Goal: Task Accomplishment & Management: Manage account settings

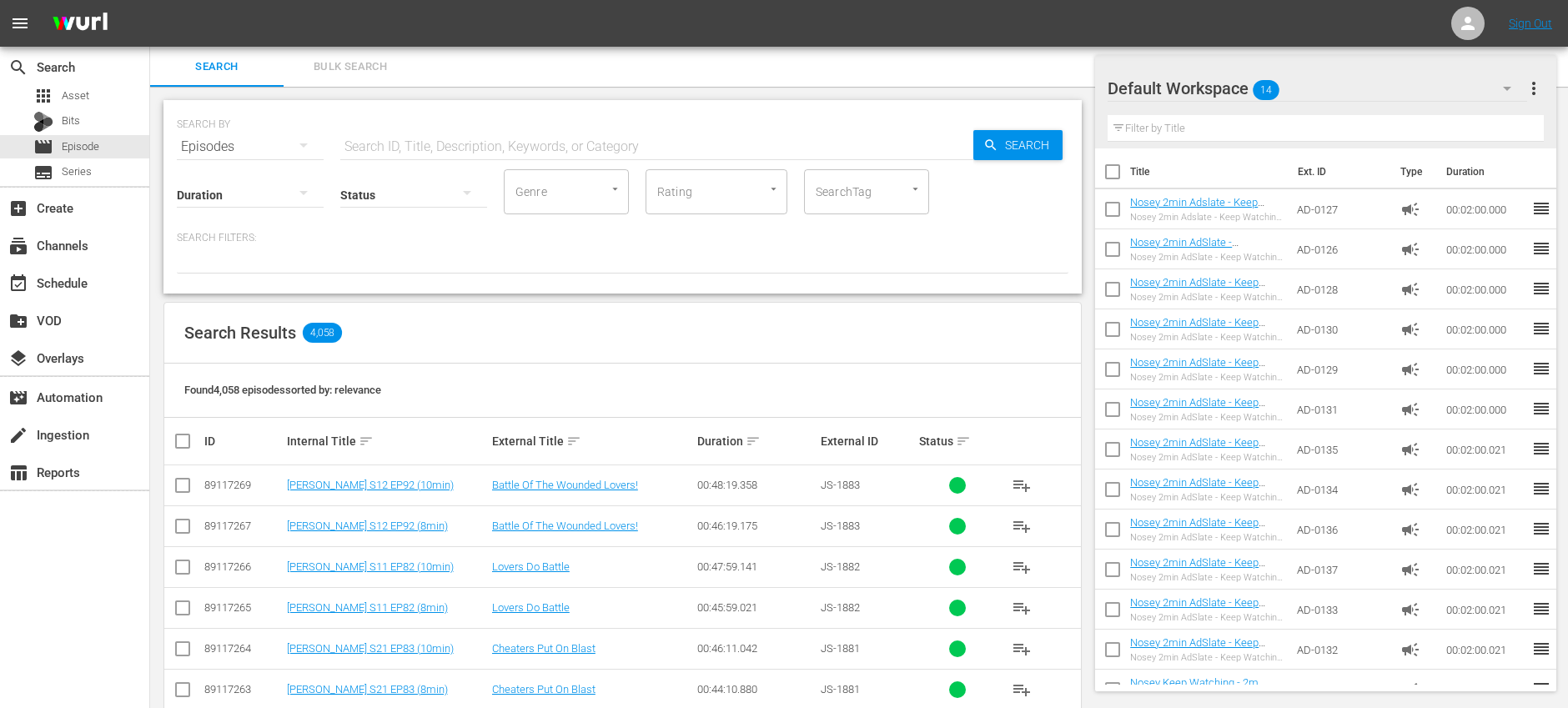
scroll to position [645, 0]
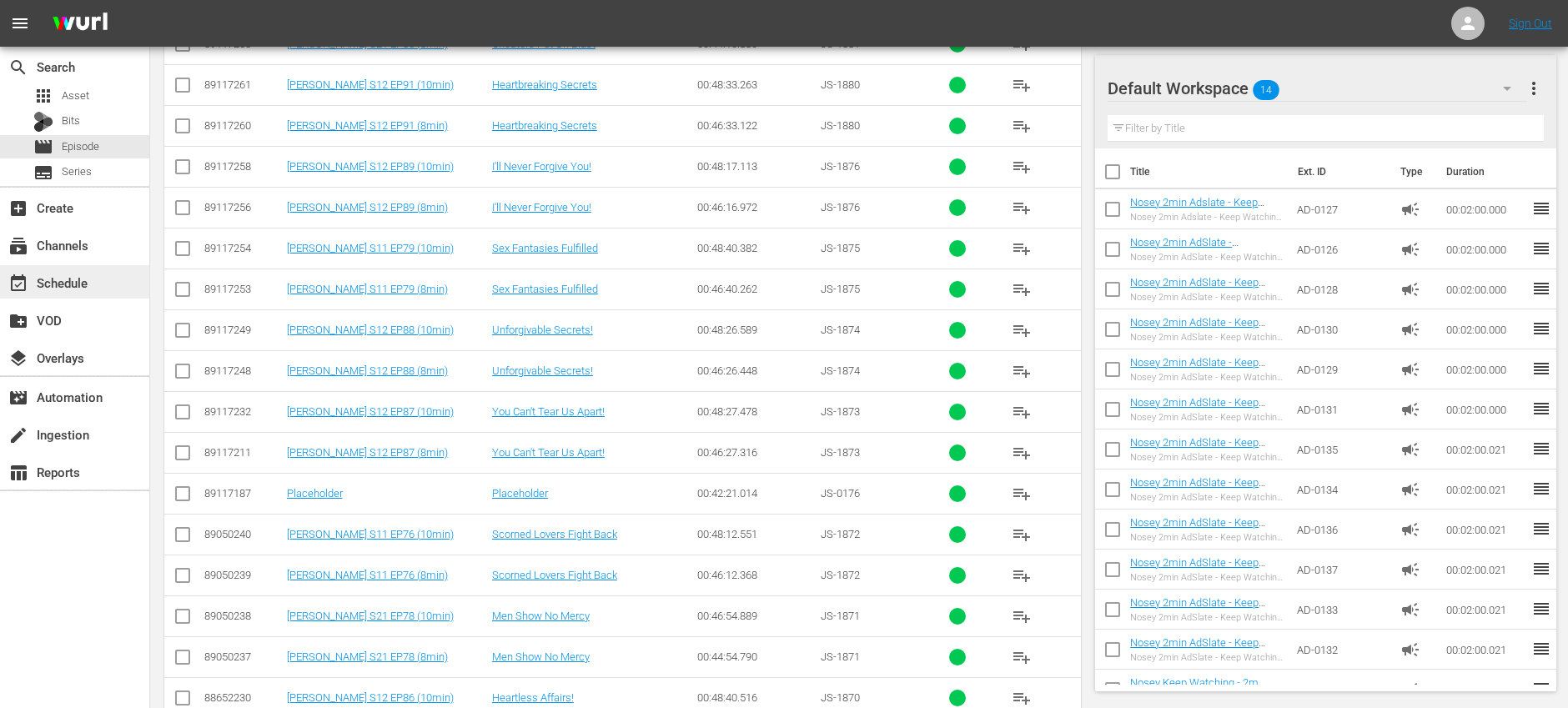
click at [99, 281] on div "event_available Schedule" at bounding box center [74, 282] width 149 height 33
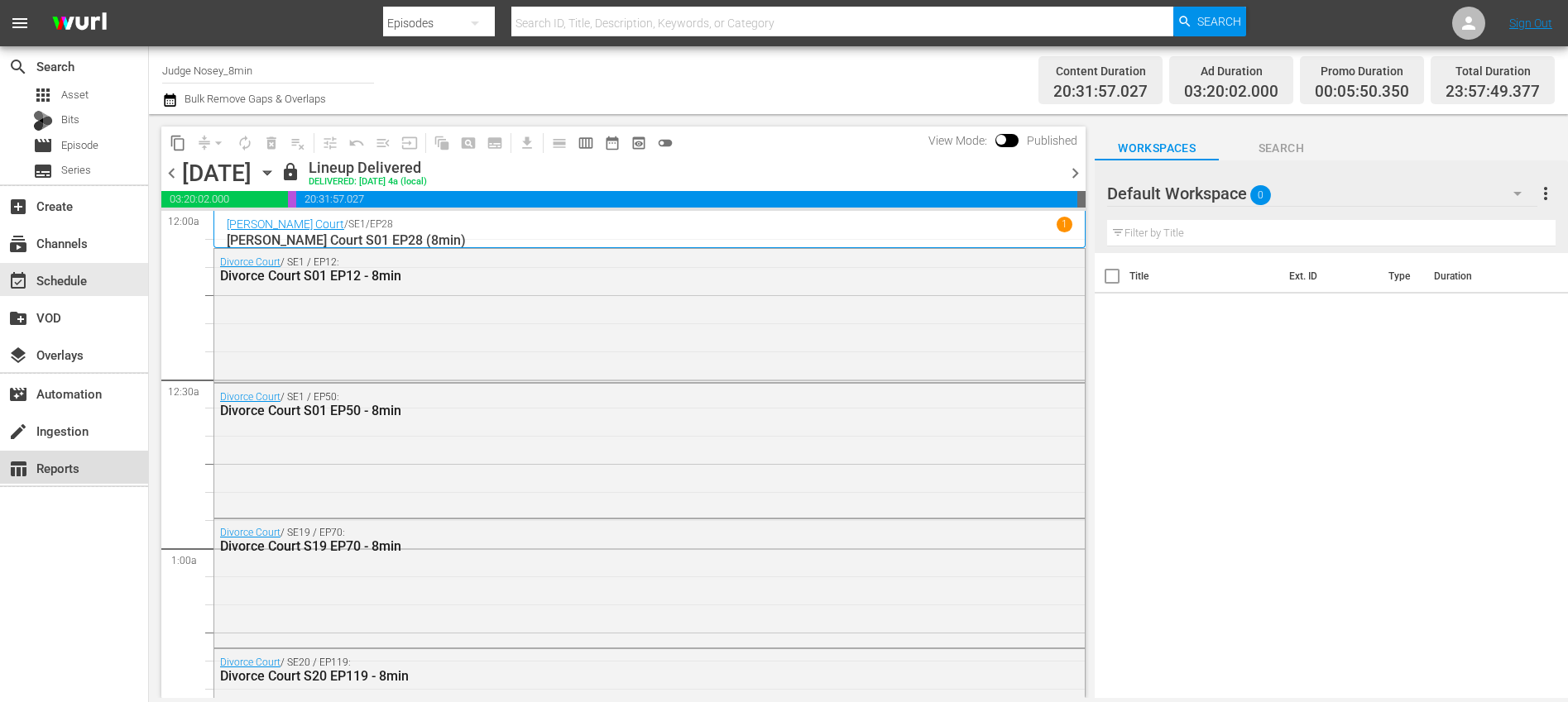
click at [92, 471] on div "table_chart Reports" at bounding box center [46, 465] width 93 height 15
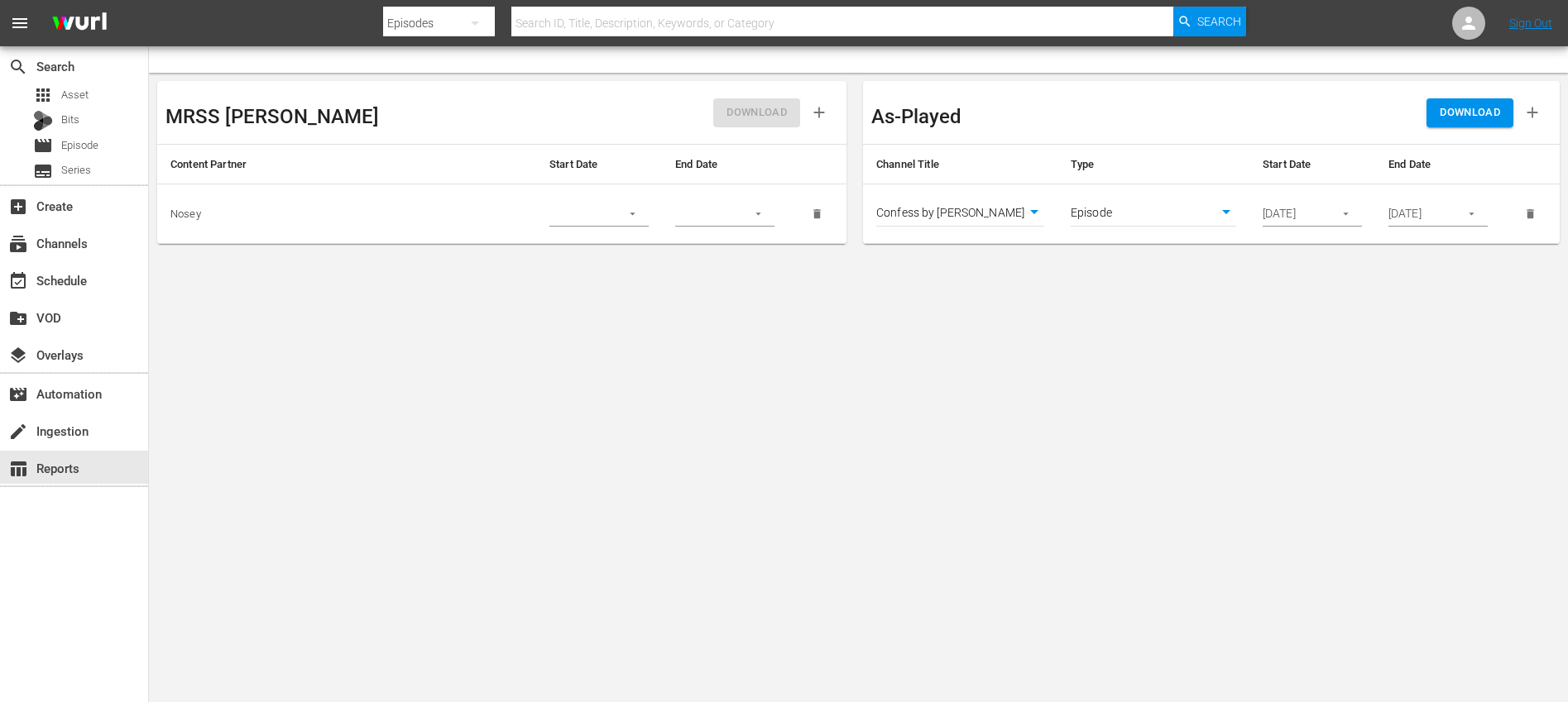
click at [1032, 210] on body "menu Search By Episodes Search ID, Title, Description, Keywords, or Category Se…" at bounding box center [784, 351] width 1568 height 702
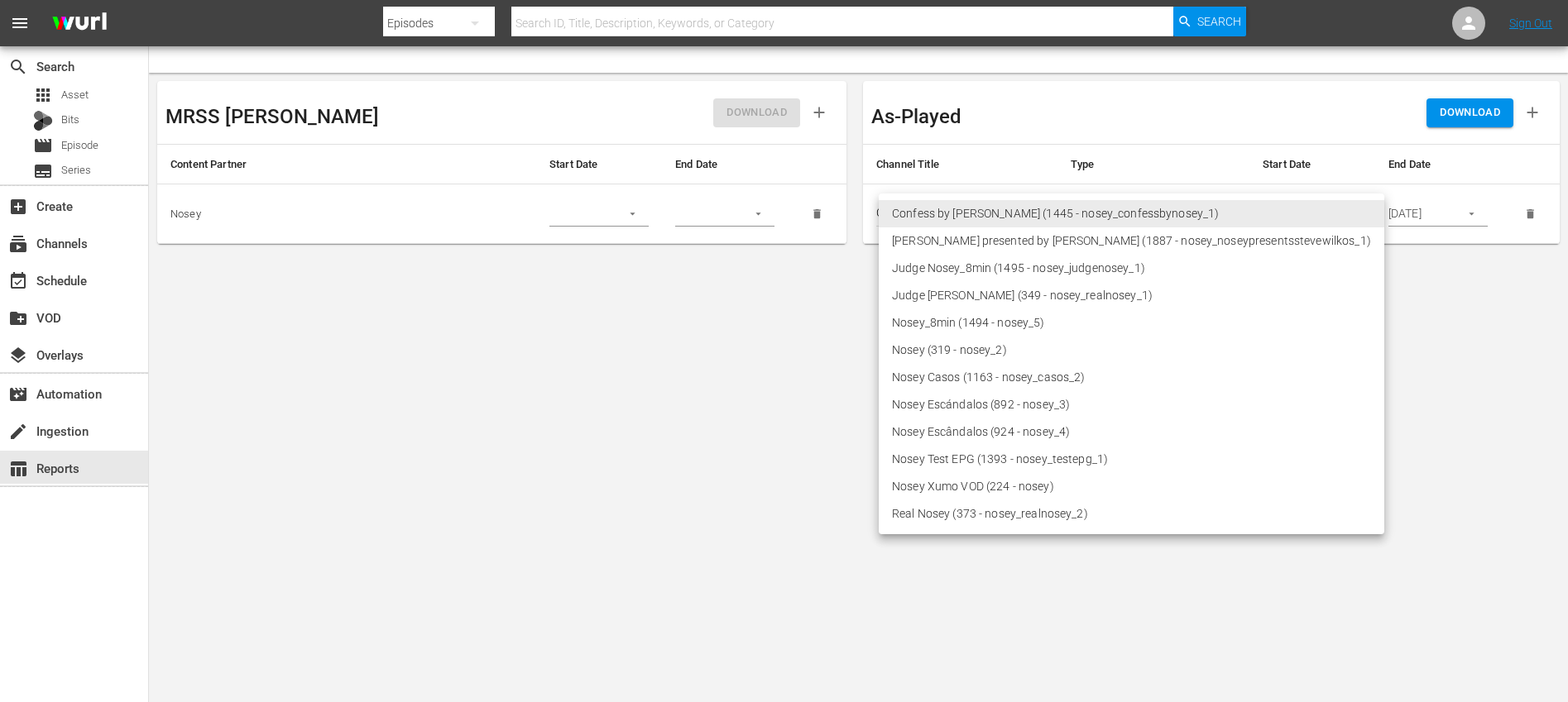
click at [970, 327] on li "Nosey_8min (1494 - nosey_5)" at bounding box center [1131, 323] width 505 height 28
type input "1494"
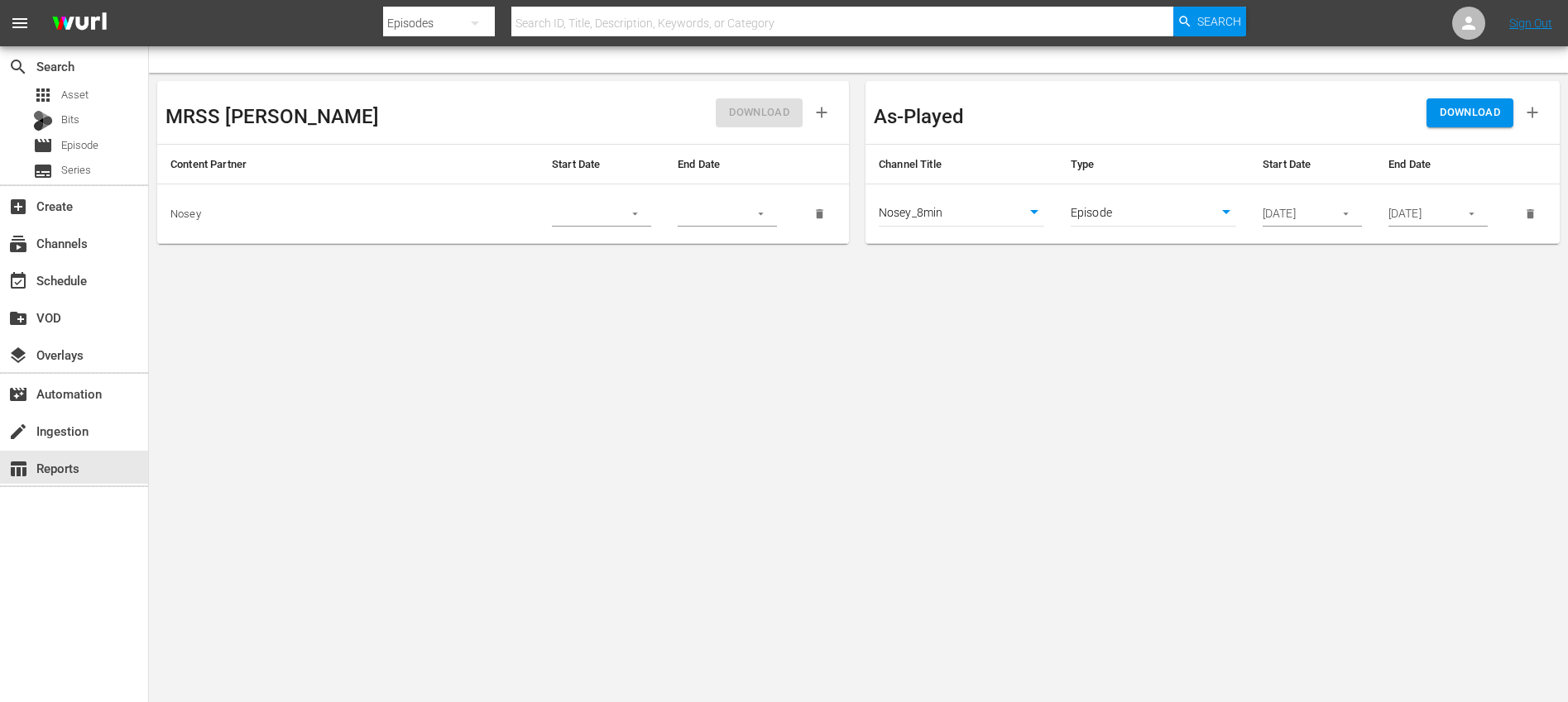
click at [1338, 218] on button "button" at bounding box center [1346, 214] width 32 height 32
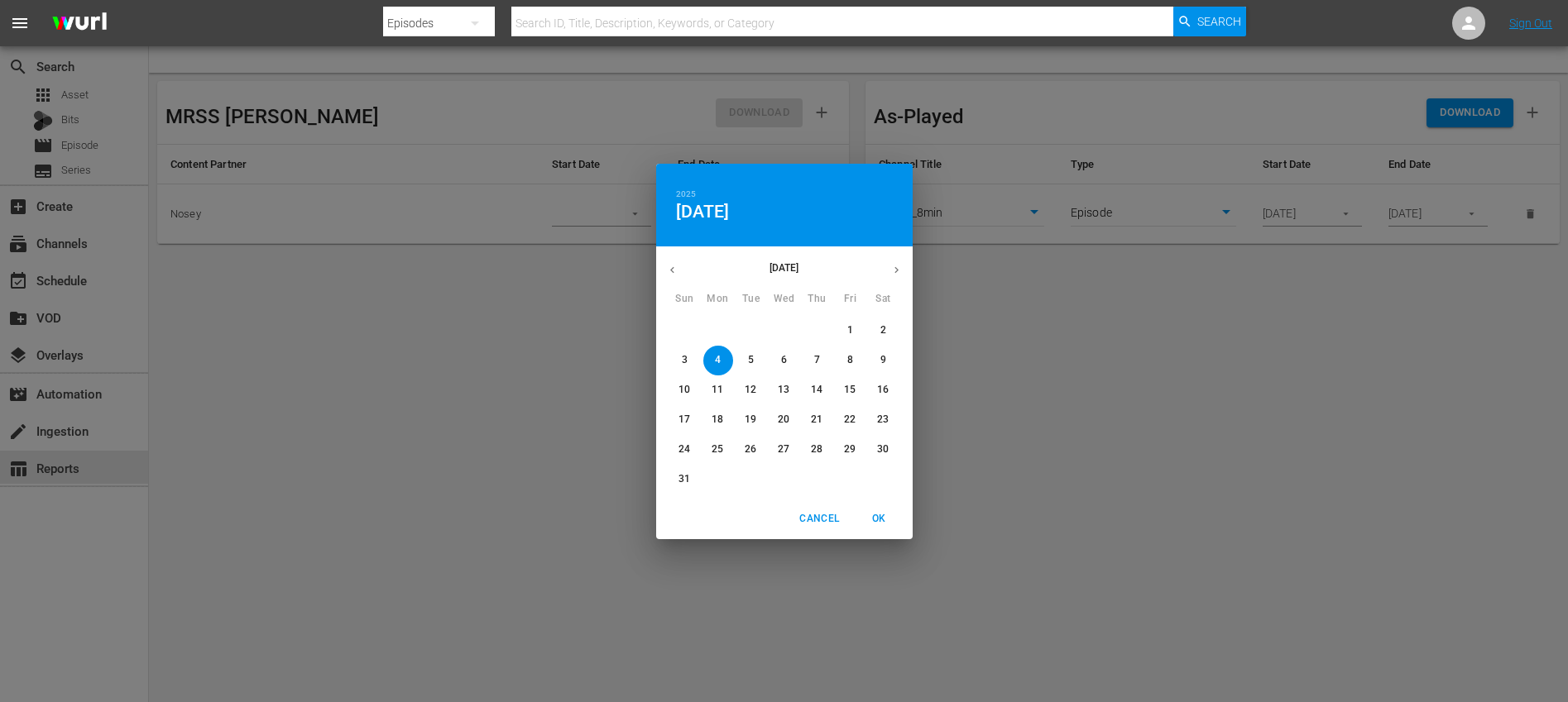
click at [900, 270] on icon "button" at bounding box center [896, 270] width 12 height 12
click at [715, 419] on p "22" at bounding box center [716, 420] width 12 height 14
click at [684, 449] on p "28" at bounding box center [683, 449] width 12 height 14
click at [723, 420] on p "22" at bounding box center [716, 420] width 12 height 14
click at [884, 522] on span "OK" at bounding box center [879, 520] width 40 height 18
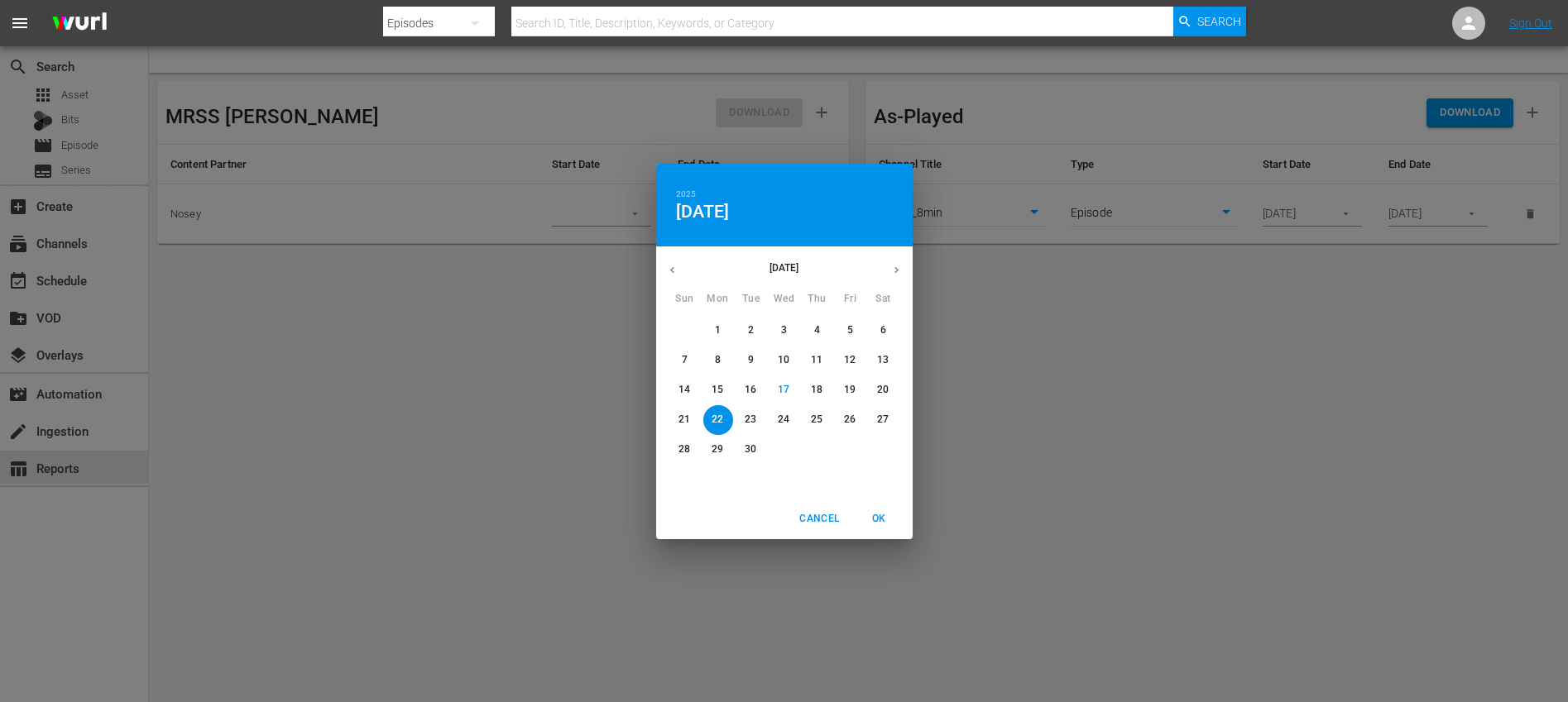
type input "09/22/2025"
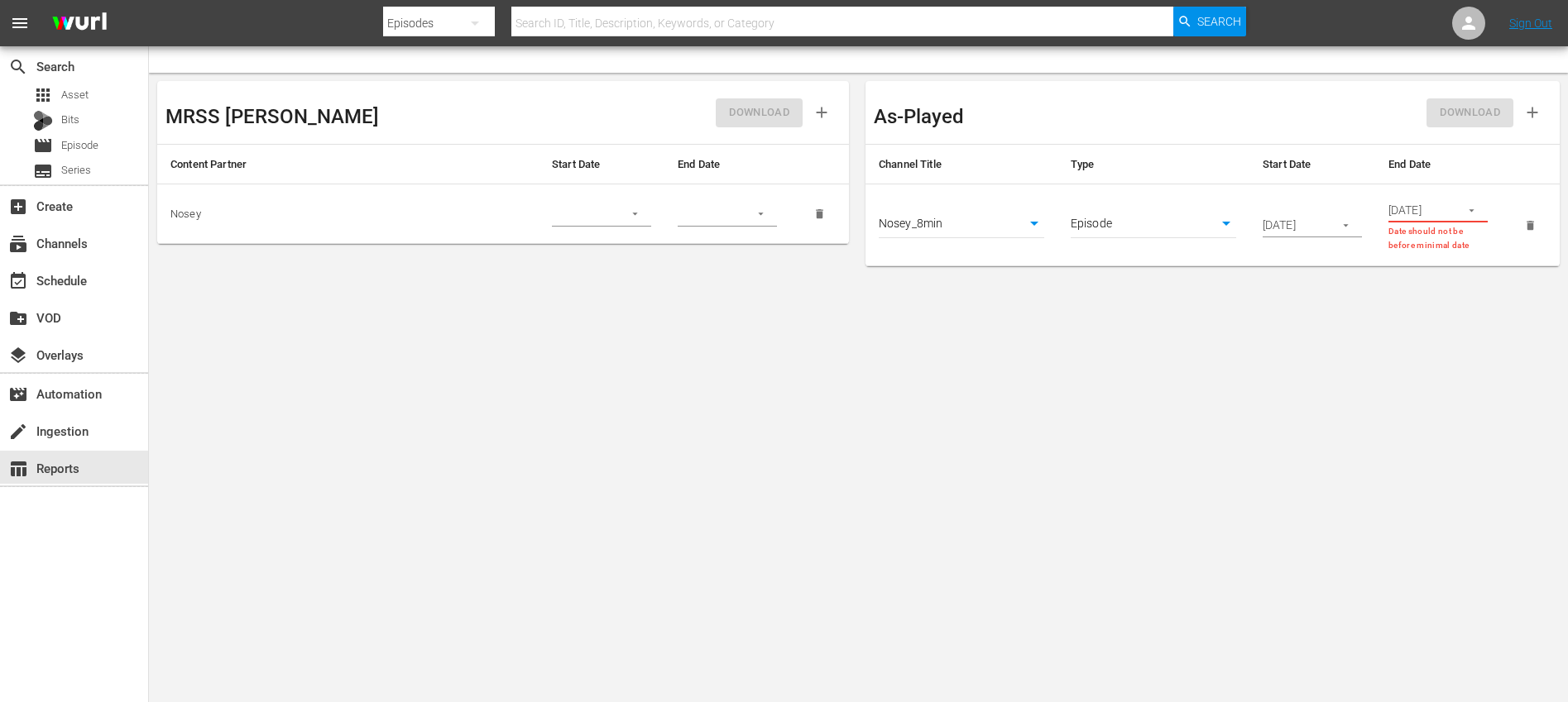
click at [1454, 203] on div "08/10/2025" at bounding box center [1438, 210] width 100 height 25
click at [1476, 210] on icon "button" at bounding box center [1471, 211] width 12 height 12
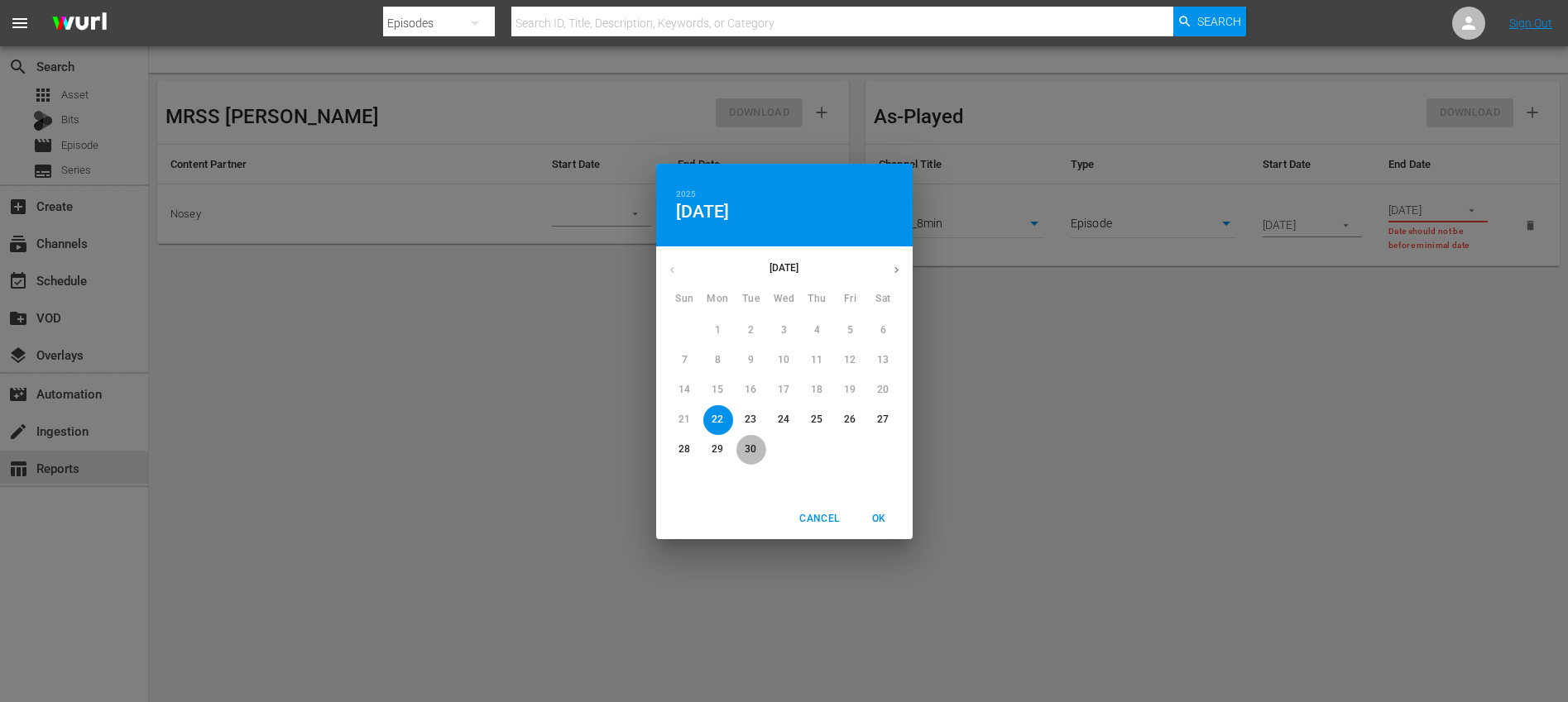
click at [752, 452] on p "30" at bounding box center [750, 449] width 12 height 14
click at [883, 520] on span "OK" at bounding box center [879, 520] width 40 height 18
type input "09/30/2025"
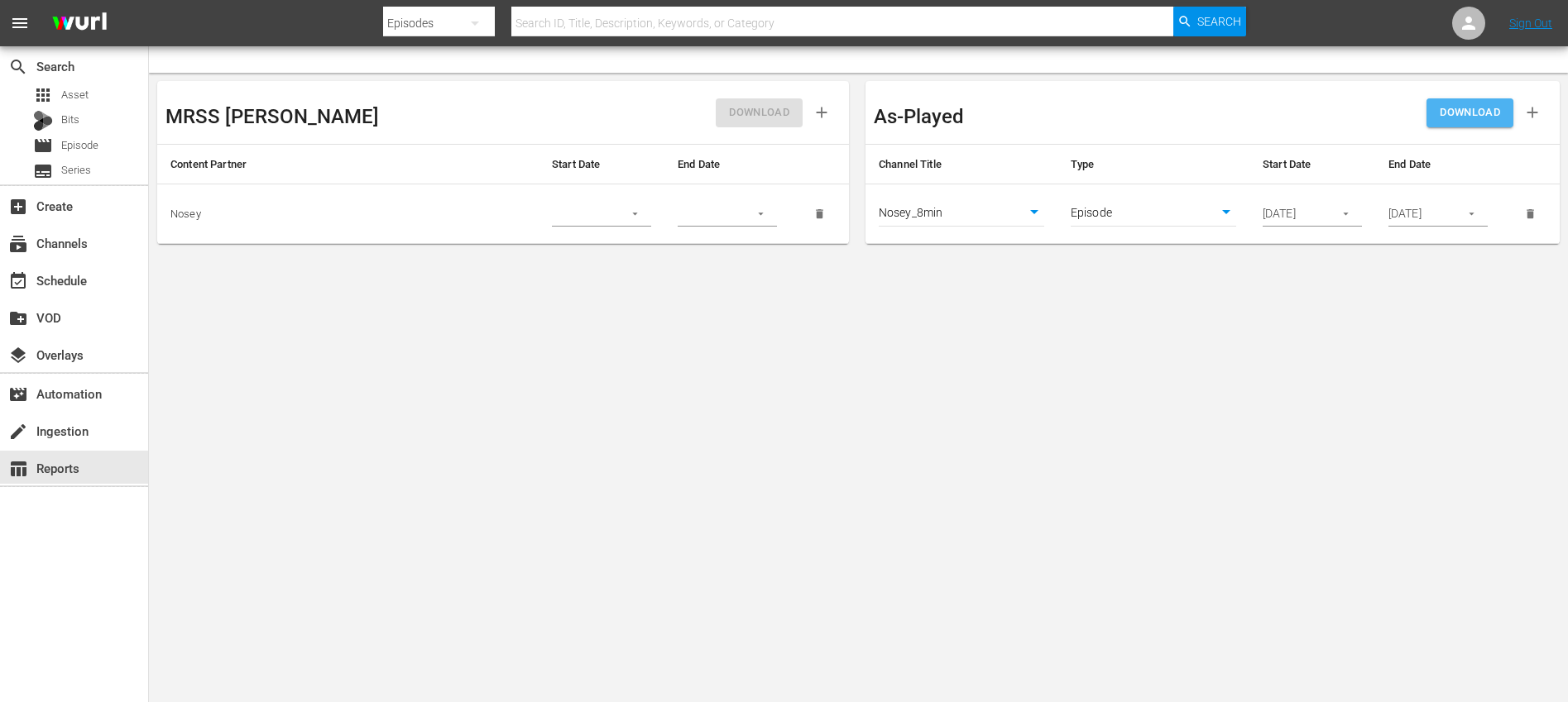
click at [1470, 116] on span "DOWNLOAD" at bounding box center [1469, 112] width 61 height 19
click at [101, 276] on div "event_available Schedule" at bounding box center [74, 279] width 148 height 33
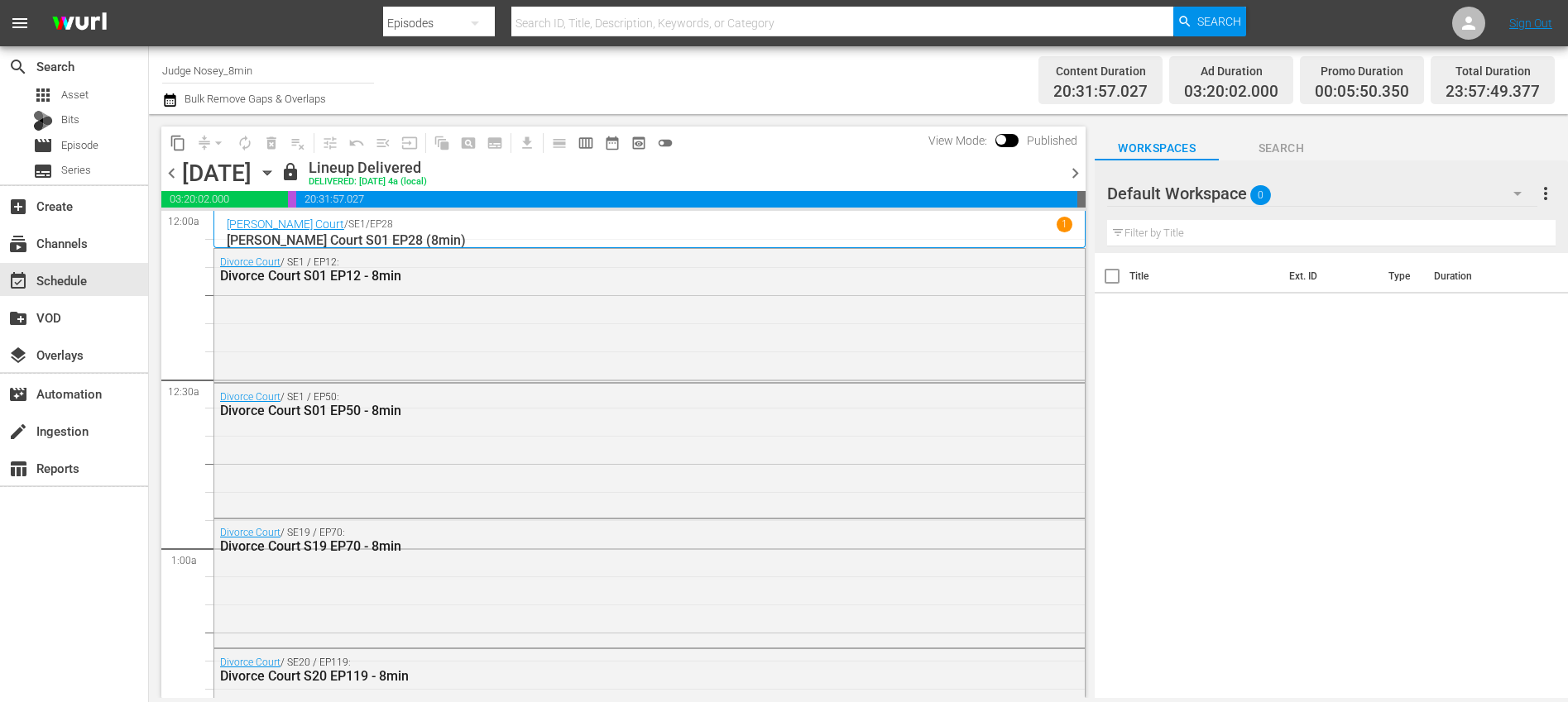
click at [276, 67] on input "Judge Nosey_8min" at bounding box center [268, 70] width 212 height 40
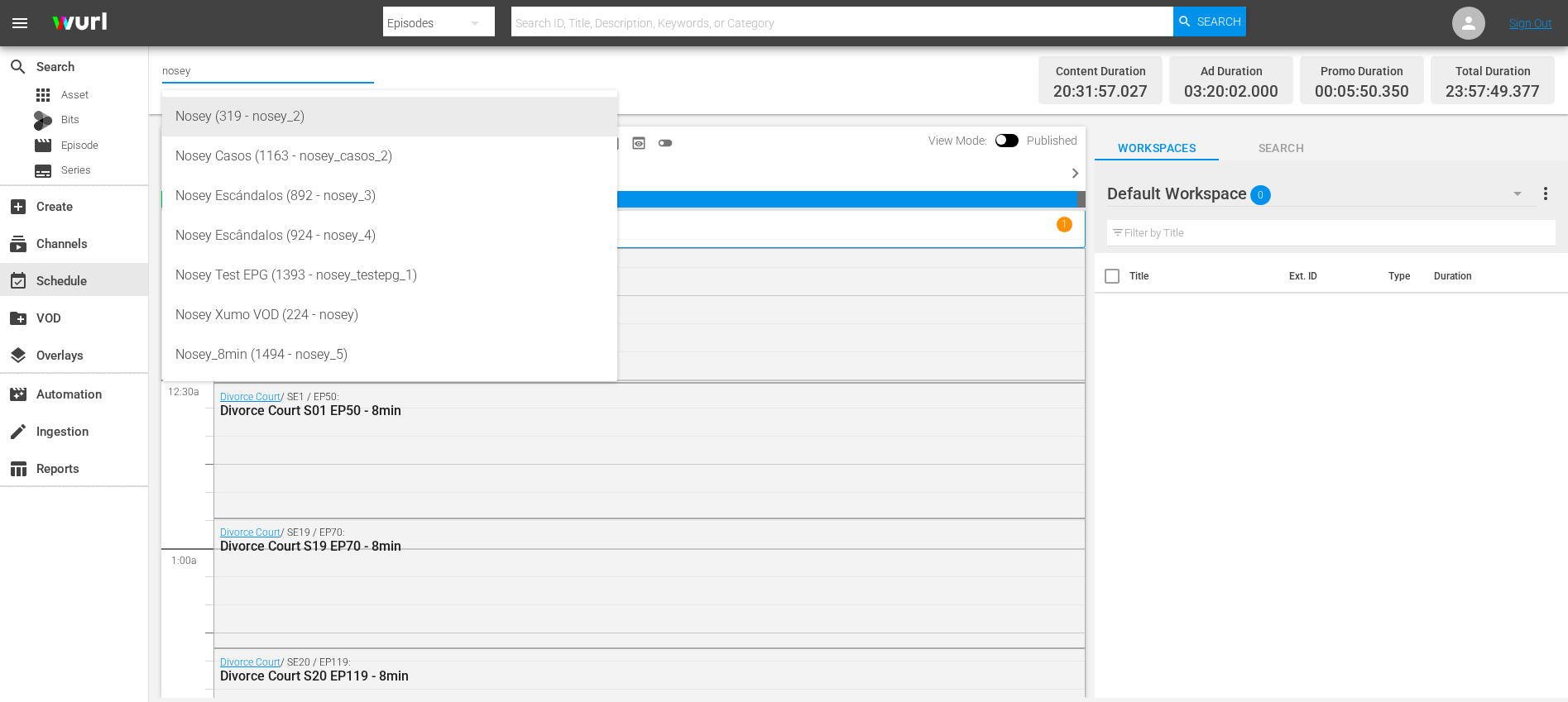
click at [341, 120] on div "Nosey (319 - nosey_2)" at bounding box center [390, 117] width 429 height 40
type input "Nosey (319 - nosey_2)"
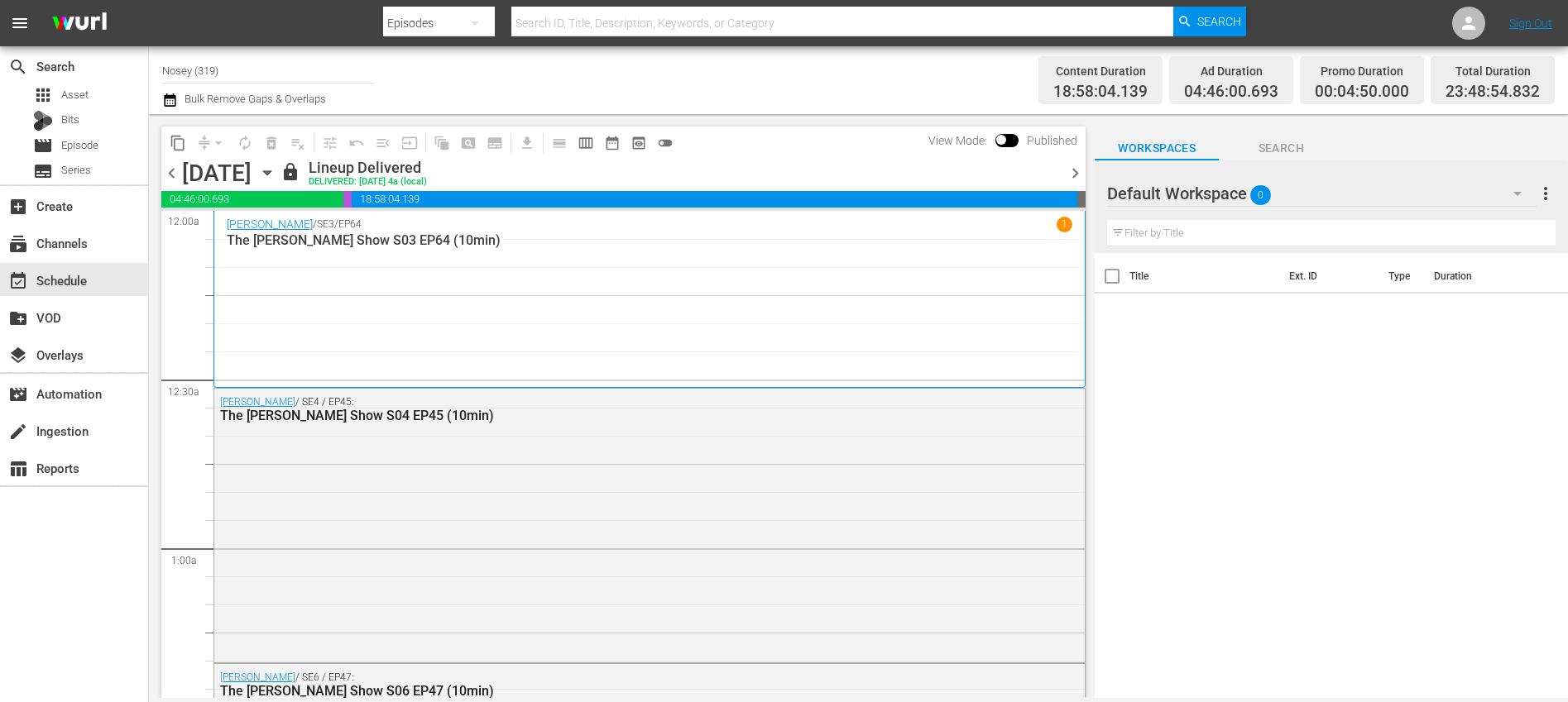
click at [1075, 170] on span "chevron_right" at bounding box center [1074, 173] width 20 height 20
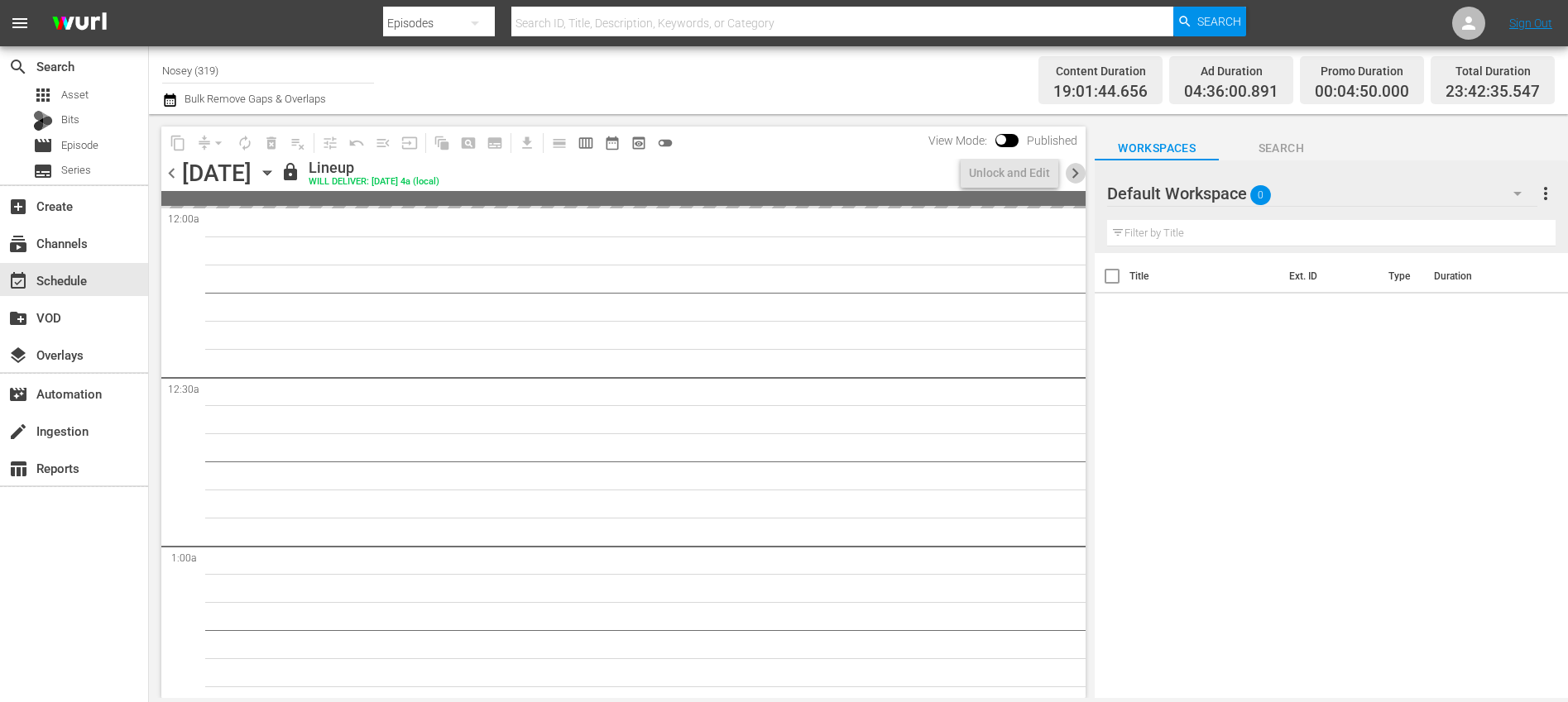
click at [1075, 170] on span "chevron_right" at bounding box center [1074, 173] width 20 height 20
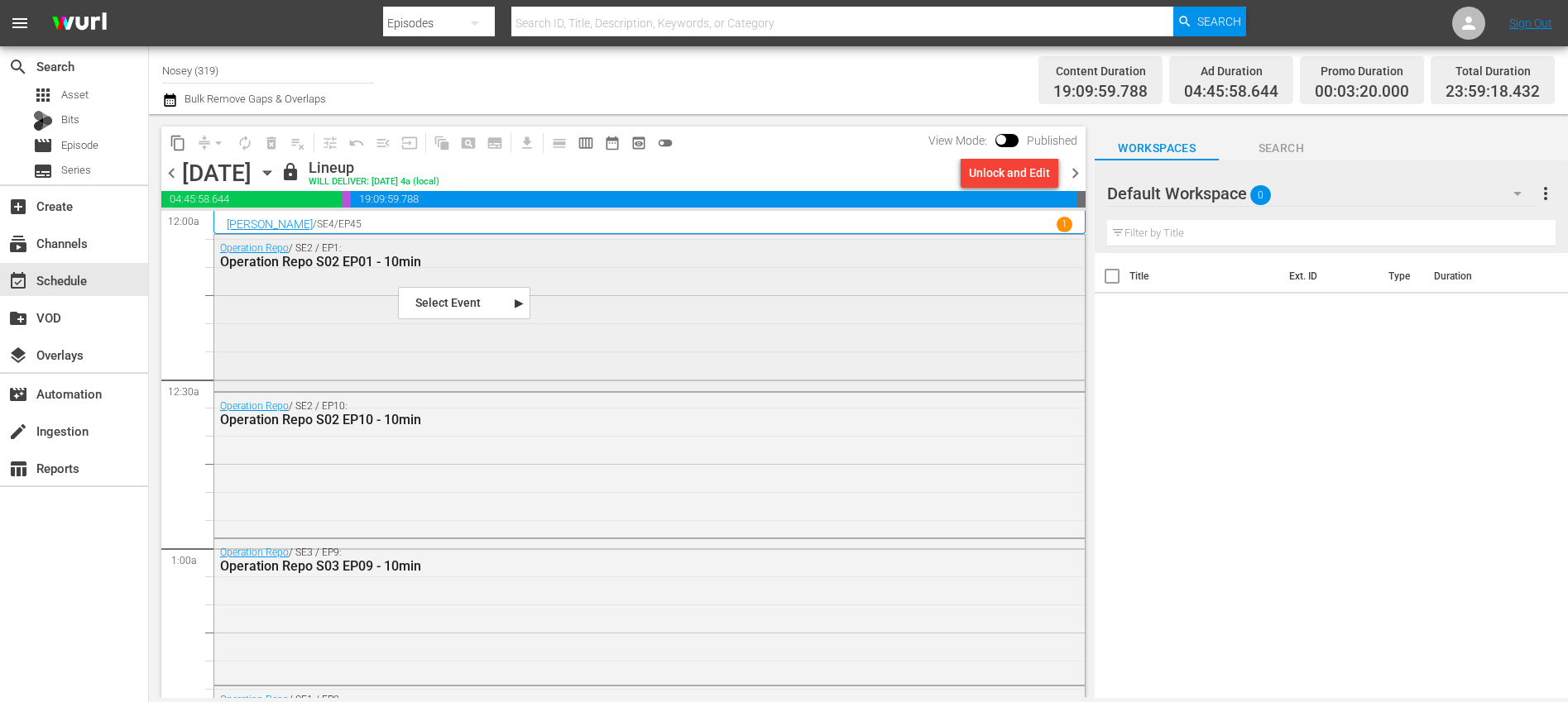
click at [404, 264] on div "Operation Repo S02 EP01 - 10min" at bounding box center [604, 262] width 769 height 16
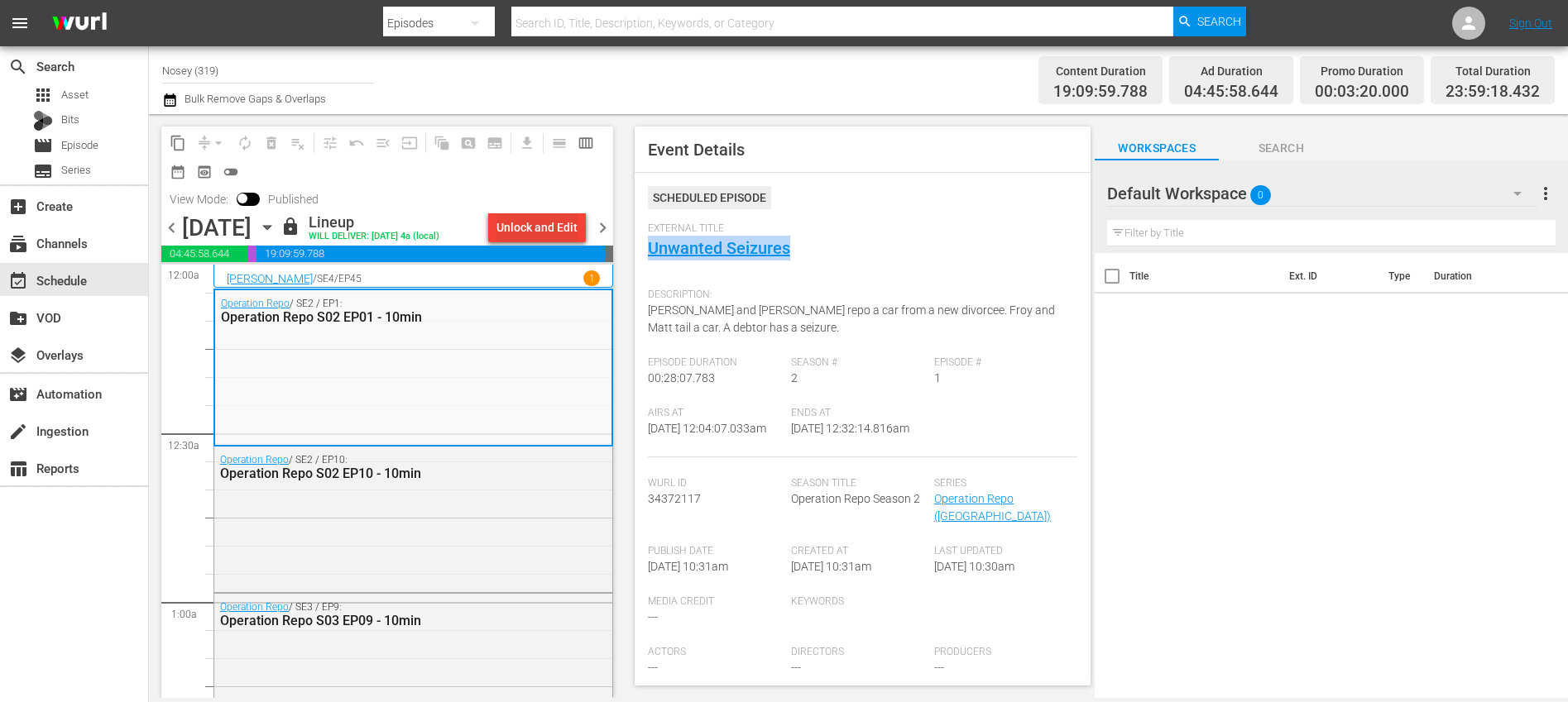
click at [552, 229] on div "Unlock and Edit" at bounding box center [537, 227] width 81 height 29
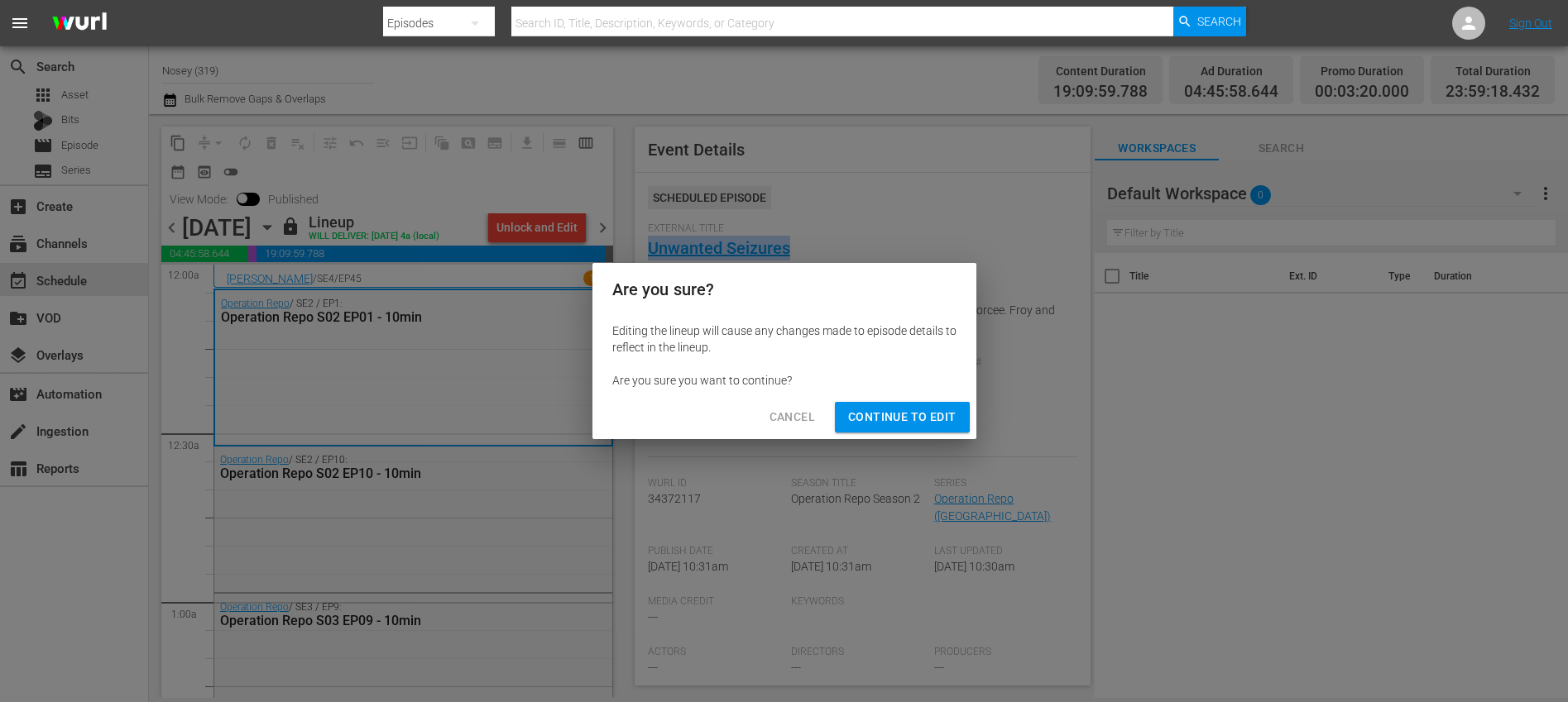
click at [911, 414] on span "Continue to Edit" at bounding box center [901, 416] width 108 height 20
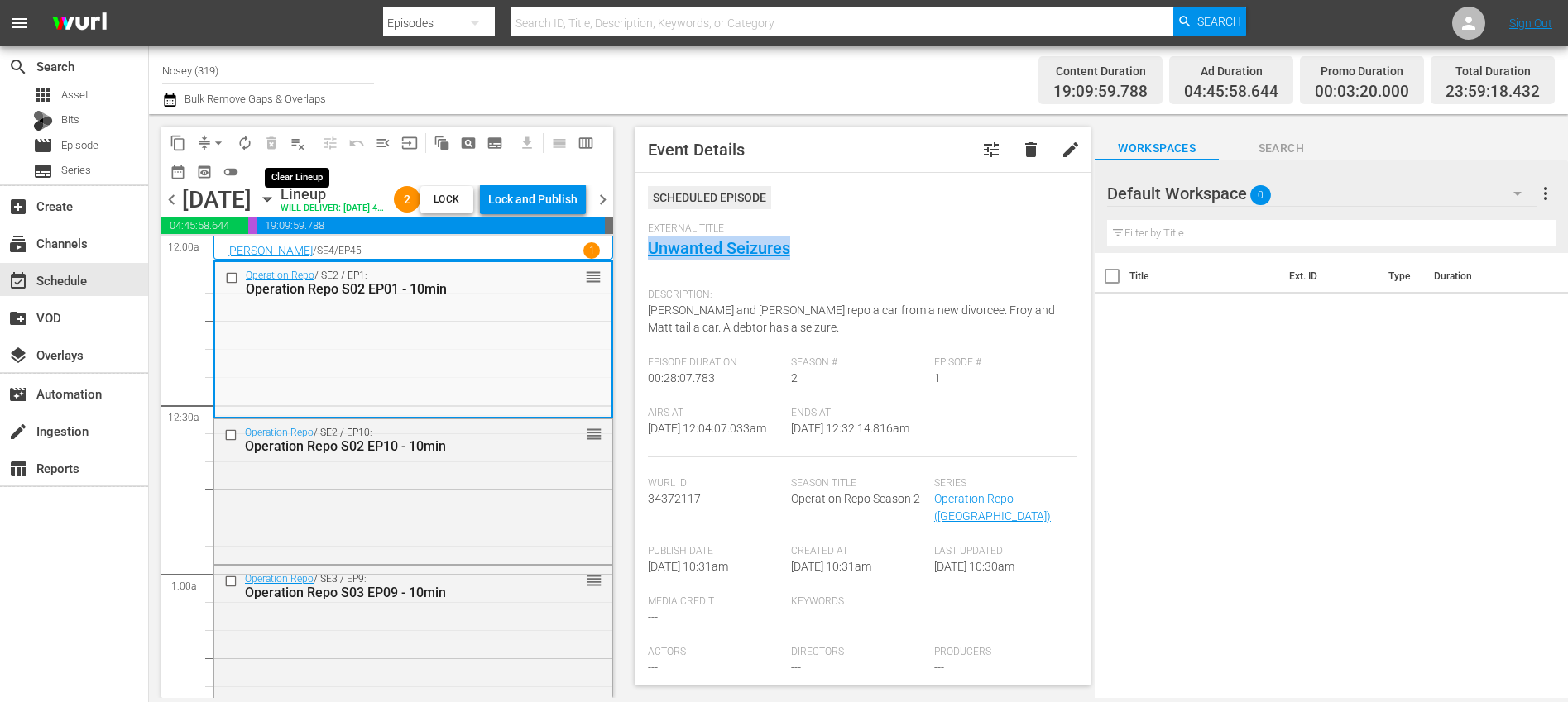
click at [294, 140] on span "playlist_remove_outlined" at bounding box center [297, 143] width 17 height 17
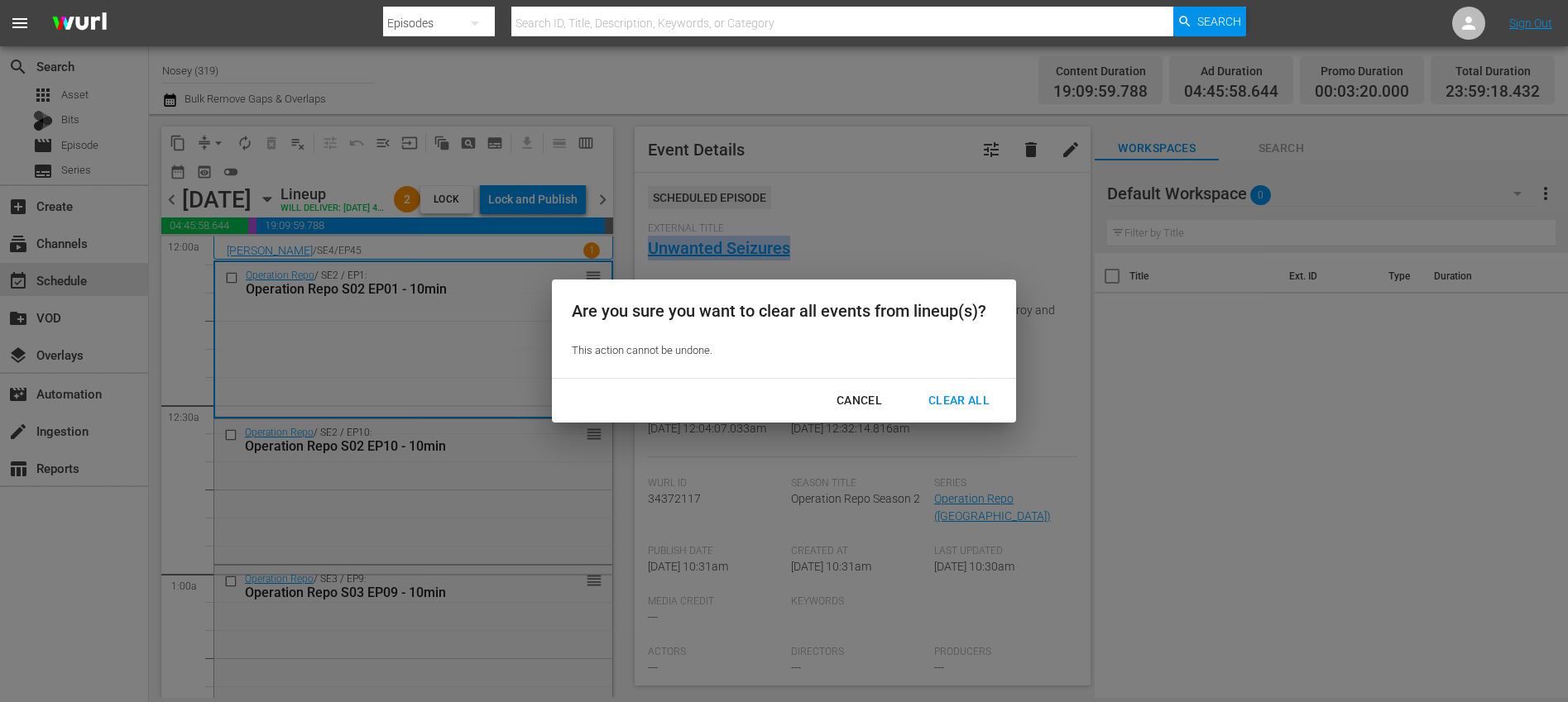
click at [952, 389] on button "Clear All" at bounding box center [958, 400] width 101 height 30
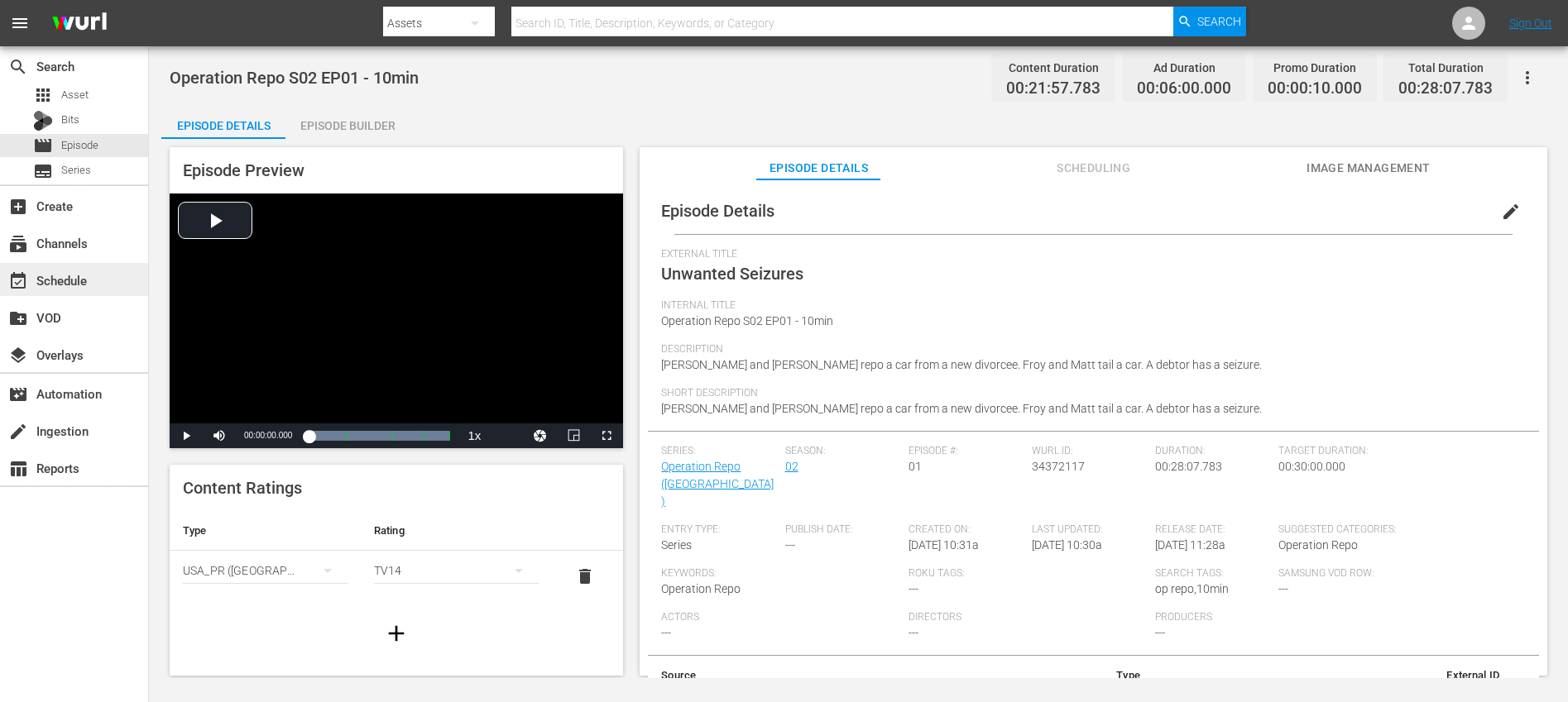
click at [115, 276] on div "event_available Schedule" at bounding box center [74, 279] width 148 height 33
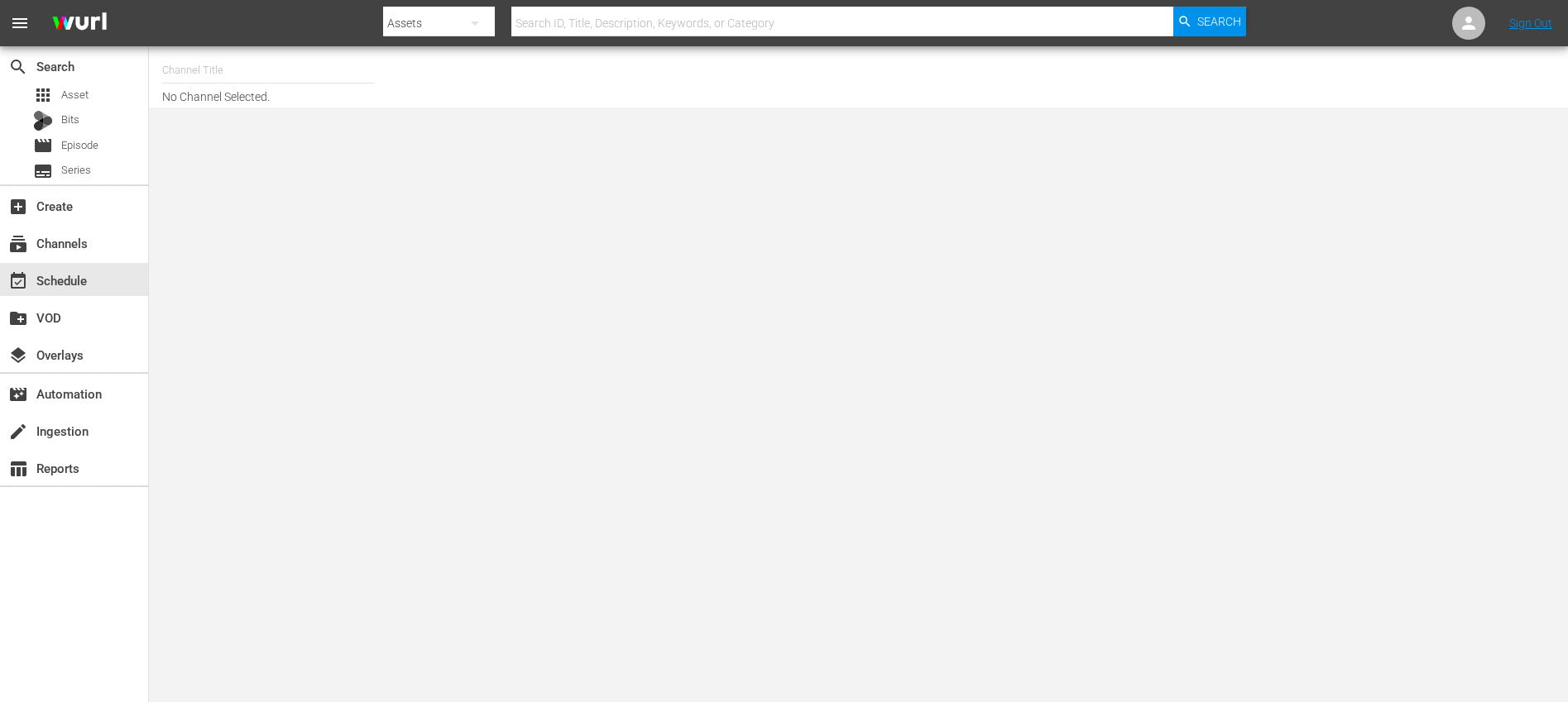
click at [253, 64] on input "text" at bounding box center [268, 70] width 212 height 40
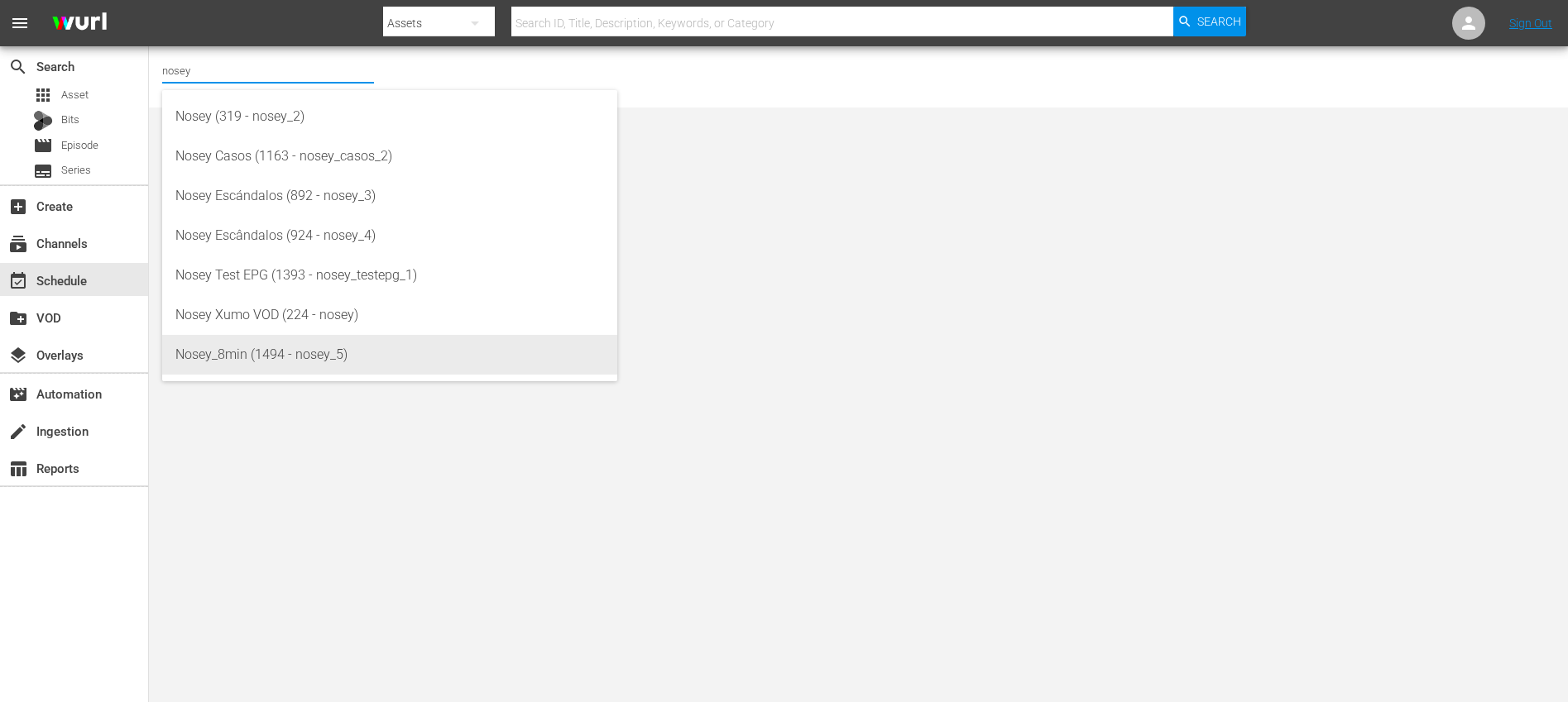
click at [329, 337] on div "Nosey_8min (1494 - nosey_5)" at bounding box center [390, 354] width 429 height 40
type input "Nosey_8min (1494 - nosey_5)"
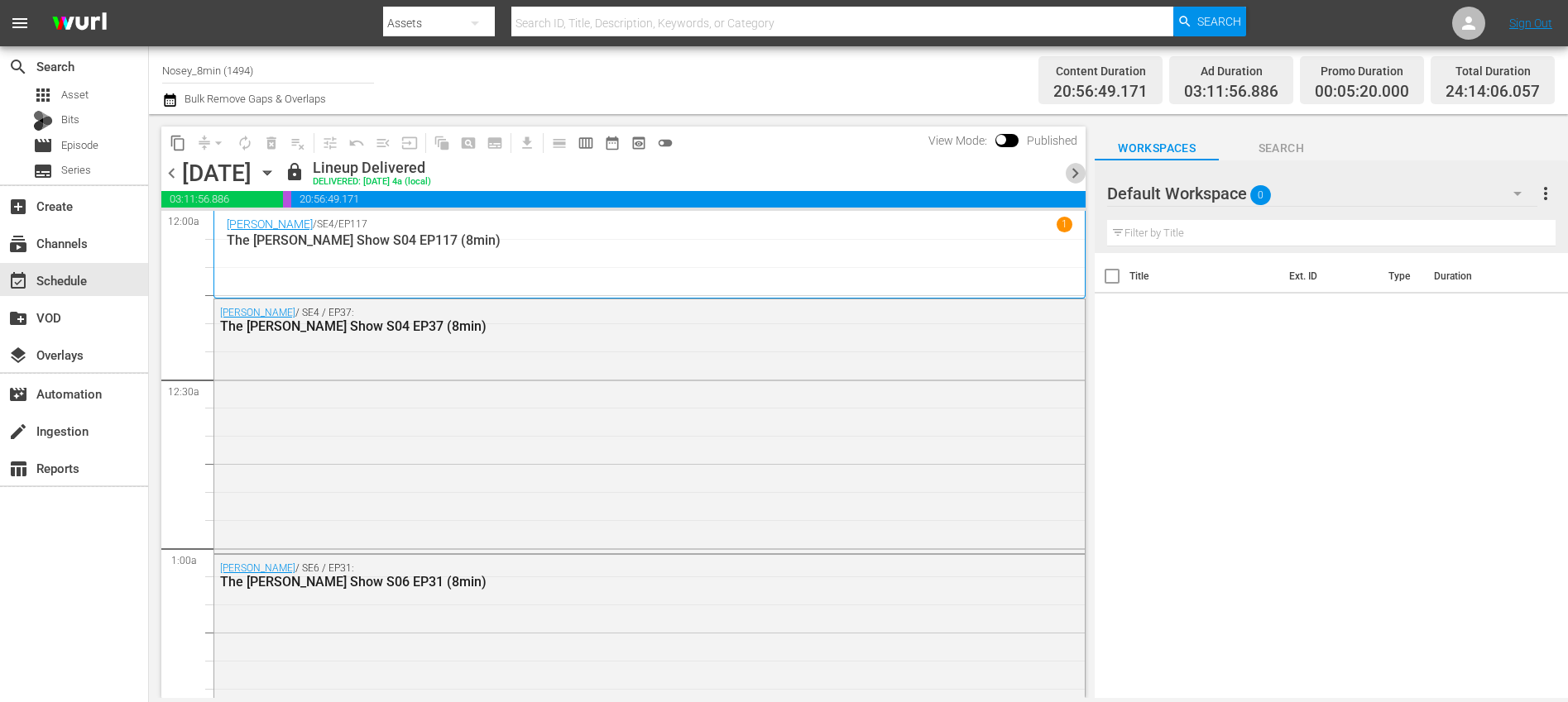
click at [1070, 174] on span "chevron_right" at bounding box center [1074, 173] width 20 height 20
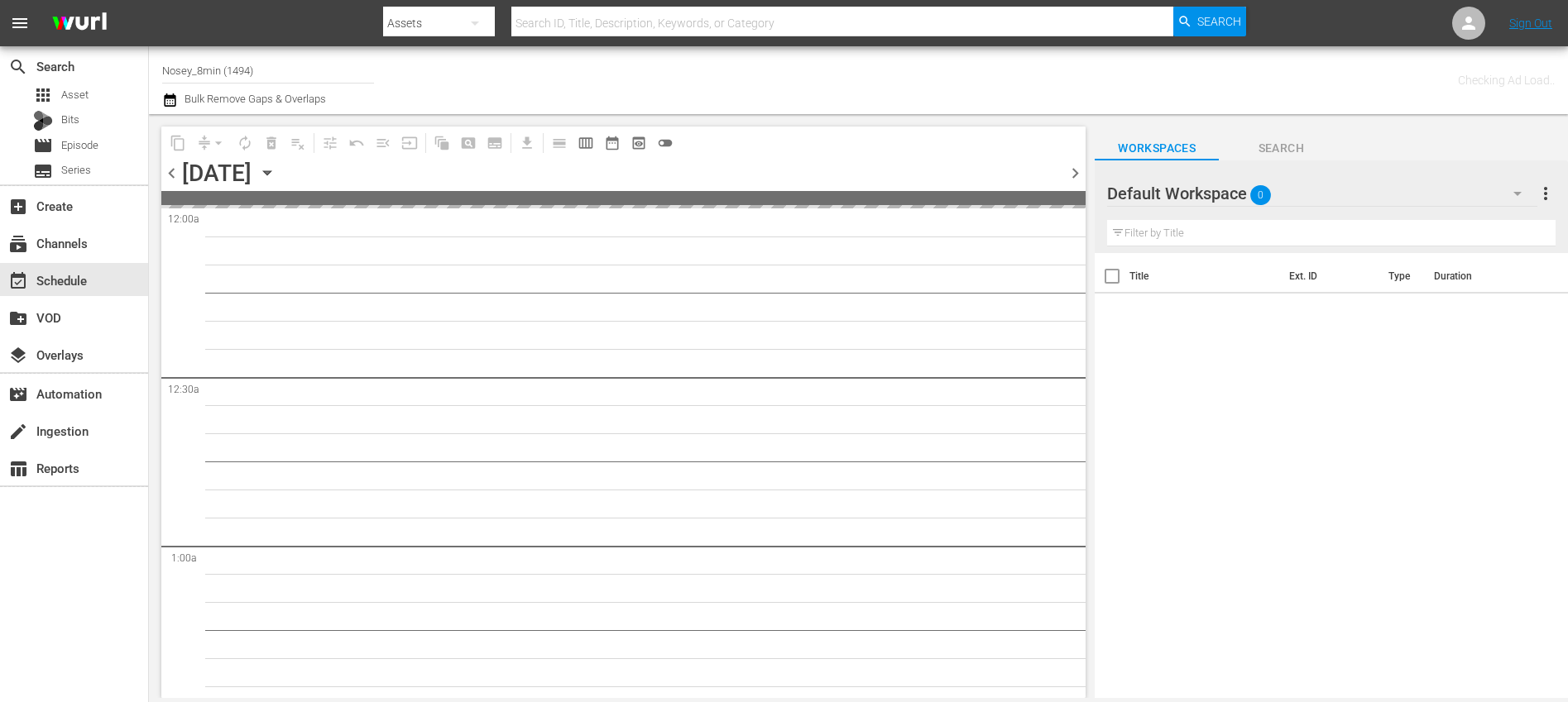
click at [1070, 174] on span "chevron_right" at bounding box center [1074, 173] width 20 height 20
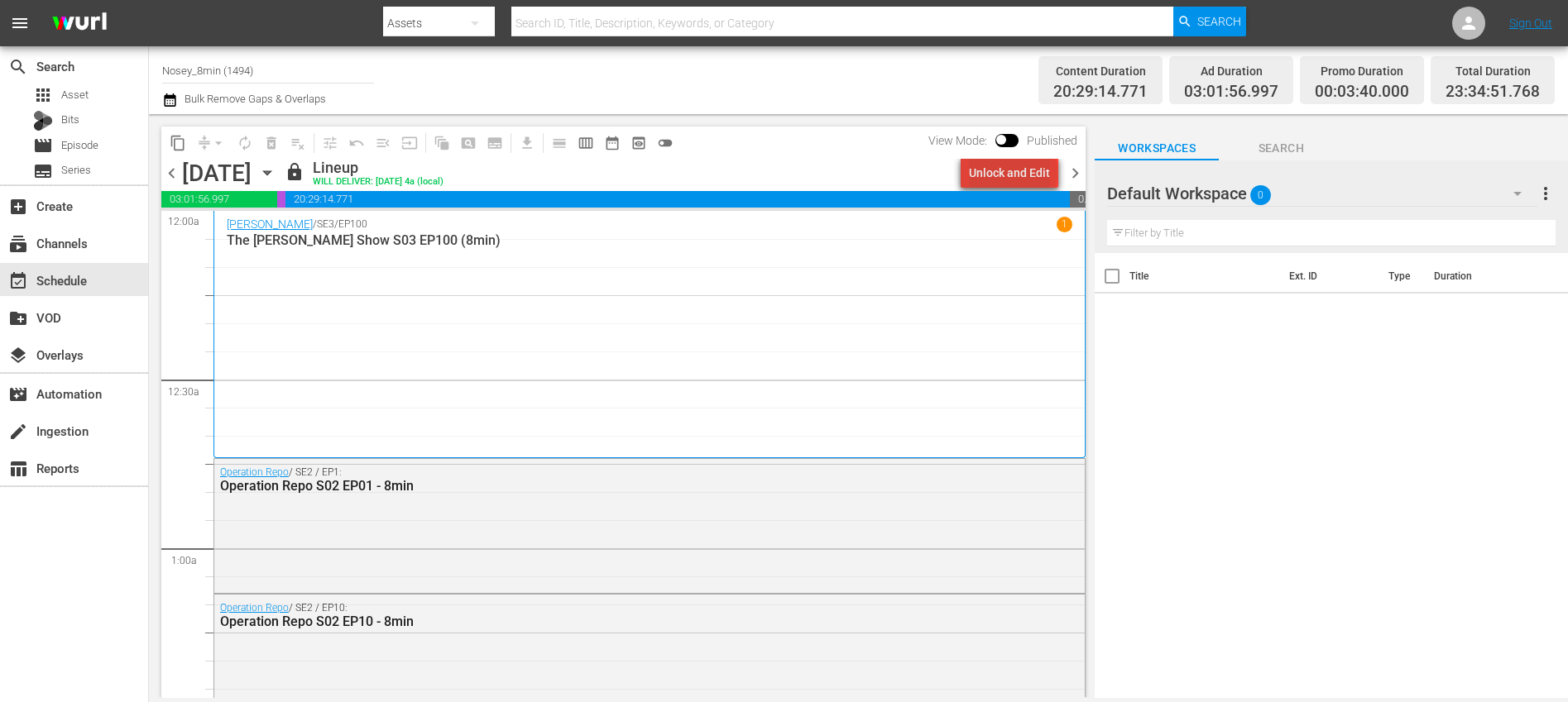
click at [1016, 173] on div "Unlock and Edit" at bounding box center [1009, 173] width 81 height 29
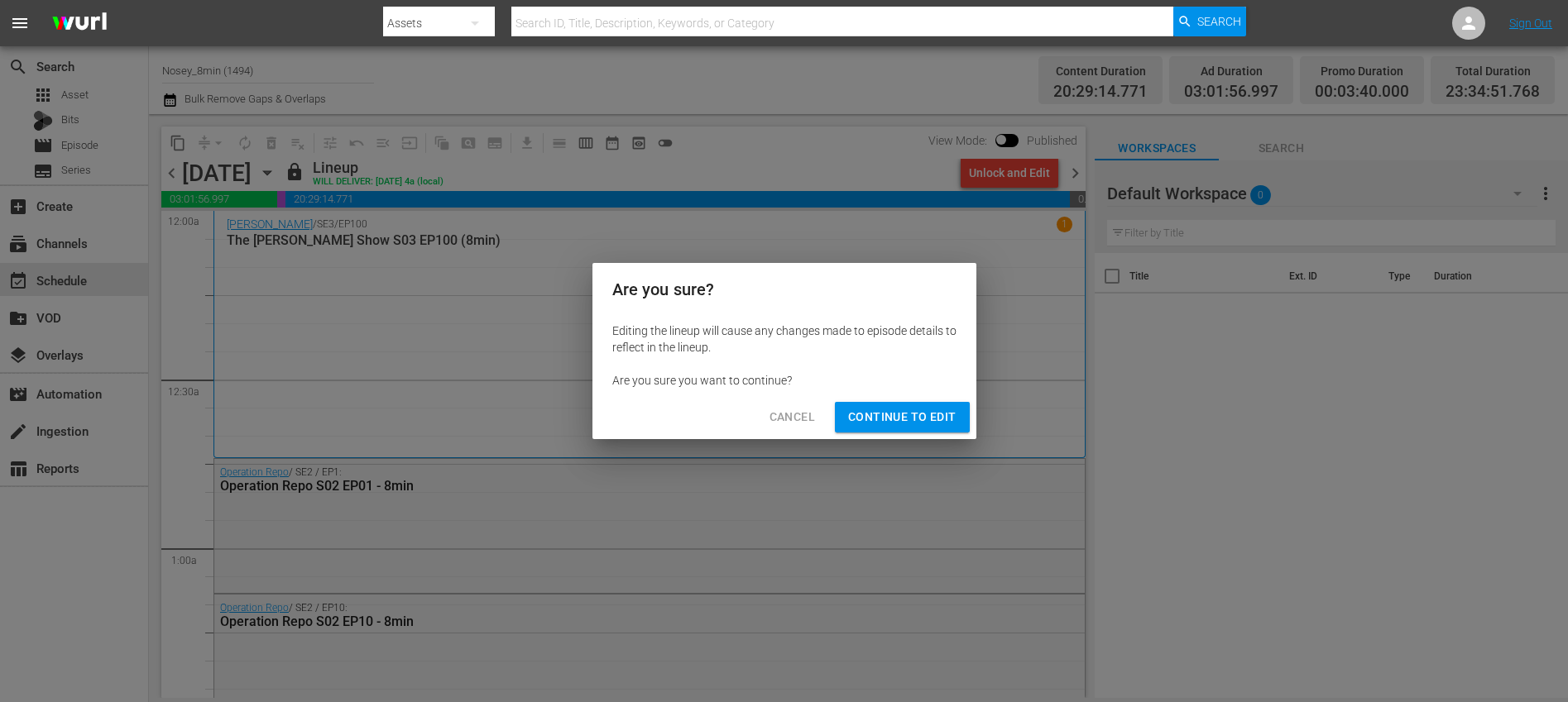
click at [900, 415] on span "Continue to Edit" at bounding box center [901, 416] width 108 height 20
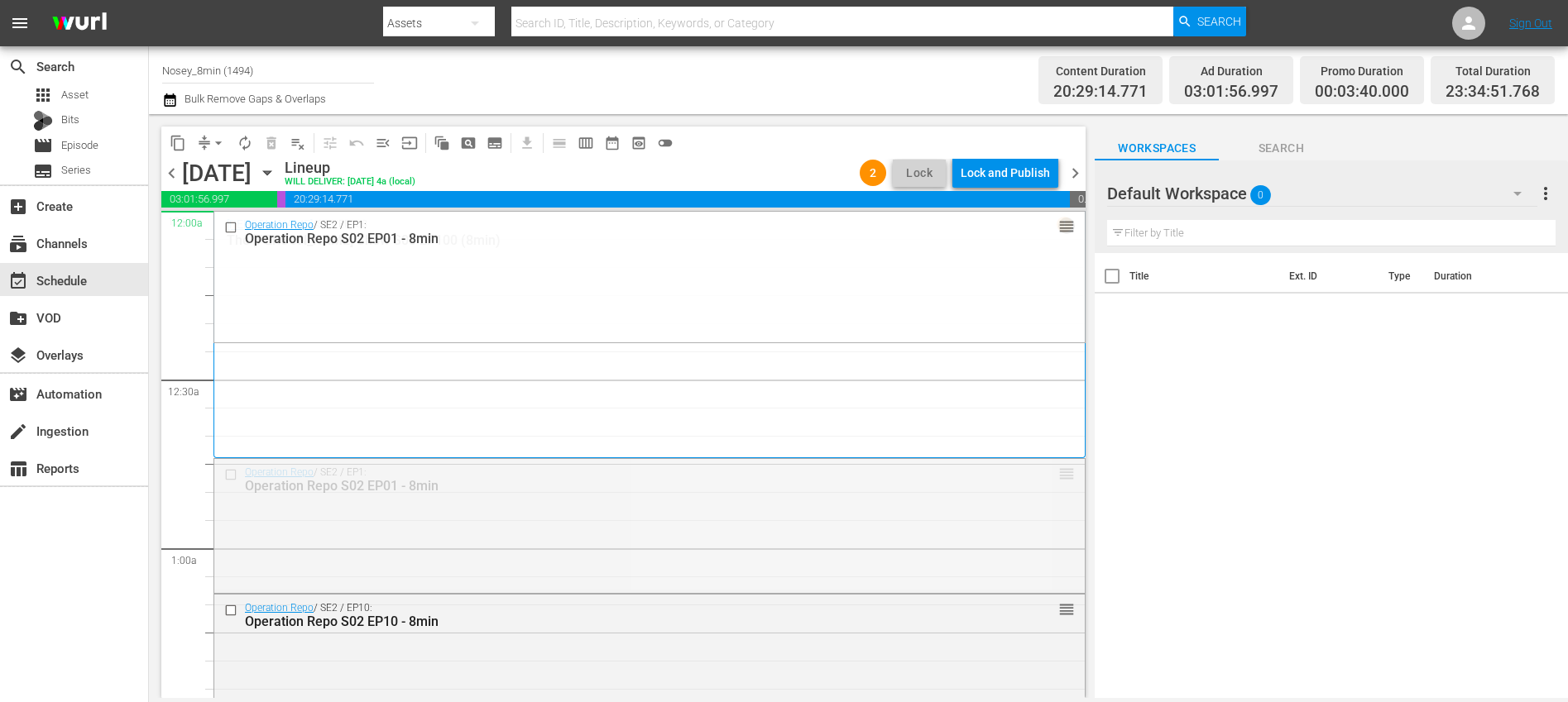
drag, startPoint x: 1053, startPoint y: 473, endPoint x: 1054, endPoint y: 217, distance: 256.0
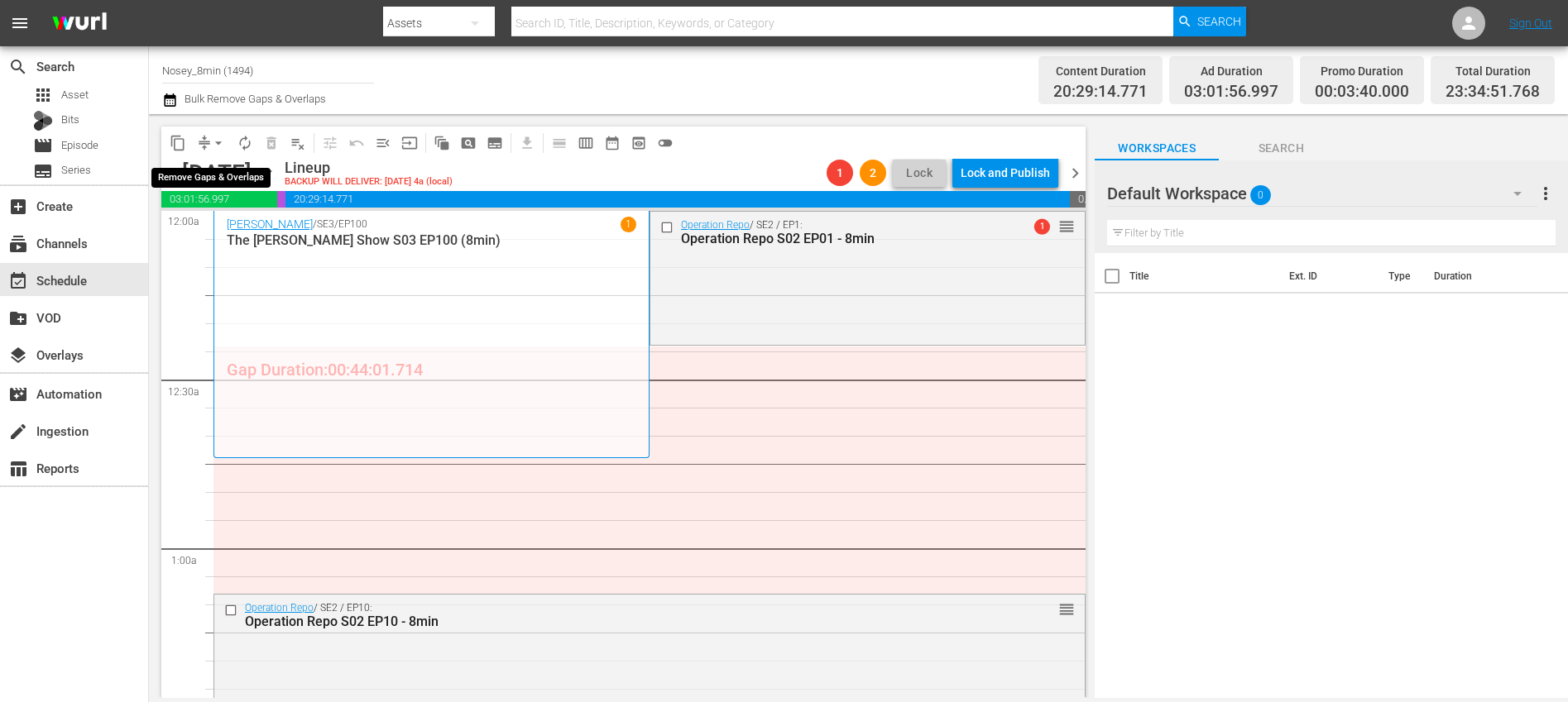
click at [219, 142] on span "arrow_drop_down" at bounding box center [218, 143] width 17 height 17
click at [221, 173] on li "Align to Midnight" at bounding box center [219, 176] width 174 height 28
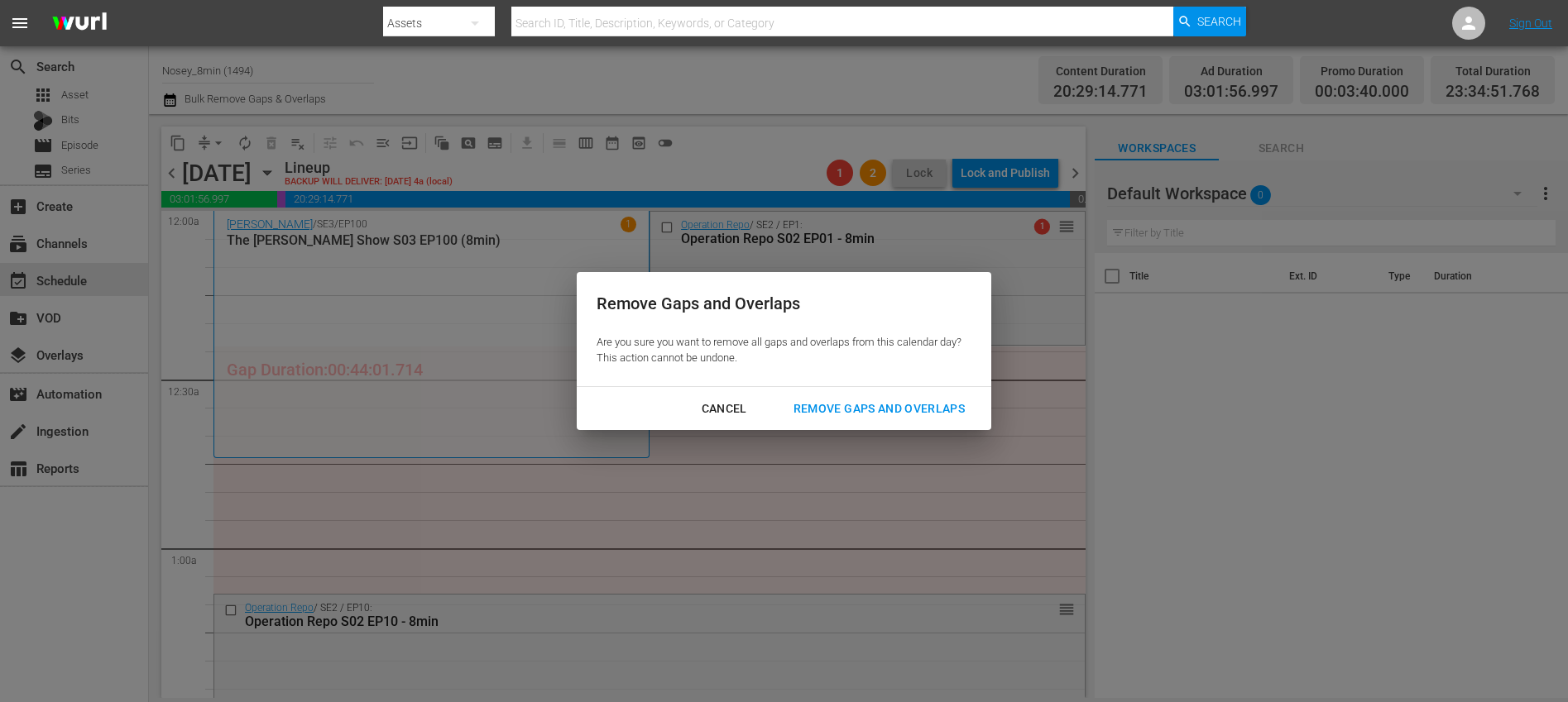
click at [816, 408] on div "Remove Gaps and Overlaps" at bounding box center [879, 408] width 198 height 20
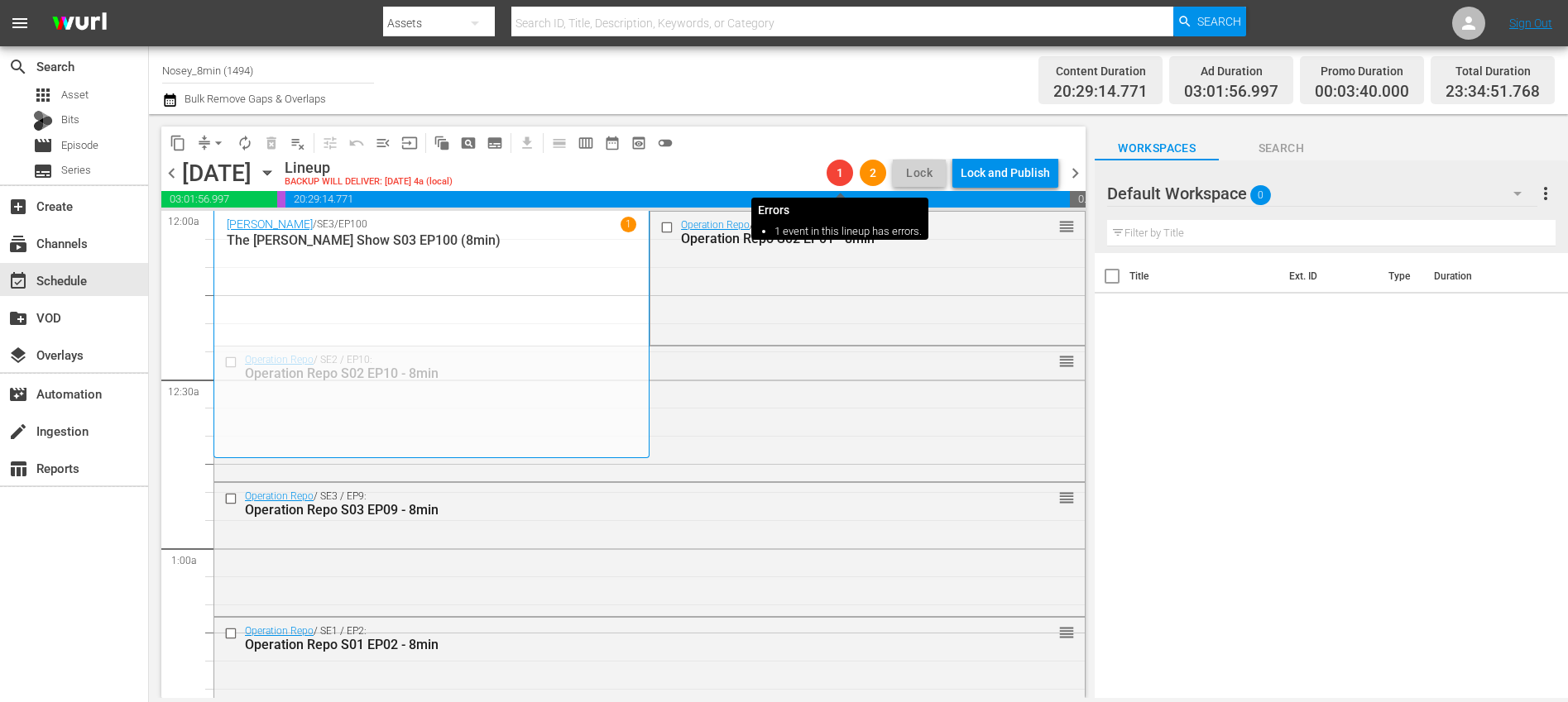
click at [831, 173] on span "1" at bounding box center [840, 173] width 27 height 13
click at [840, 176] on span "1" at bounding box center [840, 173] width 27 height 13
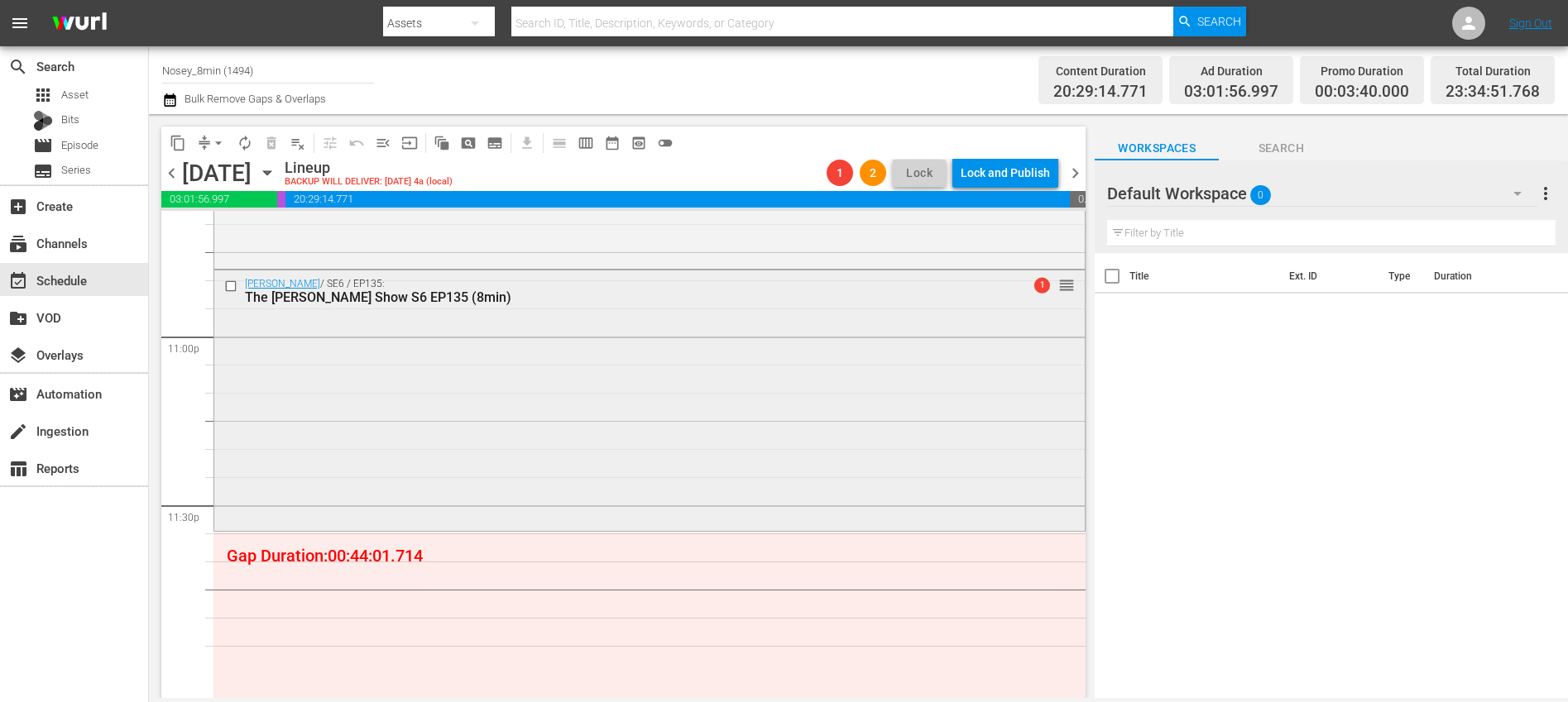
scroll to position [7640, 0]
click at [522, 359] on div "Steve Wilkos / SE6 / EP135: The Steve Wilkos Show S6 EP135 (8min) 1 reorder" at bounding box center [650, 394] width 870 height 257
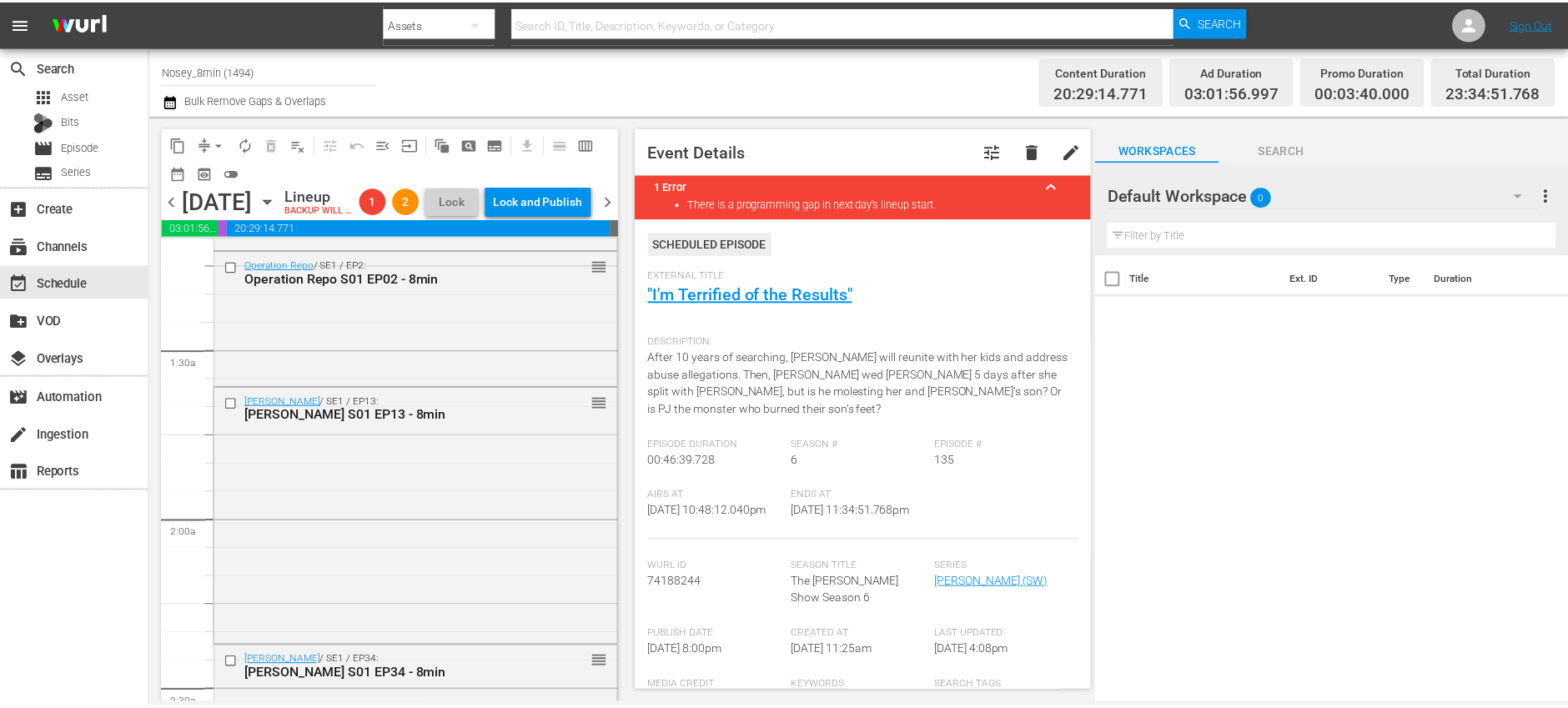
scroll to position [0, 0]
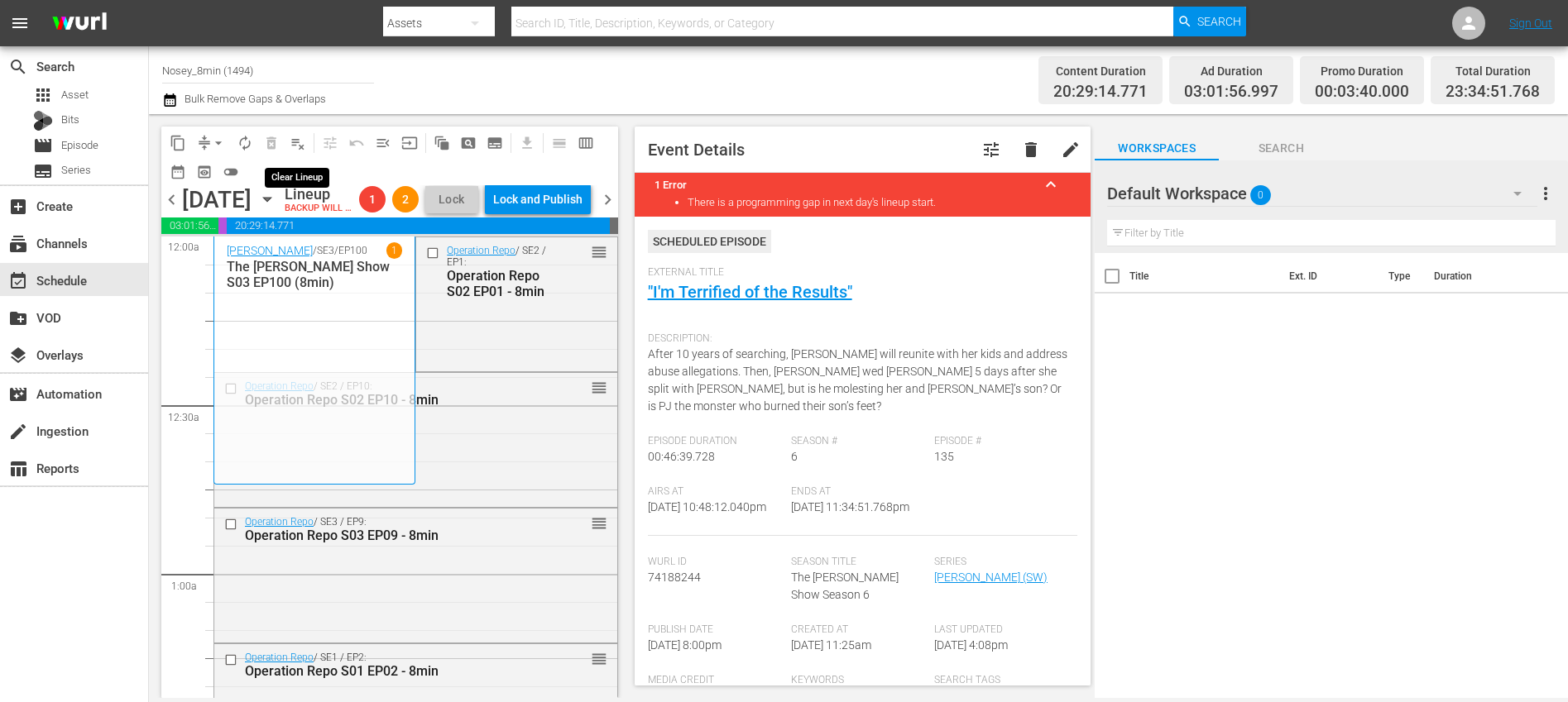
click at [296, 144] on span "playlist_remove_outlined" at bounding box center [297, 143] width 17 height 17
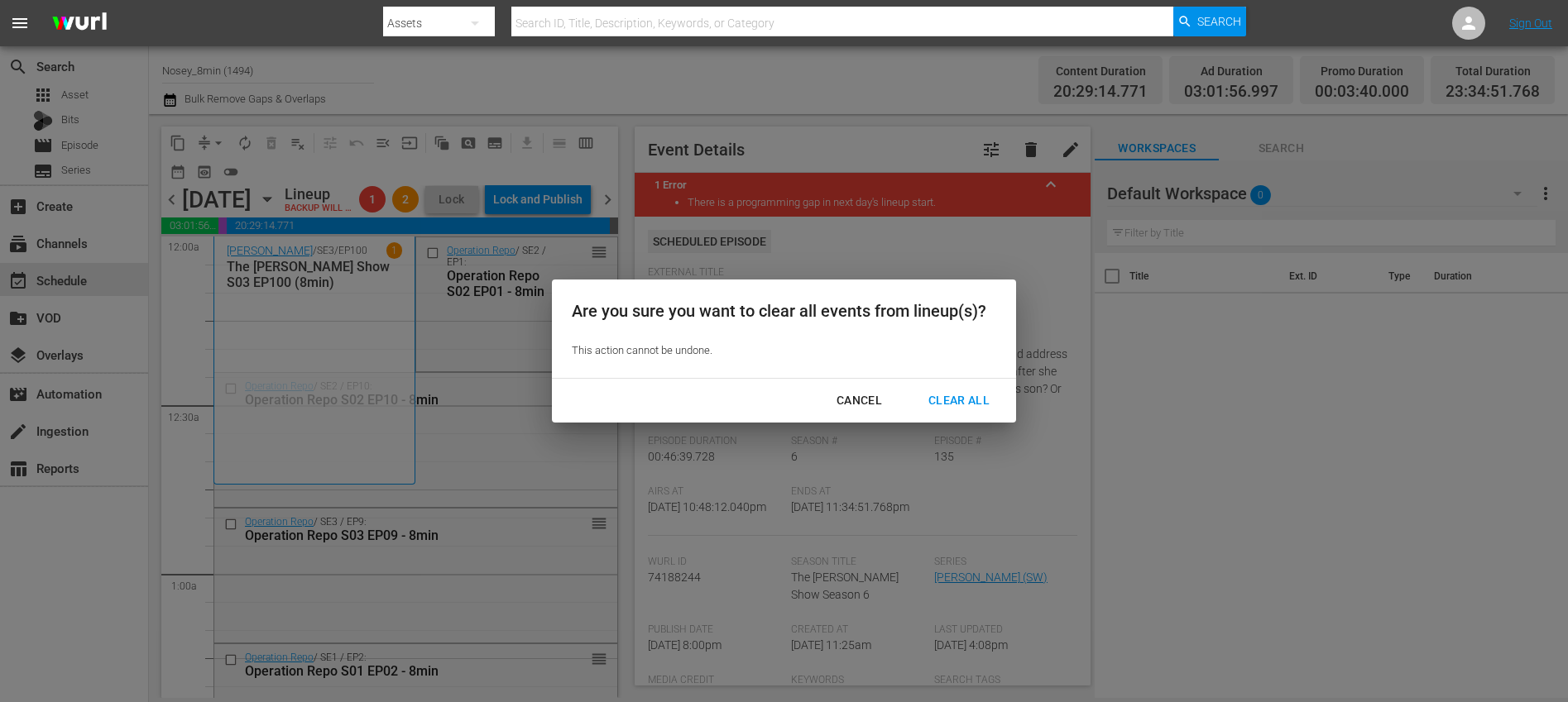
click at [971, 398] on div "Clear All" at bounding box center [958, 400] width 88 height 20
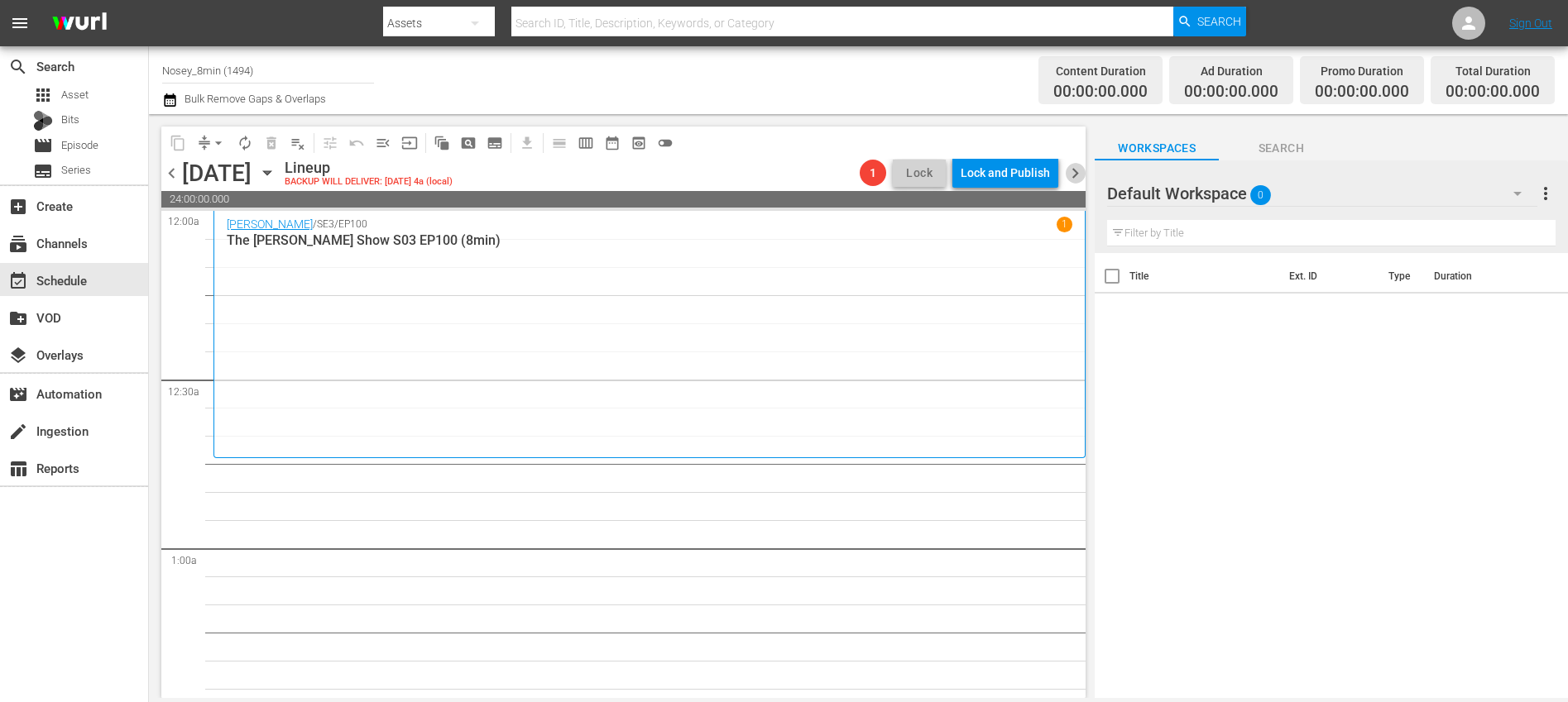
click at [1079, 172] on span "chevron_right" at bounding box center [1074, 173] width 20 height 20
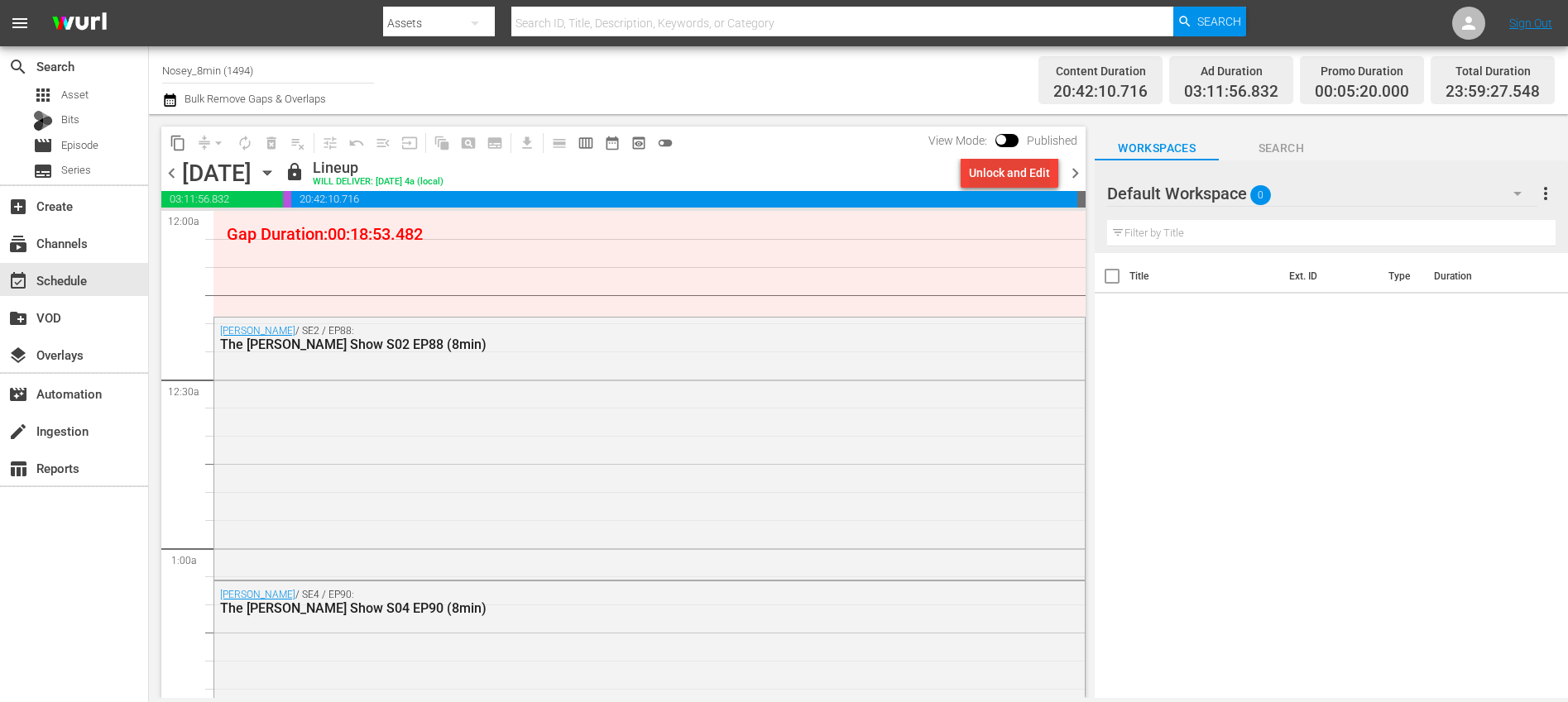
click at [996, 175] on div "Unlock and Edit" at bounding box center [1009, 173] width 81 height 29
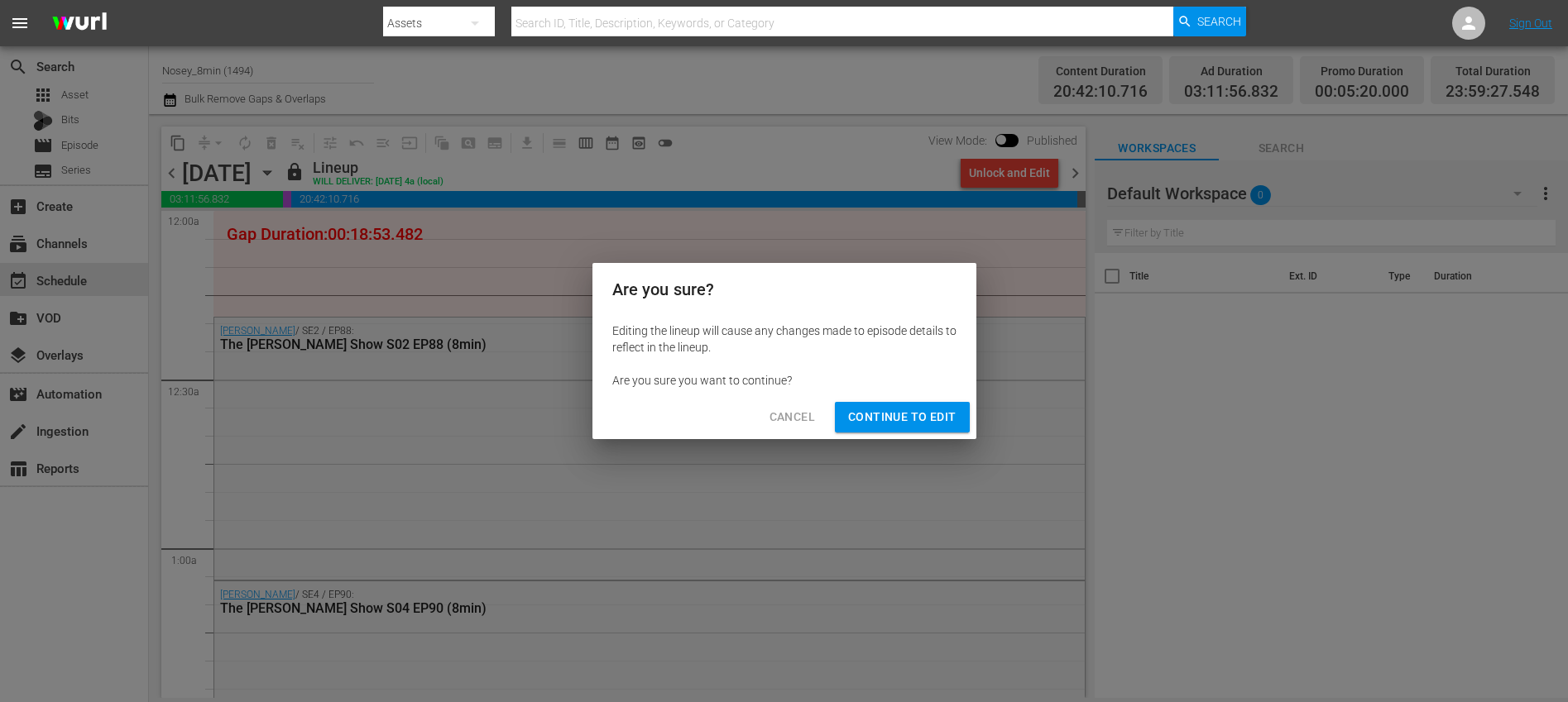
click at [885, 419] on span "Continue to Edit" at bounding box center [901, 416] width 108 height 20
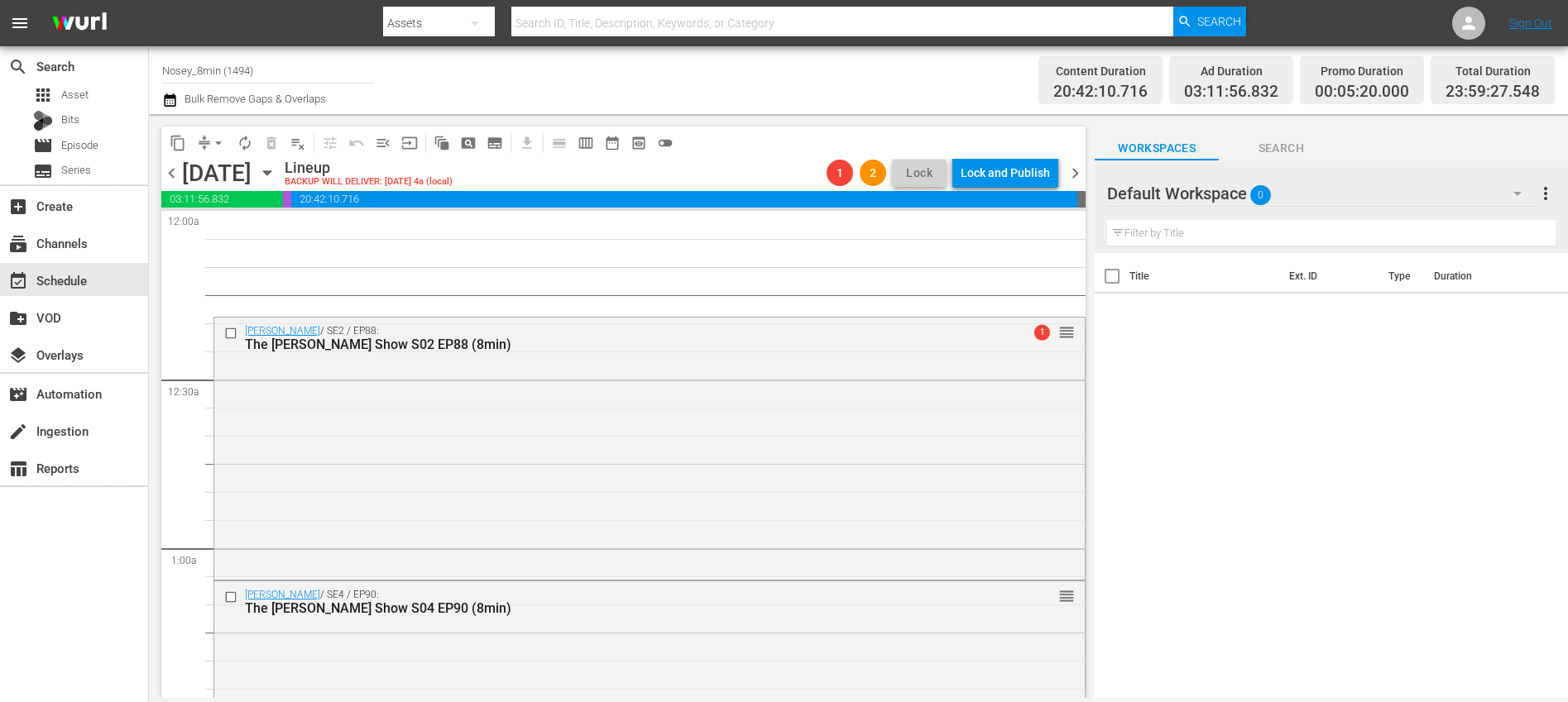
click at [1075, 176] on span "chevron_right" at bounding box center [1074, 173] width 20 height 20
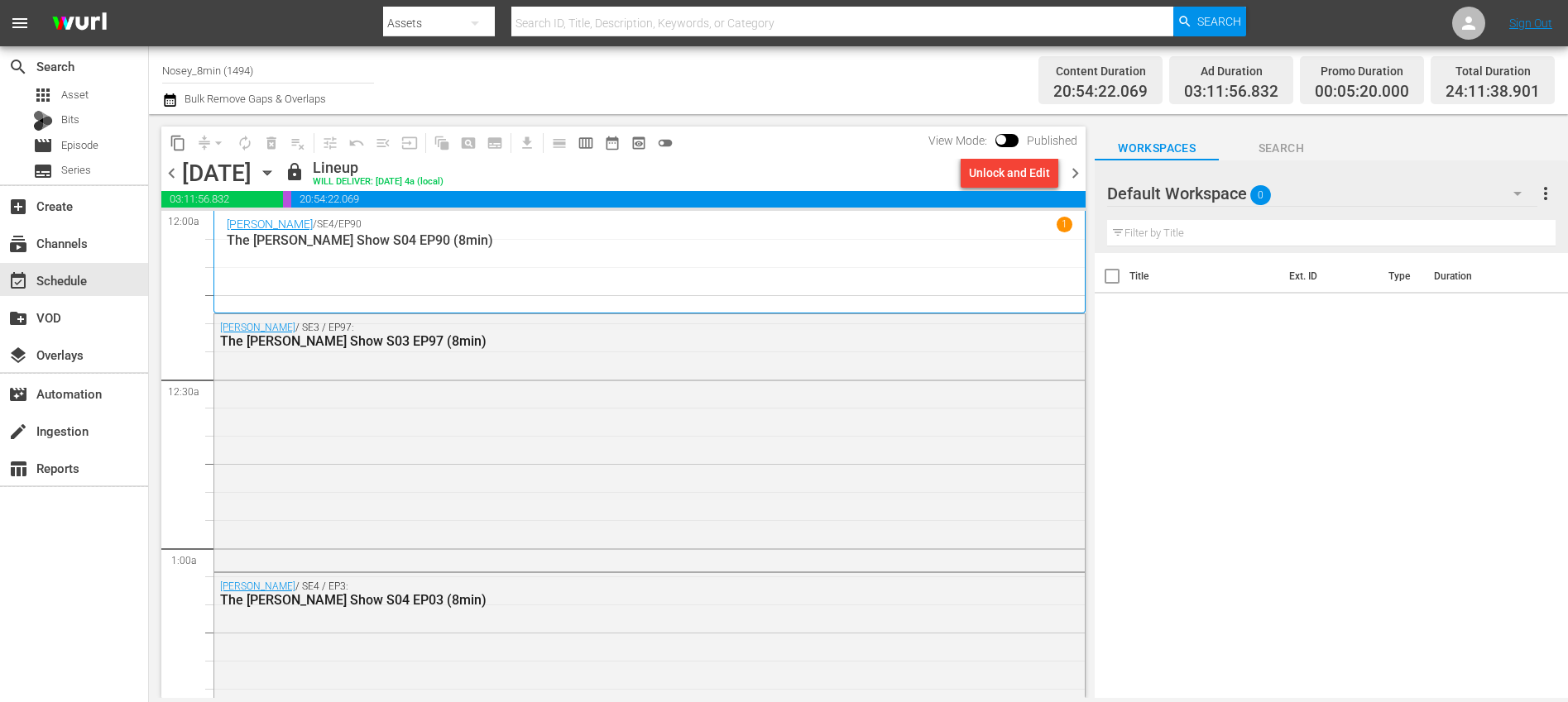
click at [999, 179] on div "Unlock and Edit" at bounding box center [1009, 173] width 81 height 29
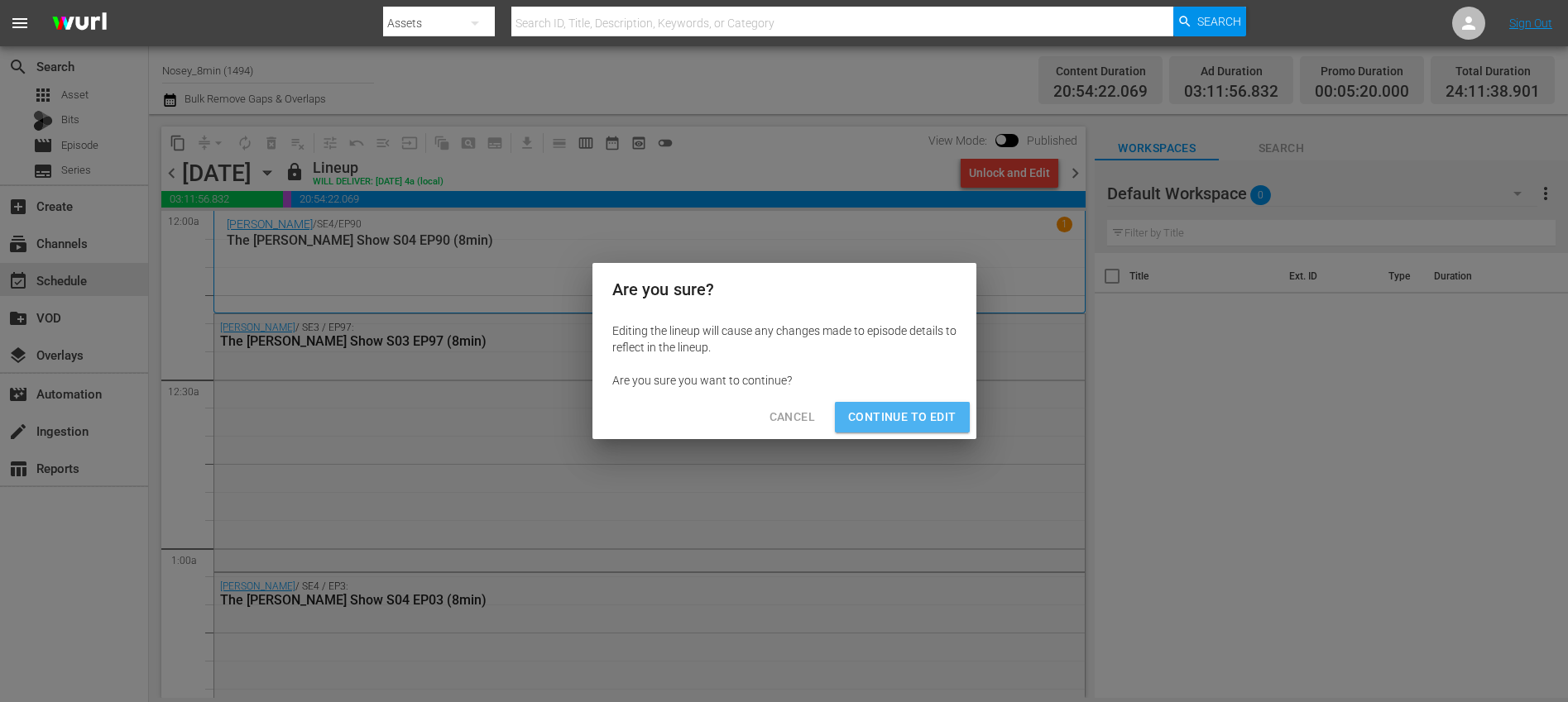
click at [916, 424] on span "Continue to Edit" at bounding box center [901, 416] width 108 height 20
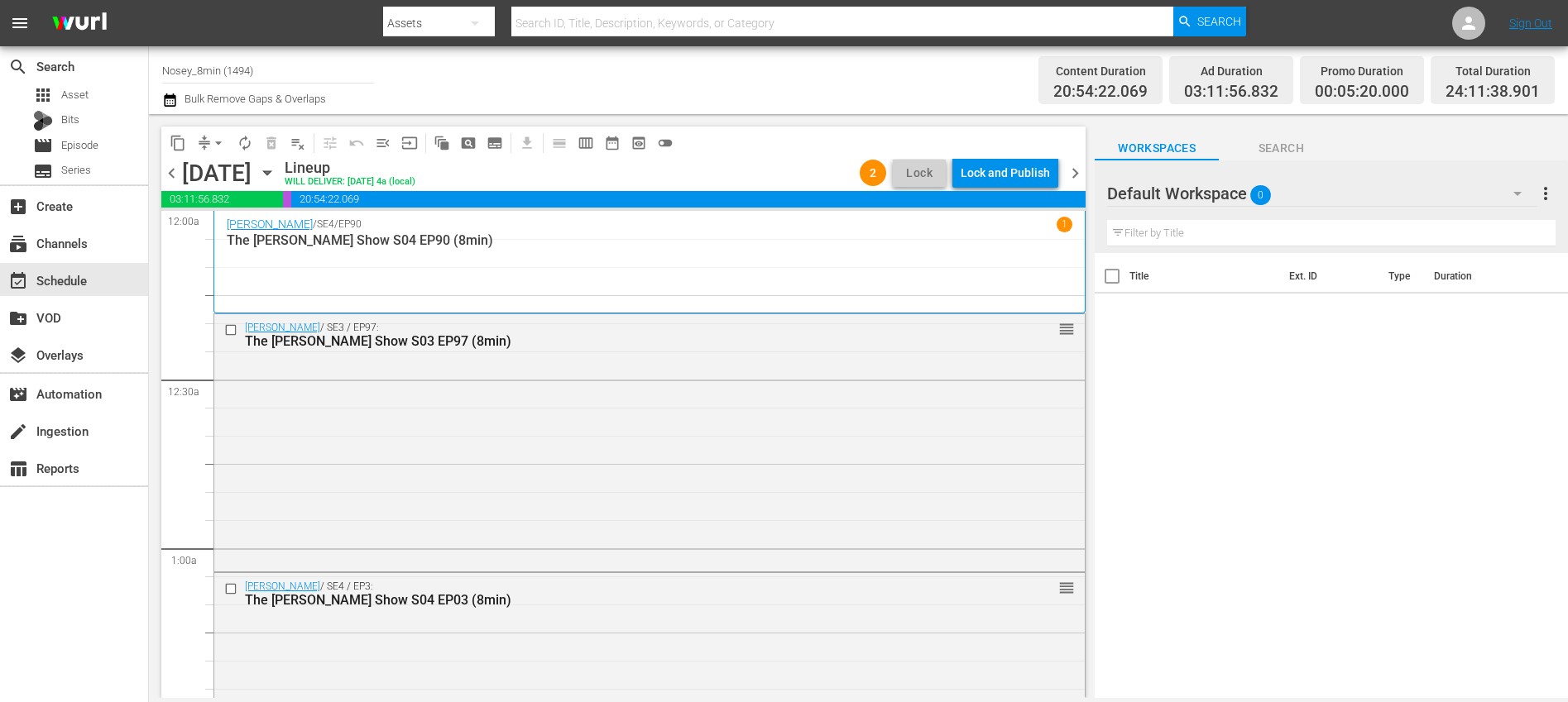
click at [1076, 173] on span "chevron_right" at bounding box center [1074, 173] width 20 height 20
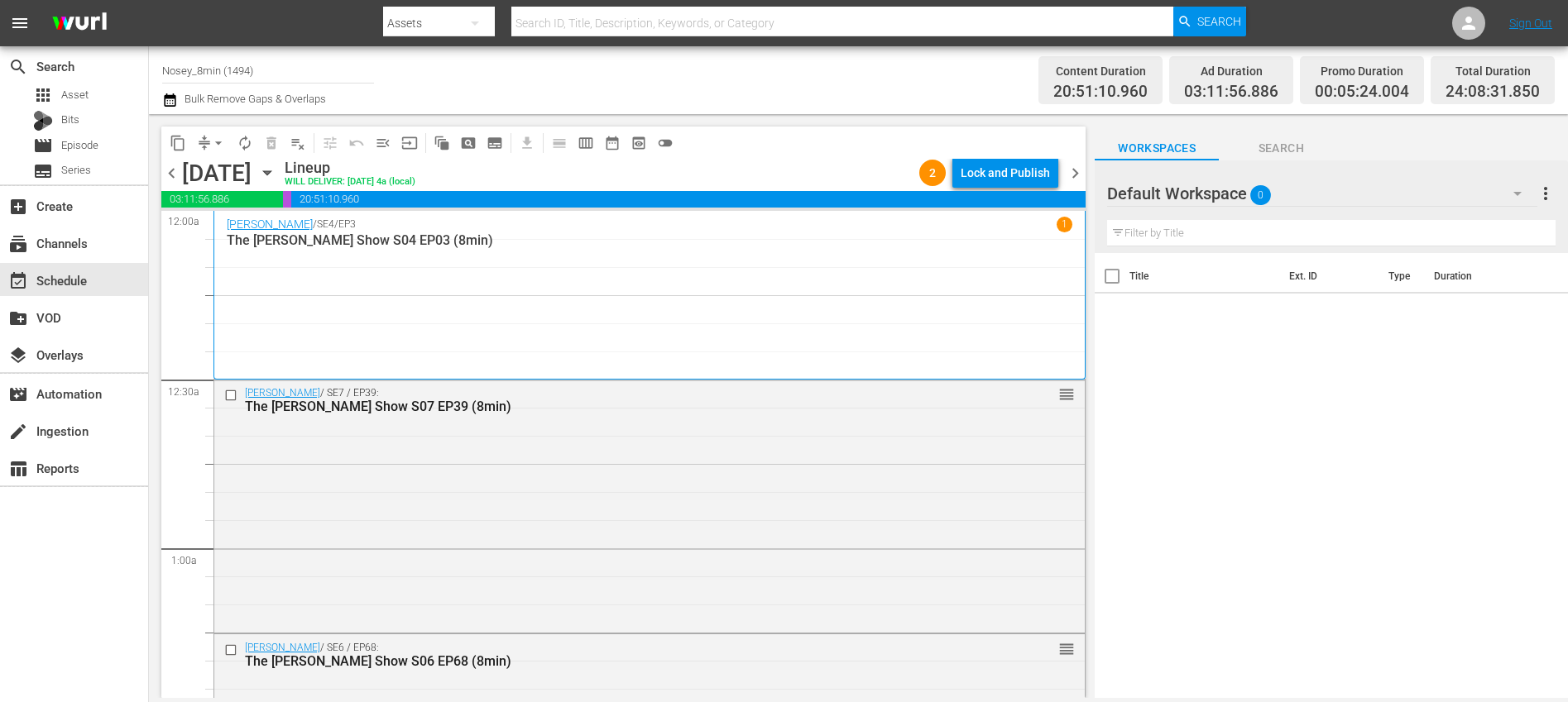
click at [170, 174] on span "chevron_left" at bounding box center [171, 173] width 20 height 20
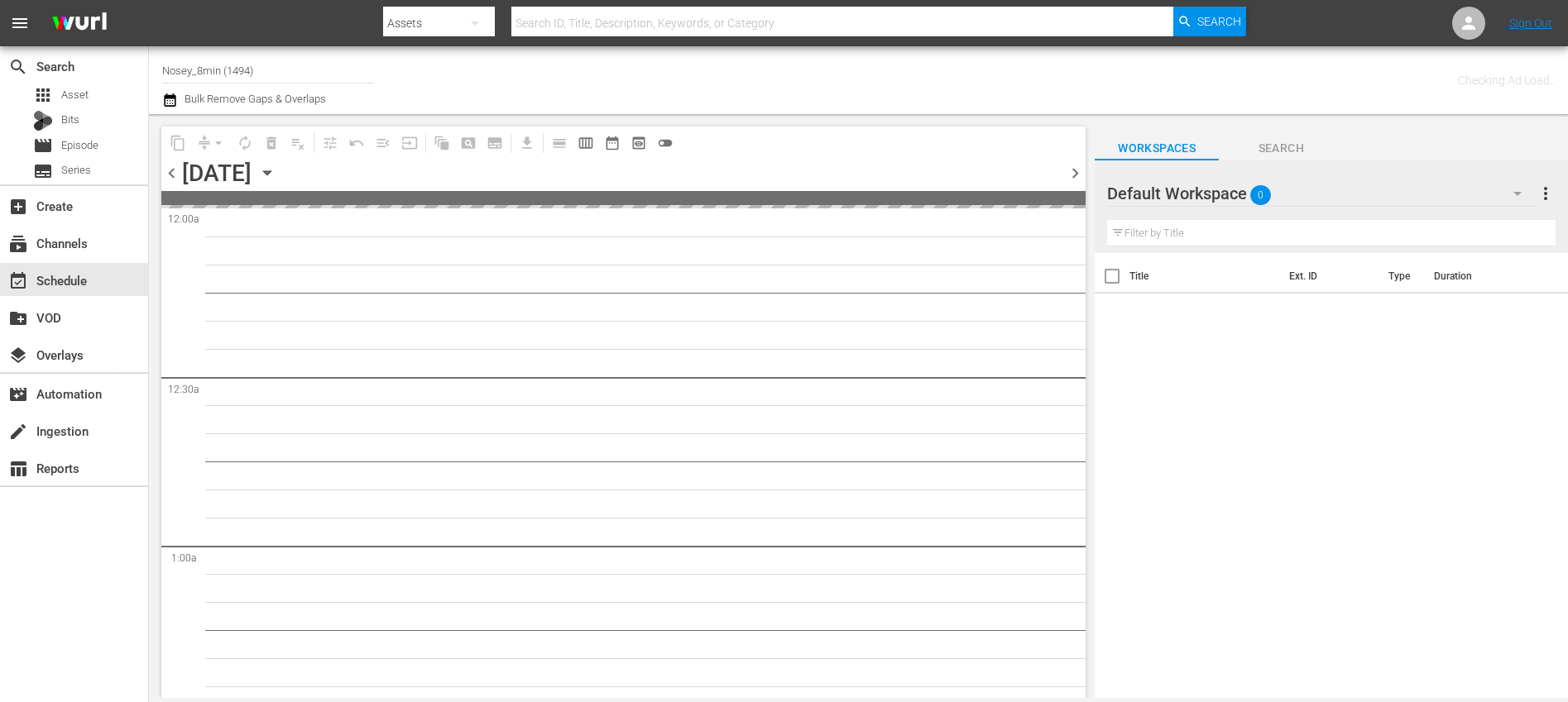
click at [170, 174] on span "chevron_left" at bounding box center [171, 173] width 20 height 20
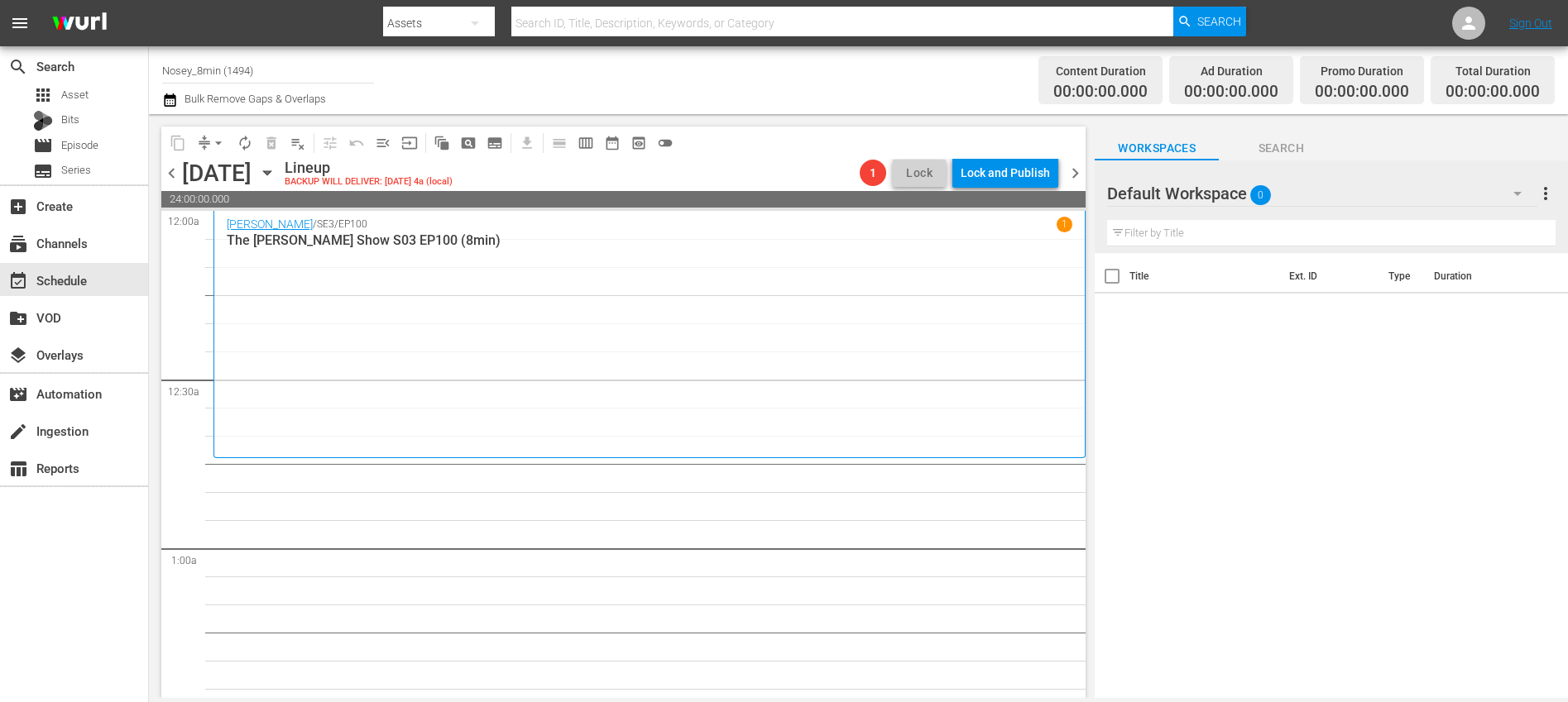
click at [1070, 173] on span "chevron_right" at bounding box center [1074, 173] width 20 height 20
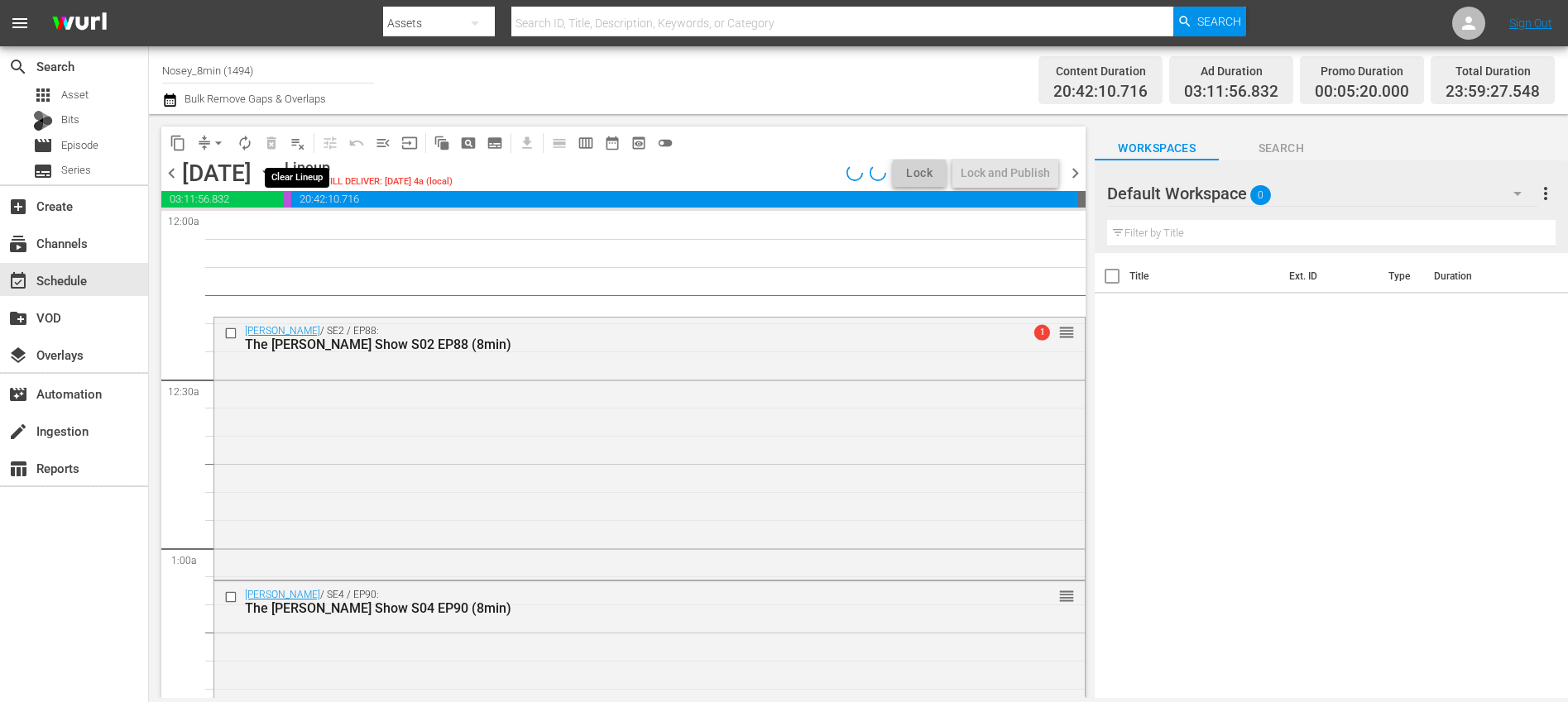
click at [299, 146] on span "playlist_remove_outlined" at bounding box center [297, 143] width 17 height 17
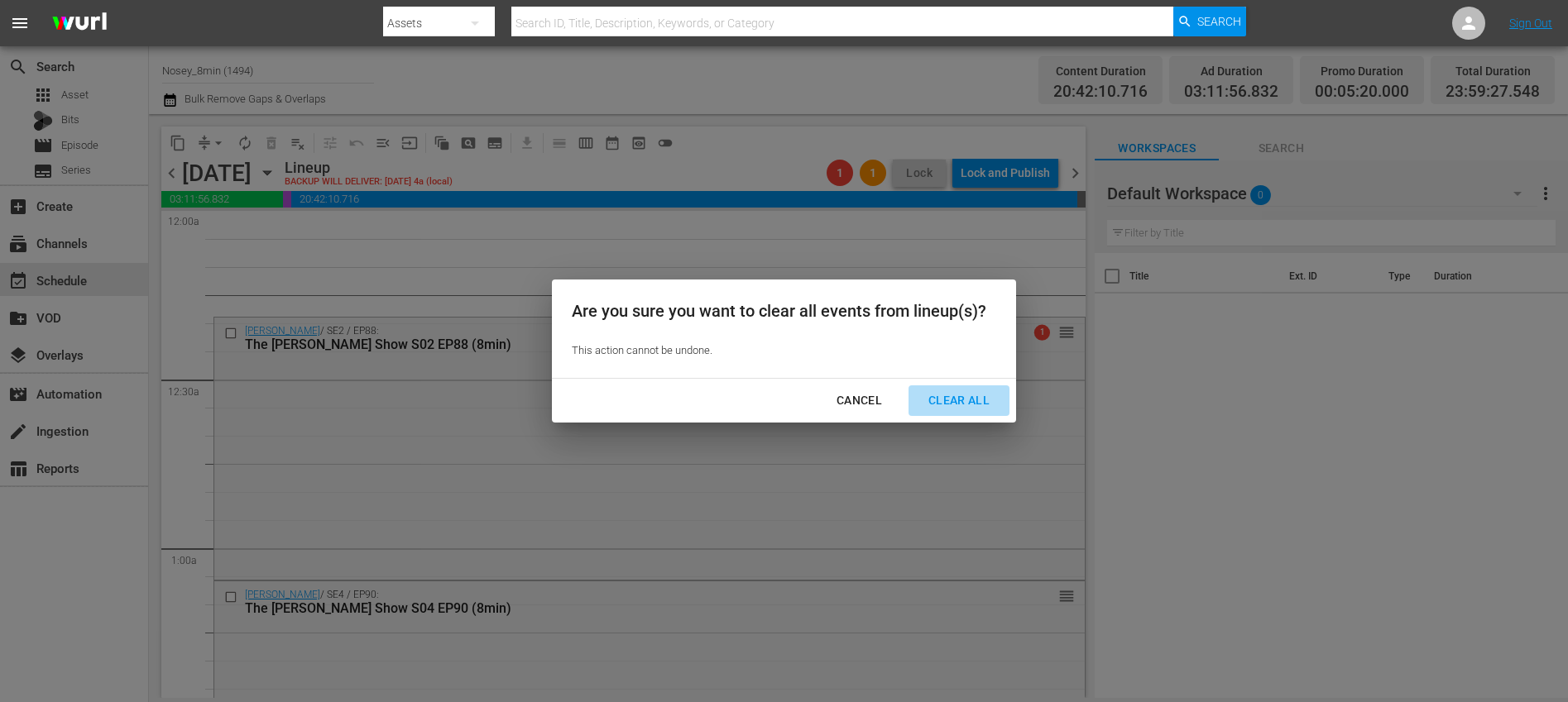
click at [976, 388] on button "Clear All" at bounding box center [958, 400] width 101 height 30
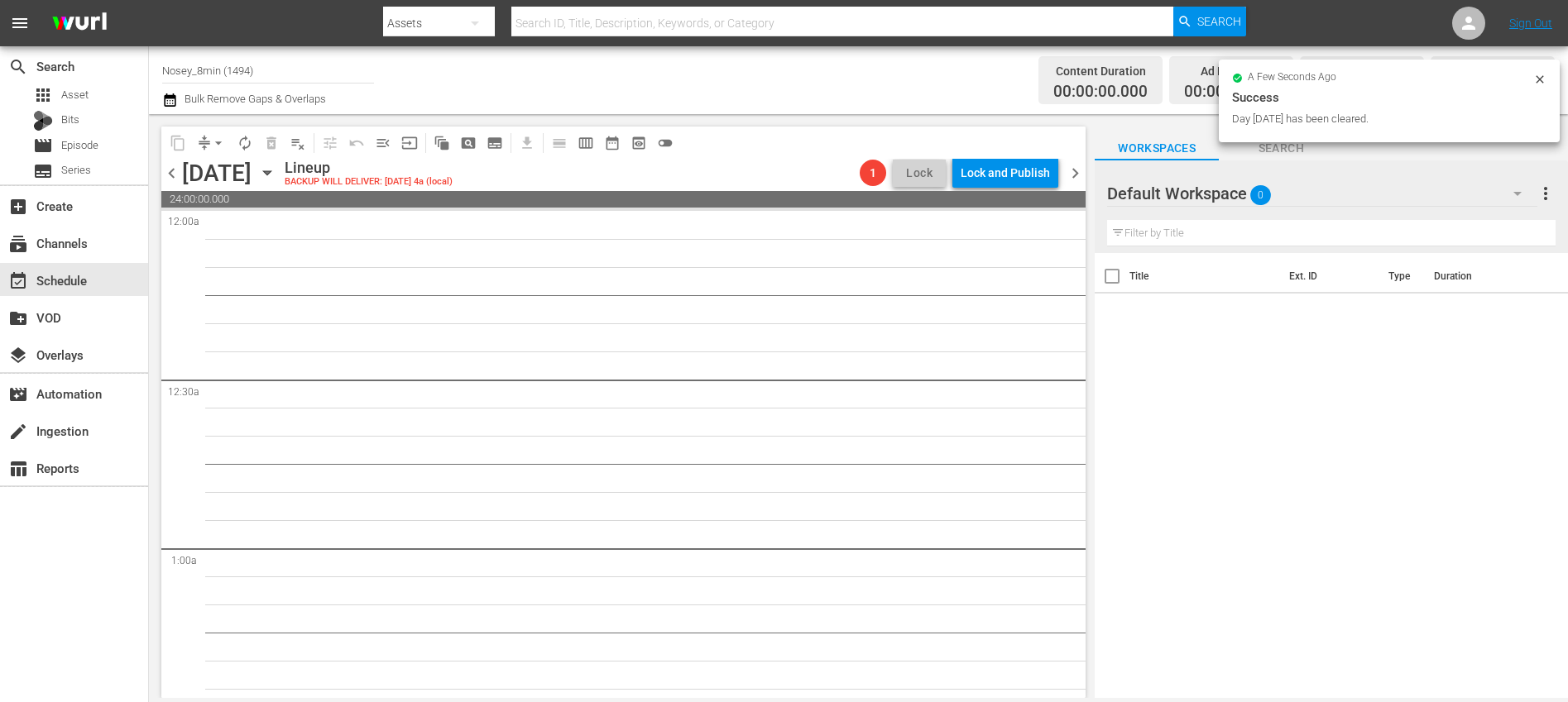
click at [1078, 173] on span "chevron_right" at bounding box center [1074, 173] width 20 height 20
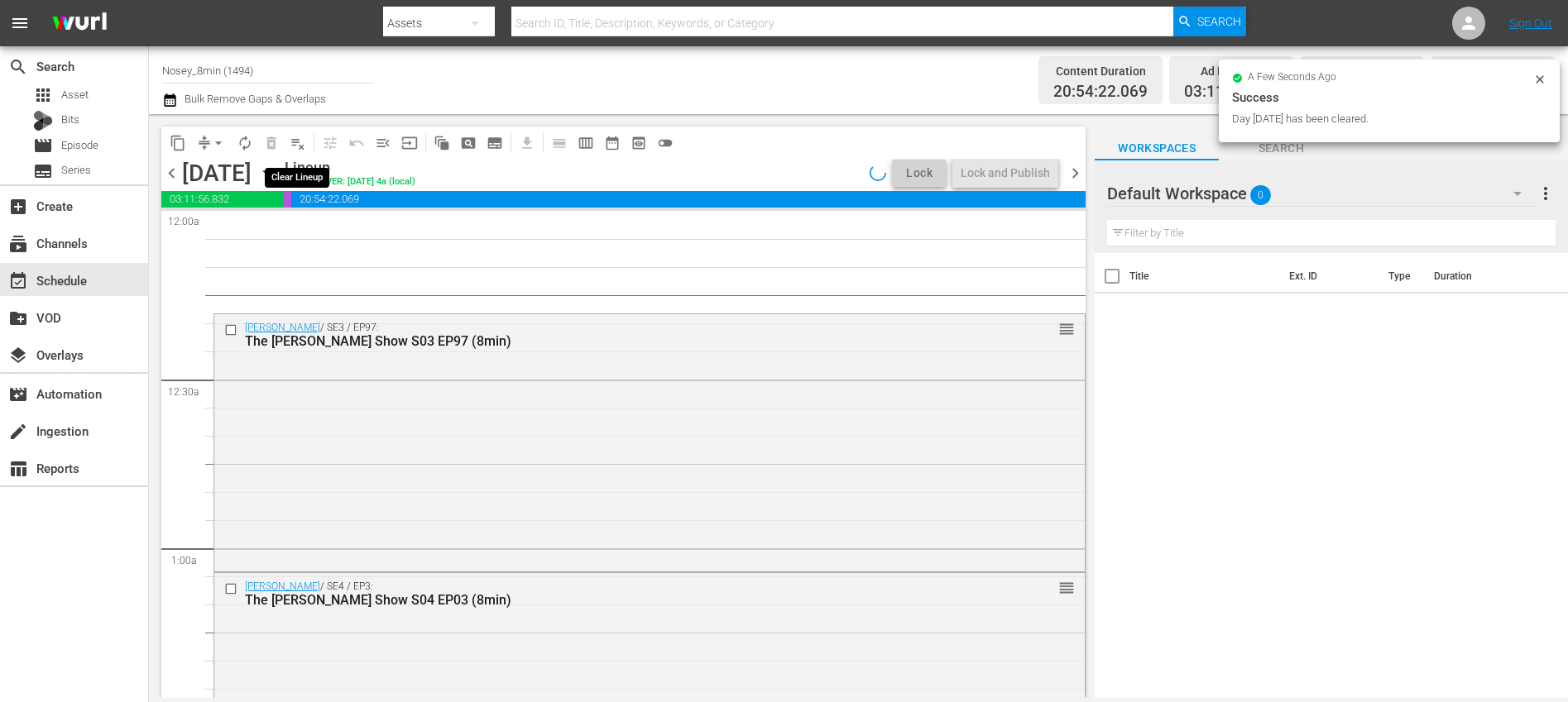
click at [292, 144] on span "playlist_remove_outlined" at bounding box center [297, 143] width 17 height 17
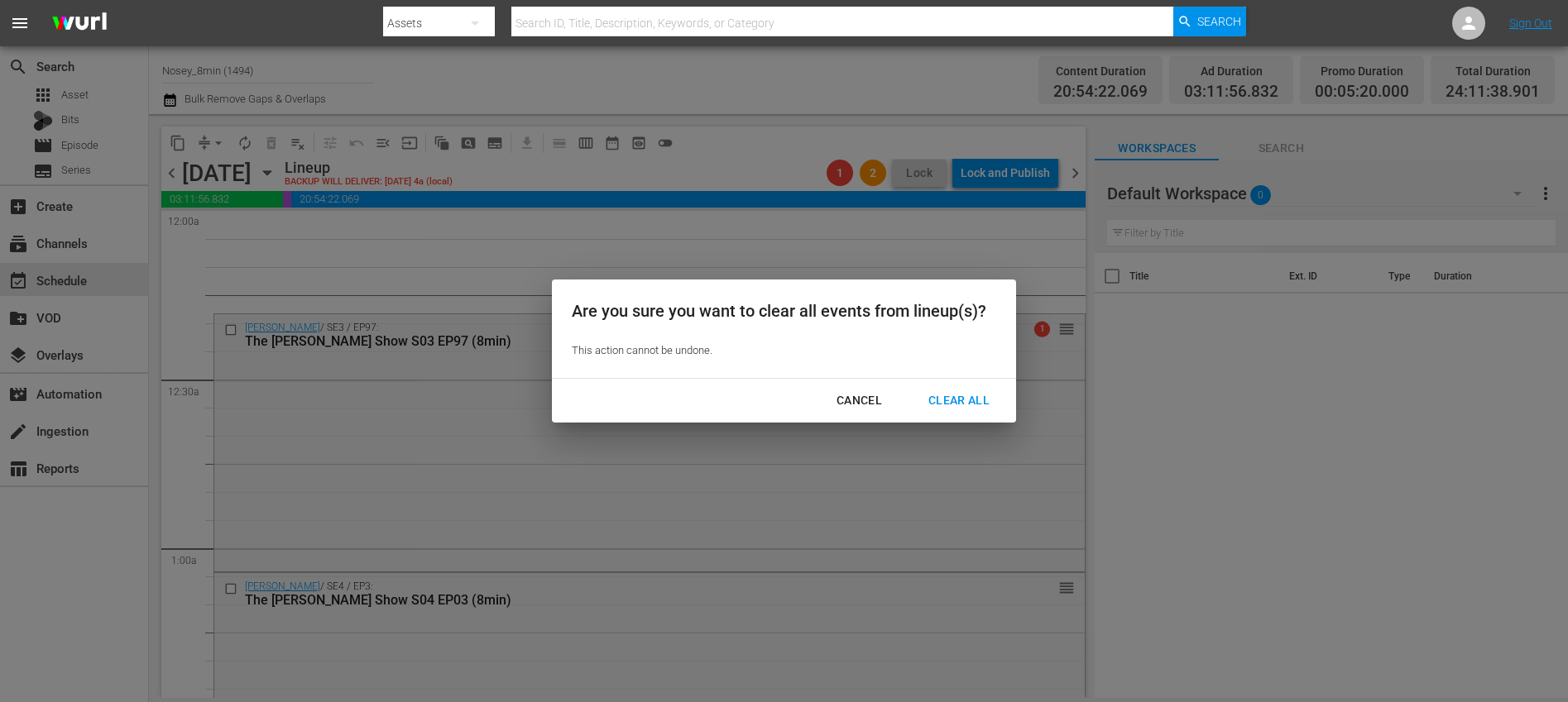
click at [957, 403] on div "Clear All" at bounding box center [958, 400] width 88 height 20
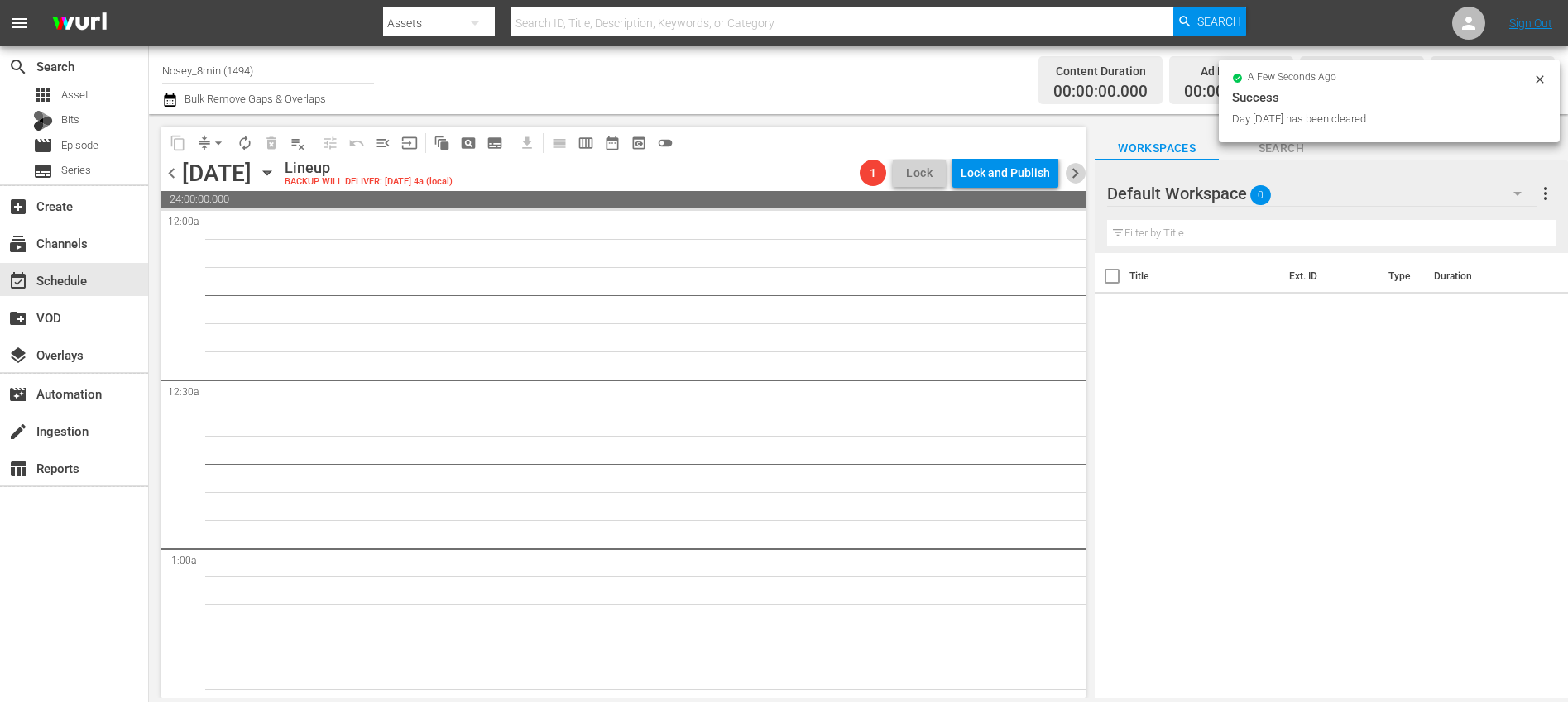
click at [1074, 170] on span "chevron_right" at bounding box center [1074, 173] width 20 height 20
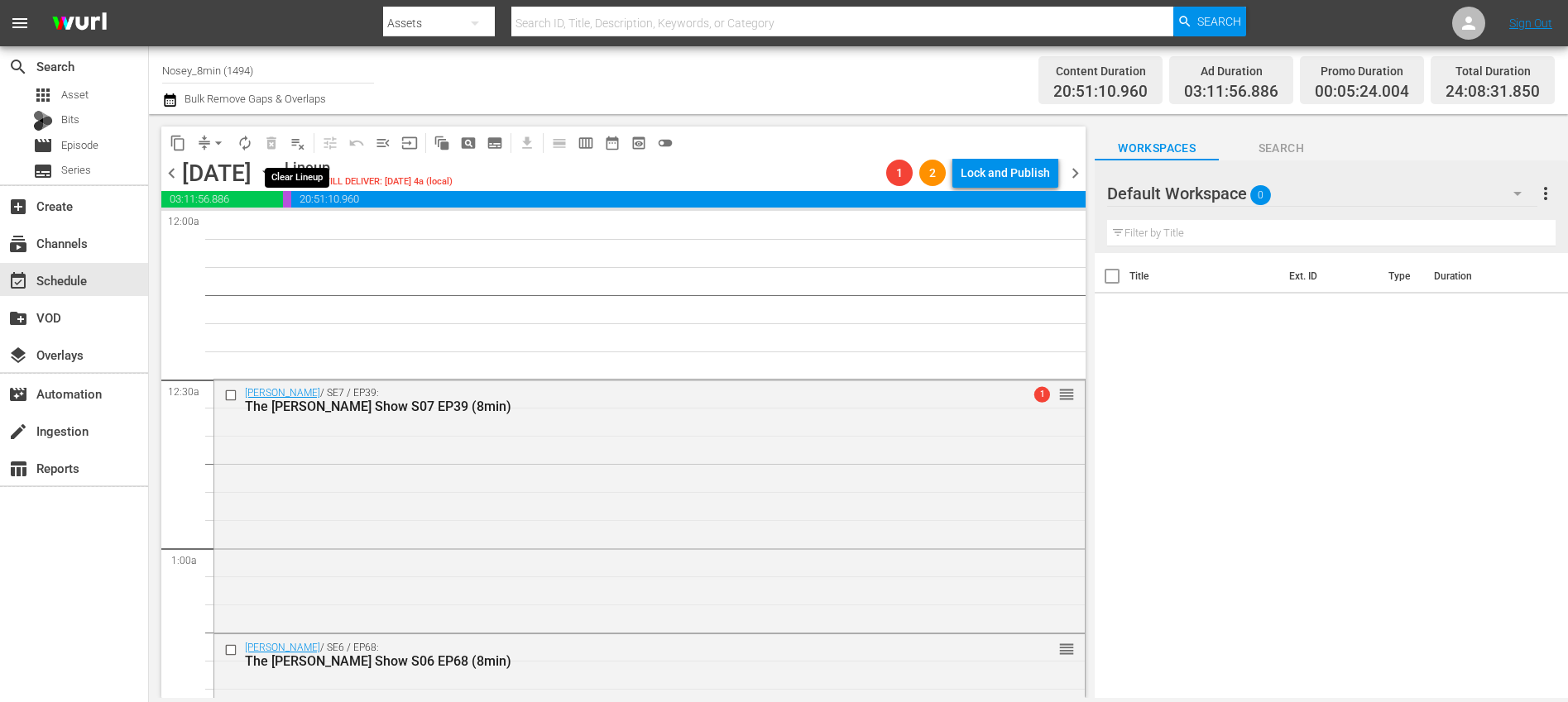
click at [289, 140] on span "playlist_remove_outlined" at bounding box center [297, 143] width 17 height 17
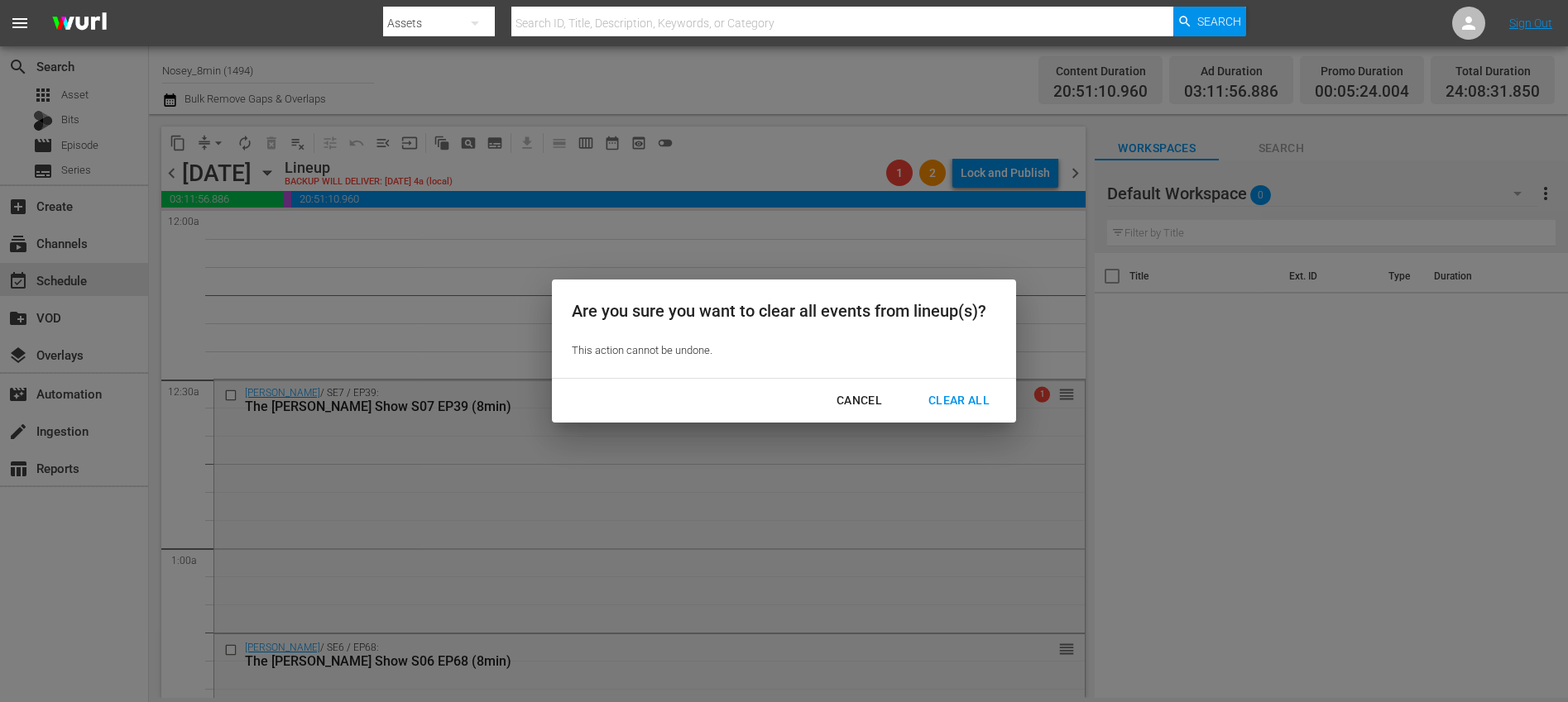
click at [932, 395] on div "Clear All" at bounding box center [958, 400] width 88 height 20
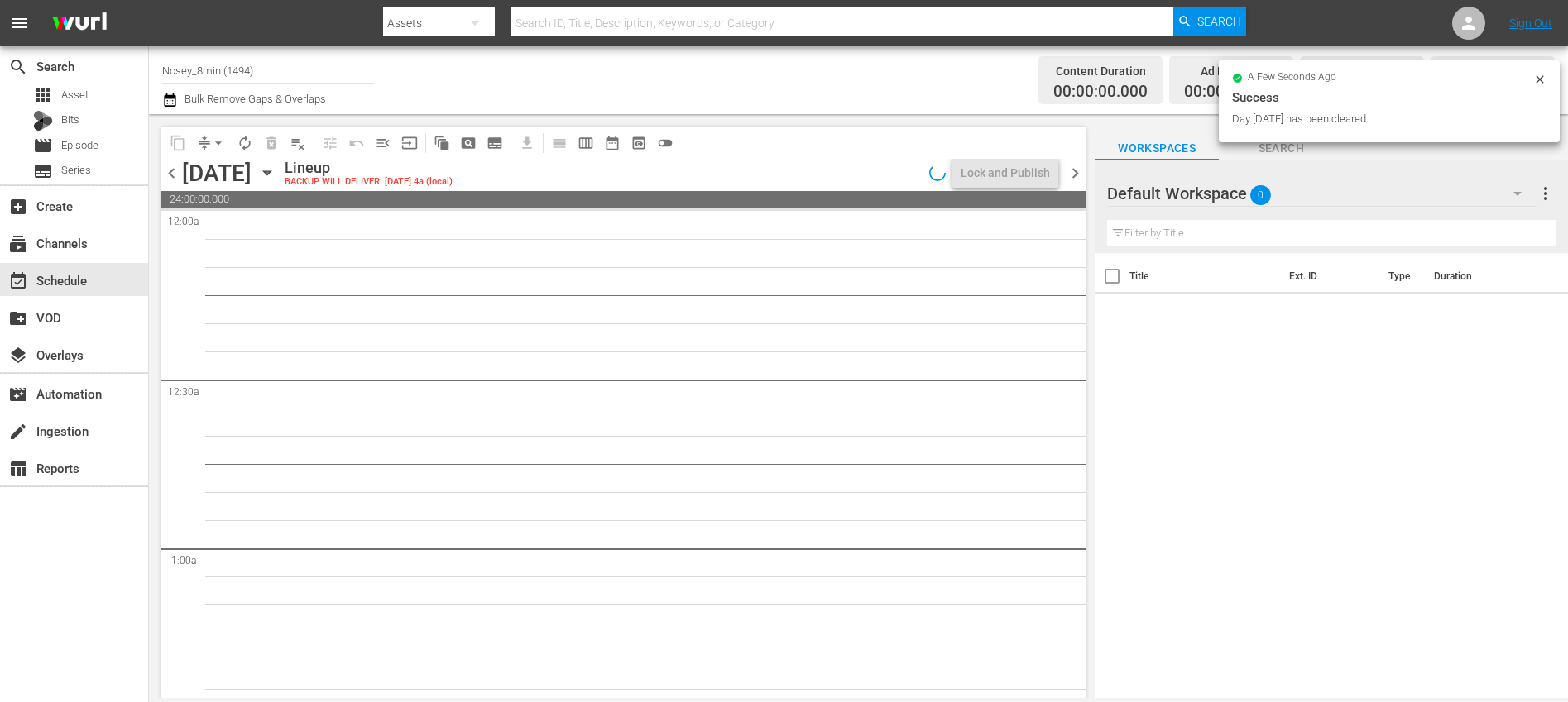
click at [1078, 172] on span "chevron_right" at bounding box center [1074, 173] width 20 height 20
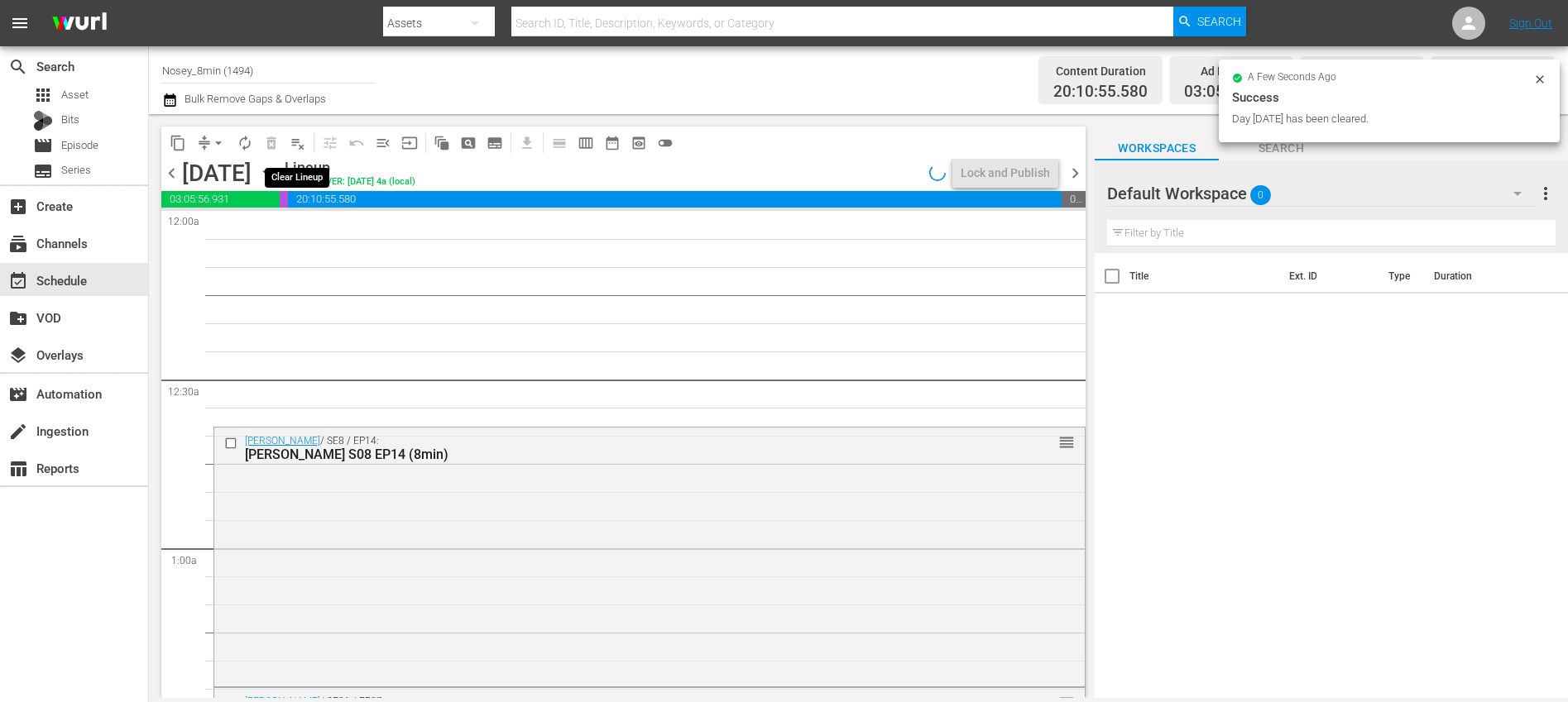
click at [297, 144] on span "playlist_remove_outlined" at bounding box center [297, 143] width 17 height 17
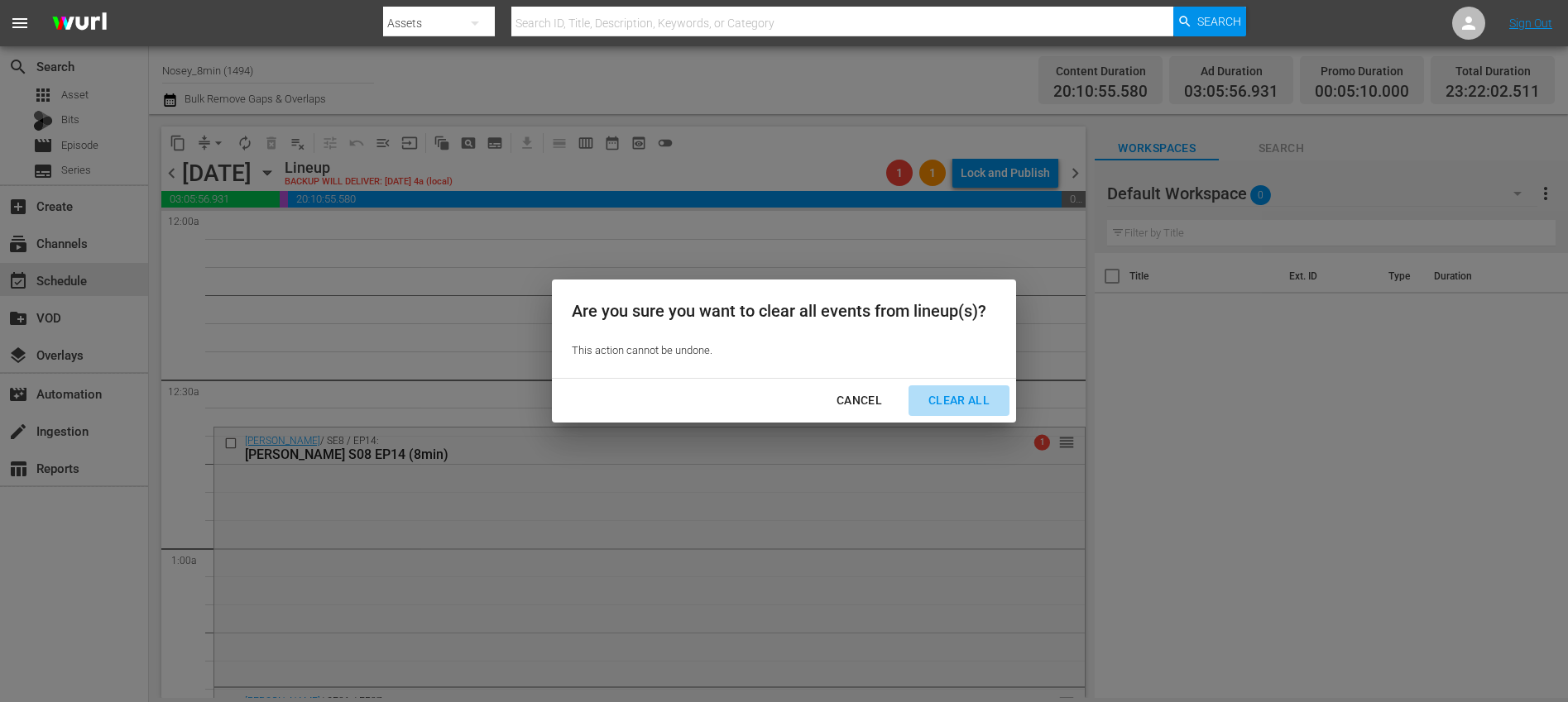
click at [922, 399] on div "Clear All" at bounding box center [958, 400] width 88 height 20
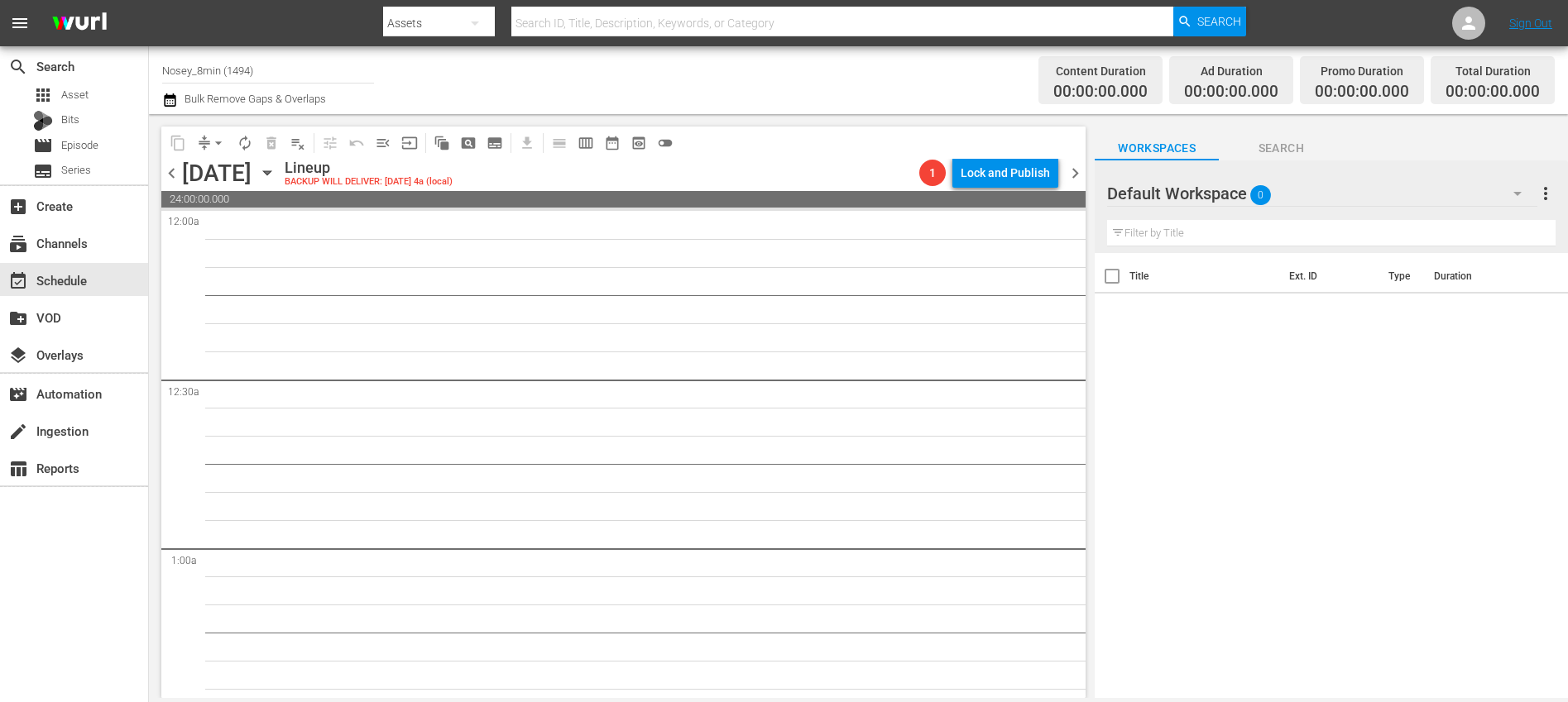
click at [1075, 171] on span "chevron_right" at bounding box center [1074, 173] width 20 height 20
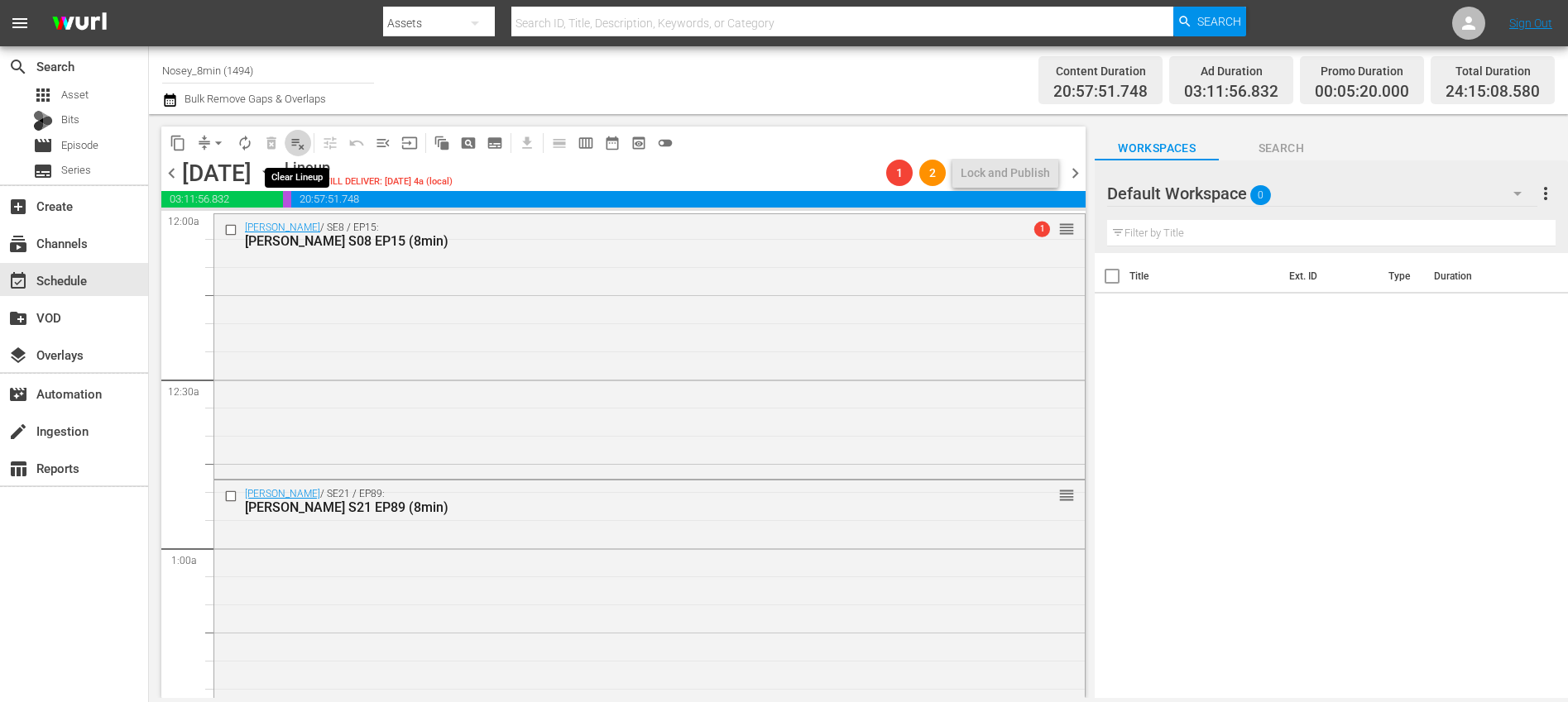
click at [295, 144] on span "playlist_remove_outlined" at bounding box center [297, 143] width 17 height 17
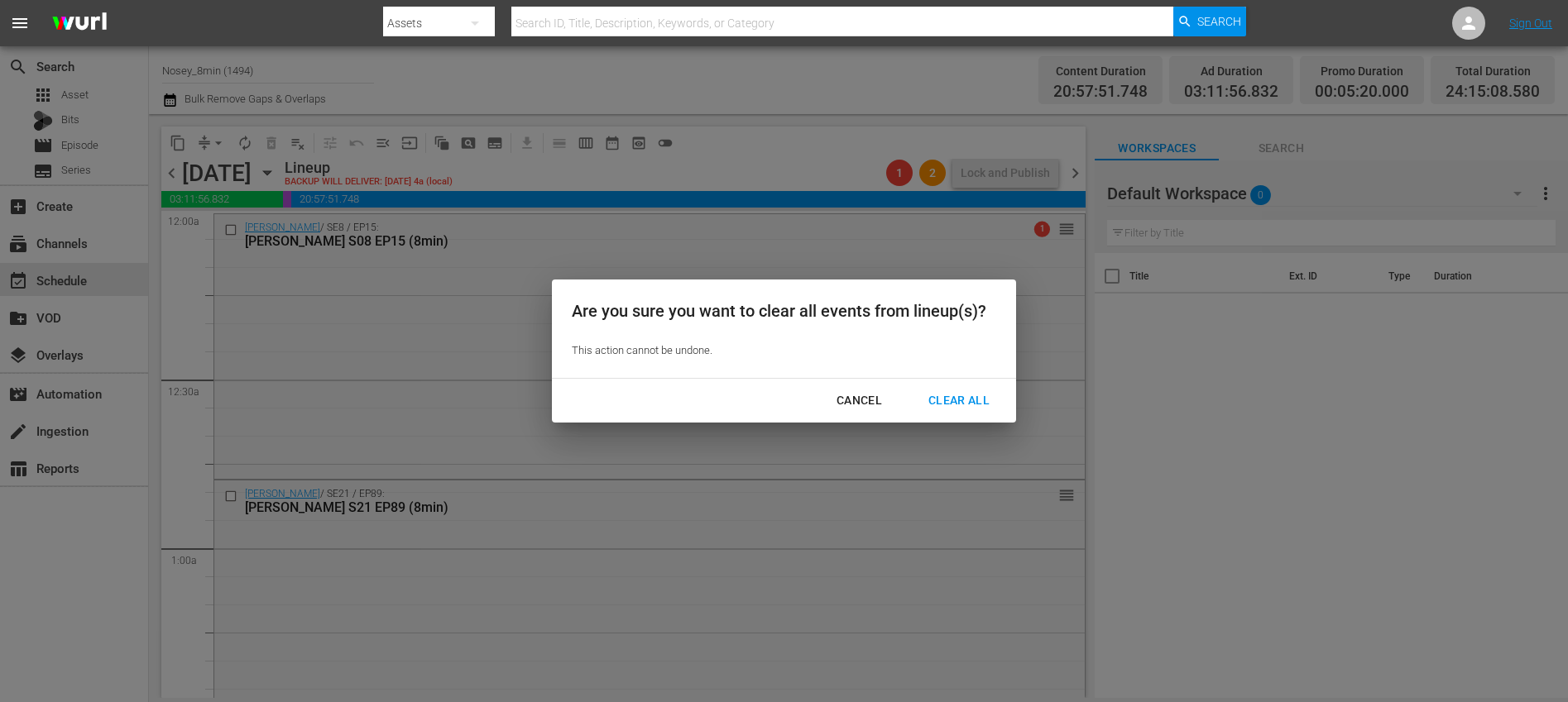
click at [939, 405] on div "Clear All" at bounding box center [958, 400] width 88 height 20
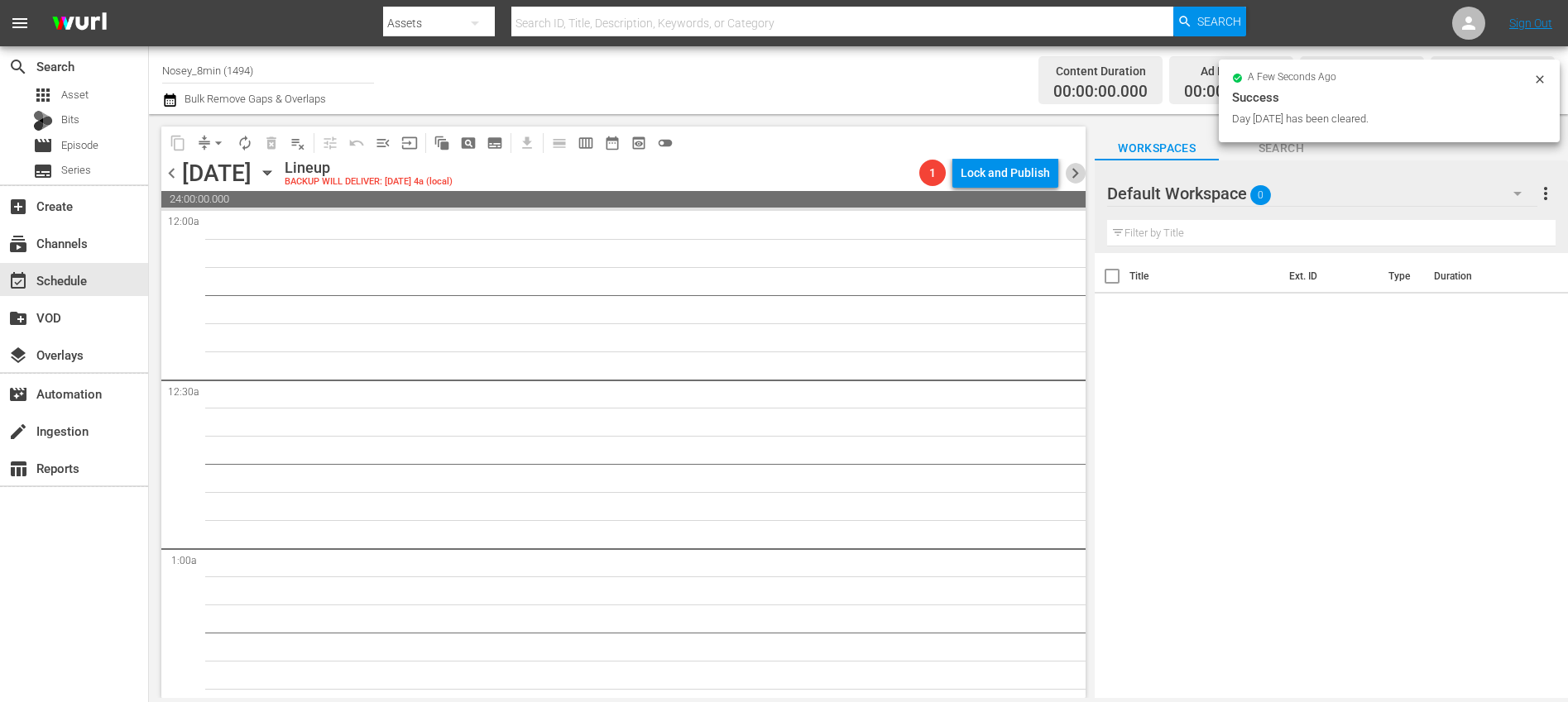
click at [1073, 174] on span "chevron_right" at bounding box center [1074, 173] width 20 height 20
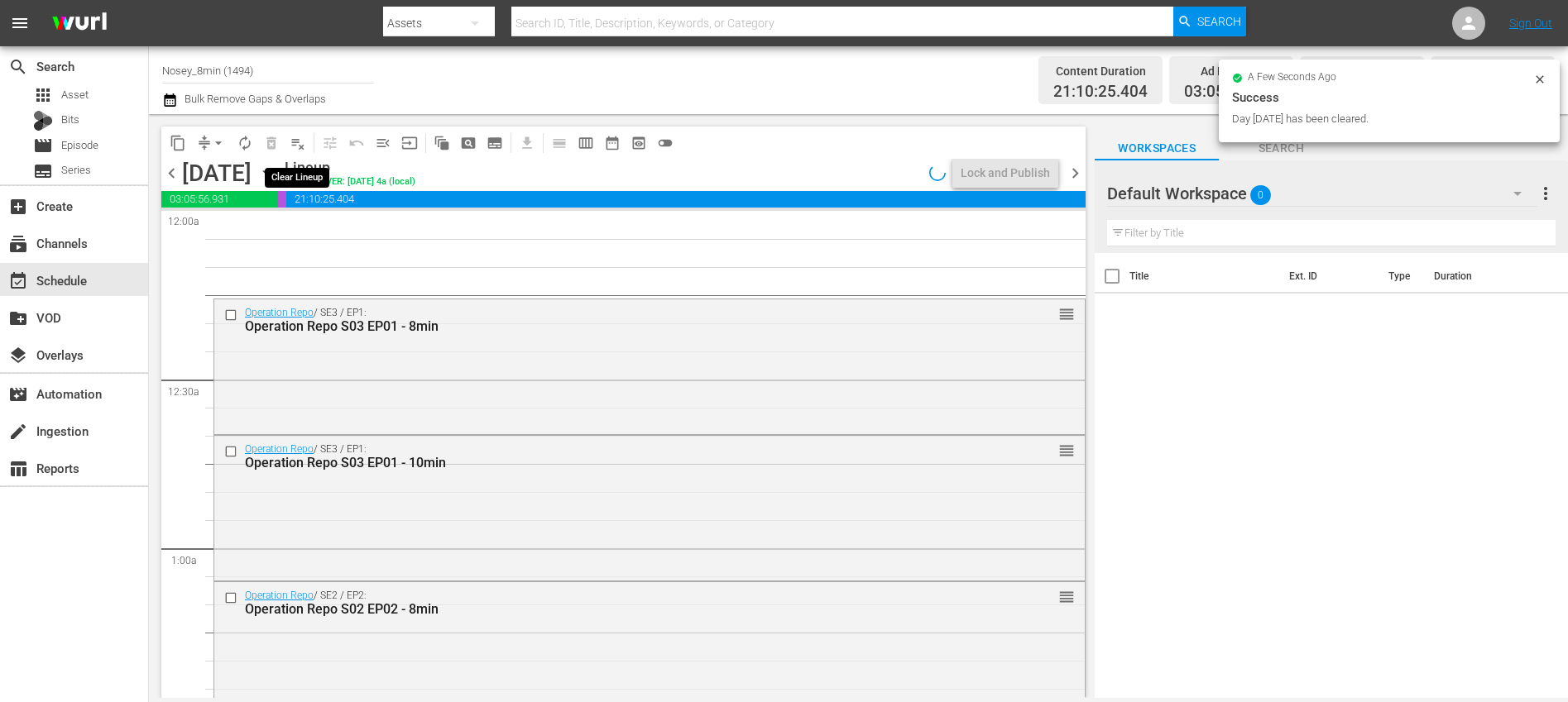
click at [297, 145] on span "playlist_remove_outlined" at bounding box center [297, 143] width 17 height 17
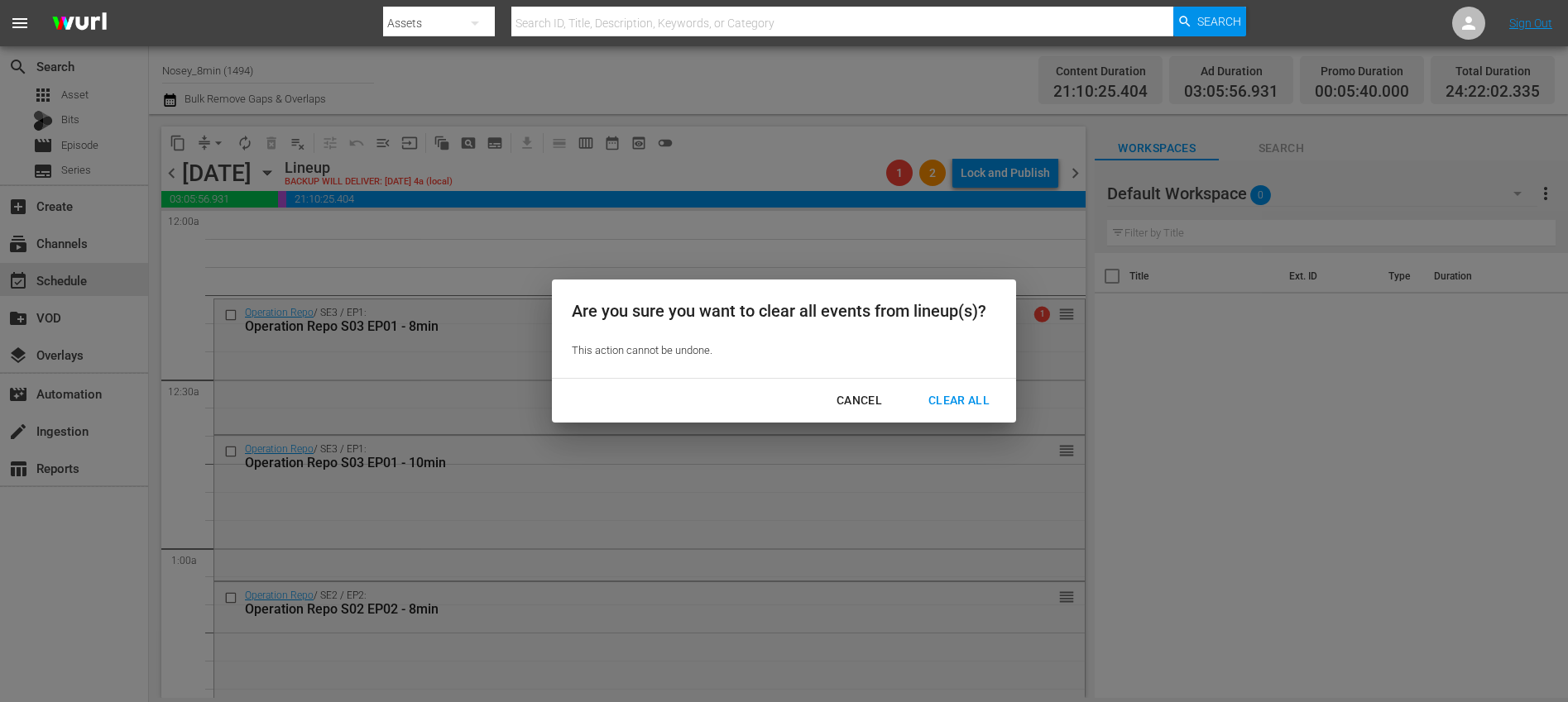
click at [950, 395] on div "Clear All" at bounding box center [958, 400] width 88 height 20
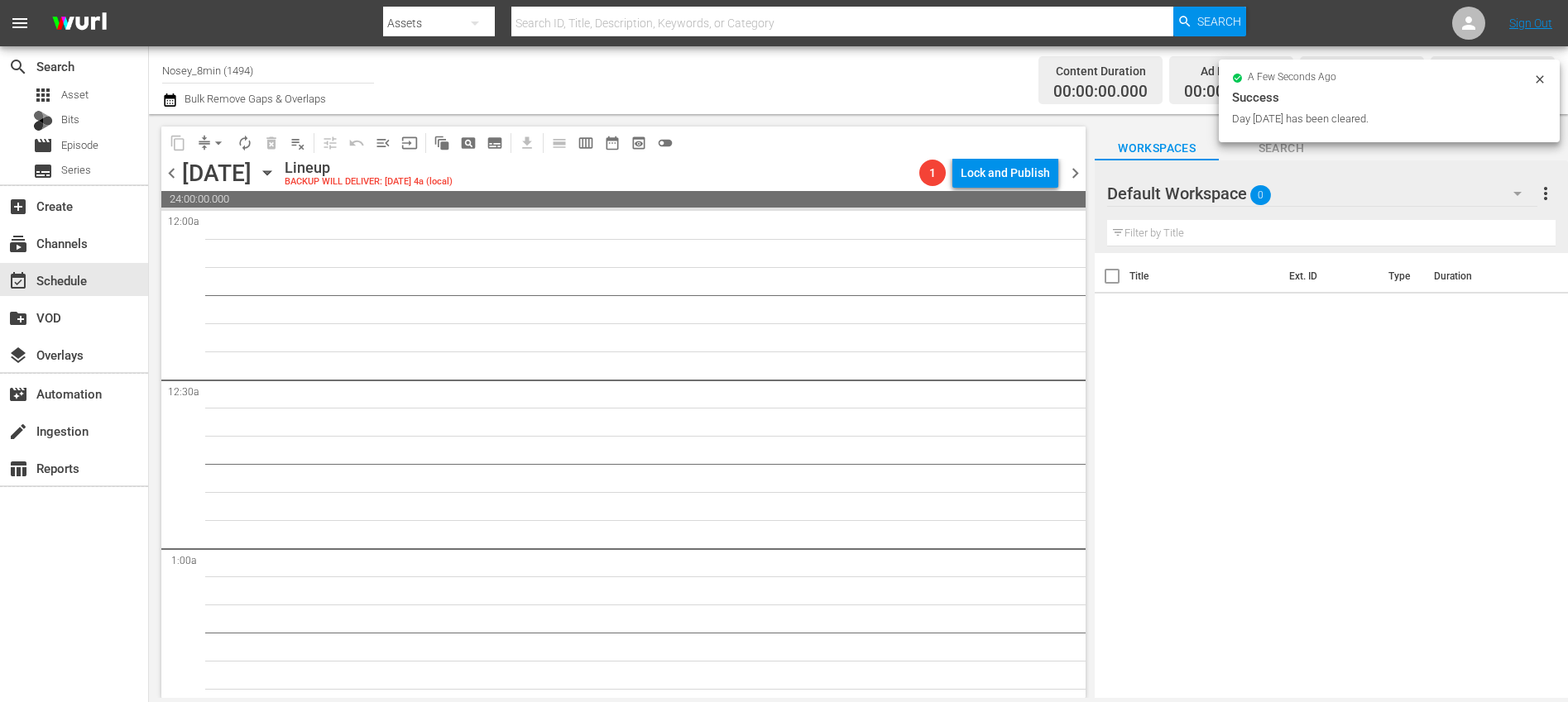
click at [1076, 173] on span "chevron_right" at bounding box center [1074, 173] width 20 height 20
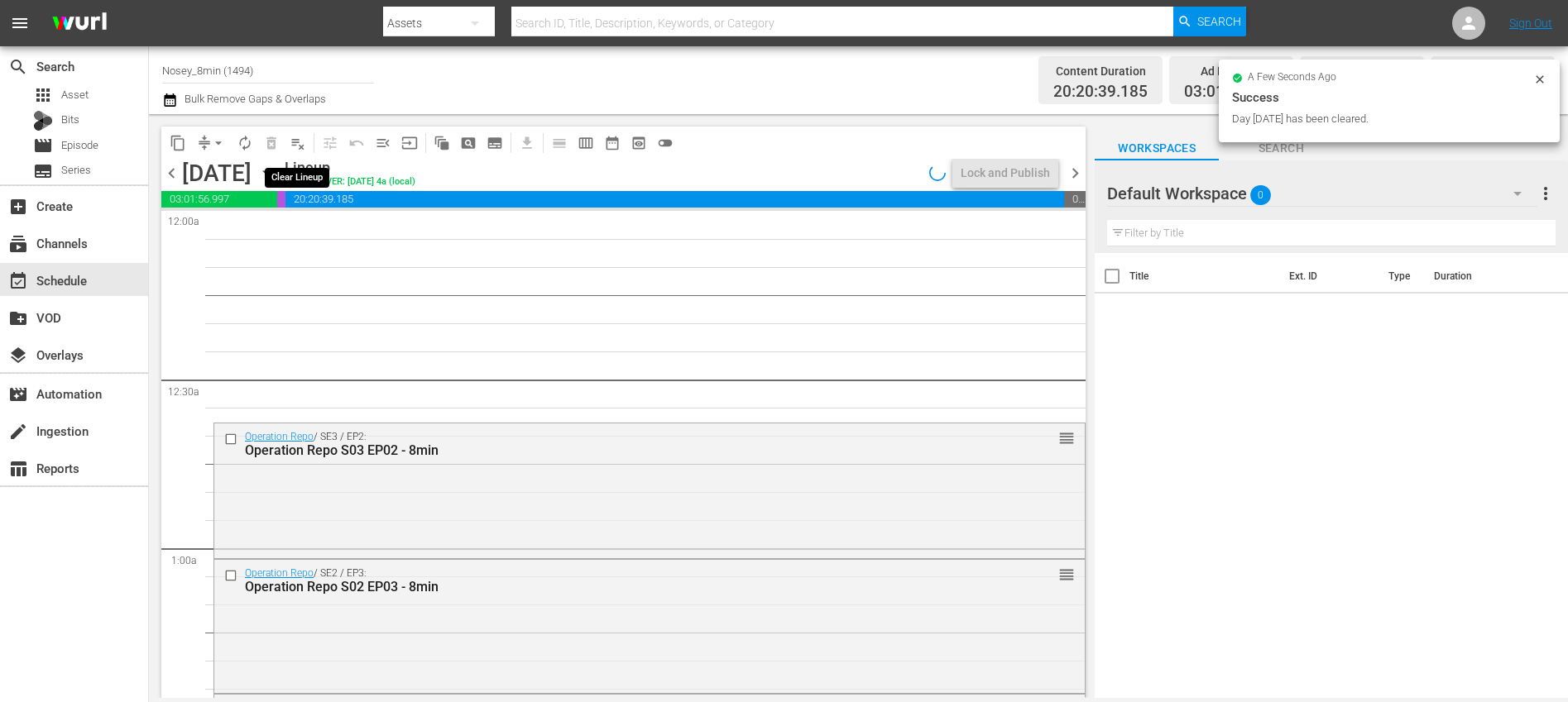
click at [300, 146] on span "playlist_remove_outlined" at bounding box center [297, 143] width 17 height 17
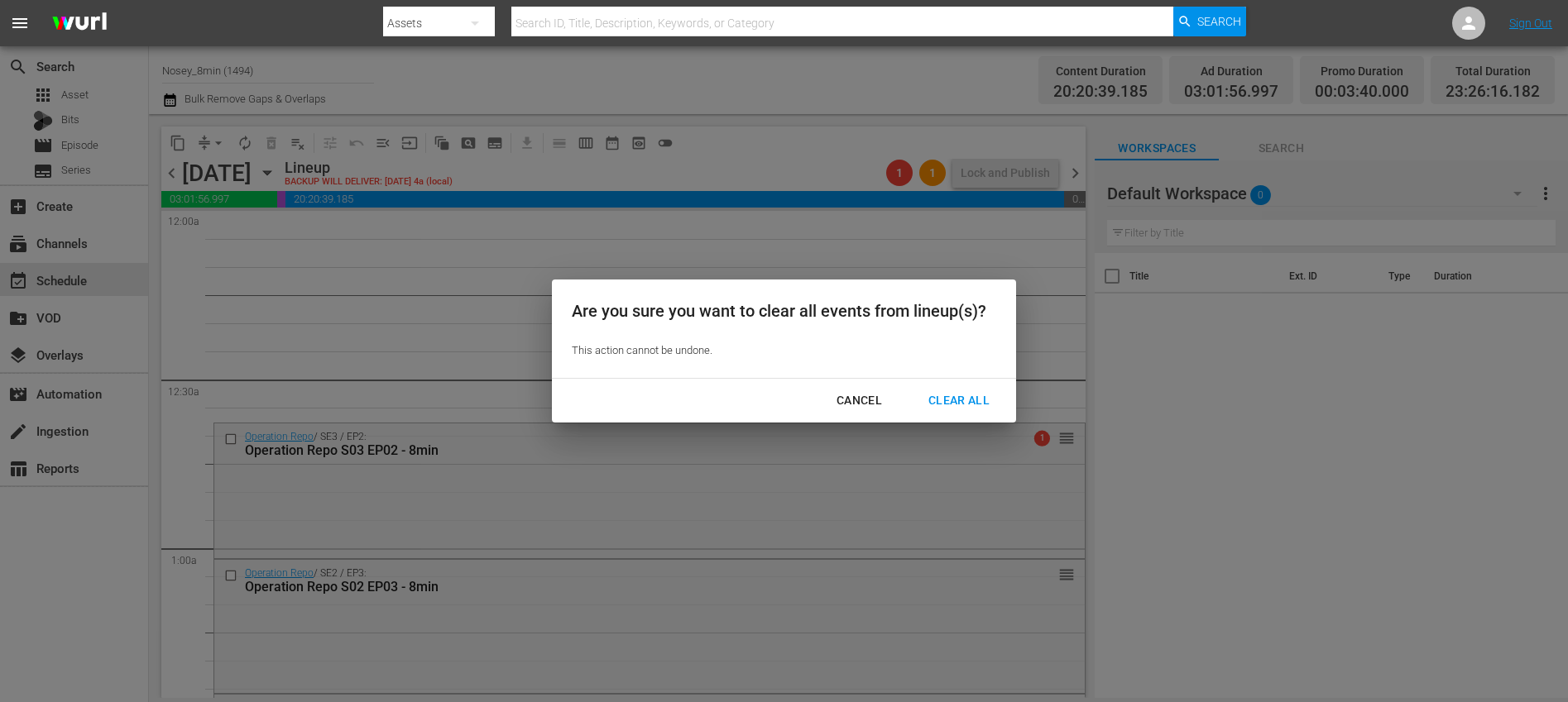
click at [967, 408] on div "Clear All" at bounding box center [958, 400] width 88 height 20
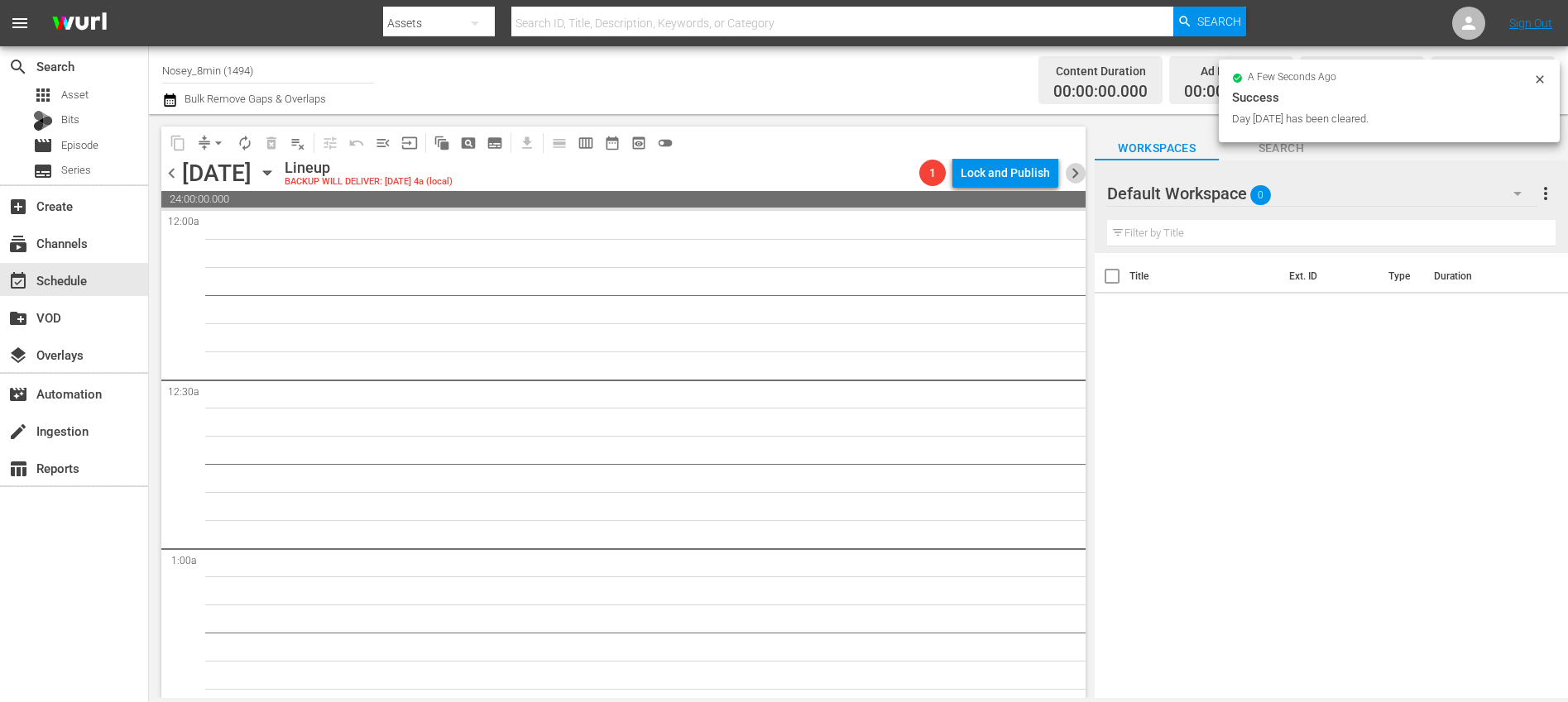
click at [1078, 172] on span "chevron_right" at bounding box center [1074, 173] width 20 height 20
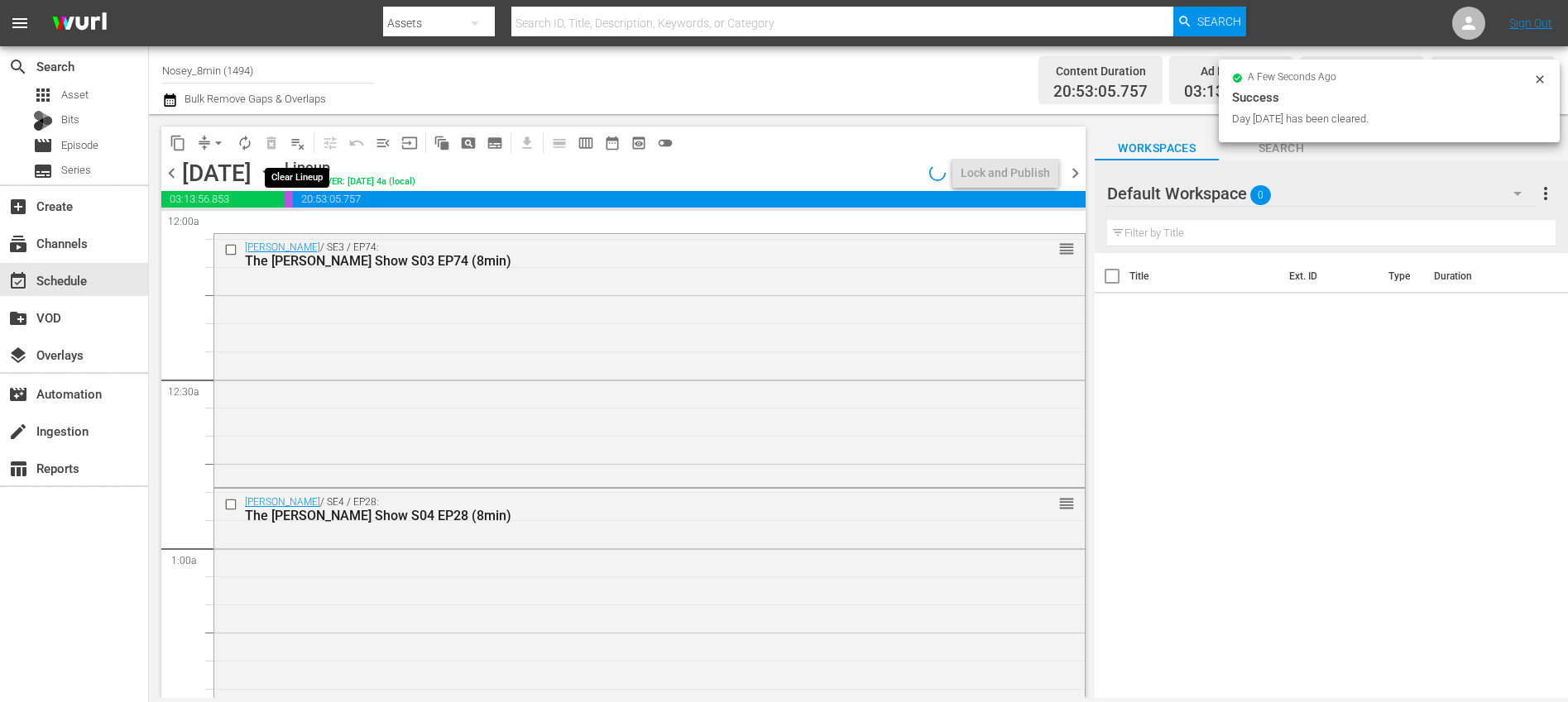
click at [295, 142] on span "playlist_remove_outlined" at bounding box center [297, 143] width 17 height 17
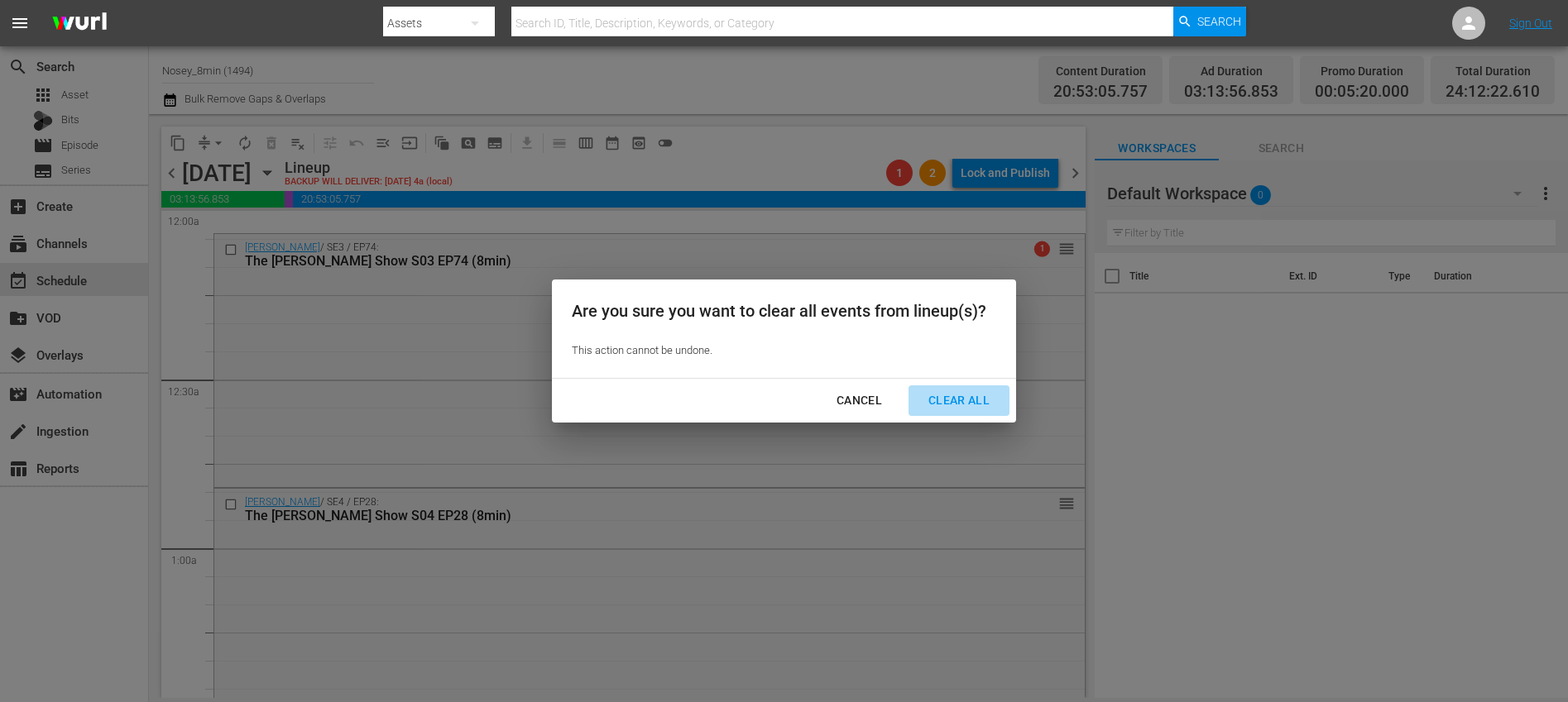
click at [972, 405] on div "Clear All" at bounding box center [958, 400] width 88 height 20
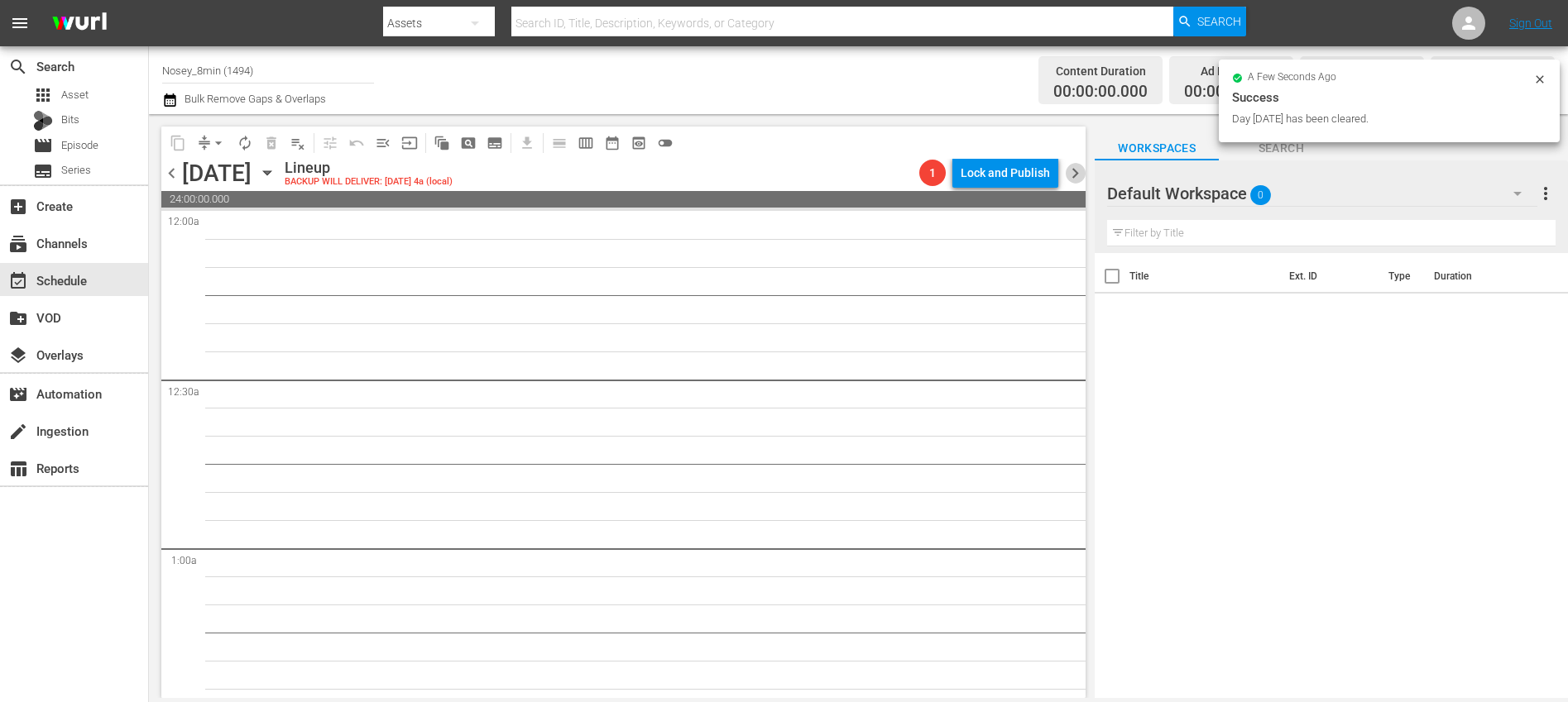
click at [1072, 174] on span "chevron_right" at bounding box center [1074, 173] width 20 height 20
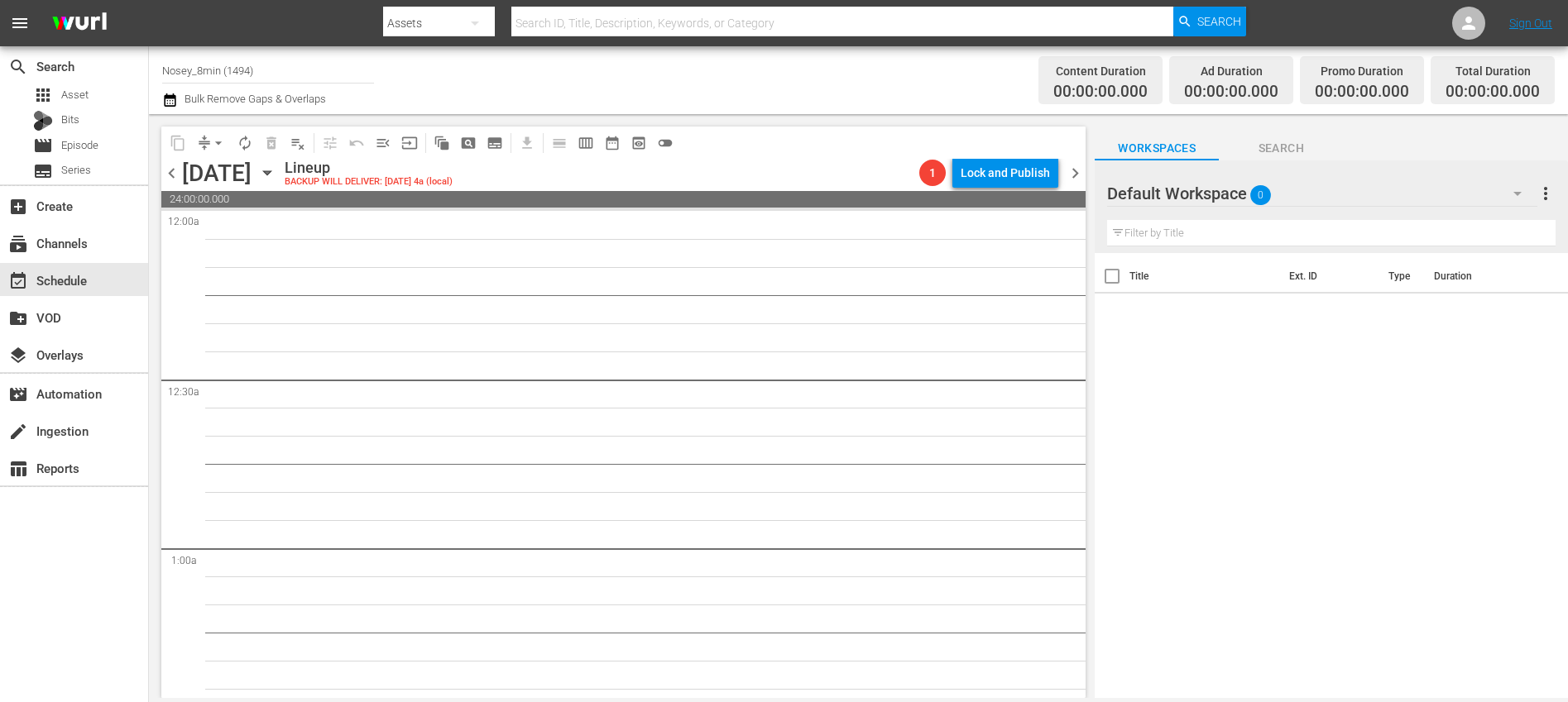
click at [174, 175] on span "chevron_left" at bounding box center [171, 173] width 20 height 20
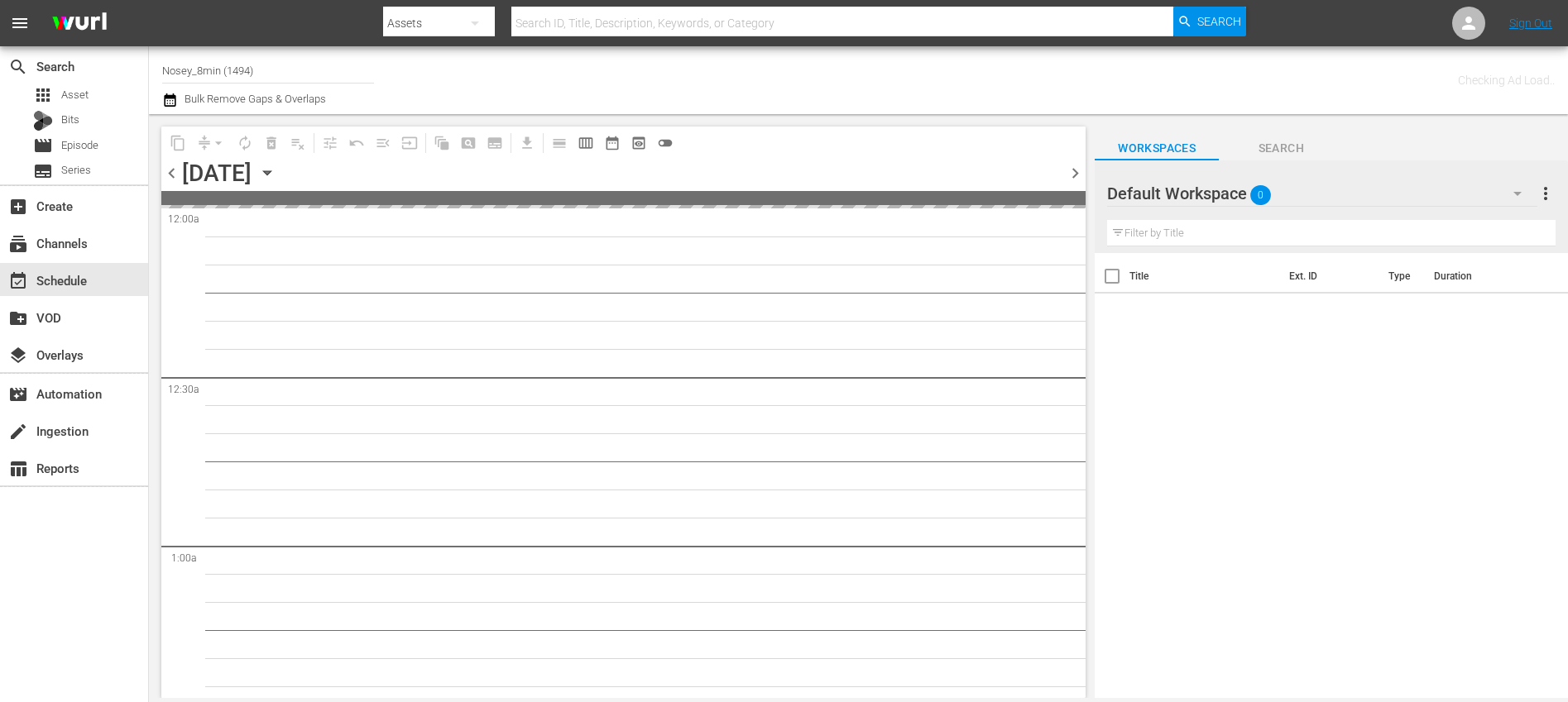
click at [174, 175] on span "chevron_left" at bounding box center [171, 173] width 20 height 20
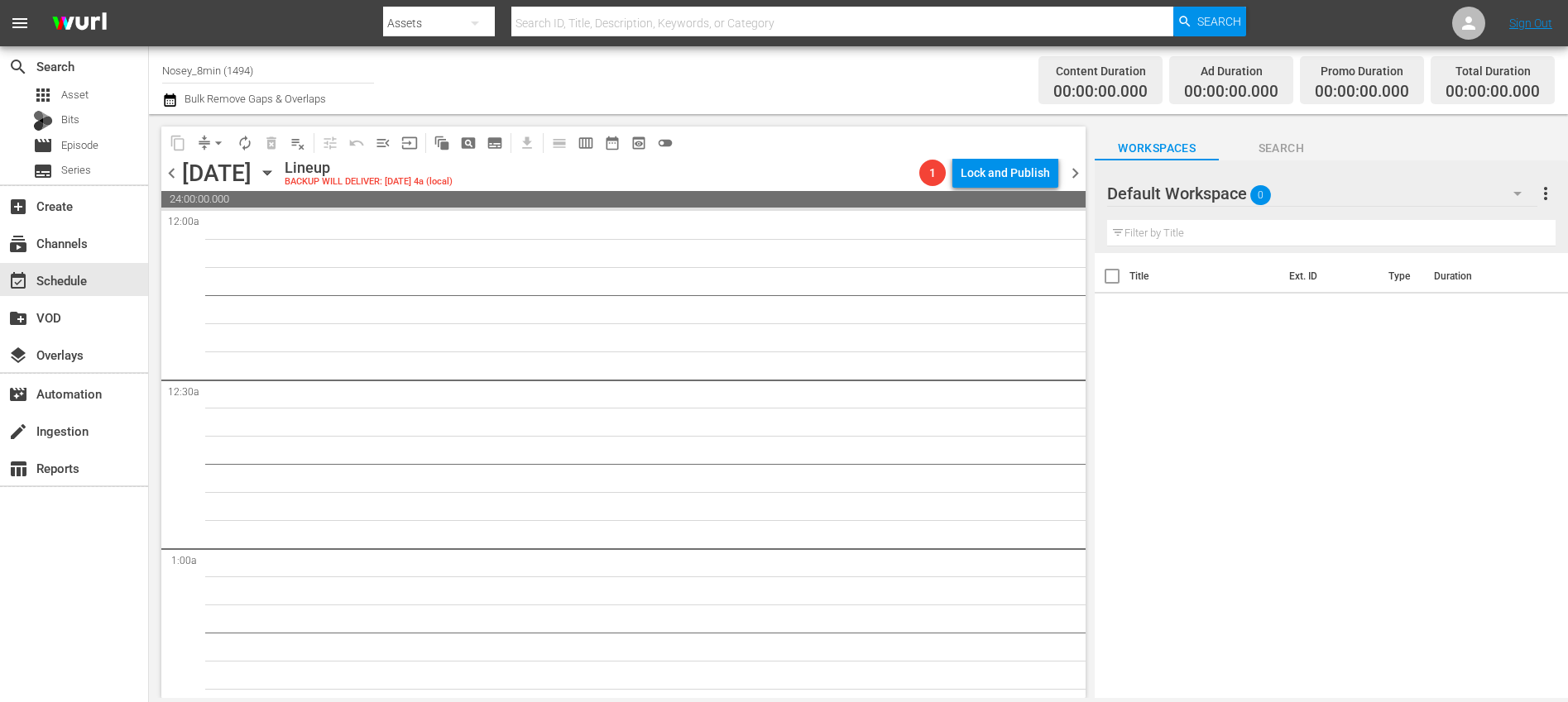
click at [174, 175] on span "chevron_left" at bounding box center [171, 173] width 20 height 20
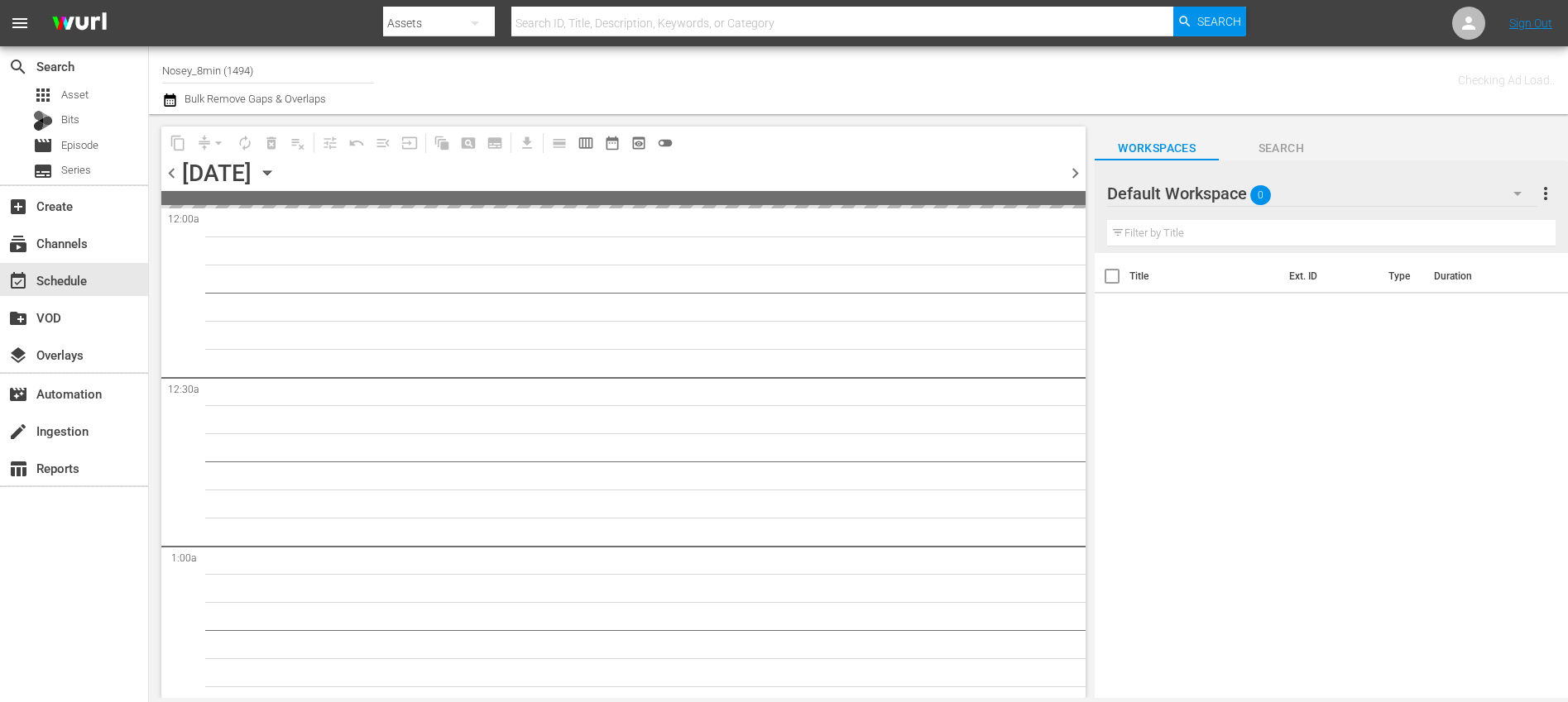
click at [174, 175] on span "chevron_left" at bounding box center [171, 173] width 20 height 20
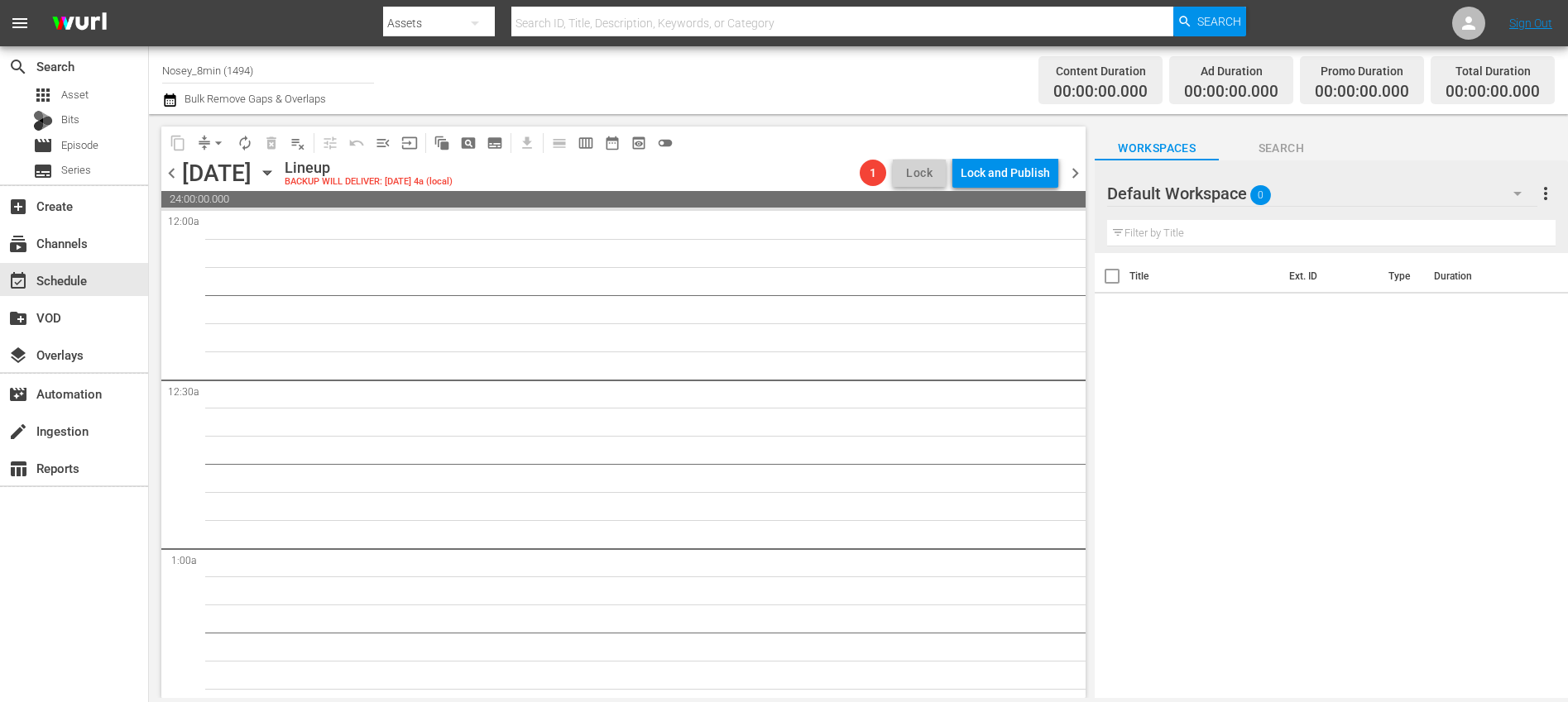
click at [174, 175] on span "chevron_left" at bounding box center [171, 173] width 20 height 20
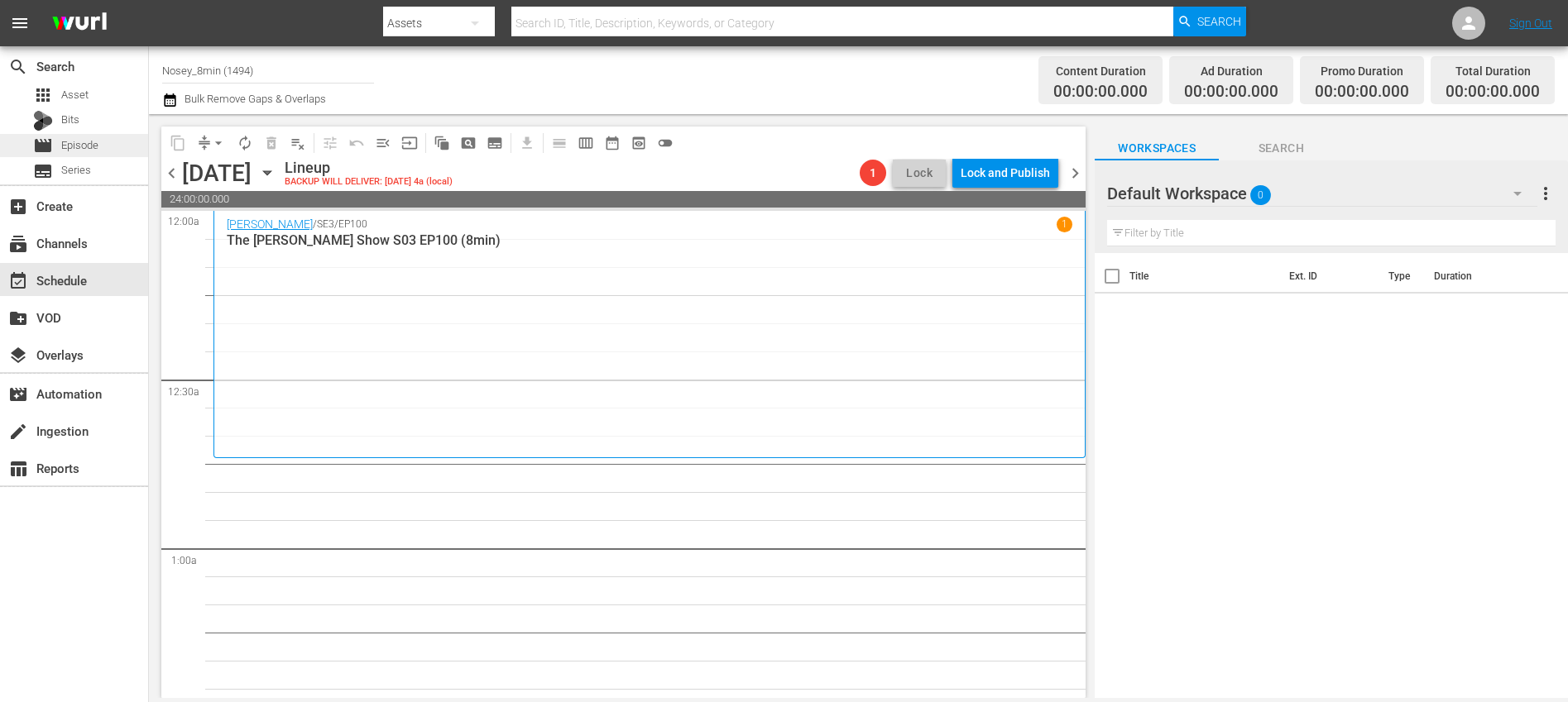
click at [90, 149] on span "Episode" at bounding box center [80, 145] width 37 height 17
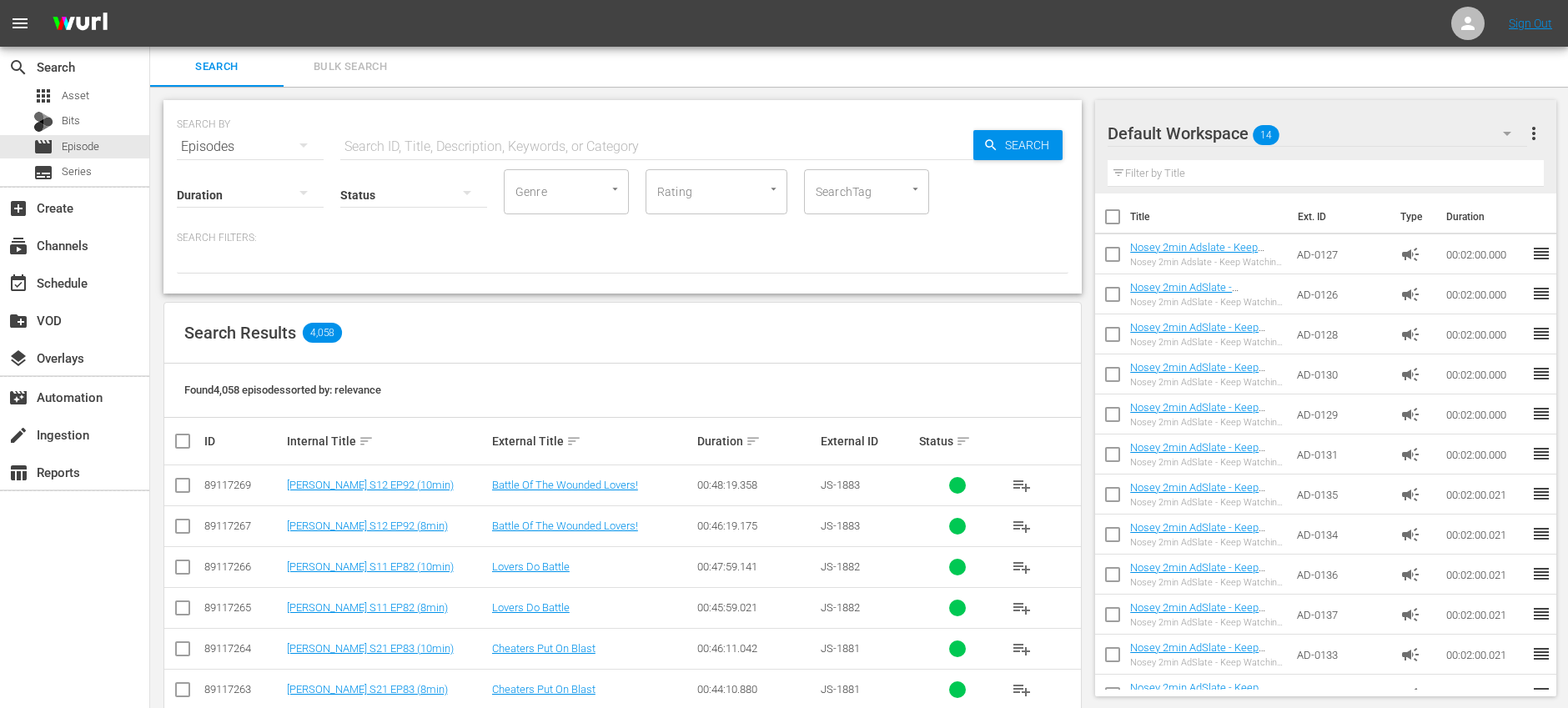
click at [355, 66] on span "Bulk Search" at bounding box center [350, 66] width 113 height 19
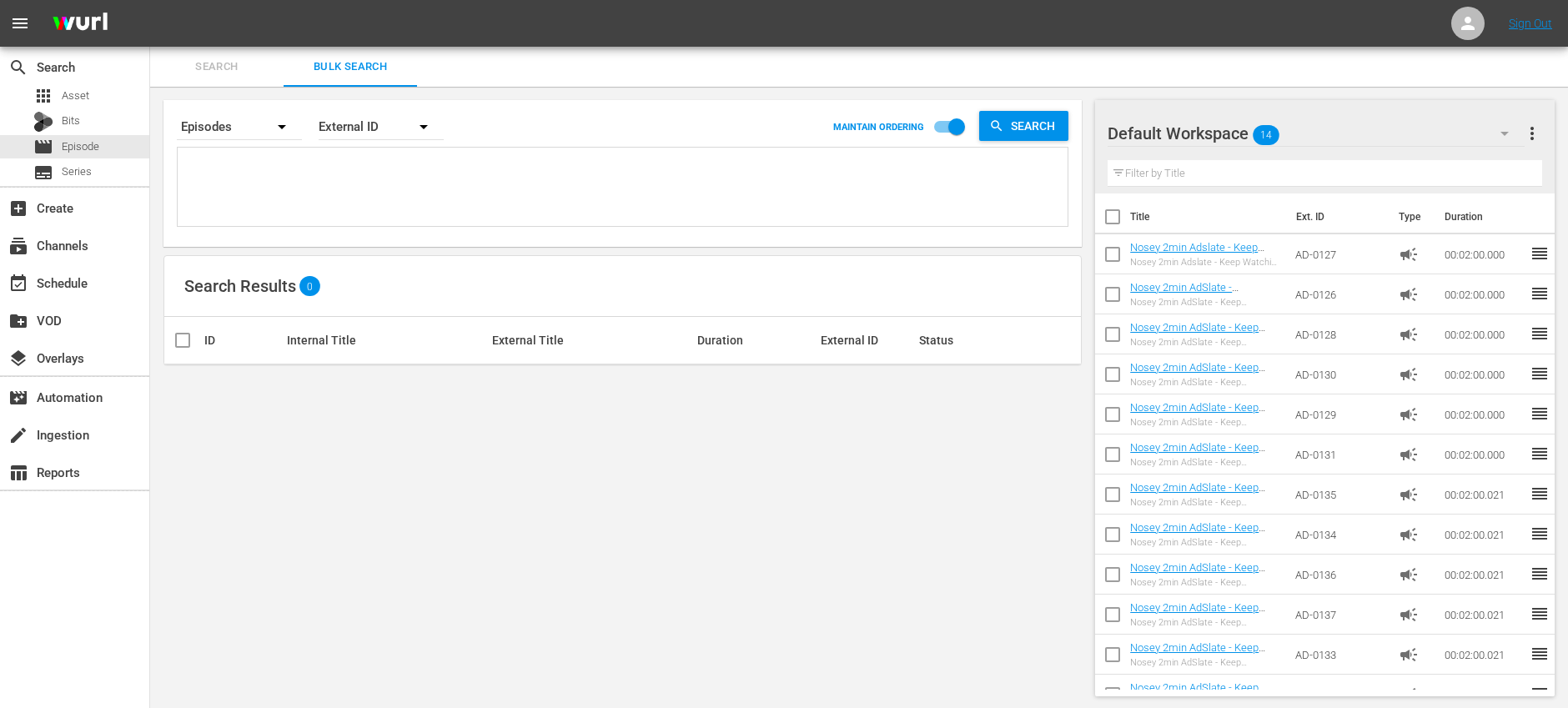
click at [1510, 134] on icon "button" at bounding box center [1504, 134] width 20 height 20
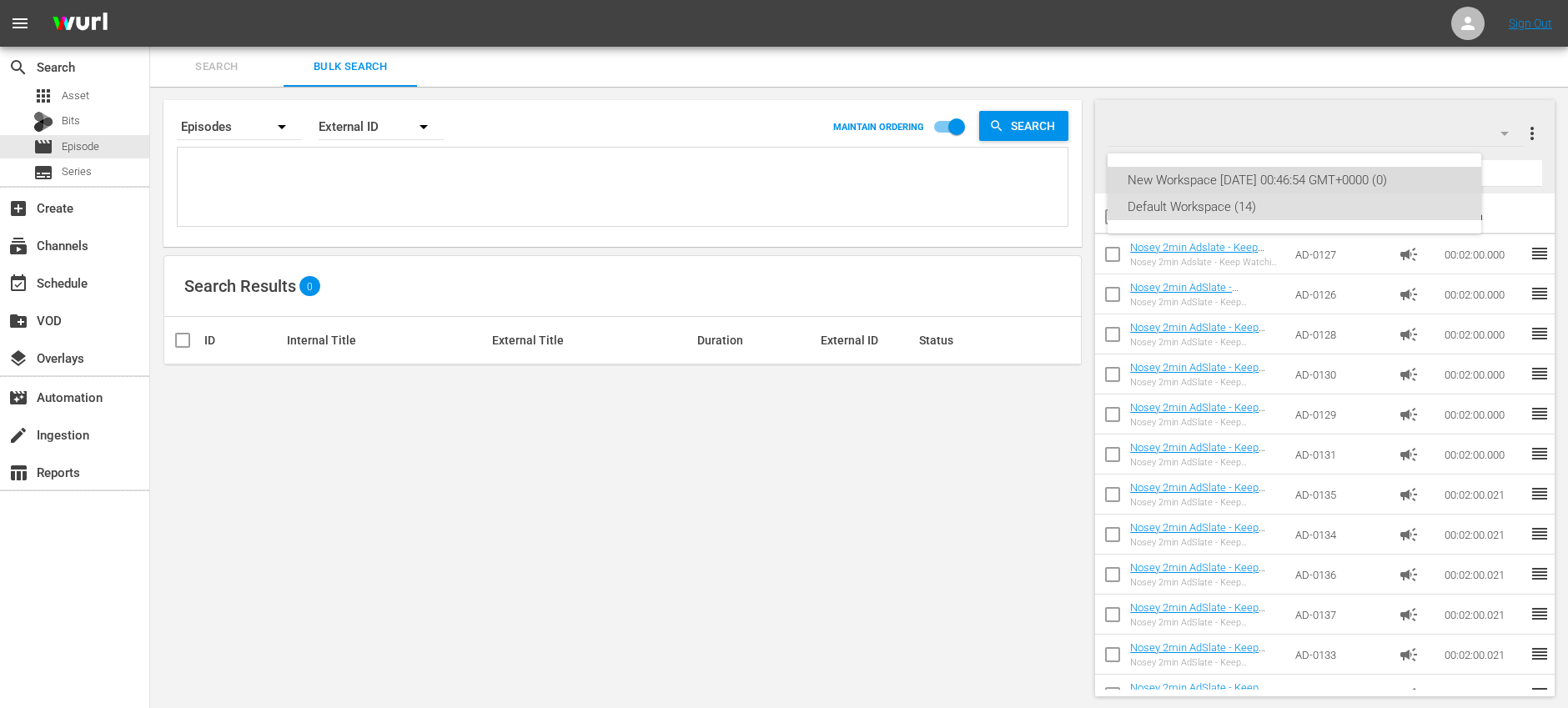
click at [1272, 177] on div "New Workspace Mon Mar 31 2025 00:46:54 GMT+0000 (0)" at bounding box center [1294, 180] width 334 height 27
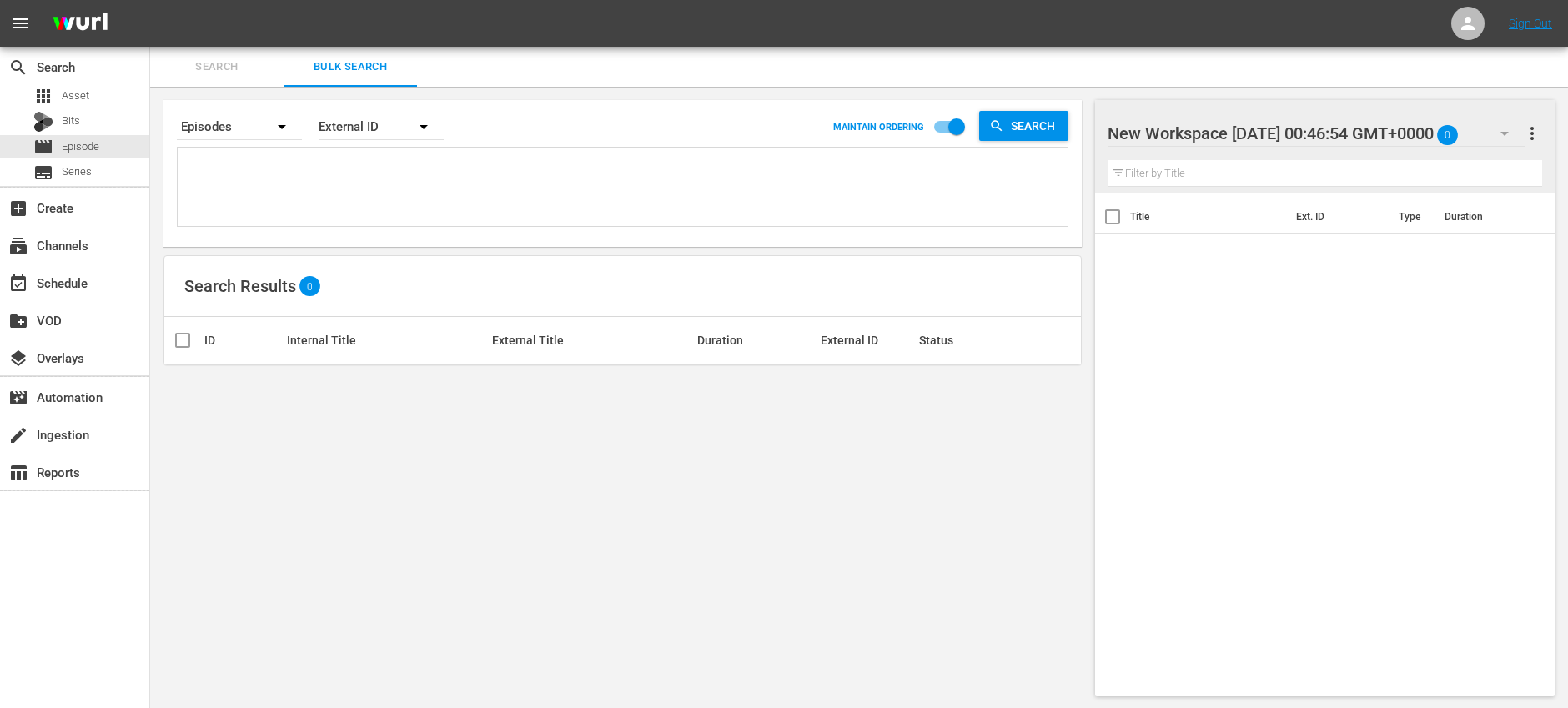
click at [303, 158] on textarea at bounding box center [624, 189] width 885 height 76
paste textarea "OR-0101 OR-0103 OR-0105 OR-0201 OR-0203 TR-0106 TR-0108 TR-0109 TR-0113 TR-0117…"
type textarea "OR-0101 OR-0103 OR-0105 OR-0201 OR-0203 TR-0106 TR-0108 TR-0109 TR-0113 TR-0117…"
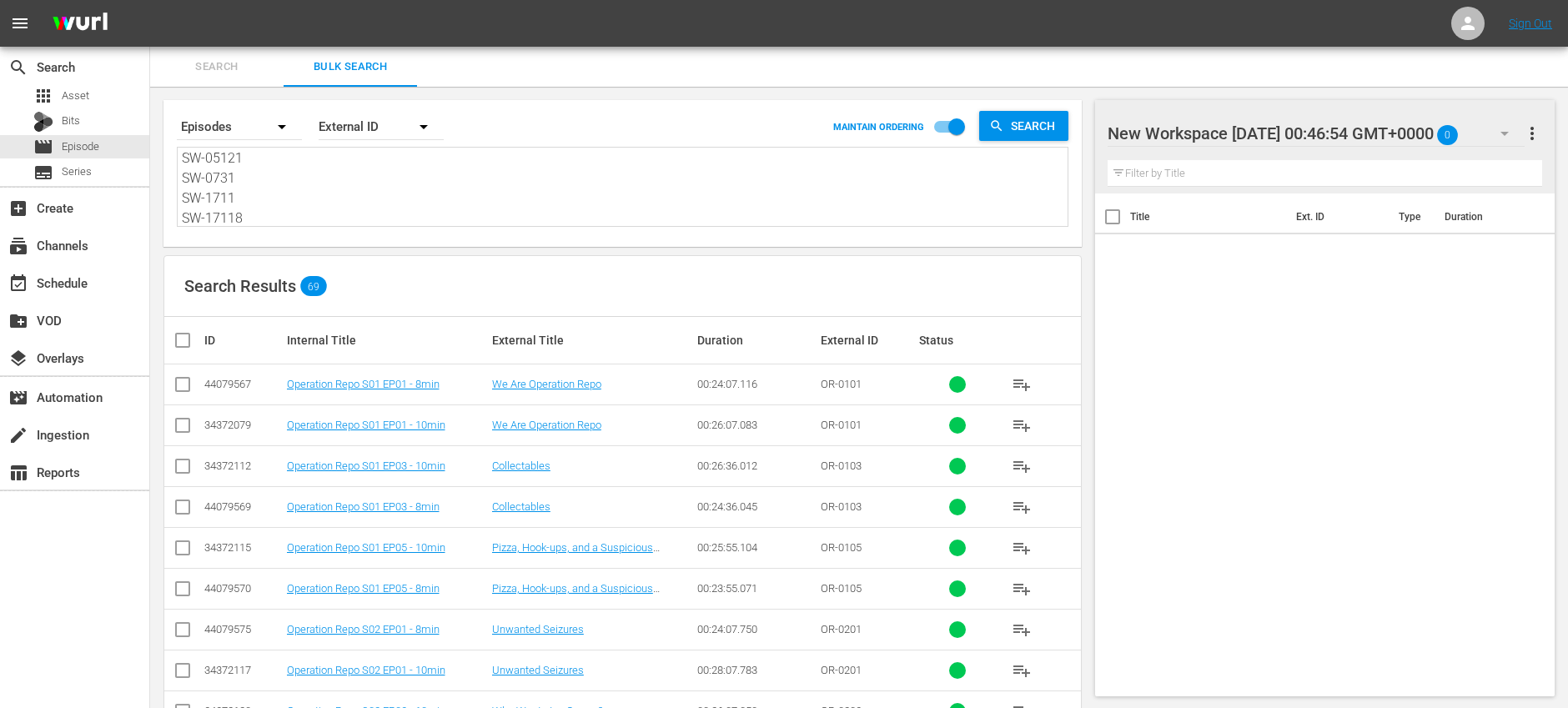
type textarea "OR-0101 OR-0103 OR-0105 OR-0201 OR-0203 TR-0106 TR-0108 TR-0109 TR-0113 TR-0117…"
click at [187, 341] on input "checkbox" at bounding box center [188, 340] width 33 height 20
checkbox input "true"
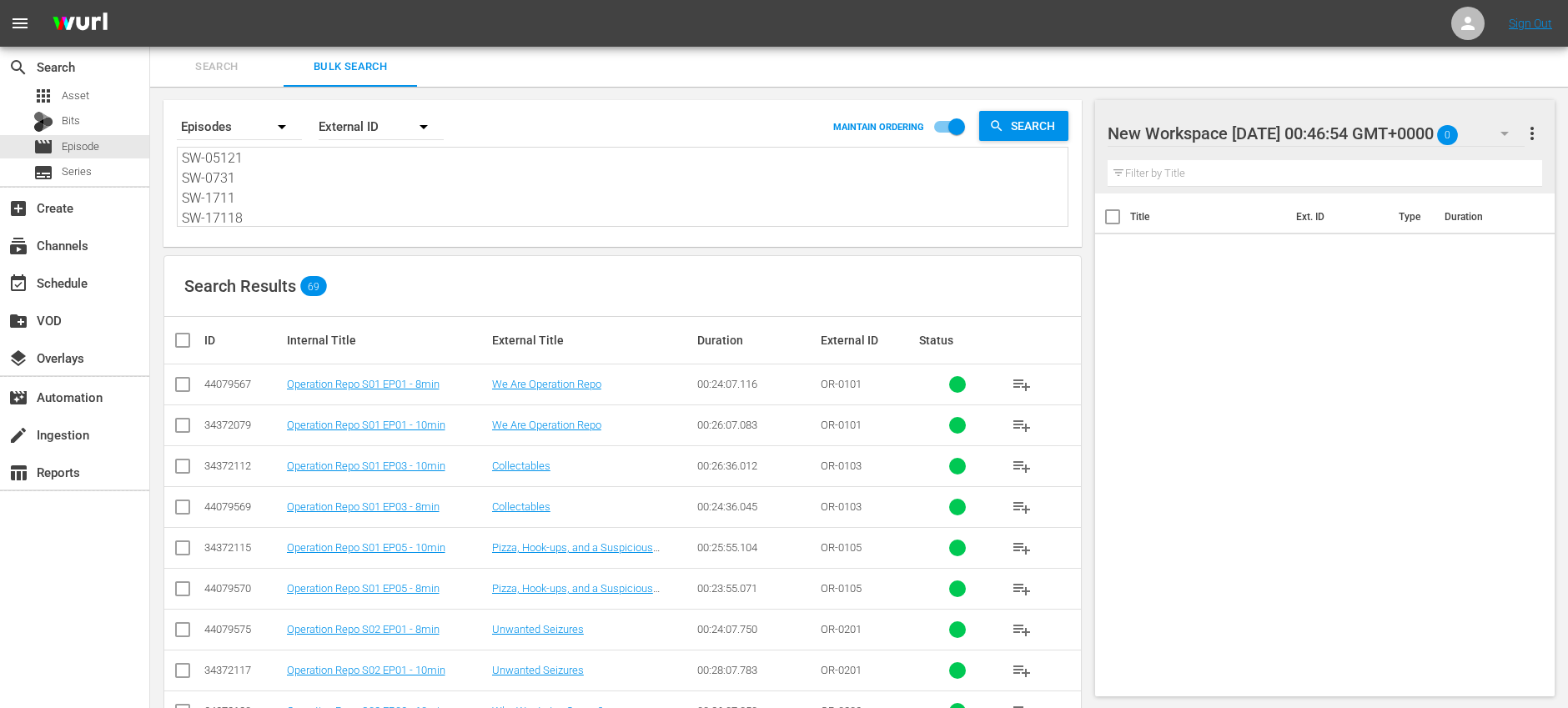
checkbox input "true"
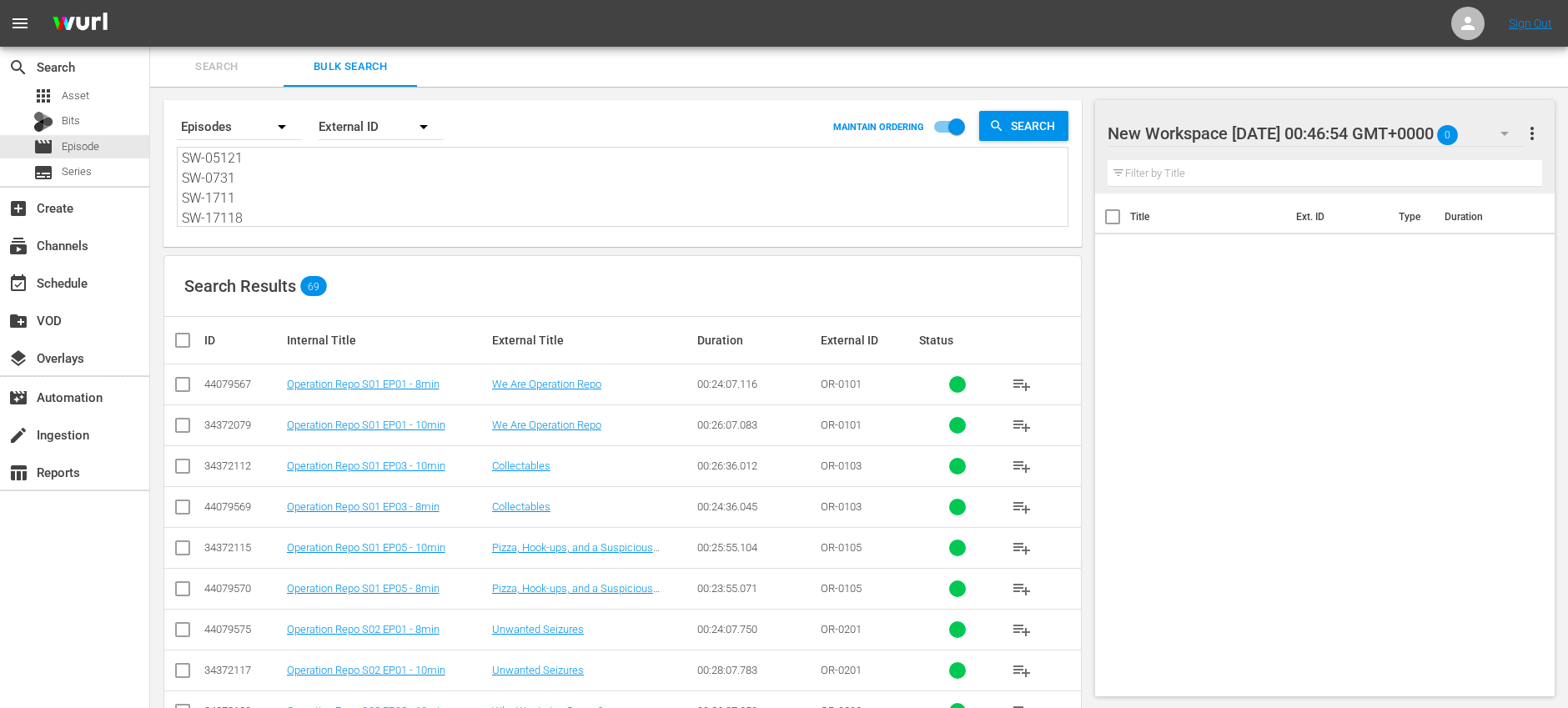
checkbox input "true"
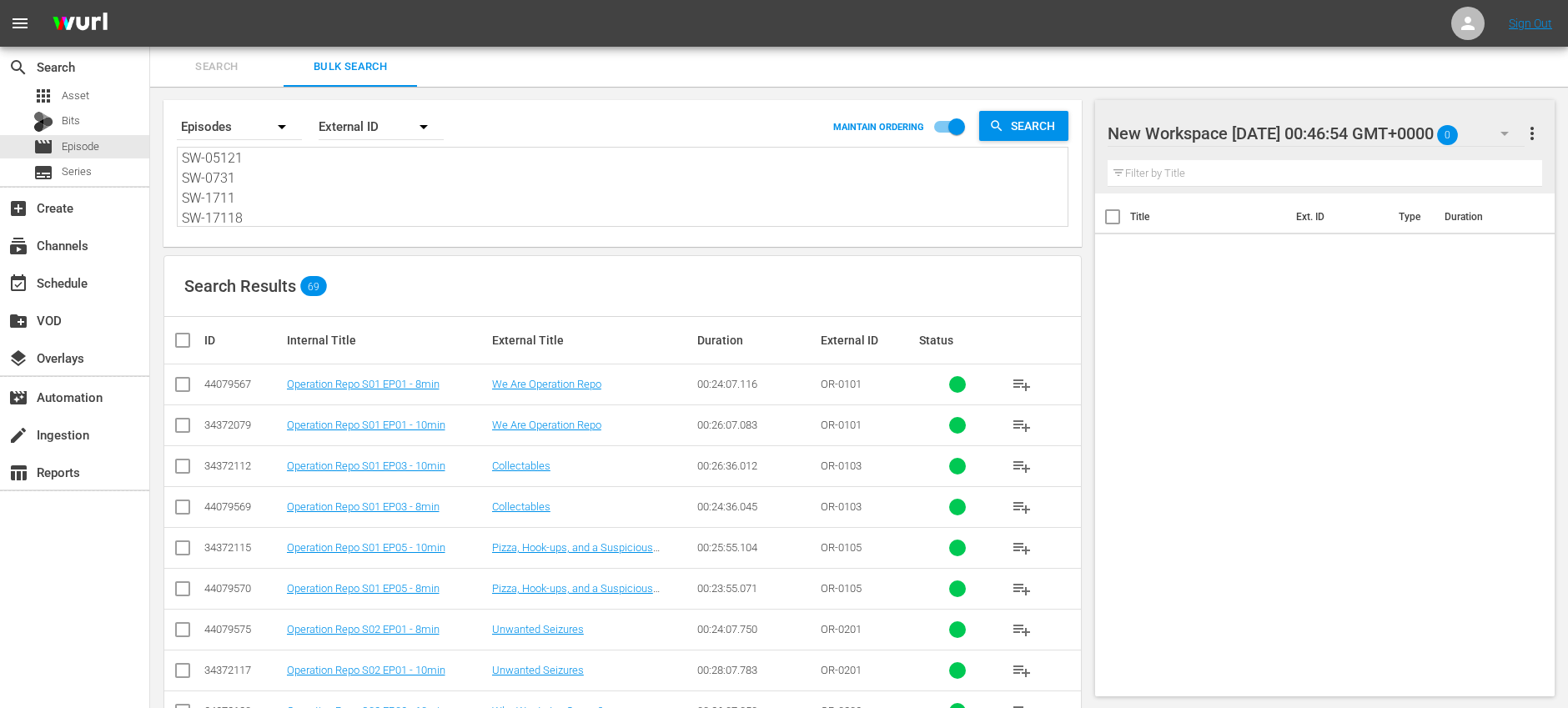
checkbox input "true"
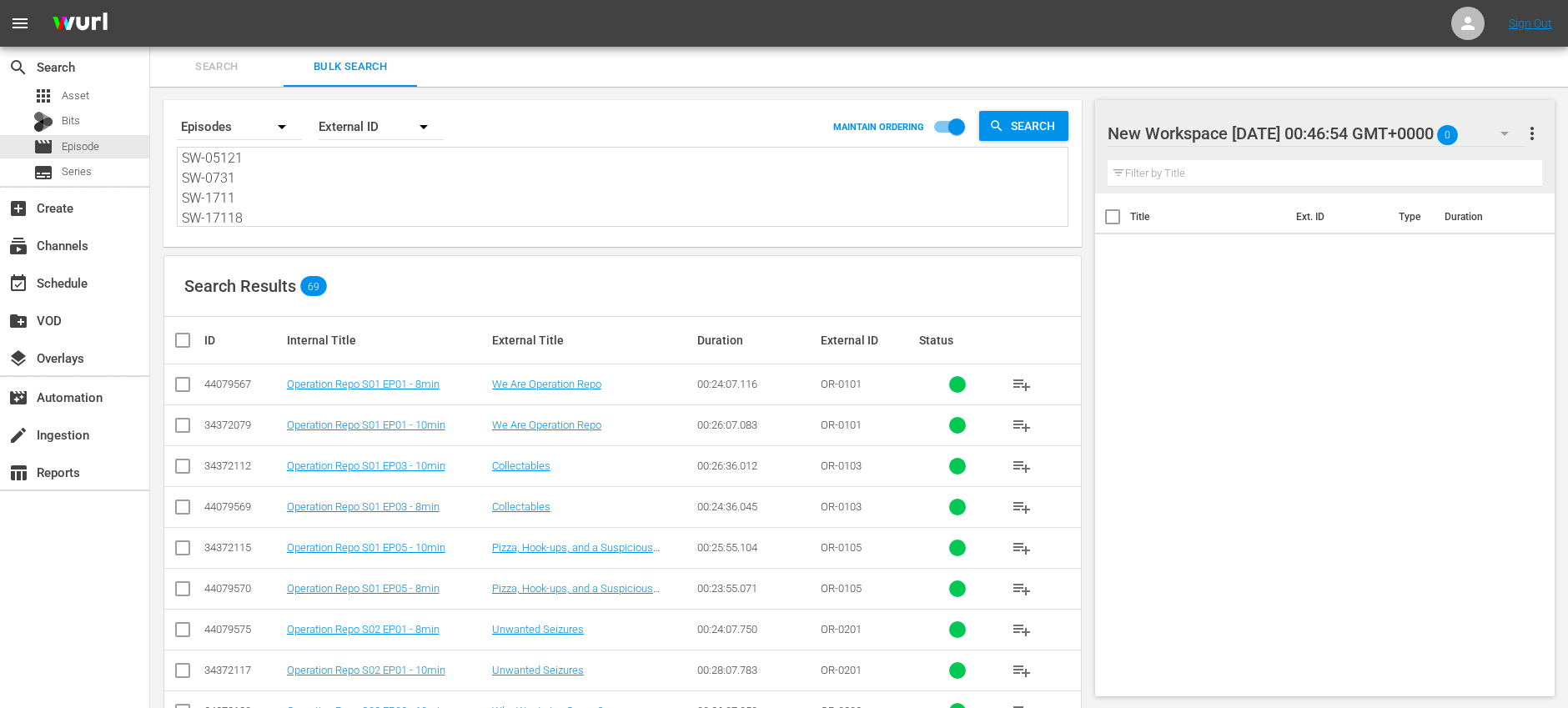
checkbox input "true"
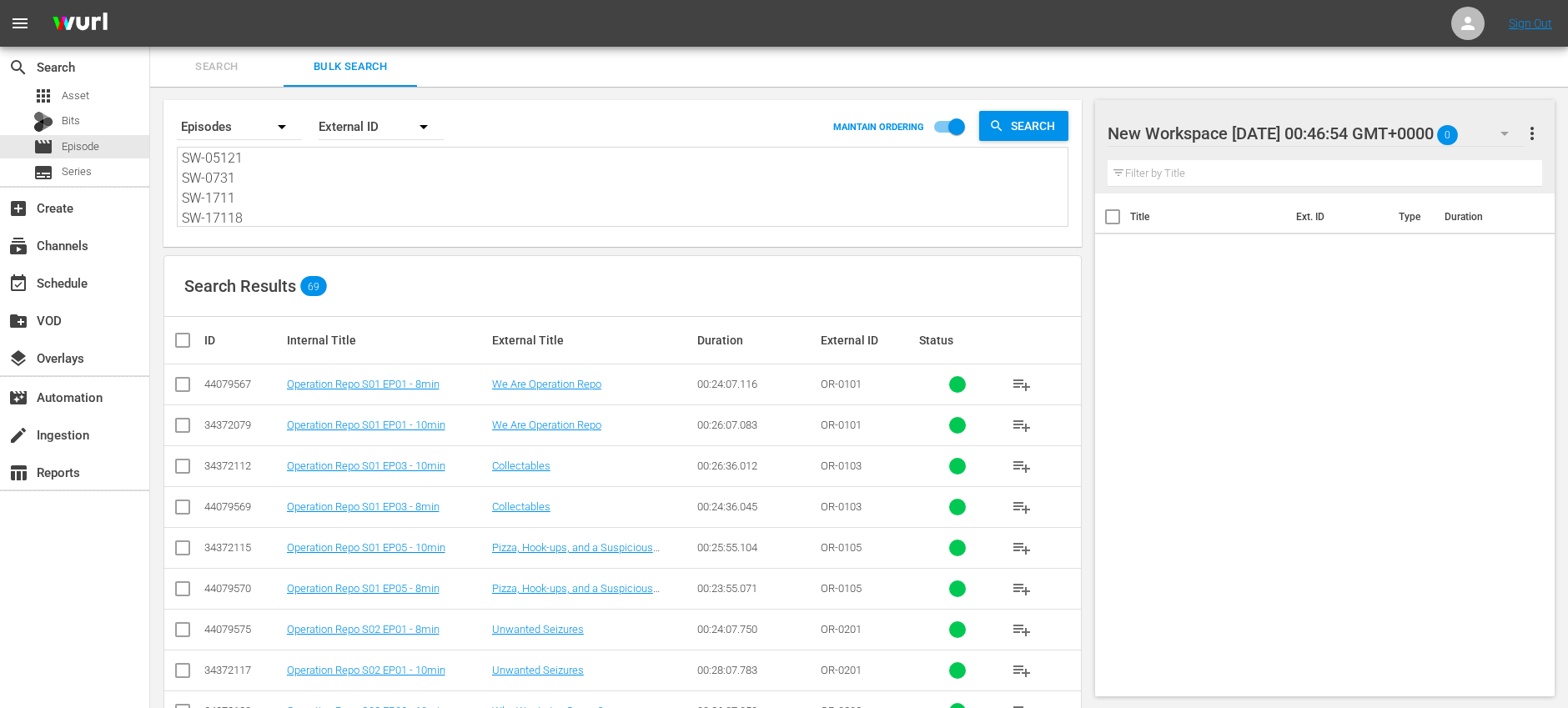
checkbox input "true"
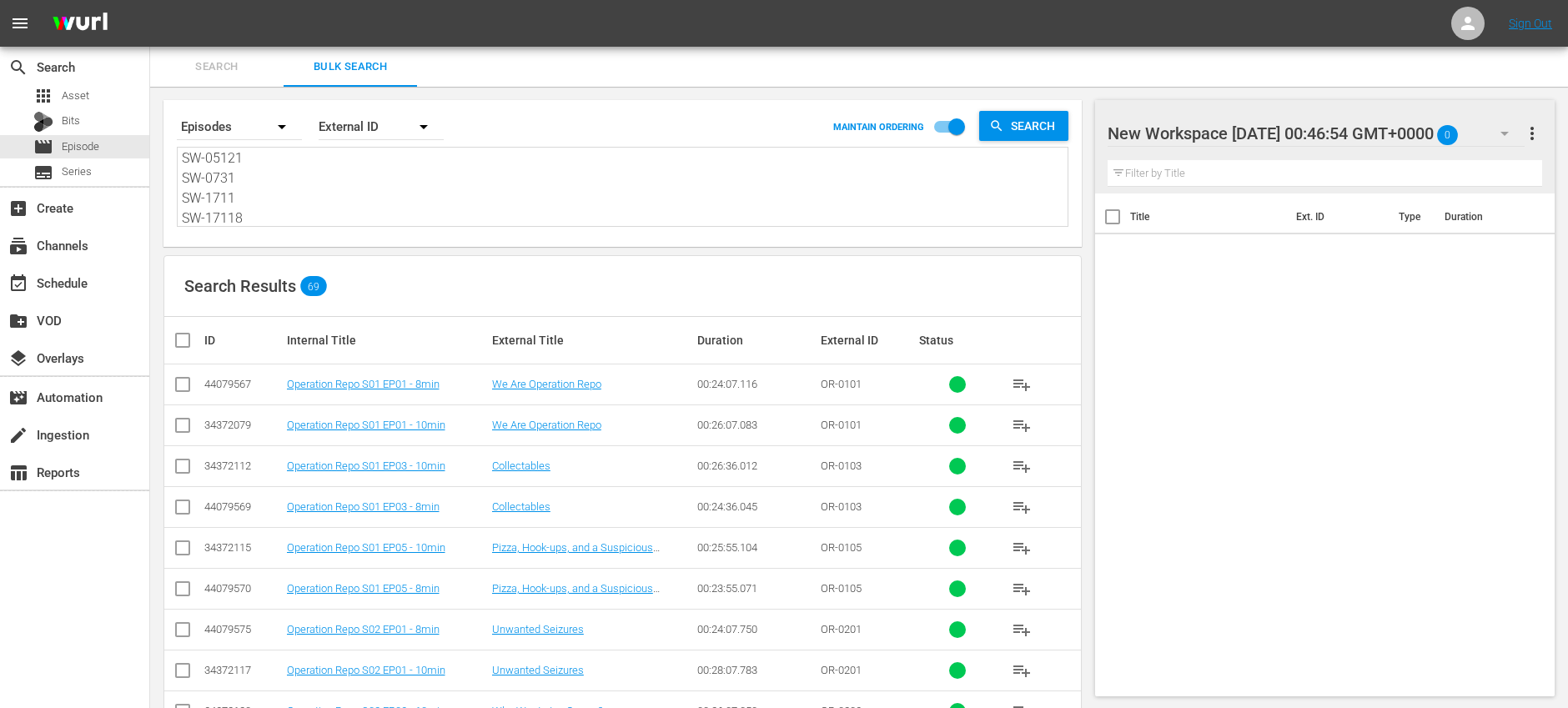
checkbox input "true"
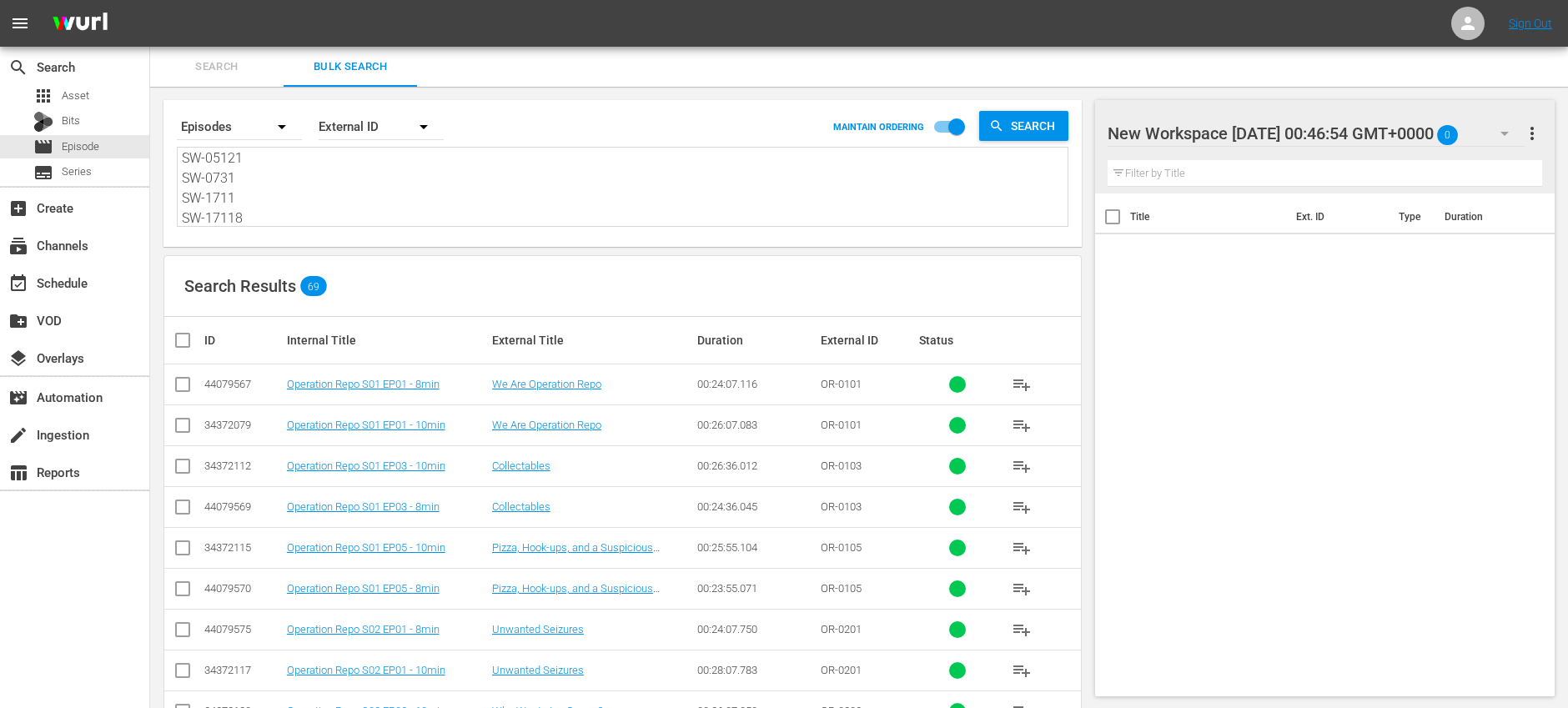
checkbox input "true"
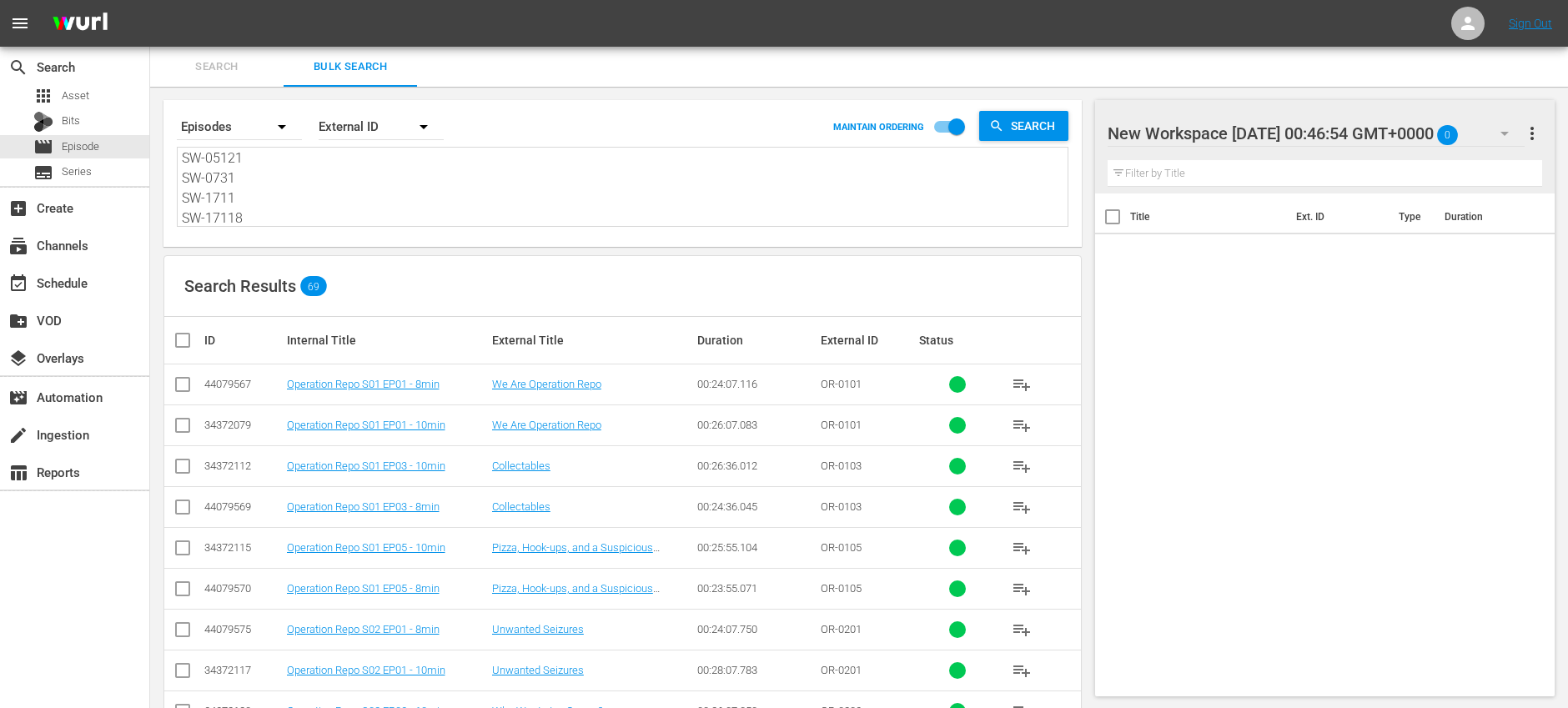
checkbox input "true"
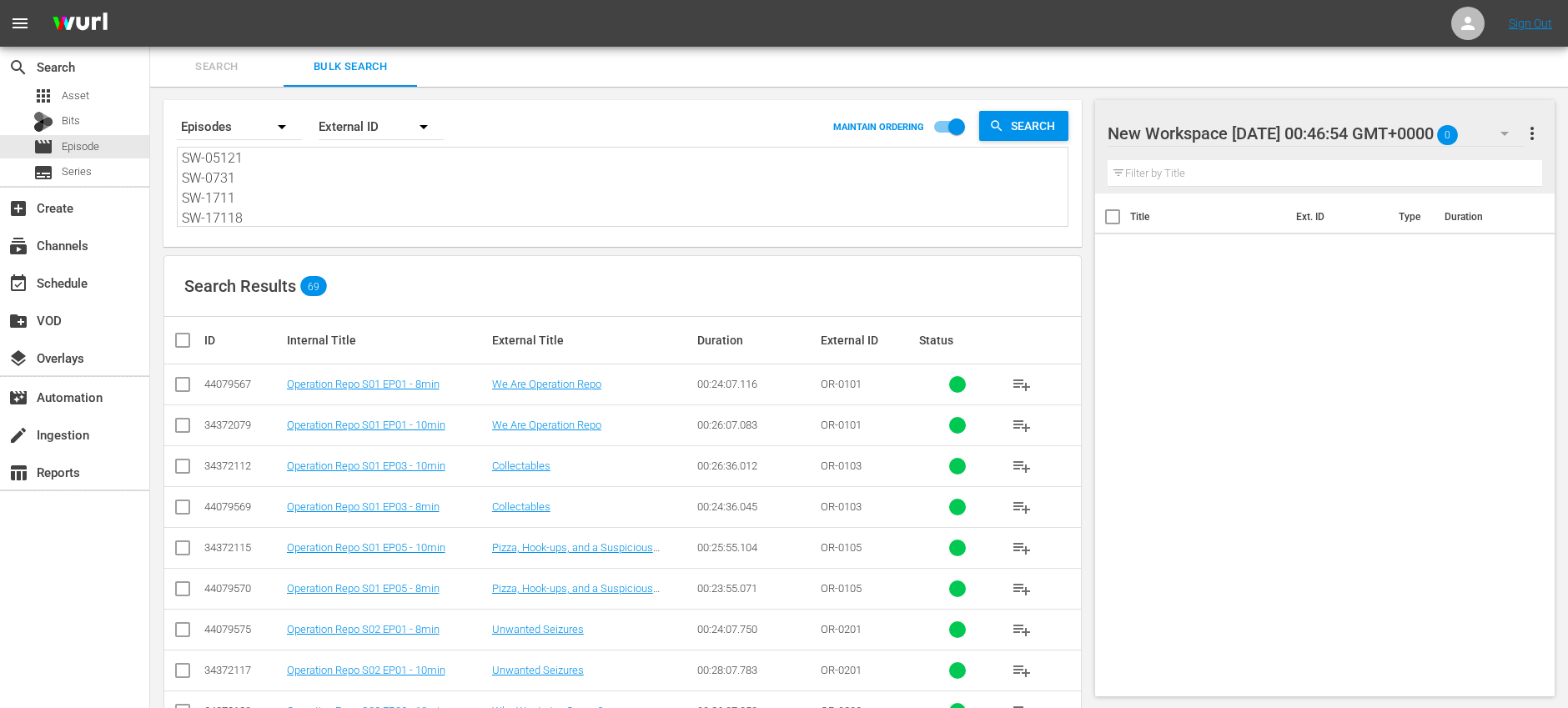
checkbox input "true"
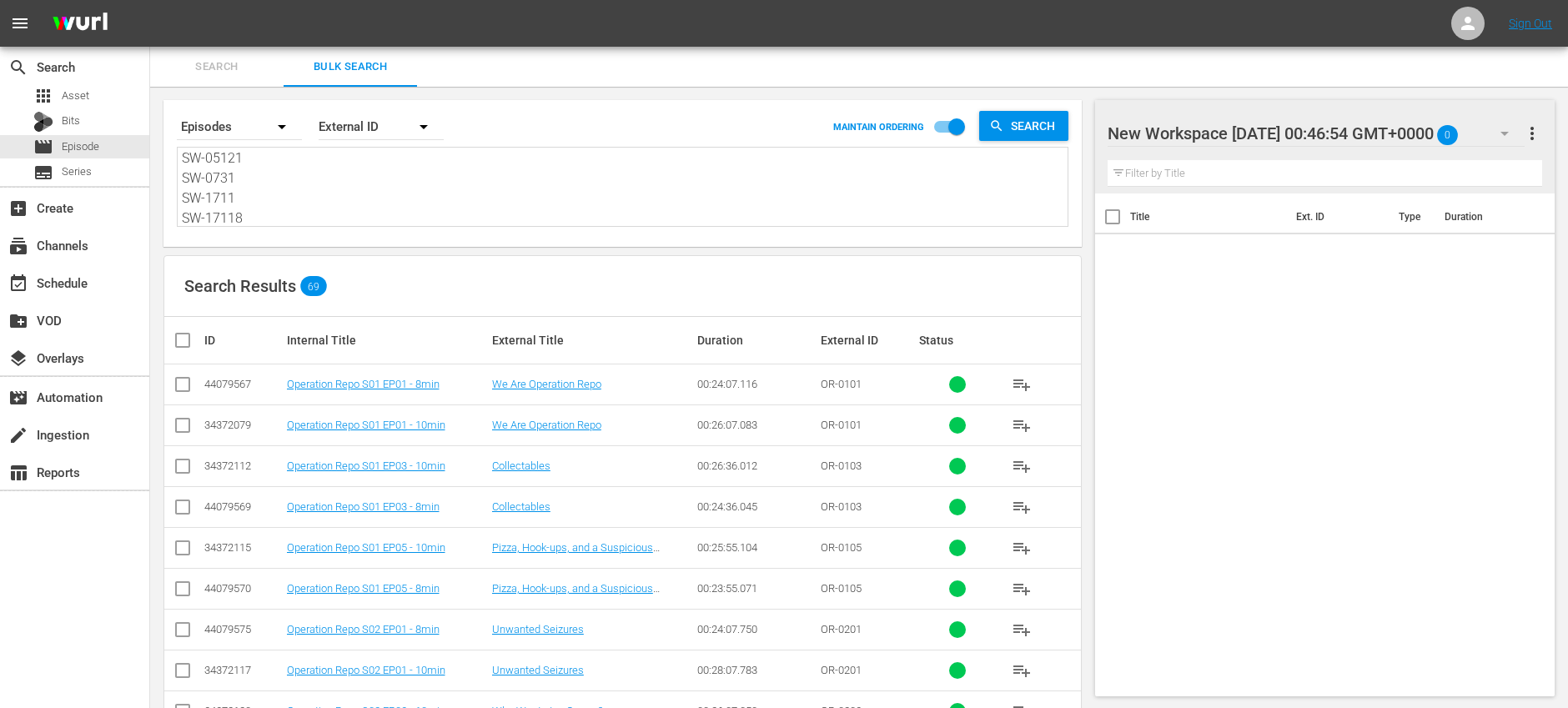
checkbox input "true"
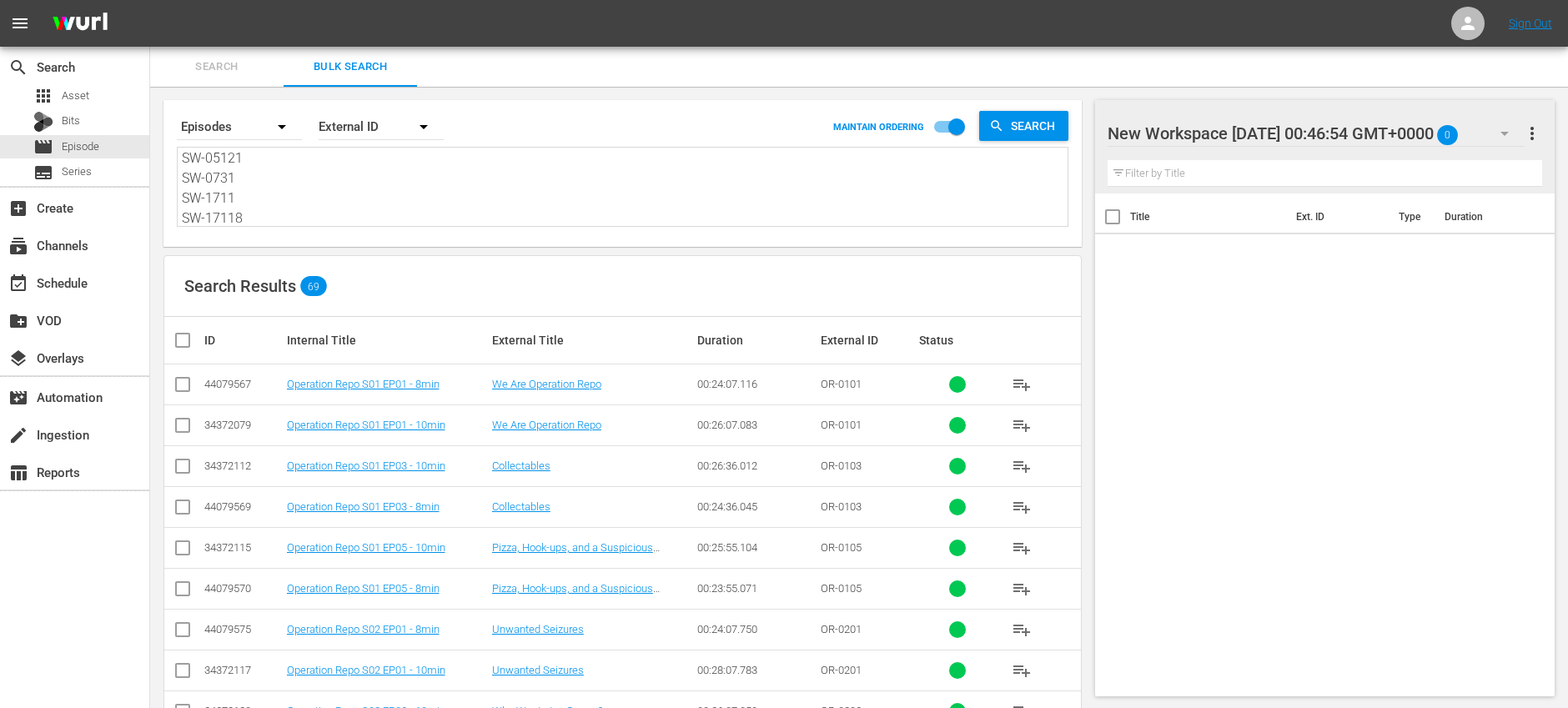
checkbox input "true"
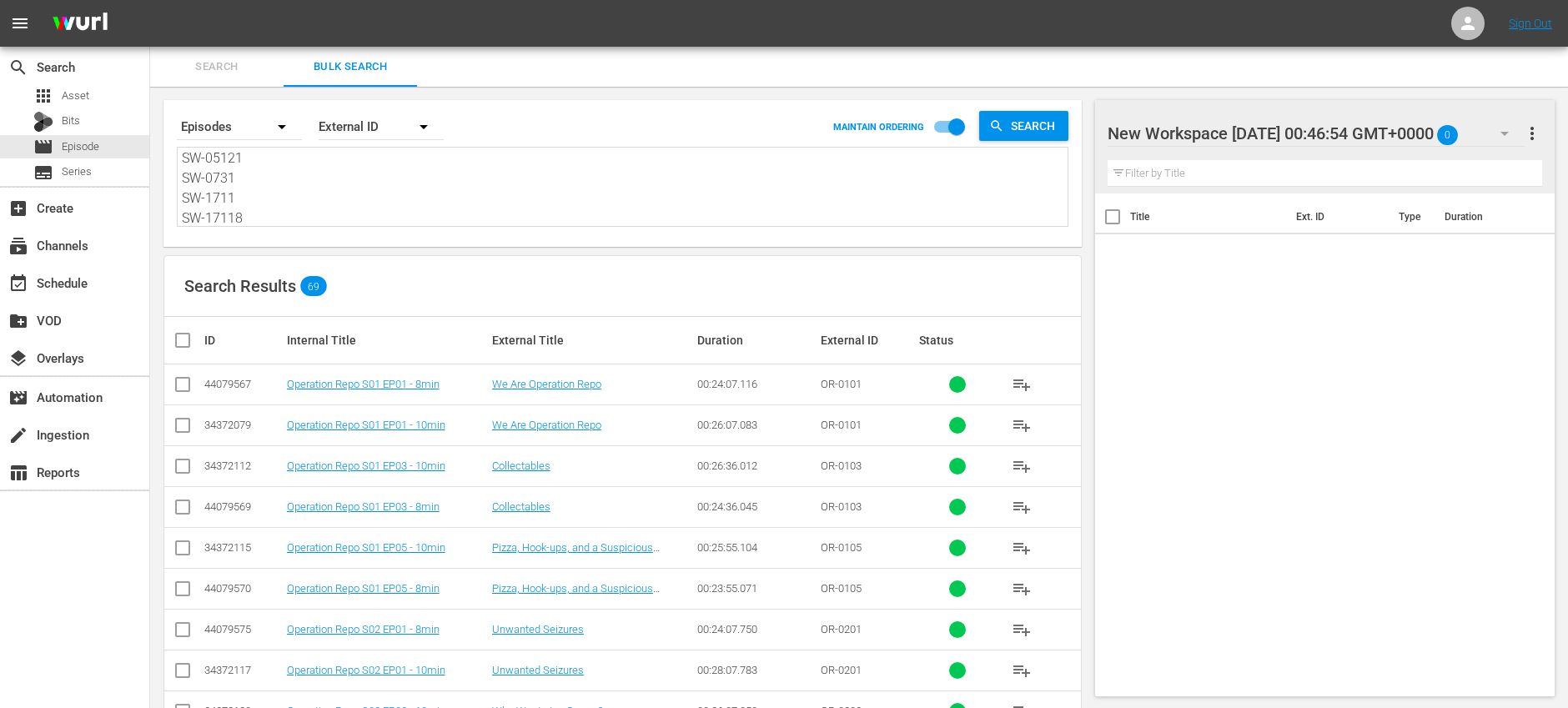
checkbox input "true"
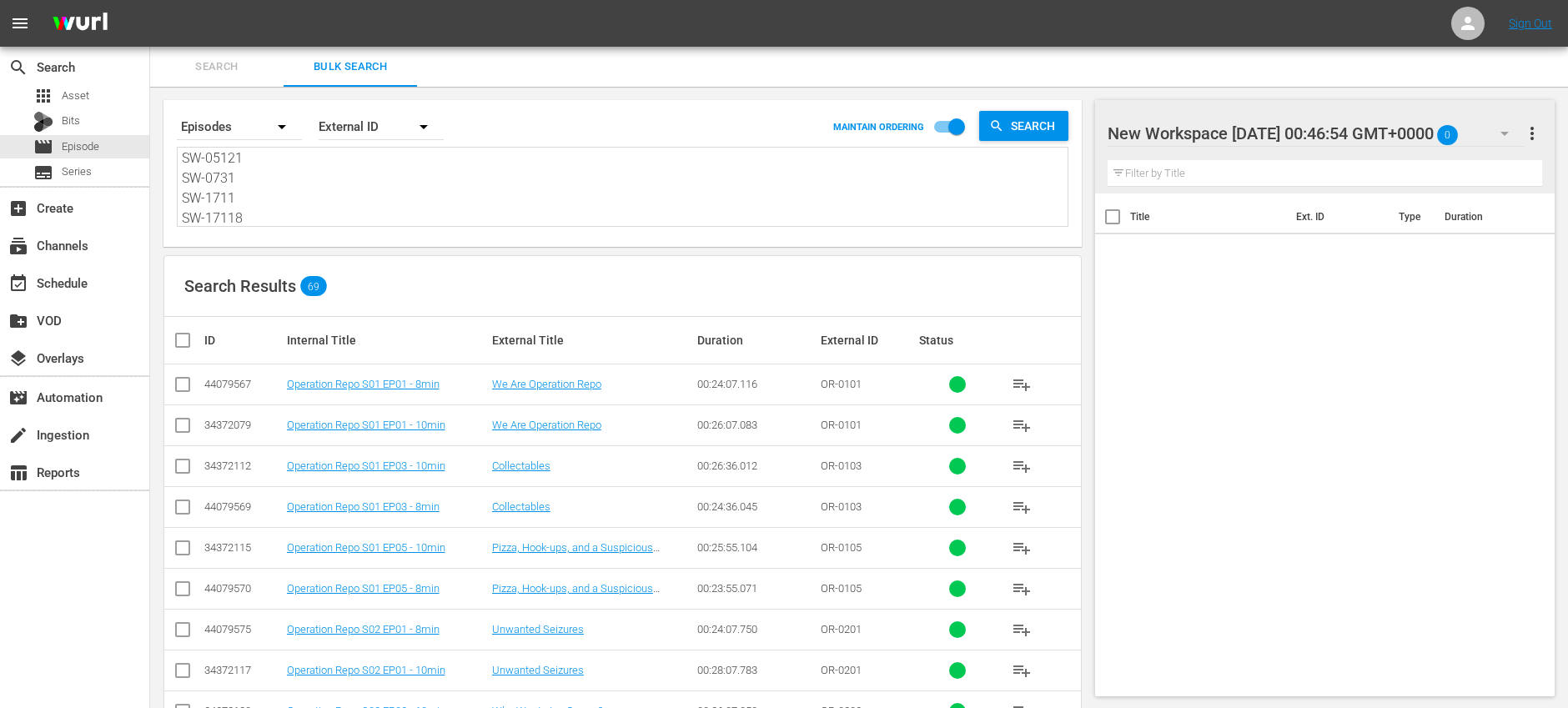
checkbox input "true"
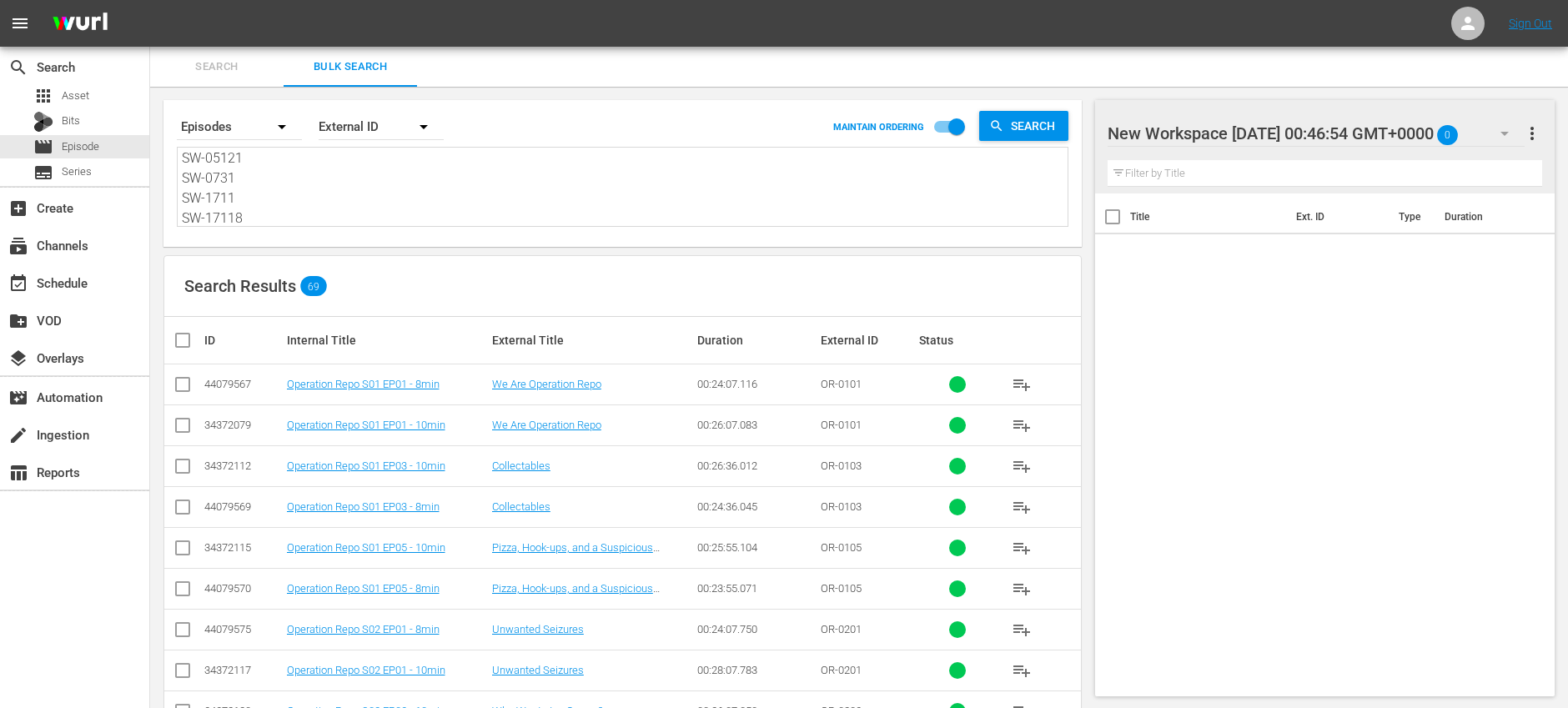
checkbox input "true"
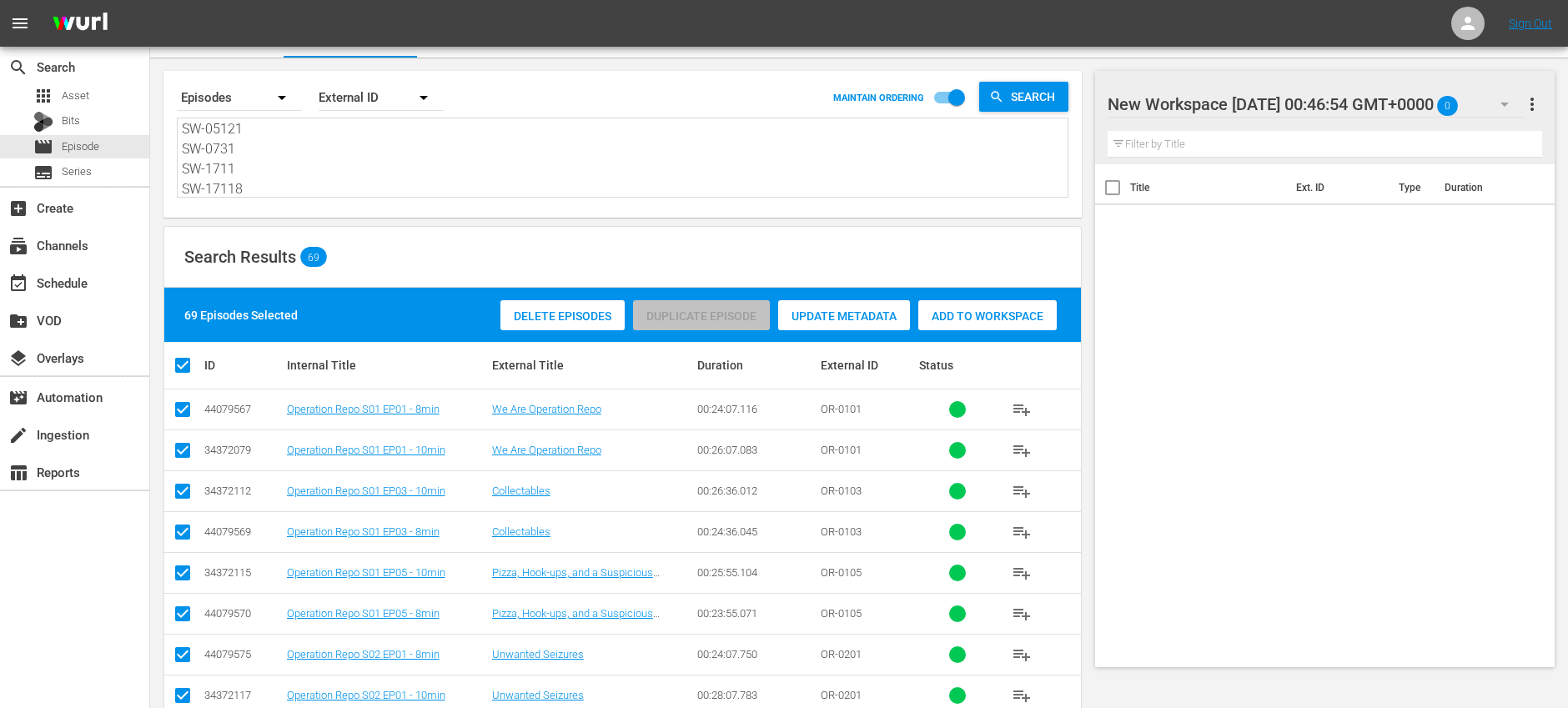
scroll to position [0, 0]
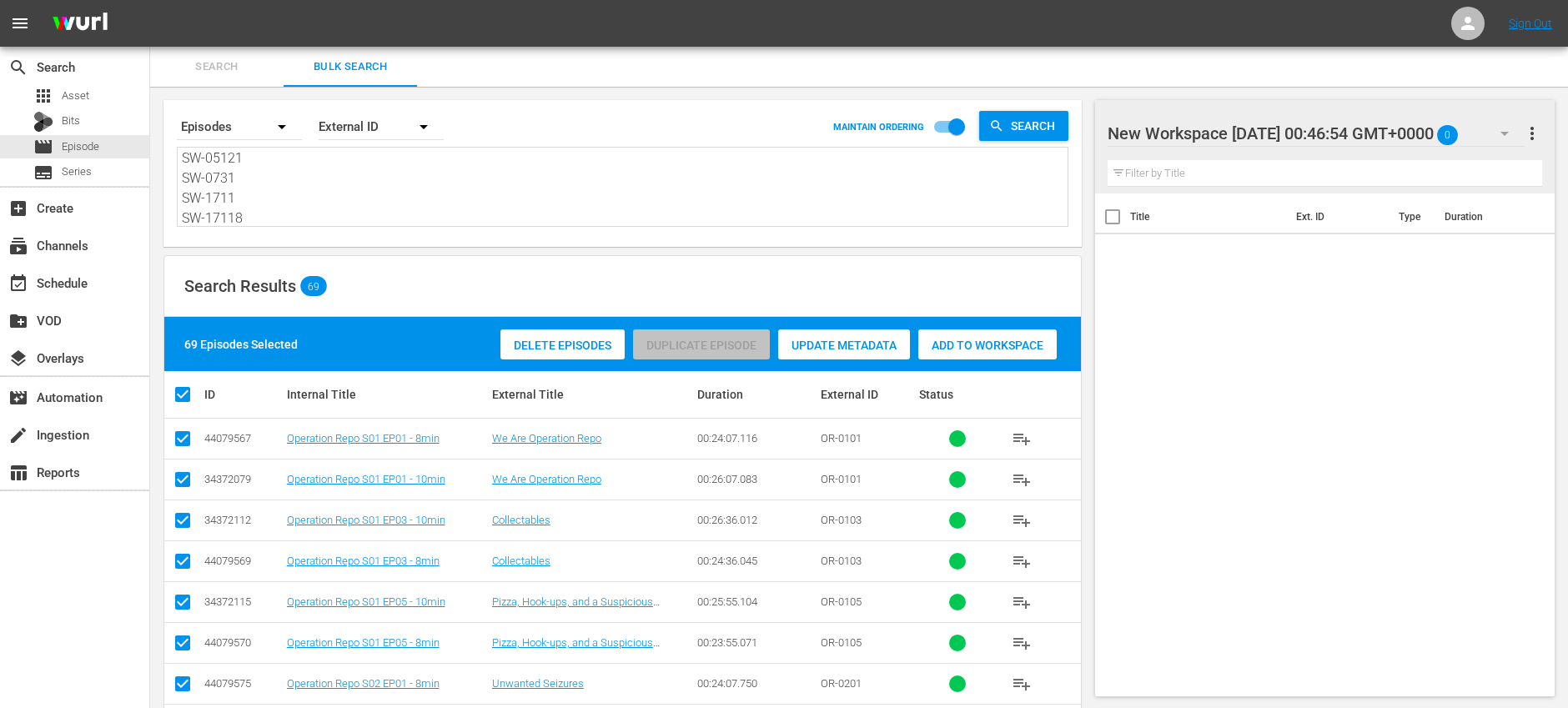
click at [187, 388] on input "checkbox" at bounding box center [188, 395] width 33 height 20
checkbox input "false"
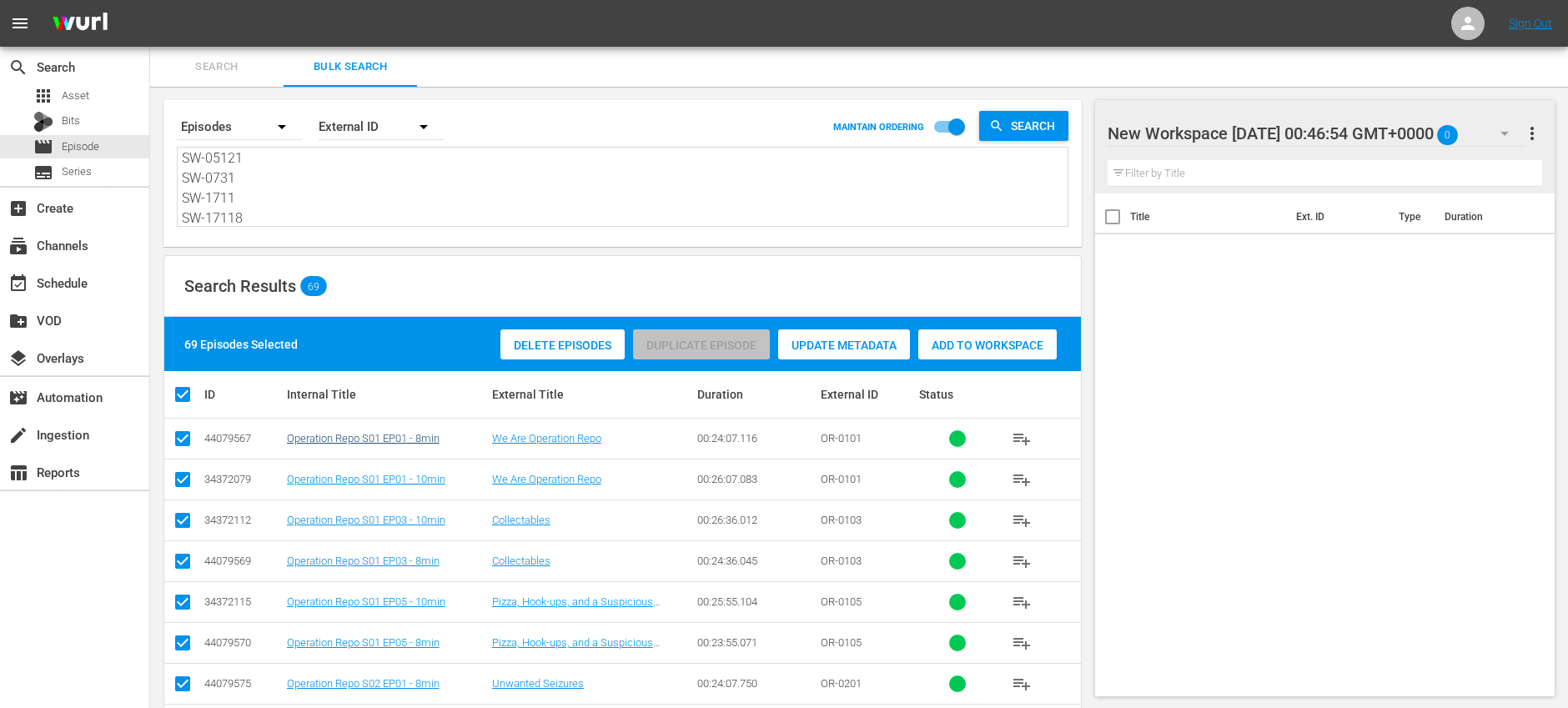
checkbox input "false"
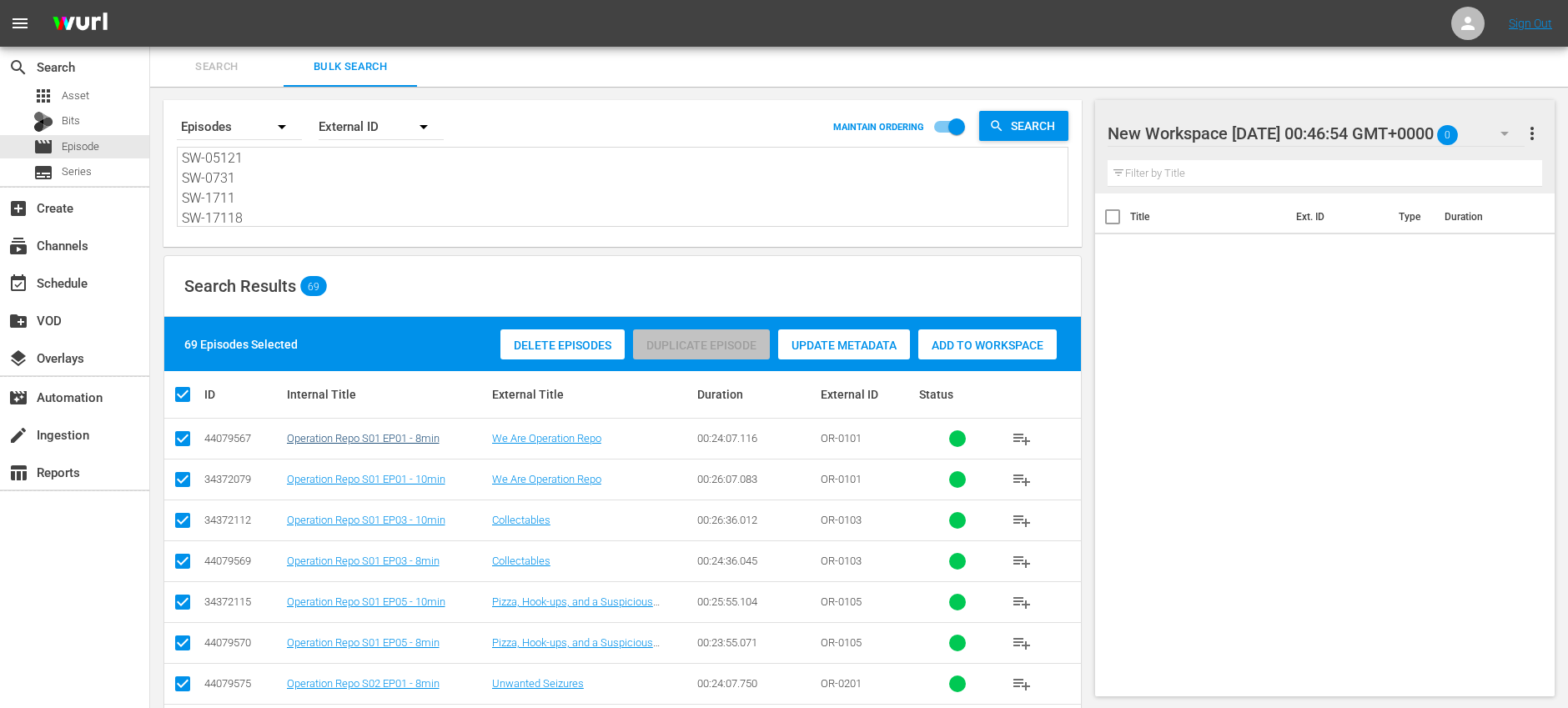
checkbox input "false"
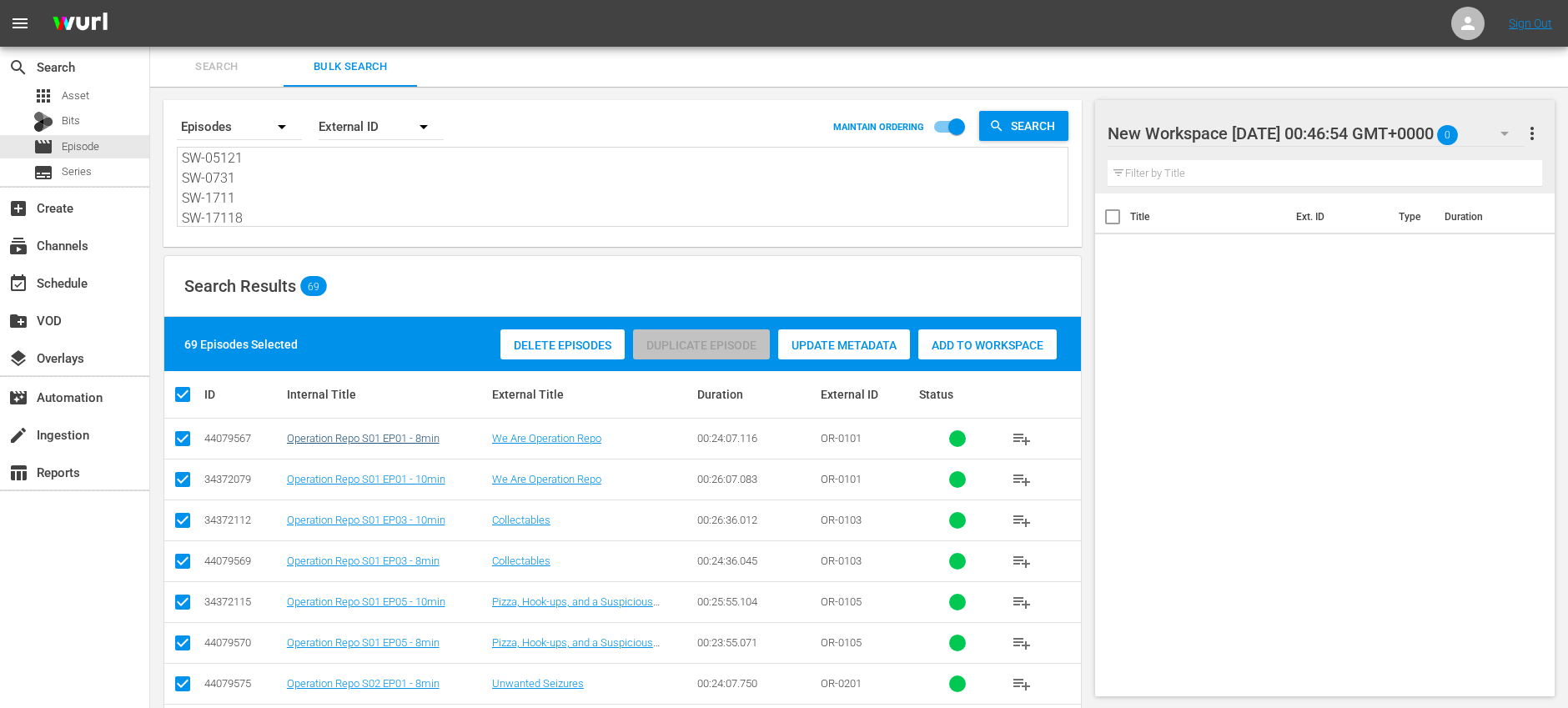
checkbox input "false"
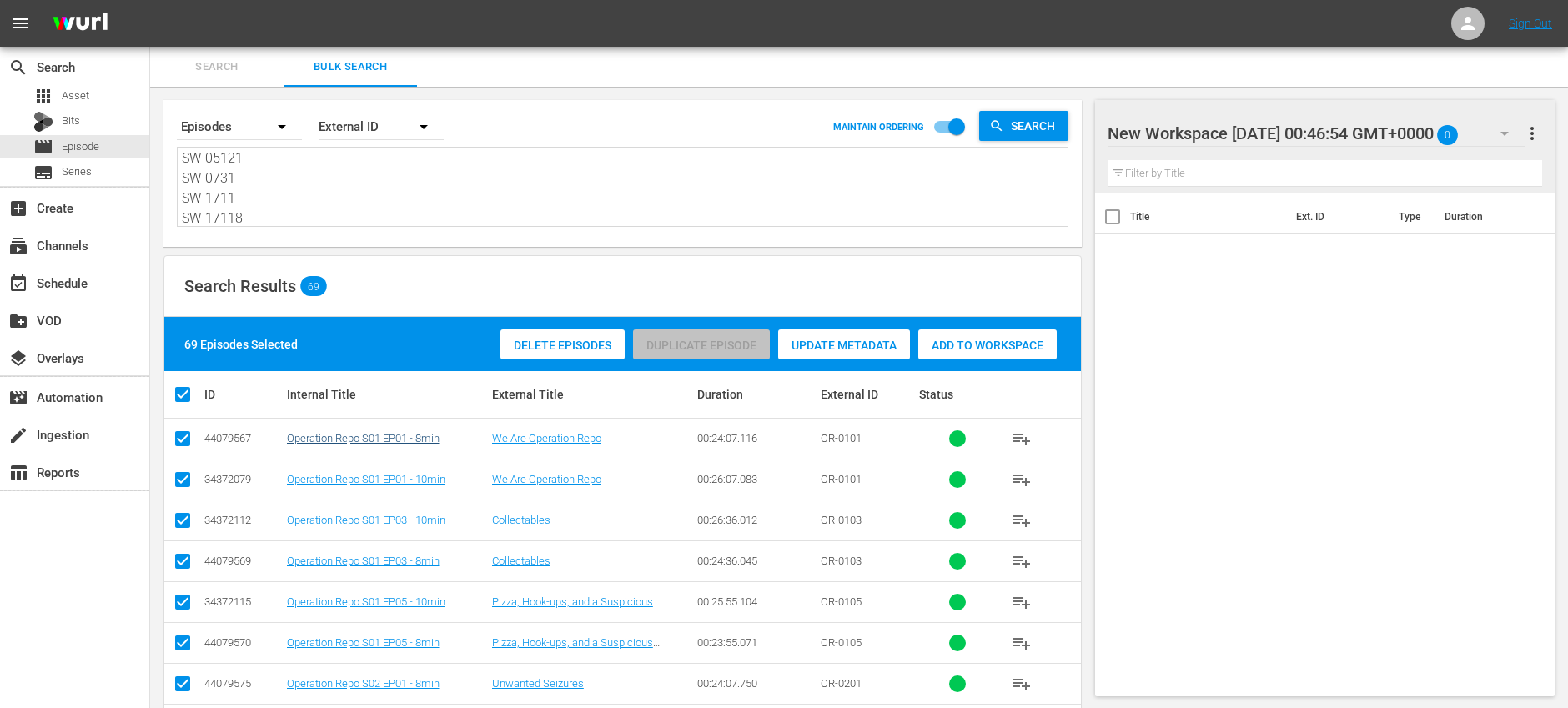
checkbox input "false"
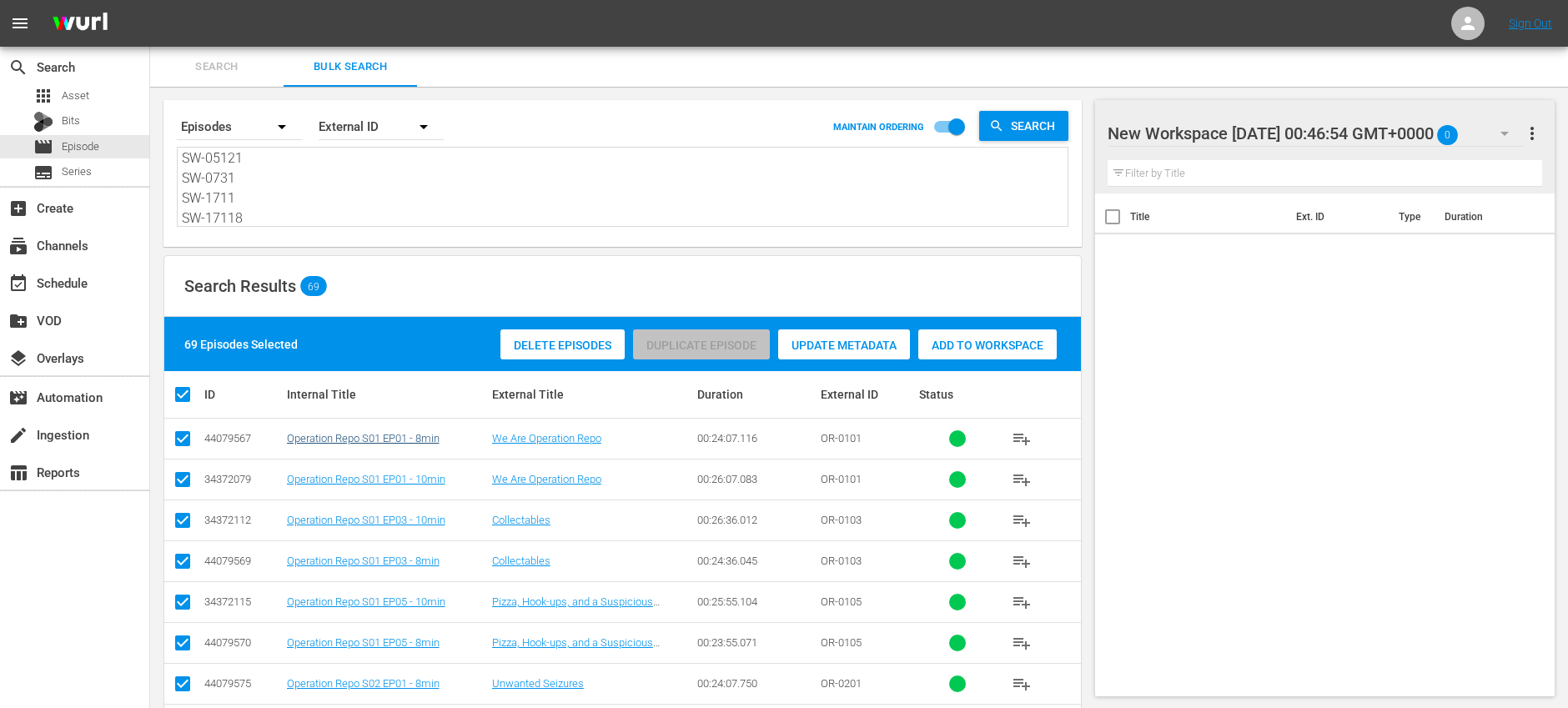
checkbox input "false"
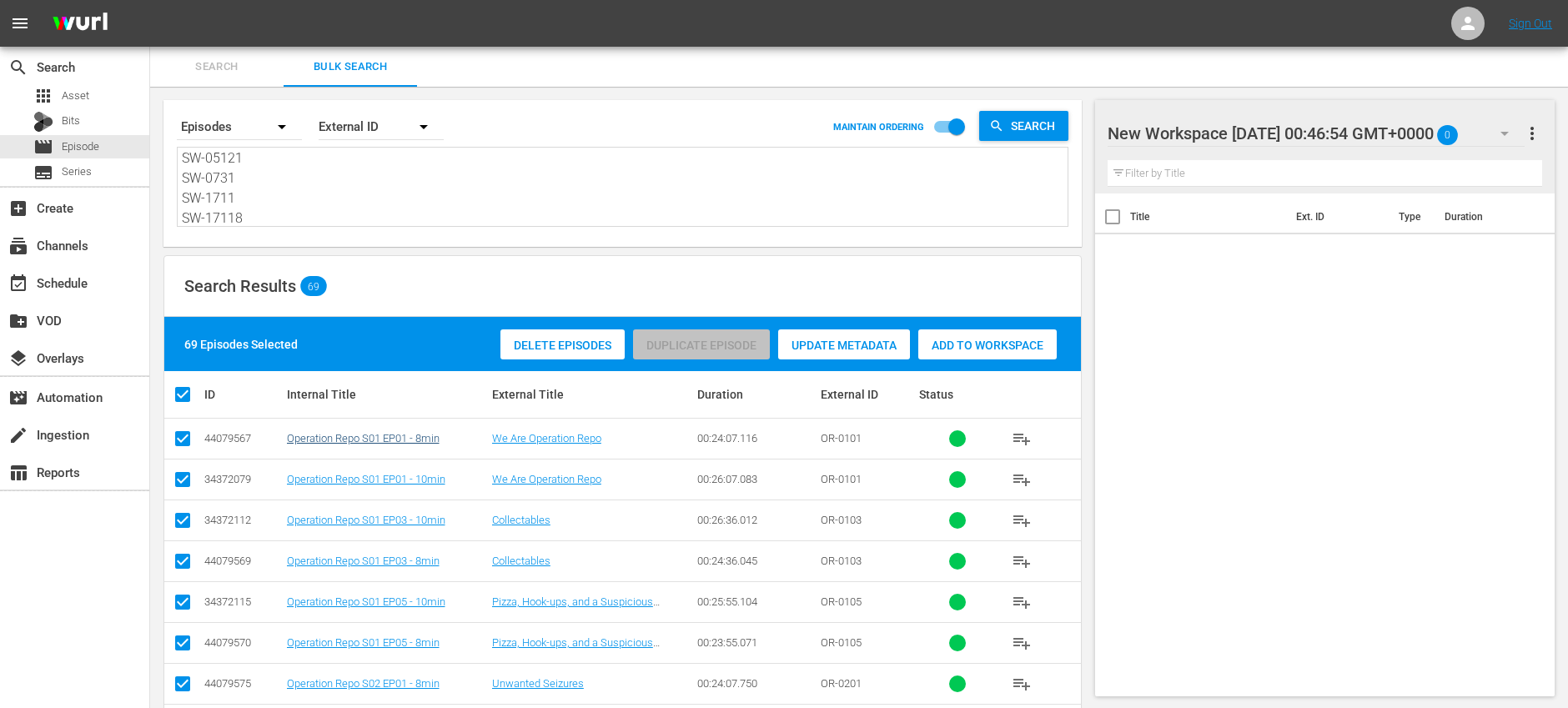
checkbox input "false"
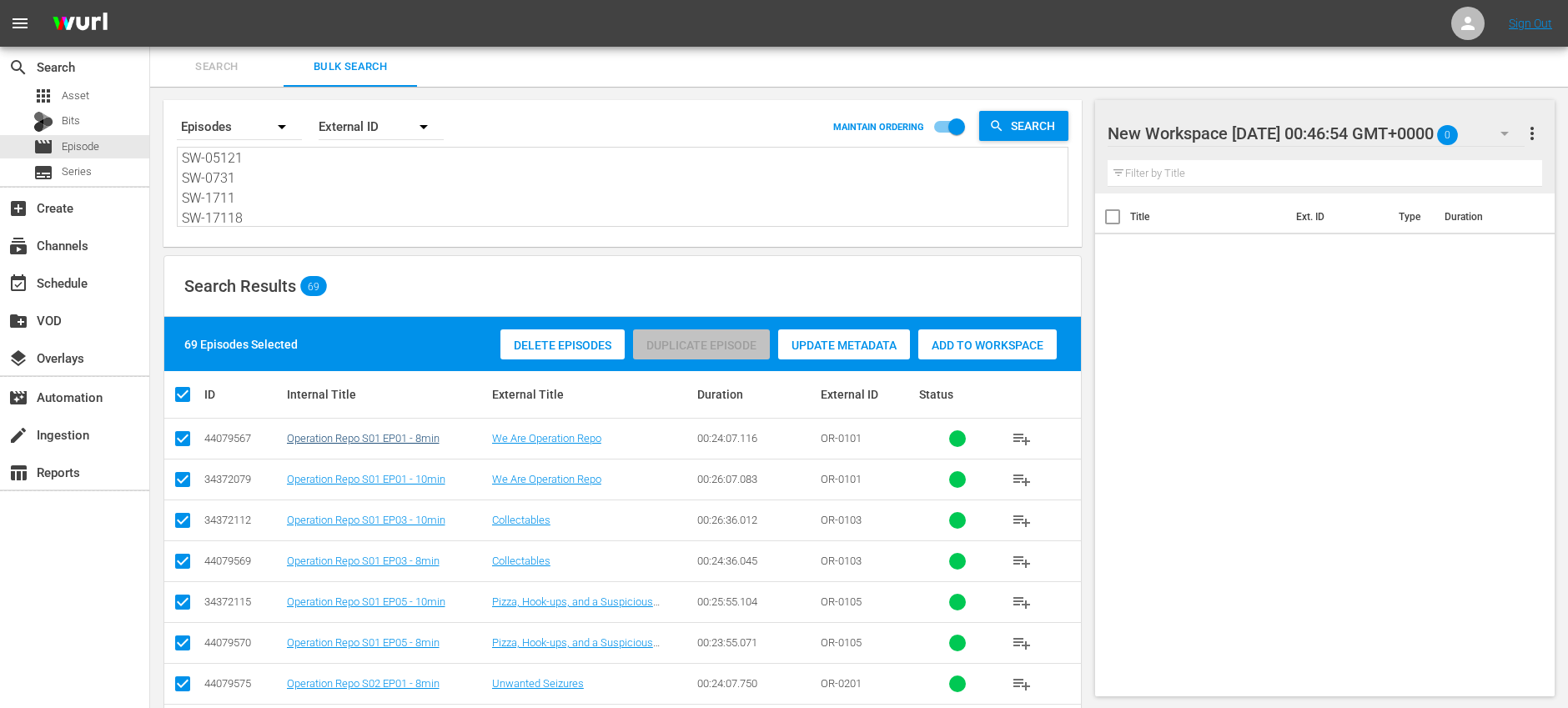
checkbox input "false"
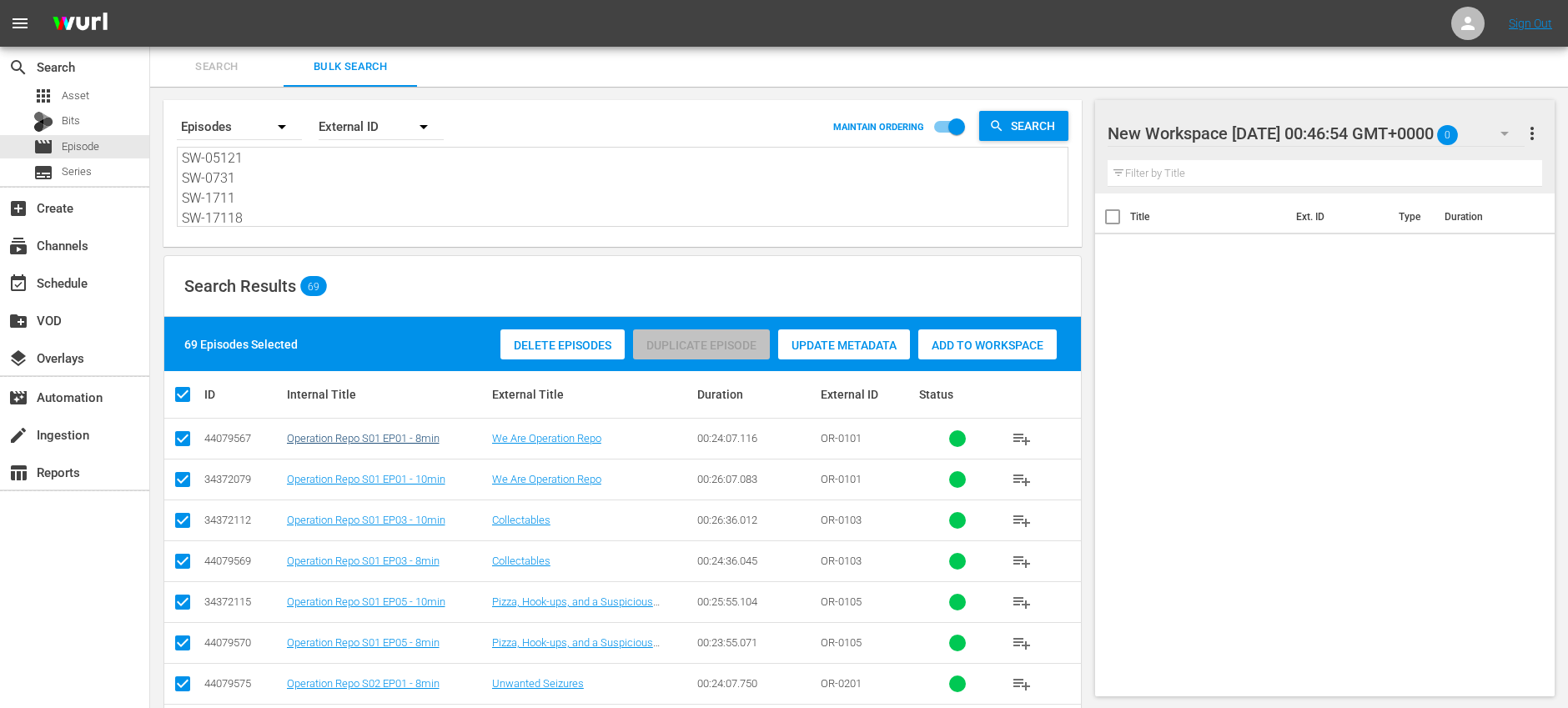
checkbox input "false"
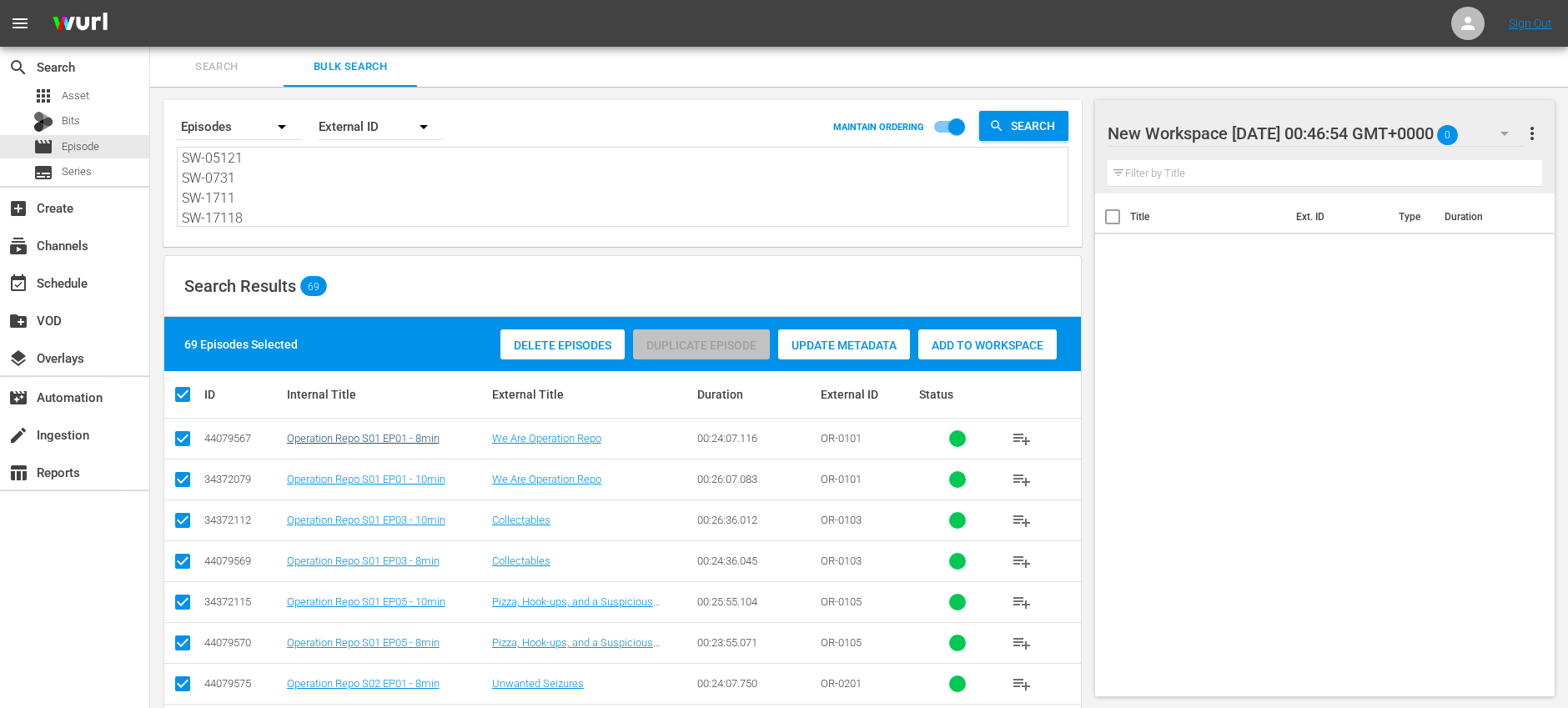
checkbox input "false"
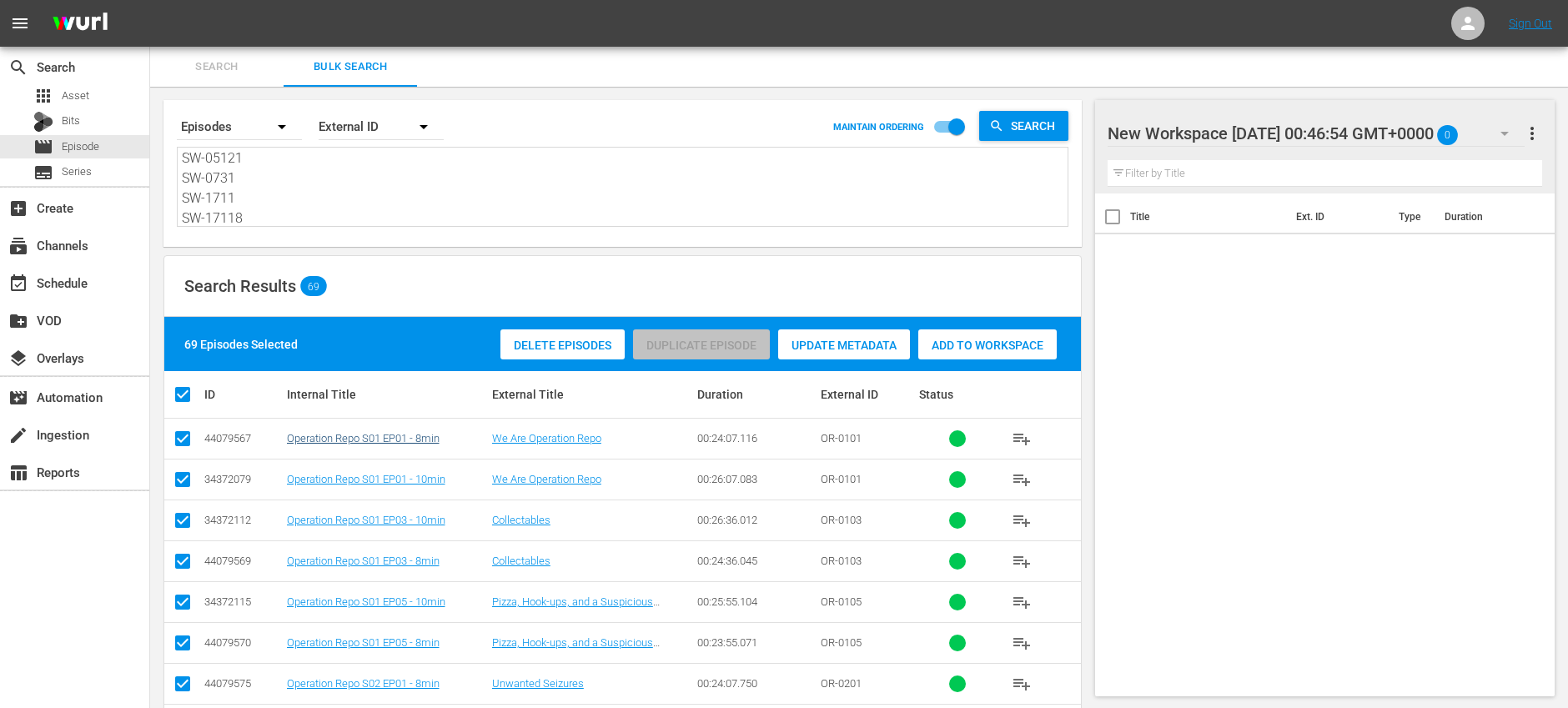
checkbox input "false"
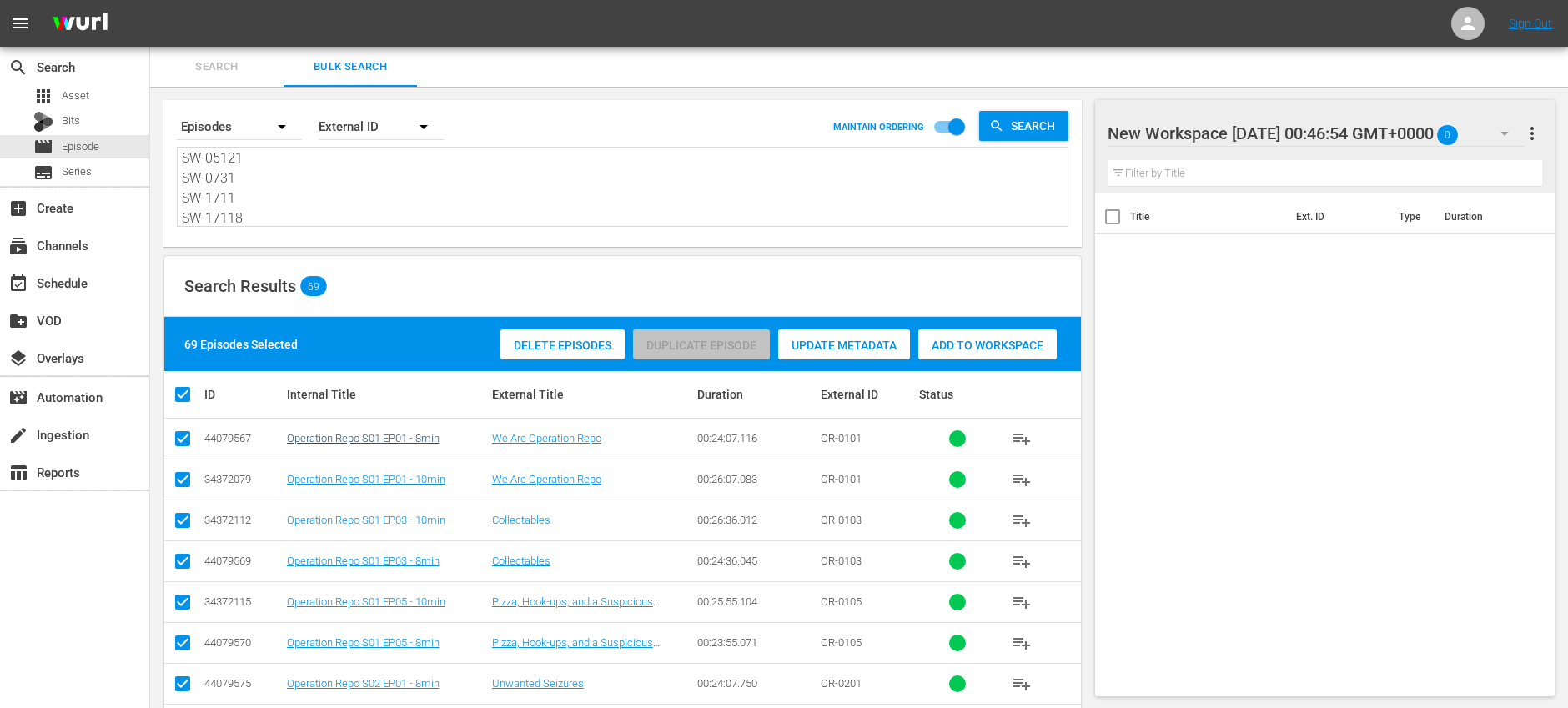
checkbox input "false"
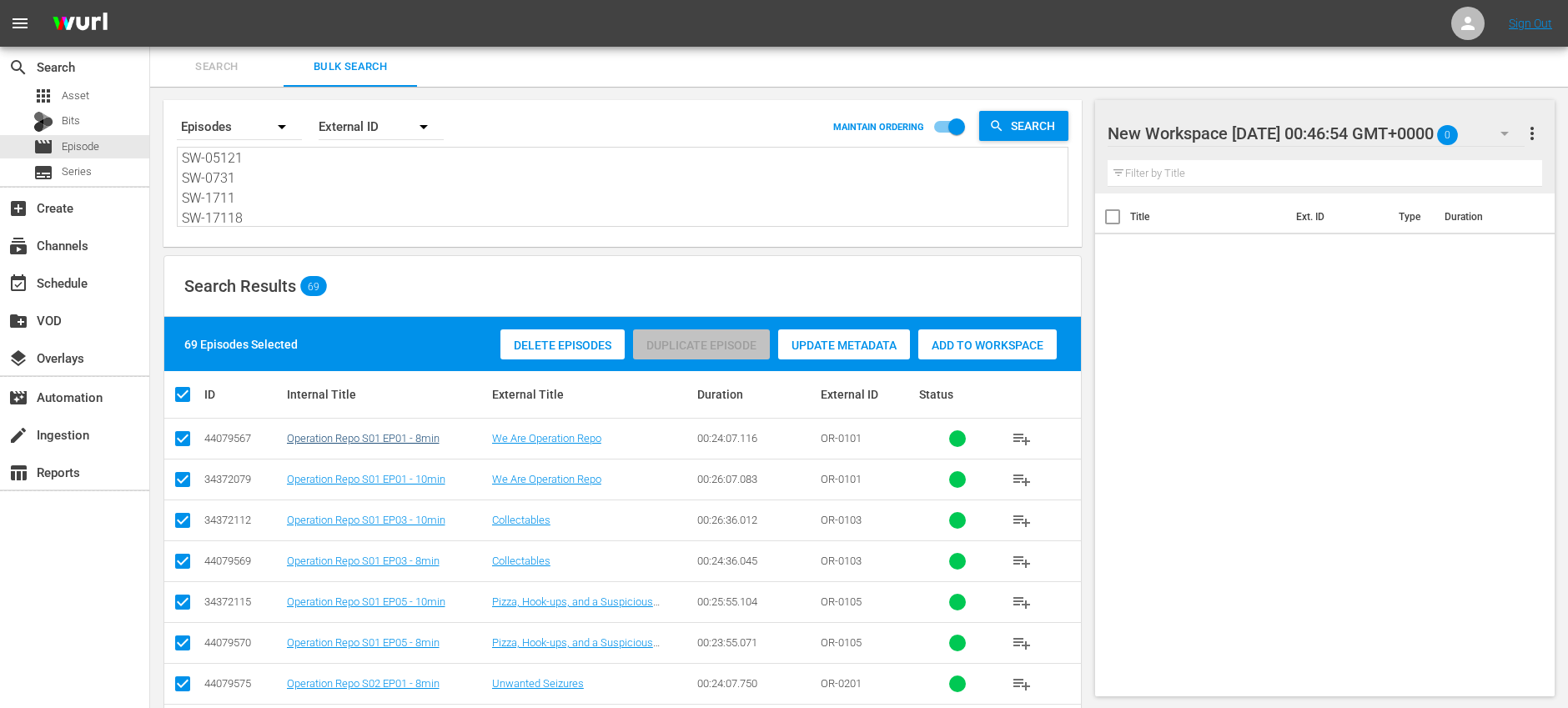
checkbox input "false"
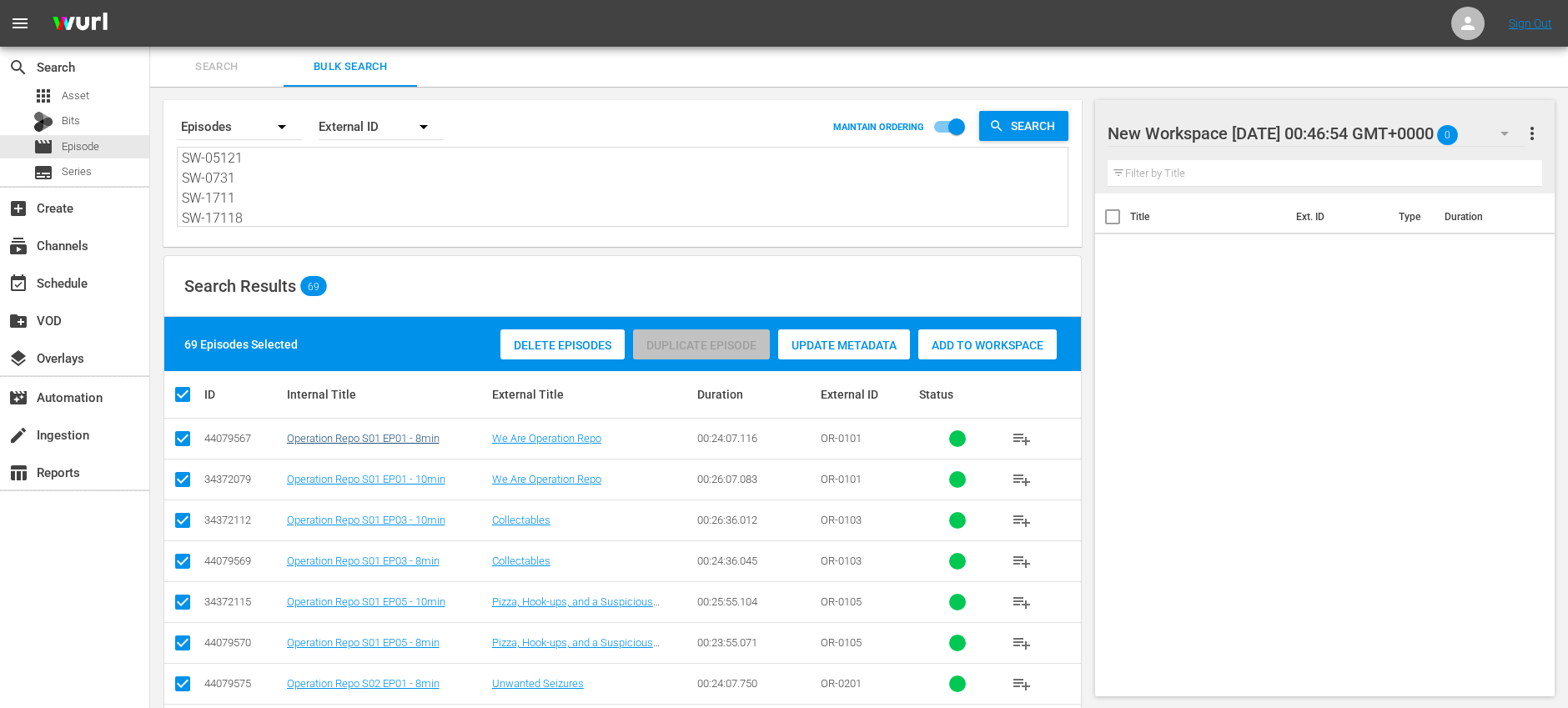
checkbox input "false"
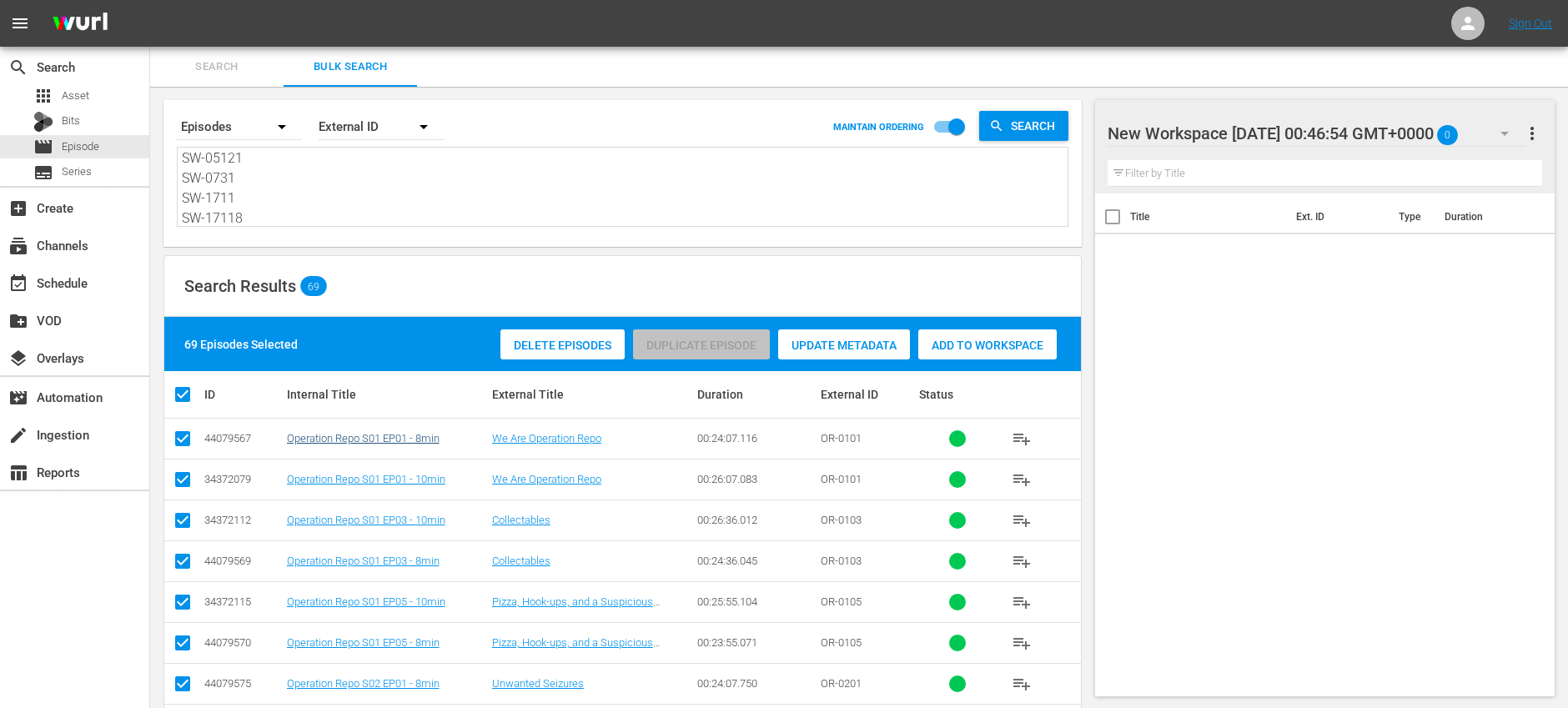
checkbox input "false"
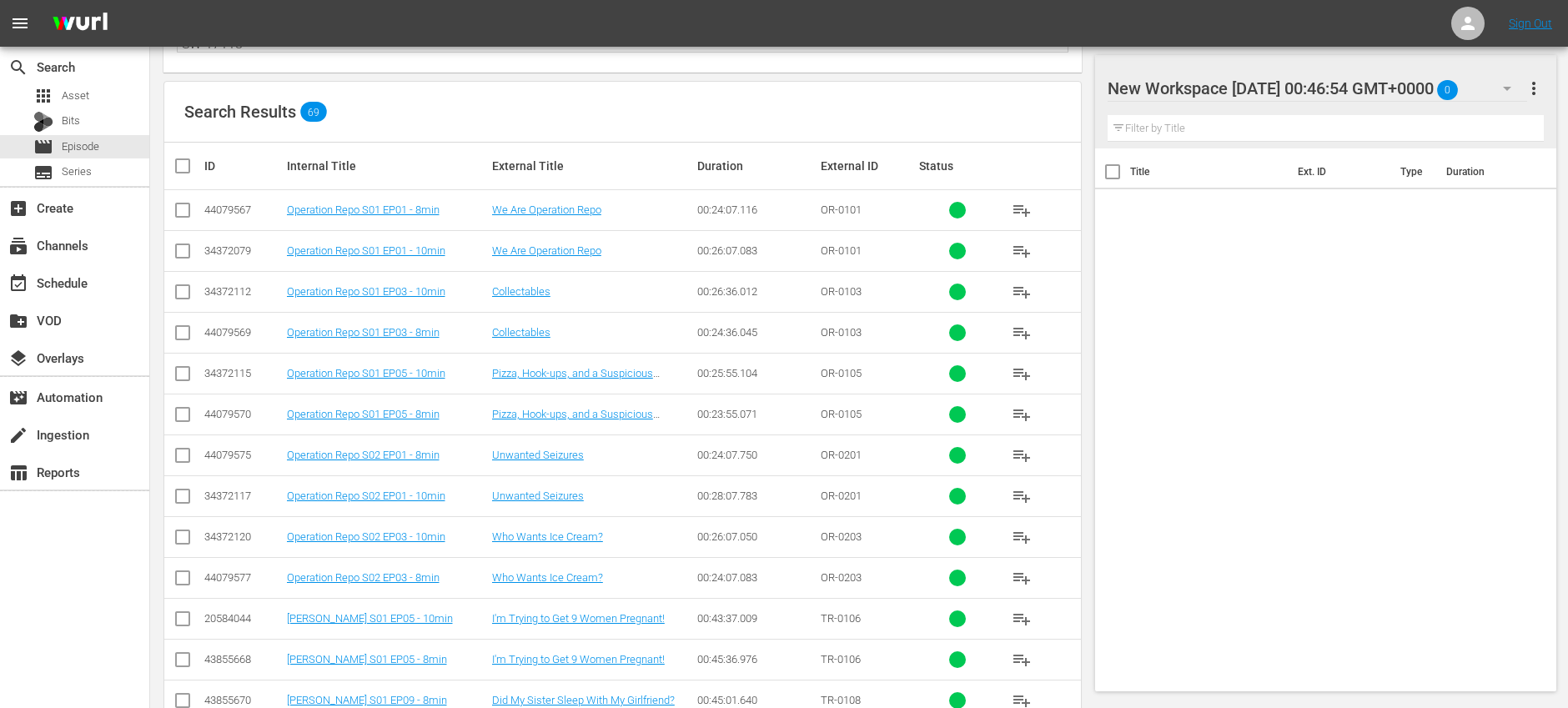
scroll to position [189, 0]
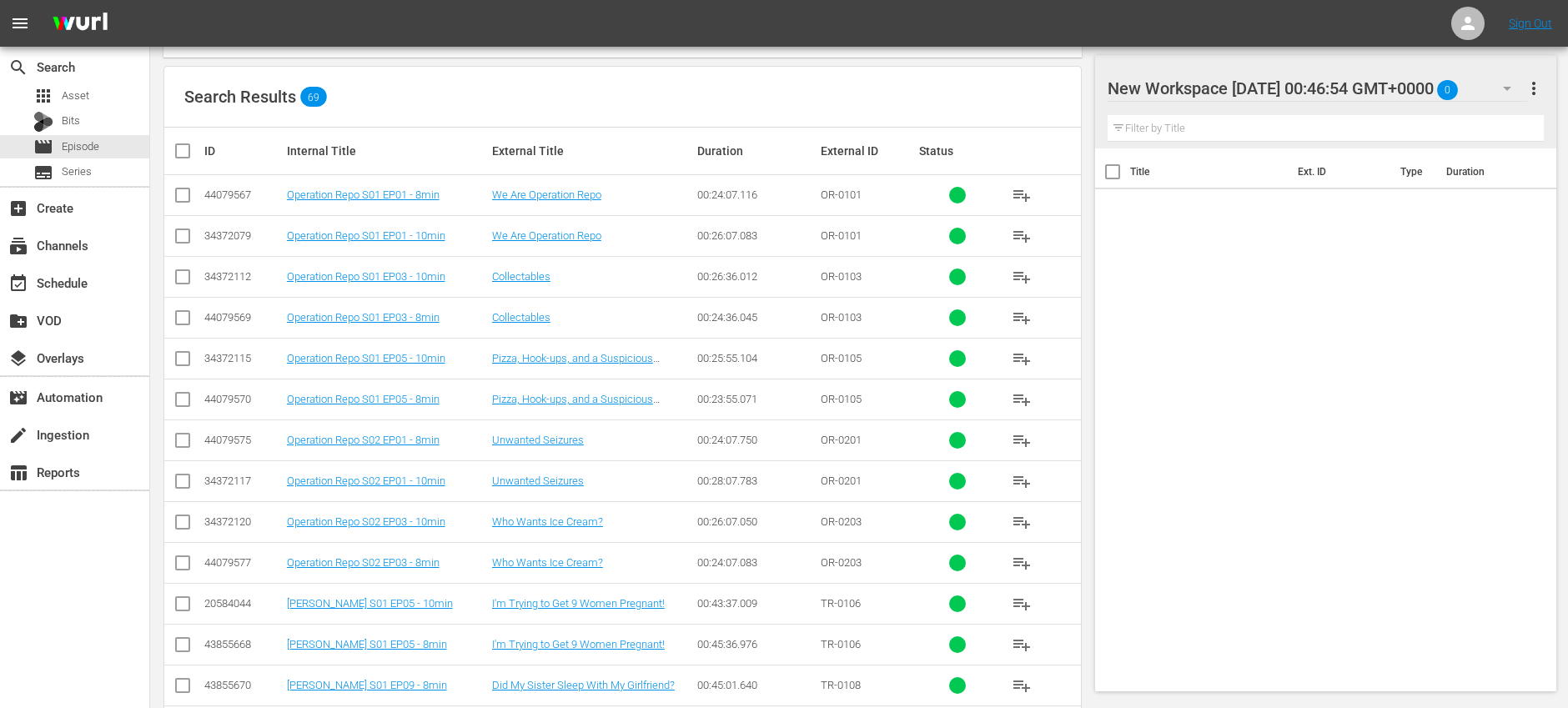
click at [184, 199] on input "checkbox" at bounding box center [182, 198] width 20 height 20
checkbox input "true"
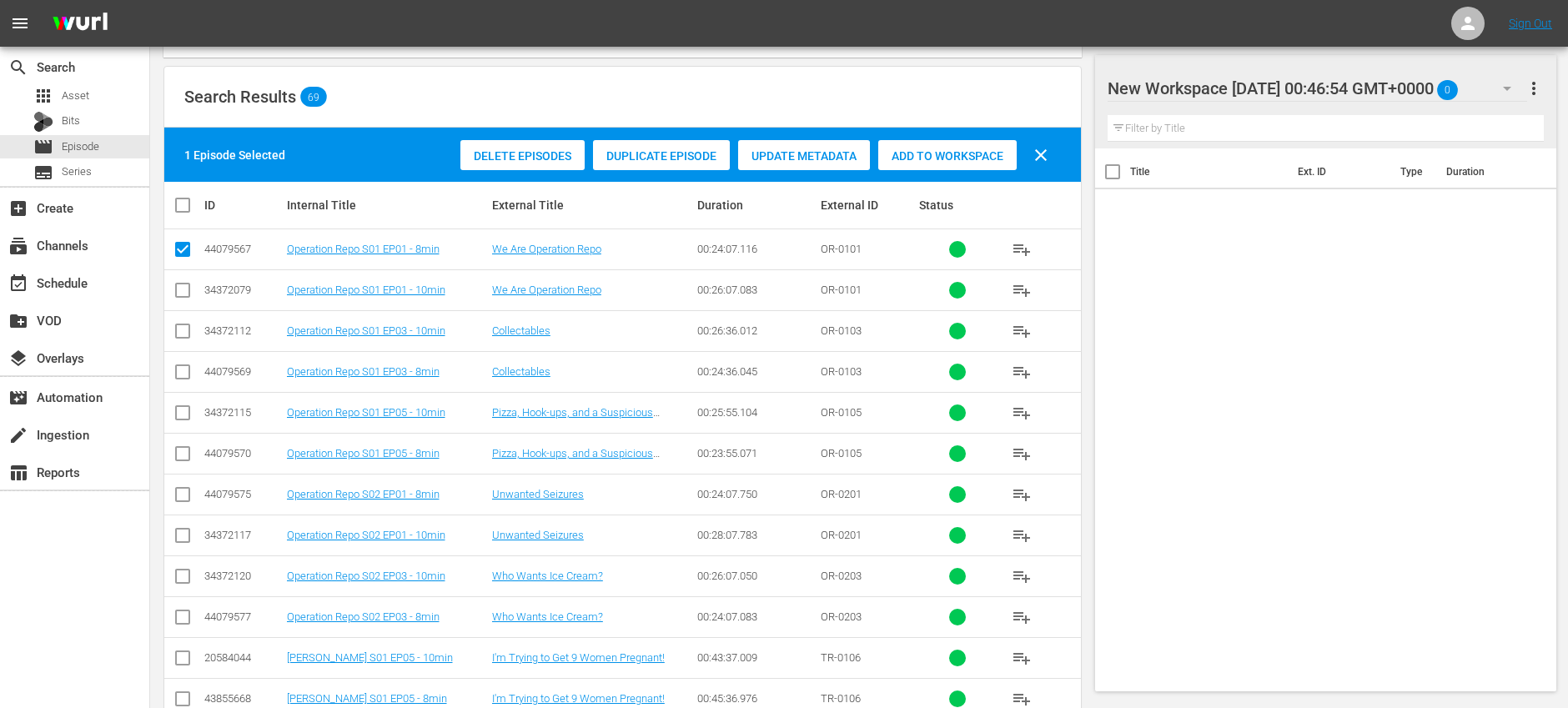
click at [179, 365] on input "checkbox" at bounding box center [182, 375] width 20 height 20
checkbox input "true"
drag, startPoint x: 182, startPoint y: 451, endPoint x: 184, endPoint y: 475, distance: 24.1
click at [182, 451] on input "checkbox" at bounding box center [182, 457] width 20 height 20
checkbox input "true"
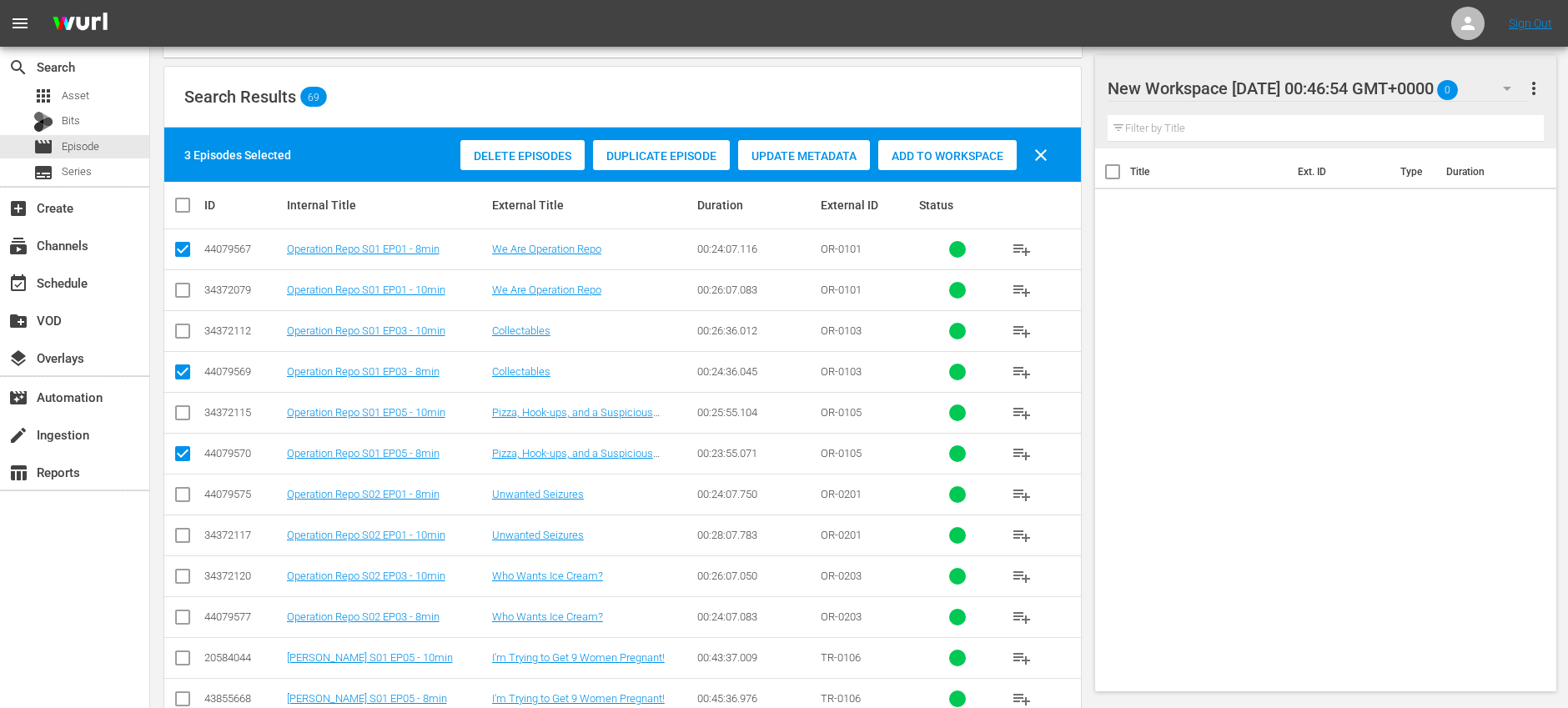
click at [183, 499] on input "checkbox" at bounding box center [182, 498] width 20 height 20
checkbox input "true"
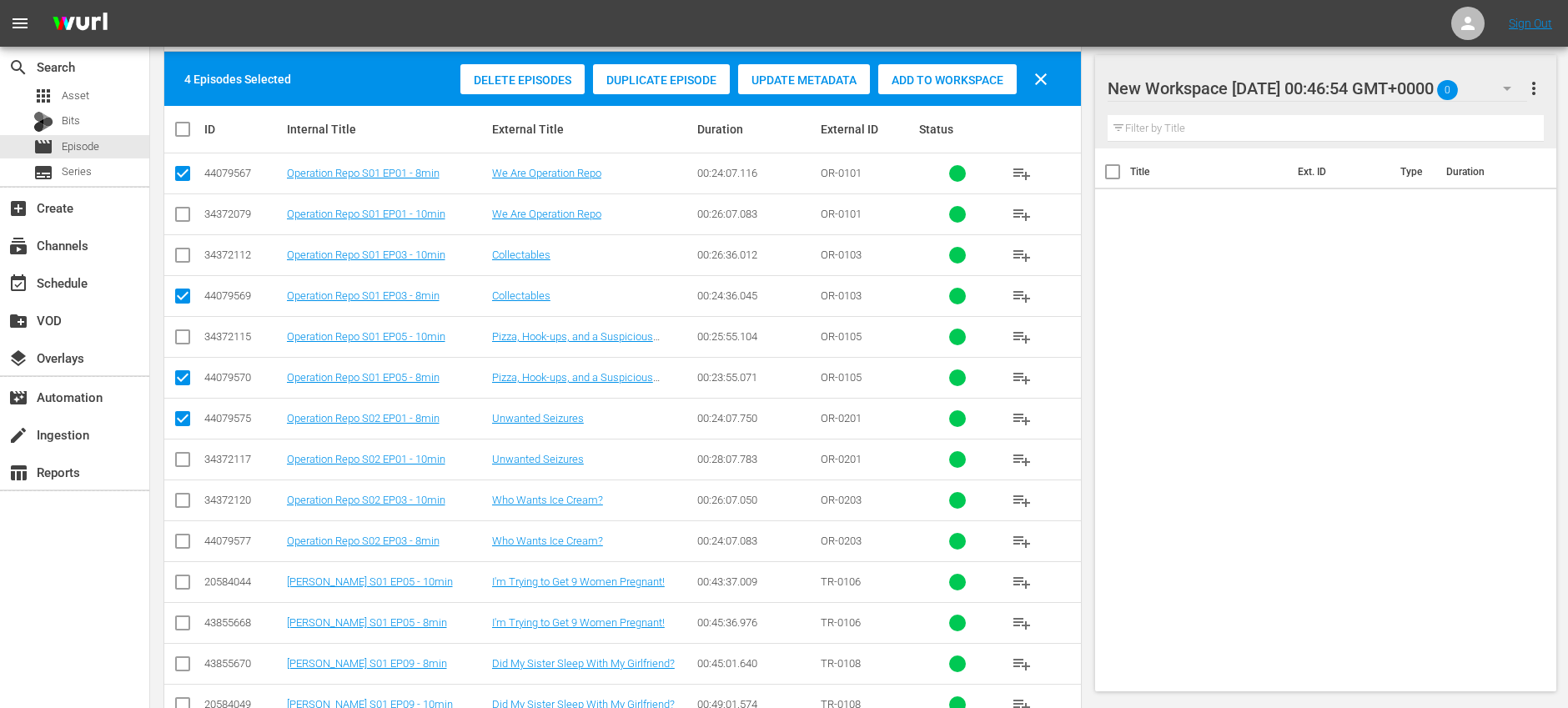
scroll to position [289, 0]
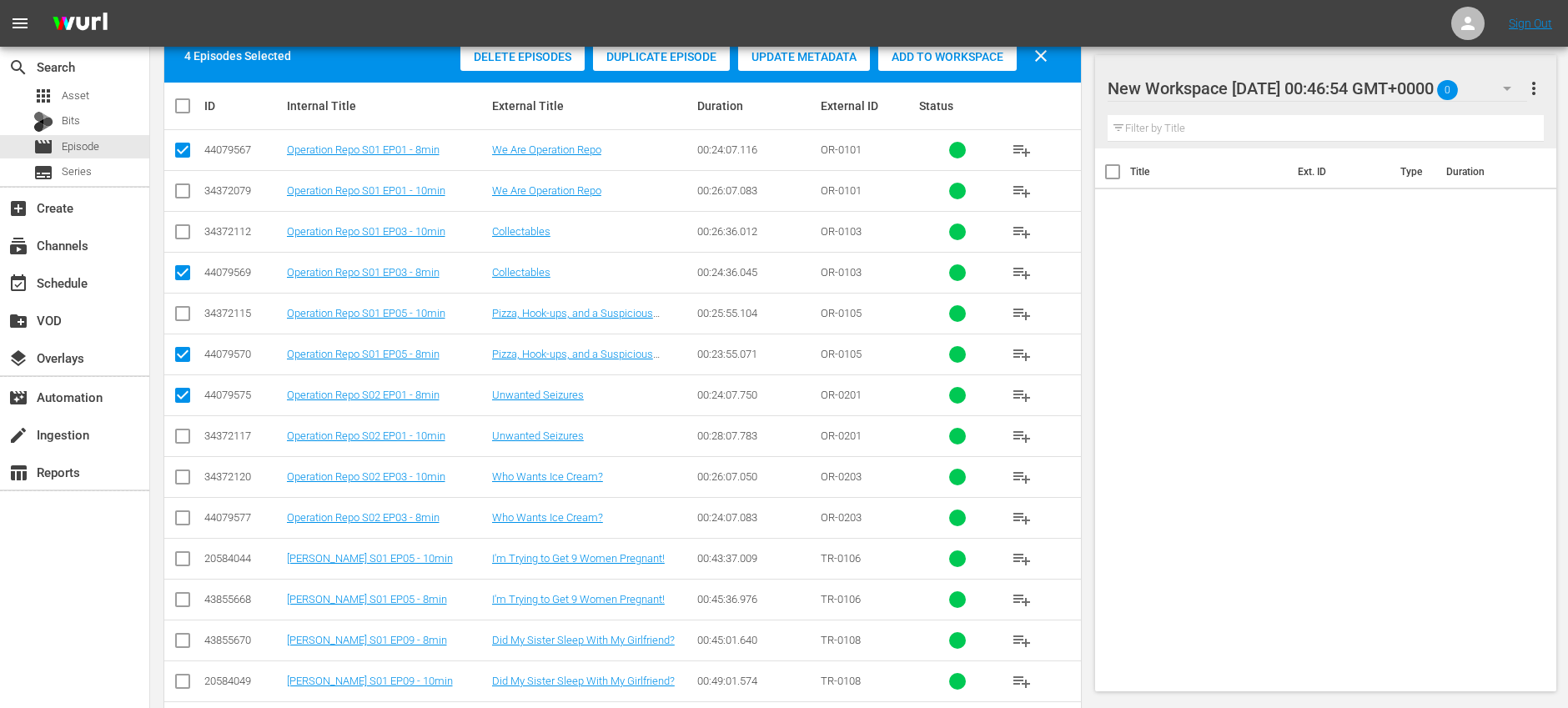
click at [187, 520] on input "checkbox" at bounding box center [182, 521] width 20 height 20
checkbox input "true"
click at [179, 604] on input "checkbox" at bounding box center [182, 603] width 20 height 20
checkbox input "true"
click at [187, 640] on input "checkbox" at bounding box center [182, 643] width 20 height 20
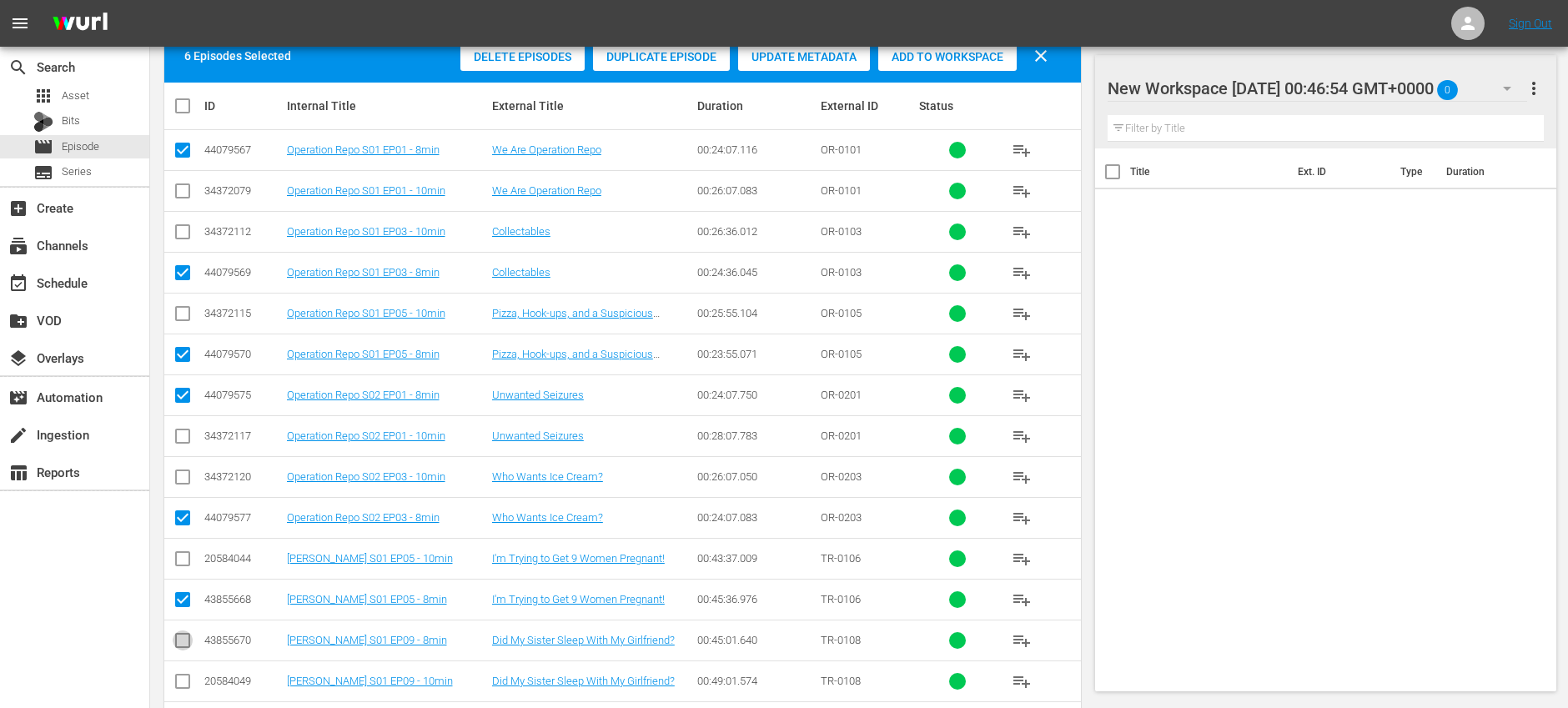
checkbox input "true"
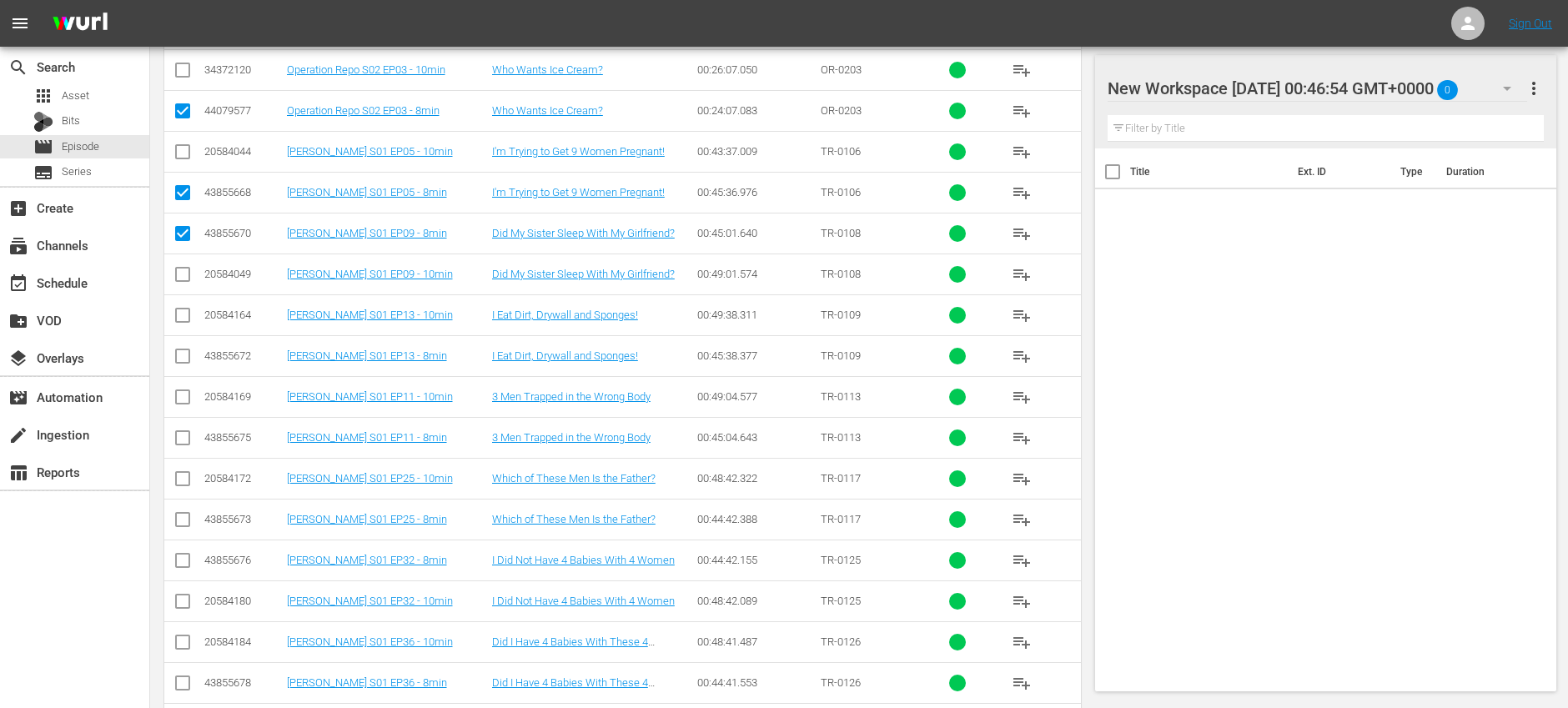
scroll to position [707, 0]
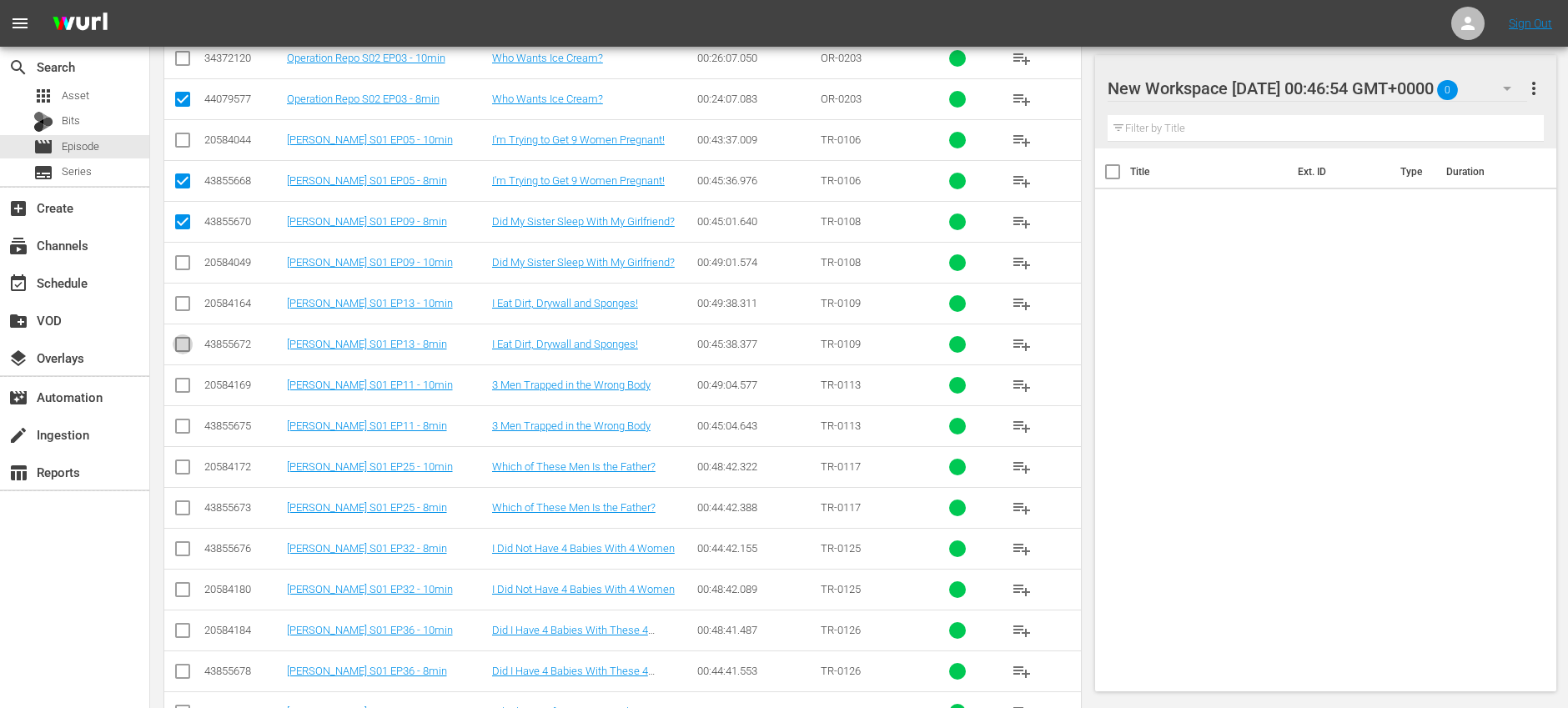
click at [183, 351] on input "checkbox" at bounding box center [182, 347] width 20 height 20
checkbox input "true"
click at [184, 424] on input "checkbox" at bounding box center [182, 430] width 20 height 20
checkbox input "true"
click at [183, 513] on input "checkbox" at bounding box center [182, 511] width 20 height 20
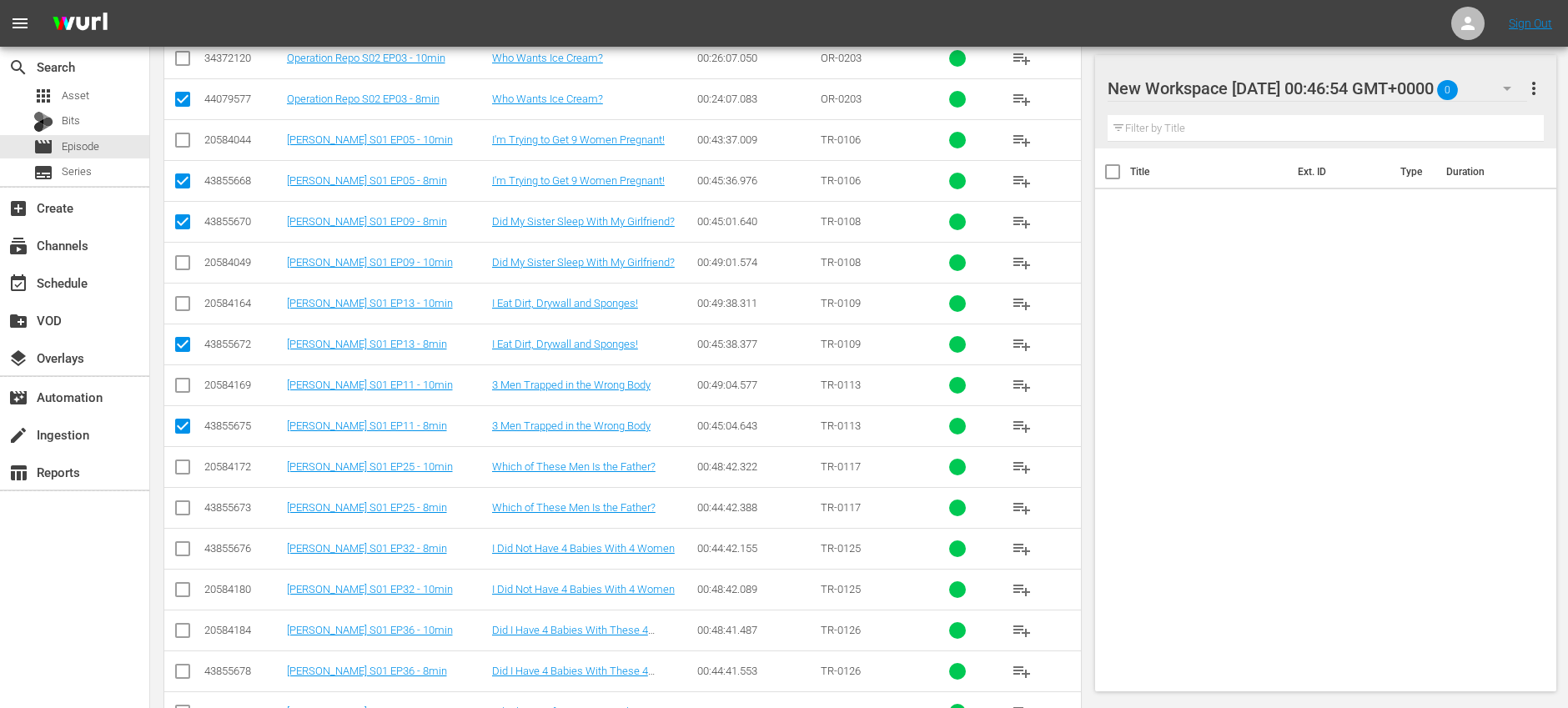
checkbox input "true"
click at [184, 542] on input "checkbox" at bounding box center [182, 552] width 20 height 20
checkbox input "true"
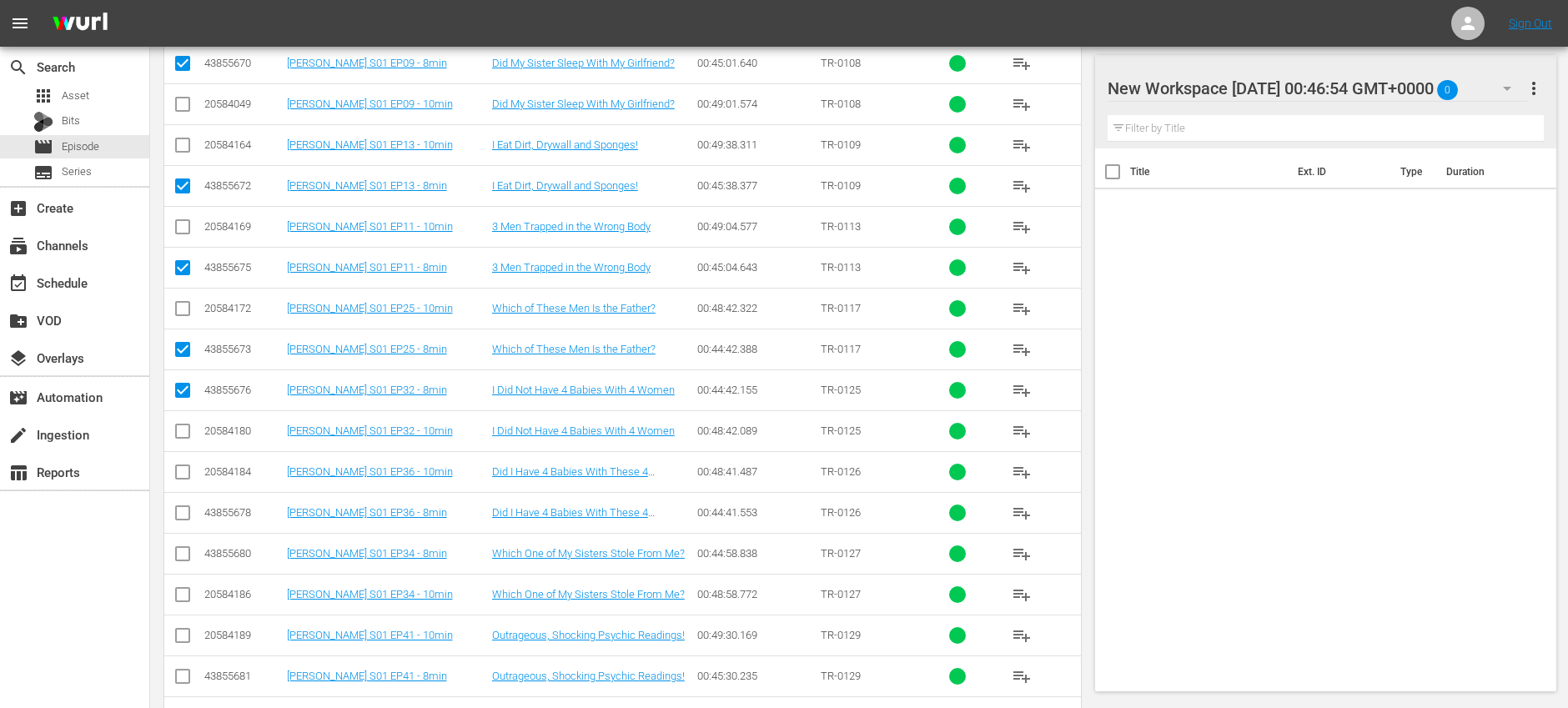
scroll to position [870, 0]
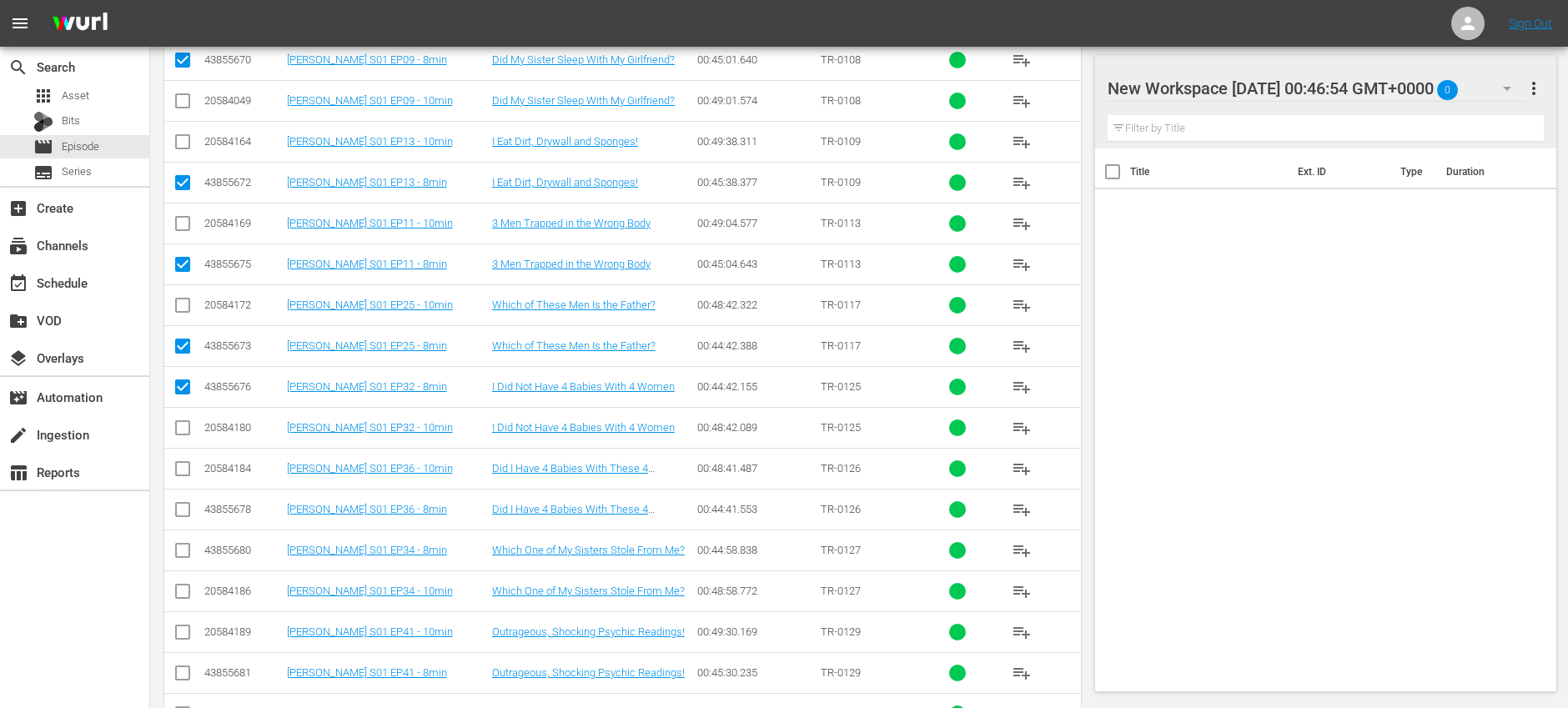
click at [183, 511] on input "checkbox" at bounding box center [182, 513] width 20 height 20
checkbox input "true"
click at [182, 551] on input "checkbox" at bounding box center [182, 554] width 20 height 20
checkbox input "true"
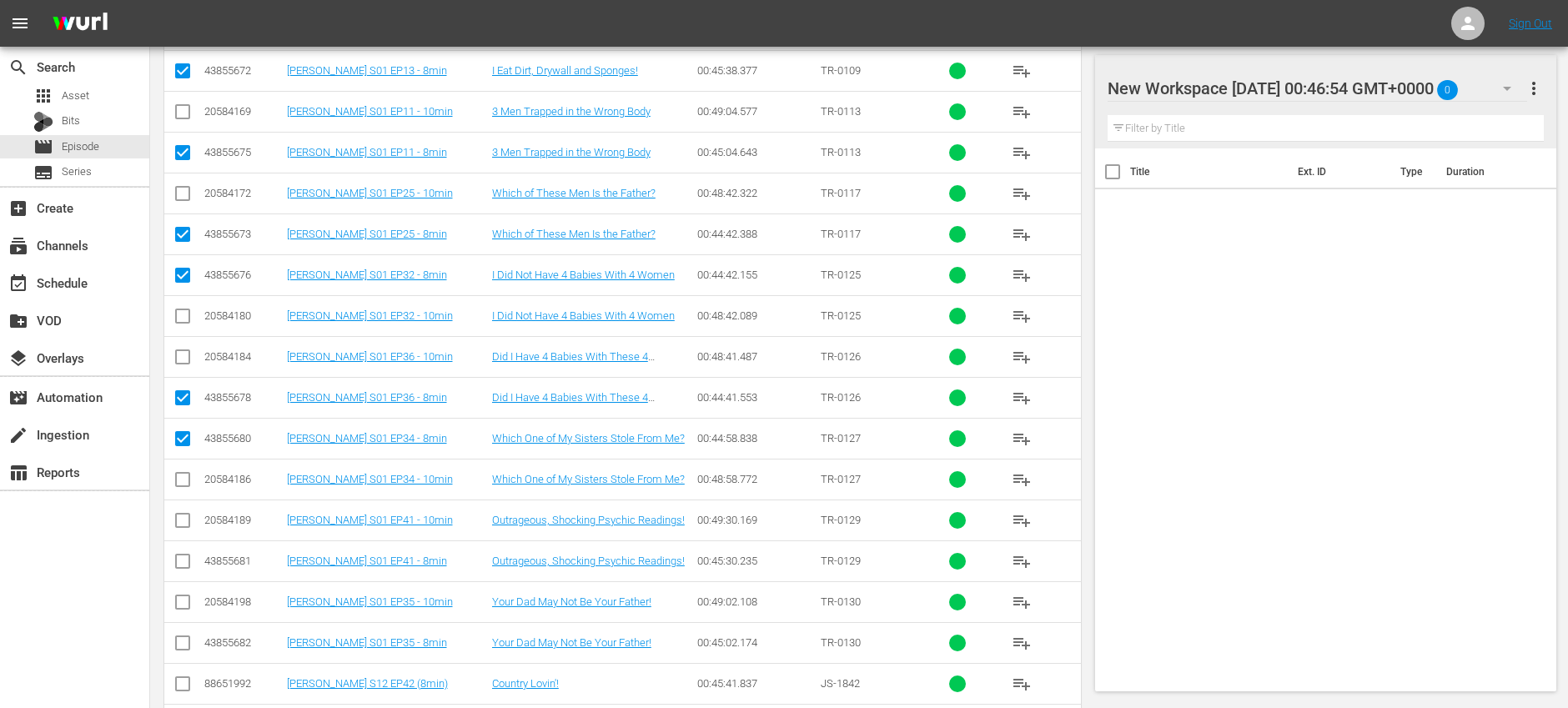
scroll to position [1029, 0]
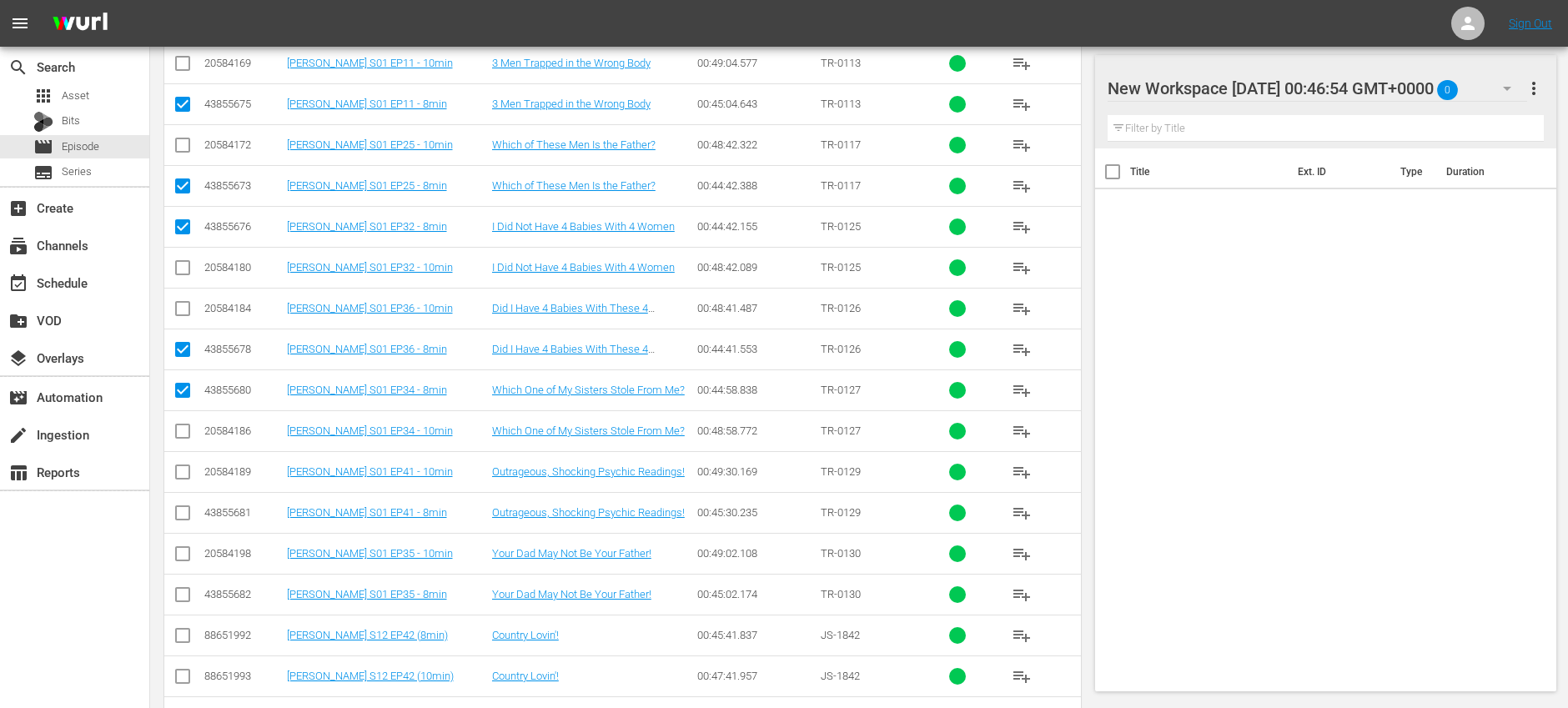
click at [187, 515] on input "checkbox" at bounding box center [182, 516] width 20 height 20
checkbox input "true"
click at [184, 599] on input "checkbox" at bounding box center [182, 598] width 20 height 20
checkbox input "true"
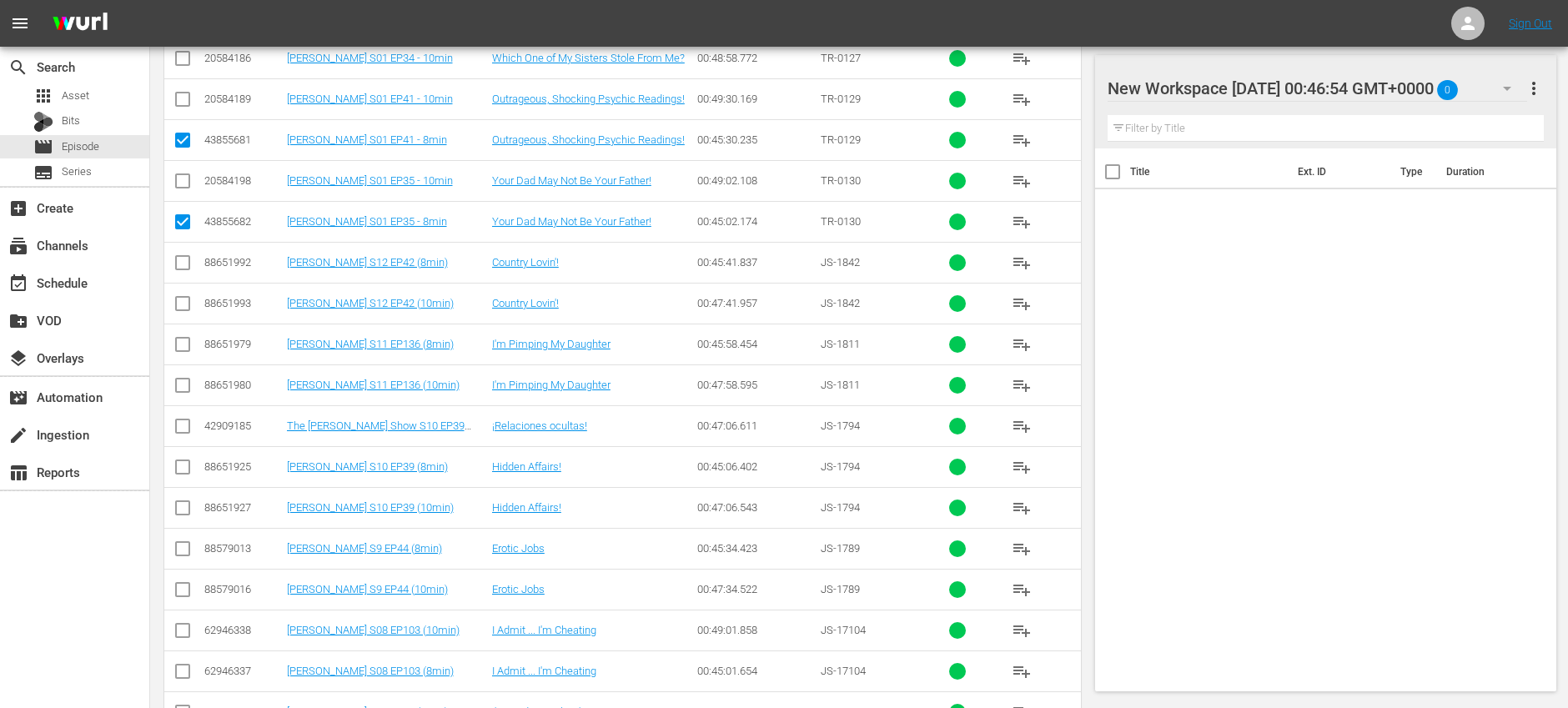
scroll to position [1403, 0]
click at [184, 262] on input "checkbox" at bounding box center [182, 265] width 20 height 20
checkbox input "true"
click at [187, 345] on input "checkbox" at bounding box center [182, 346] width 20 height 20
checkbox input "true"
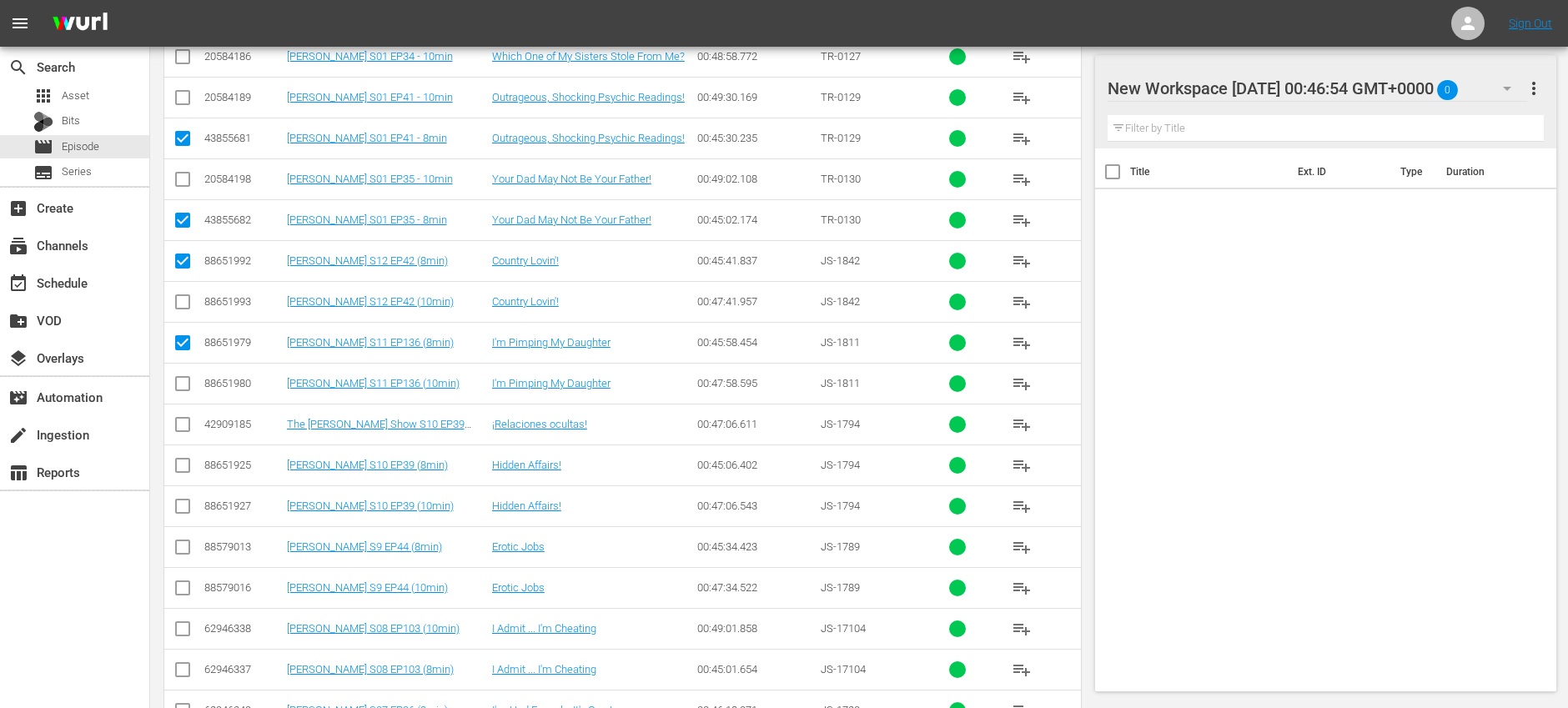
click at [179, 468] on input "checkbox" at bounding box center [182, 468] width 20 height 20
checkbox input "true"
click at [184, 554] on input "checkbox" at bounding box center [182, 550] width 20 height 20
checkbox input "true"
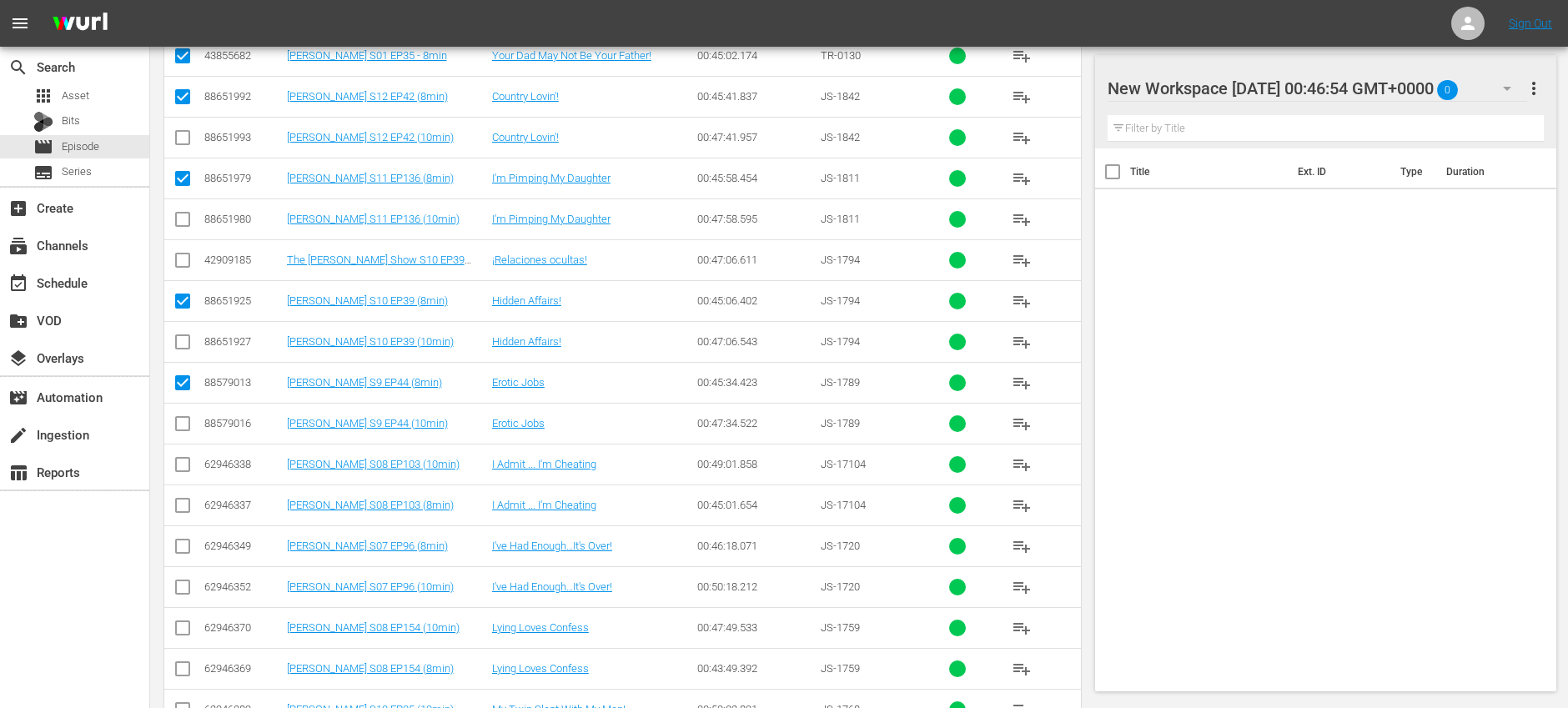
scroll to position [1583, 0]
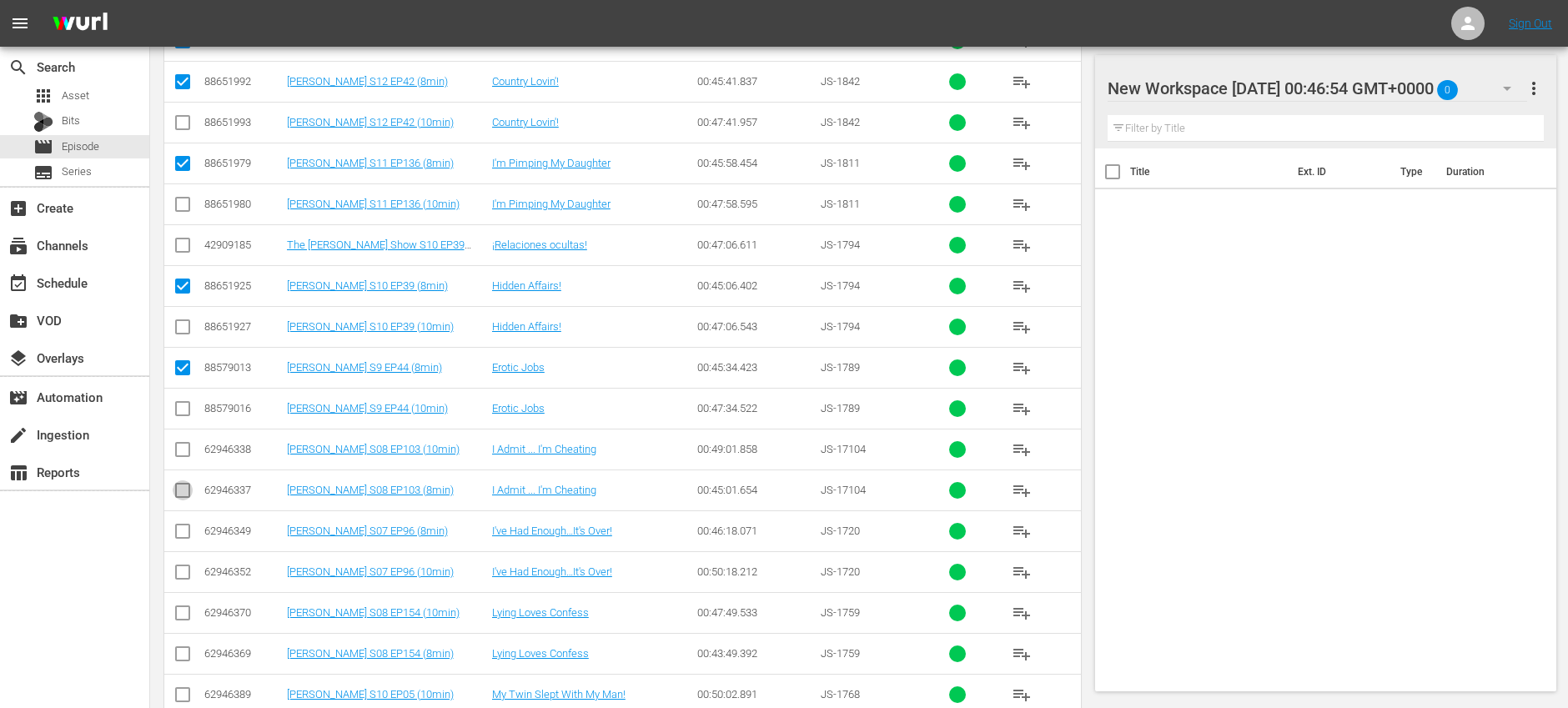
click at [181, 494] on input "checkbox" at bounding box center [182, 494] width 20 height 20
checkbox input "true"
click at [184, 529] on input "checkbox" at bounding box center [182, 535] width 20 height 20
checkbox input "true"
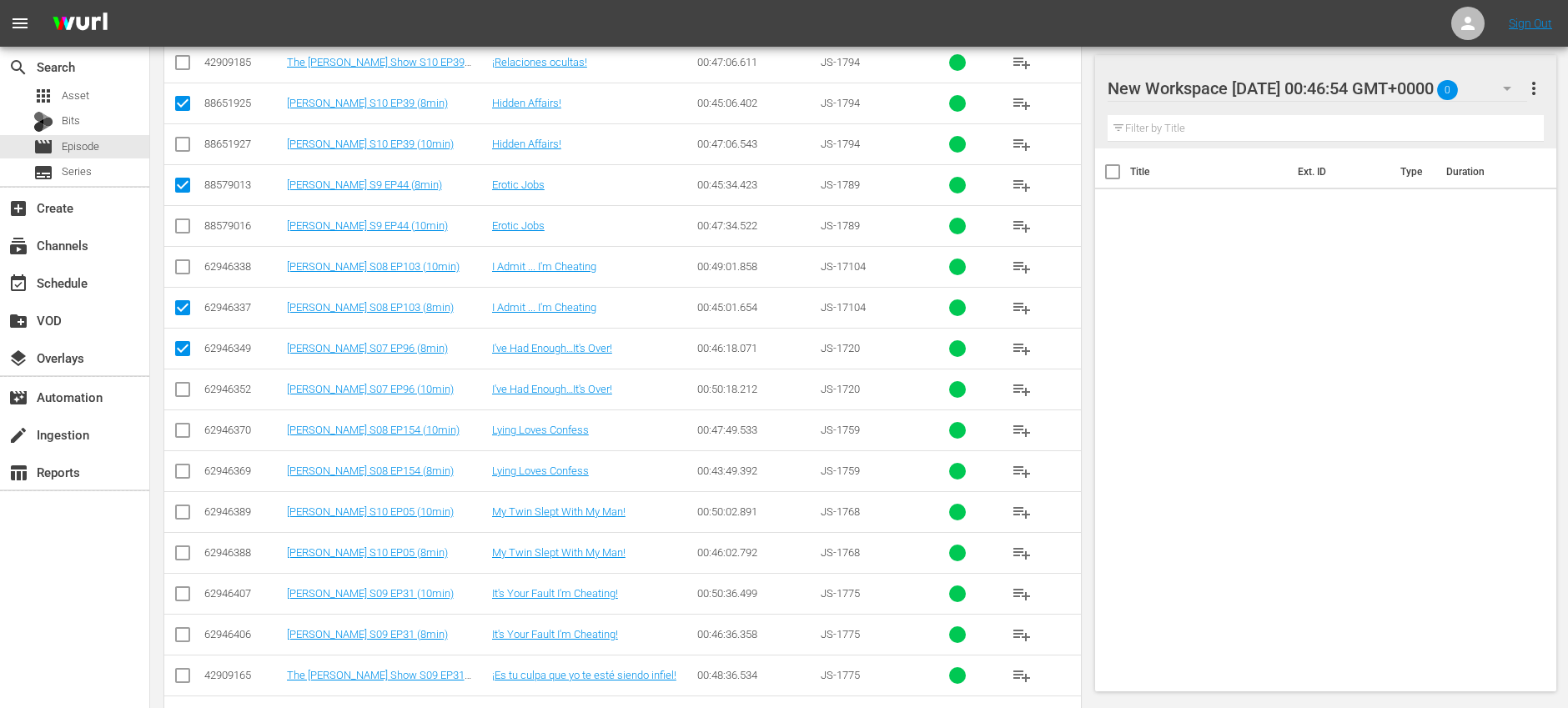
scroll to position [1769, 0]
click at [183, 470] on input "checkbox" at bounding box center [182, 472] width 20 height 20
checkbox input "true"
click at [183, 556] on input "checkbox" at bounding box center [182, 554] width 20 height 20
checkbox input "true"
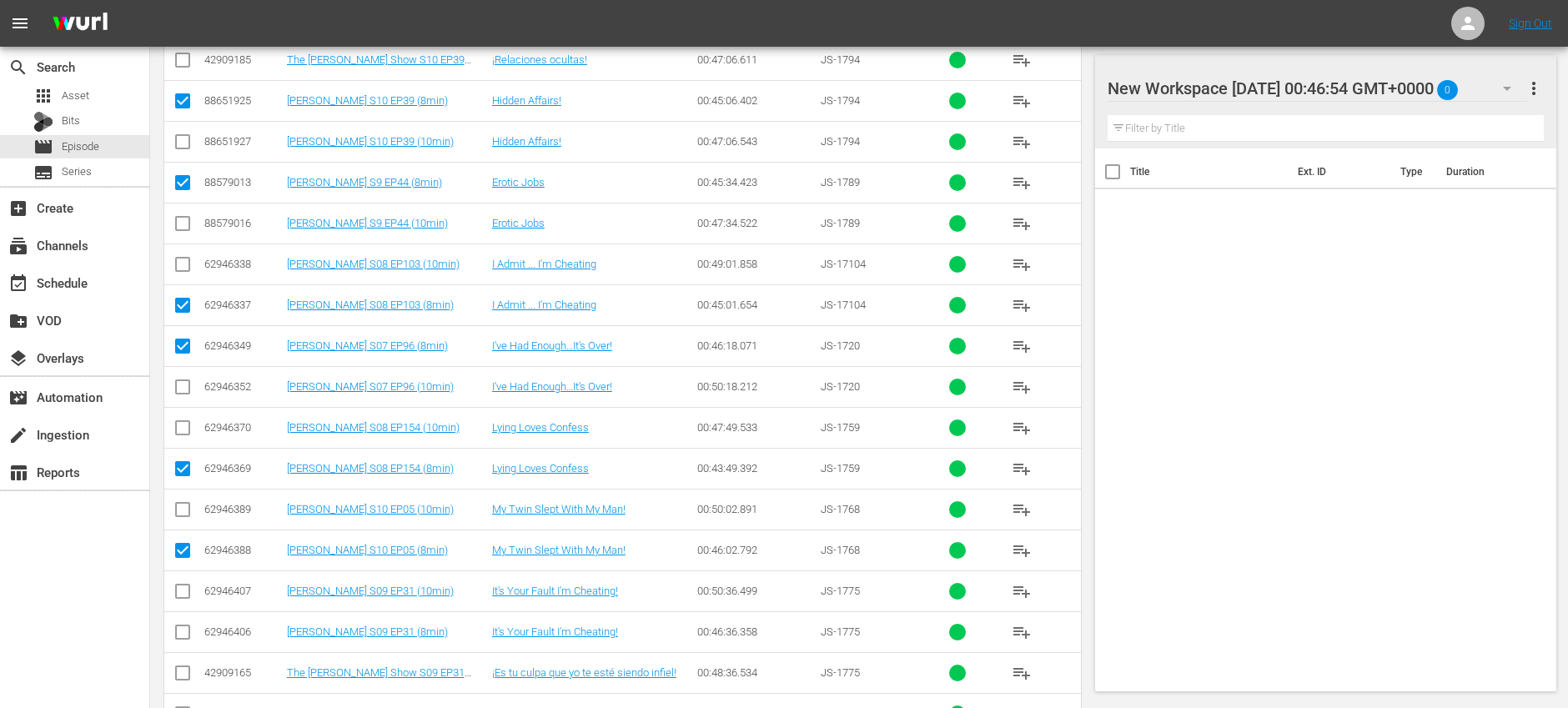
click at [184, 634] on input "checkbox" at bounding box center [182, 635] width 20 height 20
checkbox input "true"
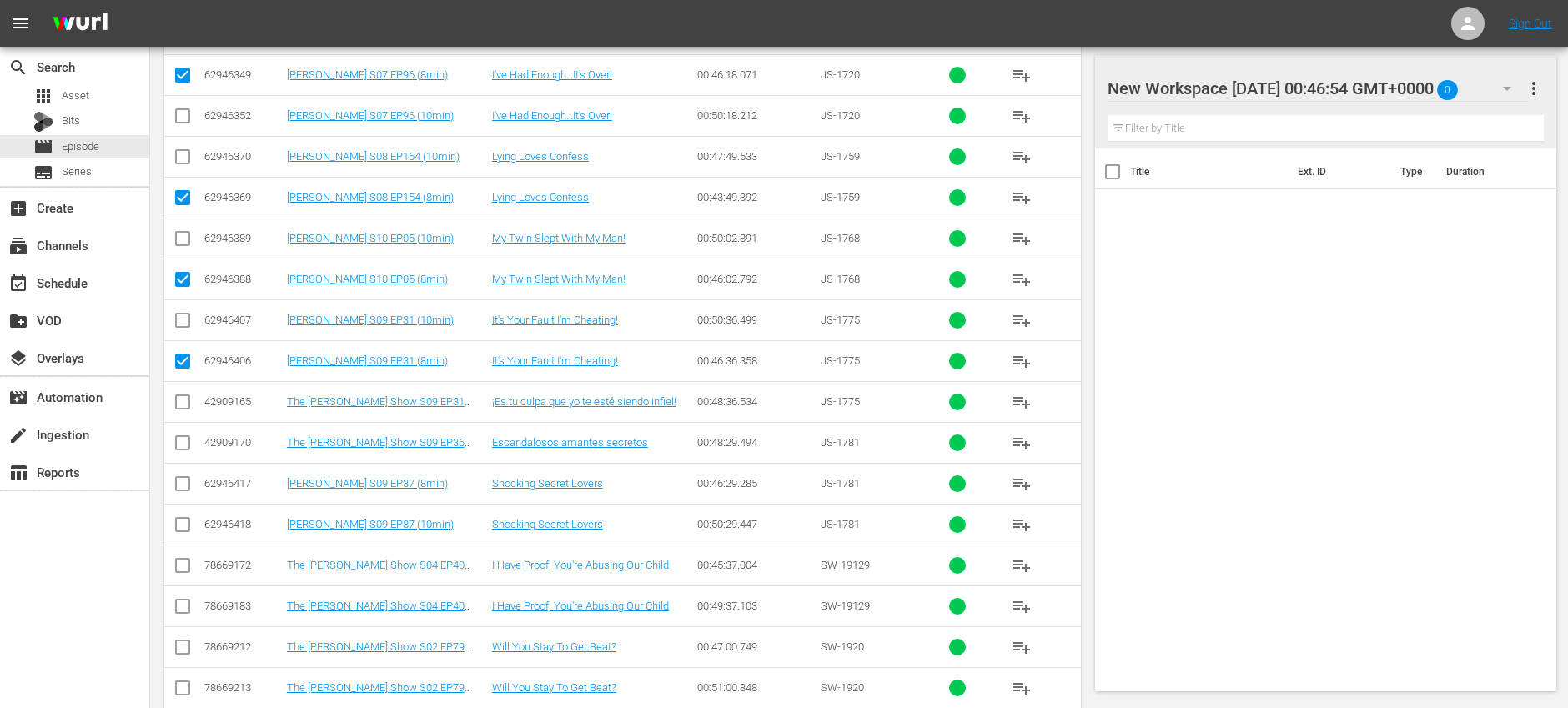
scroll to position [2041, 0]
click at [183, 484] on input "checkbox" at bounding box center [182, 486] width 20 height 20
checkbox input "true"
click at [183, 567] on input "checkbox" at bounding box center [182, 568] width 20 height 20
checkbox input "true"
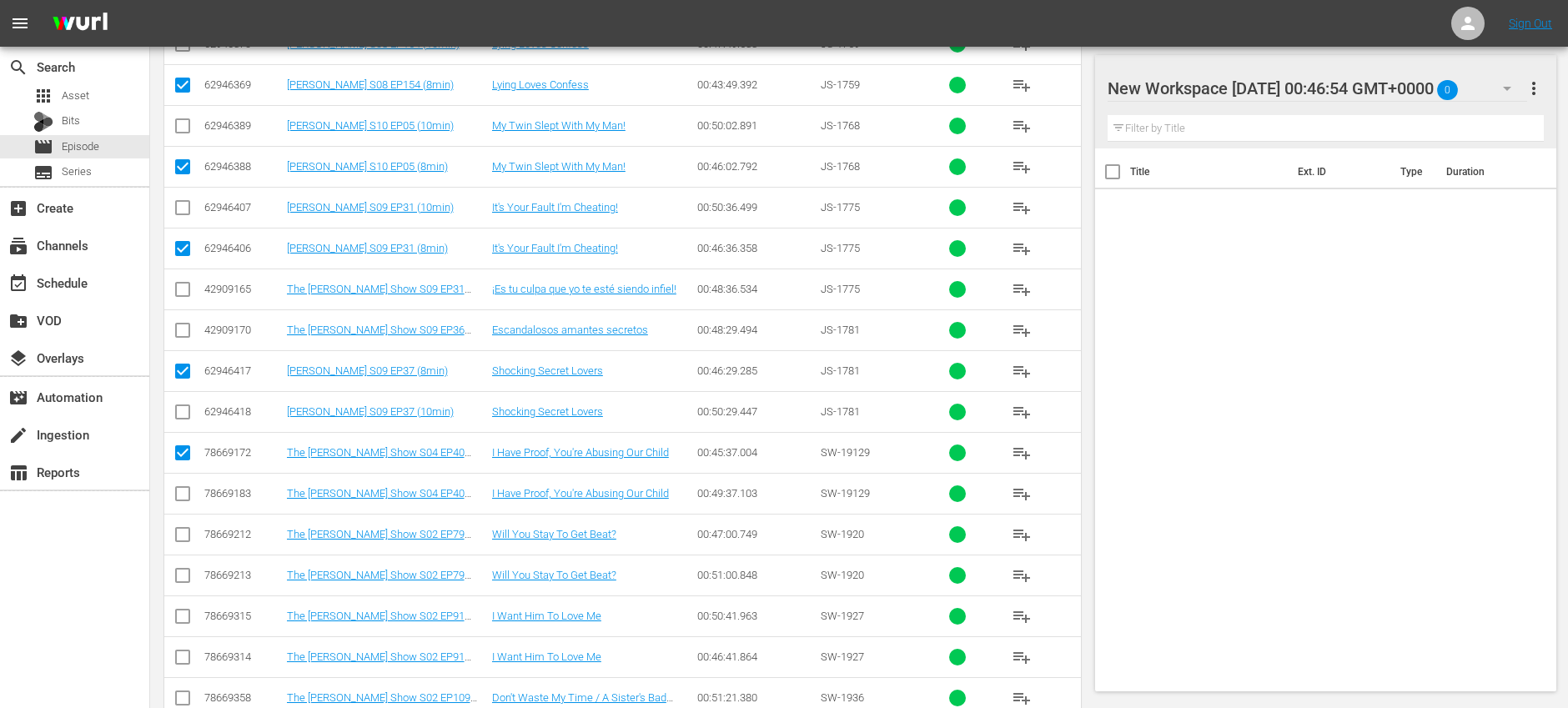
scroll to position [2162, 0]
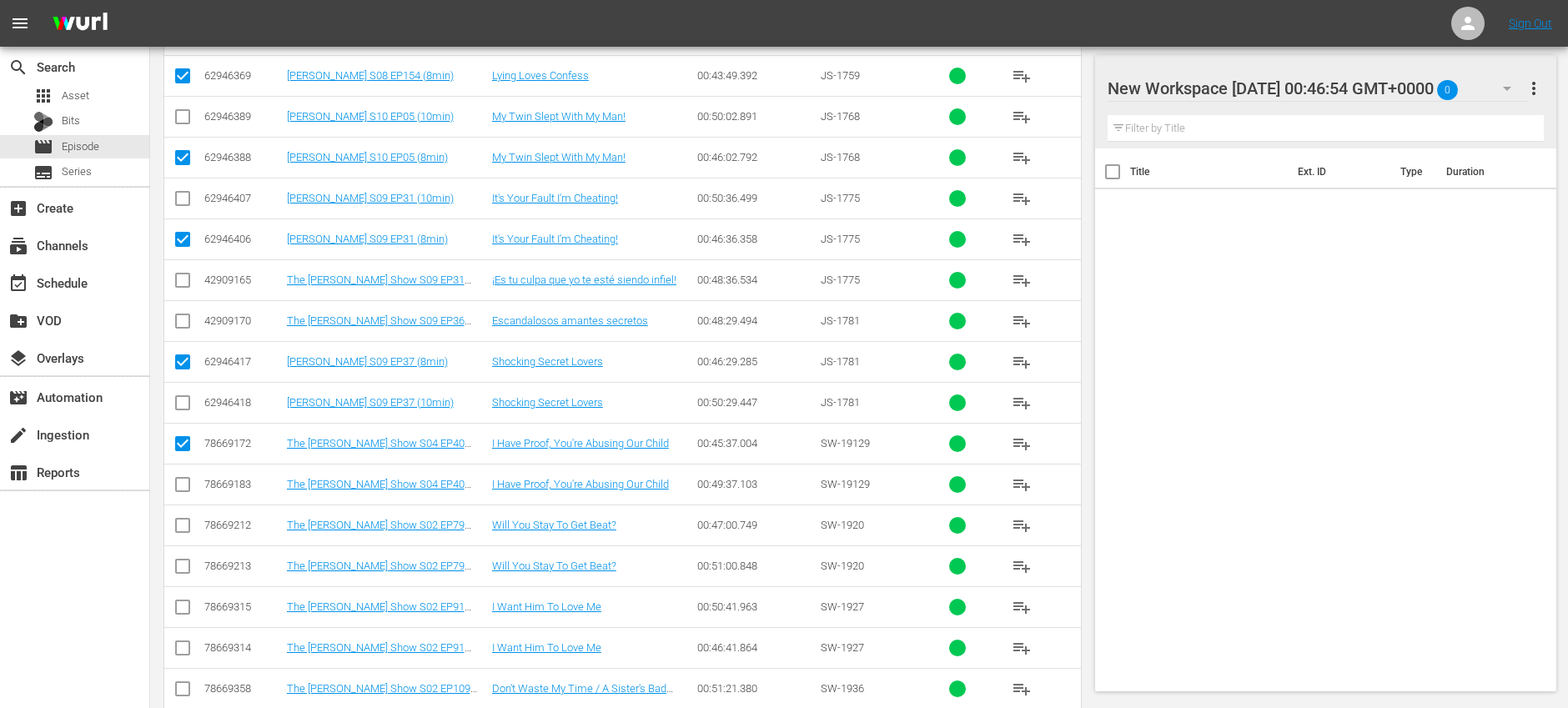
click at [182, 522] on input "checkbox" at bounding box center [182, 529] width 20 height 20
checkbox input "true"
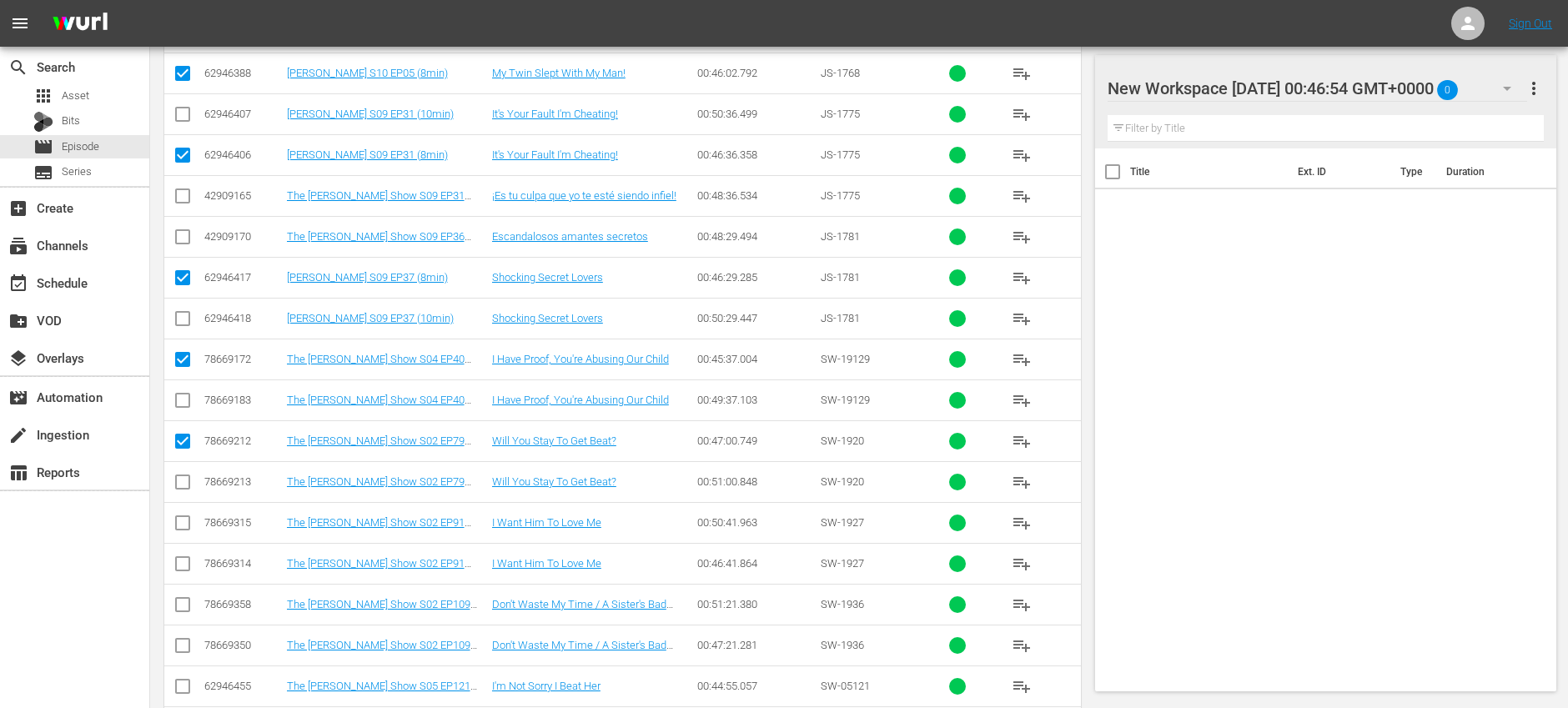
scroll to position [2259, 0]
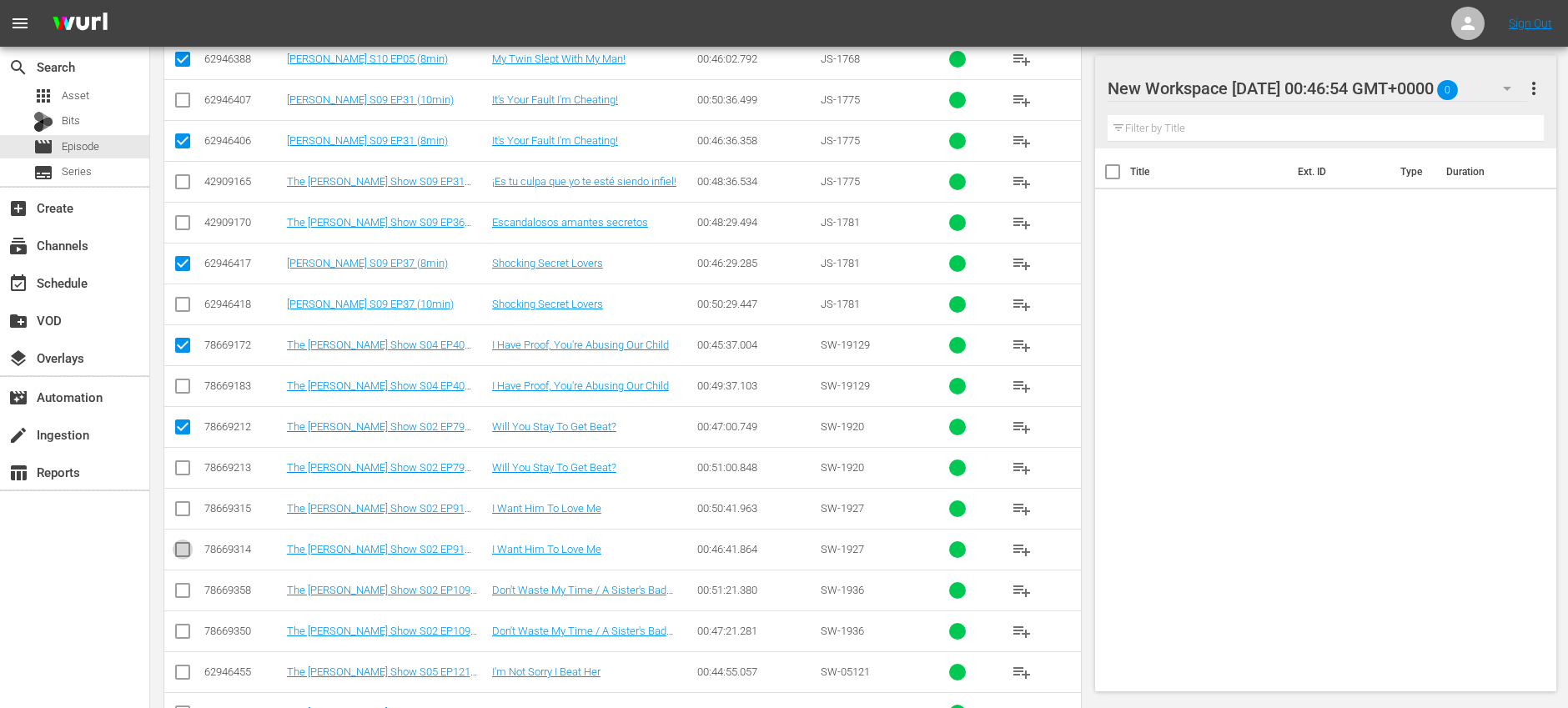
click at [182, 548] on input "checkbox" at bounding box center [182, 553] width 20 height 20
checkbox input "true"
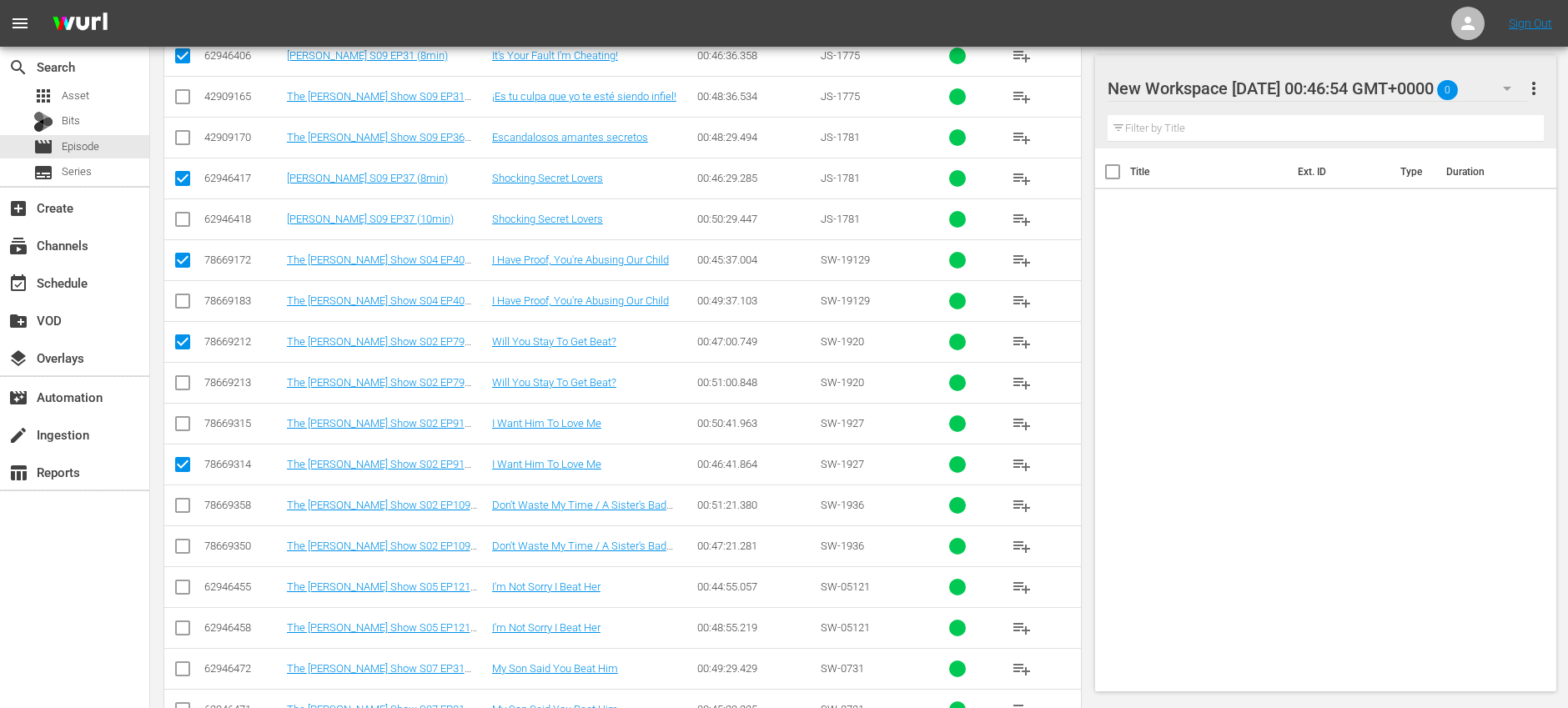
scroll to position [2348, 0]
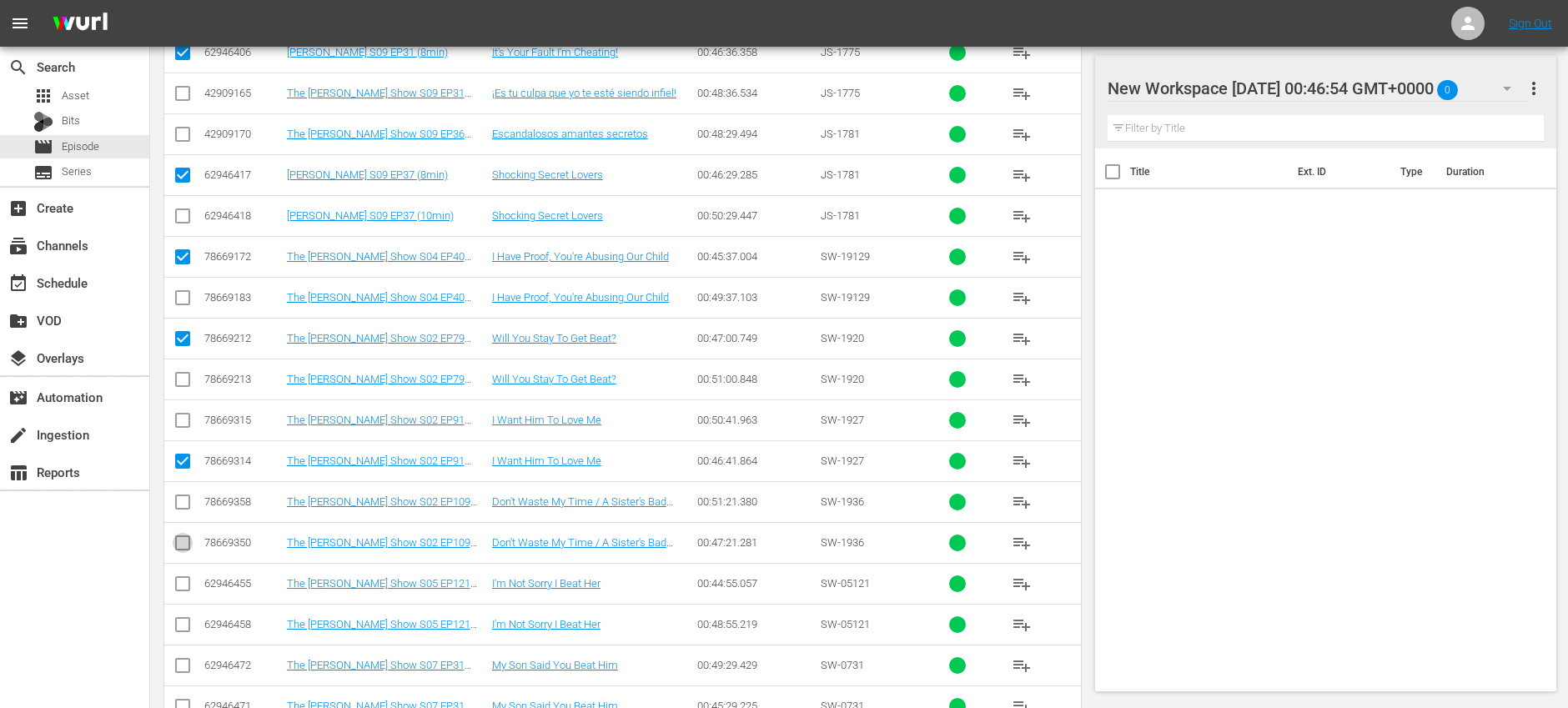
click at [184, 542] on input "checkbox" at bounding box center [182, 546] width 20 height 20
checkbox input "true"
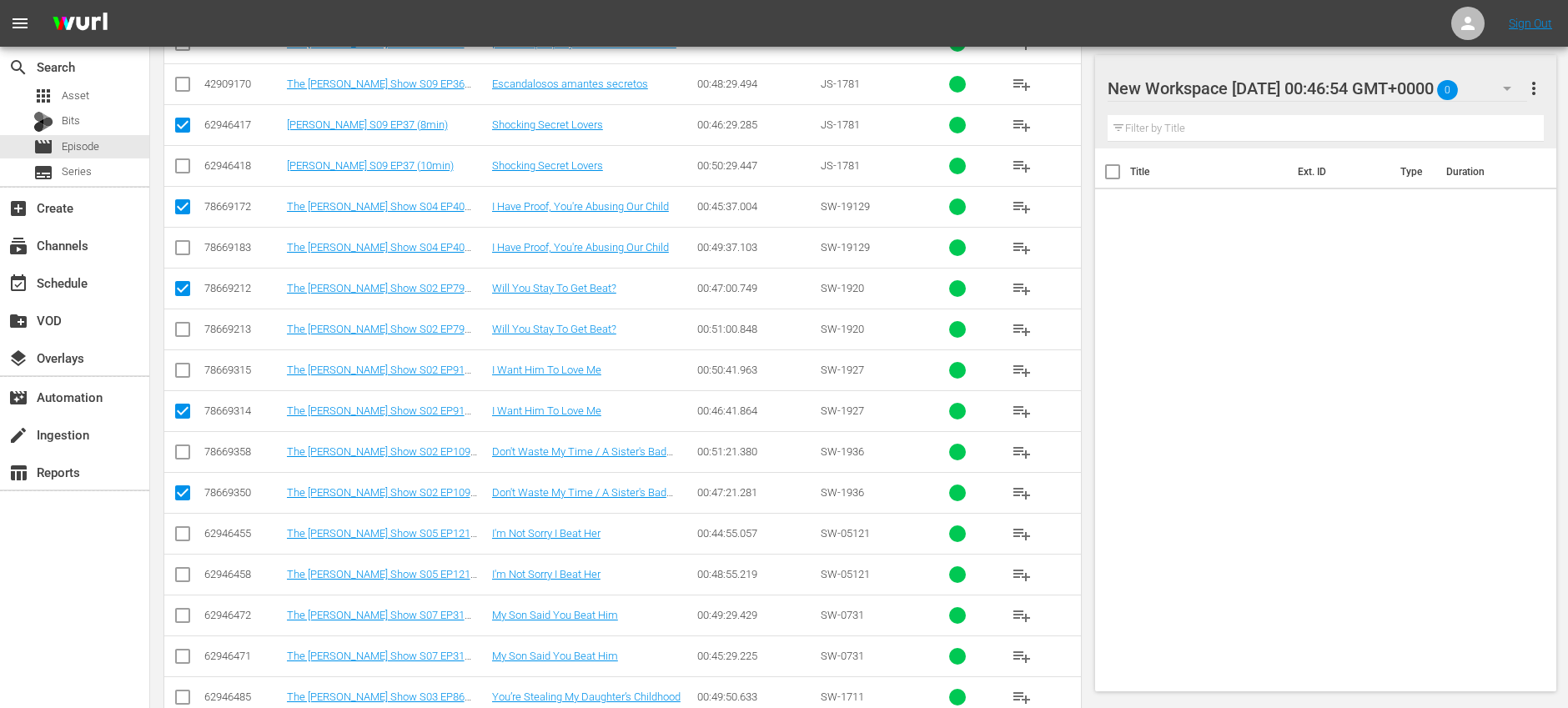
scroll to position [2400, 0]
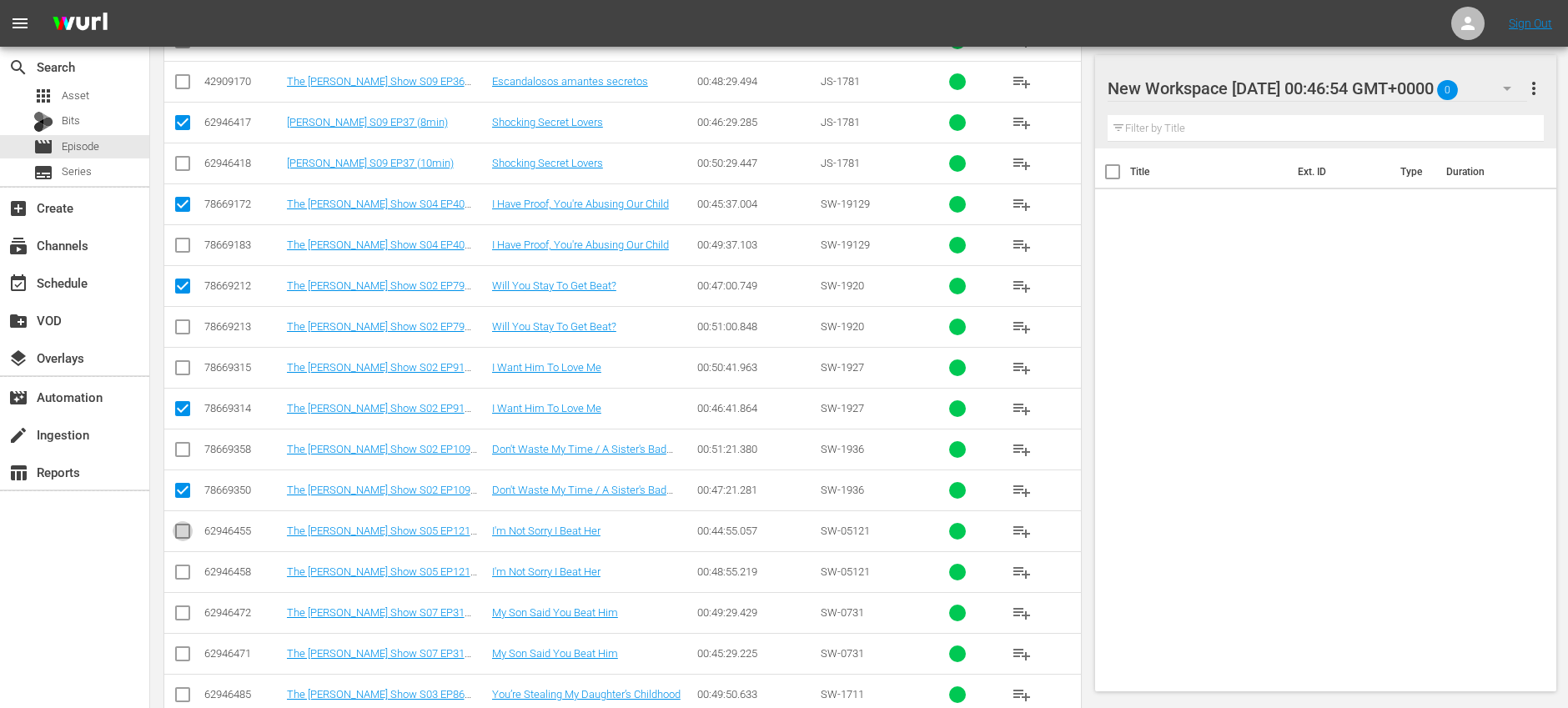
click at [183, 536] on input "checkbox" at bounding box center [182, 535] width 20 height 20
checkbox input "true"
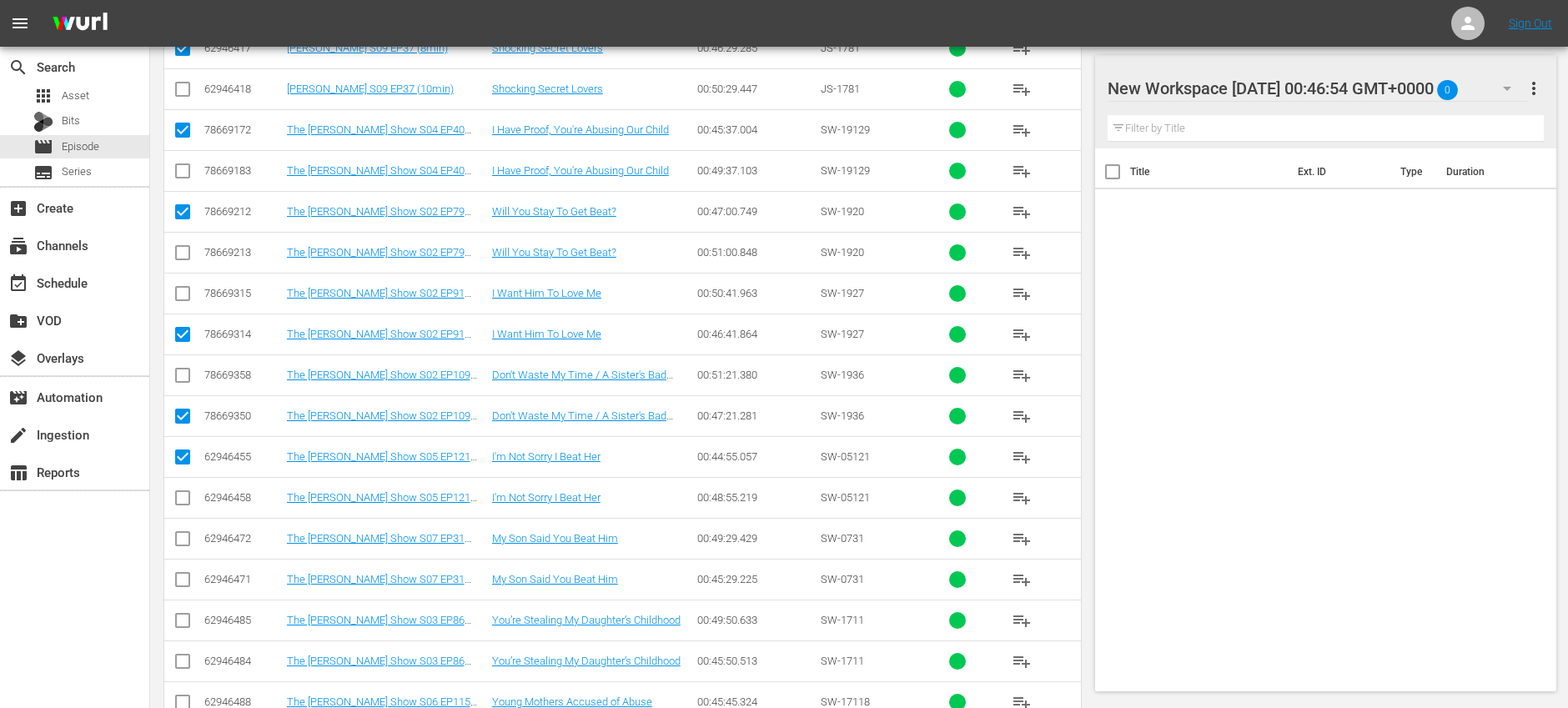
scroll to position [2493, 0]
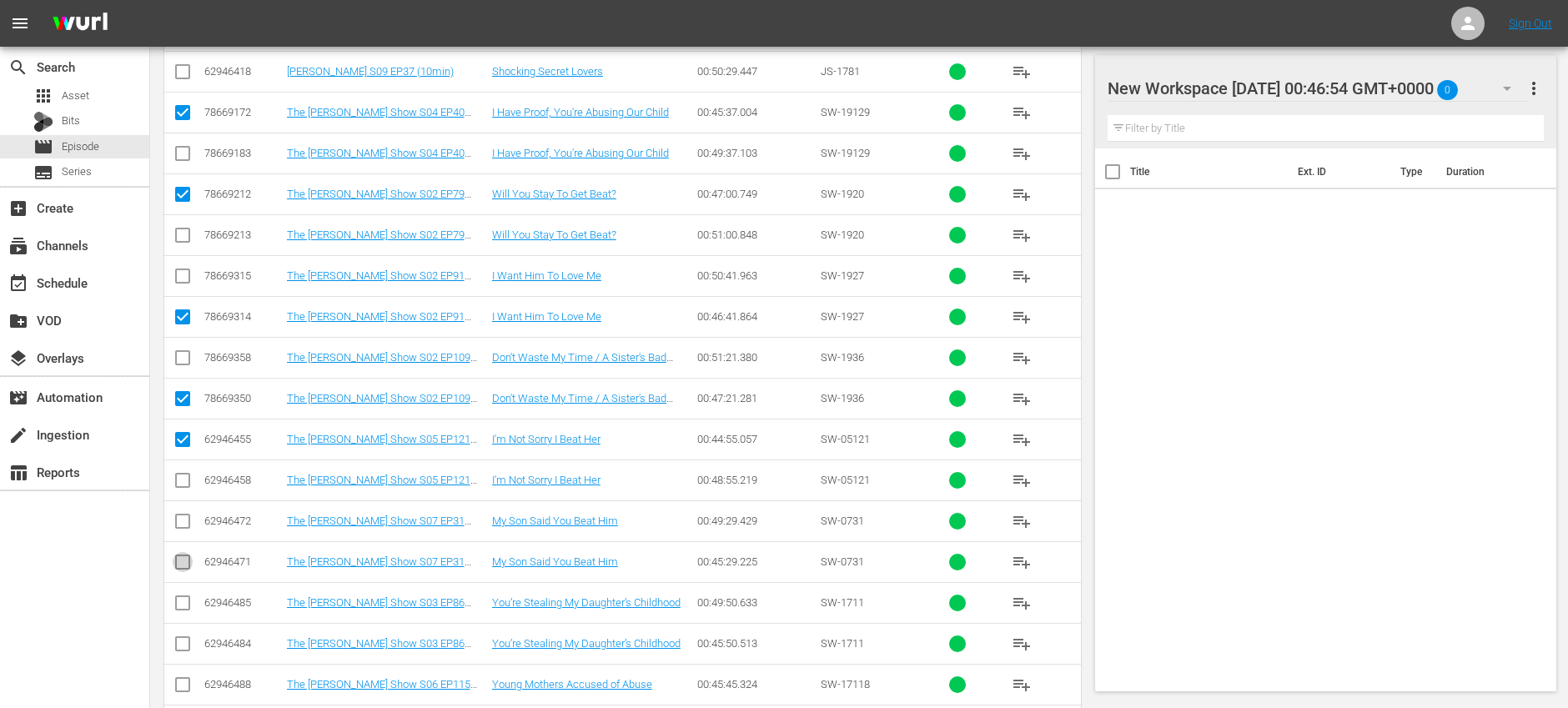
click at [184, 563] on input "checkbox" at bounding box center [182, 565] width 20 height 20
checkbox input "true"
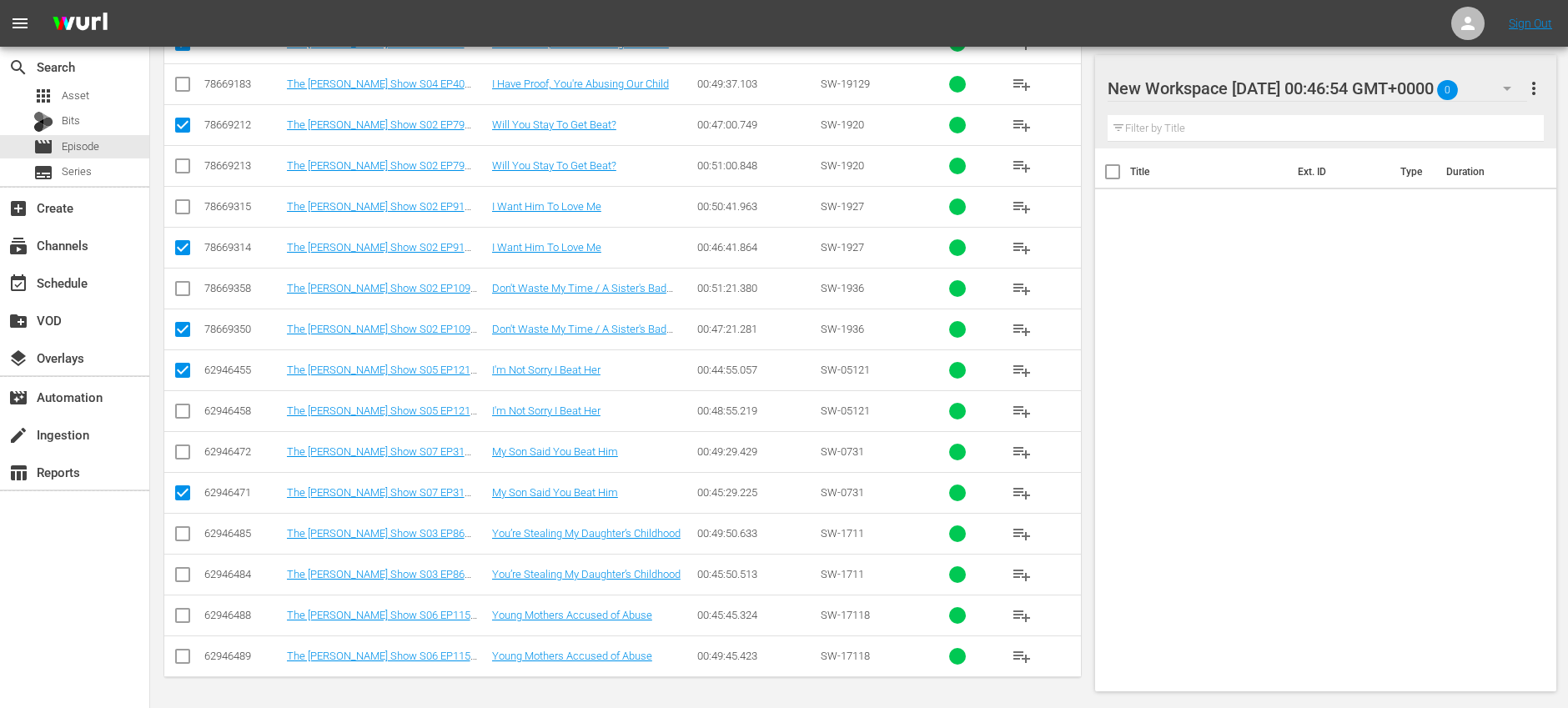
click at [184, 571] on input "checkbox" at bounding box center [182, 578] width 20 height 20
checkbox input "true"
click at [185, 616] on input "checkbox" at bounding box center [182, 619] width 20 height 20
checkbox input "true"
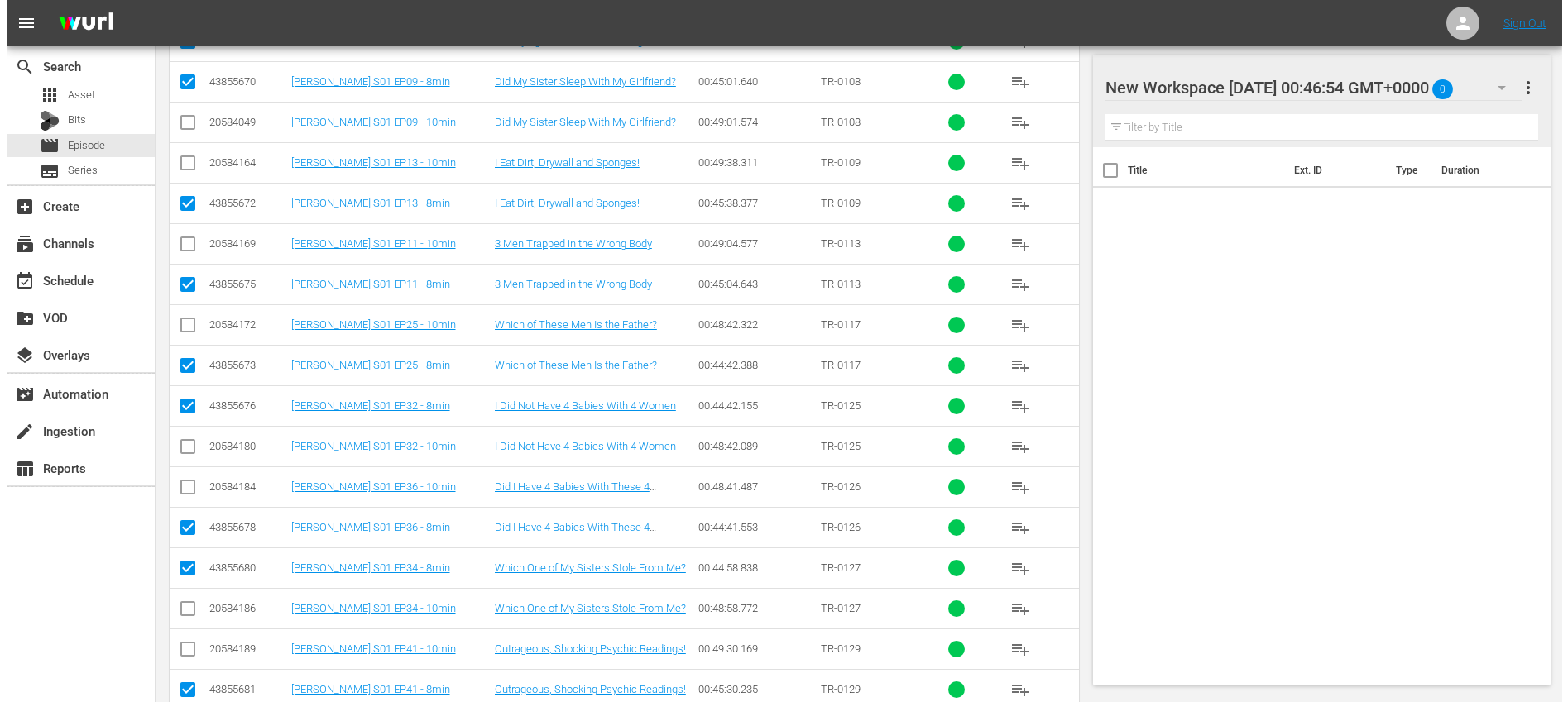
scroll to position [0, 0]
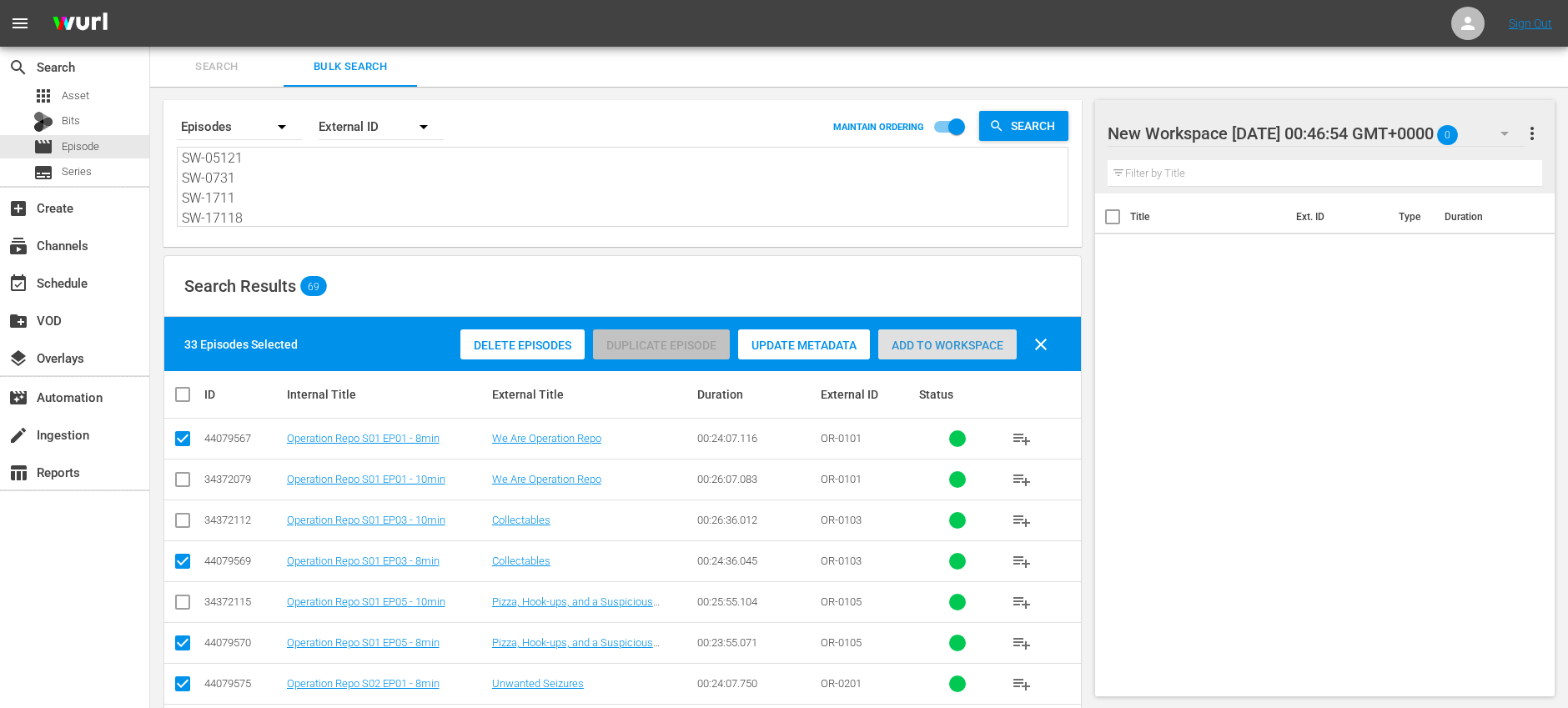
click at [946, 355] on div "Add to Workspace" at bounding box center [947, 345] width 138 height 31
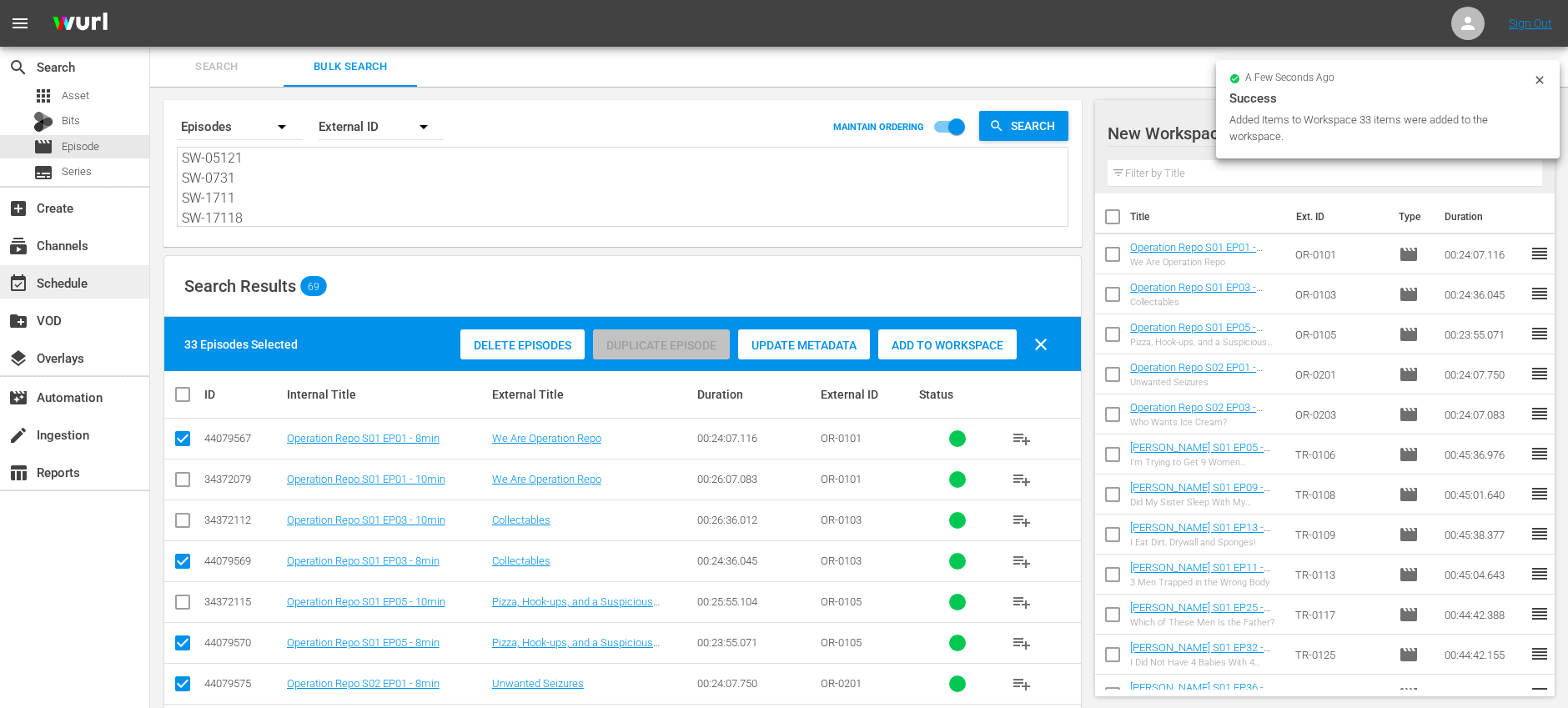
click at [88, 284] on div "event_available Schedule" at bounding box center [47, 280] width 93 height 15
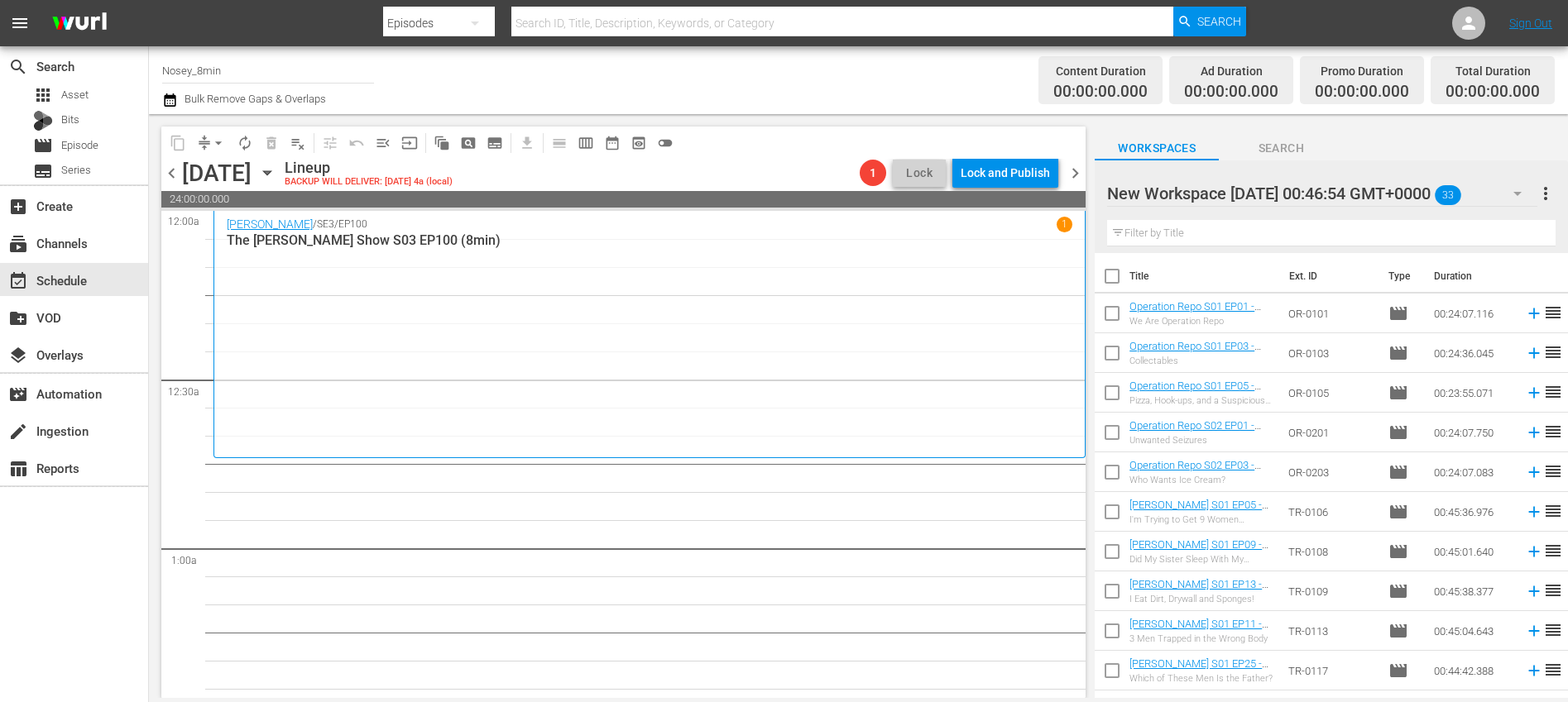
click at [1115, 274] on input "checkbox" at bounding box center [1111, 279] width 35 height 35
checkbox input "true"
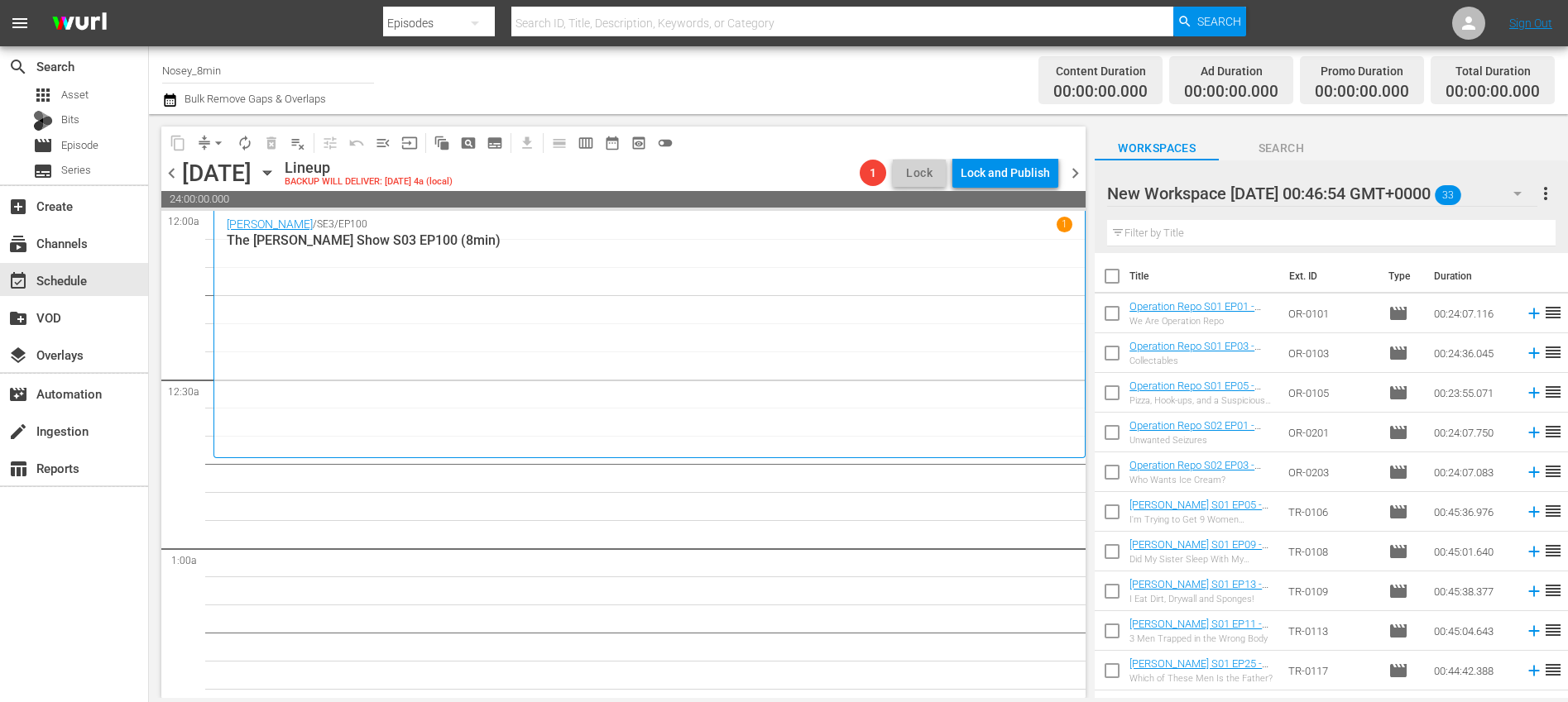
checkbox input "true"
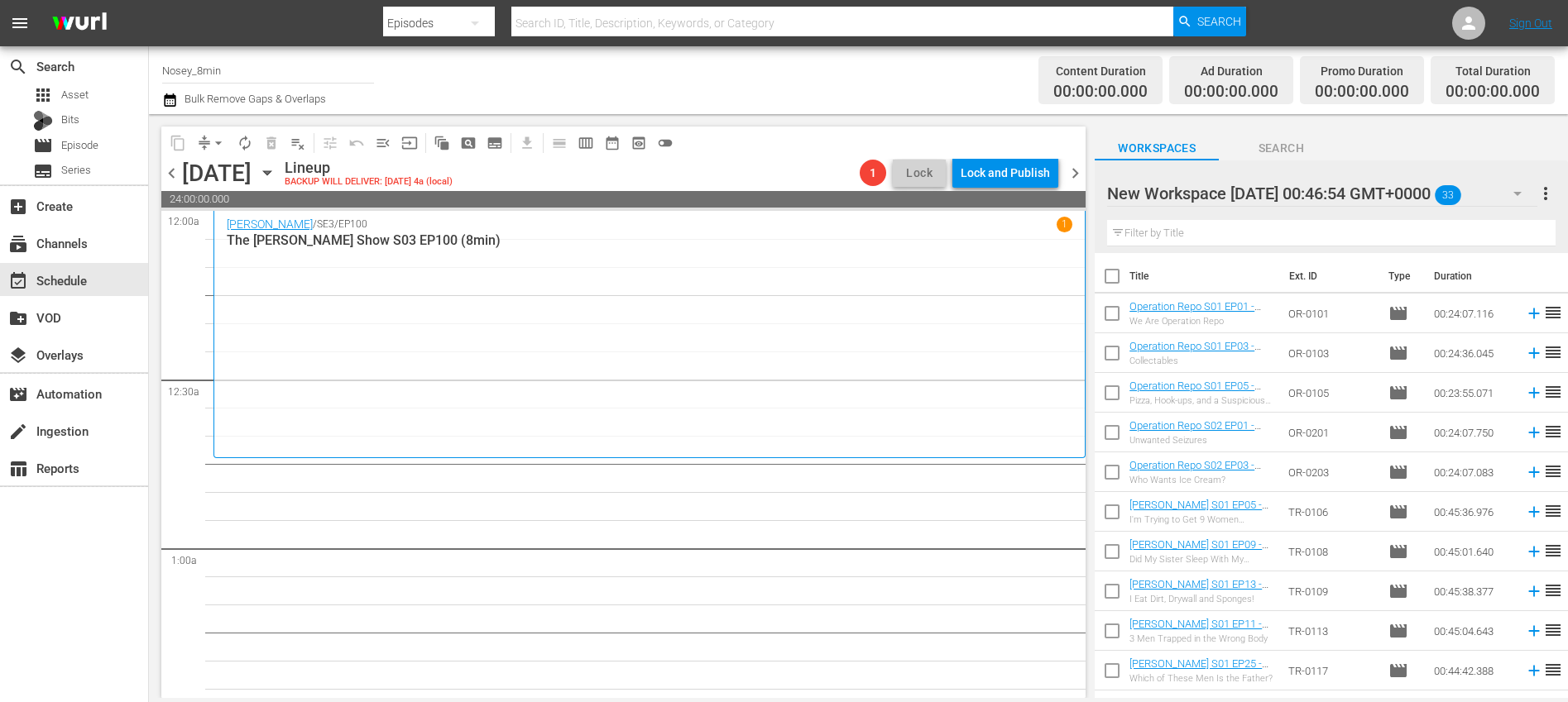
checkbox input "true"
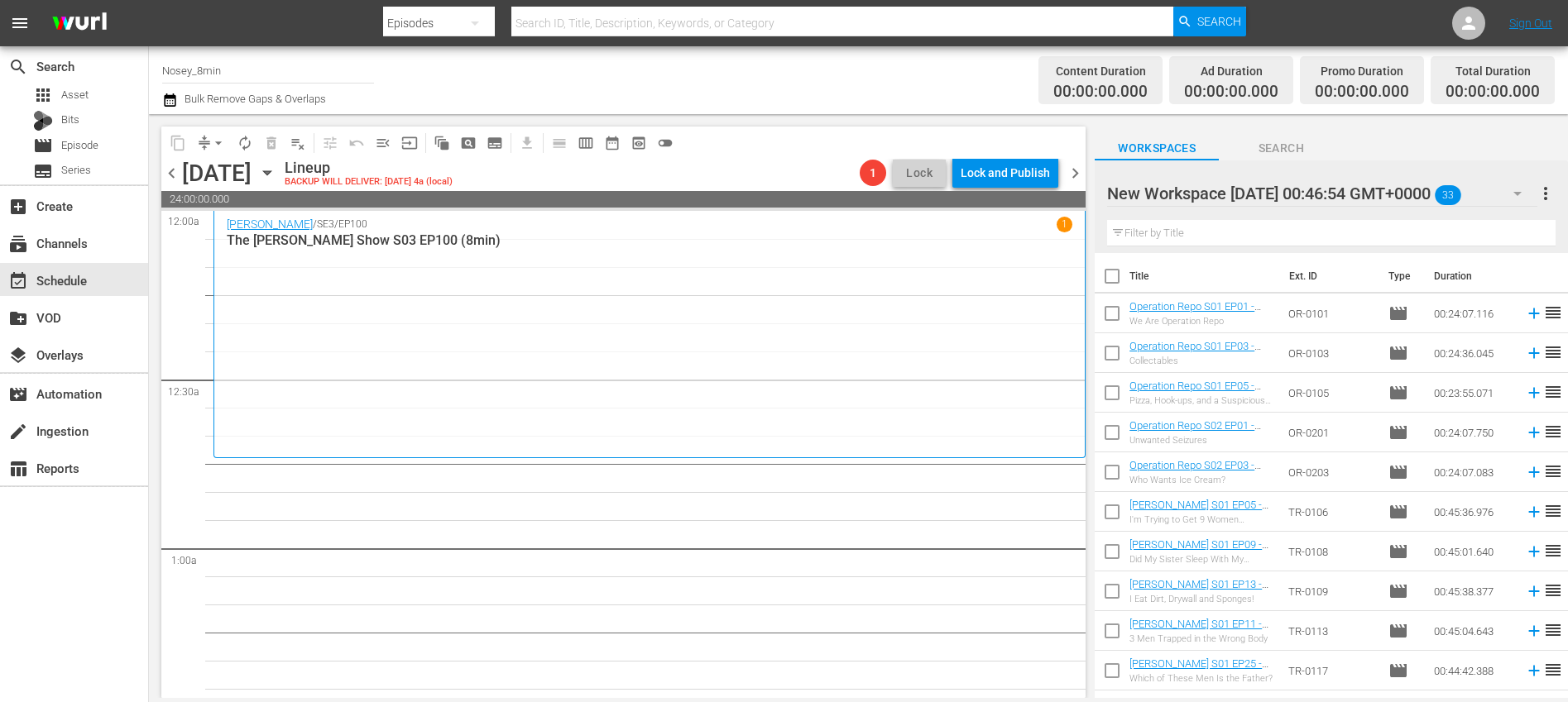
checkbox input "true"
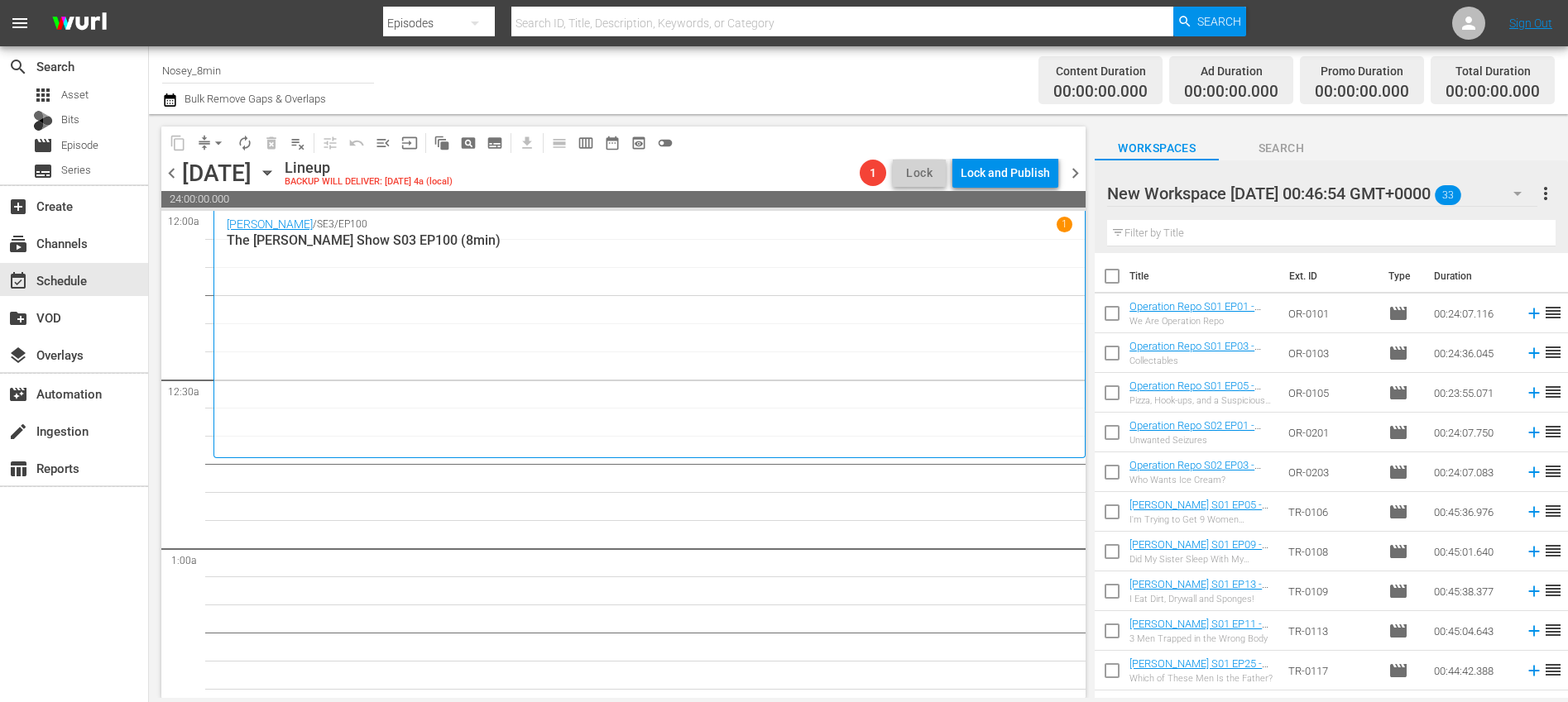
checkbox input "true"
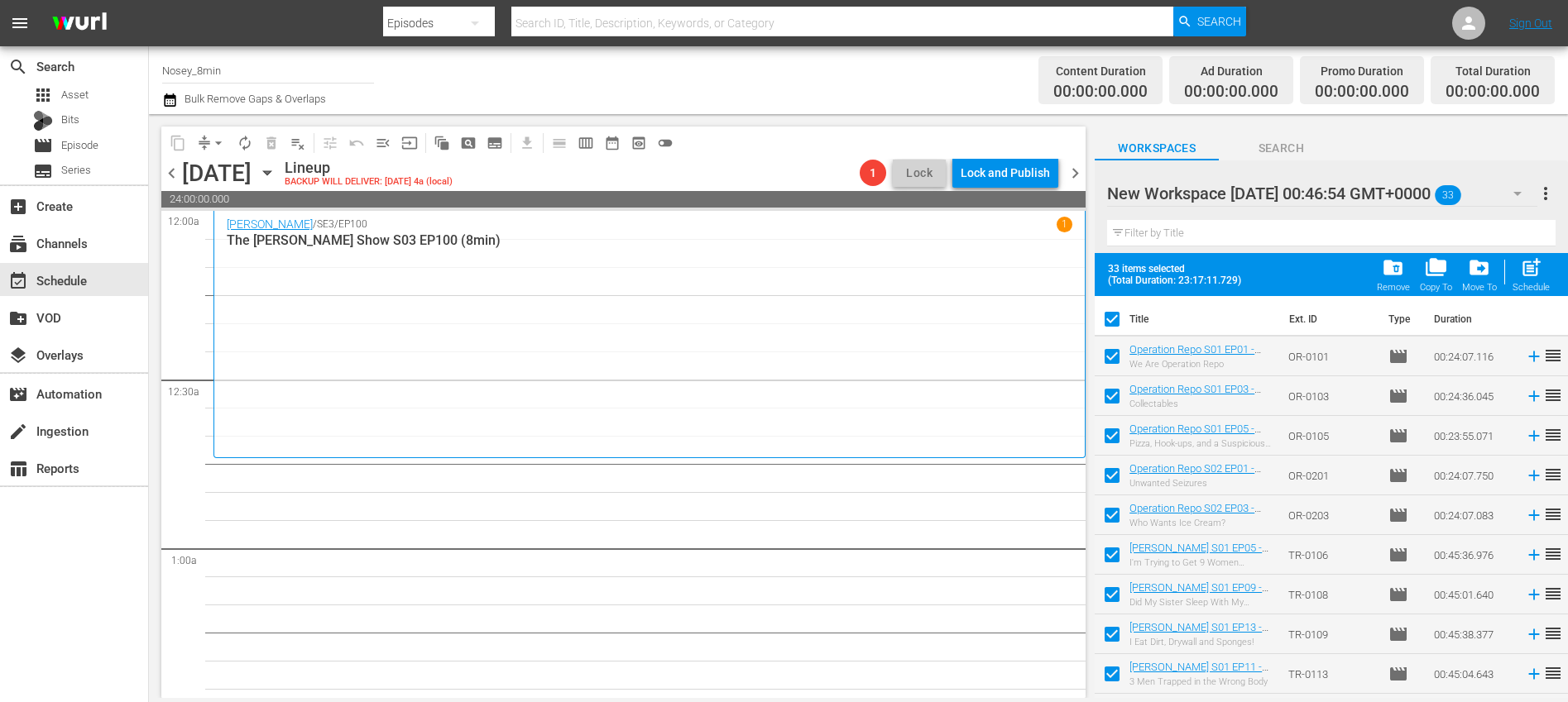
click at [1111, 319] on input "checkbox" at bounding box center [1111, 322] width 35 height 35
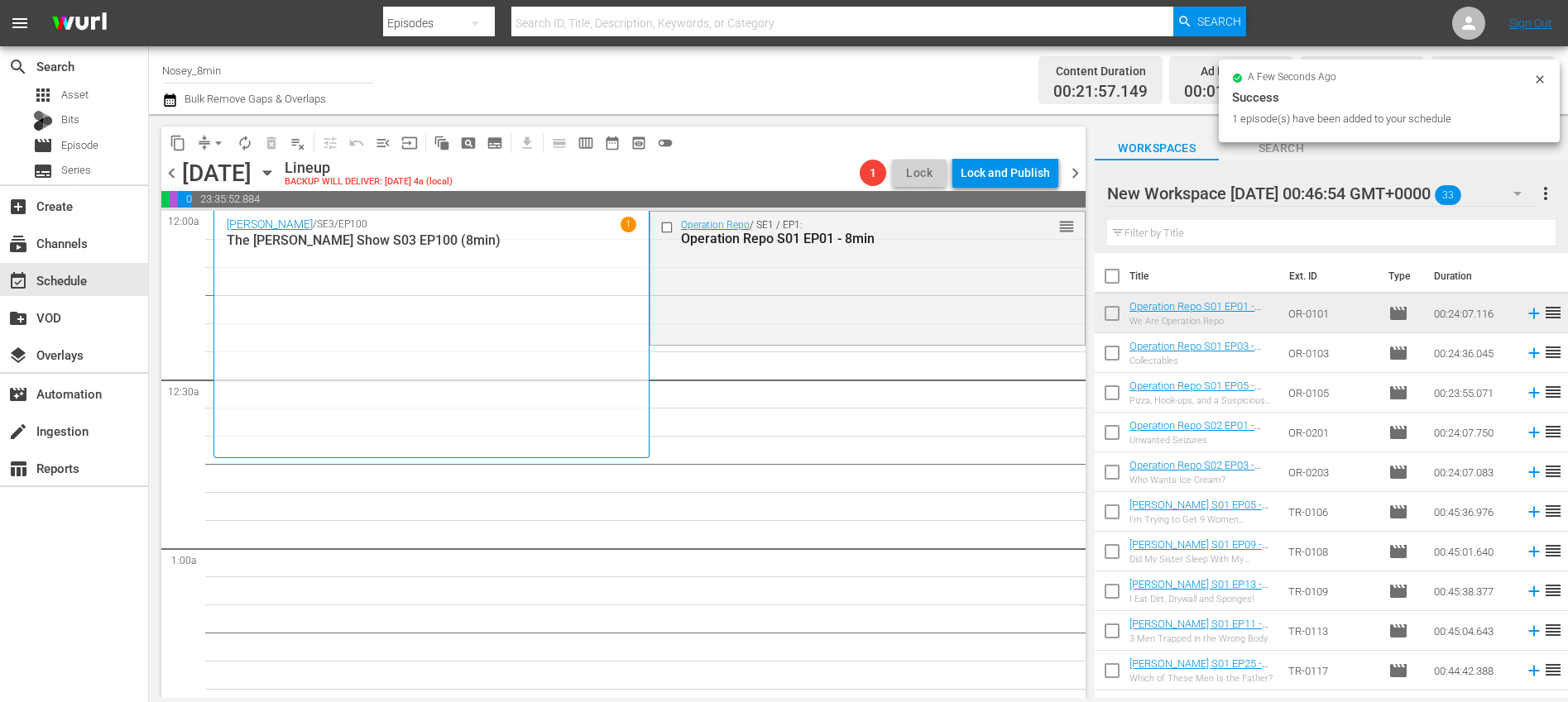
click at [1113, 277] on input "checkbox" at bounding box center [1111, 279] width 35 height 35
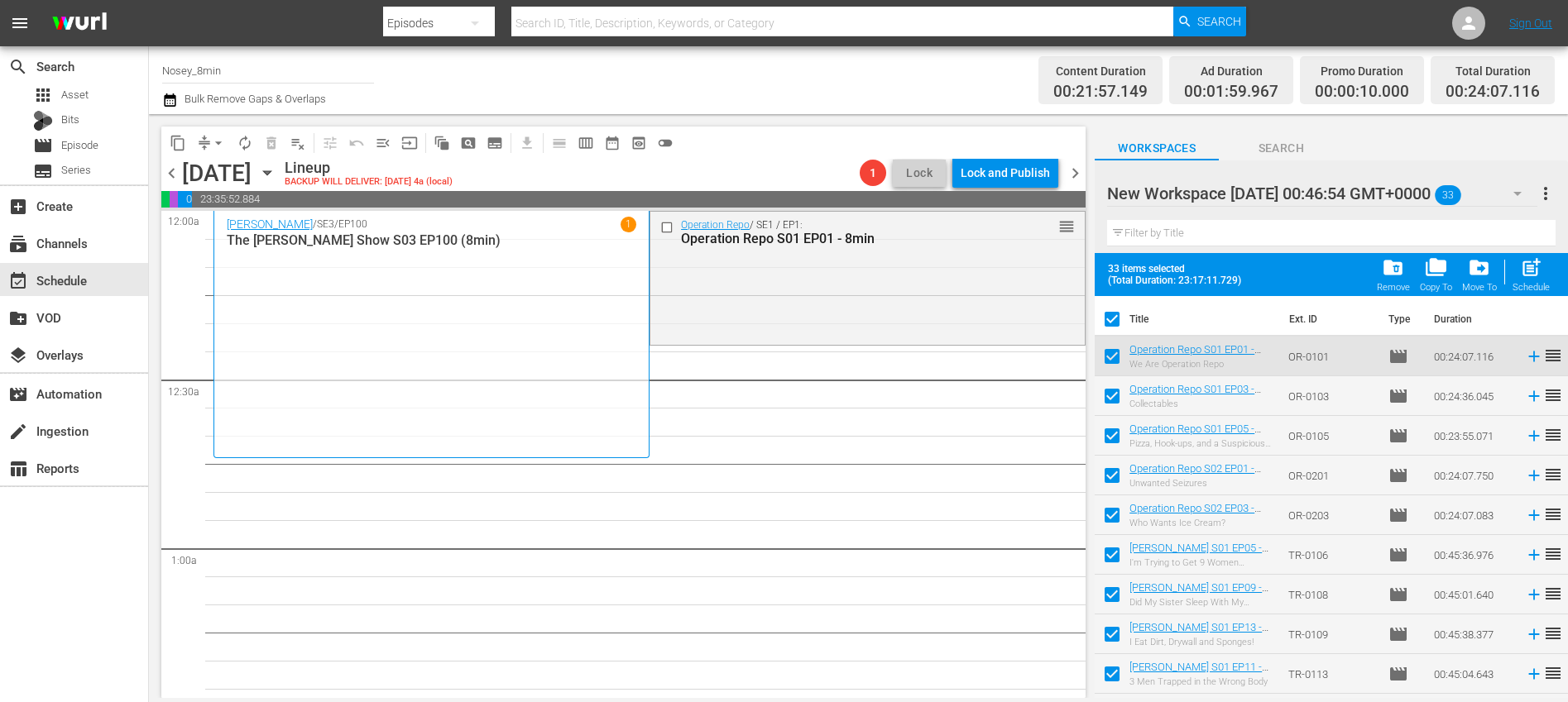
click at [1115, 319] on input "checkbox" at bounding box center [1111, 322] width 35 height 35
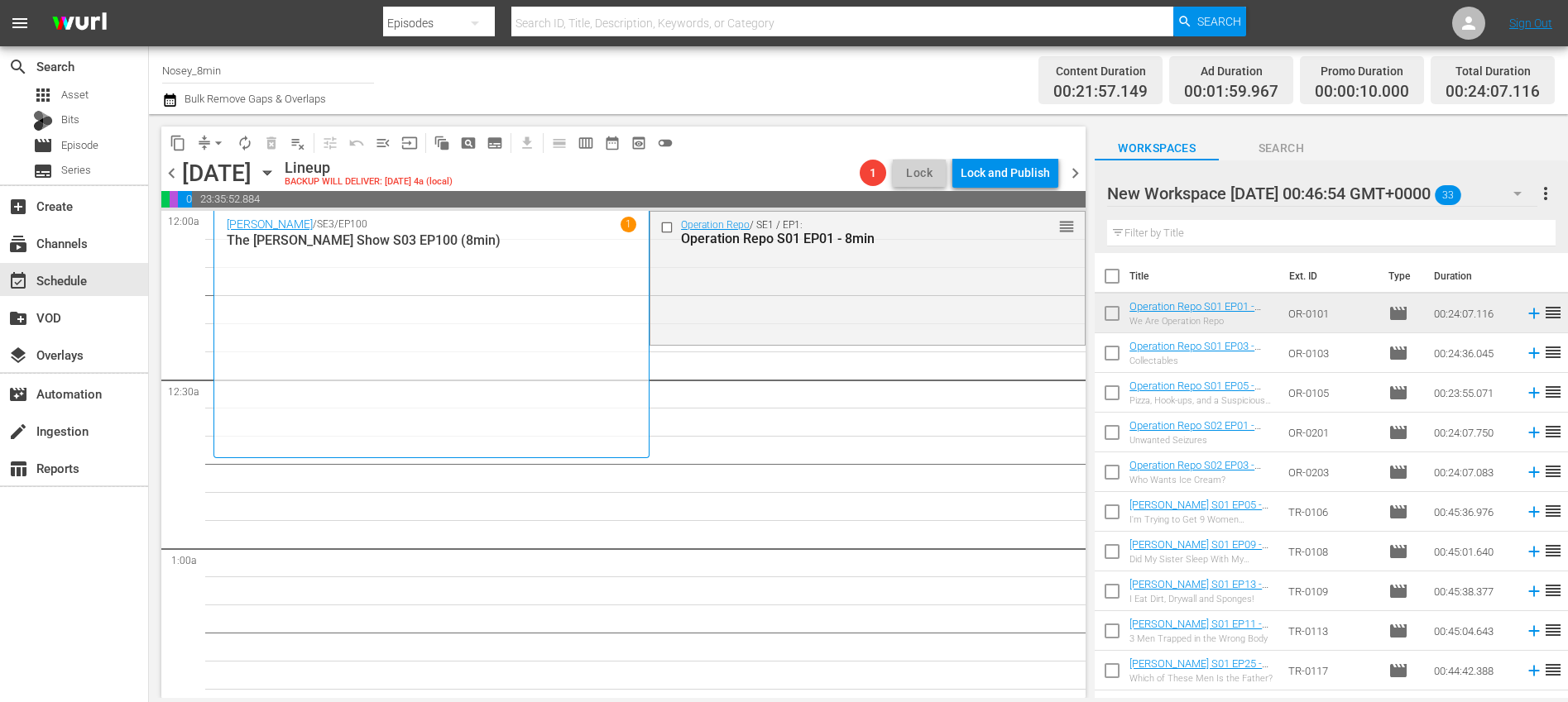
click at [1111, 274] on input "checkbox" at bounding box center [1111, 279] width 35 height 35
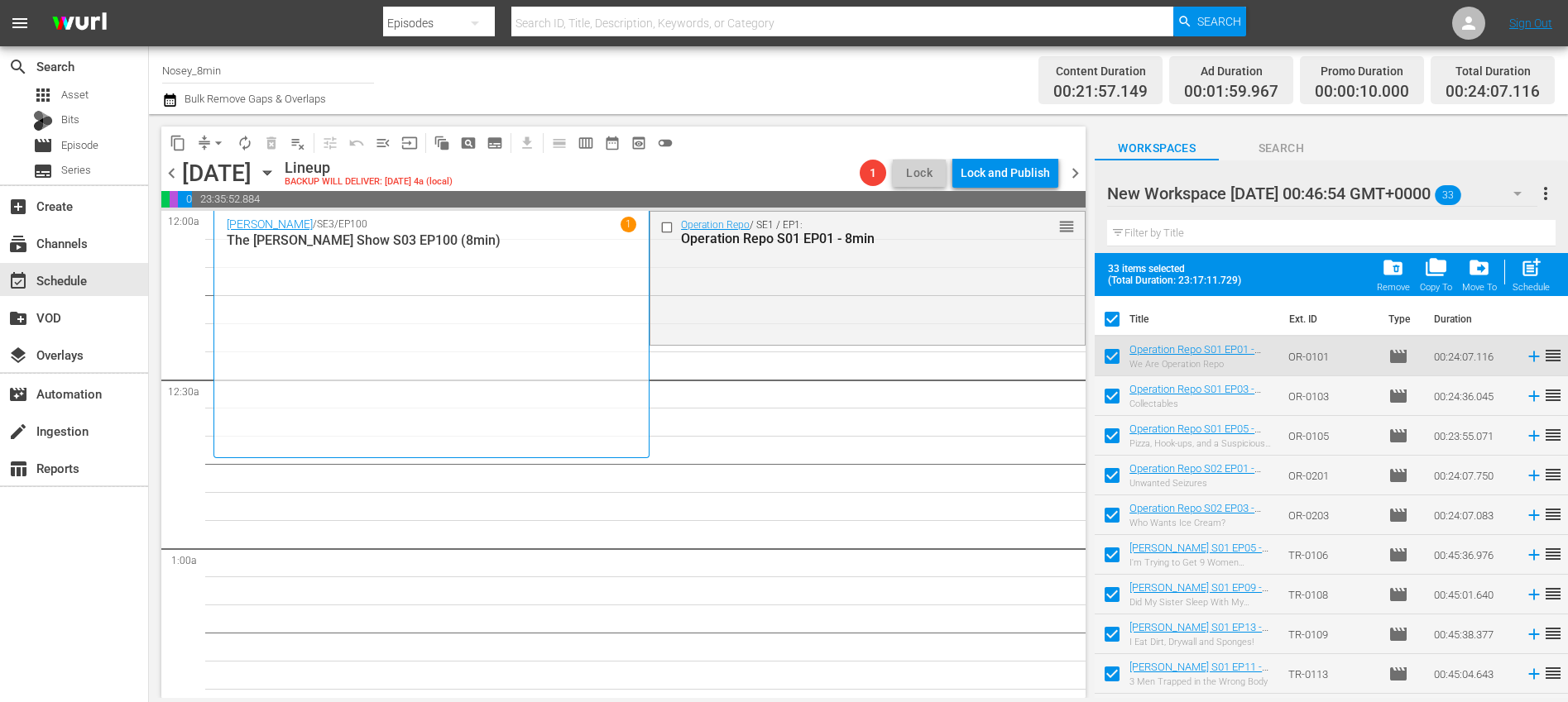
click at [1113, 353] on input "checkbox" at bounding box center [1111, 359] width 35 height 35
click at [1538, 267] on span "post_add" at bounding box center [1531, 267] width 22 height 22
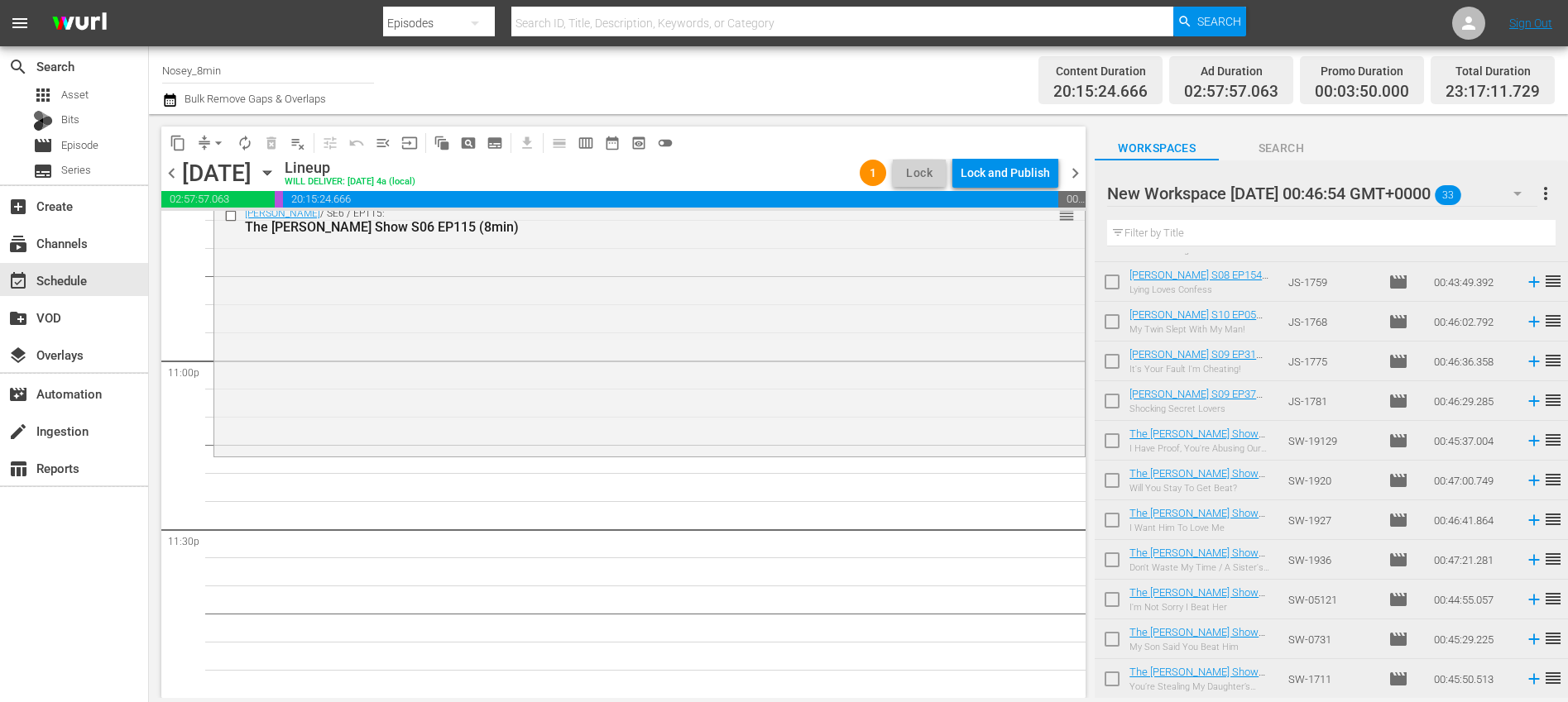
scroll to position [866, 0]
click at [1528, 441] on icon at bounding box center [1533, 440] width 11 height 11
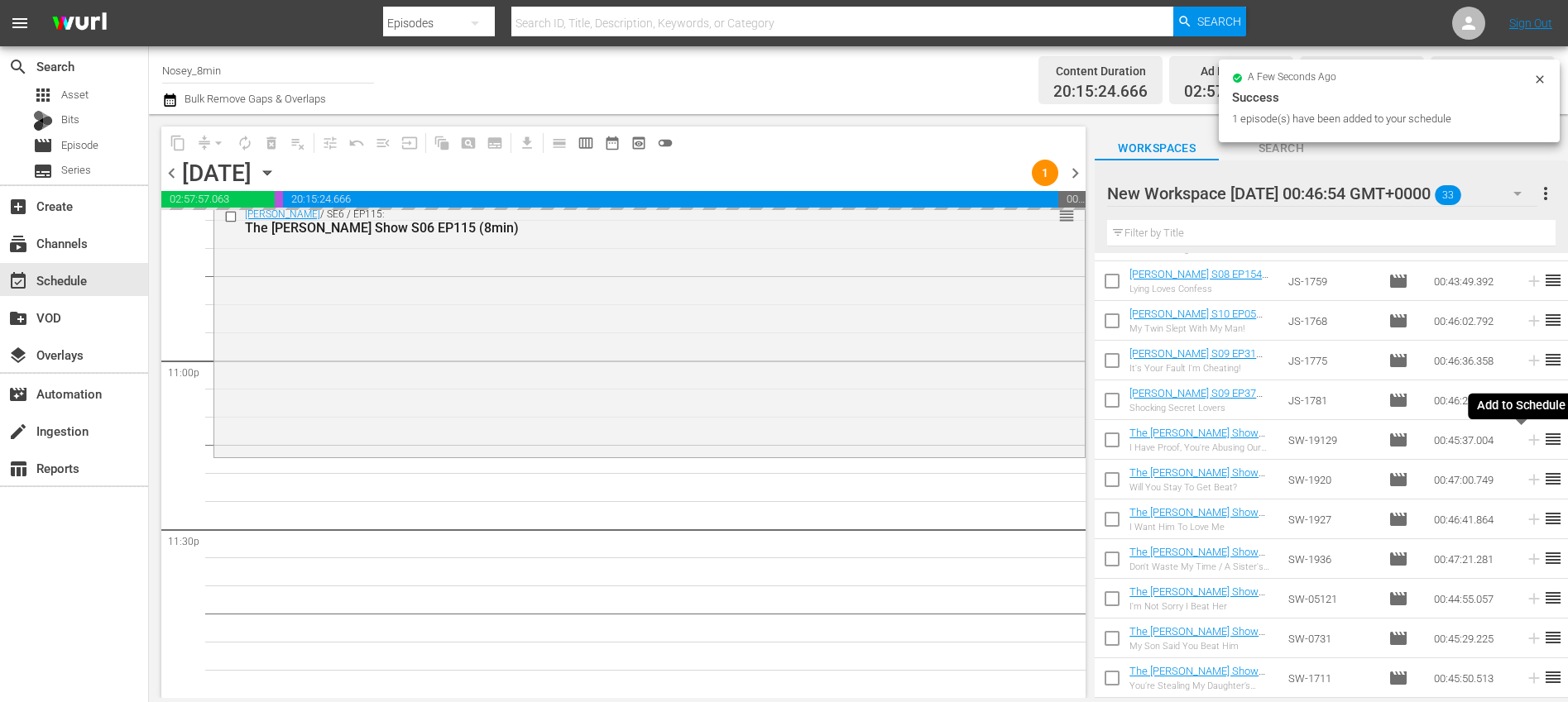
scroll to position [7612, 0]
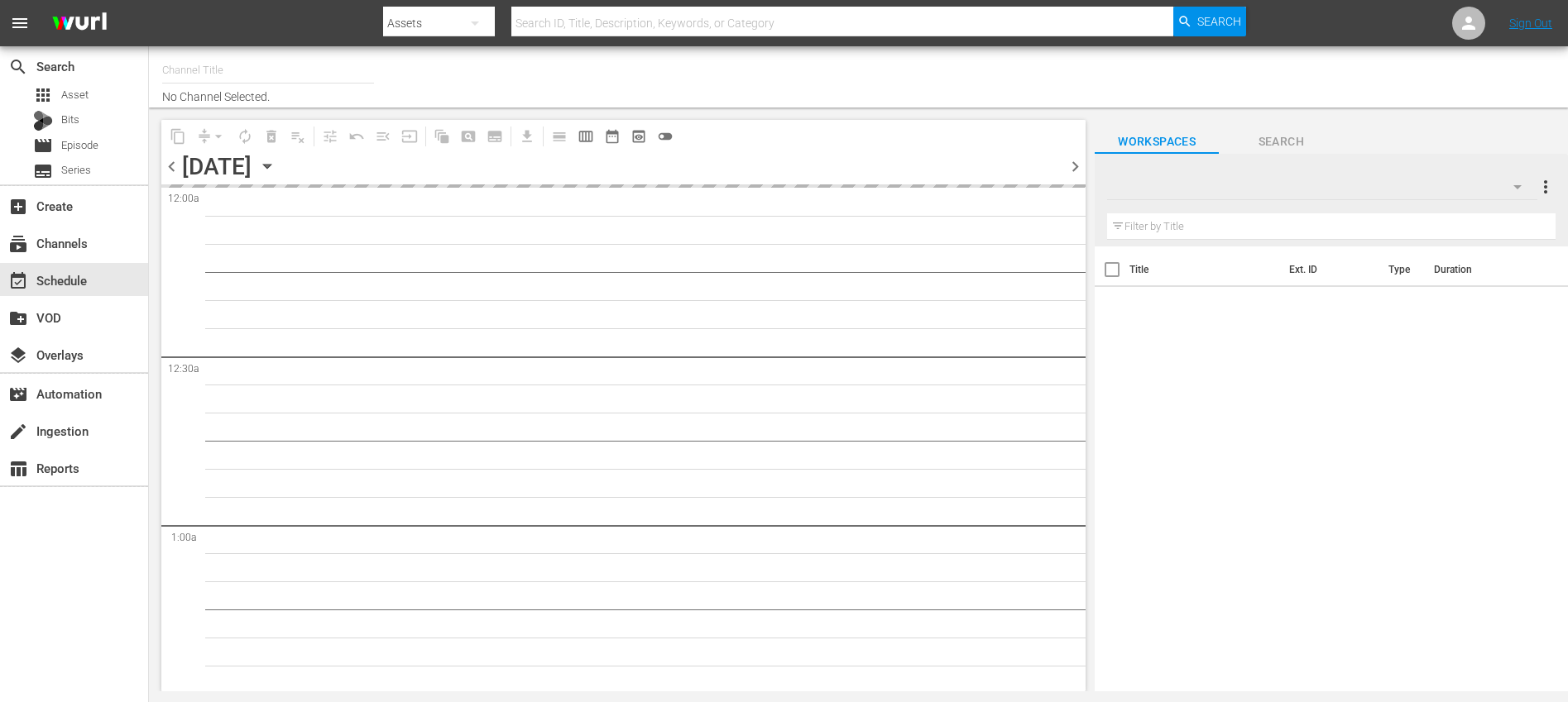
type input "Nosey (319)"
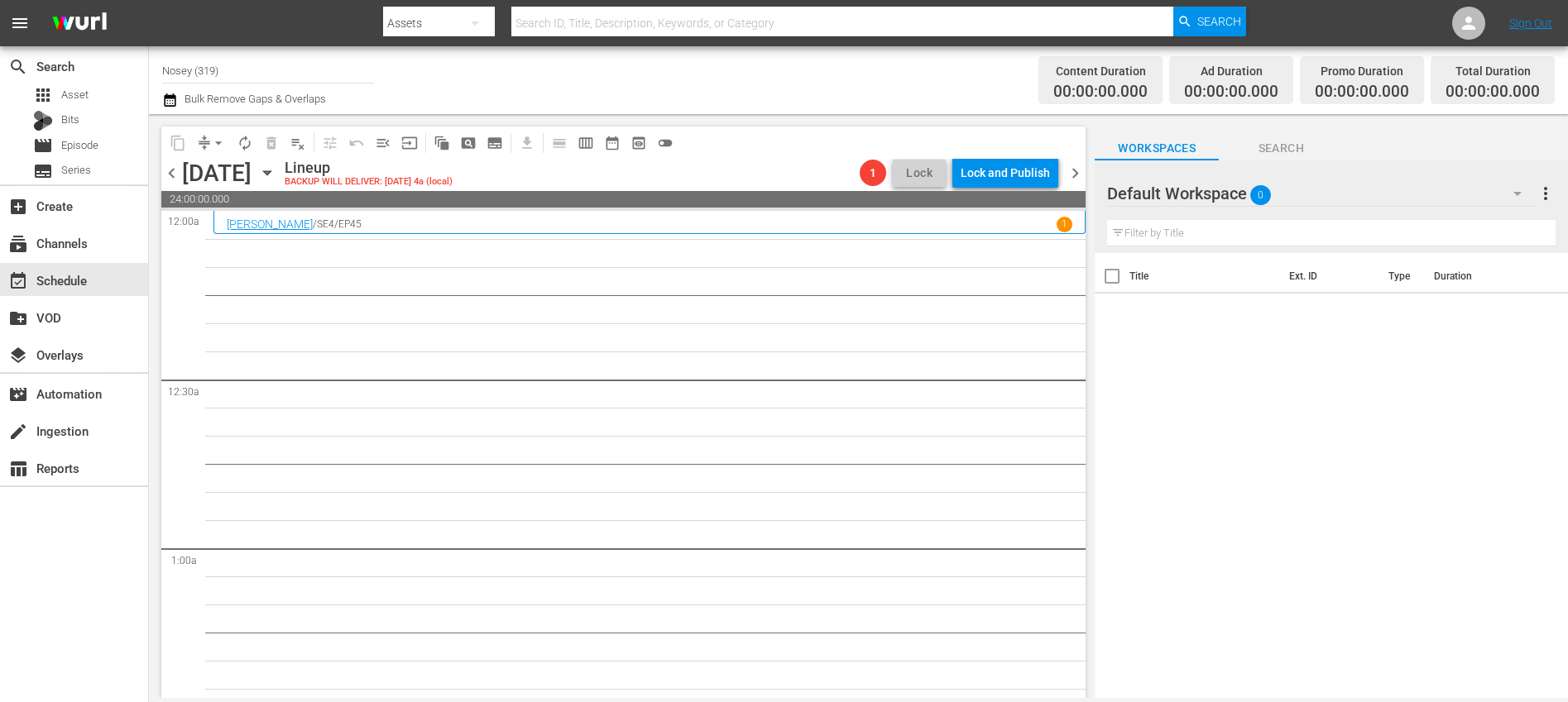
click at [1075, 177] on span "chevron_right" at bounding box center [1074, 173] width 20 height 20
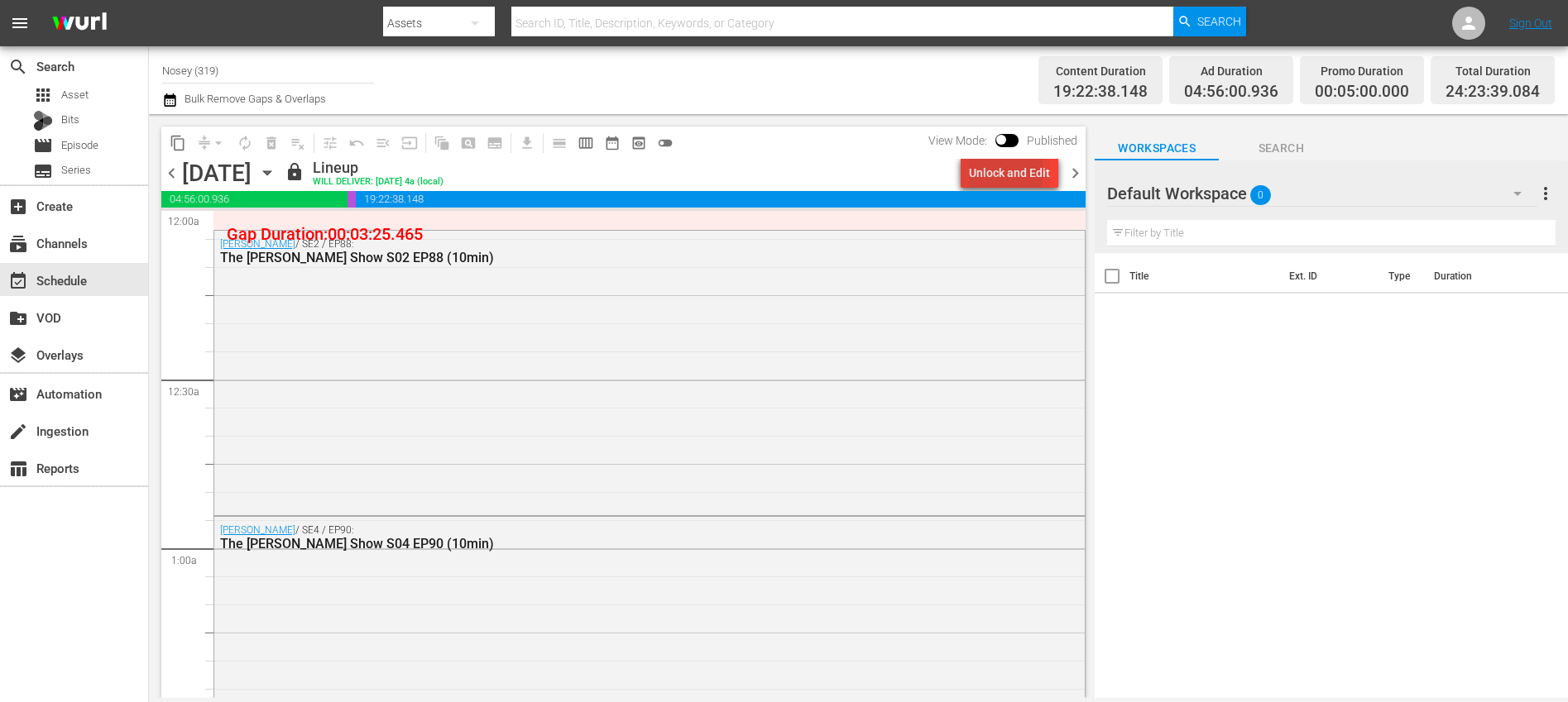
click at [993, 172] on div "Unlock and Edit" at bounding box center [1009, 173] width 81 height 29
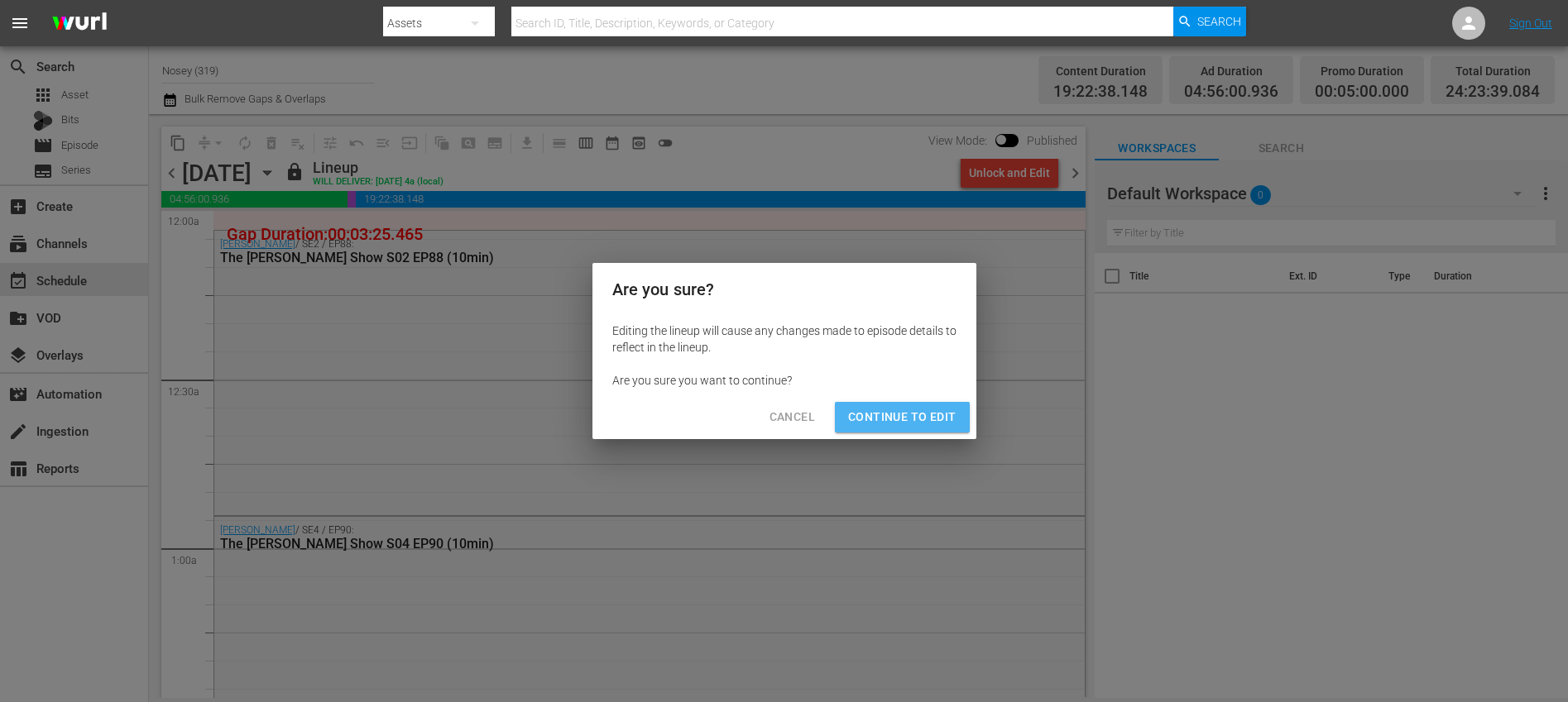
click at [909, 424] on span "Continue to Edit" at bounding box center [901, 416] width 108 height 20
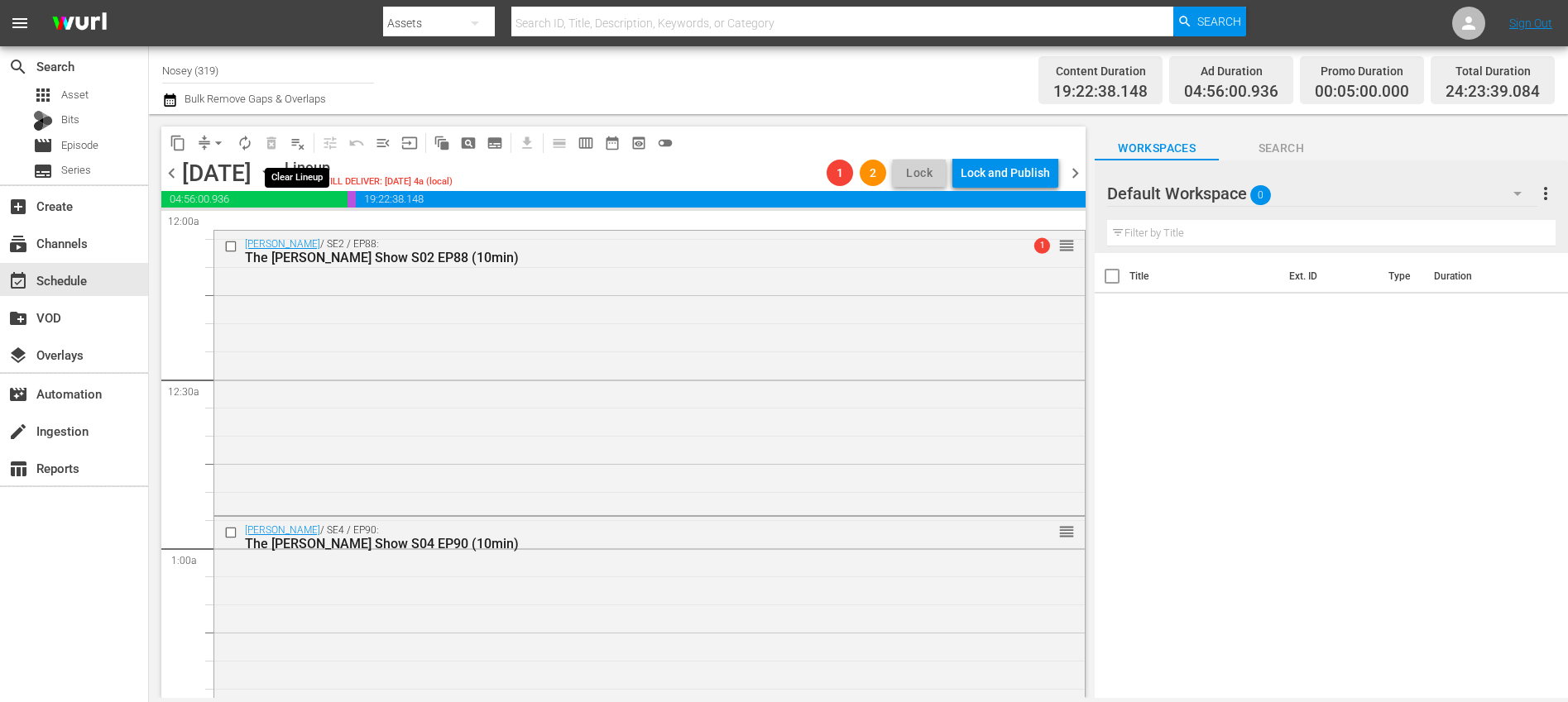
click at [303, 147] on span "playlist_remove_outlined" at bounding box center [297, 143] width 17 height 17
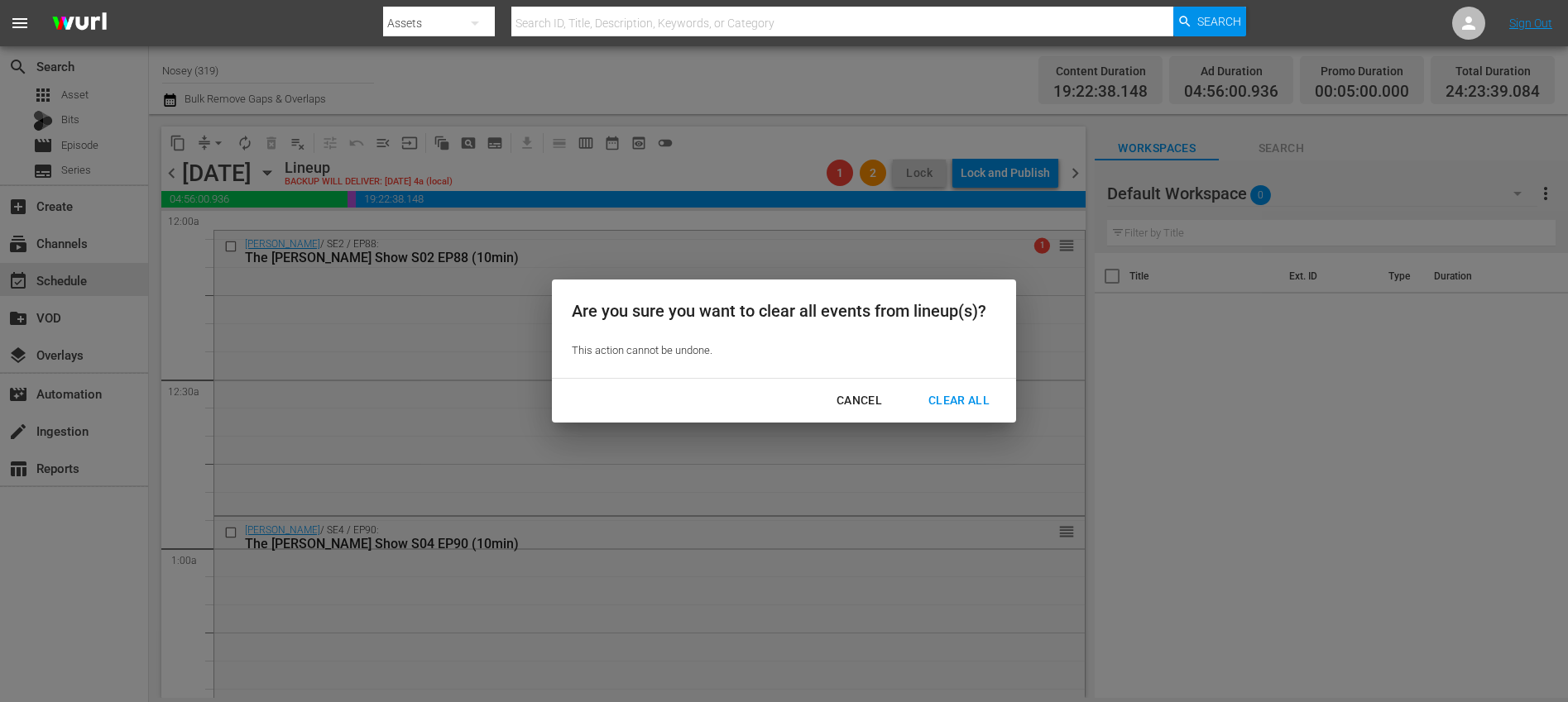
click at [972, 398] on div "Clear All" at bounding box center [958, 400] width 88 height 20
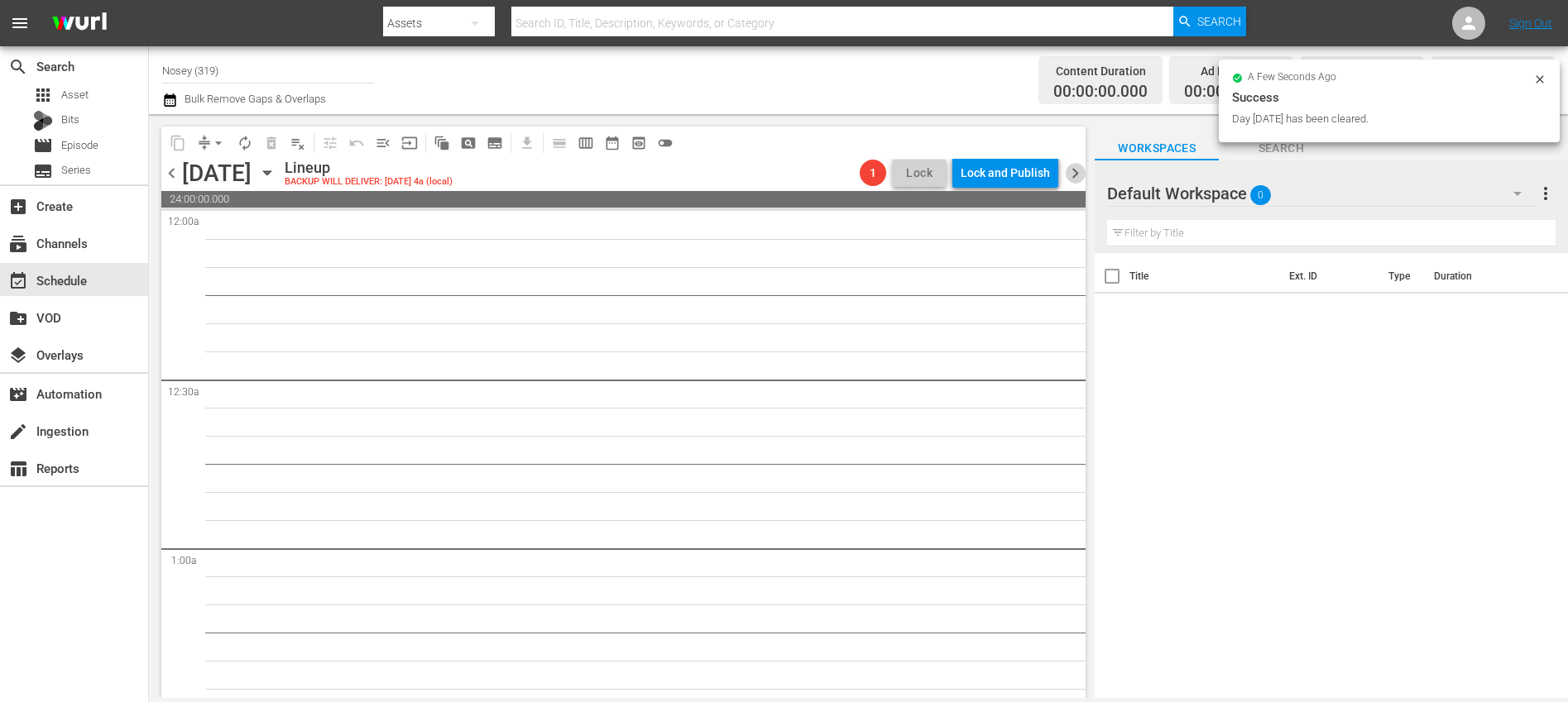
click at [1079, 173] on span "chevron_right" at bounding box center [1074, 173] width 20 height 20
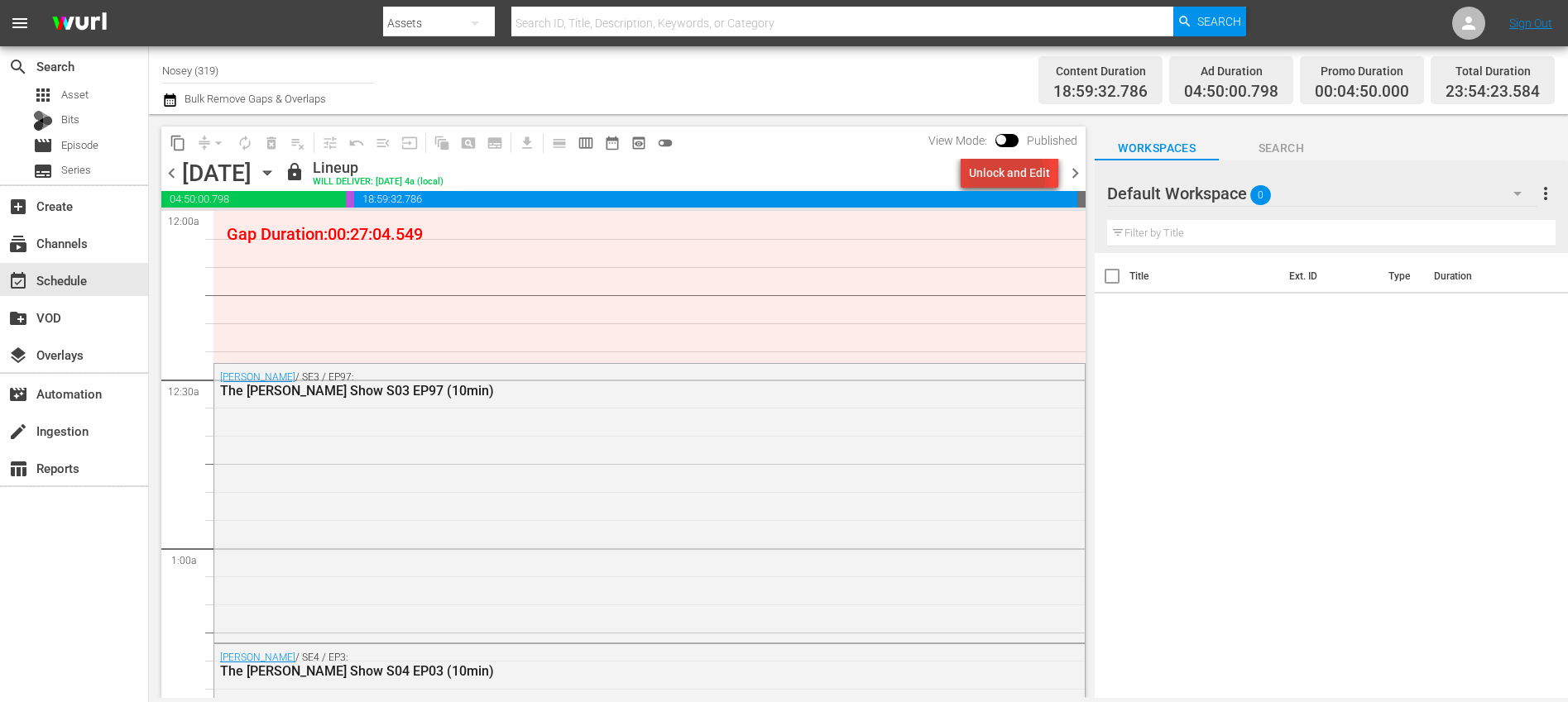
click at [998, 180] on div "Unlock and Edit" at bounding box center [1009, 173] width 81 height 29
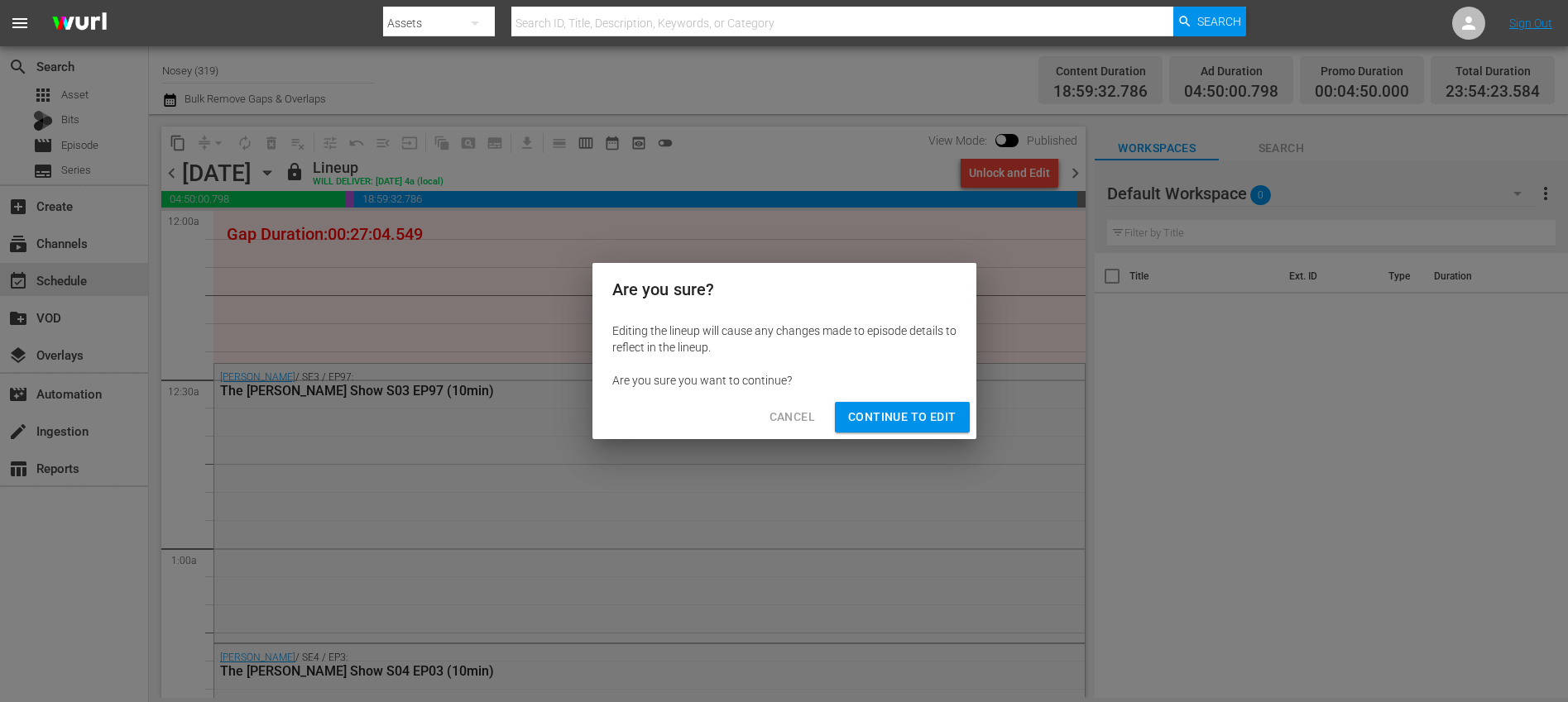
click at [888, 432] on div "Cancel Continue to Edit" at bounding box center [784, 416] width 384 height 44
click at [909, 422] on span "Continue to Edit" at bounding box center [901, 416] width 108 height 20
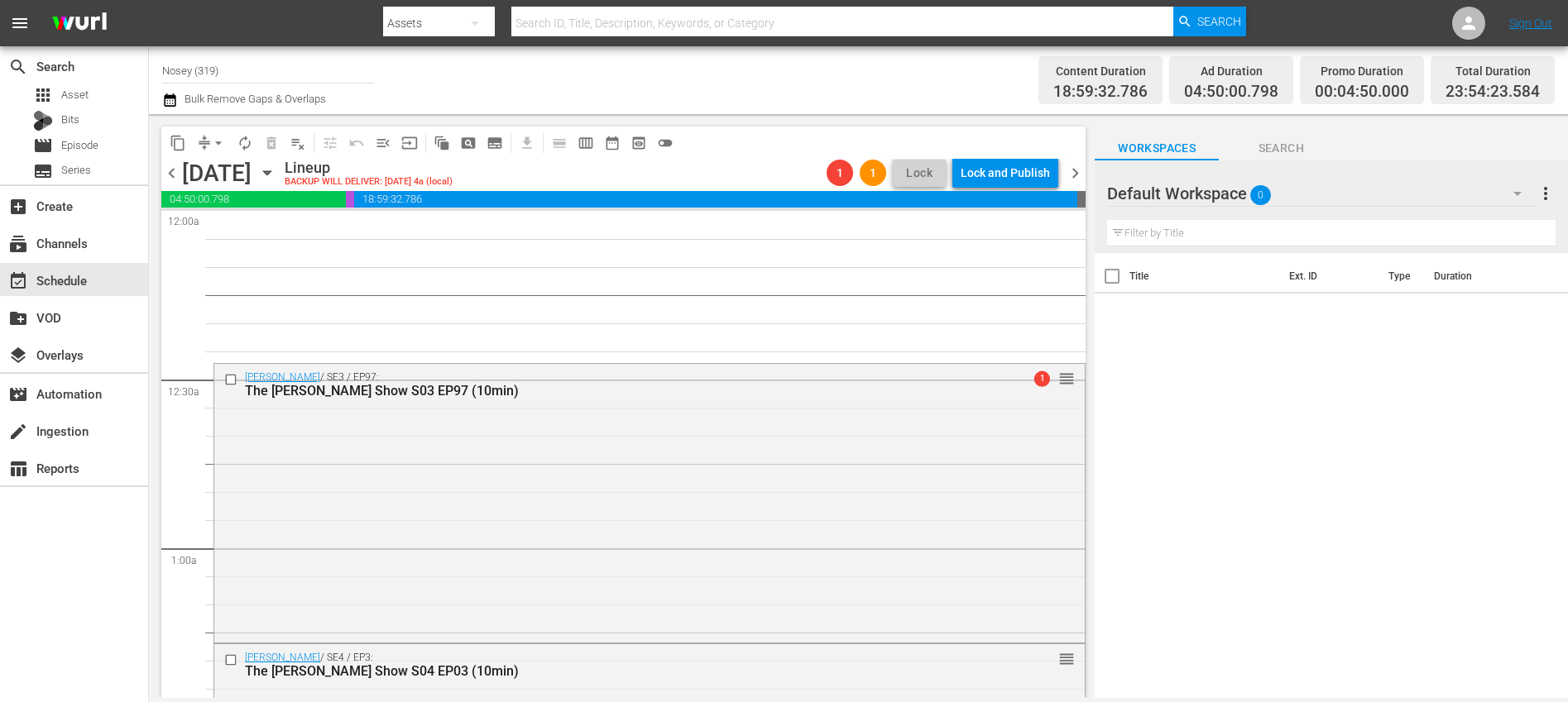
click at [286, 142] on button "playlist_remove_outlined" at bounding box center [298, 143] width 27 height 27
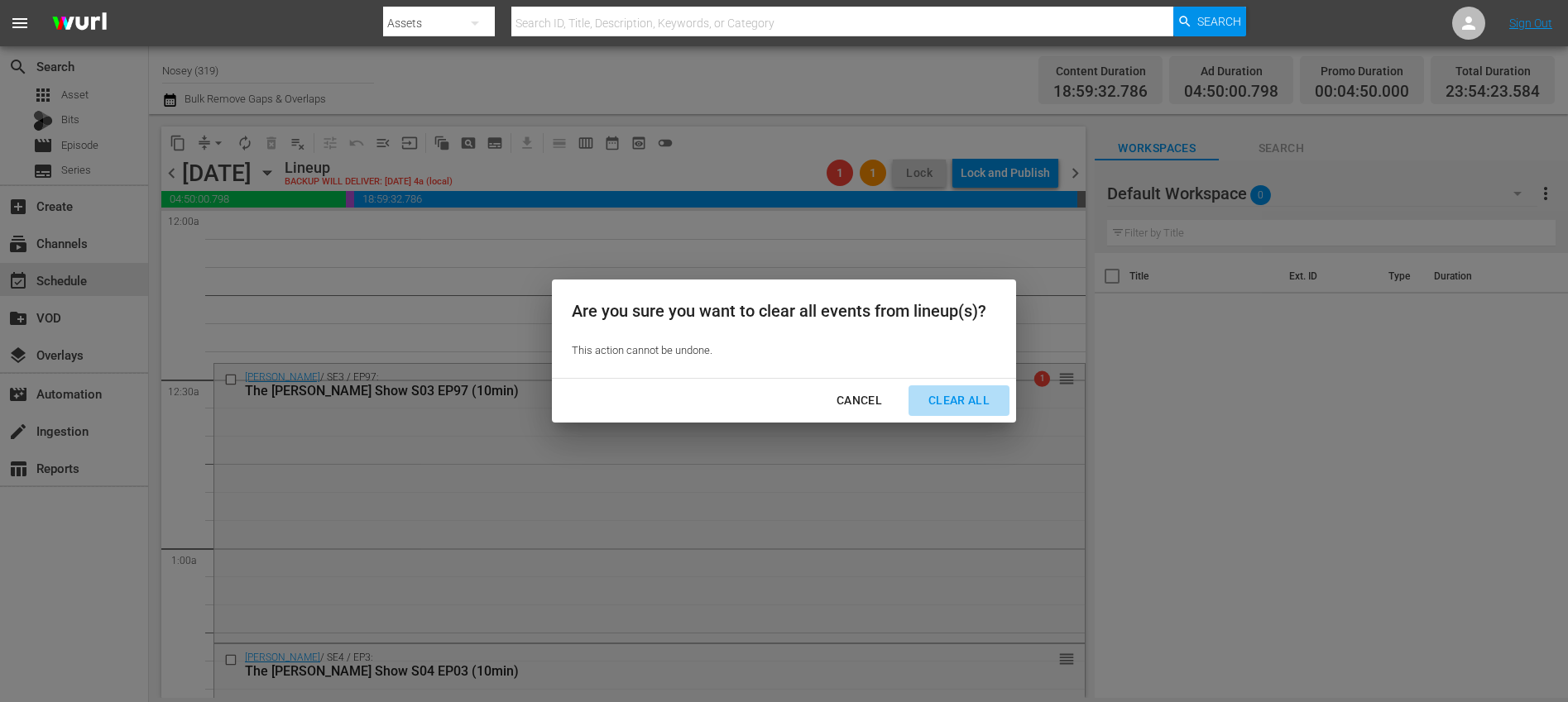
click at [973, 399] on div "Clear All" at bounding box center [958, 400] width 88 height 20
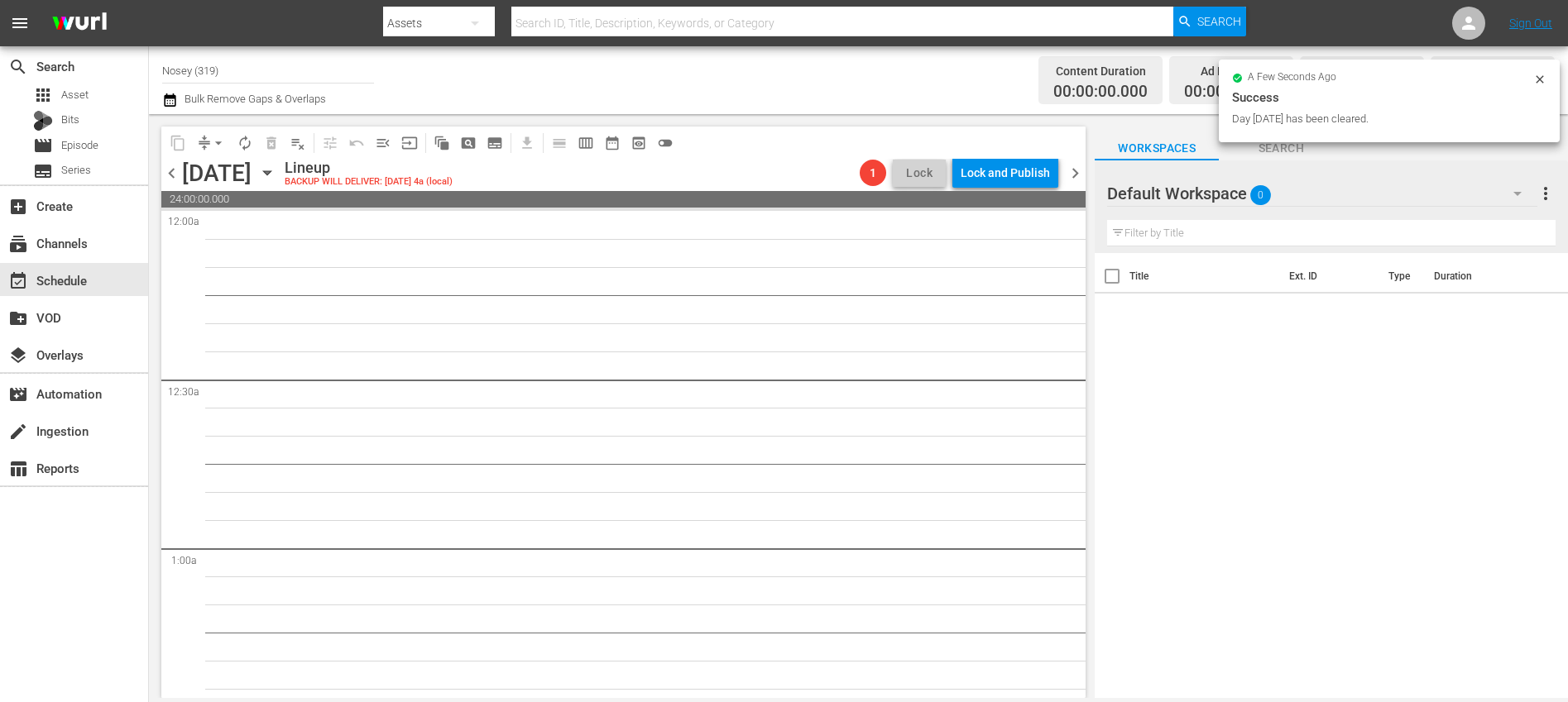
click at [1074, 170] on span "chevron_right" at bounding box center [1074, 173] width 20 height 20
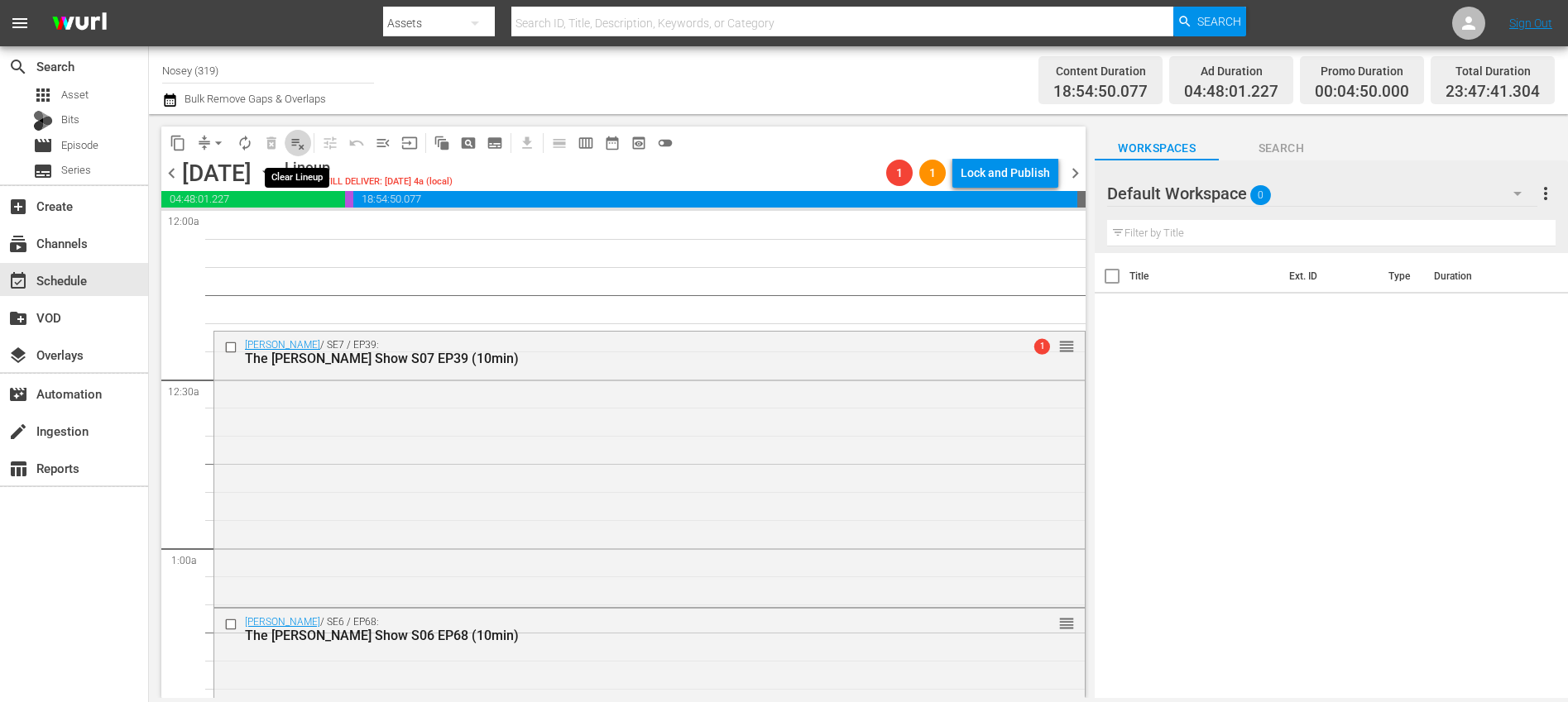
click at [287, 145] on button "playlist_remove_outlined" at bounding box center [298, 143] width 27 height 27
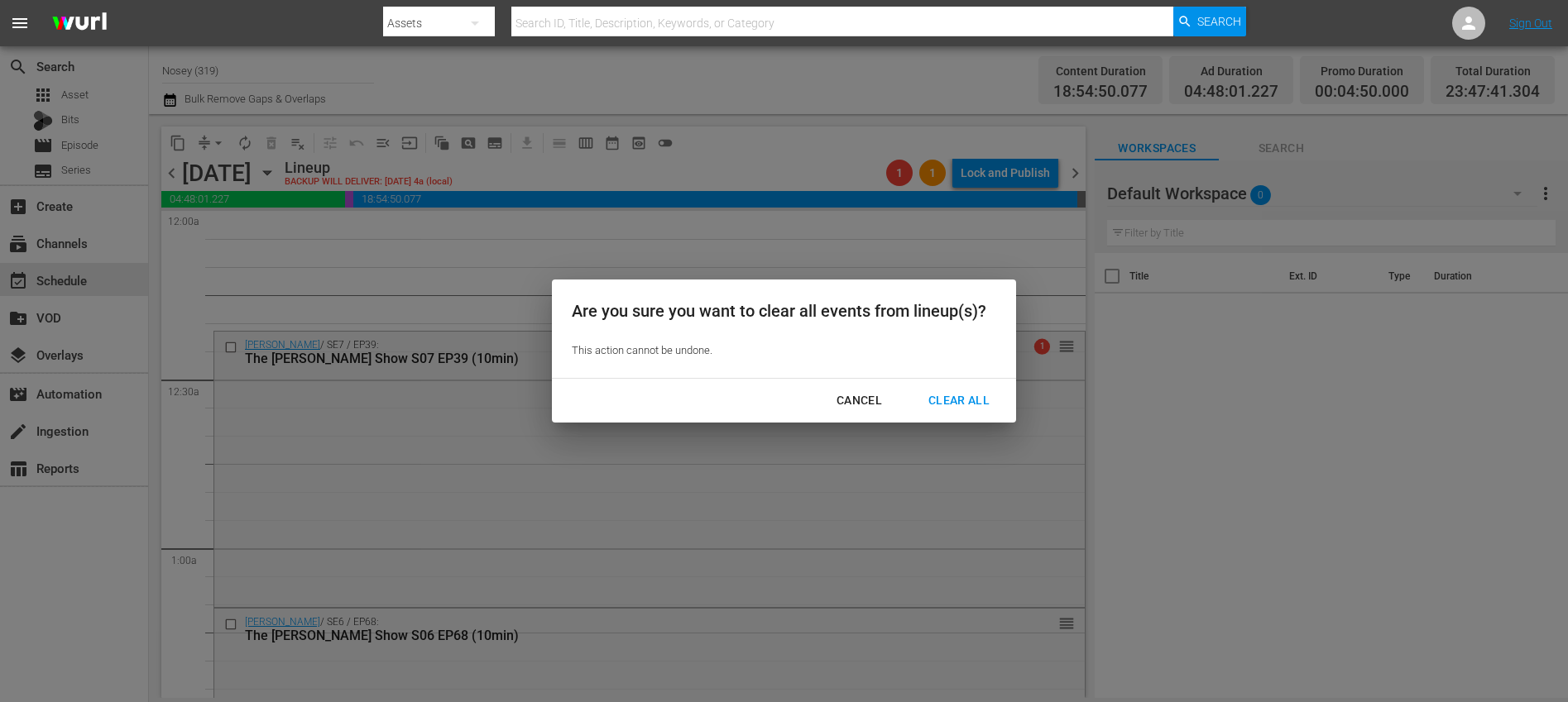
click at [957, 398] on div "Clear All" at bounding box center [958, 400] width 88 height 20
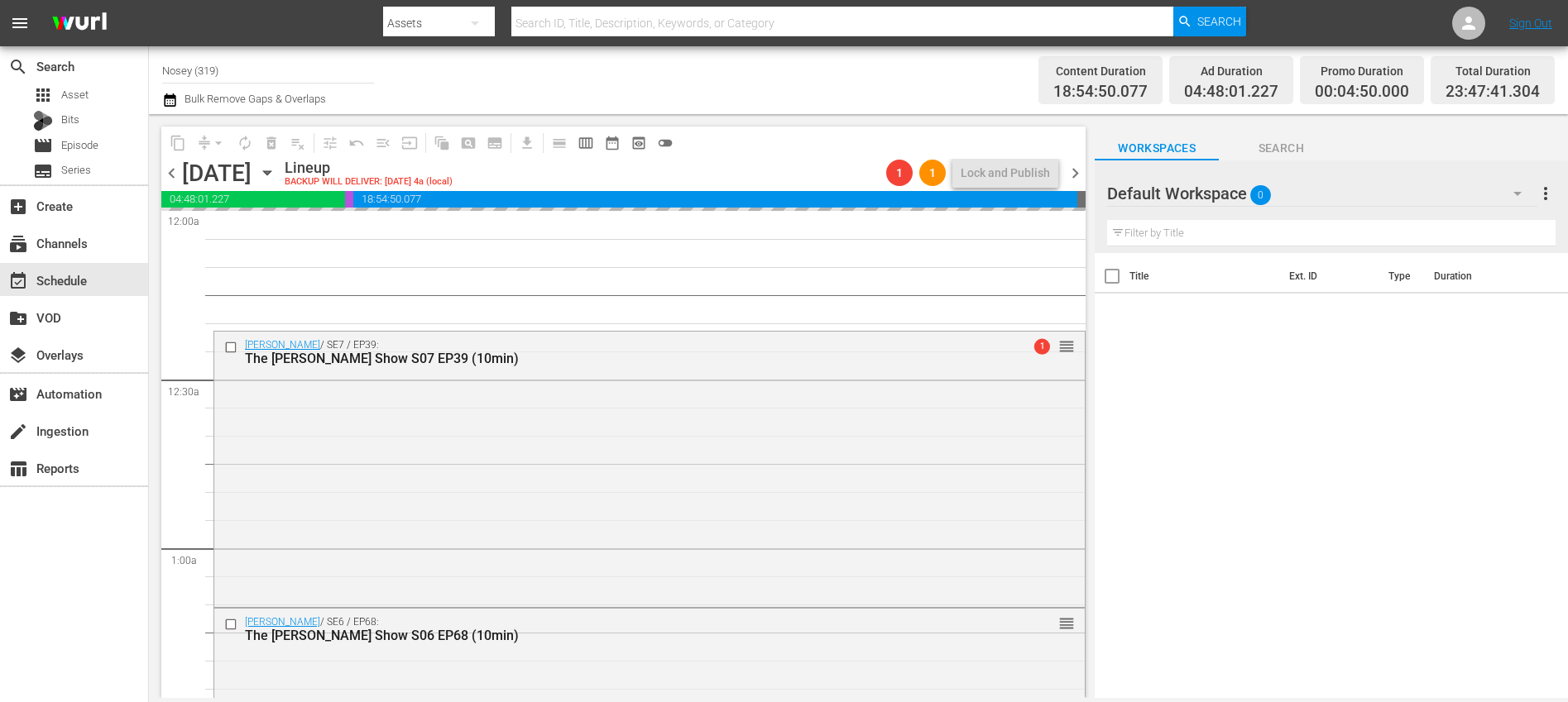
click at [1078, 175] on span "chevron_right" at bounding box center [1074, 173] width 20 height 20
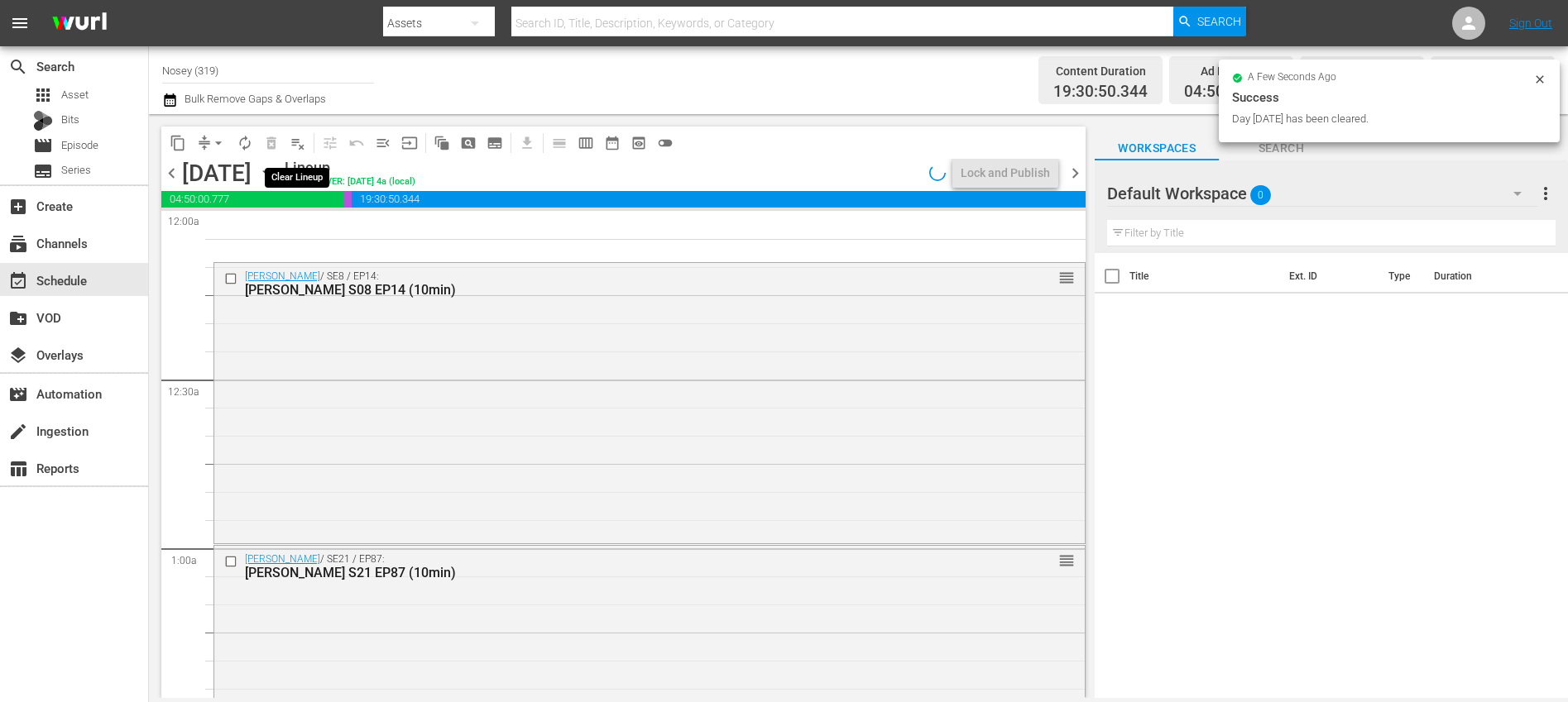
click at [300, 148] on span "playlist_remove_outlined" at bounding box center [297, 143] width 17 height 17
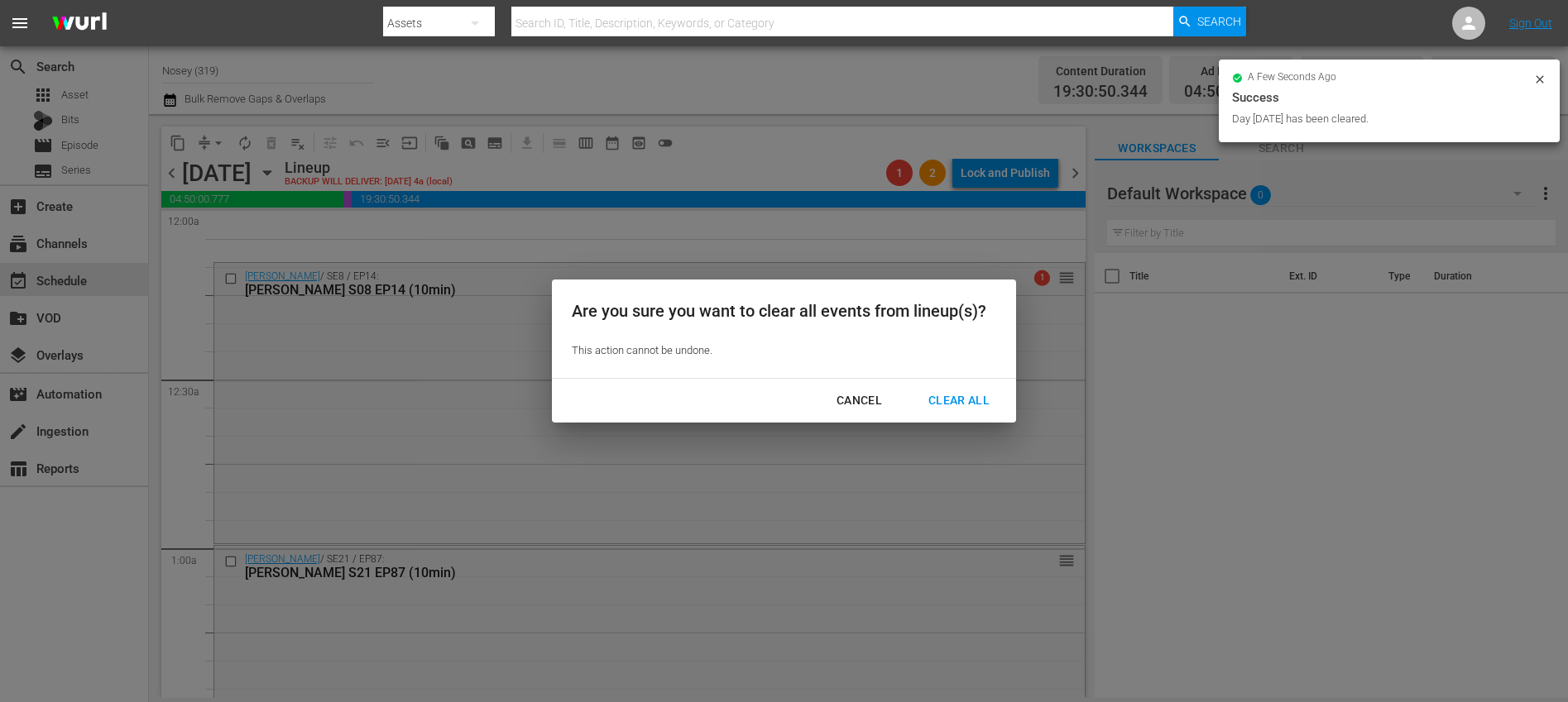
click at [943, 386] on button "Clear All" at bounding box center [958, 400] width 101 height 30
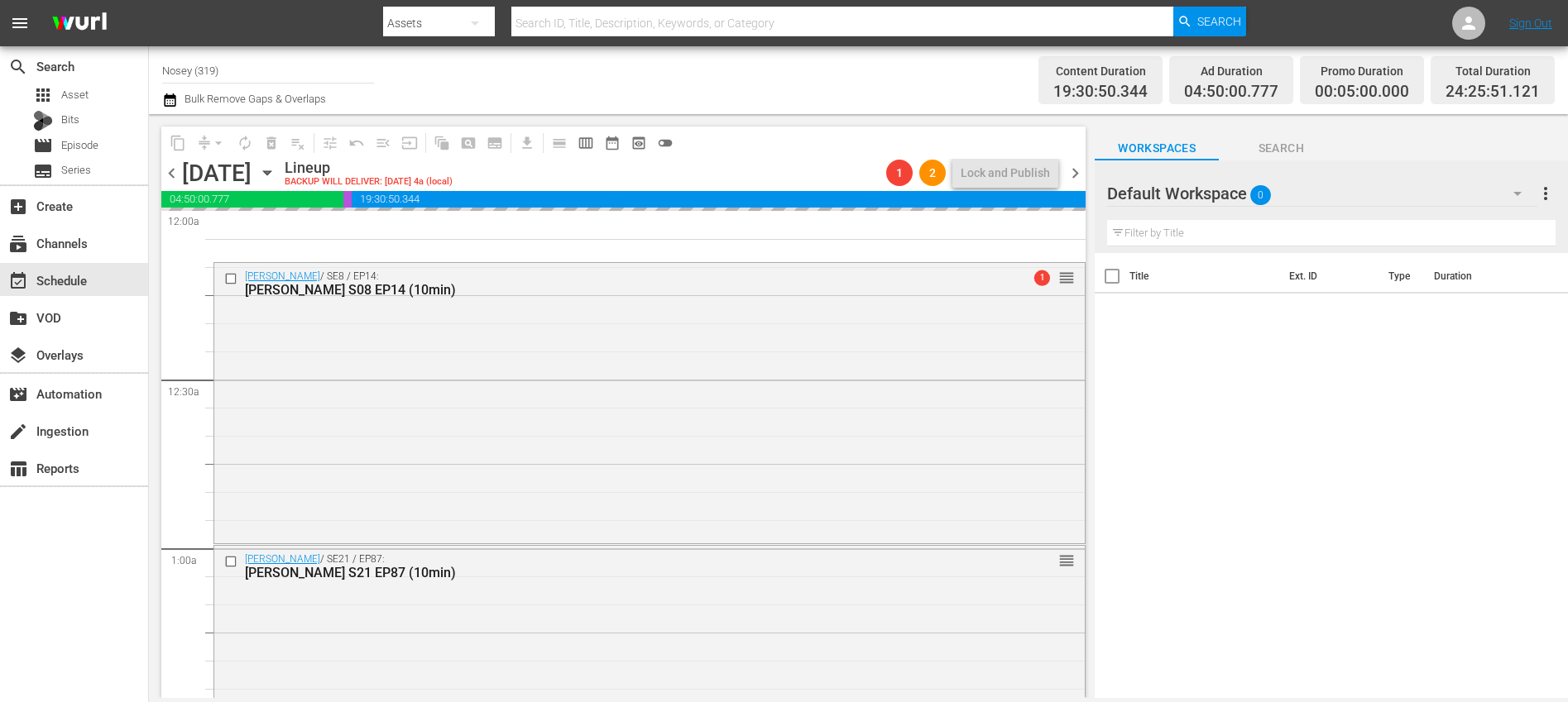
click at [1075, 179] on span "chevron_right" at bounding box center [1074, 173] width 20 height 20
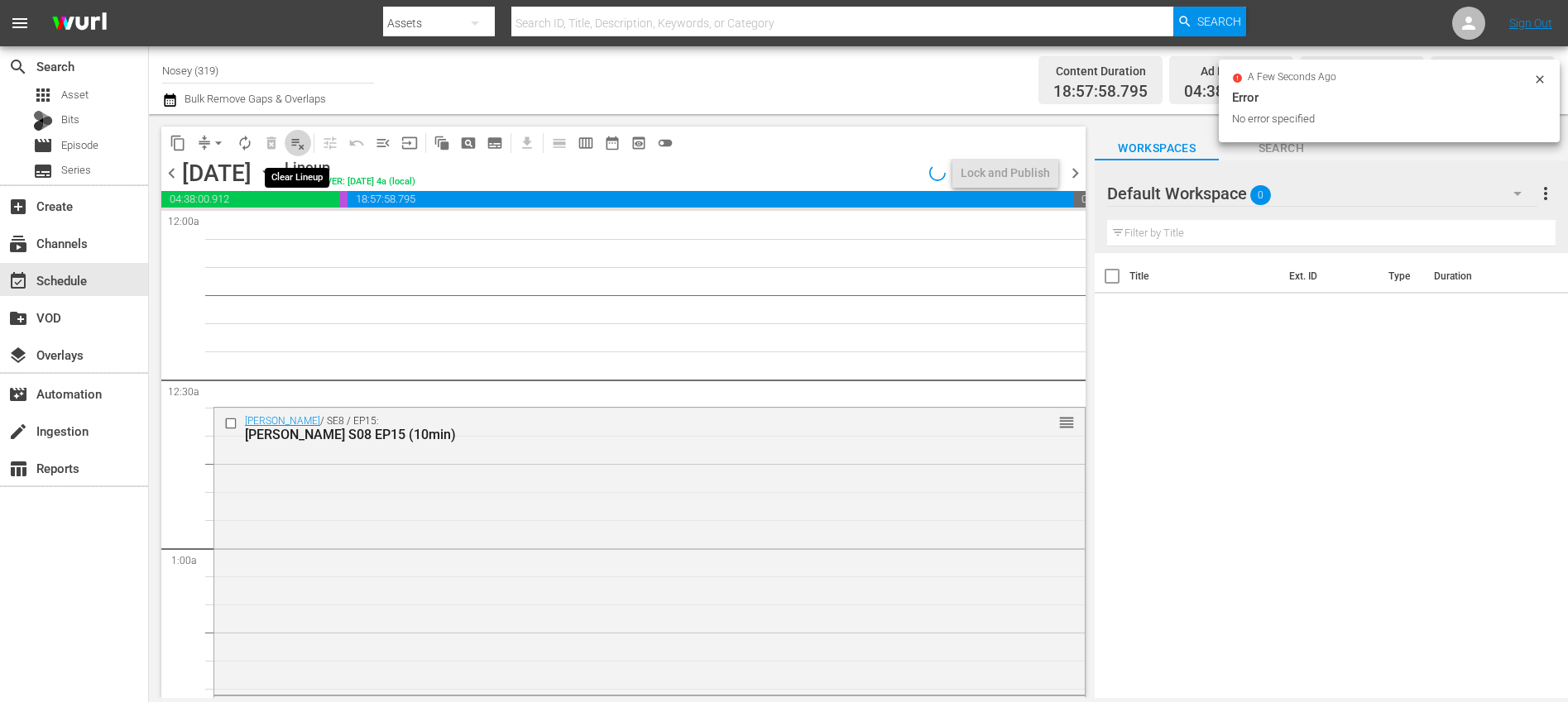
click at [297, 142] on span "playlist_remove_outlined" at bounding box center [297, 143] width 17 height 17
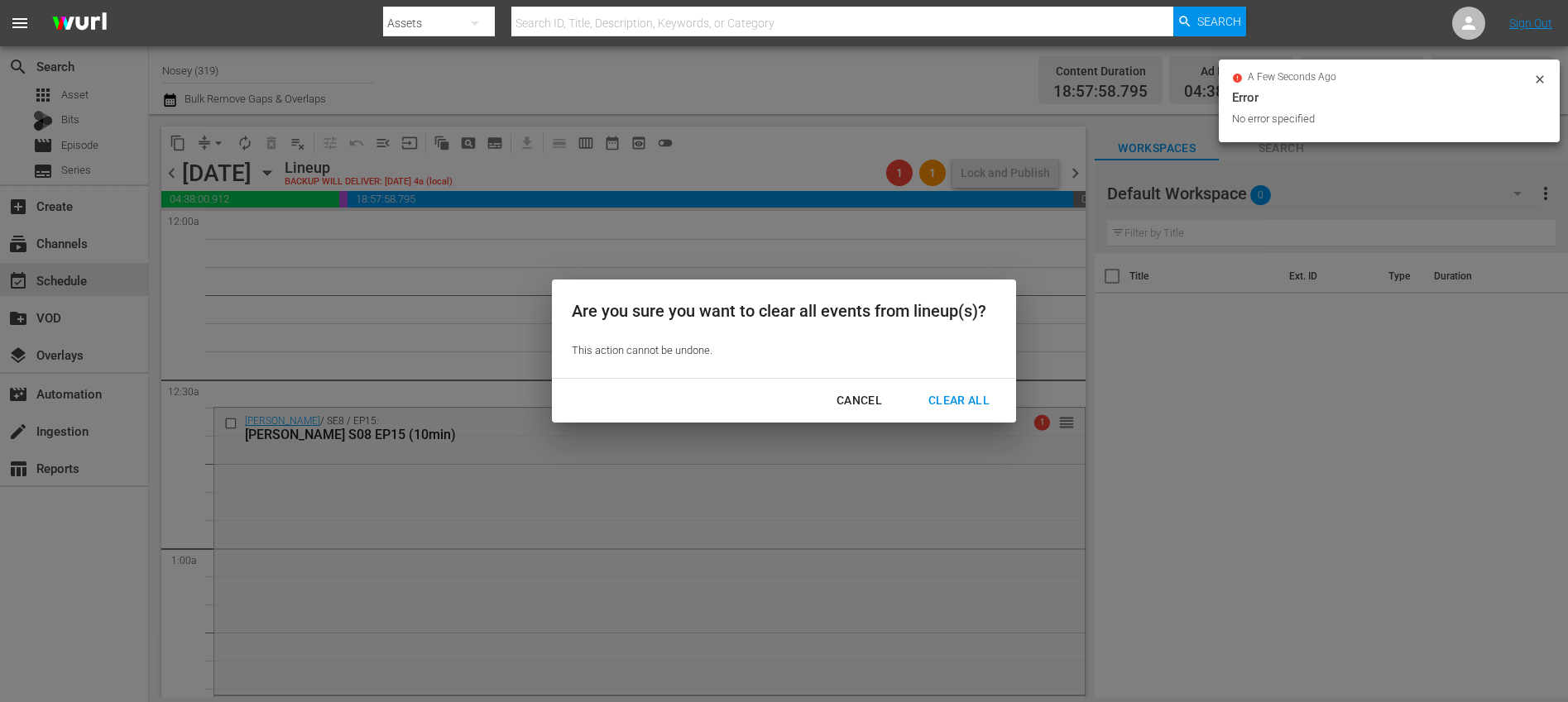
click at [959, 400] on div "Clear All" at bounding box center [958, 400] width 88 height 20
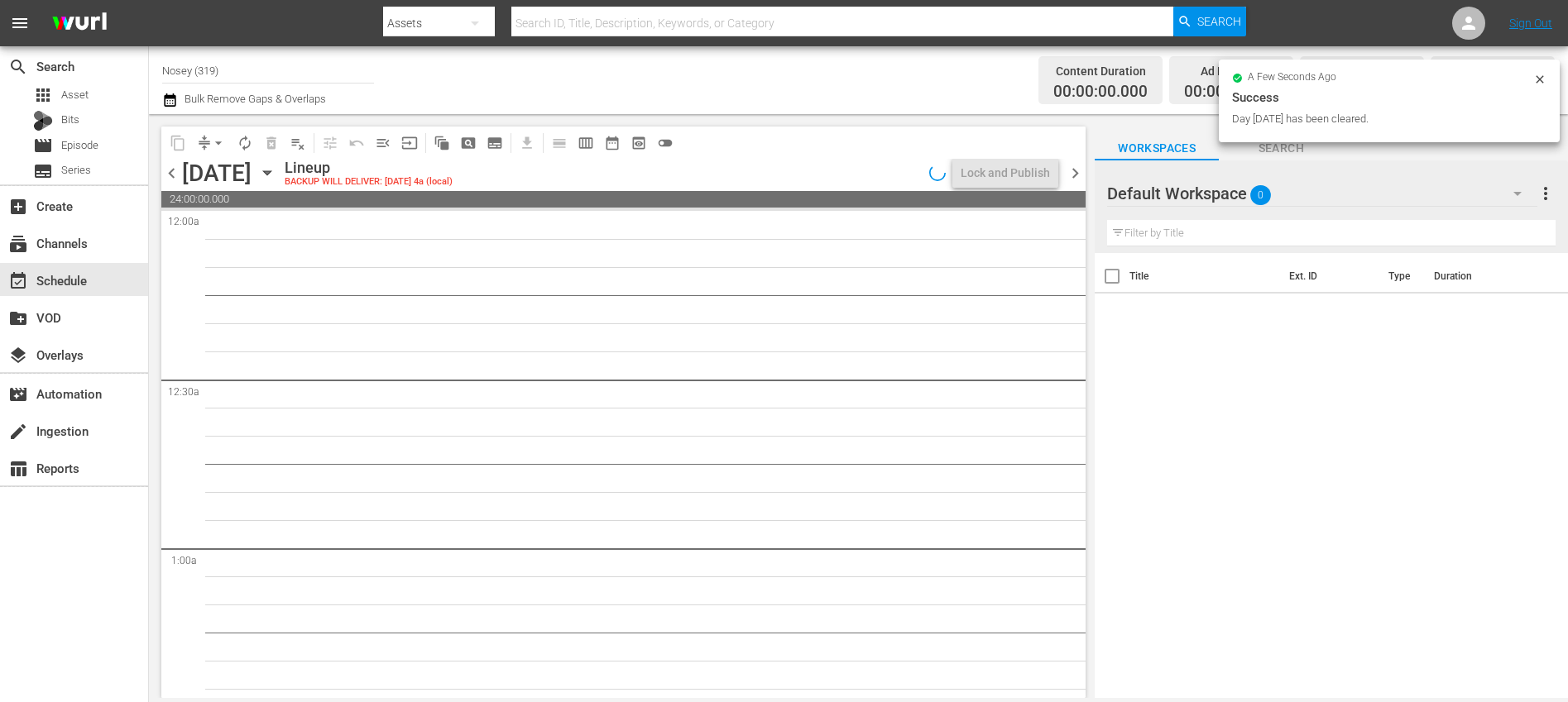
click at [1078, 175] on span "chevron_right" at bounding box center [1074, 173] width 20 height 20
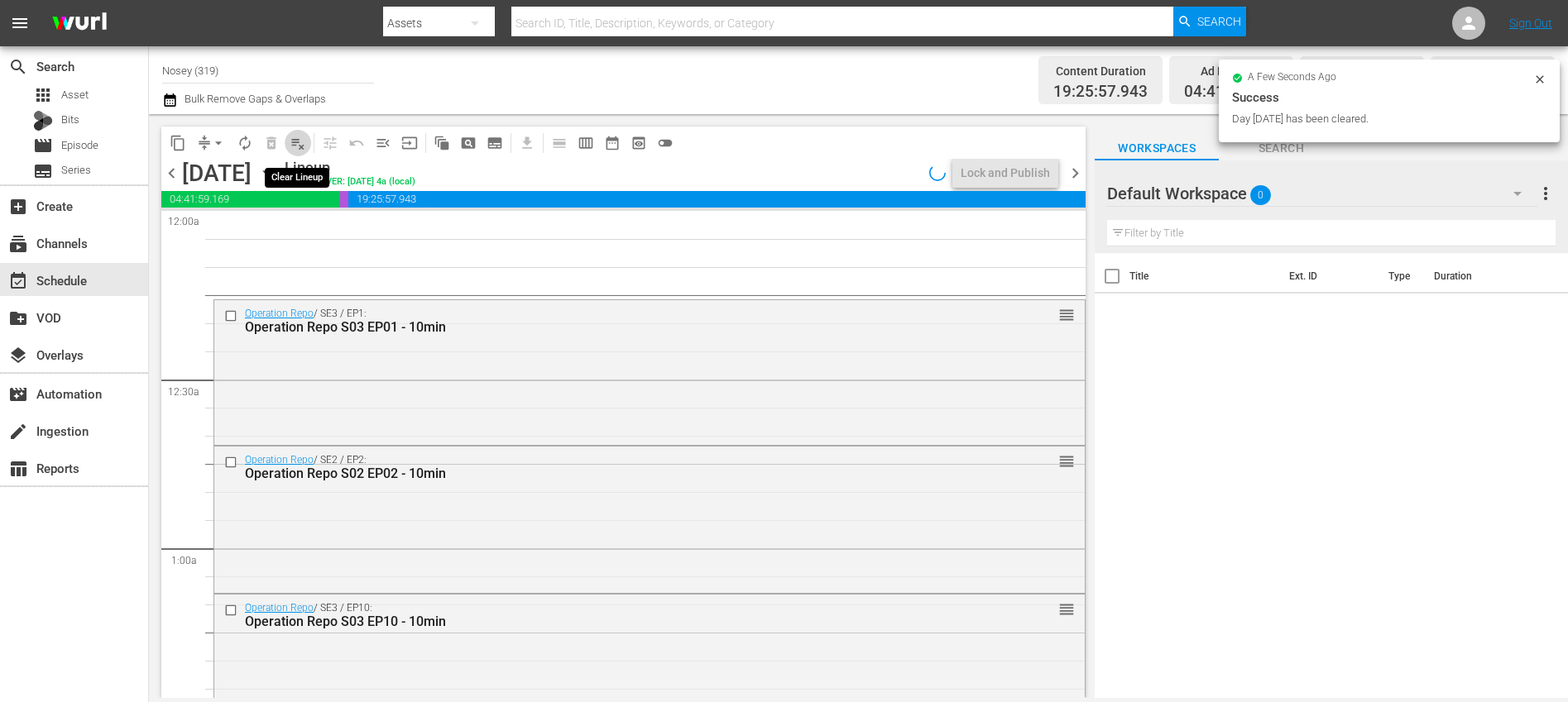
click at [294, 143] on span "playlist_remove_outlined" at bounding box center [297, 143] width 17 height 17
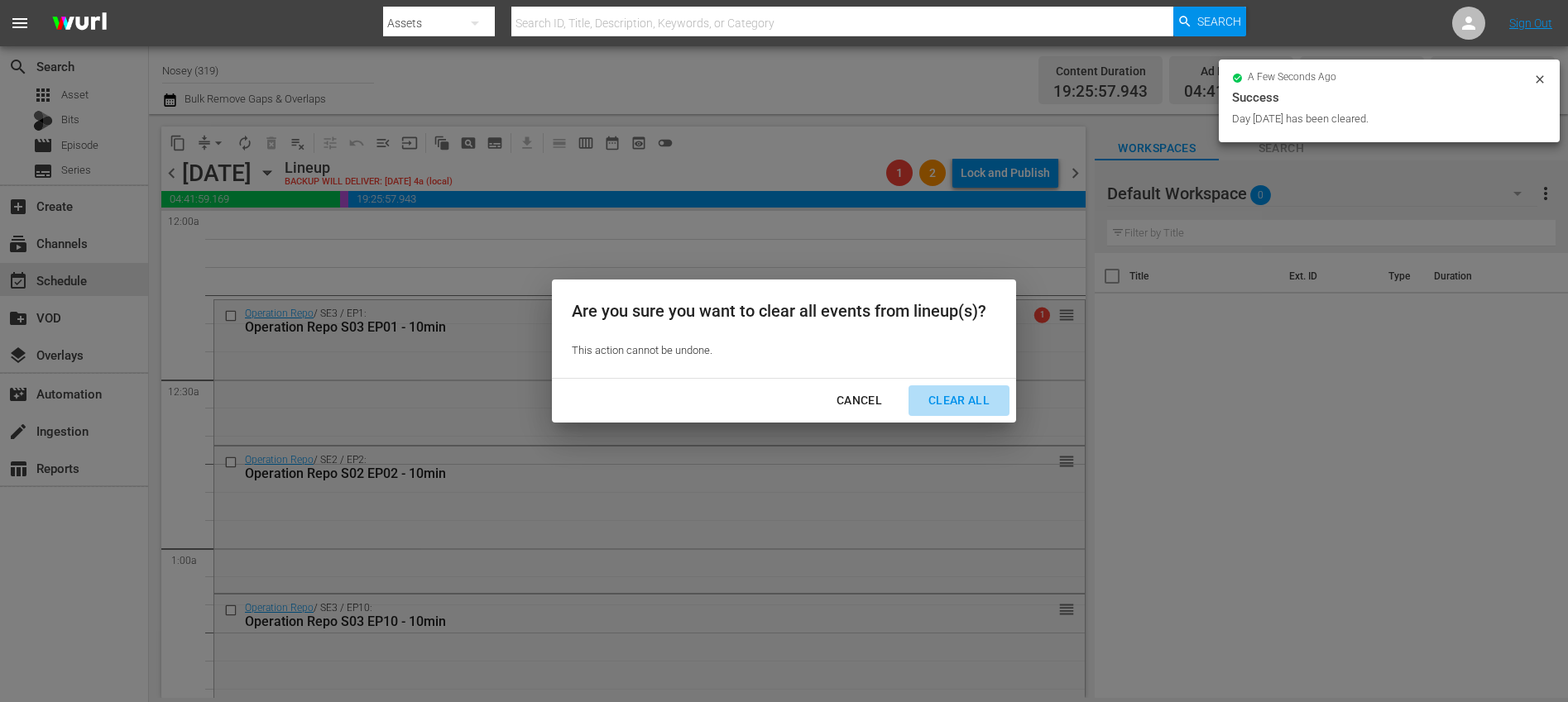
click at [957, 403] on div "Clear All" at bounding box center [958, 400] width 88 height 20
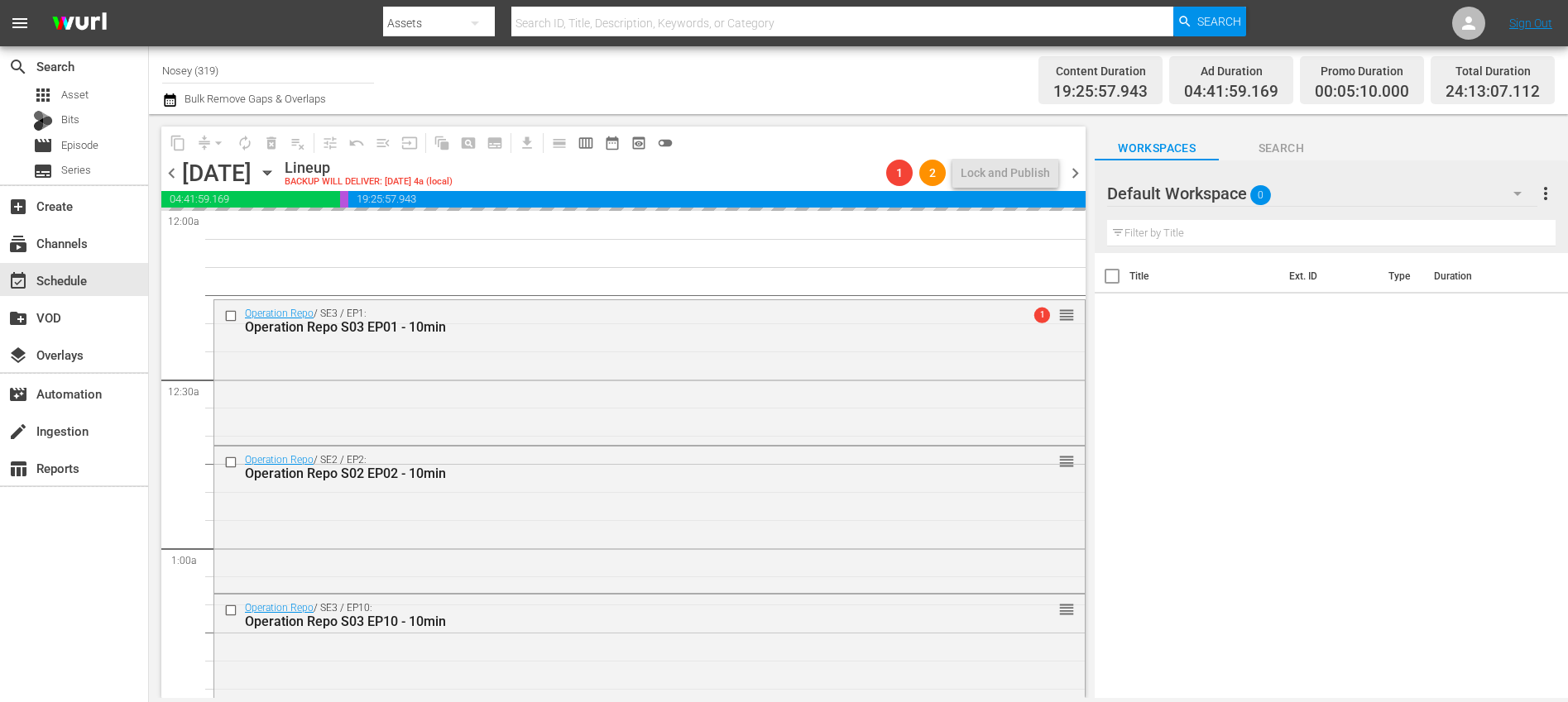
click at [1073, 175] on span "chevron_right" at bounding box center [1074, 173] width 20 height 20
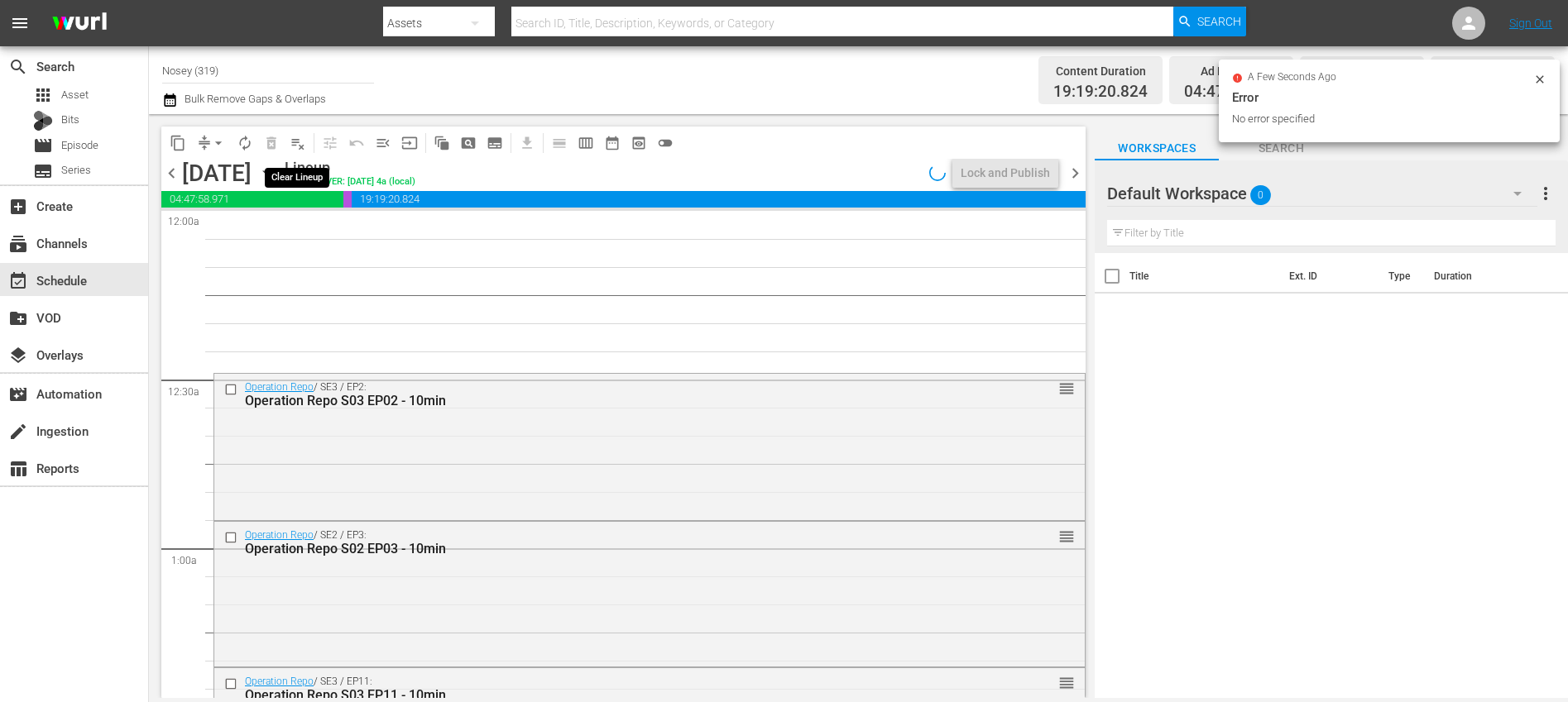
click at [295, 144] on span "playlist_remove_outlined" at bounding box center [297, 143] width 17 height 17
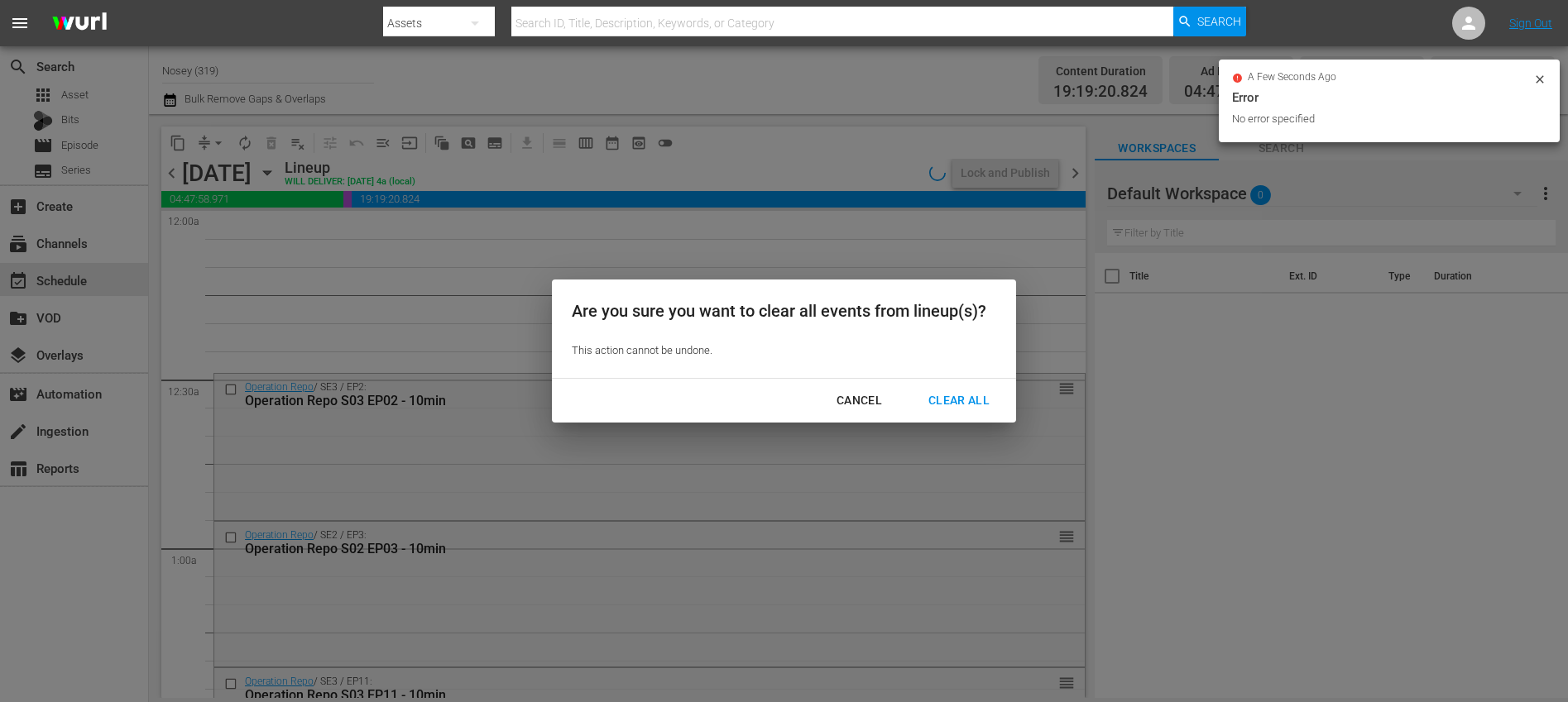
click at [969, 393] on div "Clear All" at bounding box center [958, 400] width 88 height 20
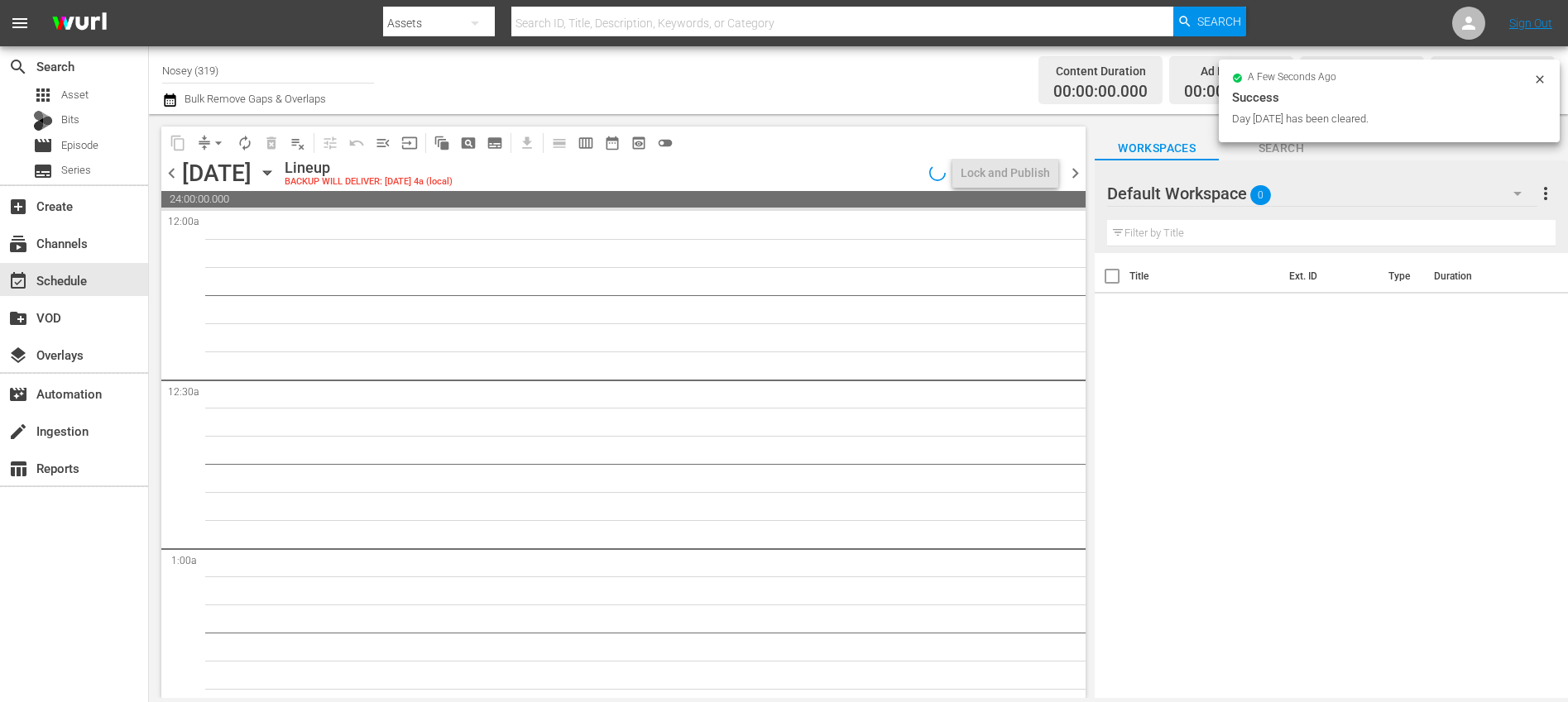
click at [1075, 176] on span "chevron_right" at bounding box center [1074, 173] width 20 height 20
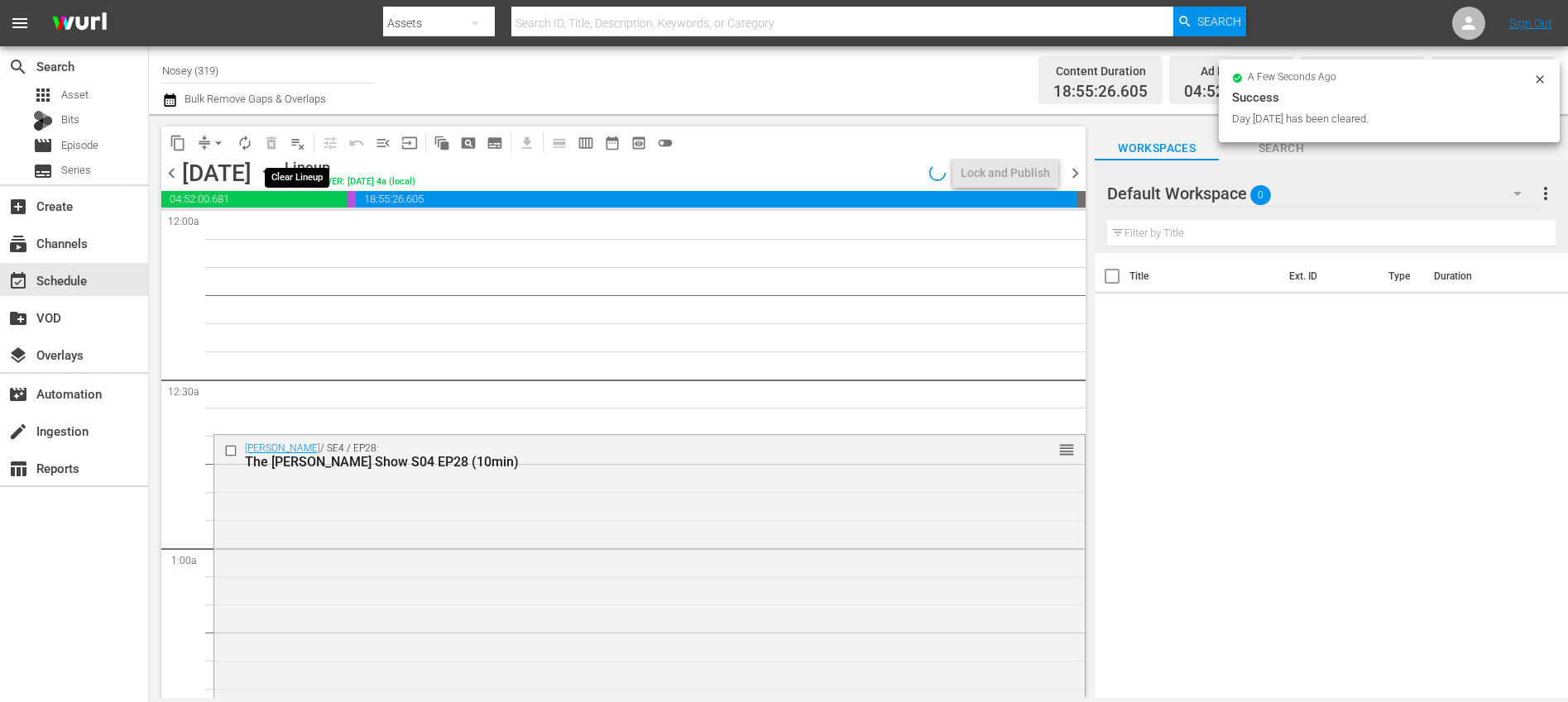
click at [297, 142] on span "playlist_remove_outlined" at bounding box center [297, 143] width 17 height 17
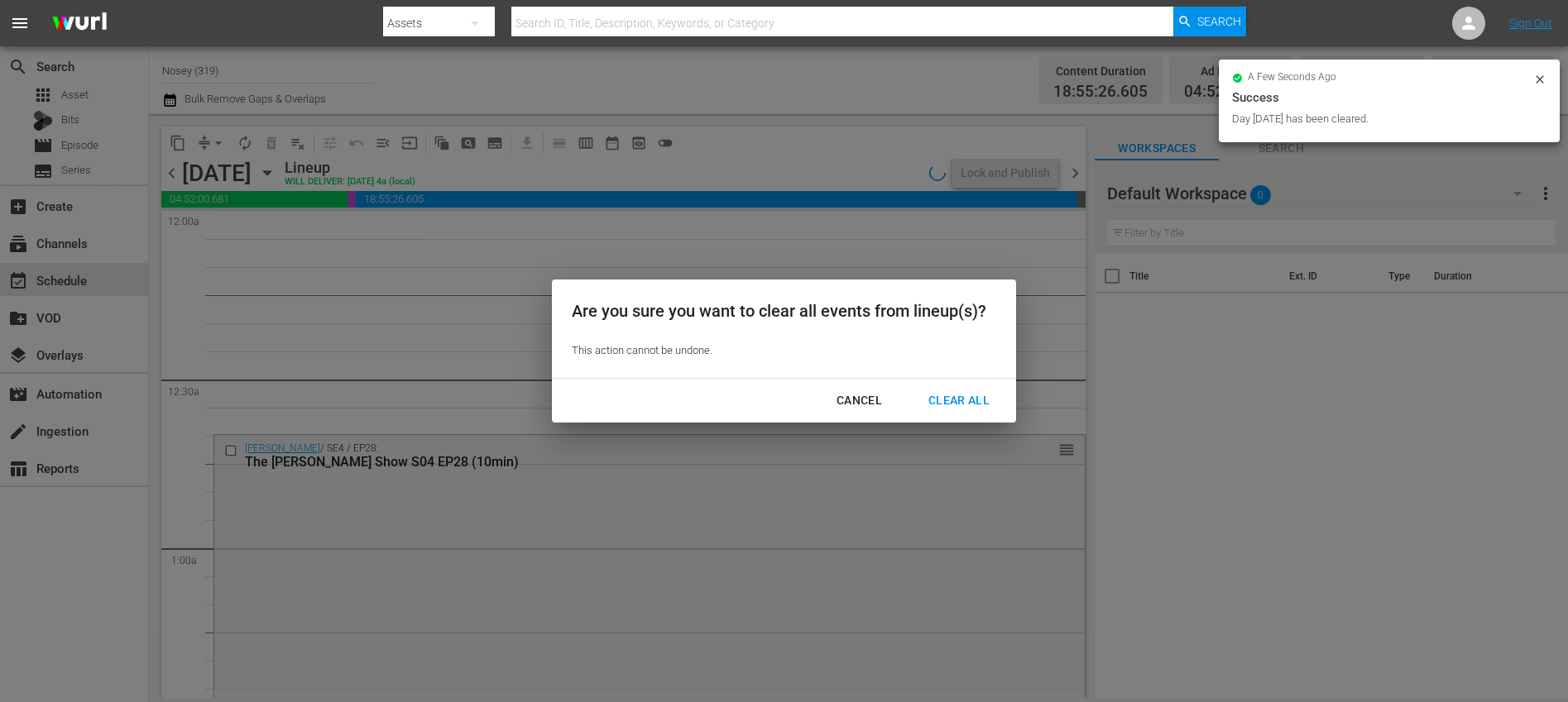
click at [952, 399] on div "Clear All" at bounding box center [958, 400] width 88 height 20
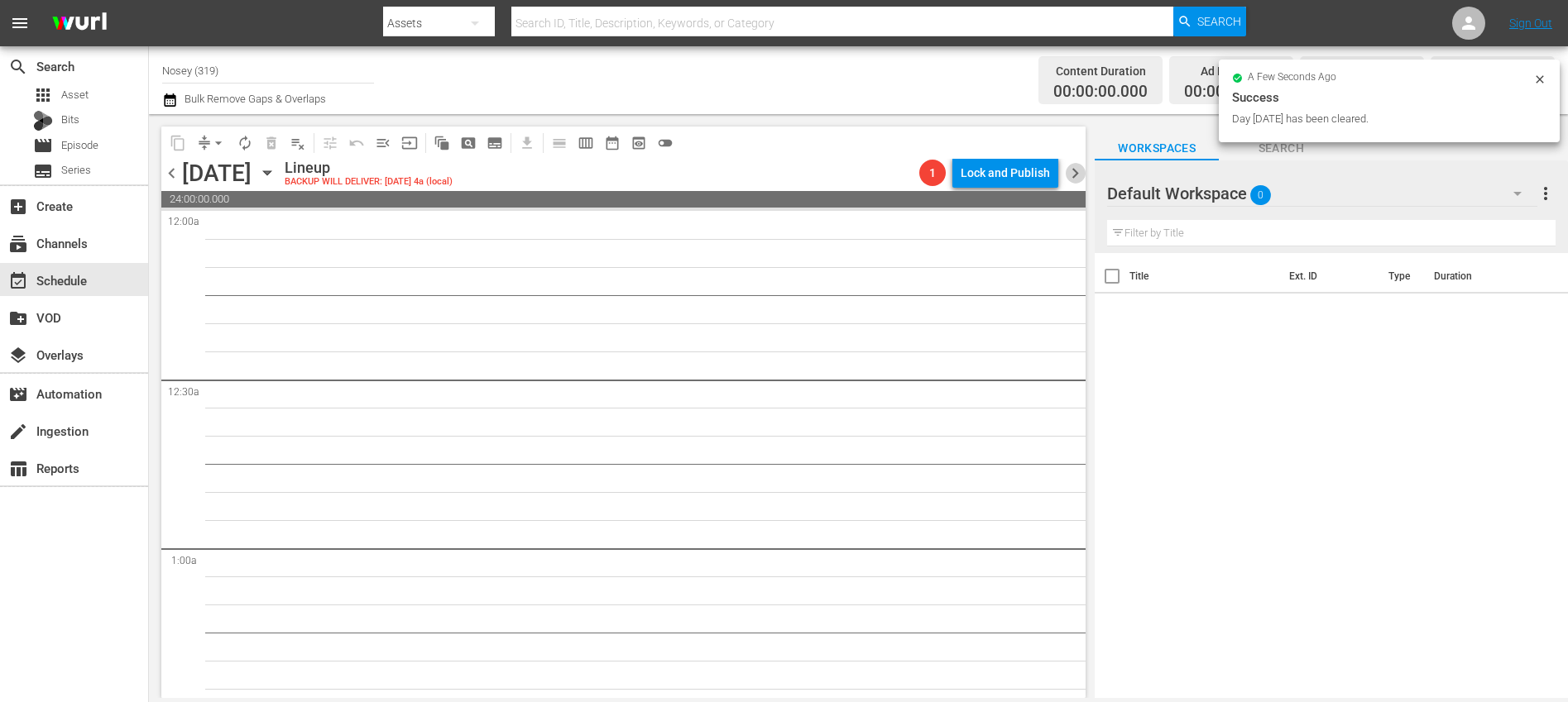
click at [1074, 172] on span "chevron_right" at bounding box center [1074, 173] width 20 height 20
click at [179, 173] on span "chevron_left" at bounding box center [171, 173] width 20 height 20
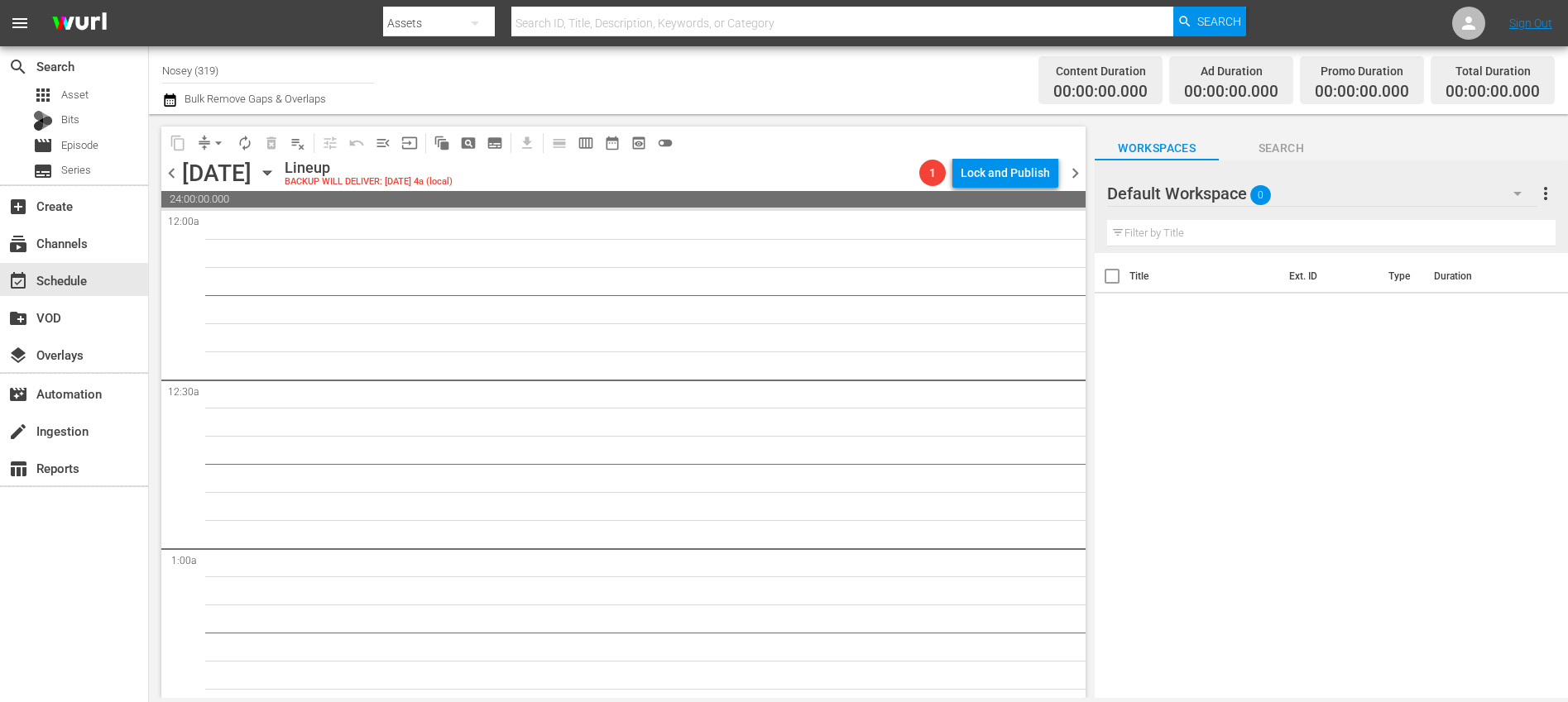
click at [176, 173] on span "chevron_left" at bounding box center [171, 173] width 20 height 20
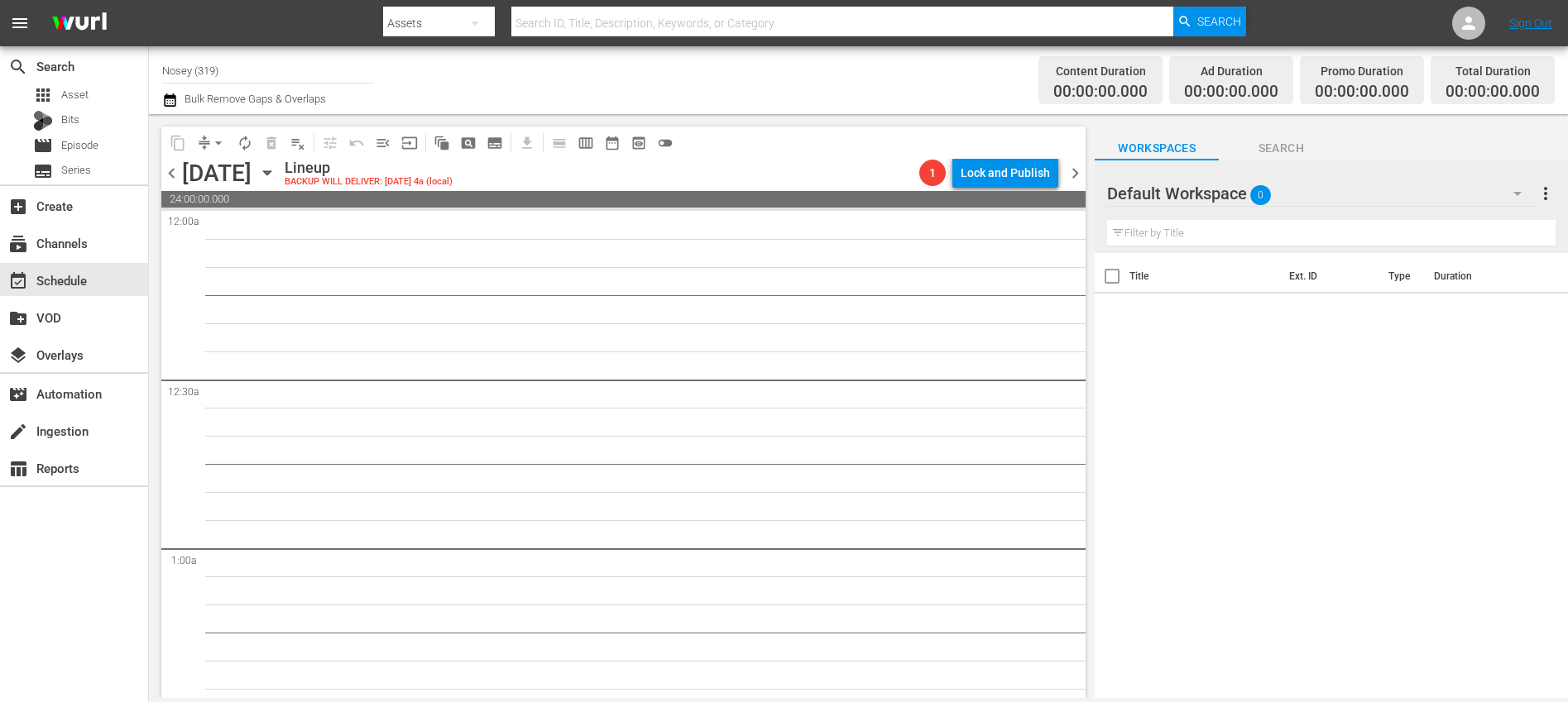
click at [176, 173] on span "chevron_left" at bounding box center [171, 173] width 20 height 20
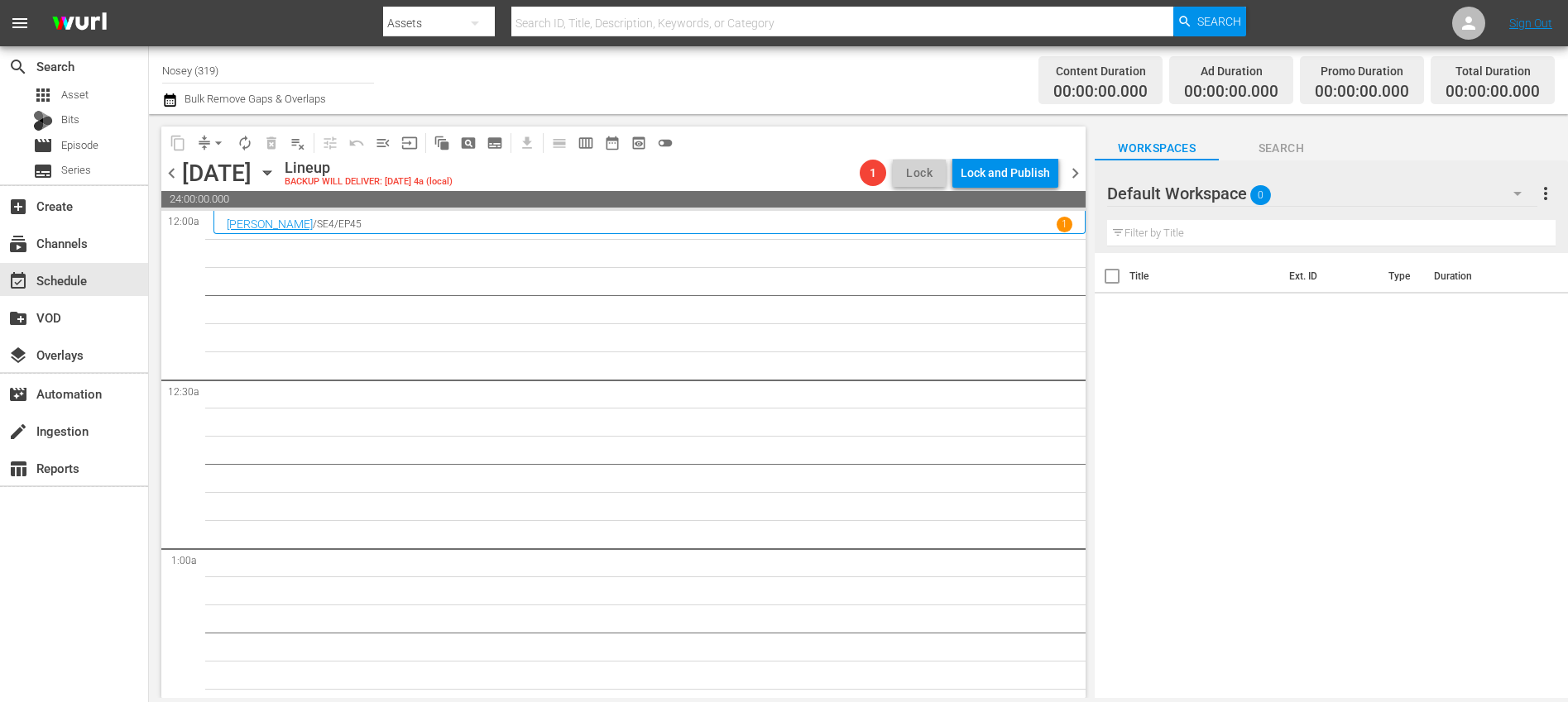
click at [1317, 204] on div "Default Workspace 0" at bounding box center [1321, 193] width 430 height 46
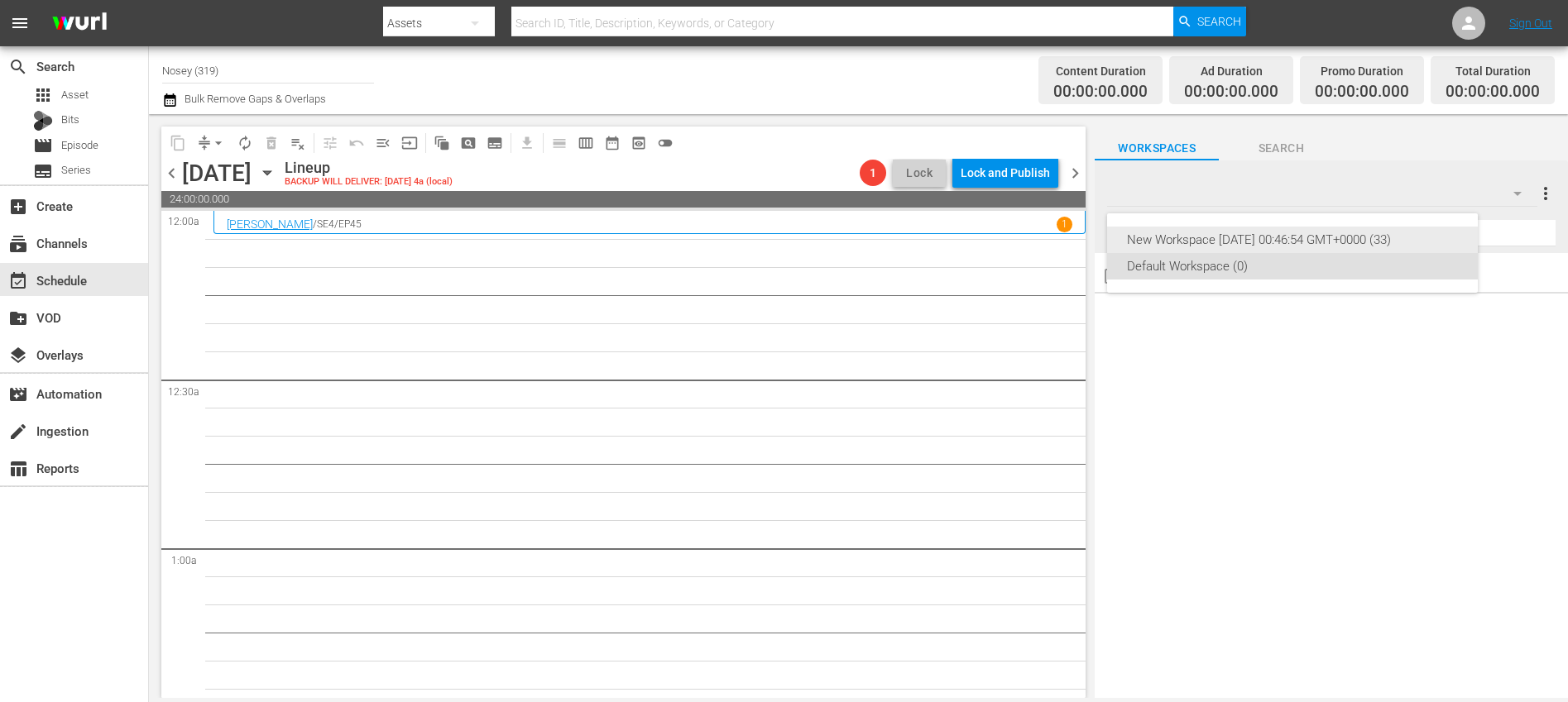
click at [1256, 243] on div "New Workspace Mon Mar 31 2025 00:46:54 GMT+0000 (33)" at bounding box center [1292, 240] width 331 height 27
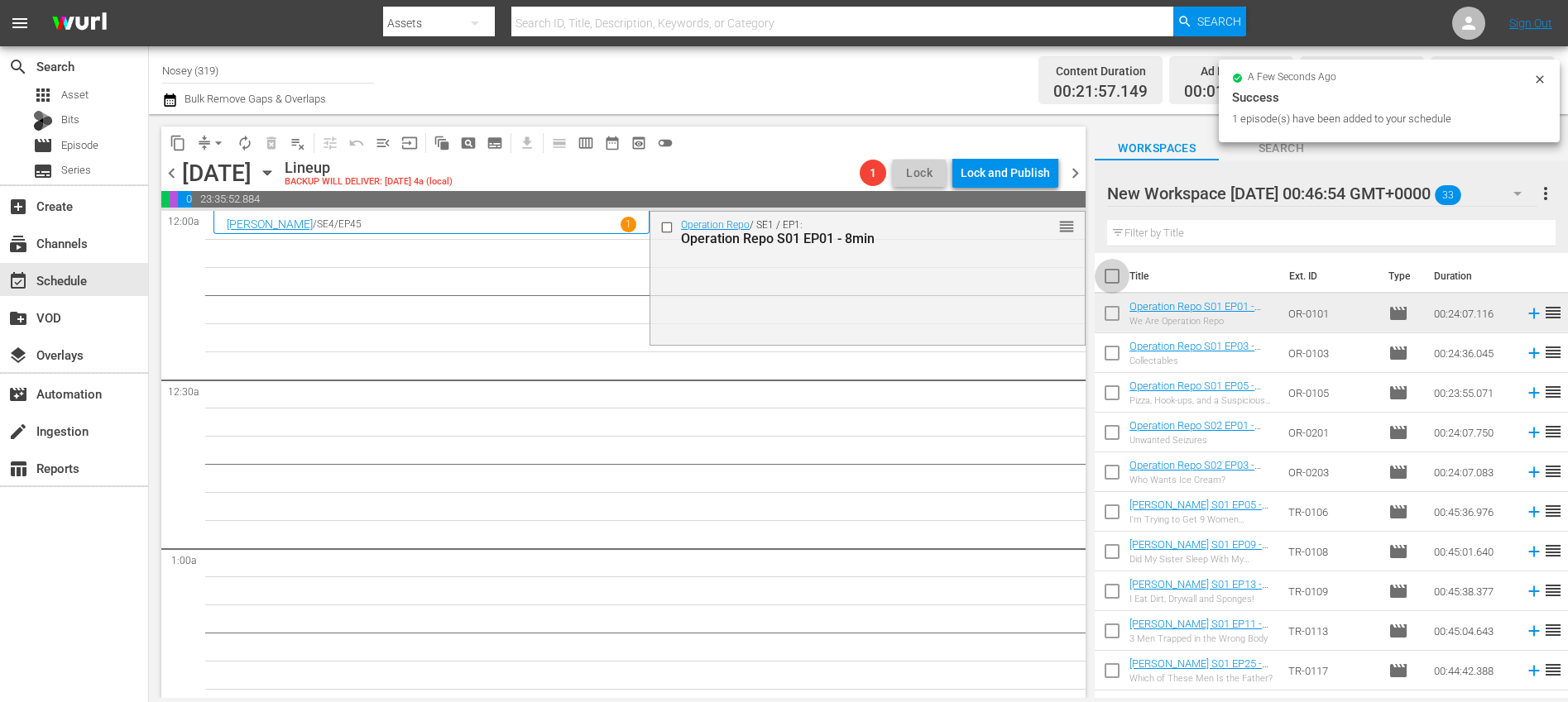
click at [1115, 280] on input "checkbox" at bounding box center [1111, 279] width 35 height 35
checkbox input "true"
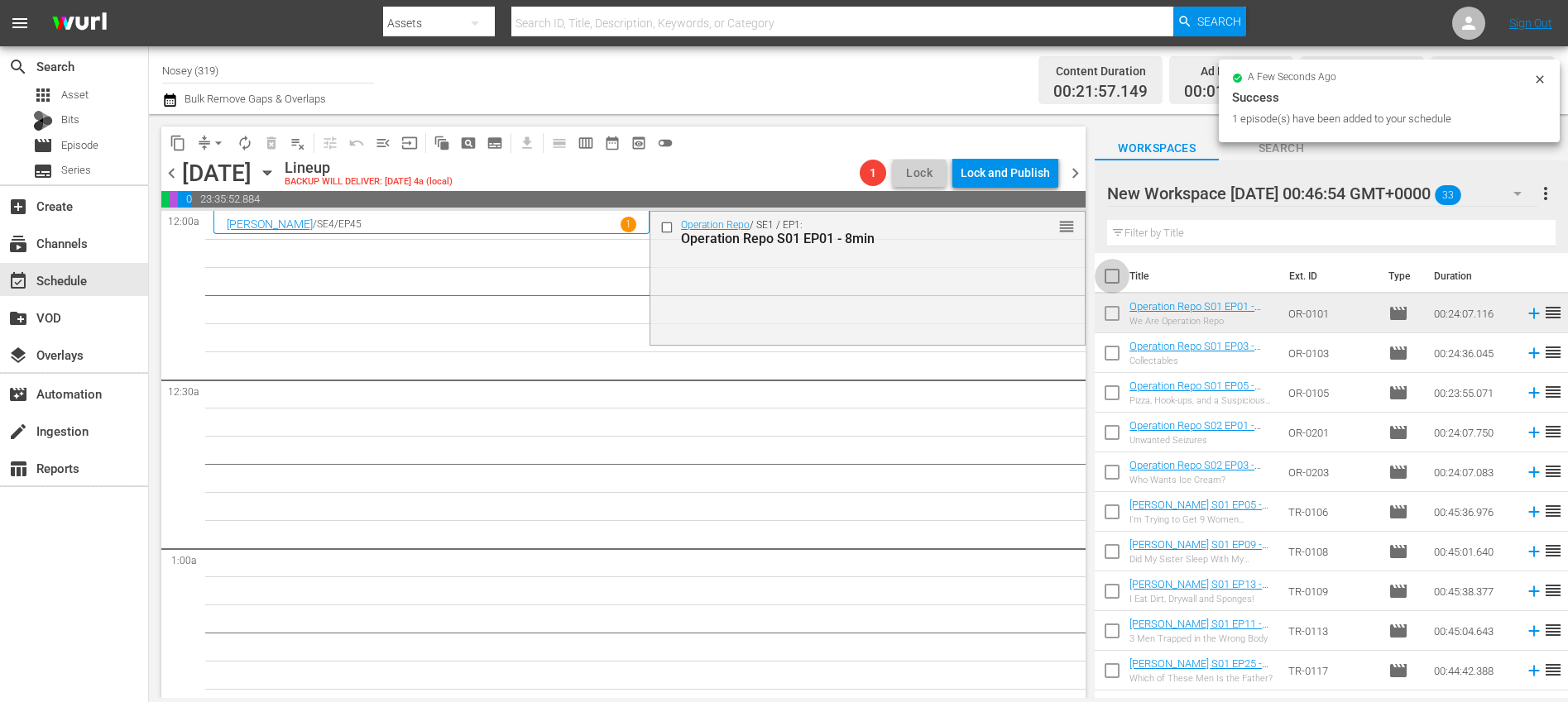
checkbox input "true"
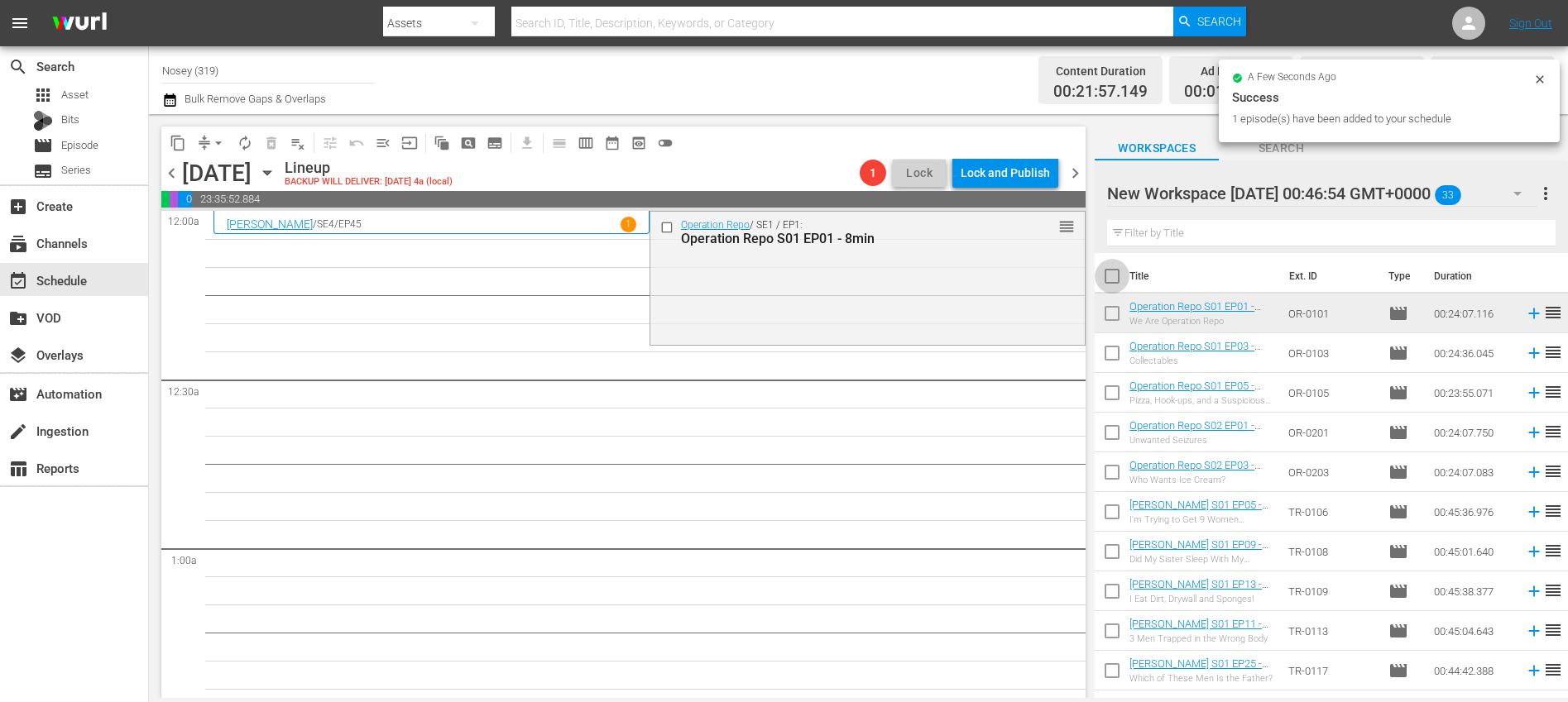
checkbox input "true"
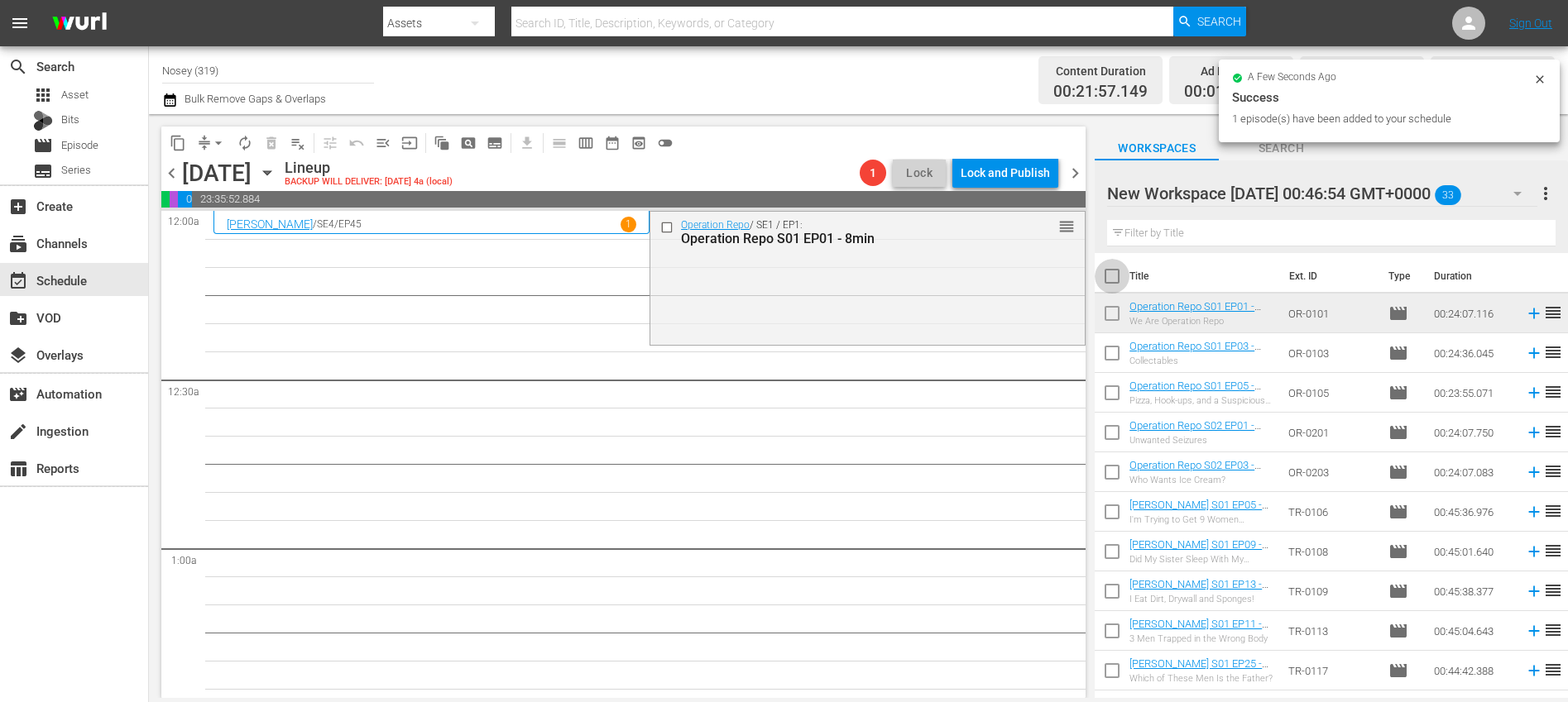
checkbox input "true"
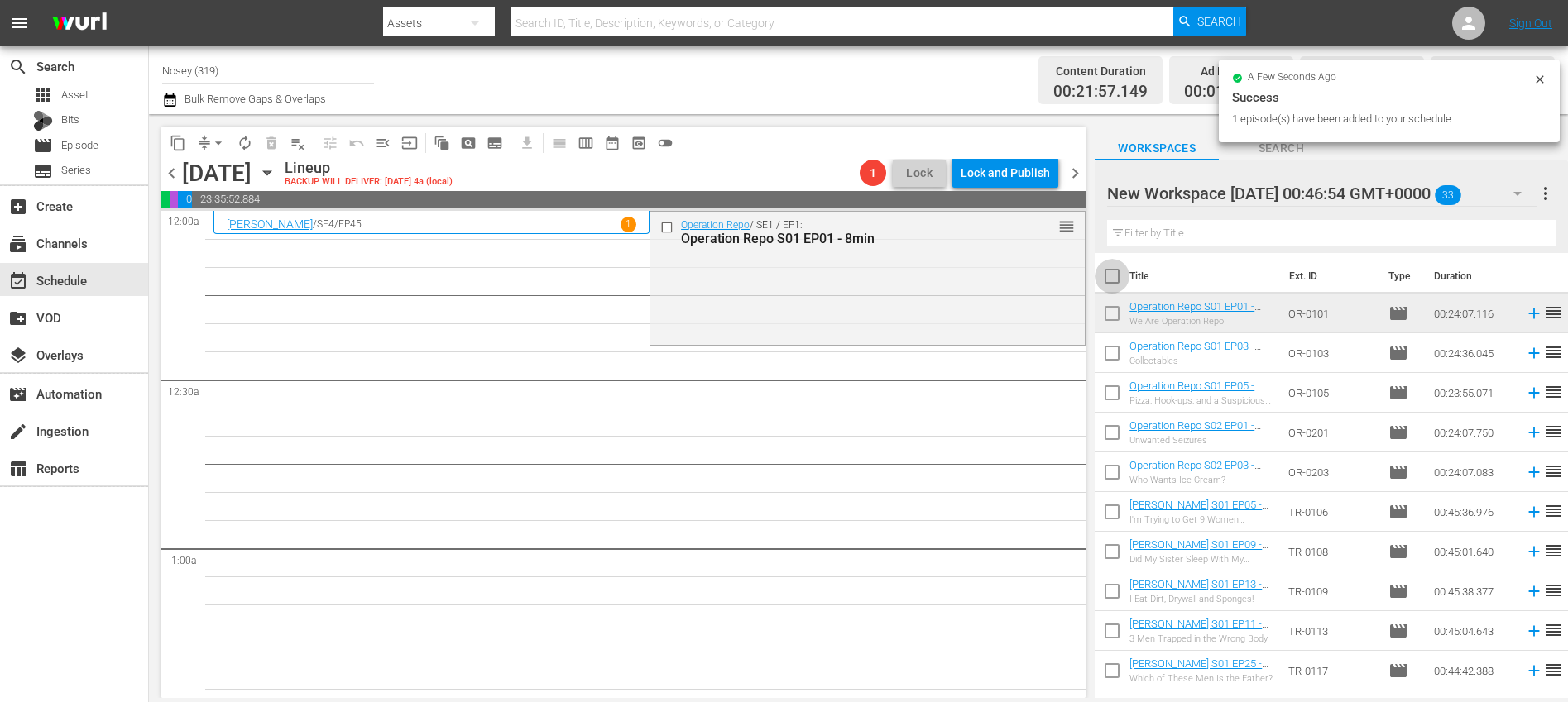
checkbox input "true"
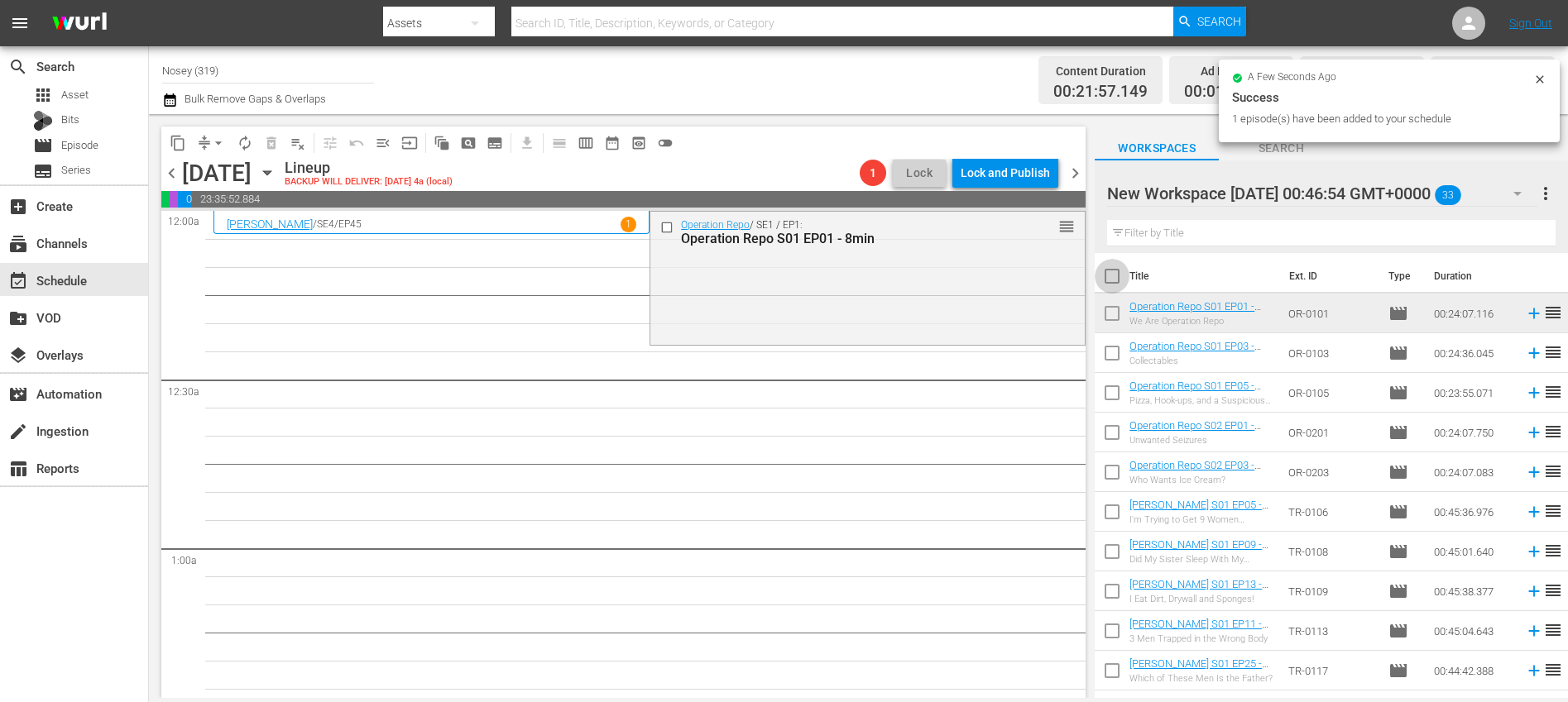
checkbox input "true"
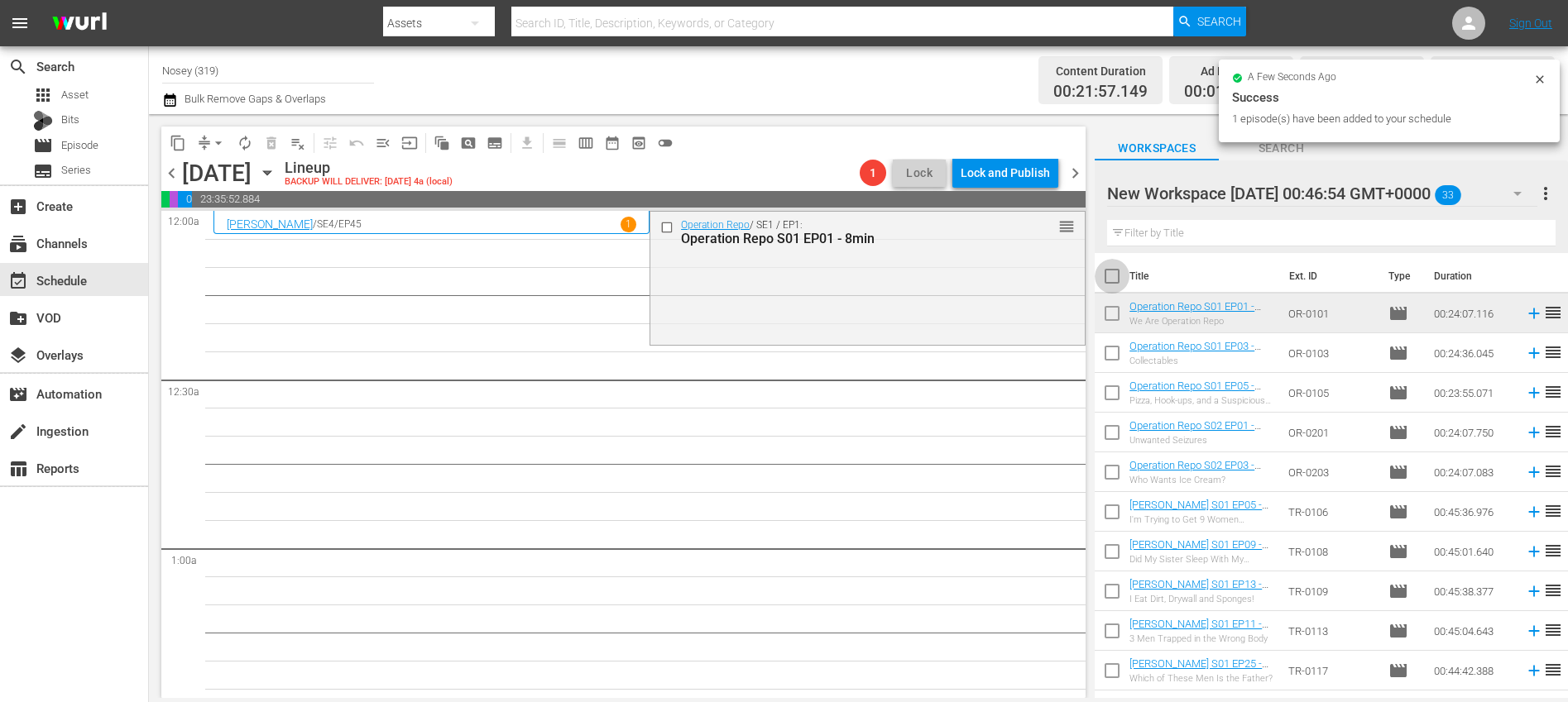
checkbox input "true"
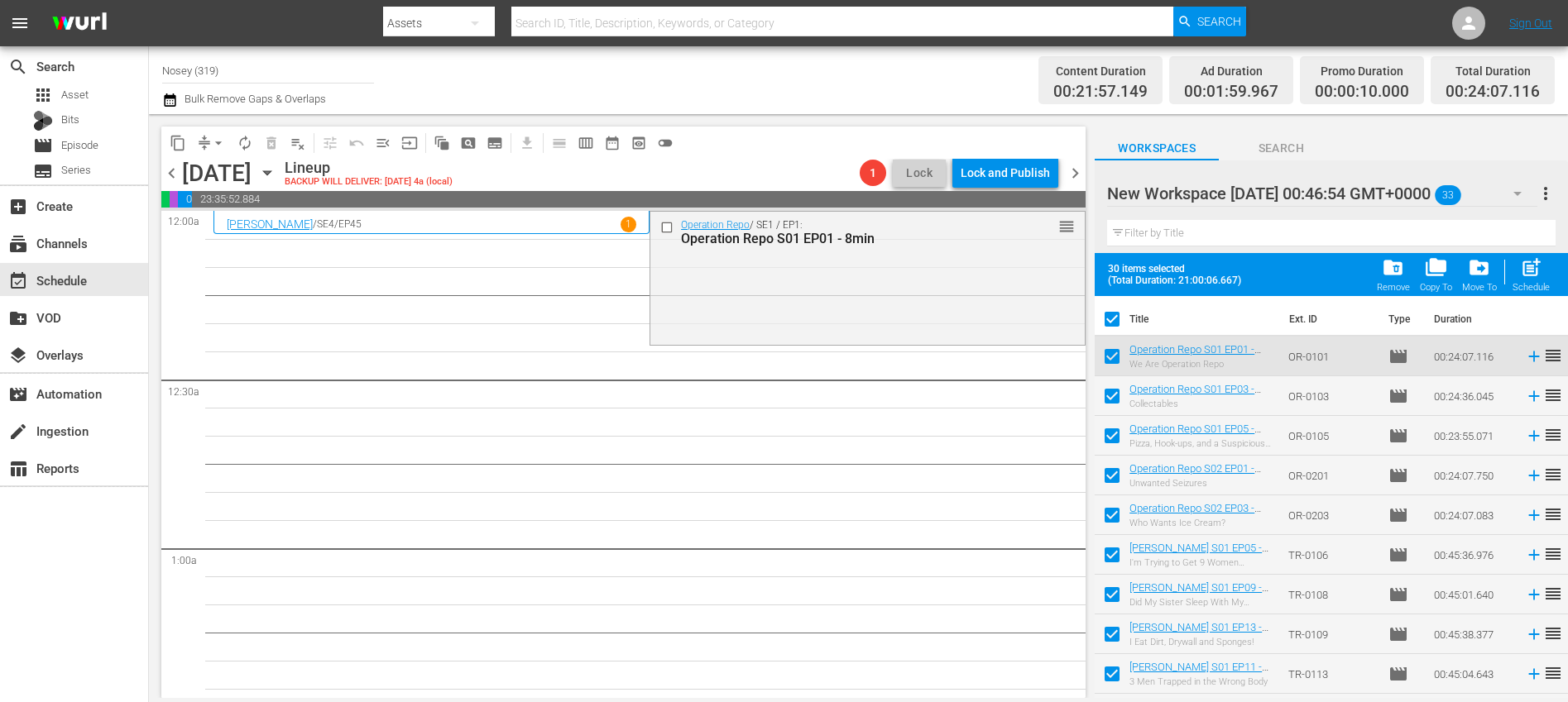
click at [1111, 358] on input "checkbox" at bounding box center [1111, 359] width 35 height 35
checkbox input "false"
click at [1528, 275] on span "post_add" at bounding box center [1531, 267] width 22 height 22
checkbox input "false"
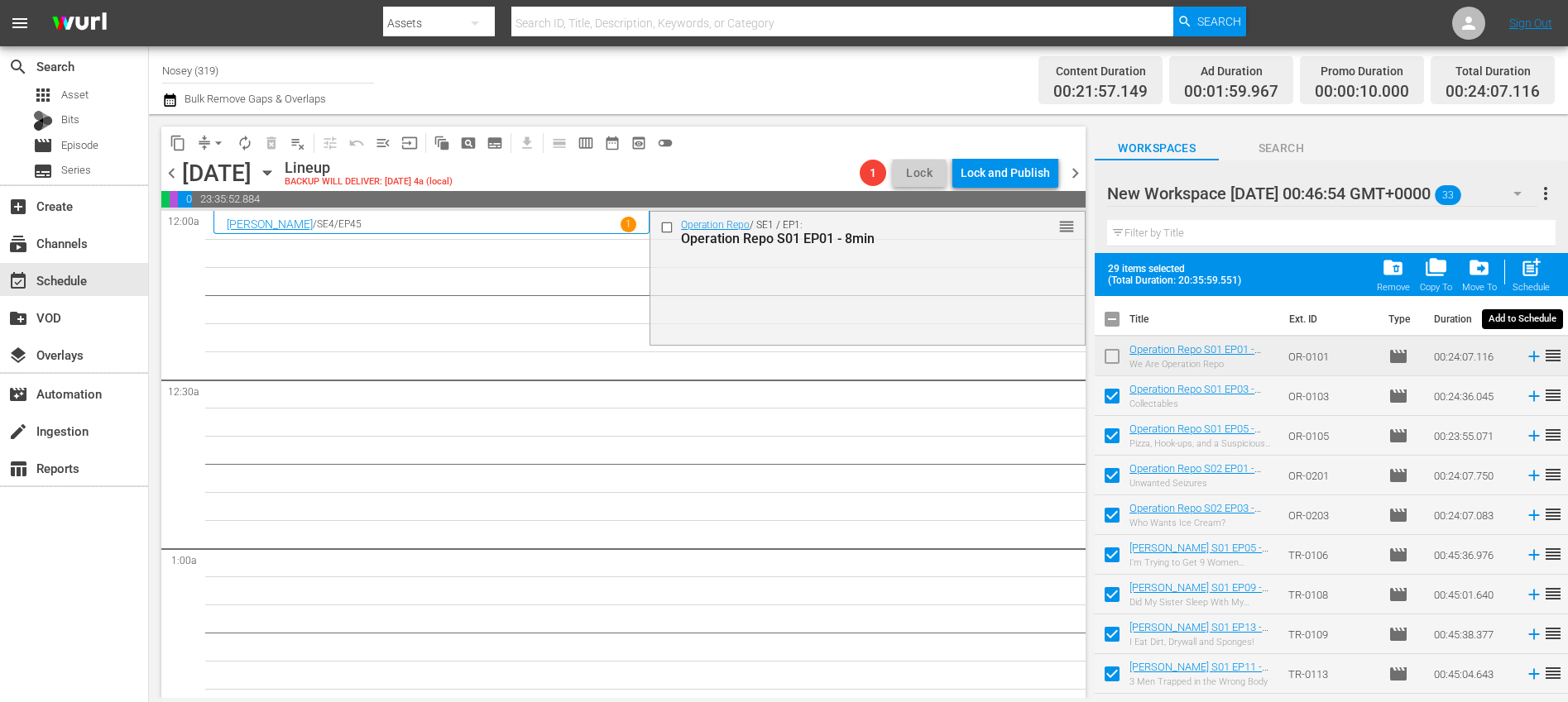
checkbox input "false"
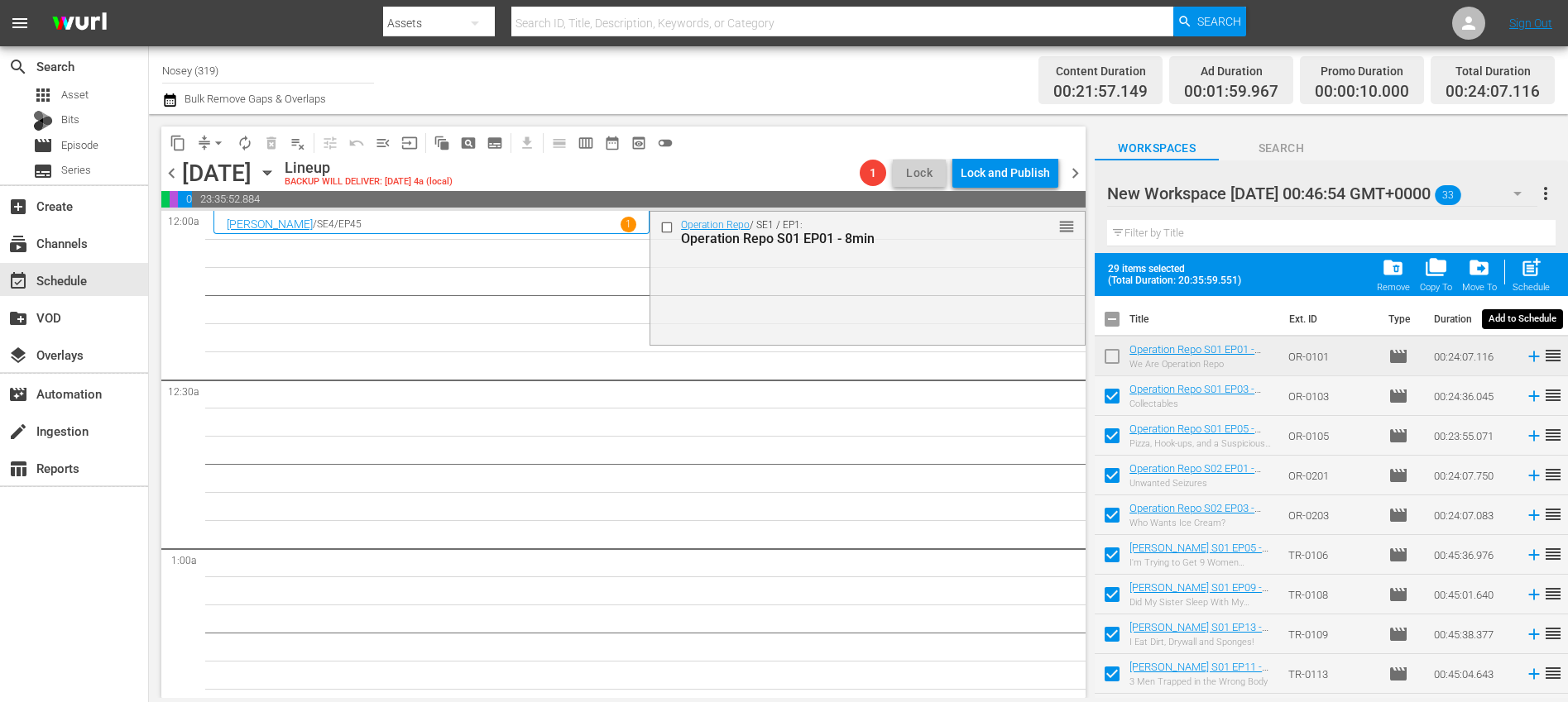
checkbox input "false"
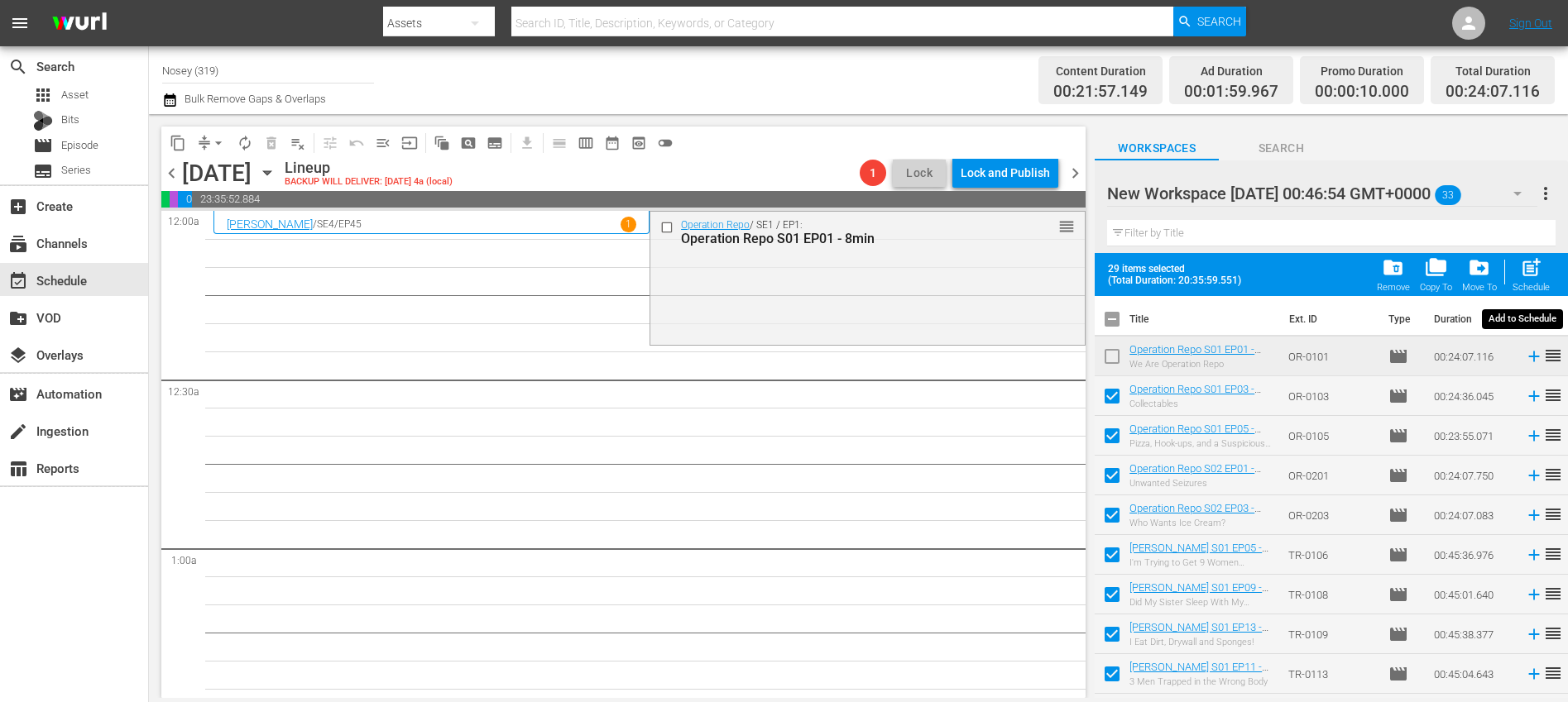
checkbox input "false"
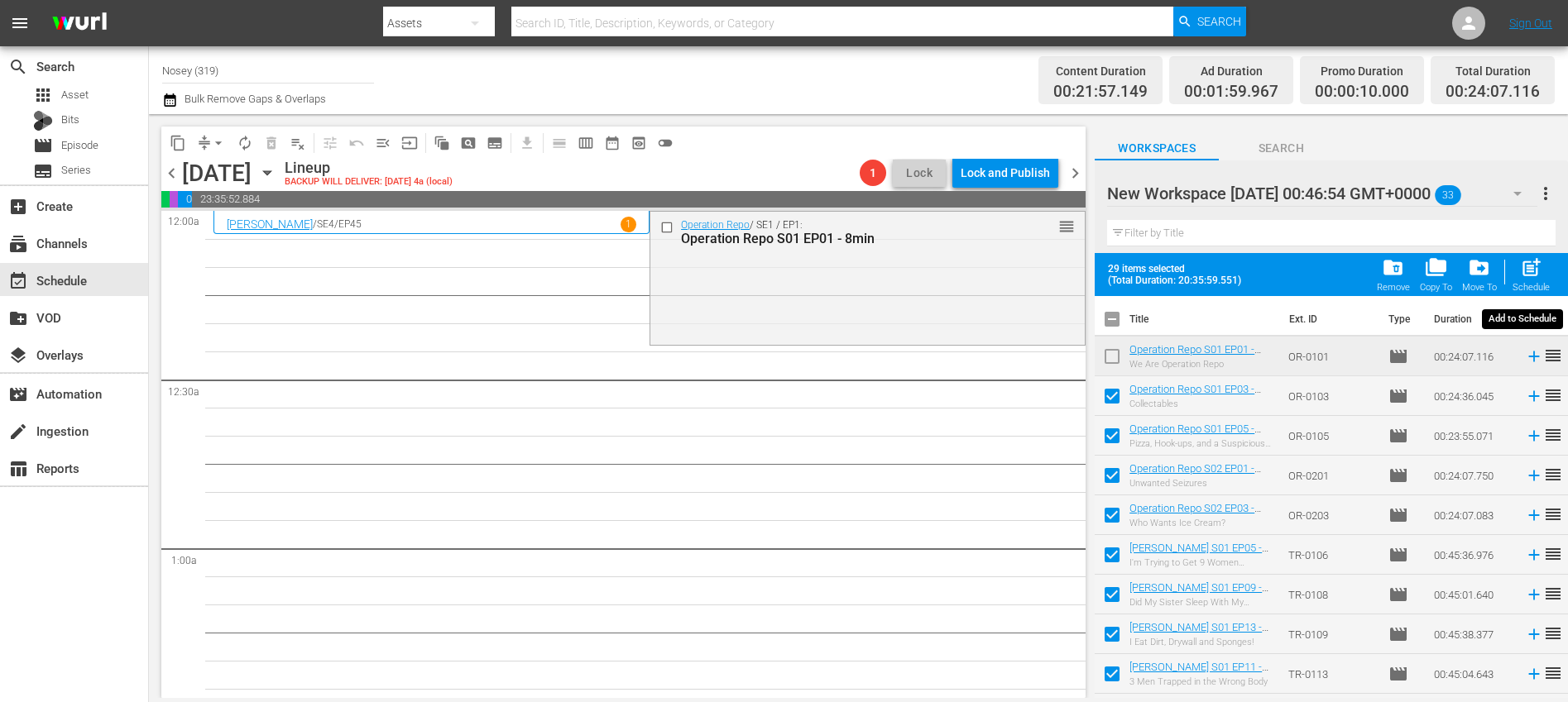
checkbox input "false"
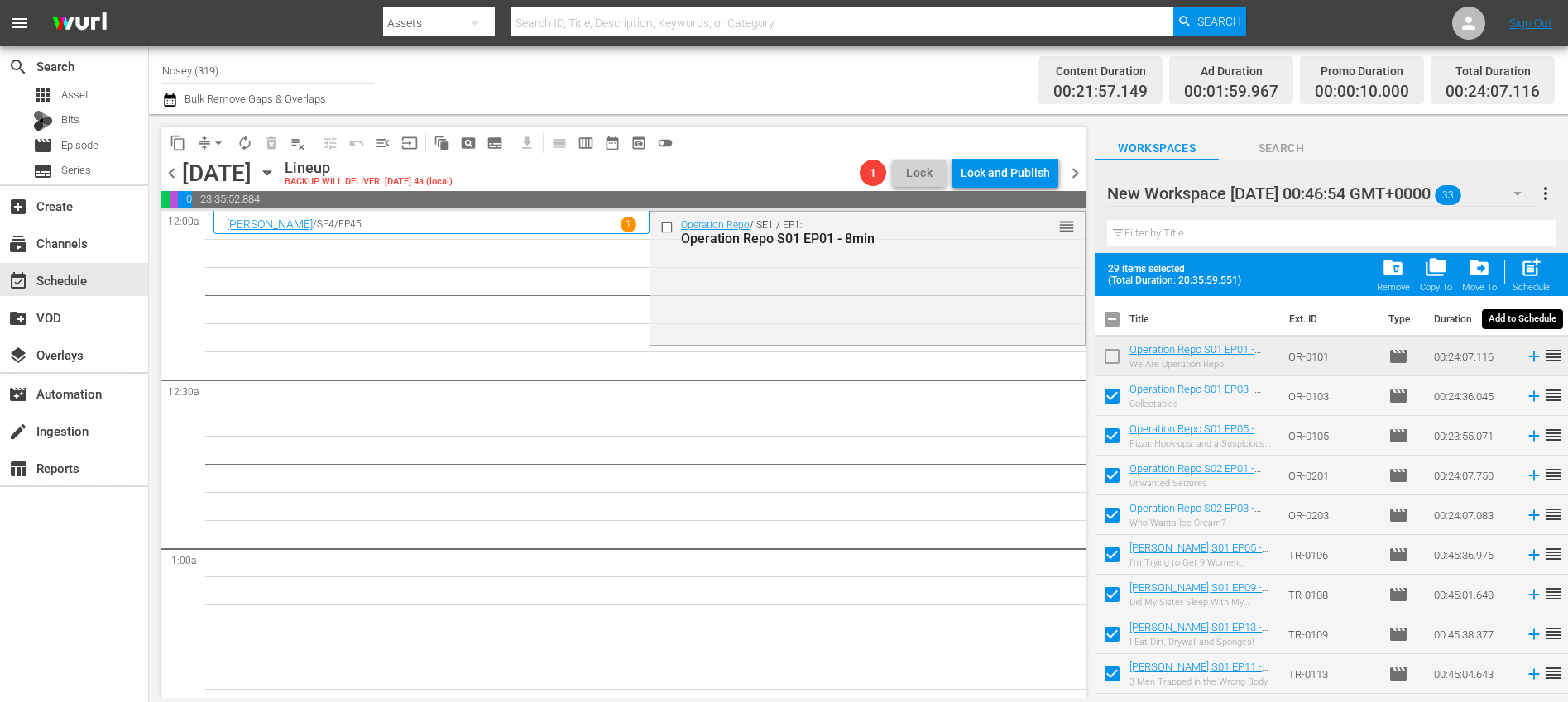
checkbox input "false"
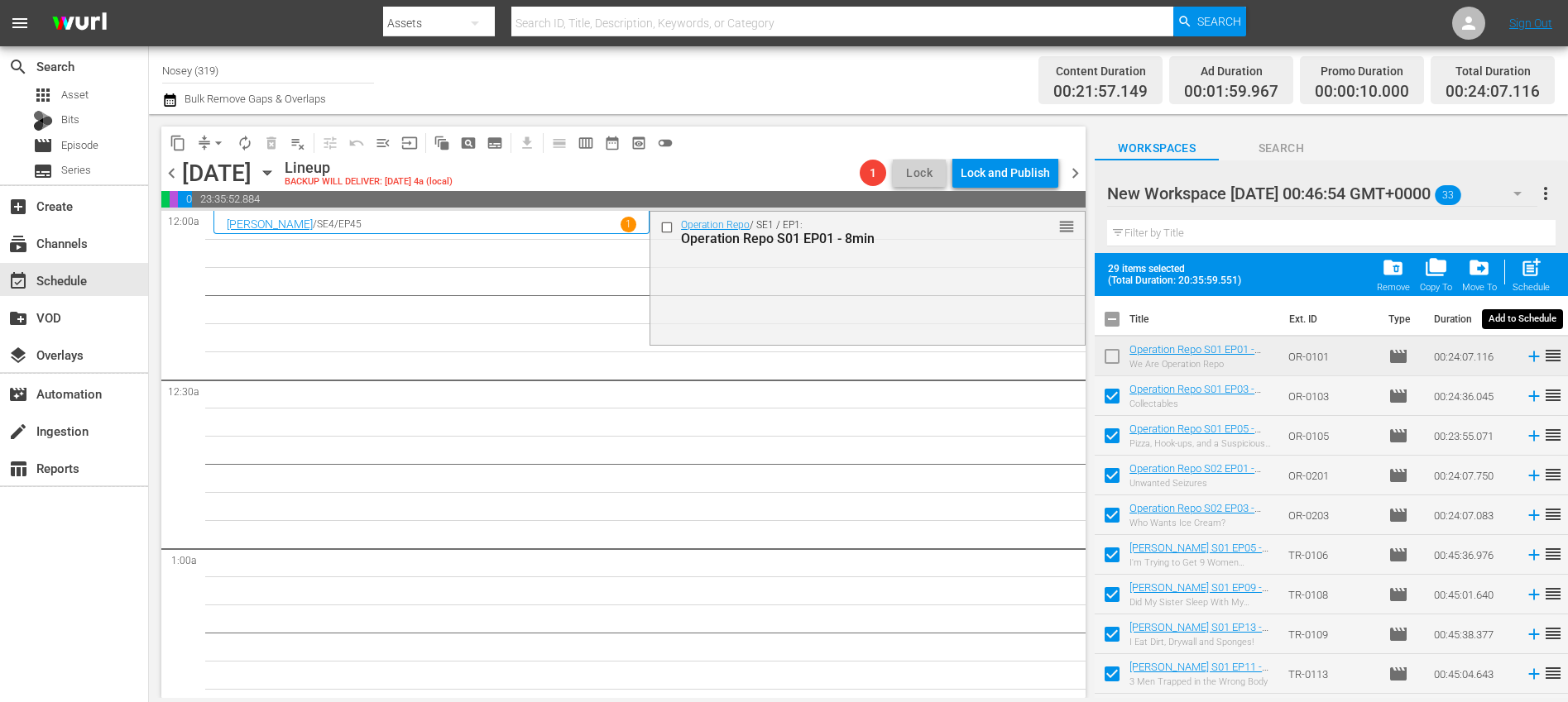
checkbox input "false"
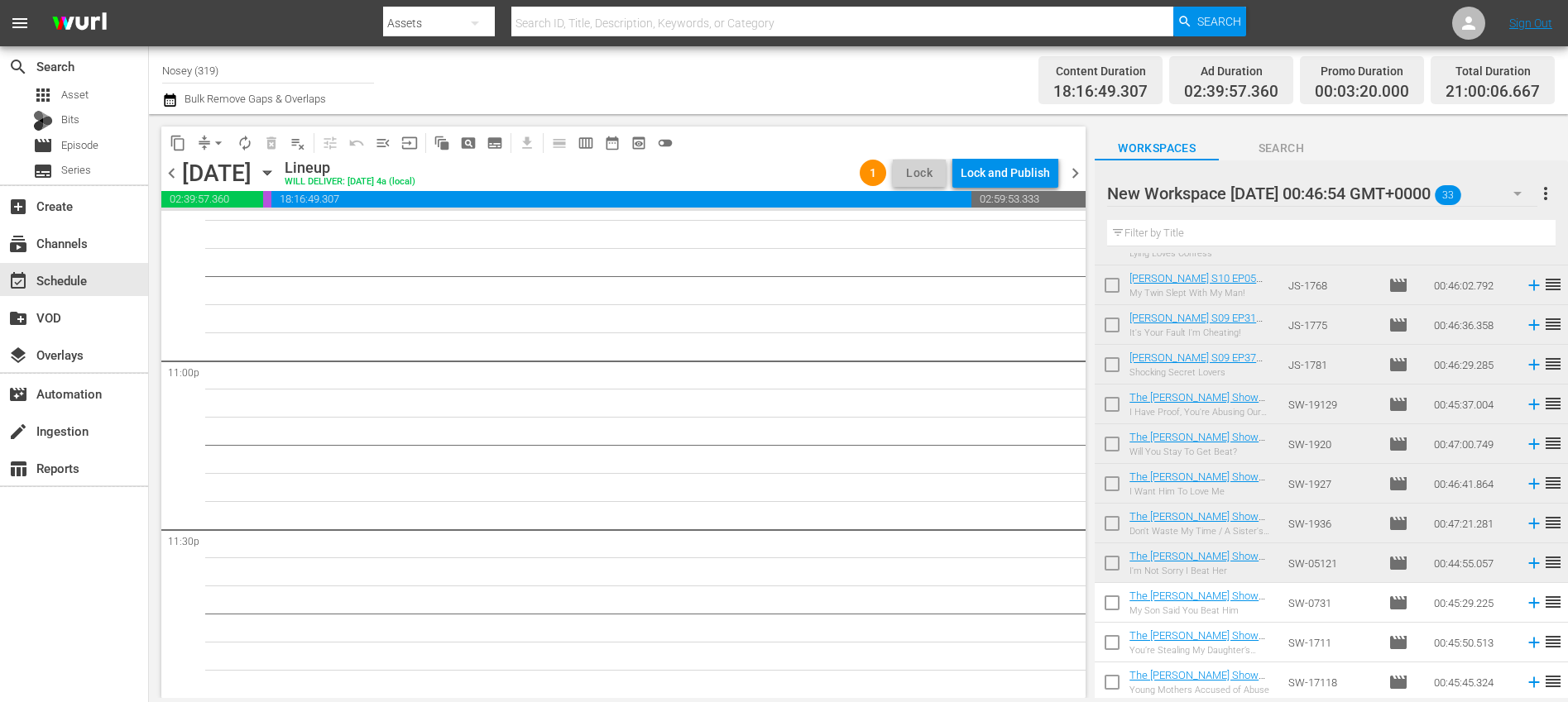
scroll to position [903, 0]
click at [1114, 607] on input "checkbox" at bounding box center [1111, 604] width 35 height 35
checkbox input "true"
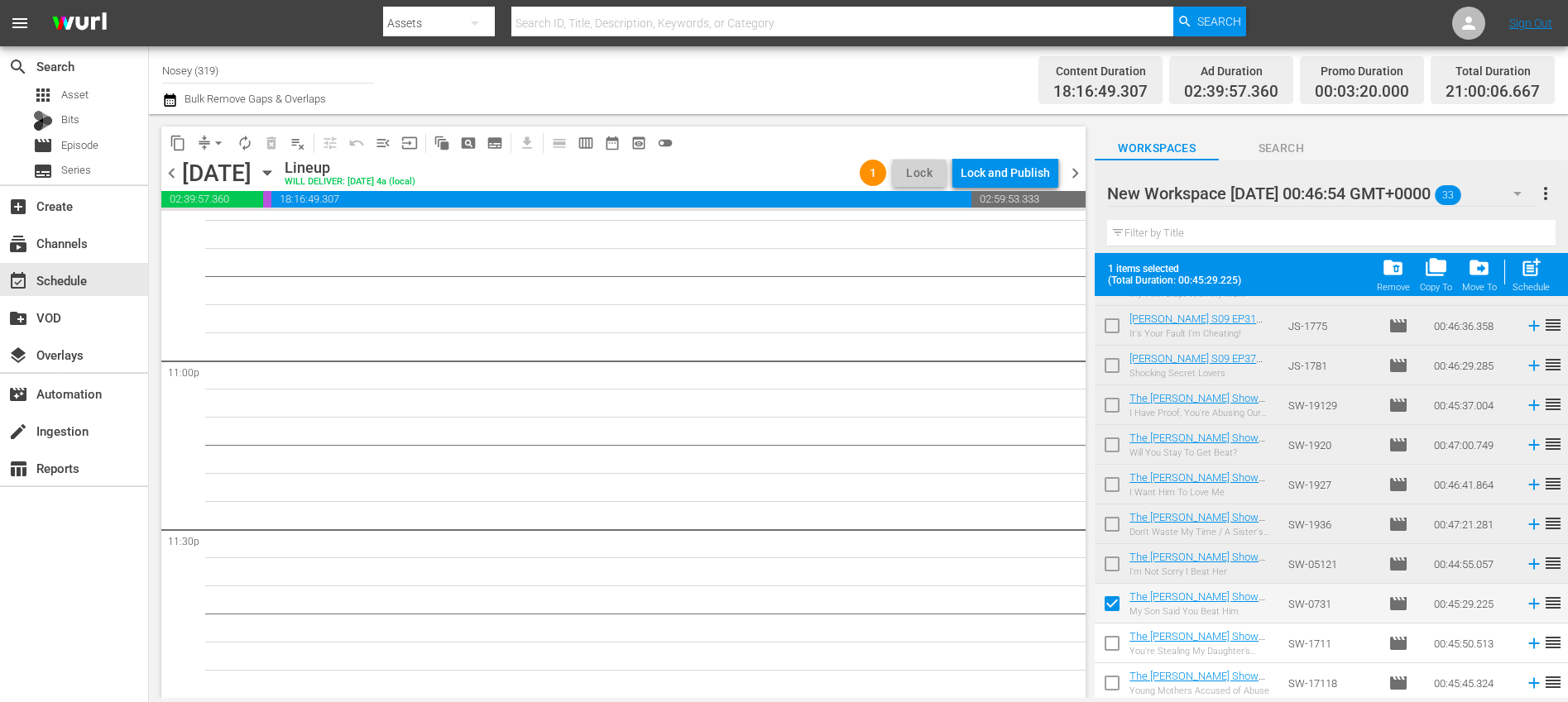
scroll to position [946, 0]
click at [1111, 647] on input "checkbox" at bounding box center [1111, 644] width 35 height 35
checkbox input "true"
click at [1113, 682] on input "checkbox" at bounding box center [1111, 683] width 35 height 35
checkbox input "true"
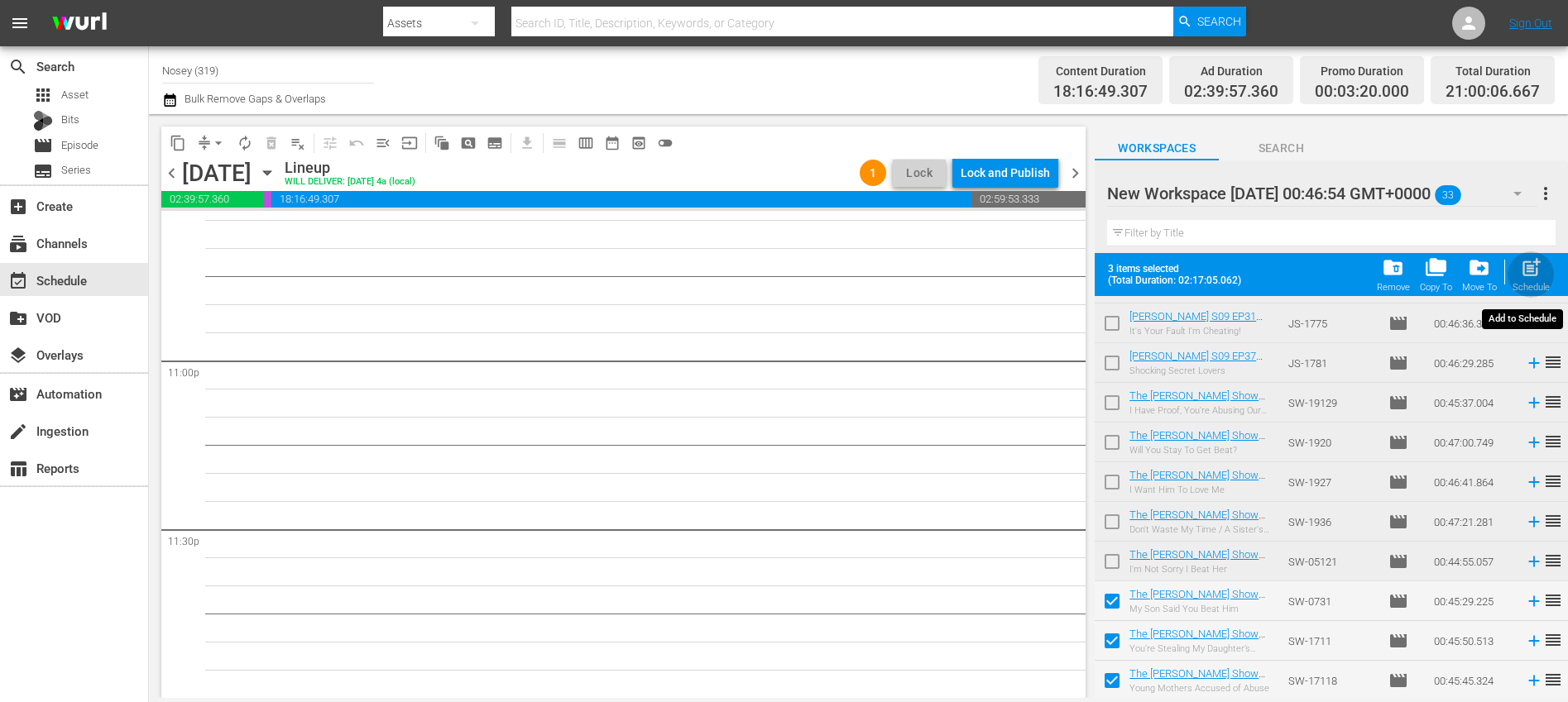
click at [1532, 271] on span "post_add" at bounding box center [1531, 267] width 22 height 22
checkbox input "false"
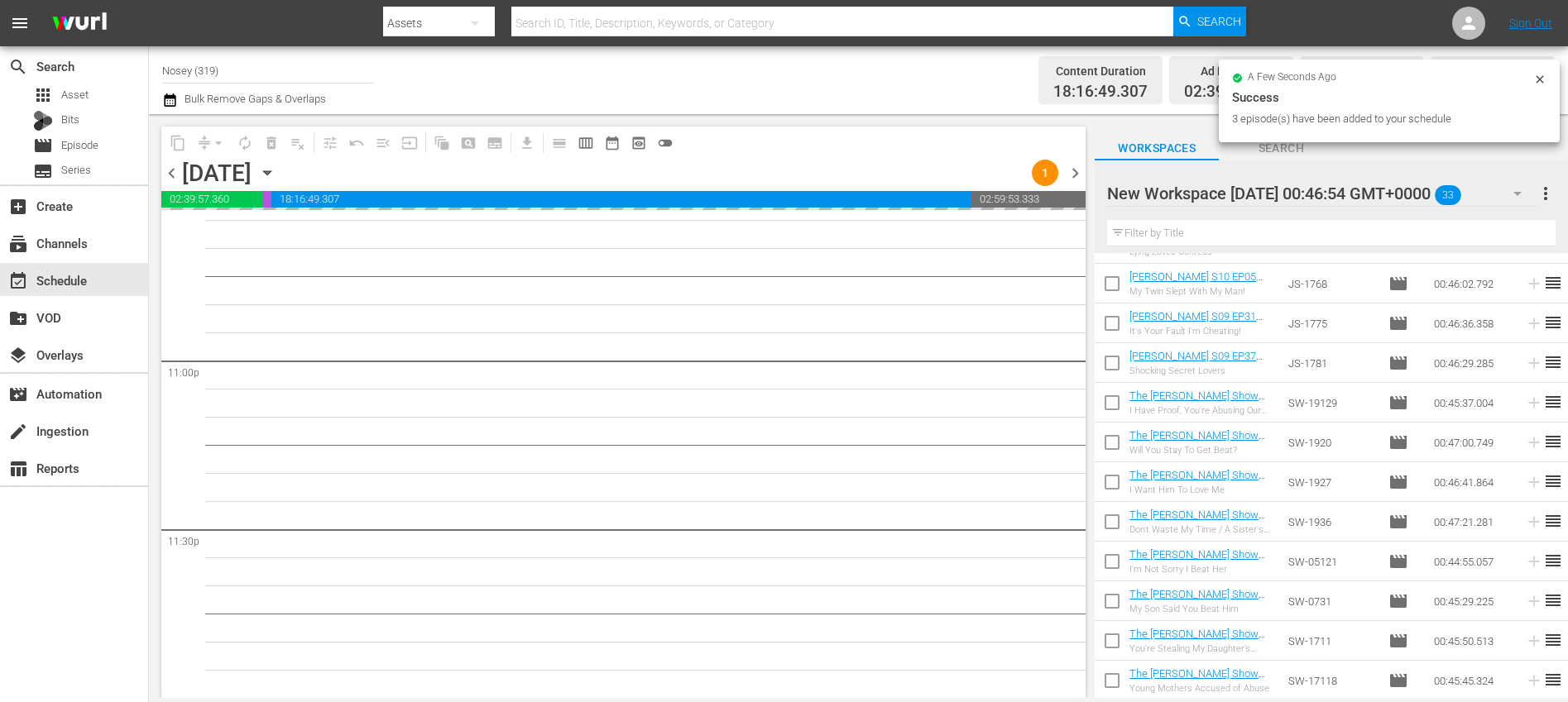
scroll to position [7612, 0]
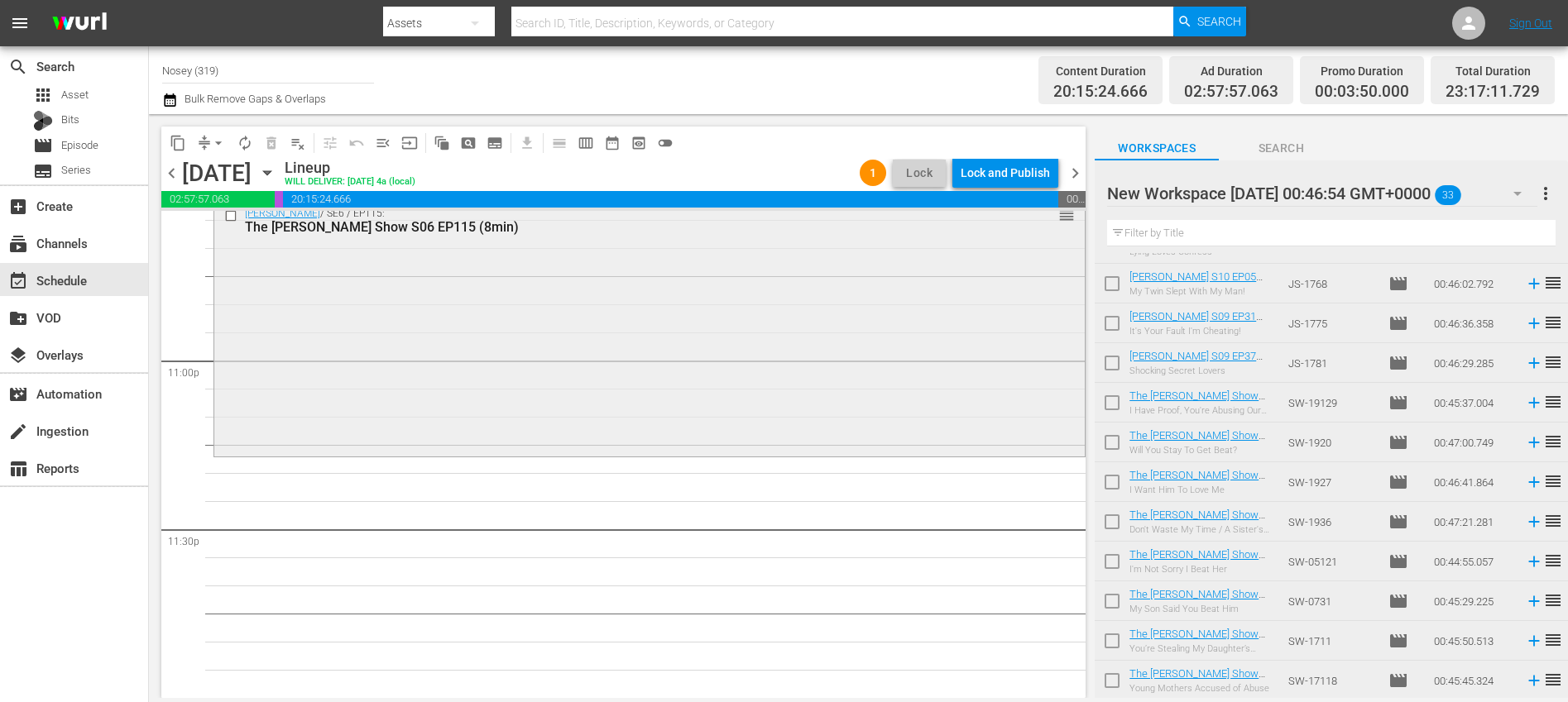
click at [507, 424] on div "[PERSON_NAME] / SE6 / EP115: The [PERSON_NAME] Show S06 EP115 (8min) reorder" at bounding box center [650, 327] width 870 height 253
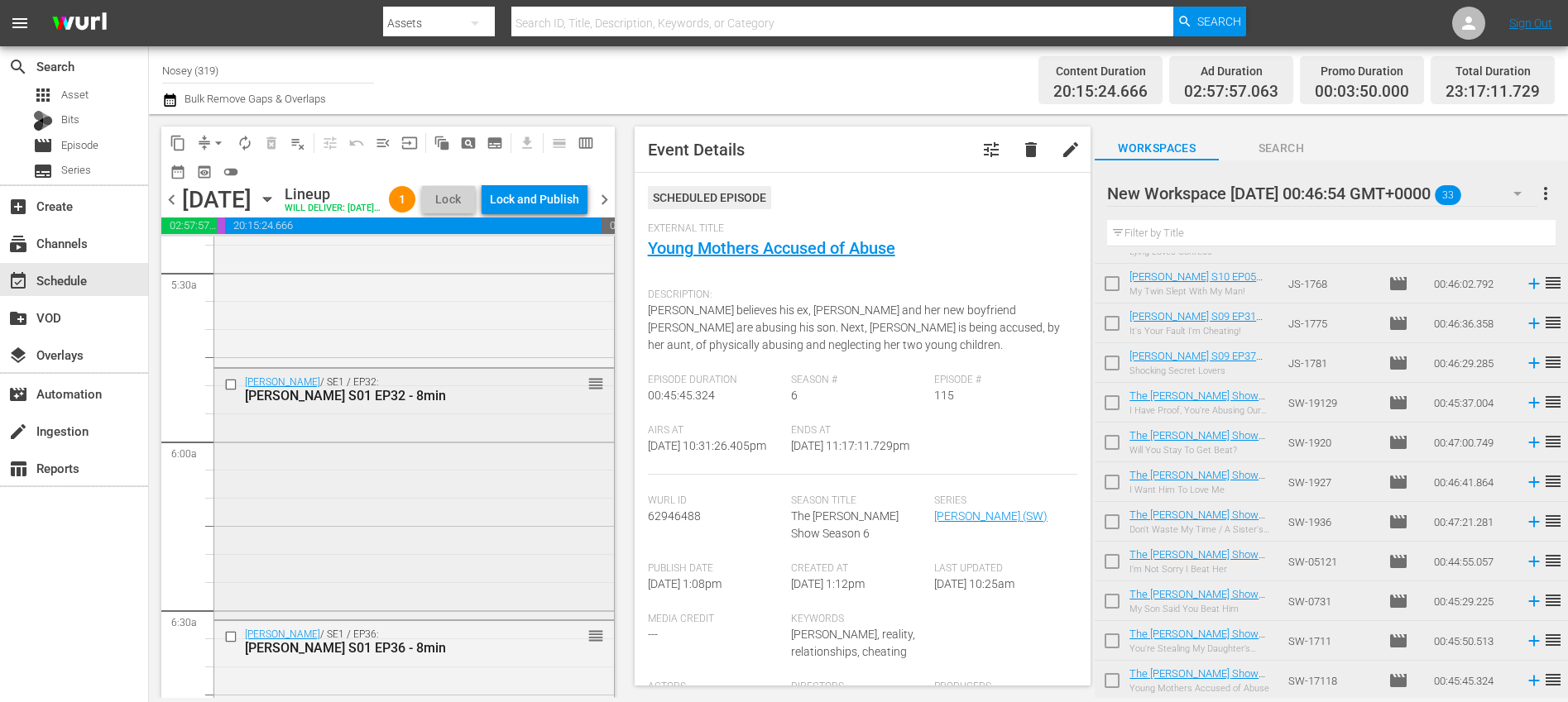
scroll to position [1820, 0]
click at [493, 504] on div "[PERSON_NAME] / SE1 / EP32: [PERSON_NAME] S01 EP32 - 8min reorder" at bounding box center [414, 491] width 400 height 246
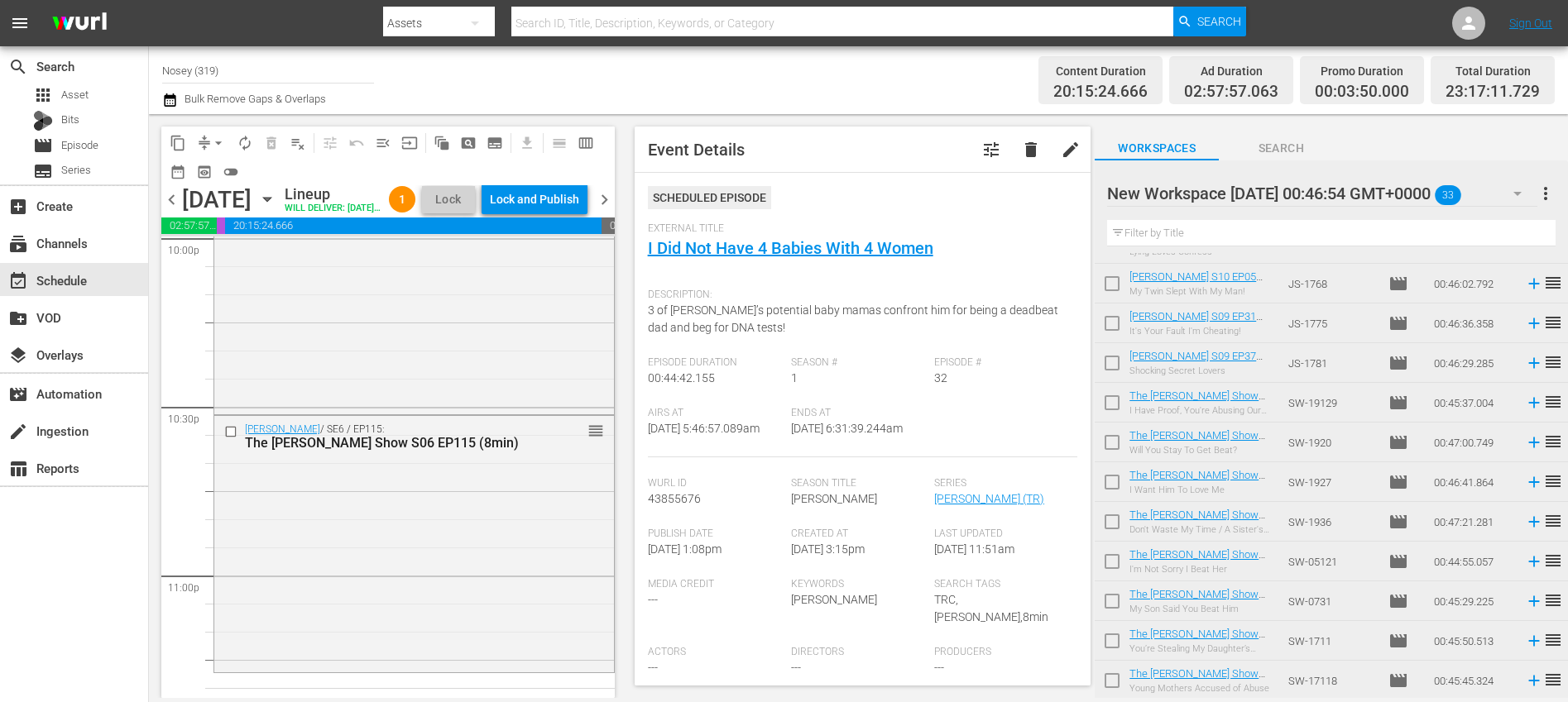
scroll to position [7663, 0]
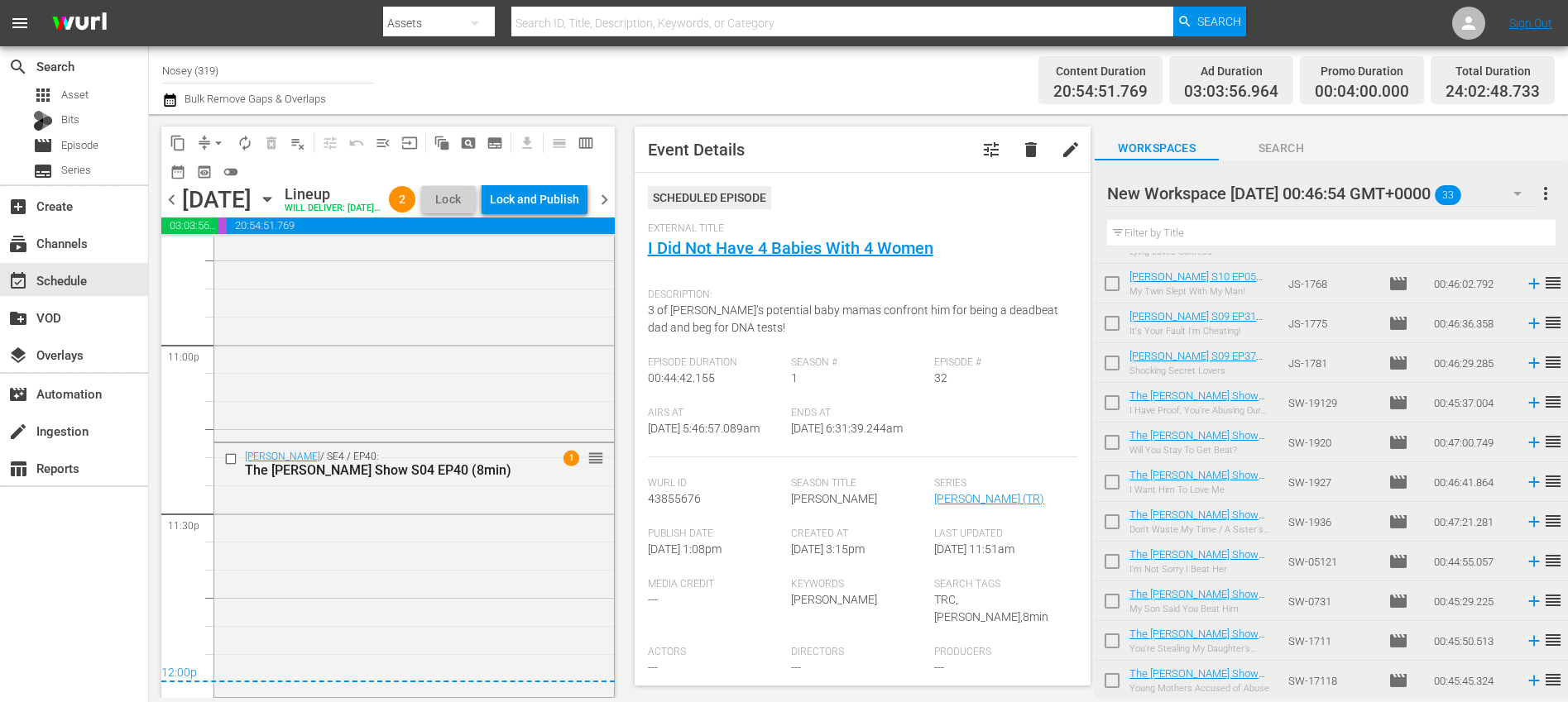
drag, startPoint x: 1338, startPoint y: 399, endPoint x: 1224, endPoint y: 6, distance: 409.2
click at [510, 568] on div "[PERSON_NAME] / SE4 / EP40: The [PERSON_NAME] Show S04 EP40 (8min) 1 reorder" at bounding box center [414, 569] width 400 height 252
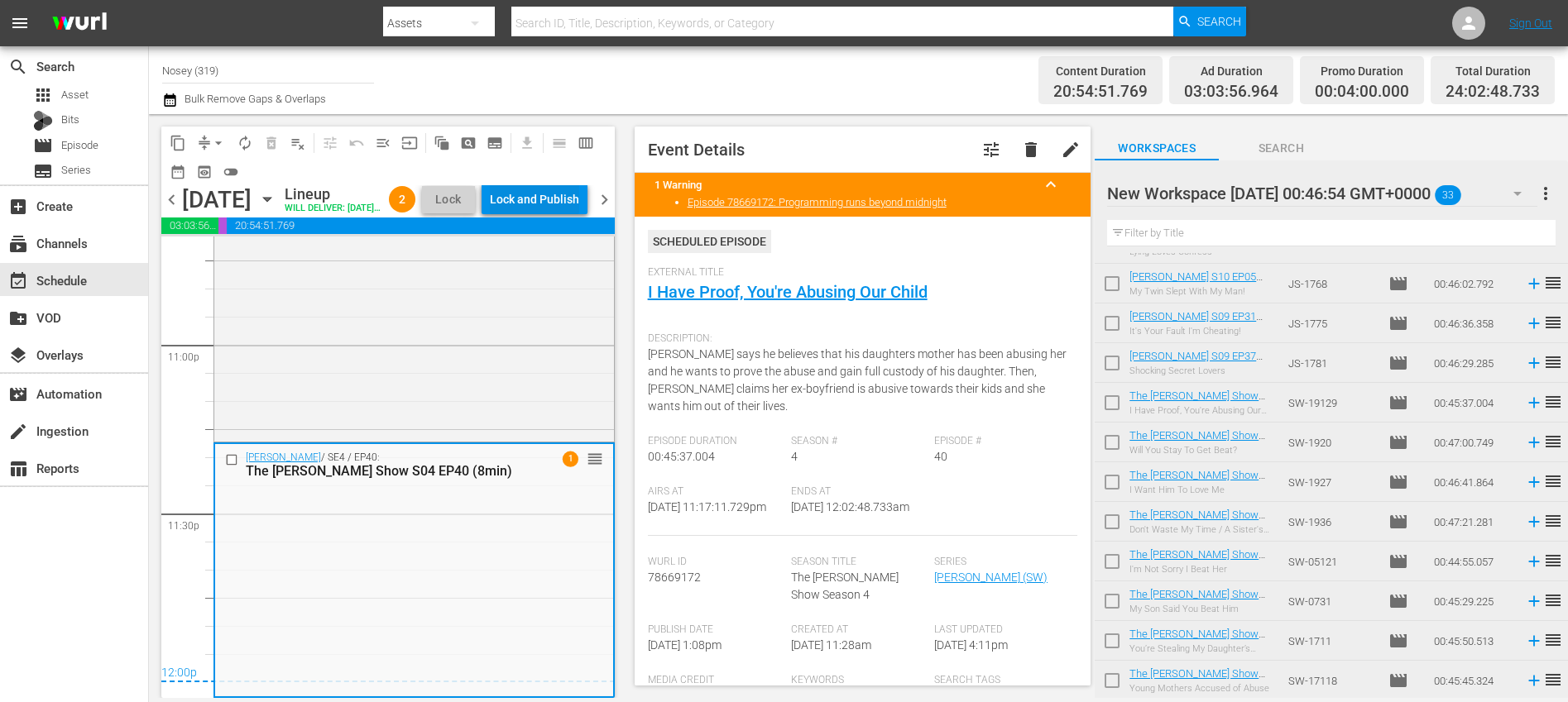
click at [569, 200] on div "Lock and Publish" at bounding box center [534, 198] width 89 height 29
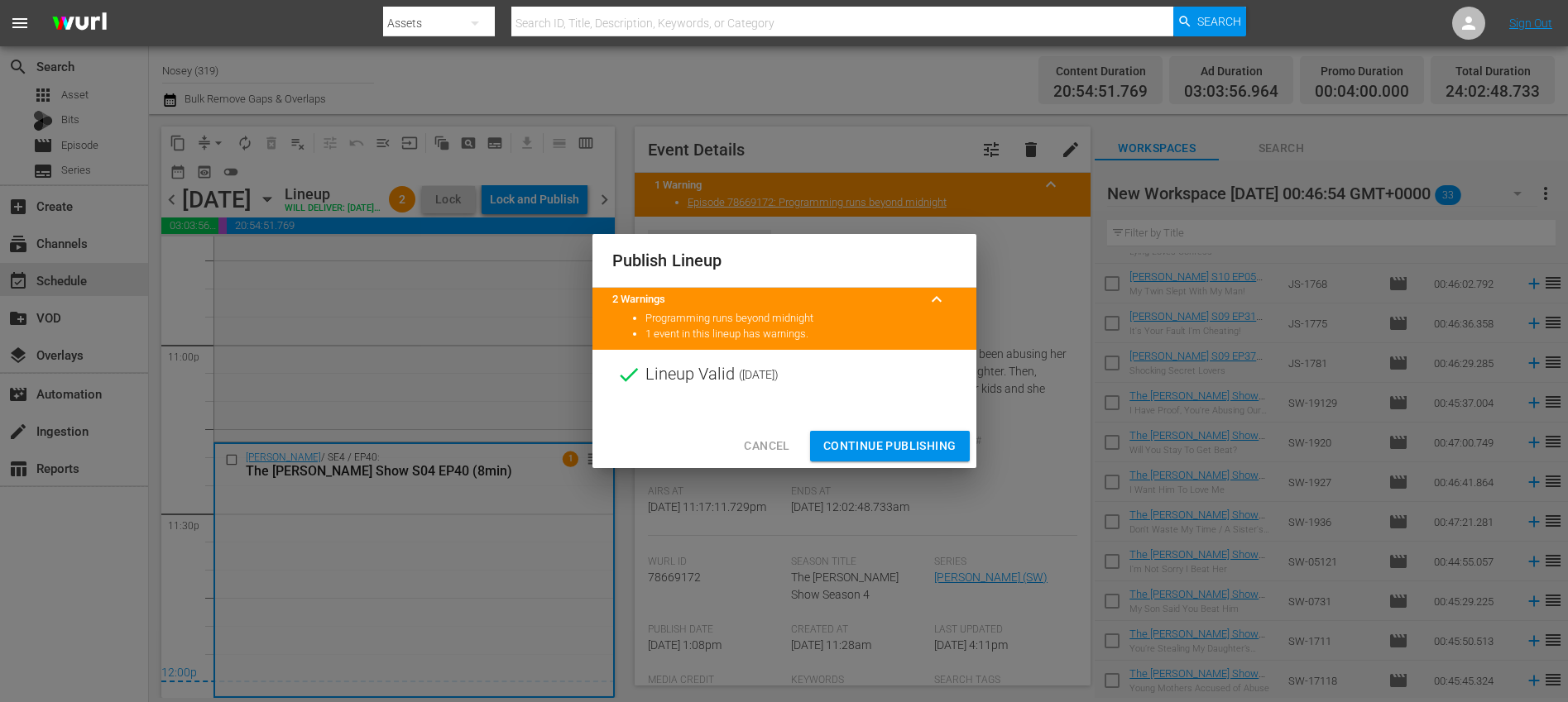
click at [889, 448] on span "Continue Publishing" at bounding box center [890, 446] width 133 height 20
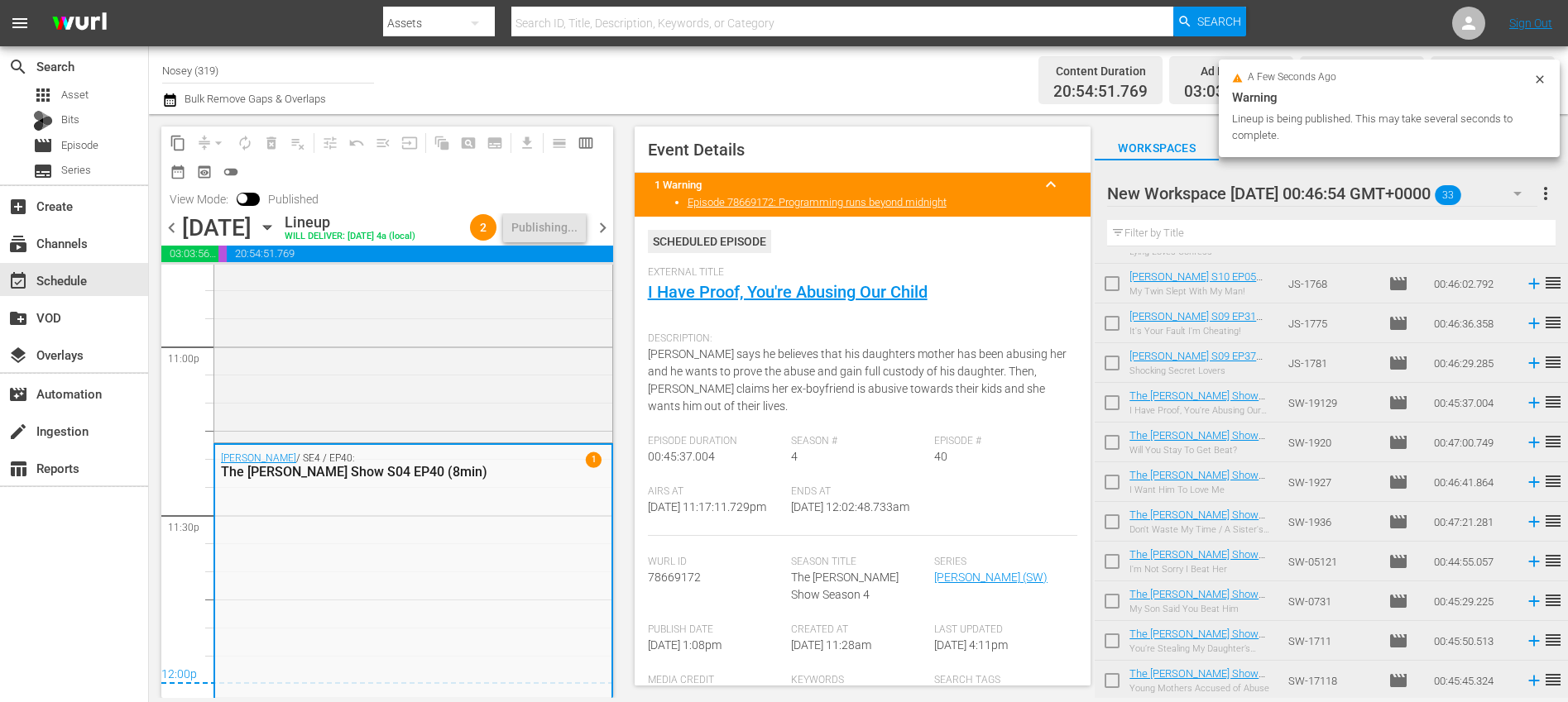
click at [603, 238] on span "chevron_right" at bounding box center [602, 227] width 20 height 20
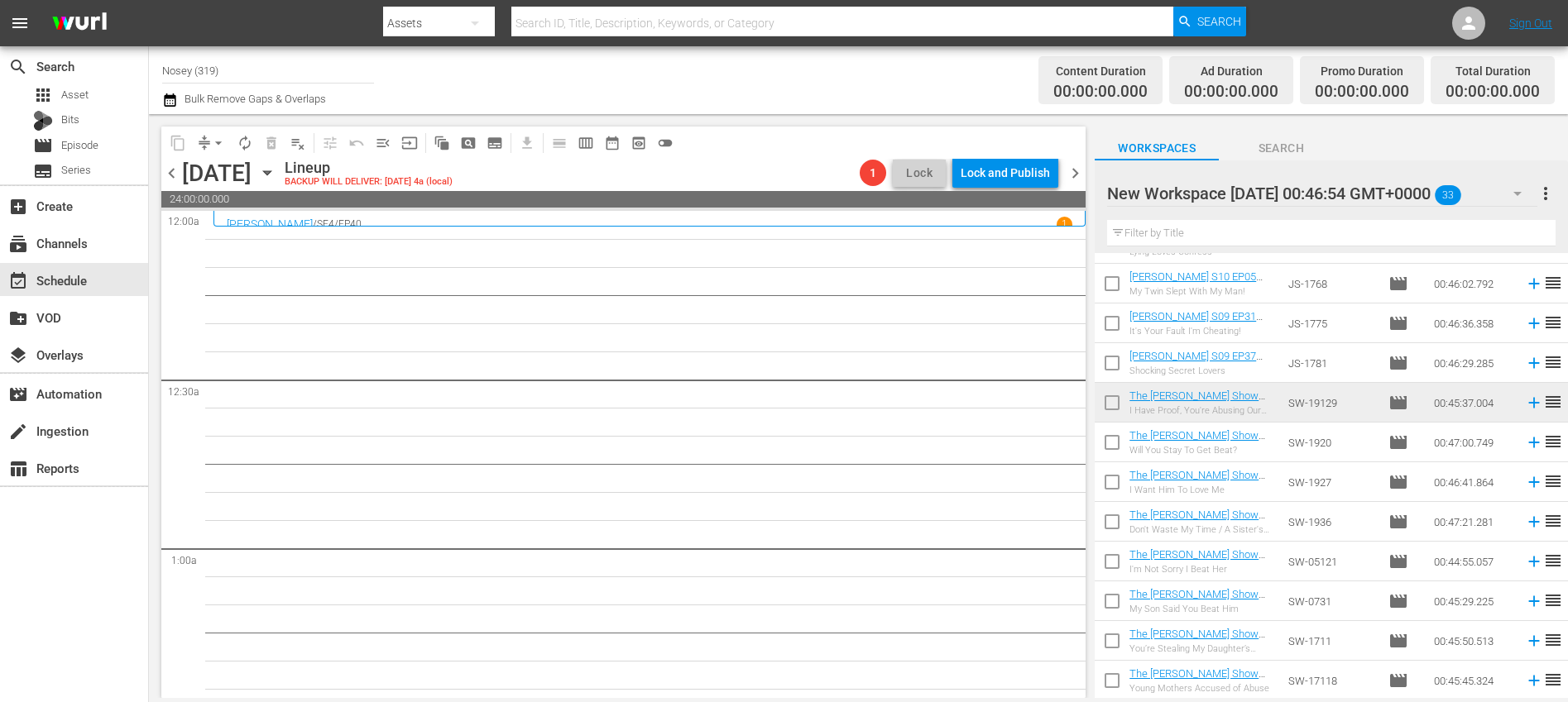
click at [1552, 196] on span "more_vert" at bounding box center [1545, 193] width 20 height 20
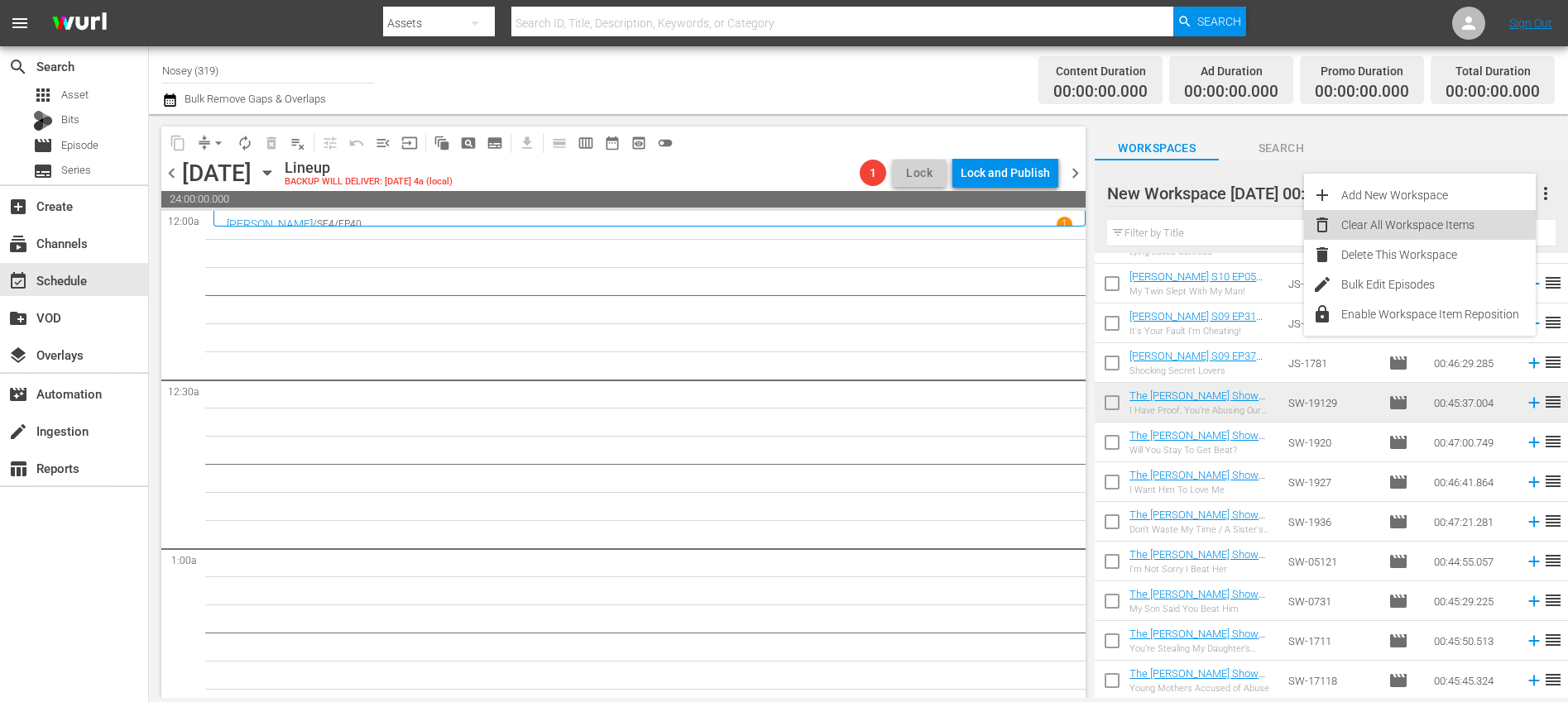
click at [1439, 229] on div "Clear All Workspace Items" at bounding box center [1438, 224] width 194 height 29
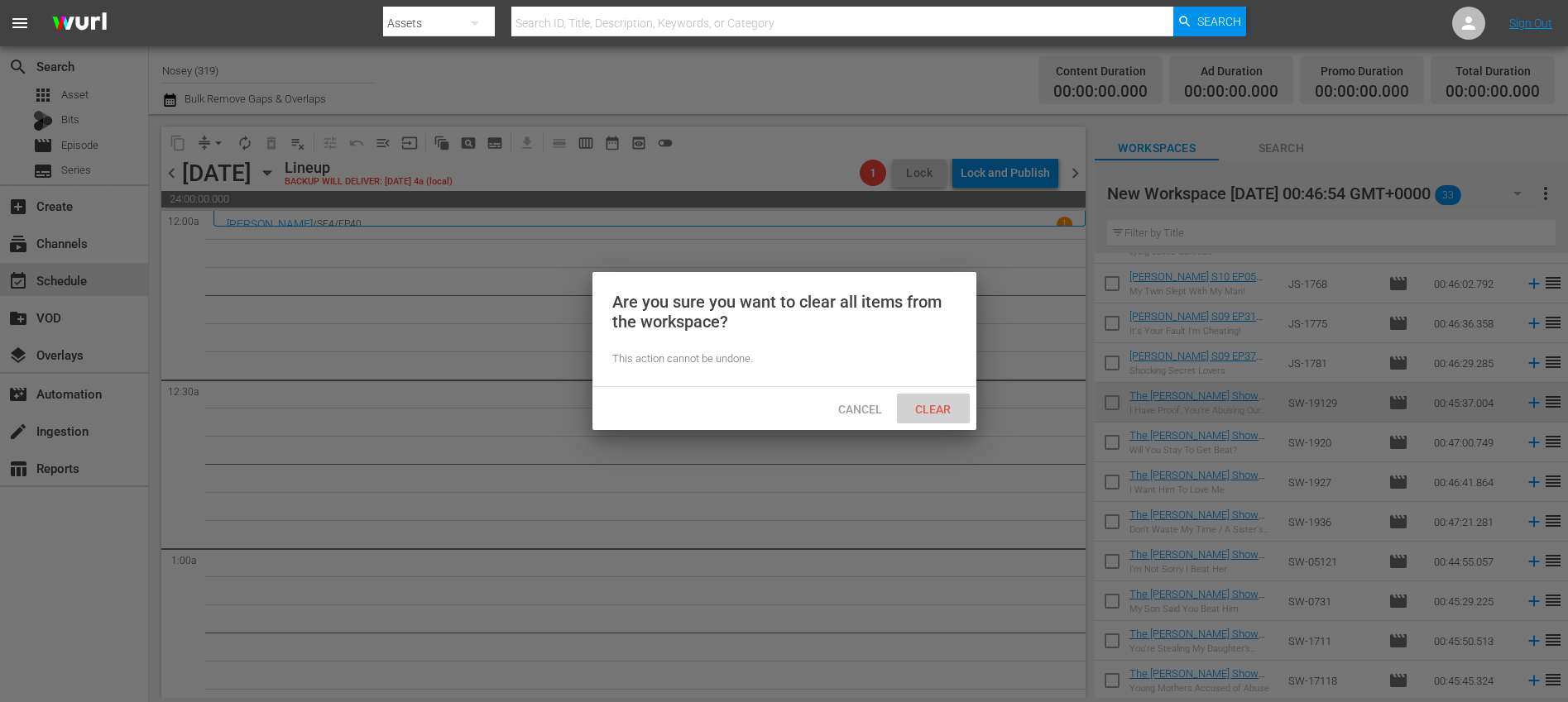
click at [934, 400] on div "Clear" at bounding box center [934, 408] width 73 height 30
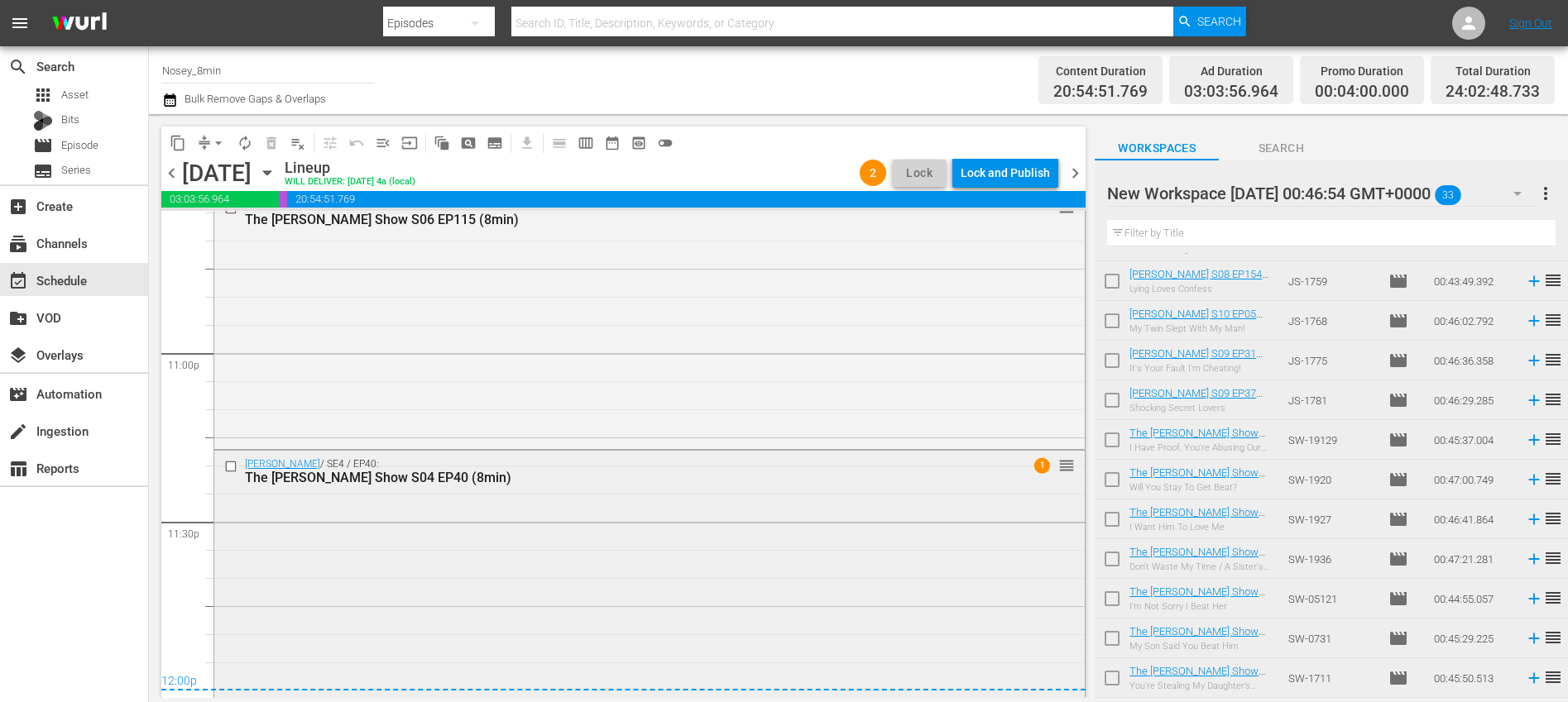
scroll to position [7627, 0]
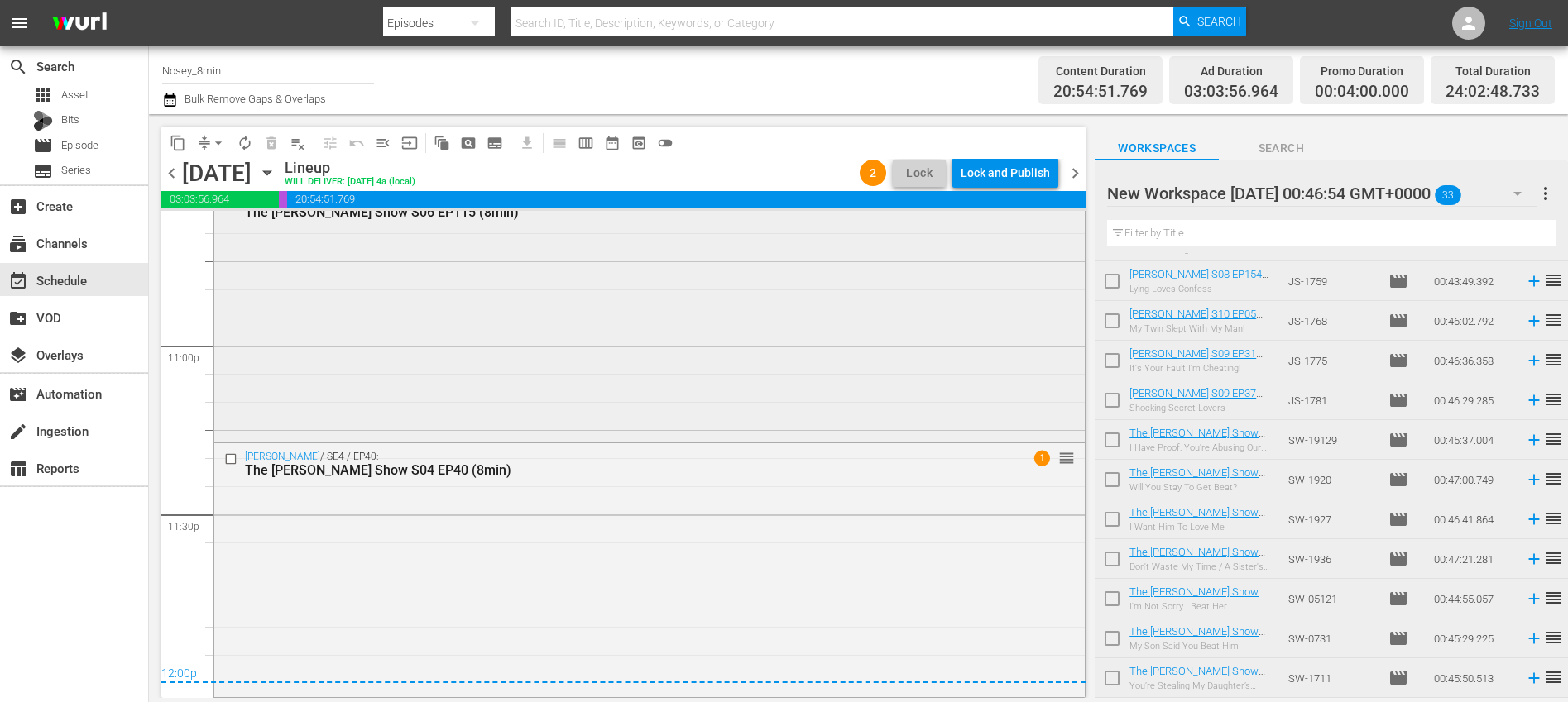
click at [403, 323] on div "[PERSON_NAME] / SE6 / EP115: The [PERSON_NAME] Show S06 EP115 (8min) reorder" at bounding box center [650, 311] width 870 height 253
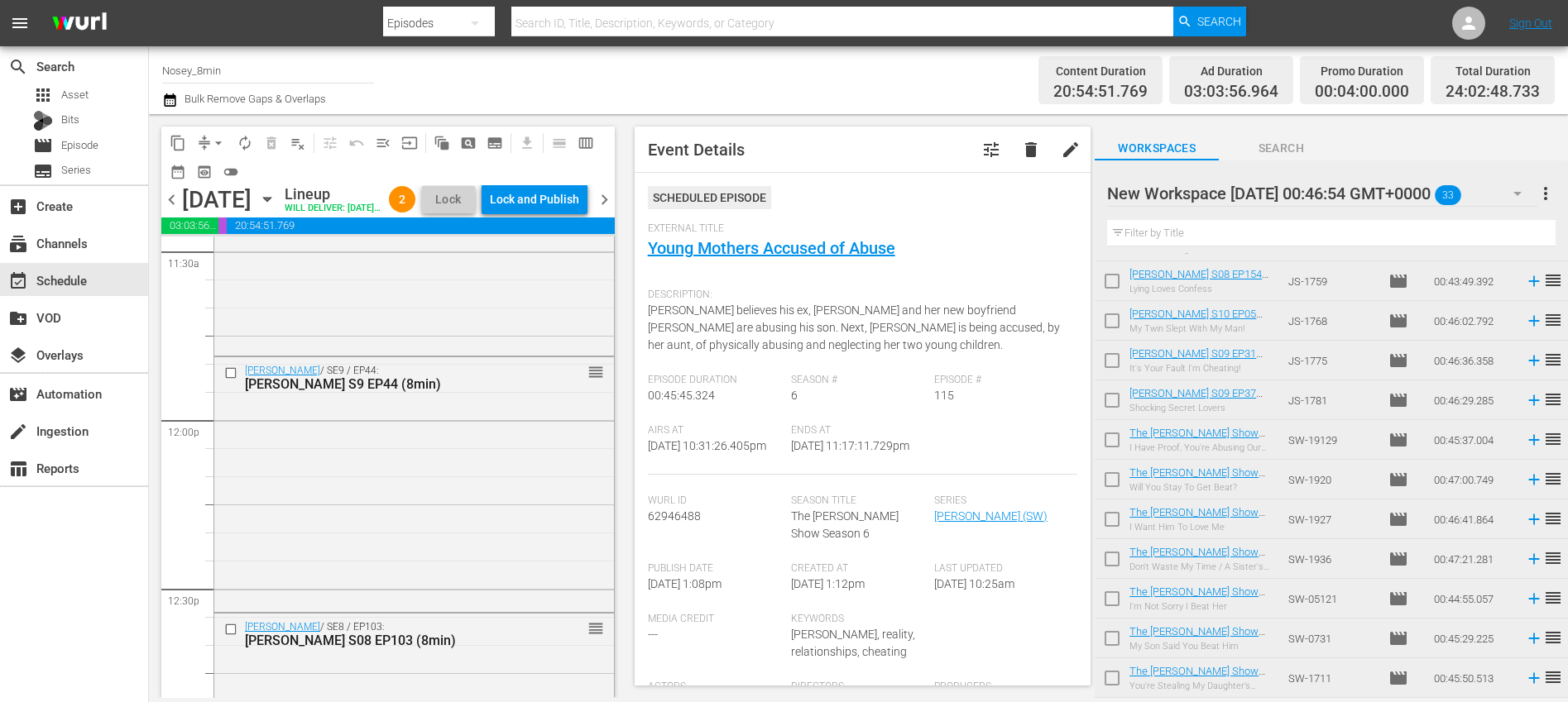
scroll to position [1865, 0]
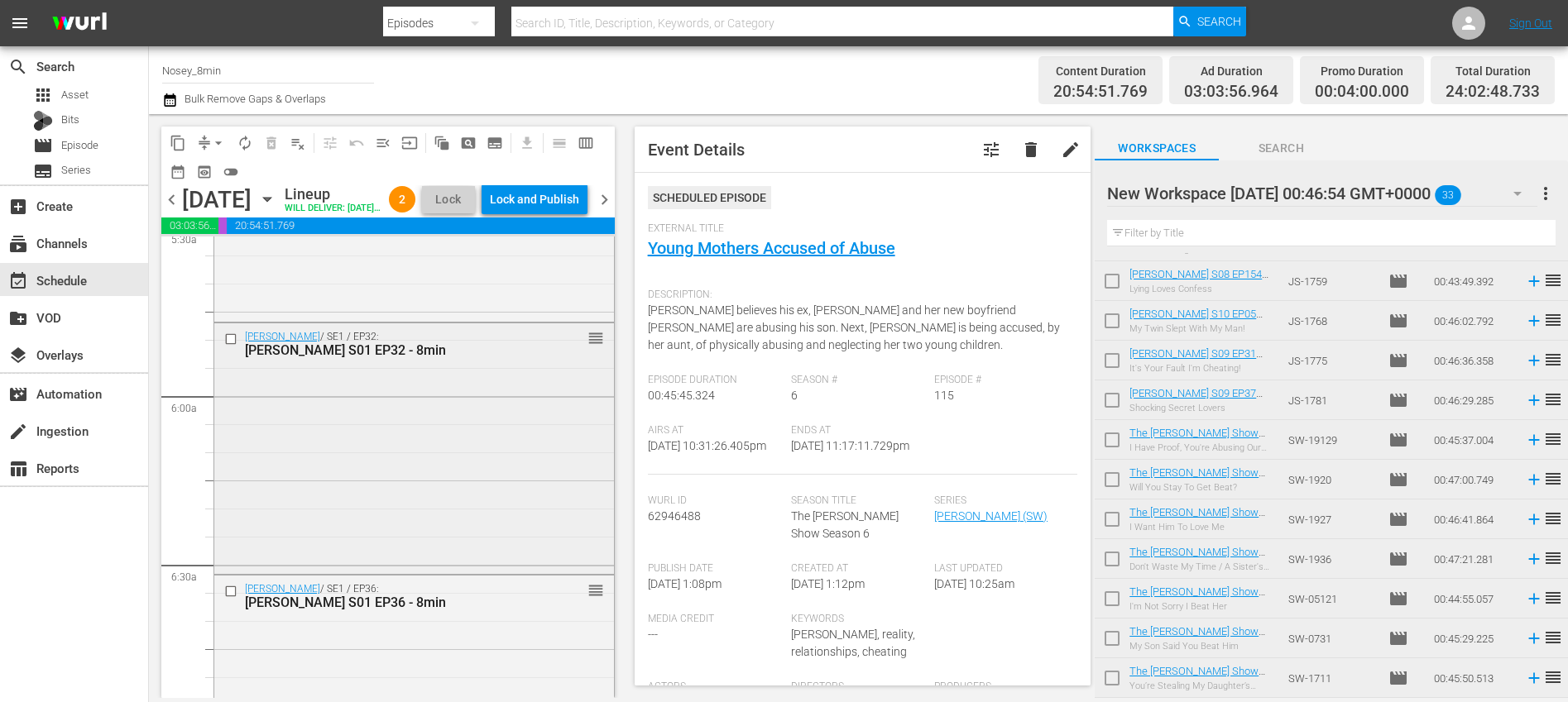
click at [400, 449] on div "[PERSON_NAME] / SE1 / EP32: [PERSON_NAME] S01 EP32 - 8min reorder" at bounding box center [414, 446] width 400 height 246
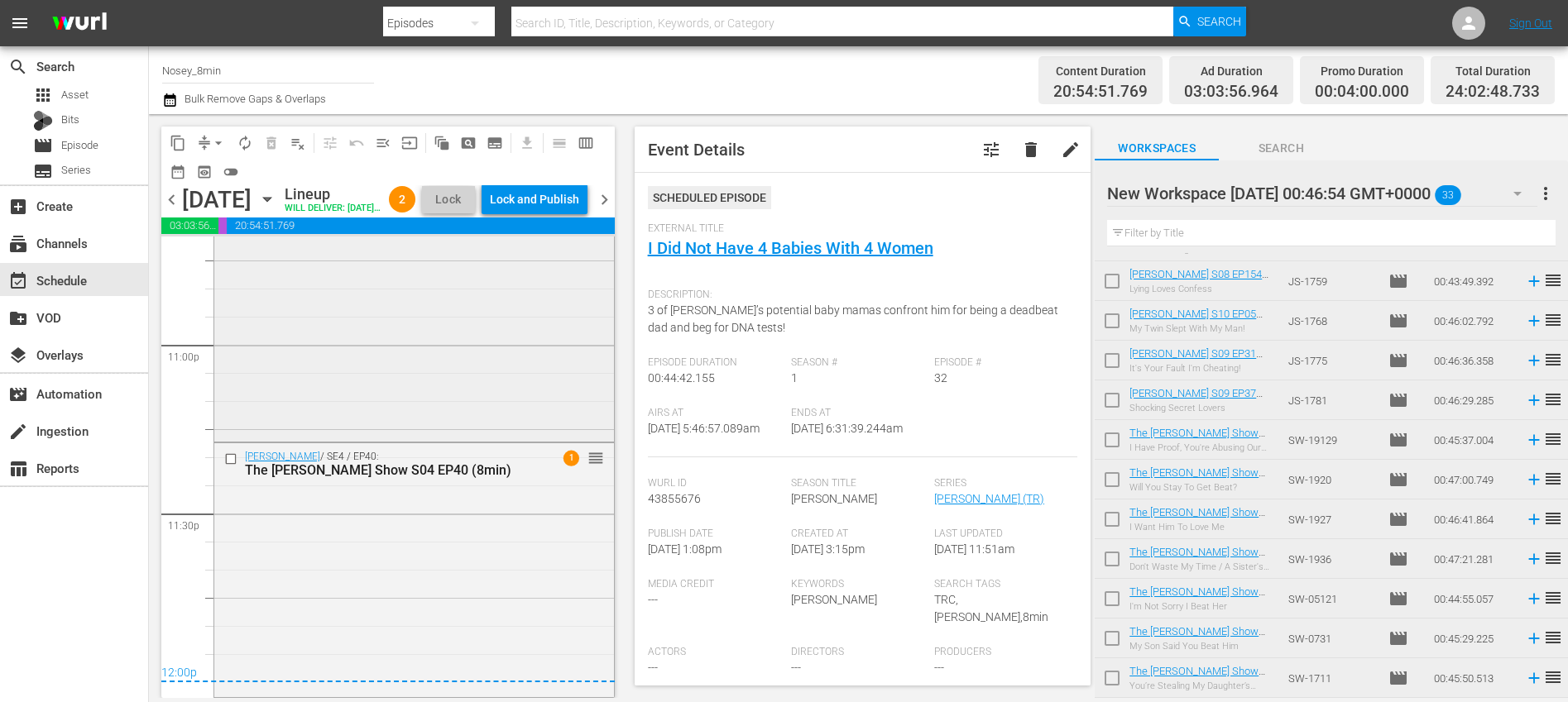
scroll to position [7679, 0]
click at [502, 558] on div "[PERSON_NAME] / SE4 / EP40: The [PERSON_NAME] Show S04 EP40 (8min) 1 reorder" at bounding box center [414, 569] width 400 height 252
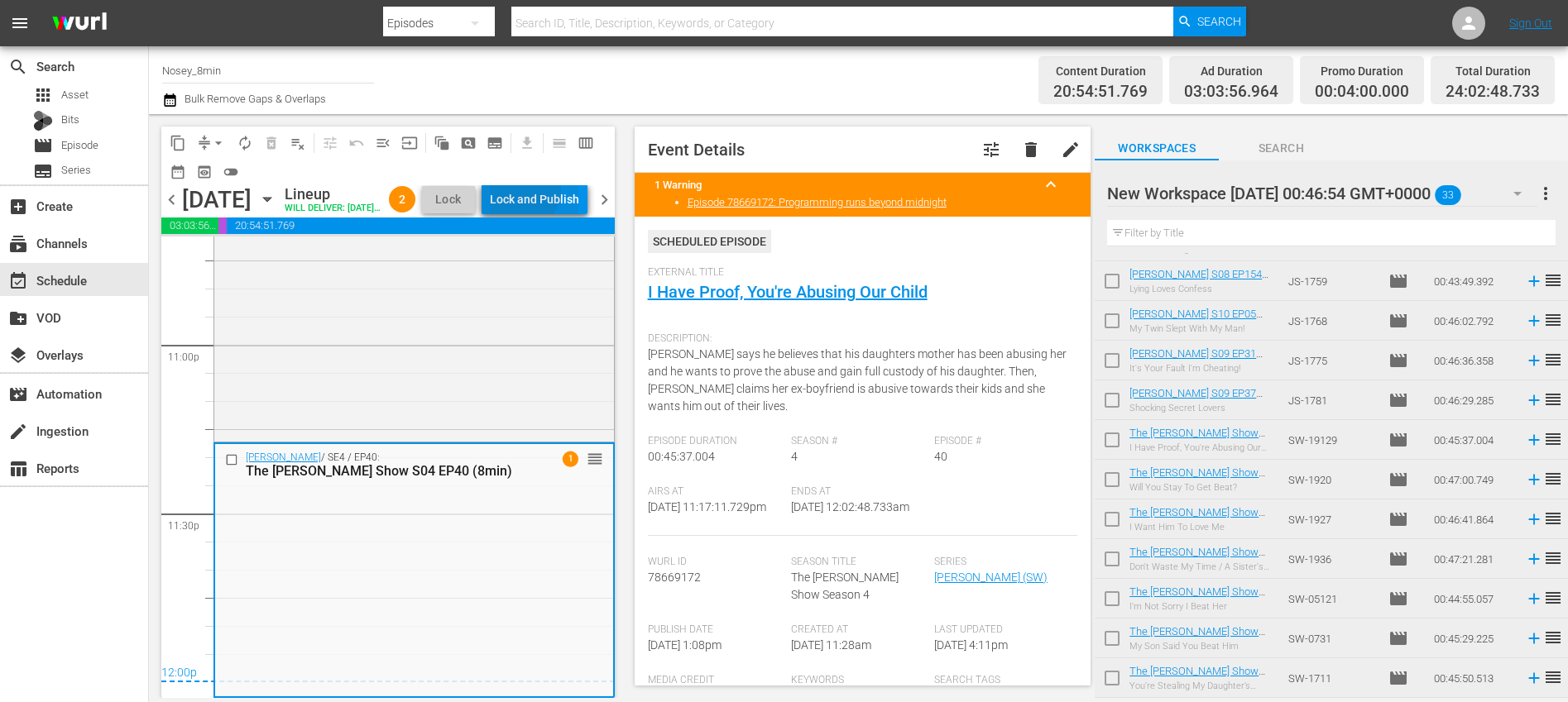
click at [562, 192] on div "Lock and Publish" at bounding box center [534, 198] width 89 height 29
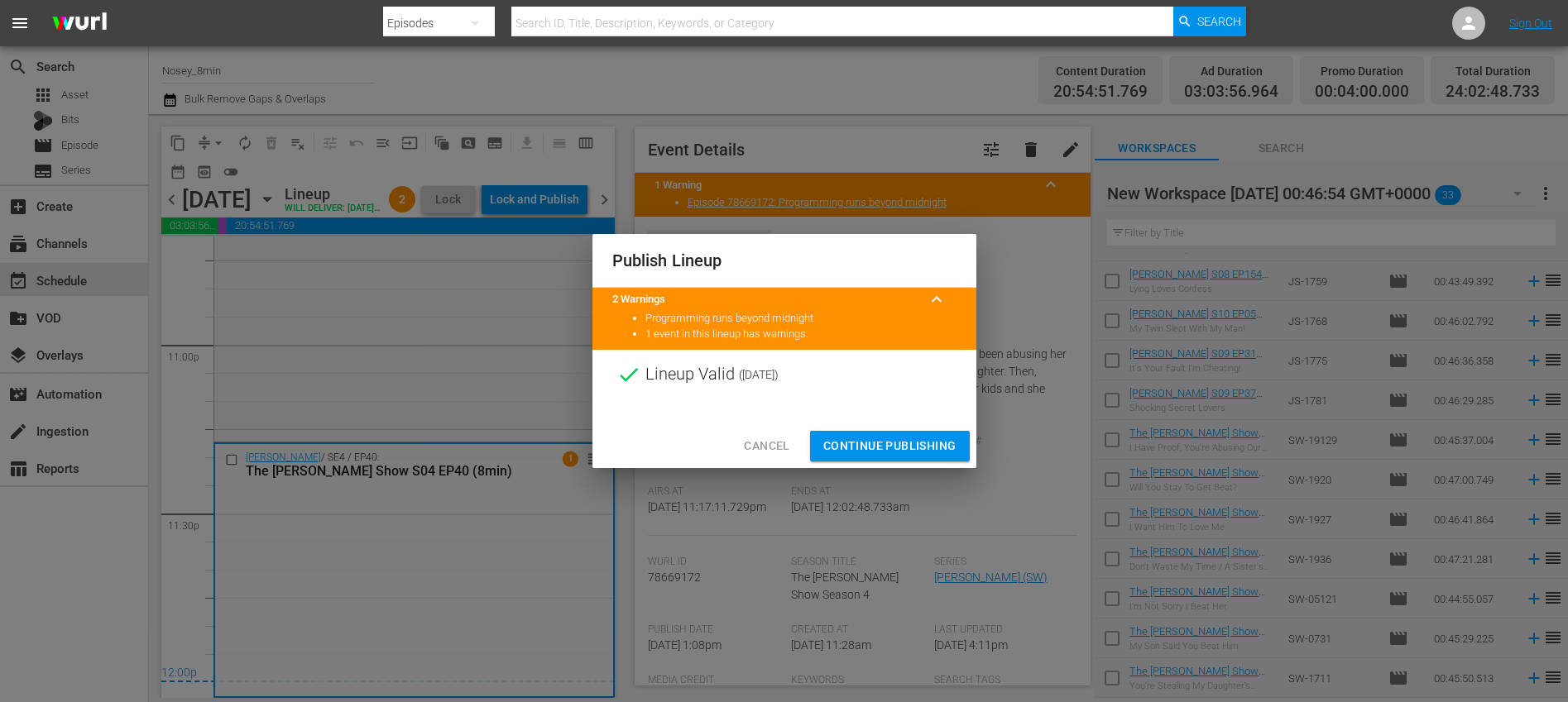
click at [864, 445] on span "Continue Publishing" at bounding box center [890, 446] width 133 height 20
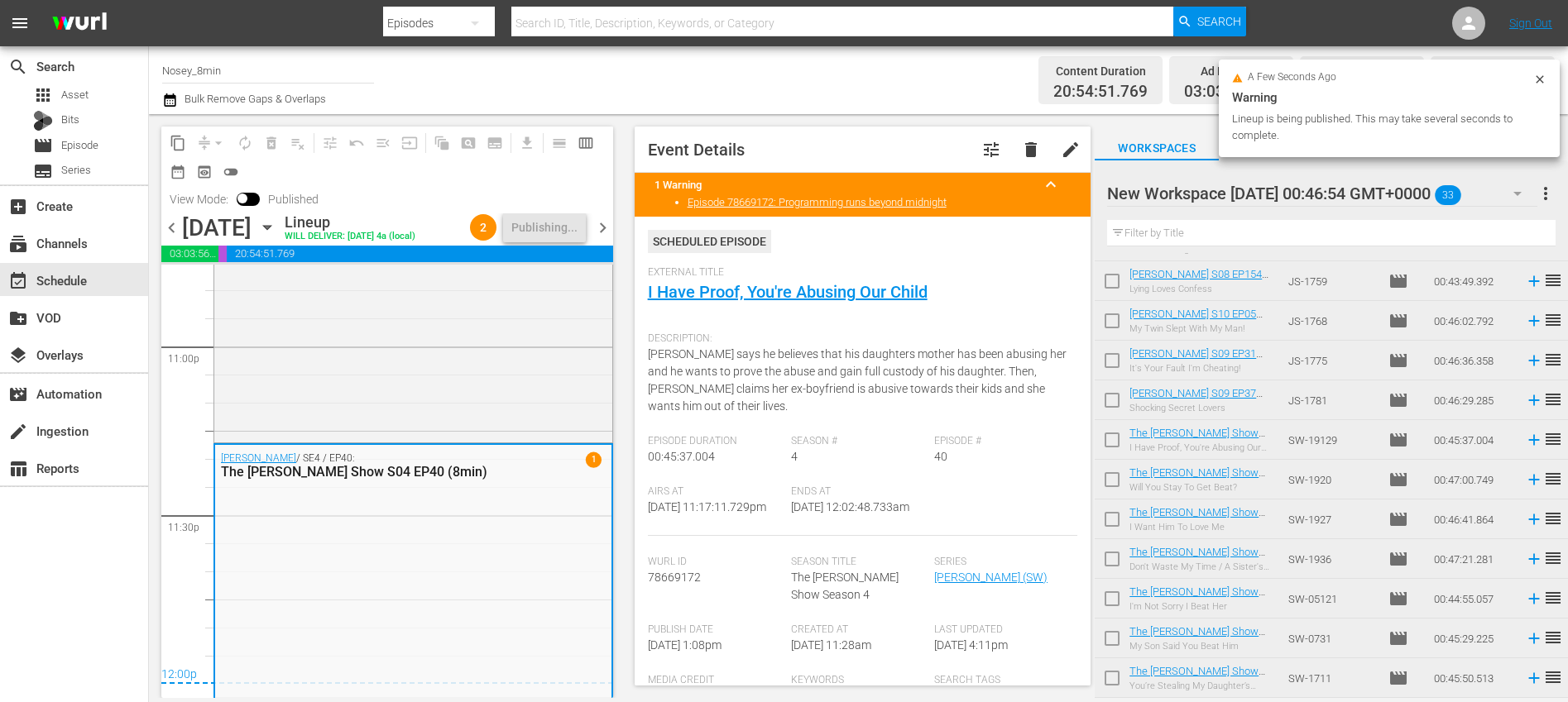
click at [606, 238] on span "chevron_right" at bounding box center [602, 227] width 20 height 20
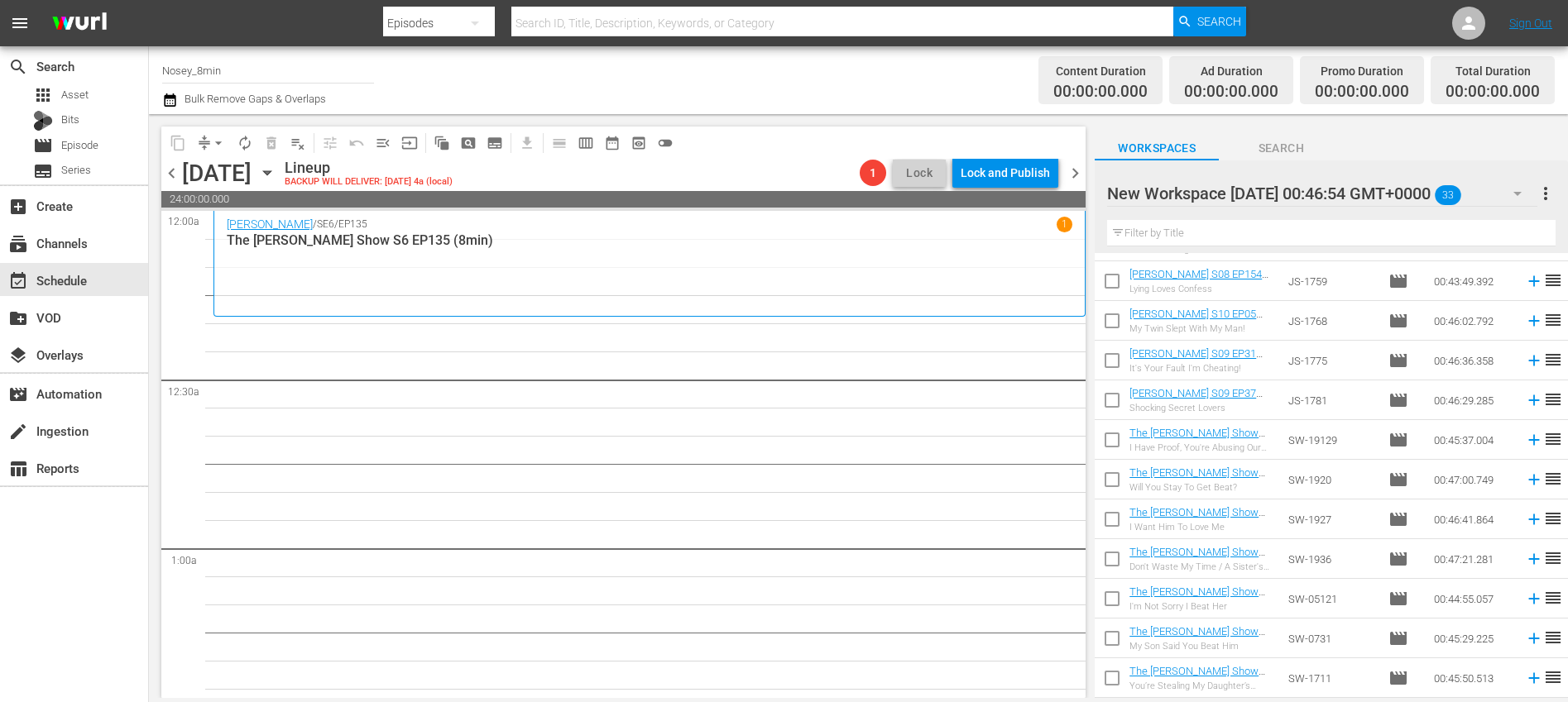
click at [170, 172] on span "chevron_left" at bounding box center [171, 173] width 20 height 20
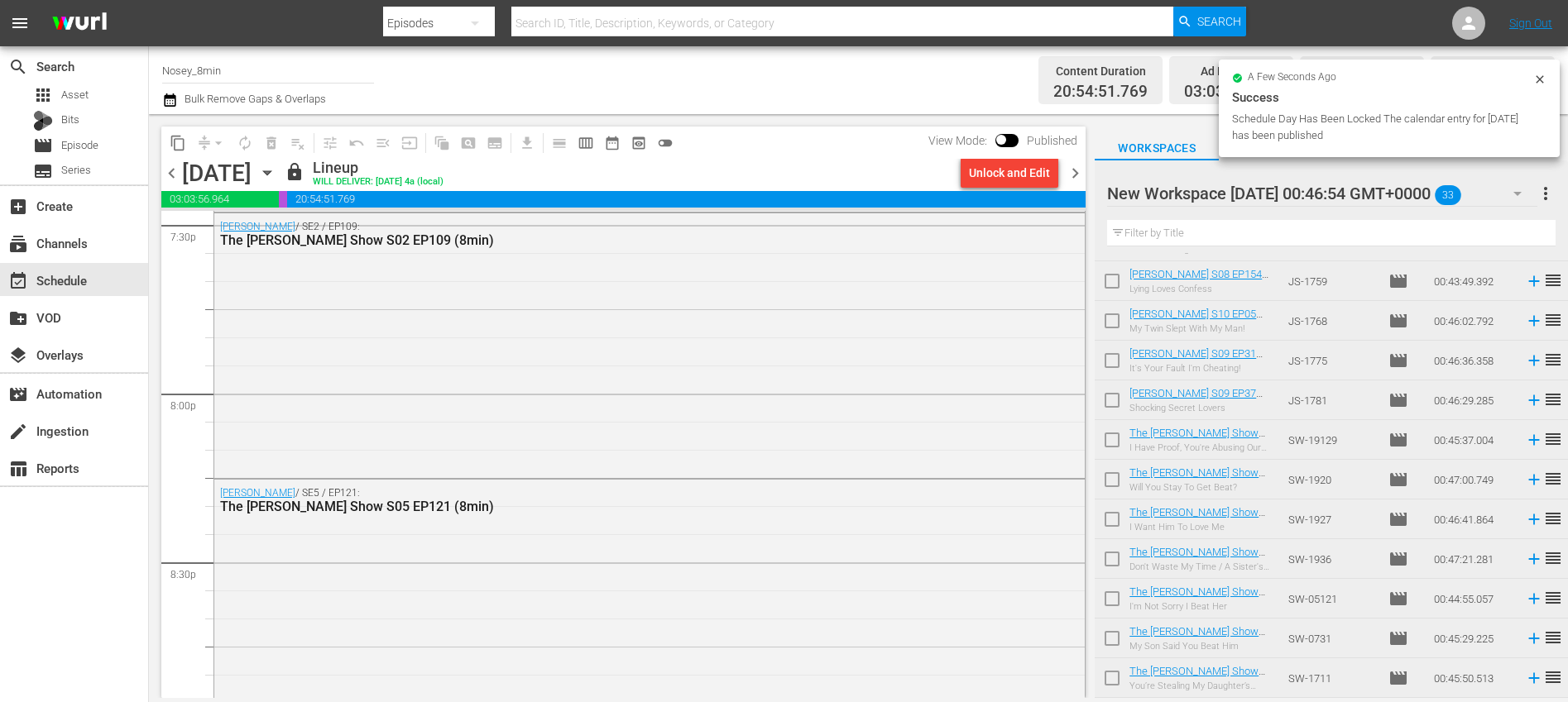
scroll to position [7627, 0]
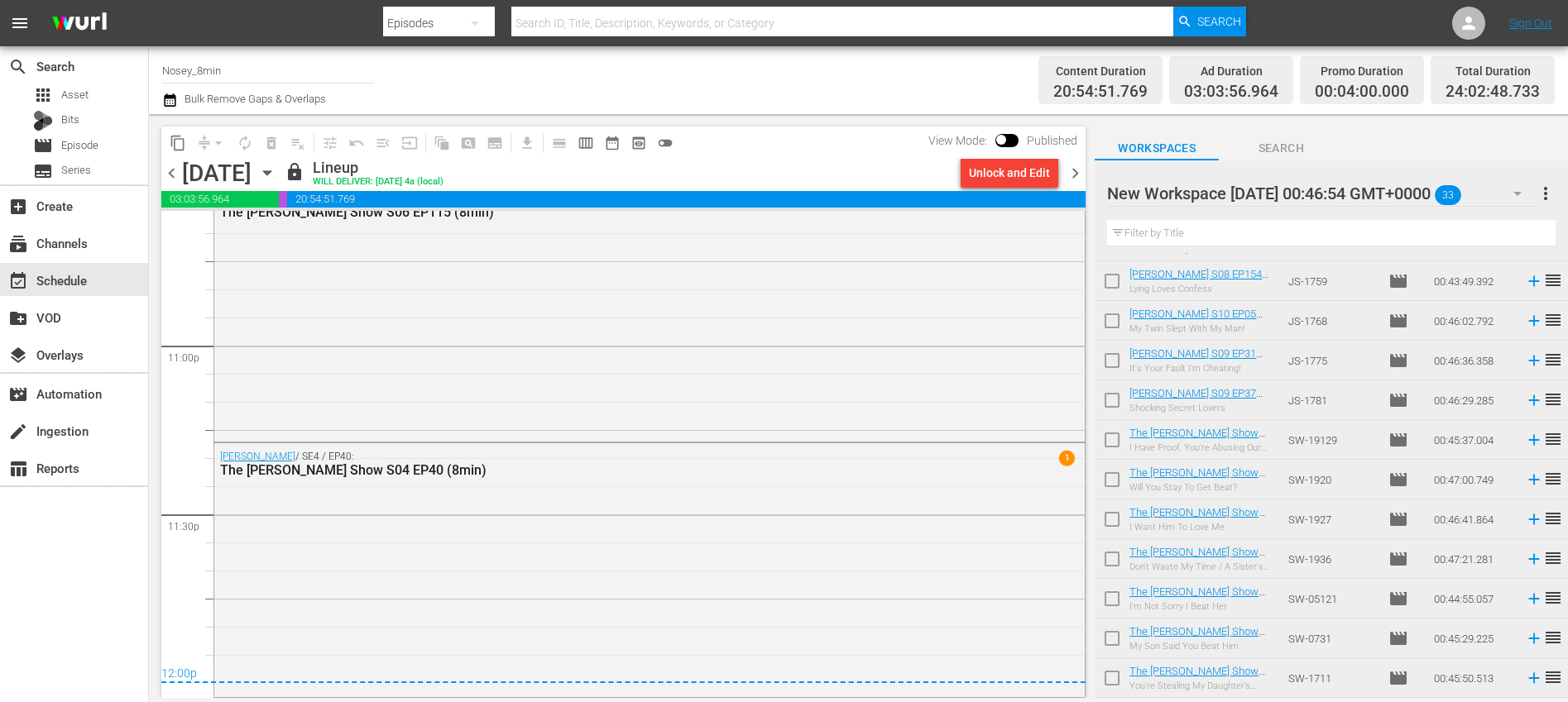
click at [1069, 174] on span "chevron_right" at bounding box center [1074, 173] width 20 height 20
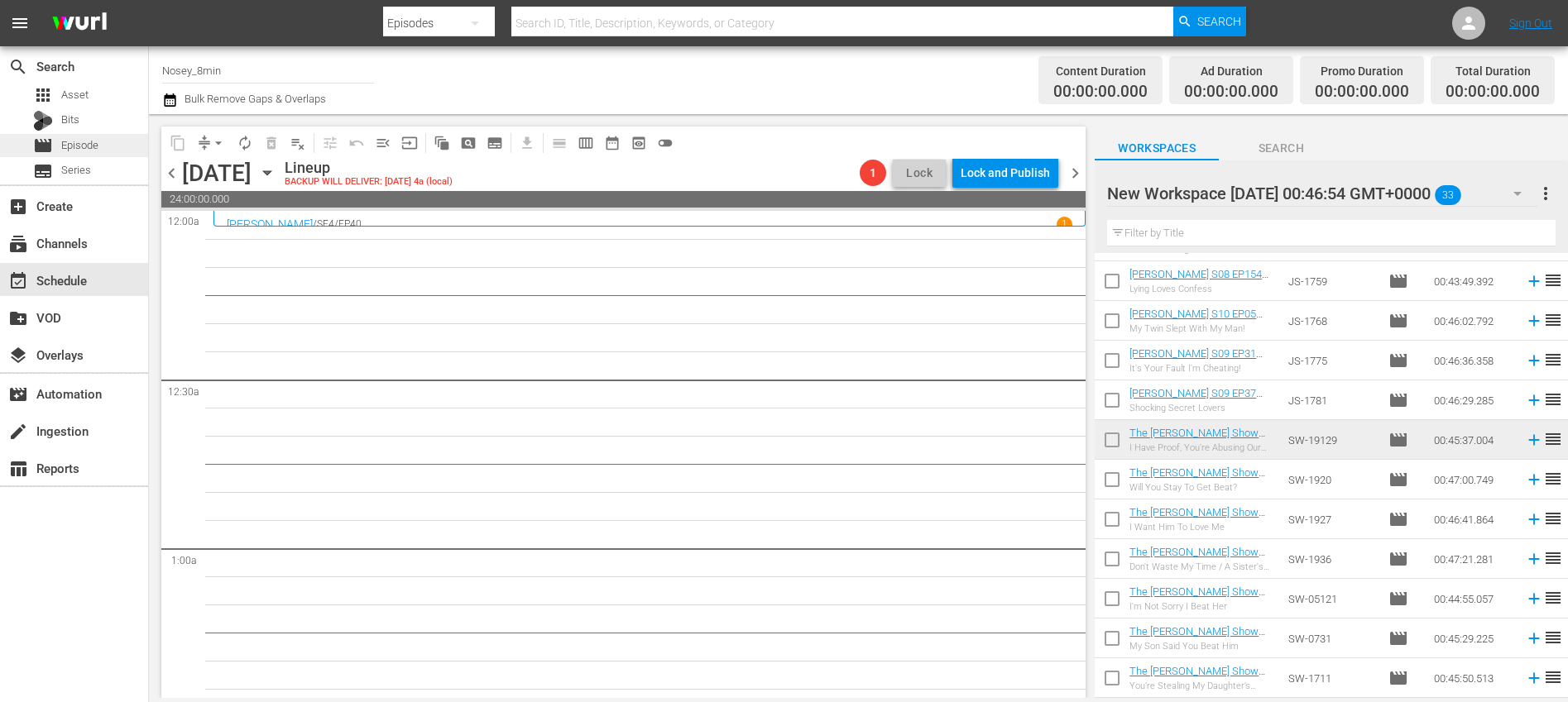
click at [101, 149] on div "movie Episode" at bounding box center [74, 146] width 148 height 23
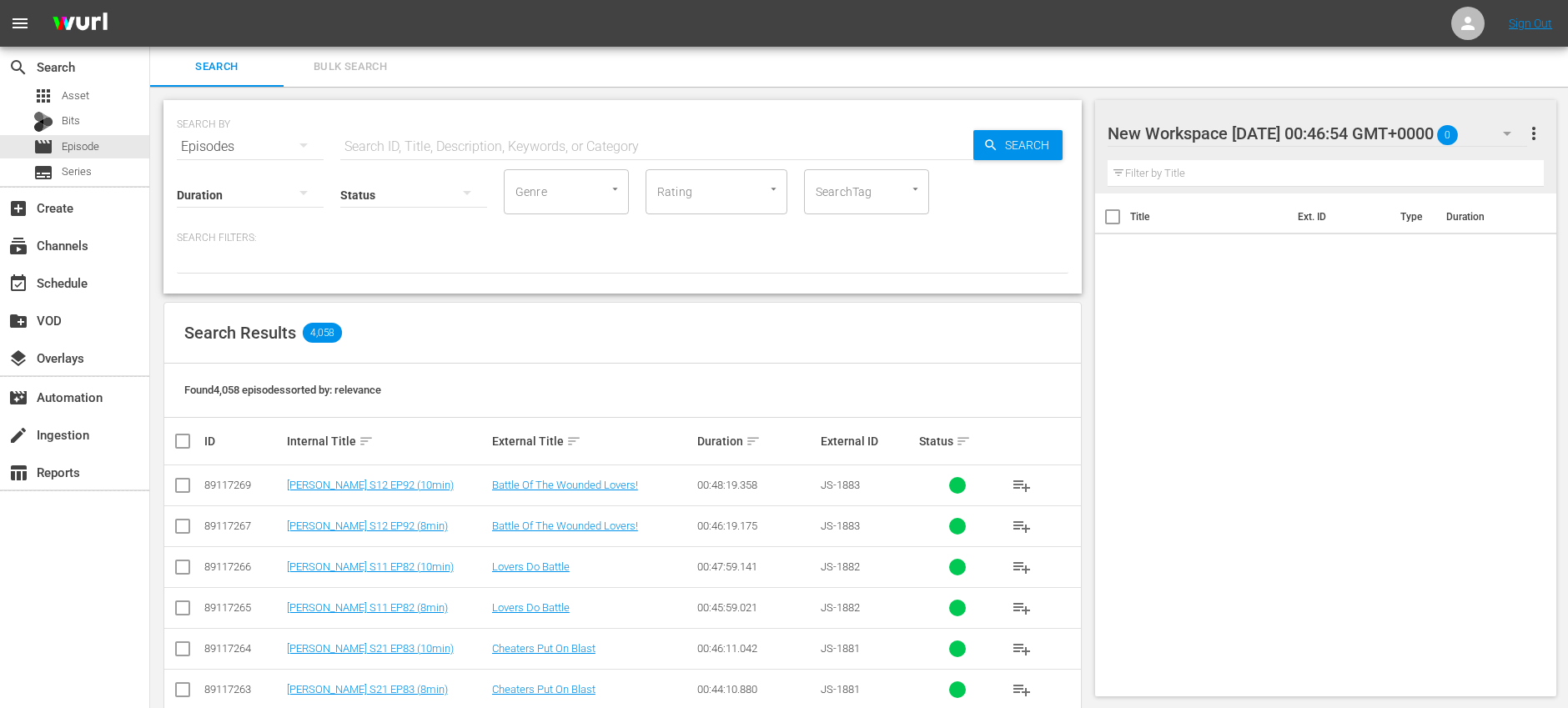
click at [339, 71] on span "Bulk Search" at bounding box center [350, 66] width 113 height 19
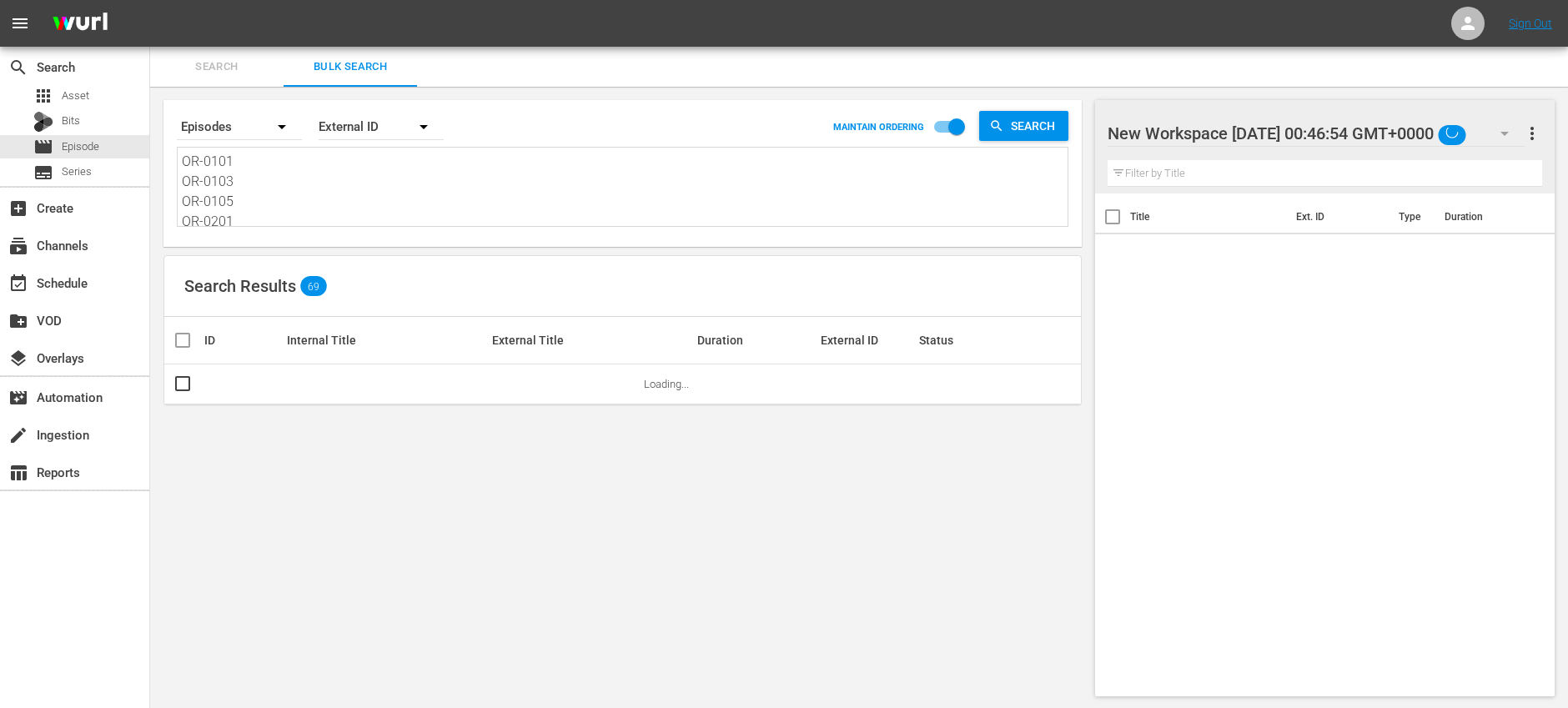
click at [365, 175] on textarea "OR-0101 OR-0103 OR-0105 OR-0201 OR-0203 TR-0106 TR-0108 TR-0109 TR-0113 TR-0117…" at bounding box center [624, 189] width 885 height 76
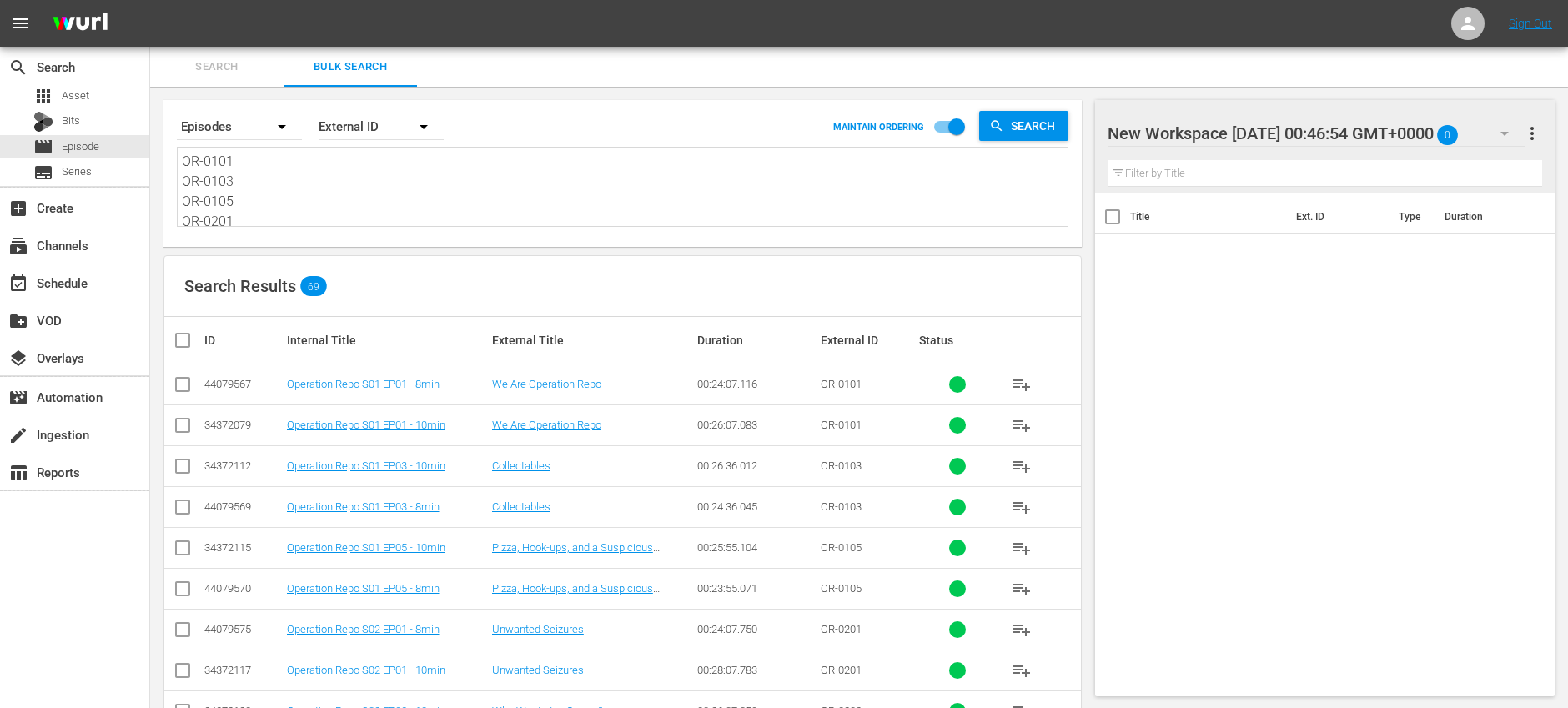
paste textarea "SW-0401 SW-05127 SW-0731 SW-1710 SW-17131 SW-17154 SW-1736 SW-0475 SW-1701 SW-1…"
type textarea "SW-0401 SW-05127 SW-0731 SW-1710 SW-17131 SW-17154 SW-1736 SW-0475 SW-1701 SW-1…"
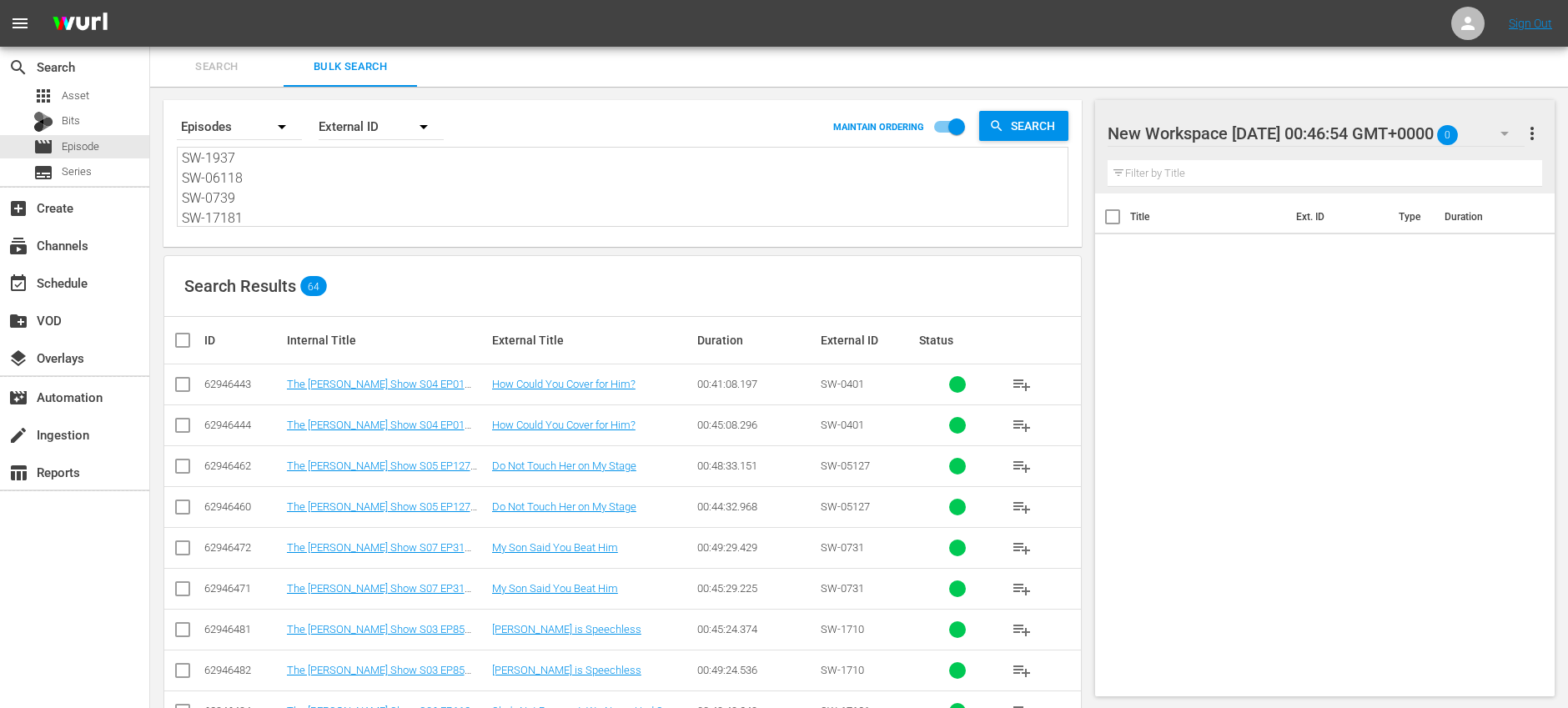
type textarea "SW-0401 SW-05127 SW-0731 SW-1710 SW-17131 SW-17154 SW-1736 SW-0475 SW-1701 SW-1…"
click at [179, 385] on input "checkbox" at bounding box center [182, 388] width 20 height 20
checkbox input "true"
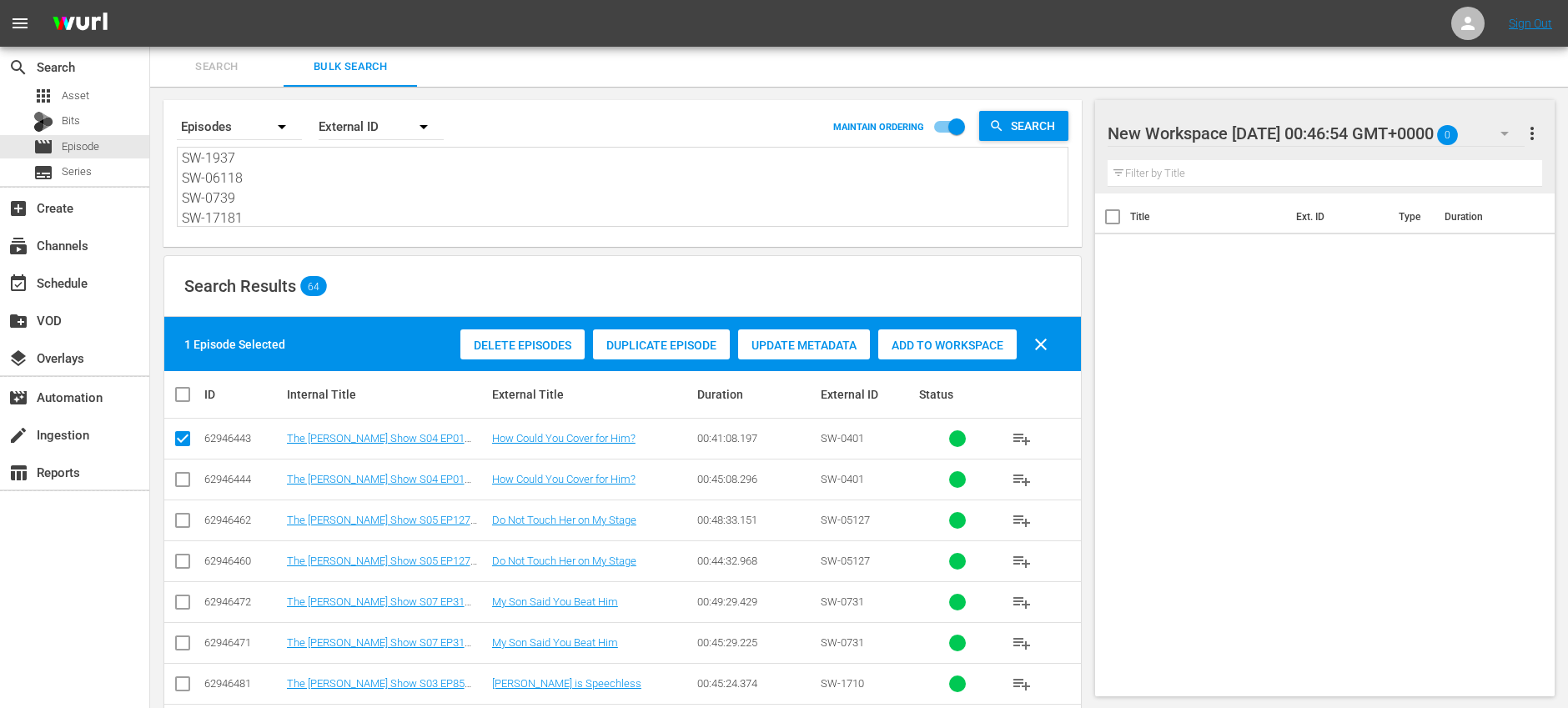
click at [187, 558] on input "checkbox" at bounding box center [182, 564] width 20 height 20
checkbox input "true"
click at [184, 640] on input "checkbox" at bounding box center [182, 646] width 20 height 20
checkbox input "true"
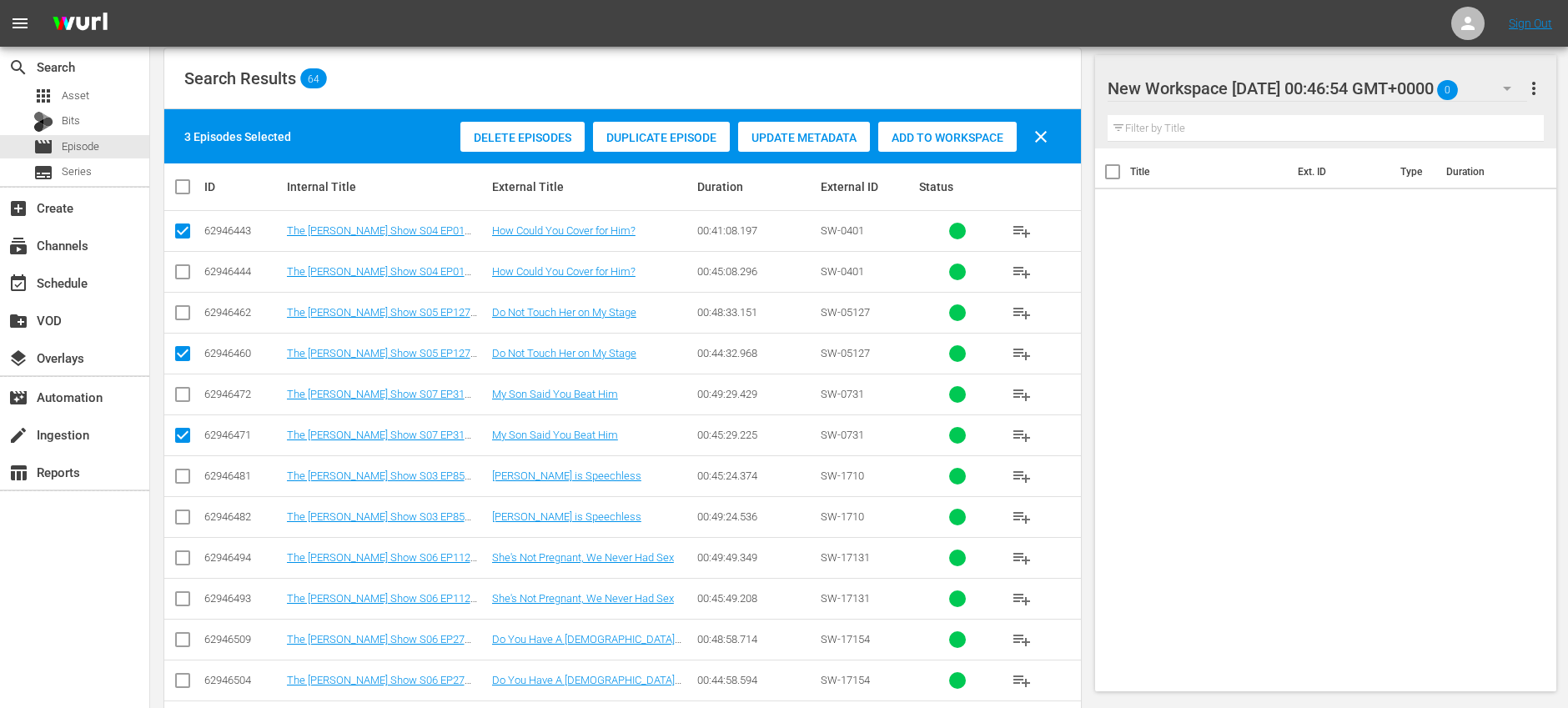
scroll to position [258, 0]
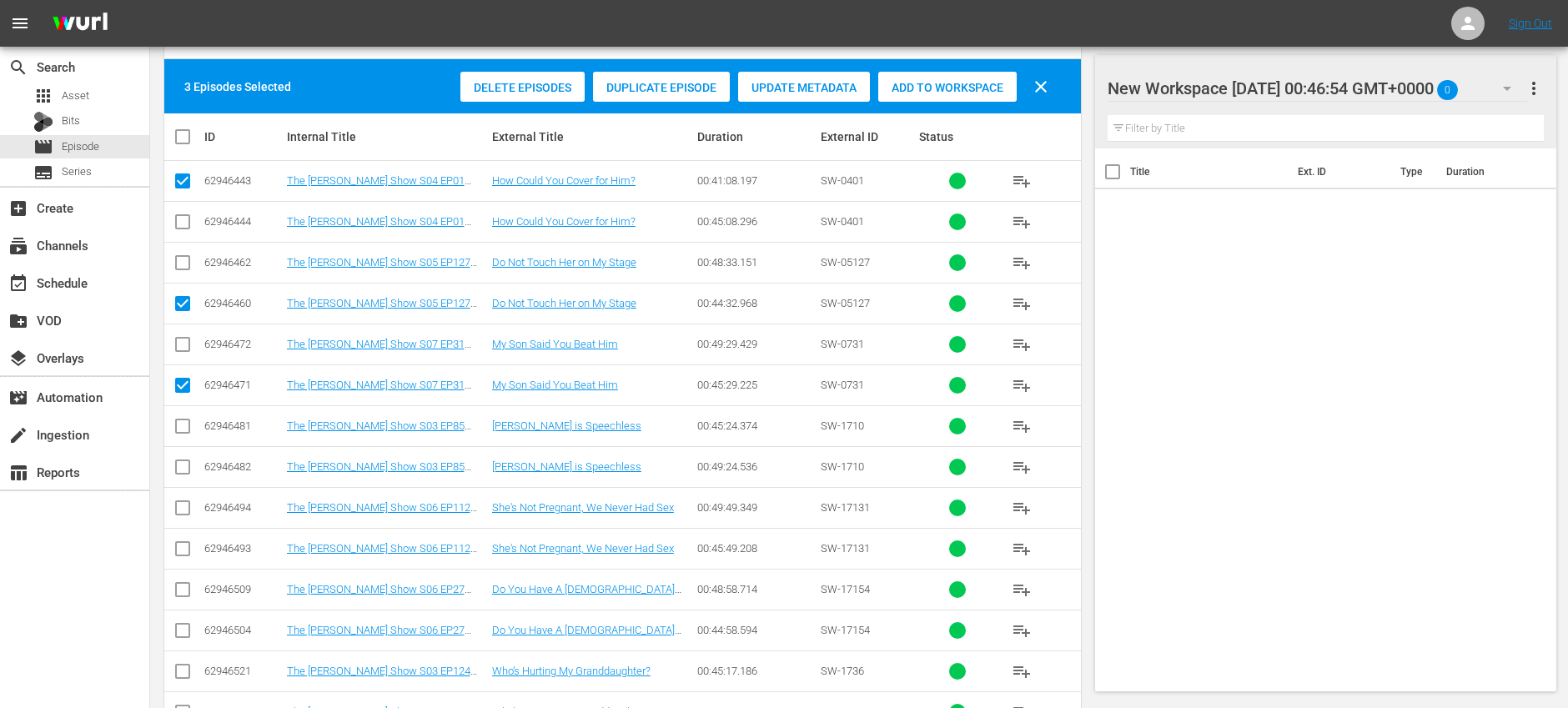
click at [182, 427] on input "checkbox" at bounding box center [182, 430] width 20 height 20
checkbox input "true"
click at [185, 548] on input "checkbox" at bounding box center [182, 552] width 20 height 20
checkbox input "true"
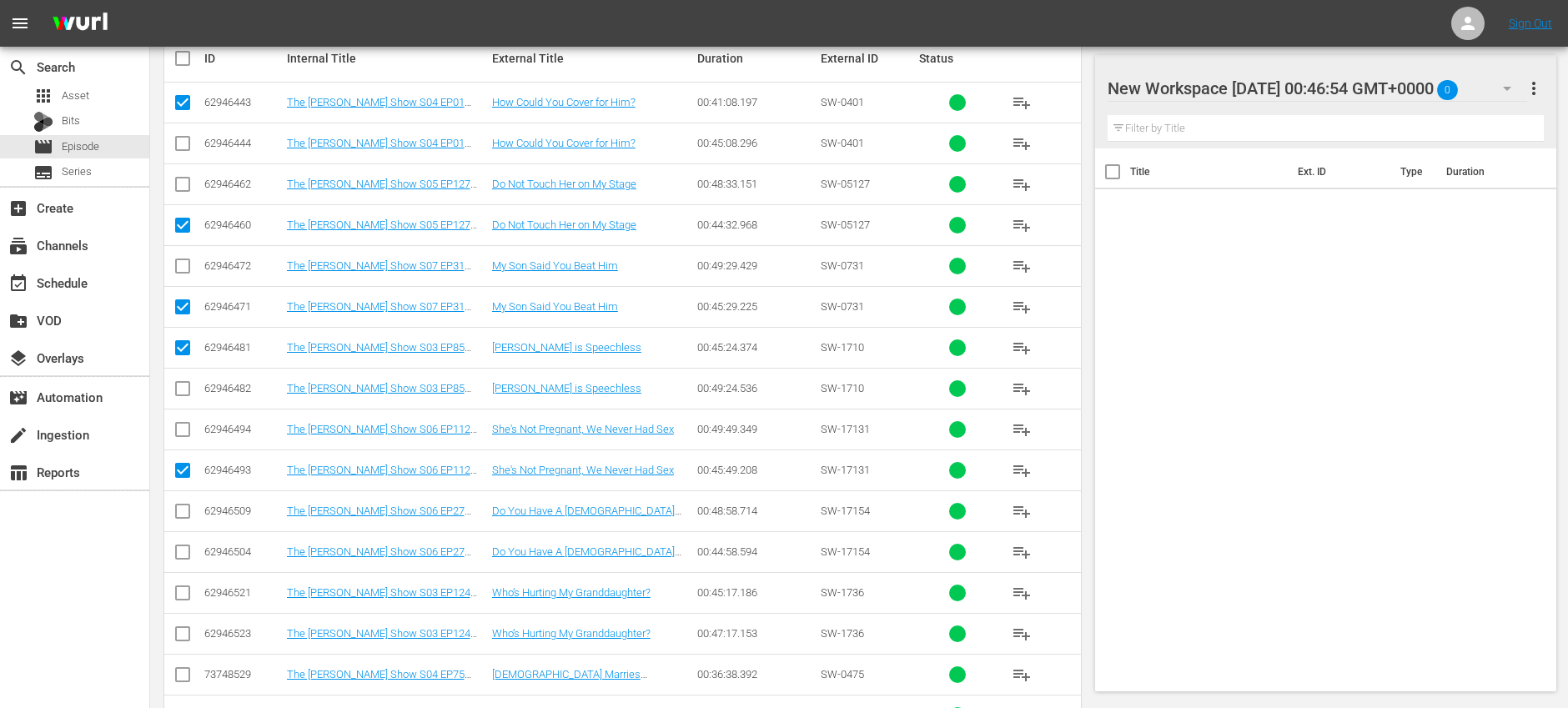
scroll to position [389, 0]
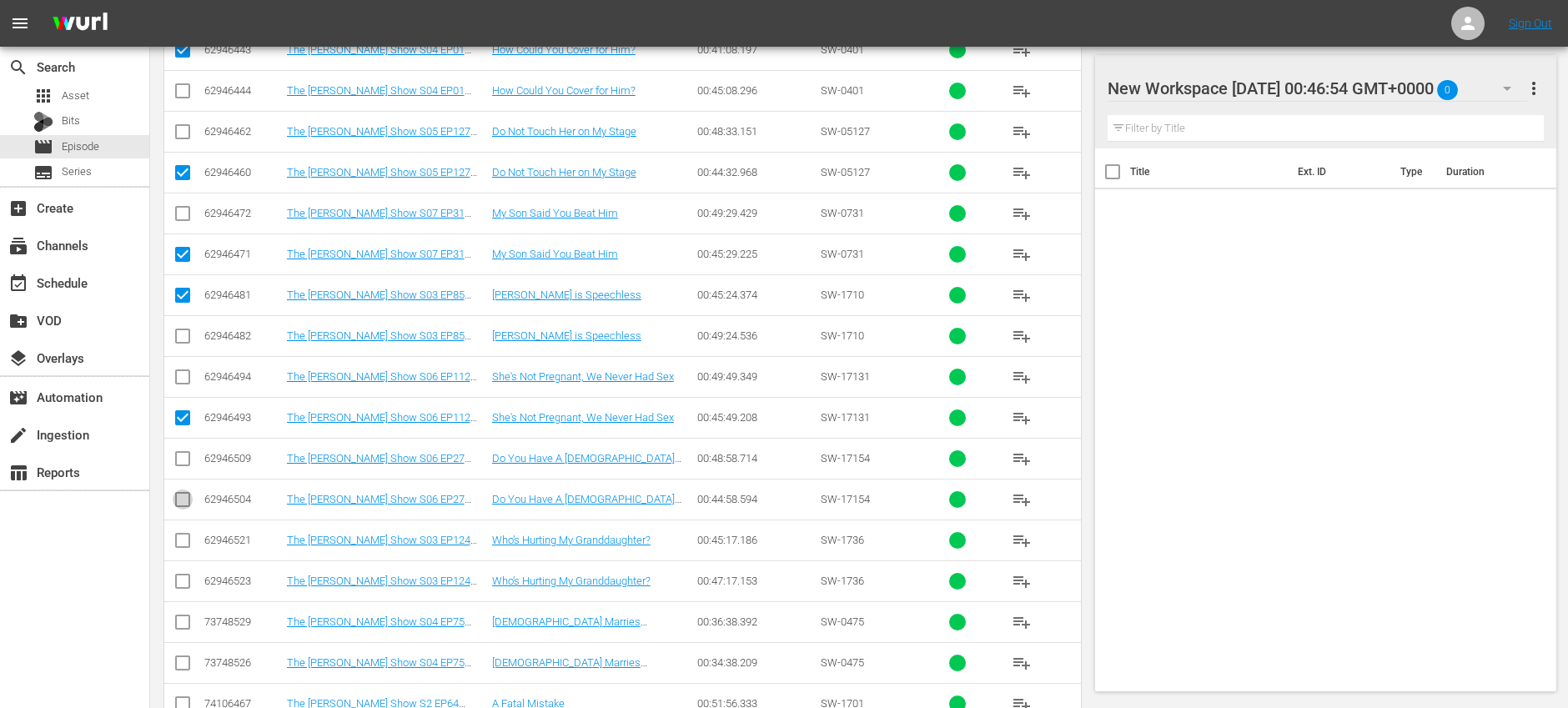
click at [182, 503] on input "checkbox" at bounding box center [182, 503] width 20 height 20
checkbox input "true"
click at [184, 539] on input "checkbox" at bounding box center [182, 544] width 20 height 20
checkbox input "true"
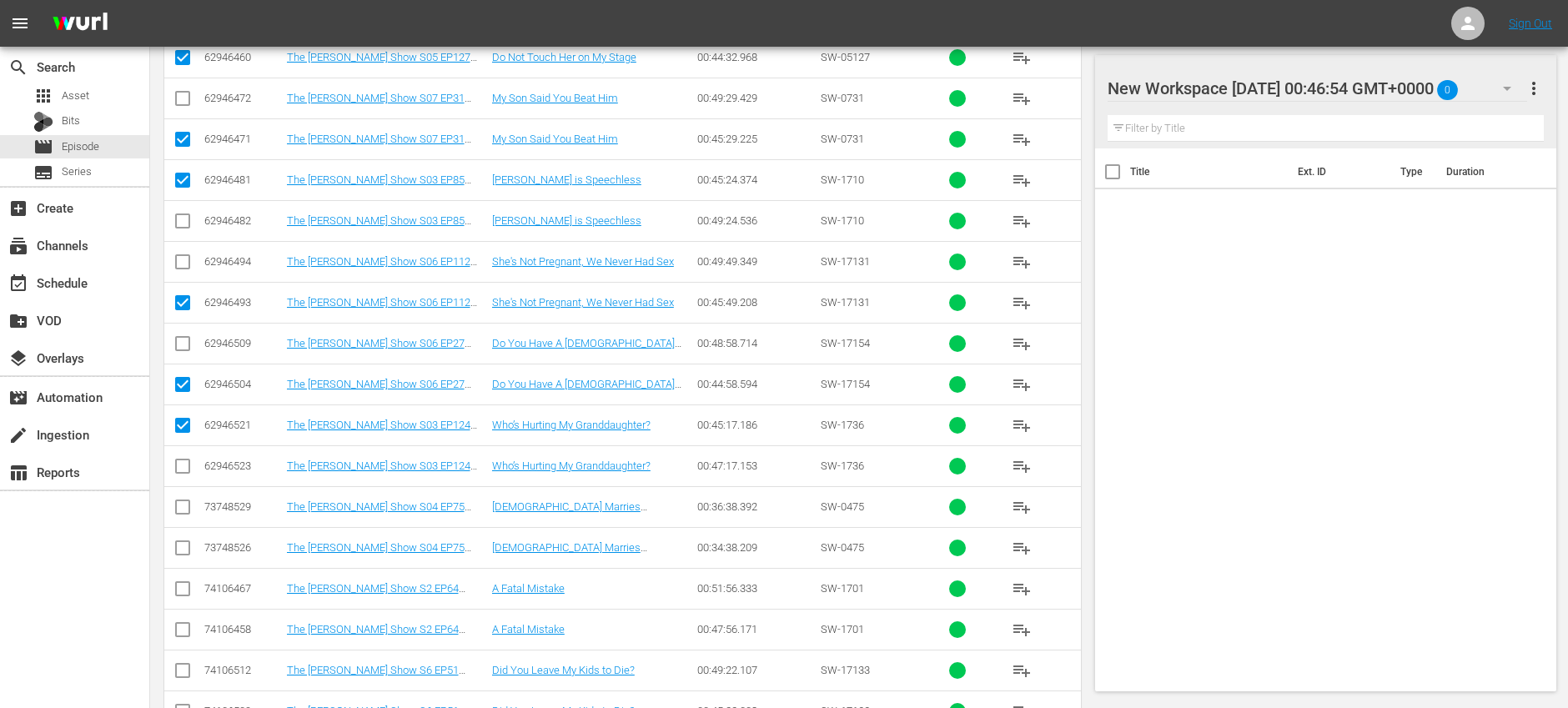
scroll to position [512, 0]
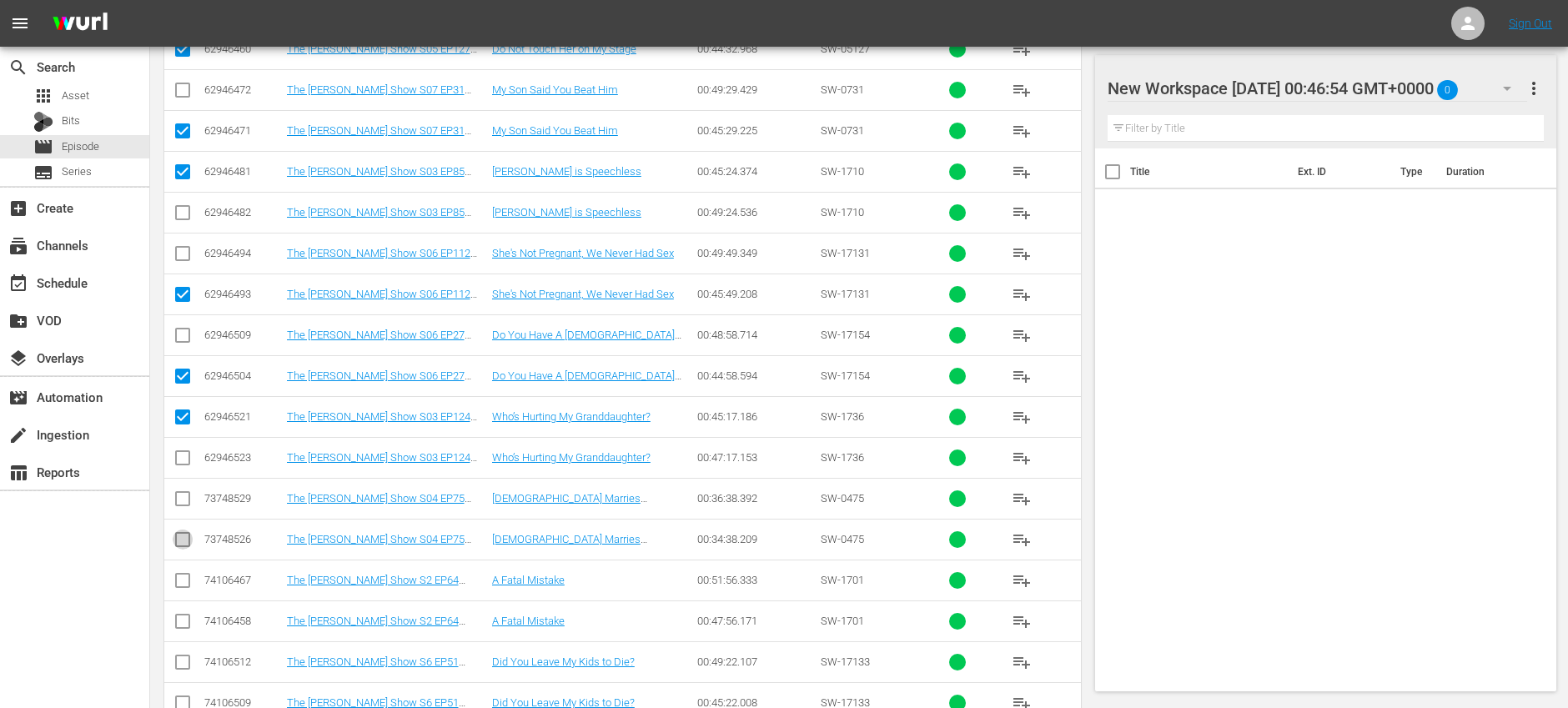
click at [185, 544] on input "checkbox" at bounding box center [182, 543] width 20 height 20
checkbox input "true"
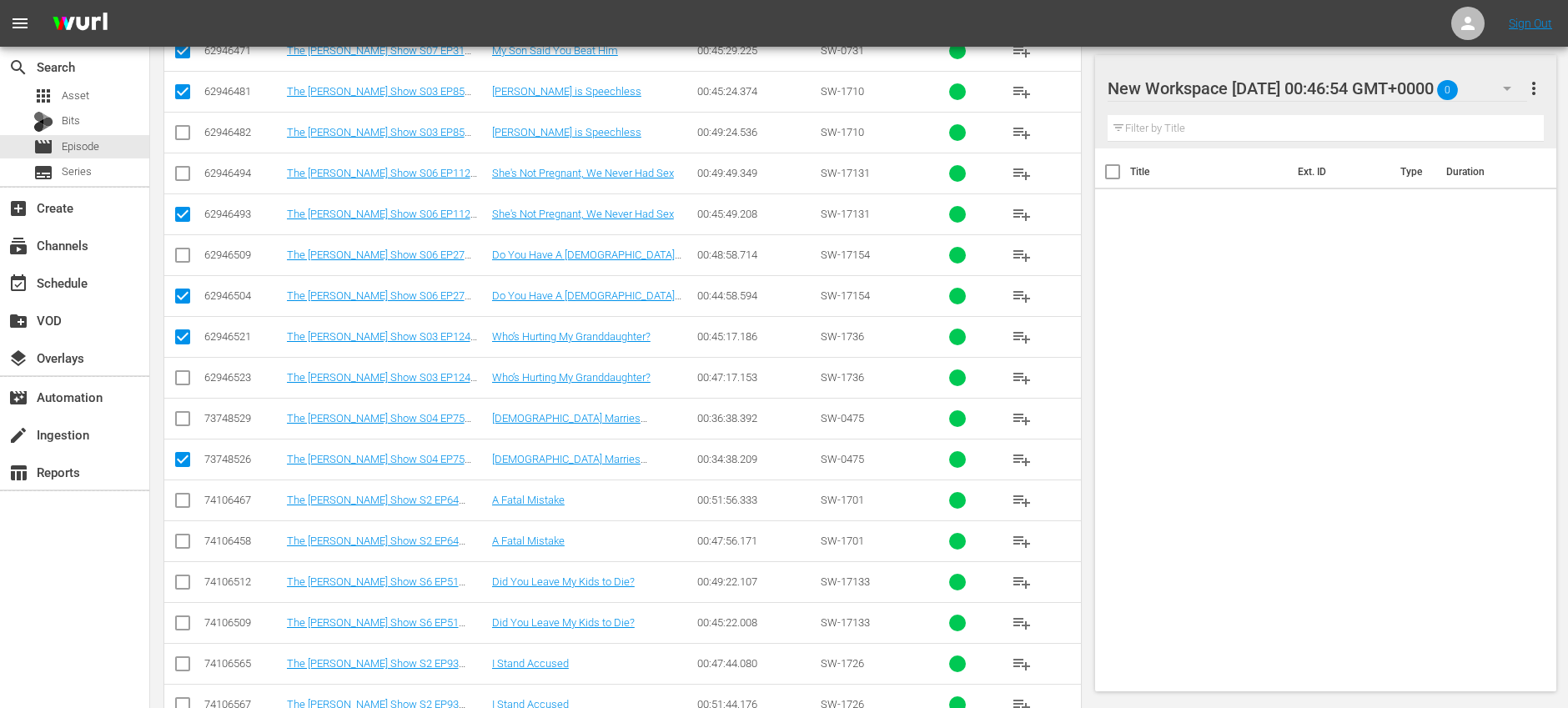
click at [185, 539] on input "checkbox" at bounding box center [182, 545] width 20 height 20
checkbox input "true"
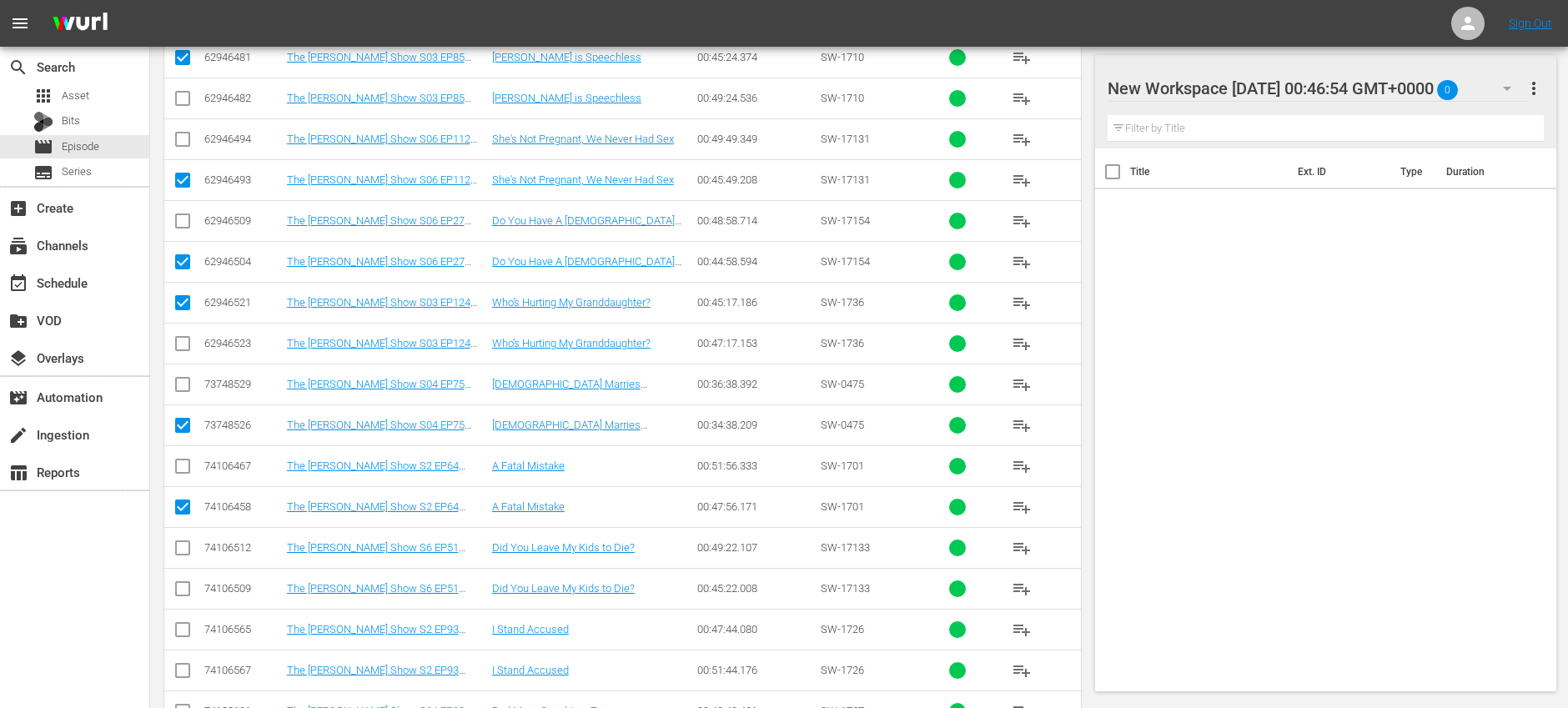
scroll to position [644, 0]
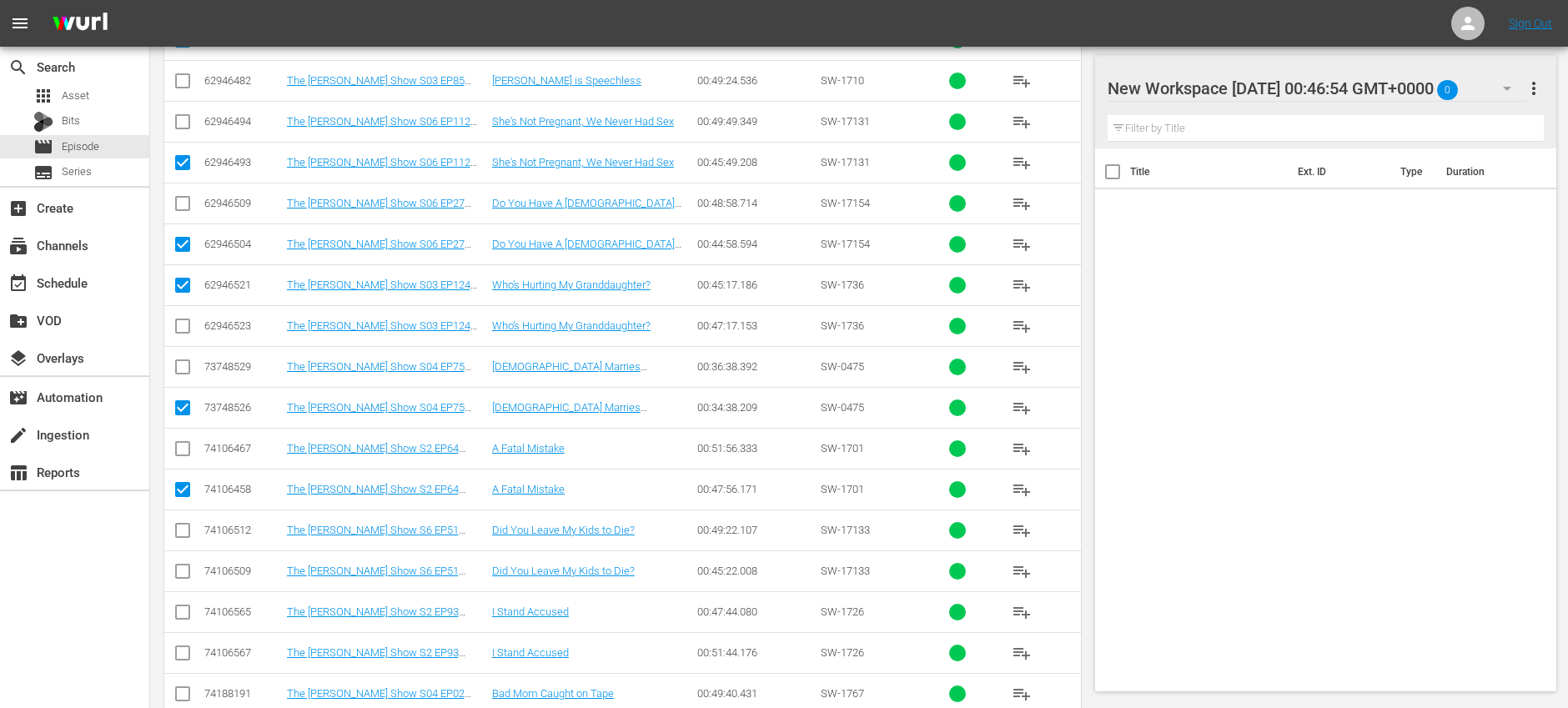
click at [184, 573] on input "checkbox" at bounding box center [182, 574] width 20 height 20
checkbox input "true"
click at [183, 611] on input "checkbox" at bounding box center [182, 616] width 20 height 20
checkbox input "true"
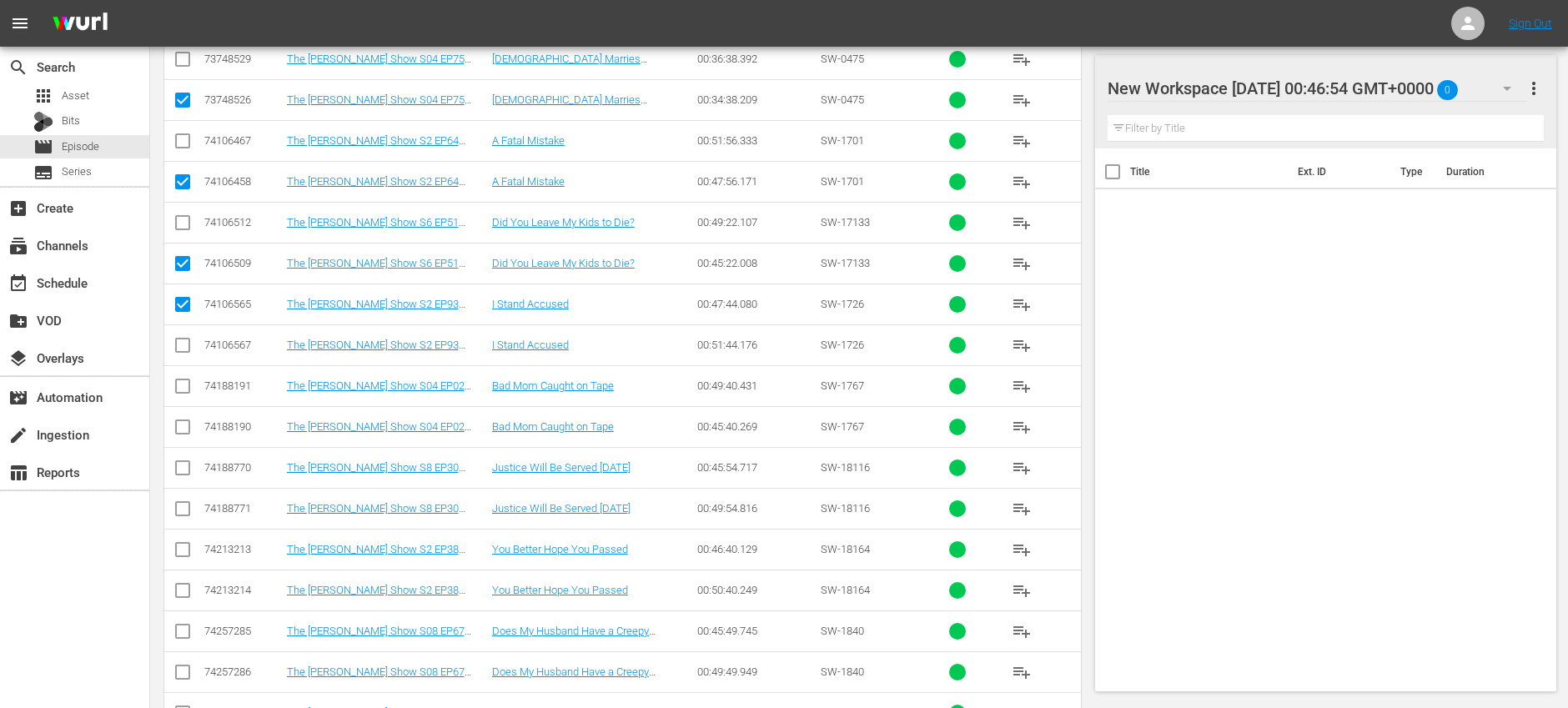
scroll to position [973, 0]
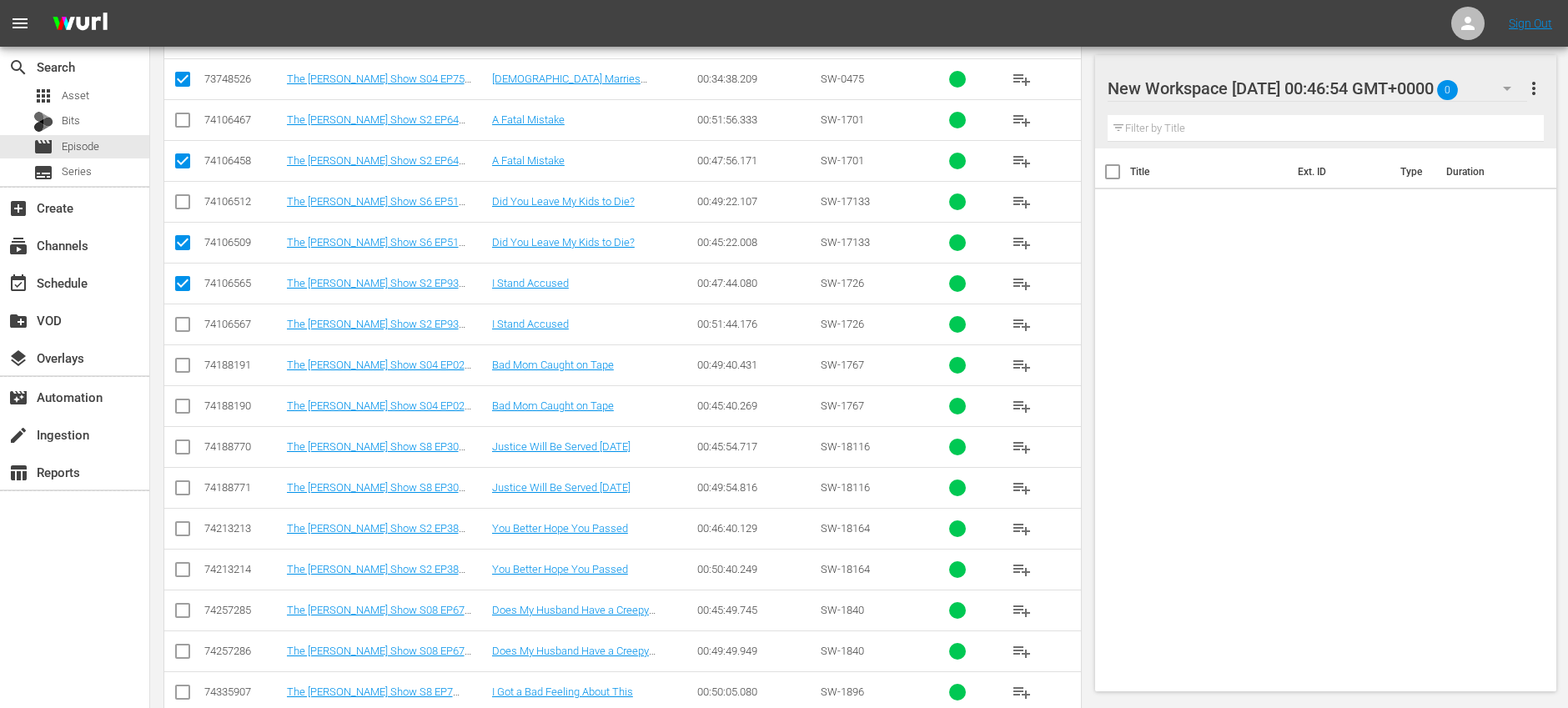
click at [185, 408] on input "checkbox" at bounding box center [182, 409] width 20 height 20
checkbox input "true"
click at [179, 446] on input "checkbox" at bounding box center [182, 450] width 20 height 20
checkbox input "true"
click at [182, 531] on input "checkbox" at bounding box center [182, 532] width 20 height 20
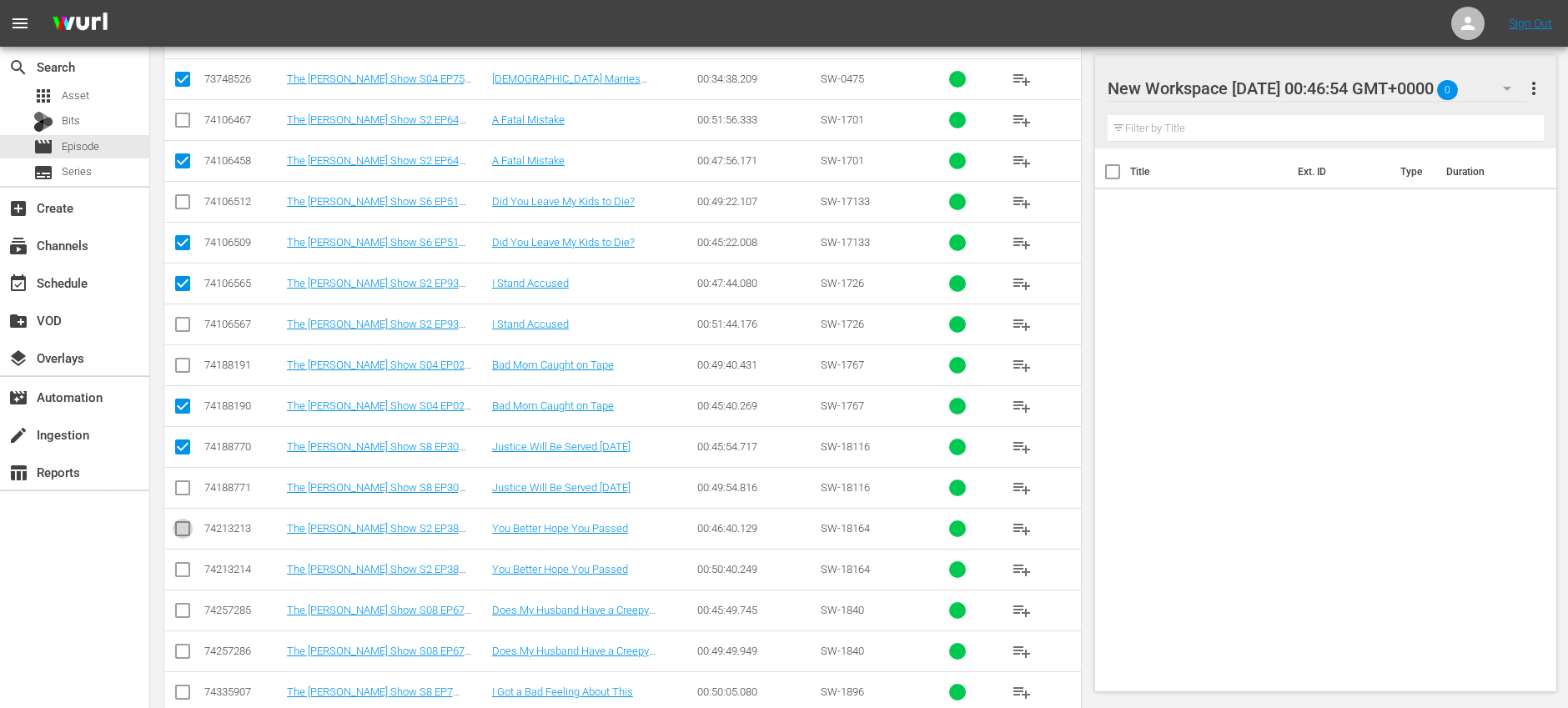
checkbox input "true"
click at [180, 608] on input "checkbox" at bounding box center [182, 614] width 20 height 20
checkbox input "true"
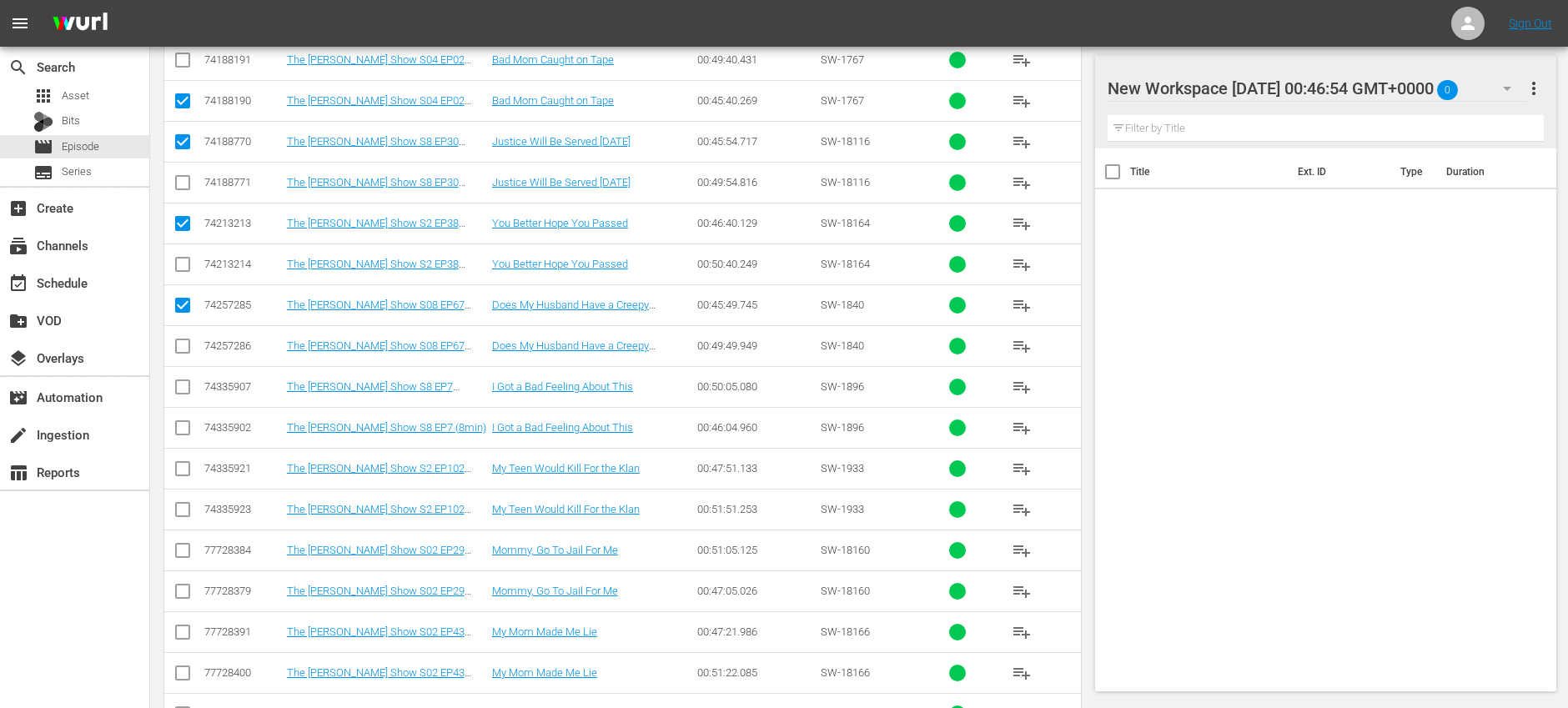
scroll to position [1281, 0]
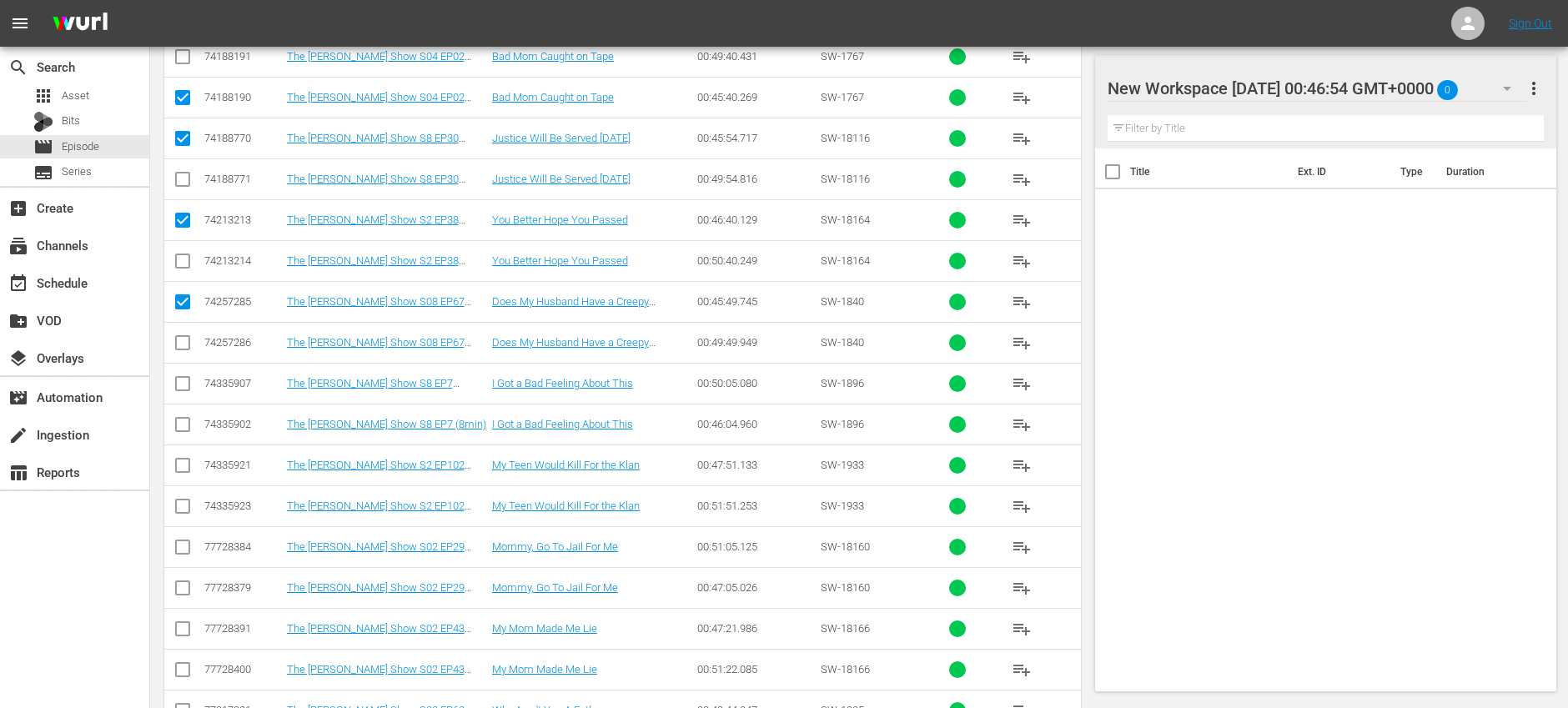
click at [185, 425] on input "checkbox" at bounding box center [182, 428] width 20 height 20
checkbox input "true"
click at [182, 468] on input "checkbox" at bounding box center [182, 468] width 20 height 20
checkbox input "true"
click at [186, 590] on input "checkbox" at bounding box center [182, 591] width 20 height 20
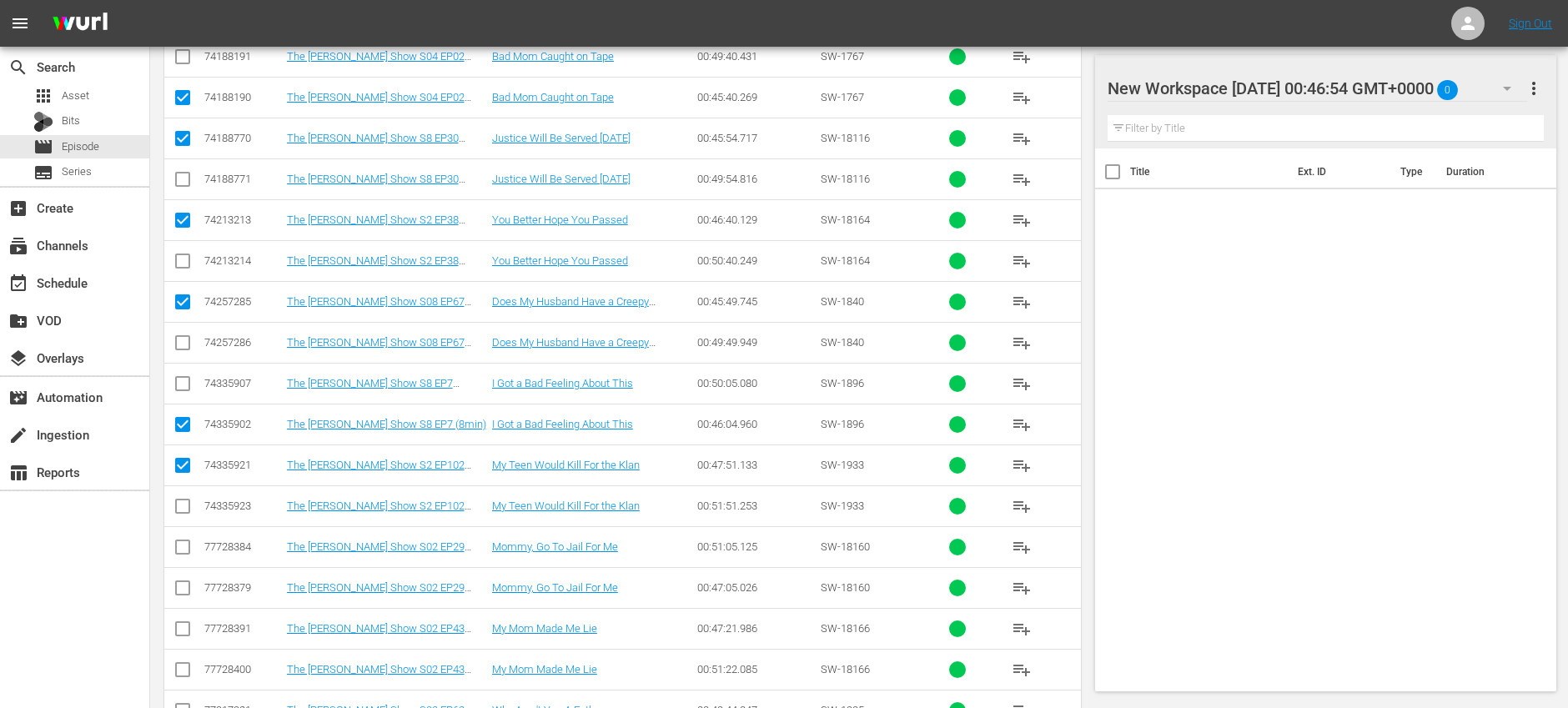
checkbox input "true"
click at [181, 629] on input "checkbox" at bounding box center [182, 632] width 20 height 20
checkbox input "true"
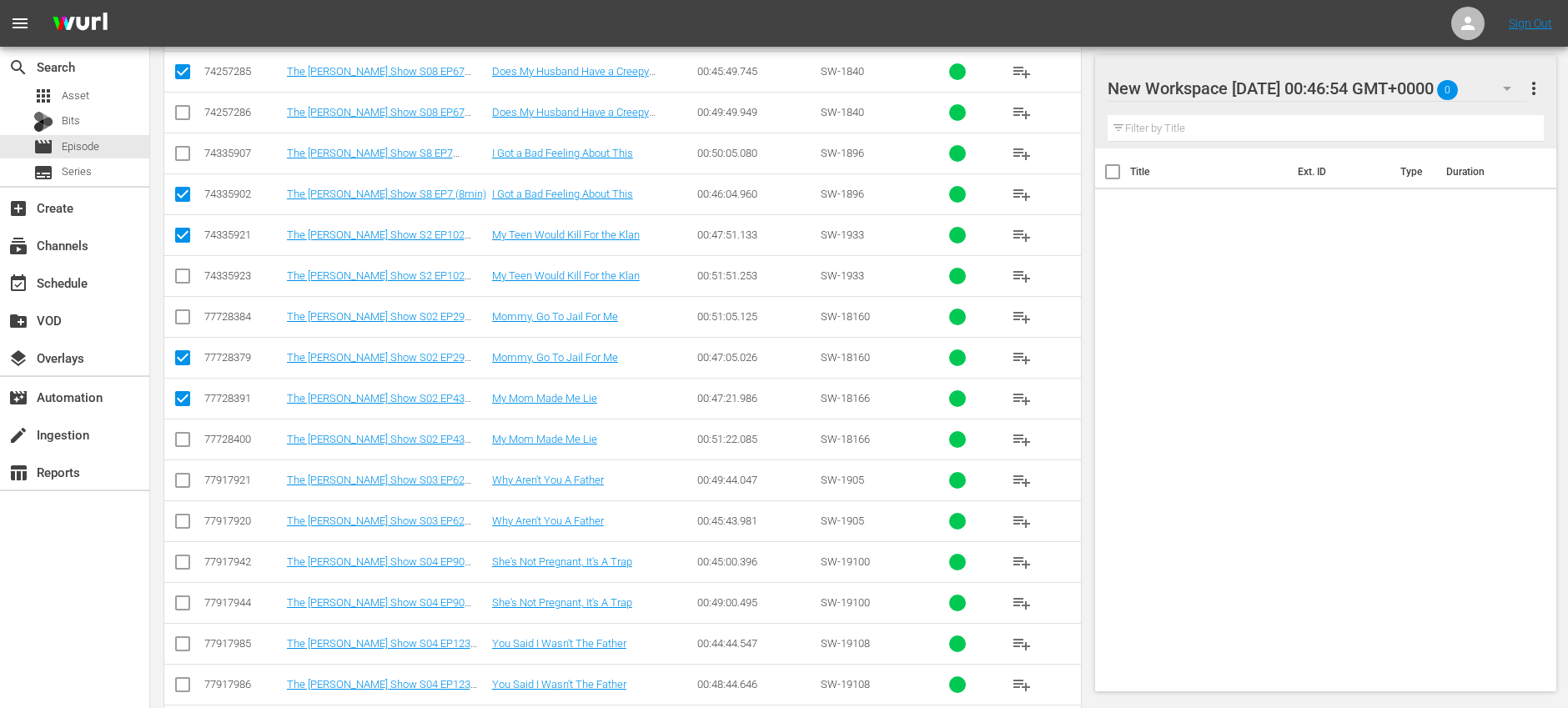
scroll to position [1614, 0]
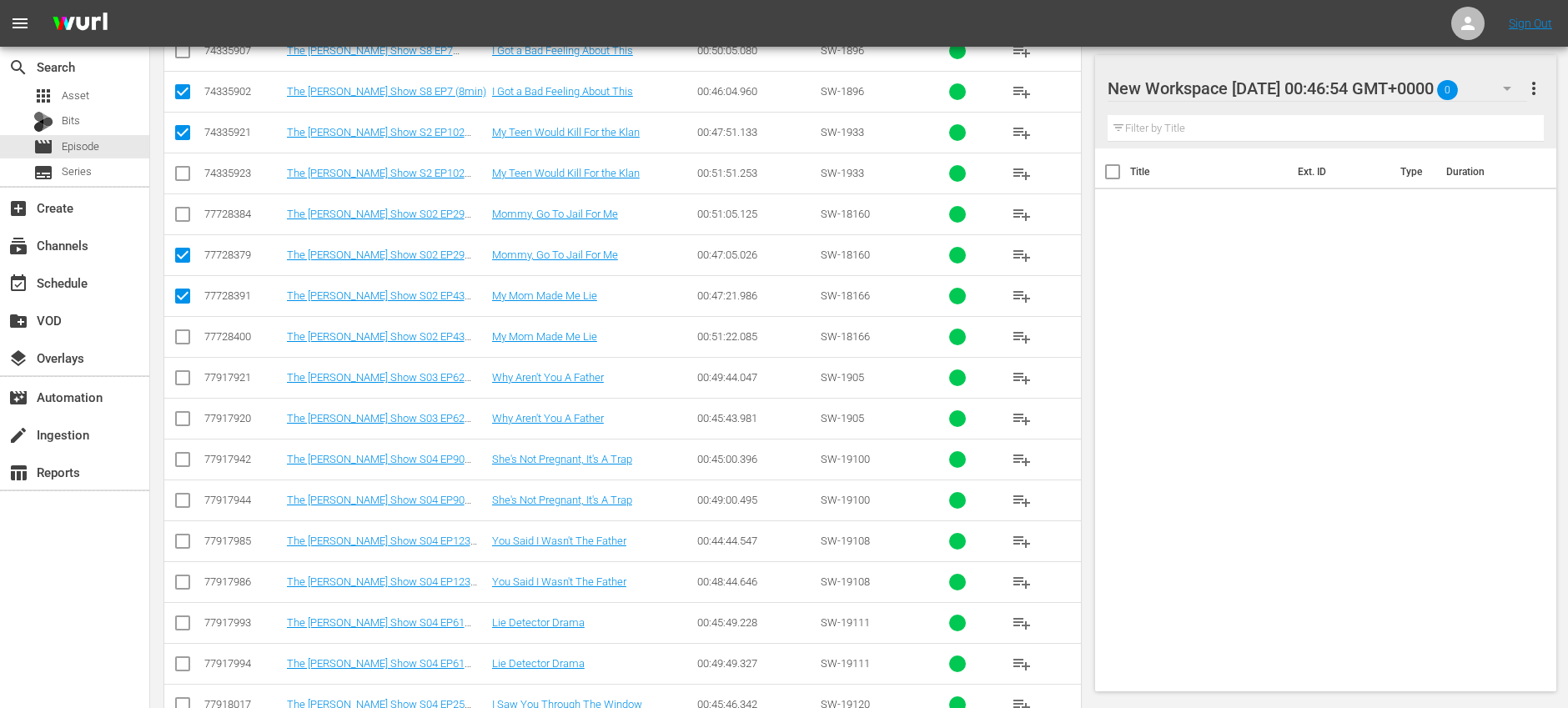
click at [184, 421] on input "checkbox" at bounding box center [182, 422] width 20 height 20
checkbox input "true"
click at [182, 462] on input "checkbox" at bounding box center [182, 463] width 20 height 20
checkbox input "true"
click at [182, 542] on input "checkbox" at bounding box center [182, 545] width 20 height 20
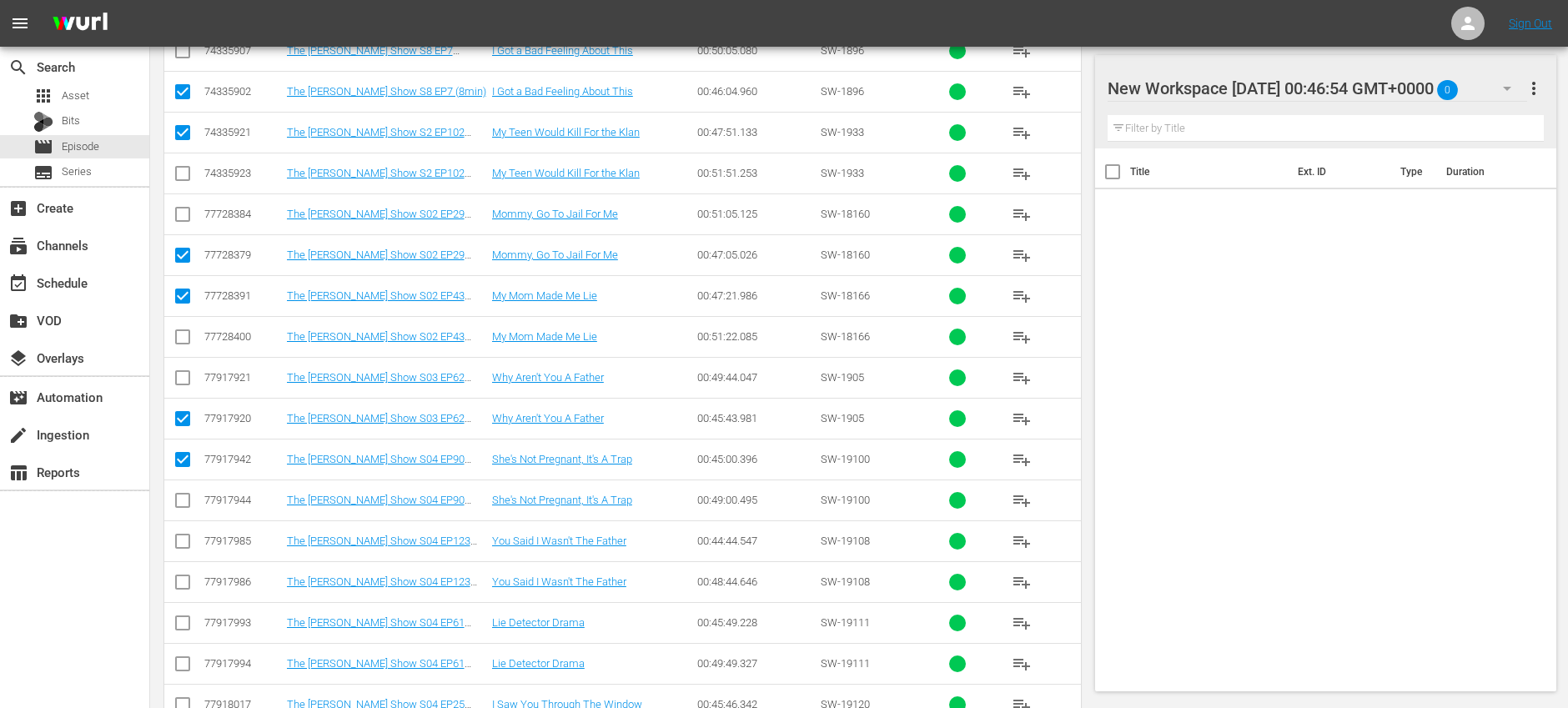
checkbox input "true"
click at [187, 622] on input "checkbox" at bounding box center [182, 626] width 20 height 20
checkbox input "true"
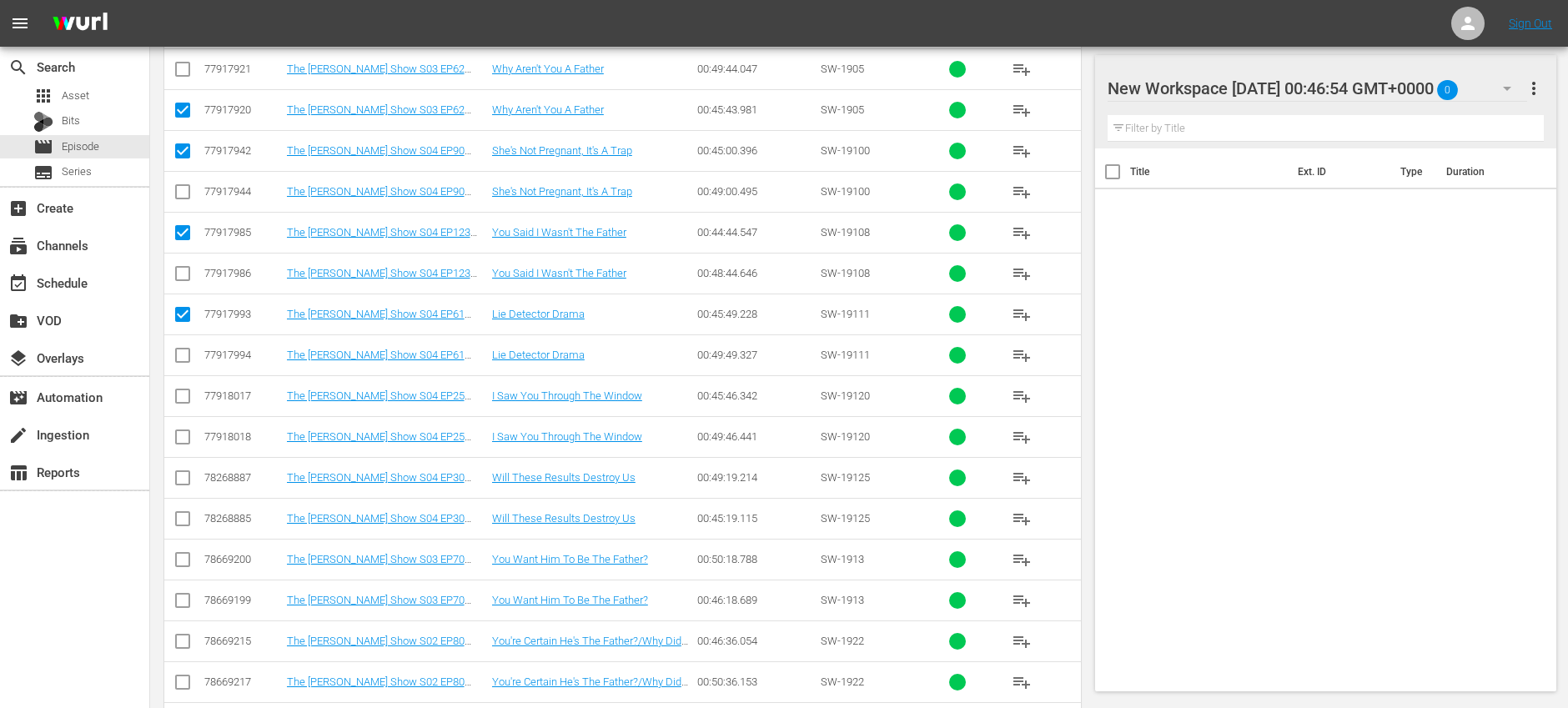
scroll to position [1936, 0]
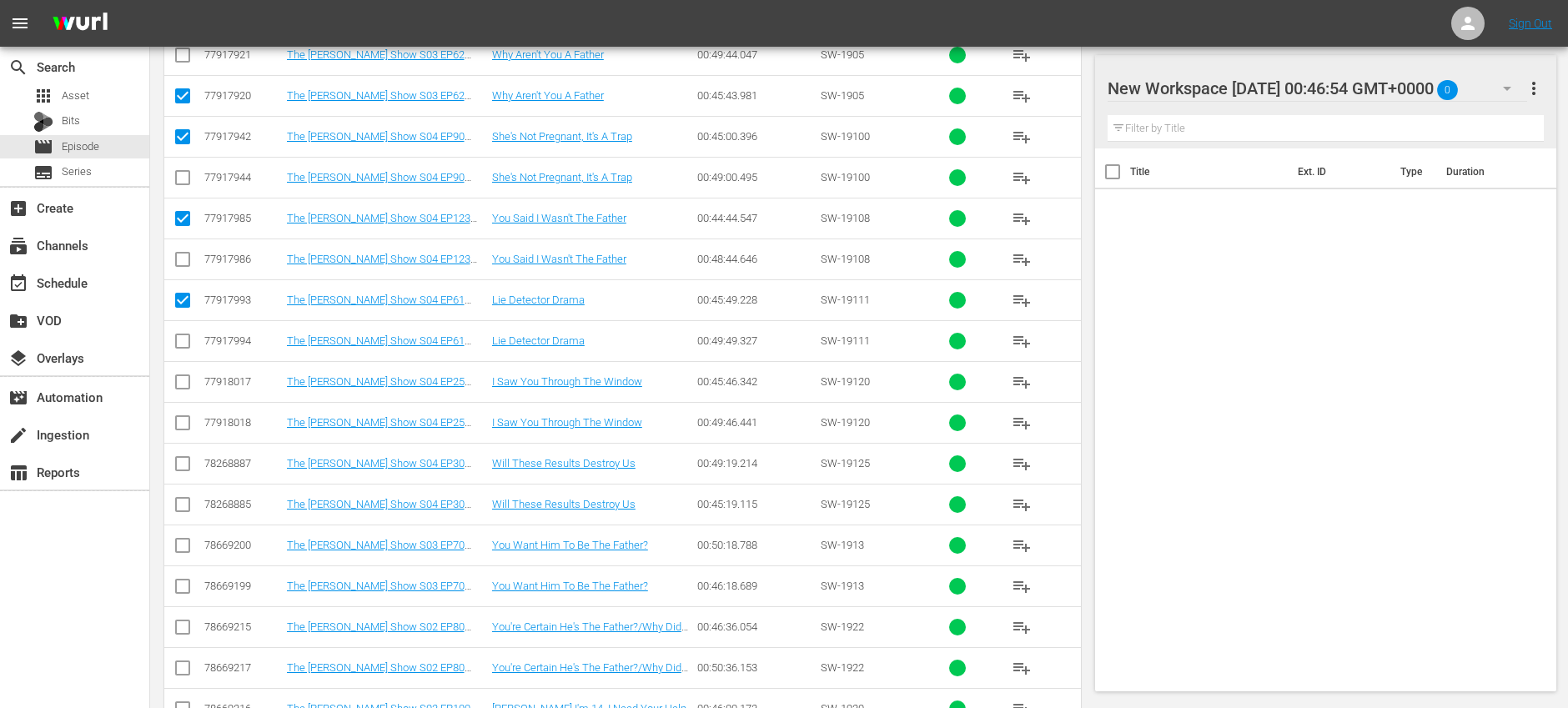
click at [185, 385] on input "checkbox" at bounding box center [182, 385] width 20 height 20
checkbox input "true"
click at [184, 504] on input "checkbox" at bounding box center [182, 508] width 20 height 20
checkbox input "true"
click at [185, 587] on input "checkbox" at bounding box center [182, 590] width 20 height 20
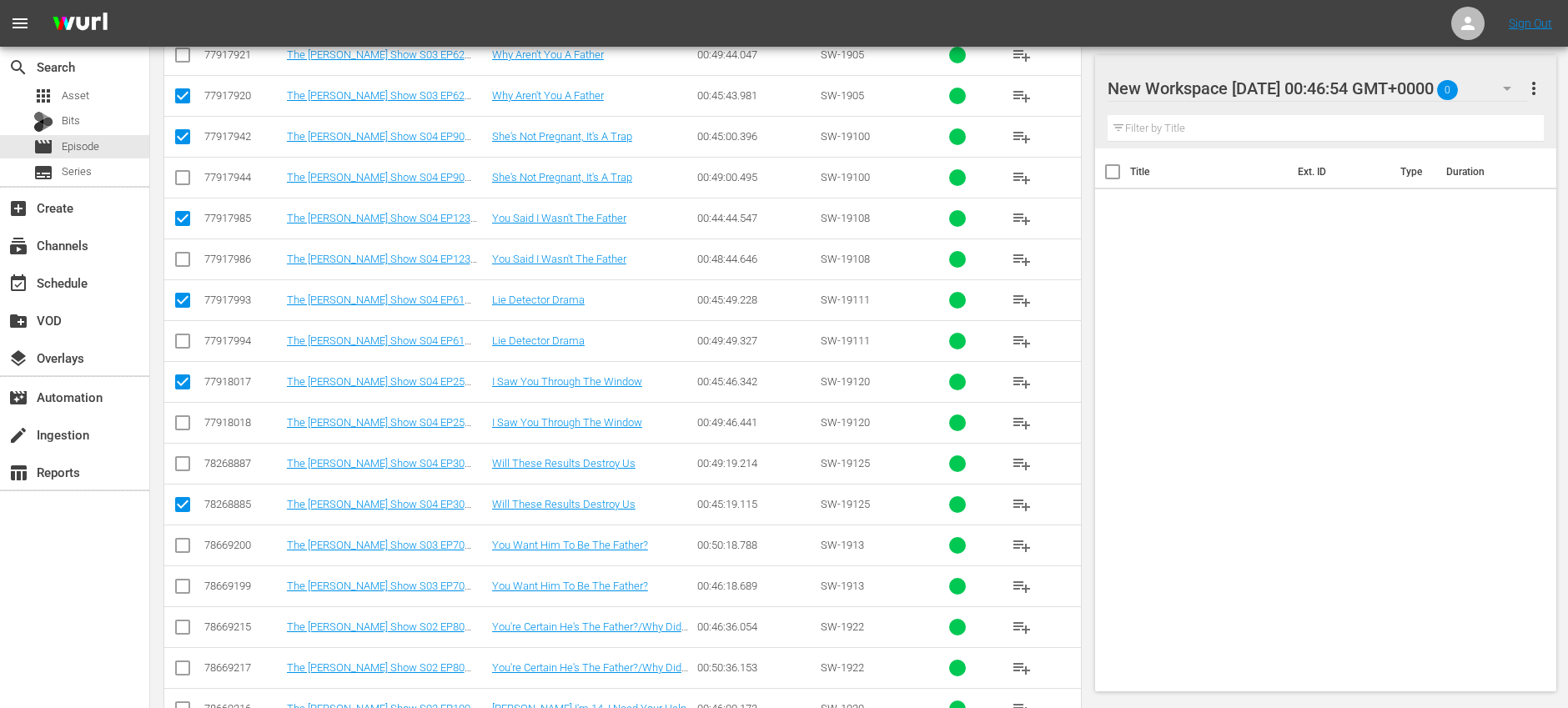
checkbox input "true"
click at [184, 624] on input "checkbox" at bounding box center [182, 631] width 20 height 20
checkbox input "true"
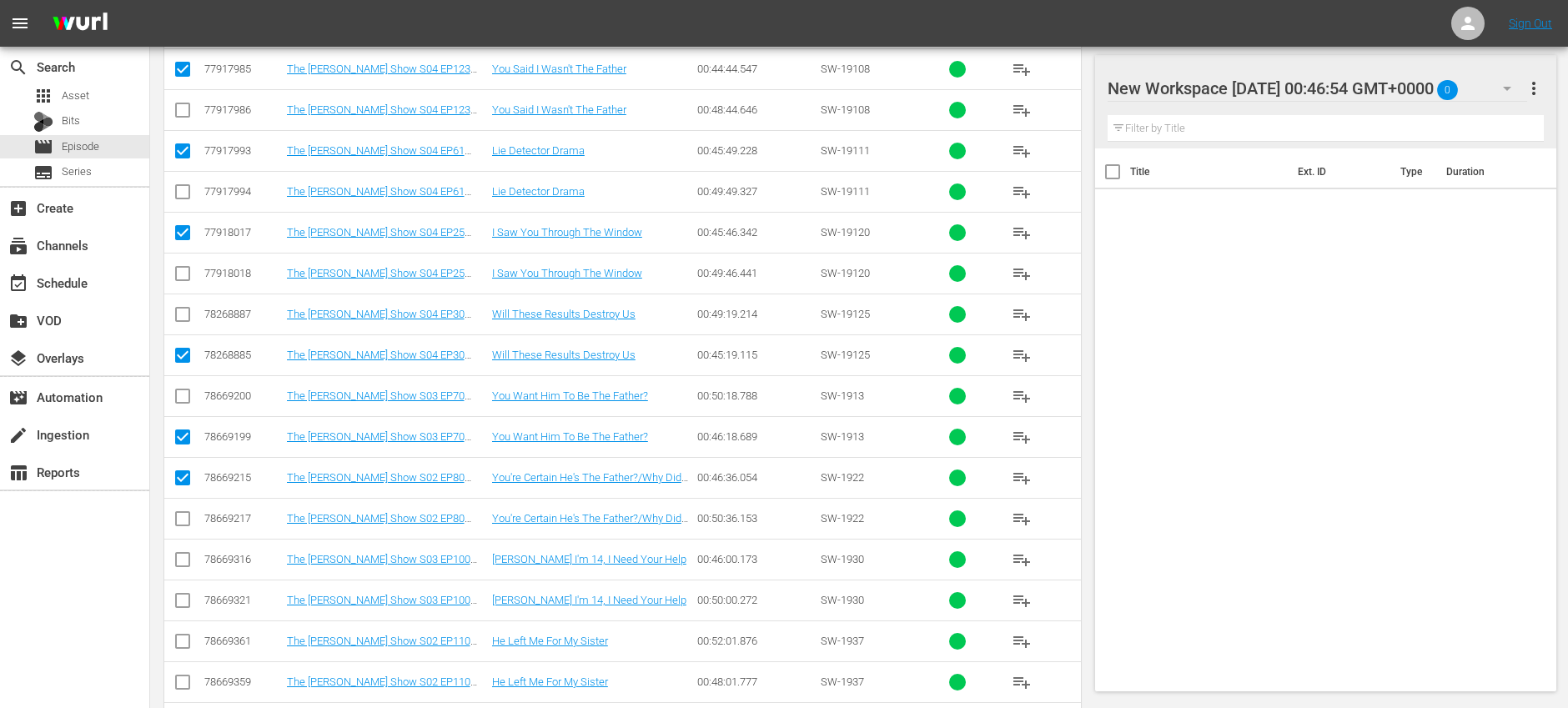
scroll to position [2087, 0]
click at [184, 561] on input "checkbox" at bounding box center [182, 562] width 20 height 20
checkbox input "true"
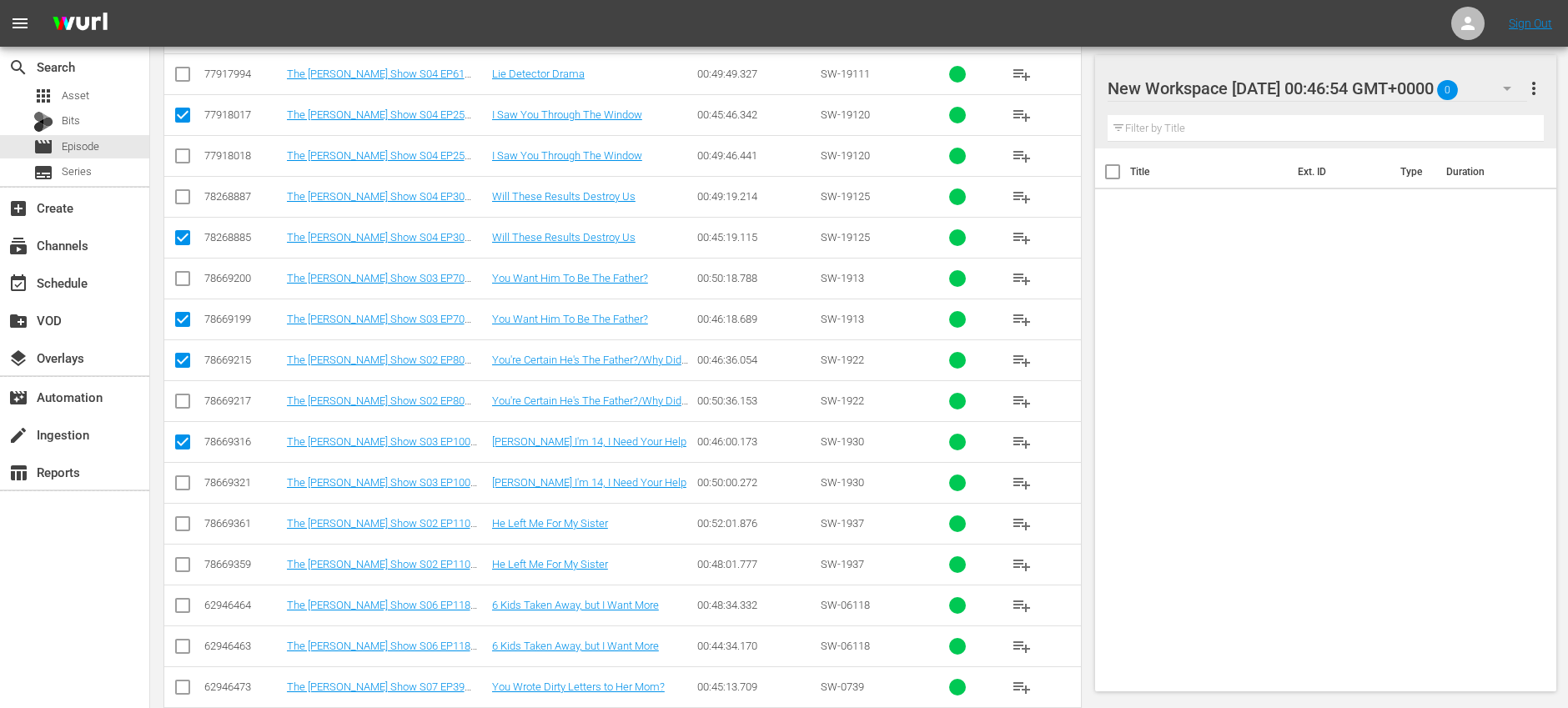
scroll to position [2251, 0]
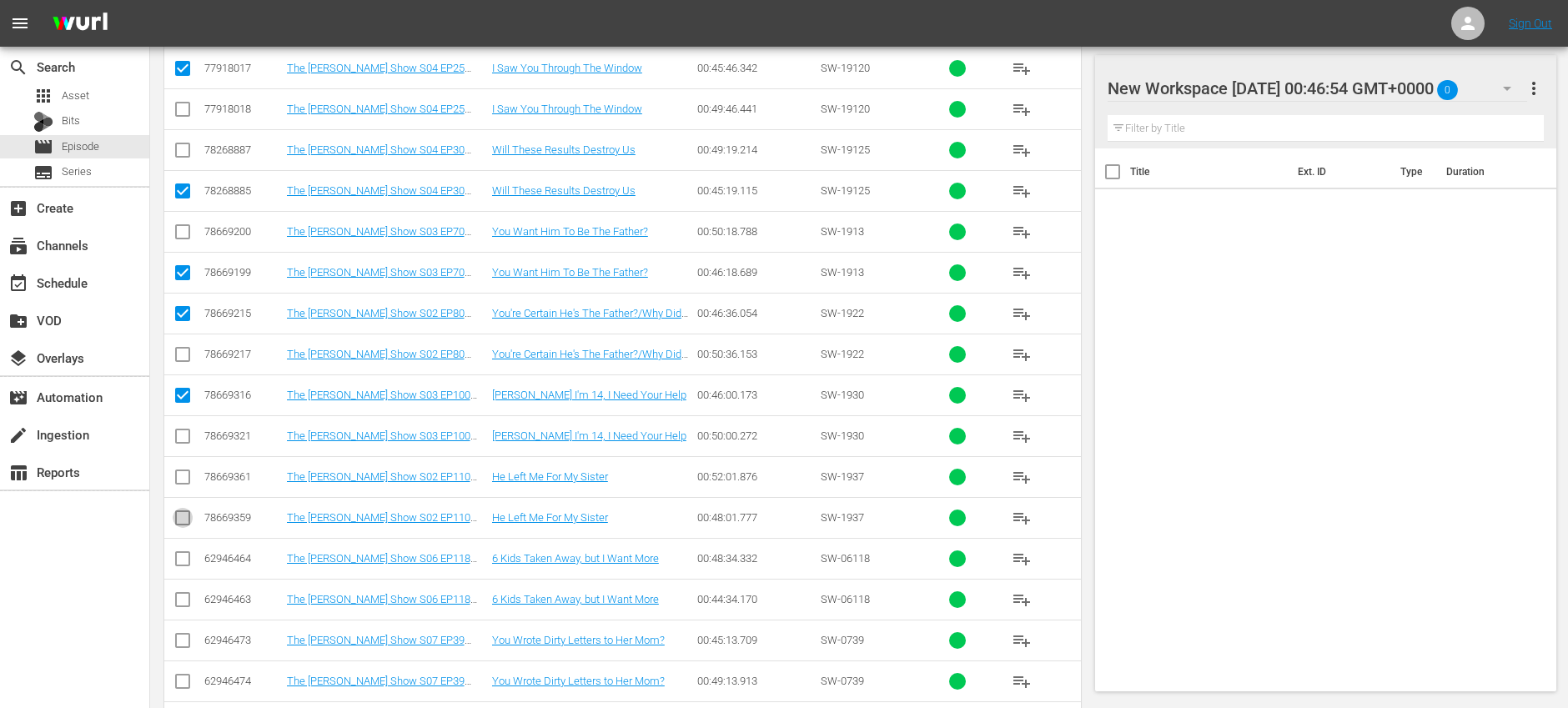
click at [184, 515] on input "checkbox" at bounding box center [182, 521] width 20 height 20
checkbox input "true"
click at [186, 598] on input "checkbox" at bounding box center [182, 603] width 20 height 20
checkbox input "true"
click at [187, 642] on input "checkbox" at bounding box center [182, 643] width 20 height 20
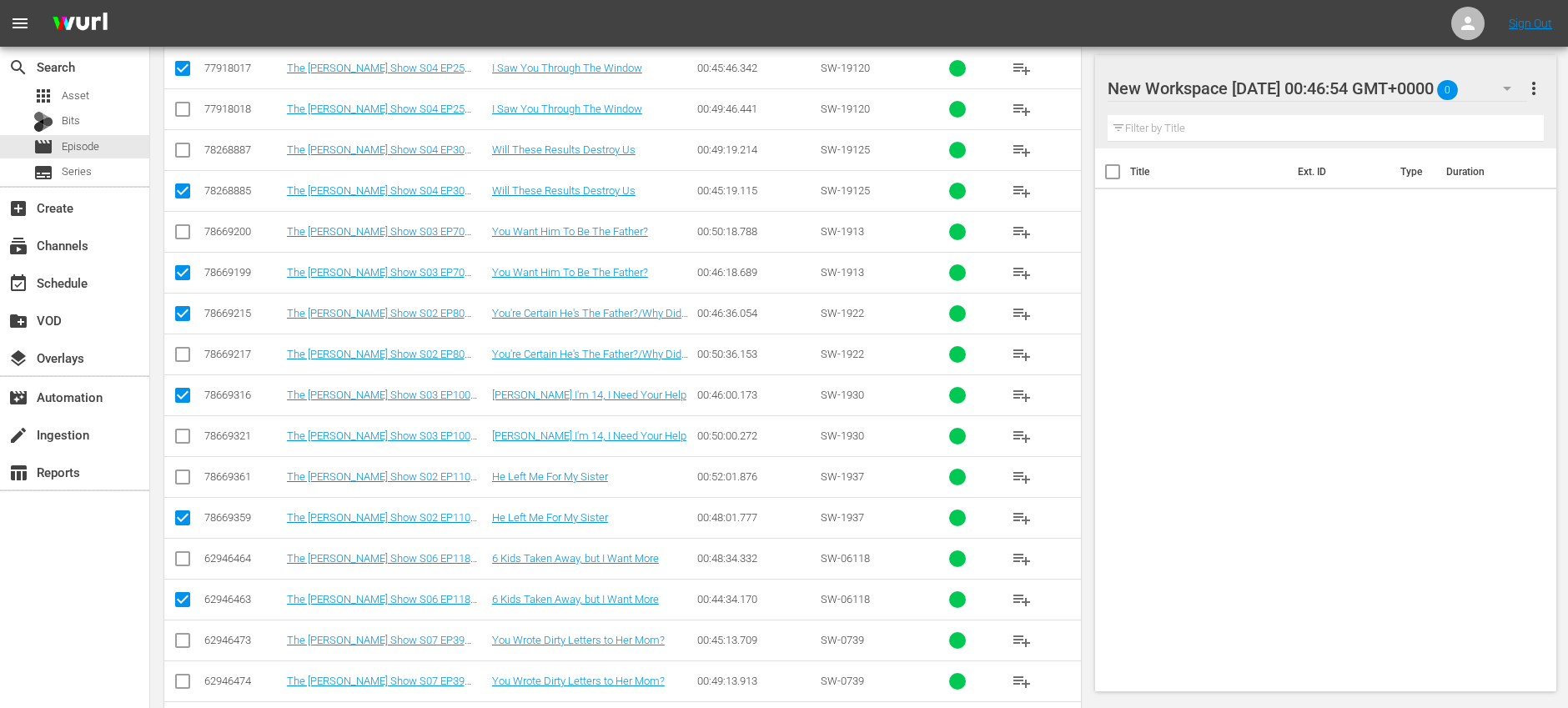
checkbox input "true"
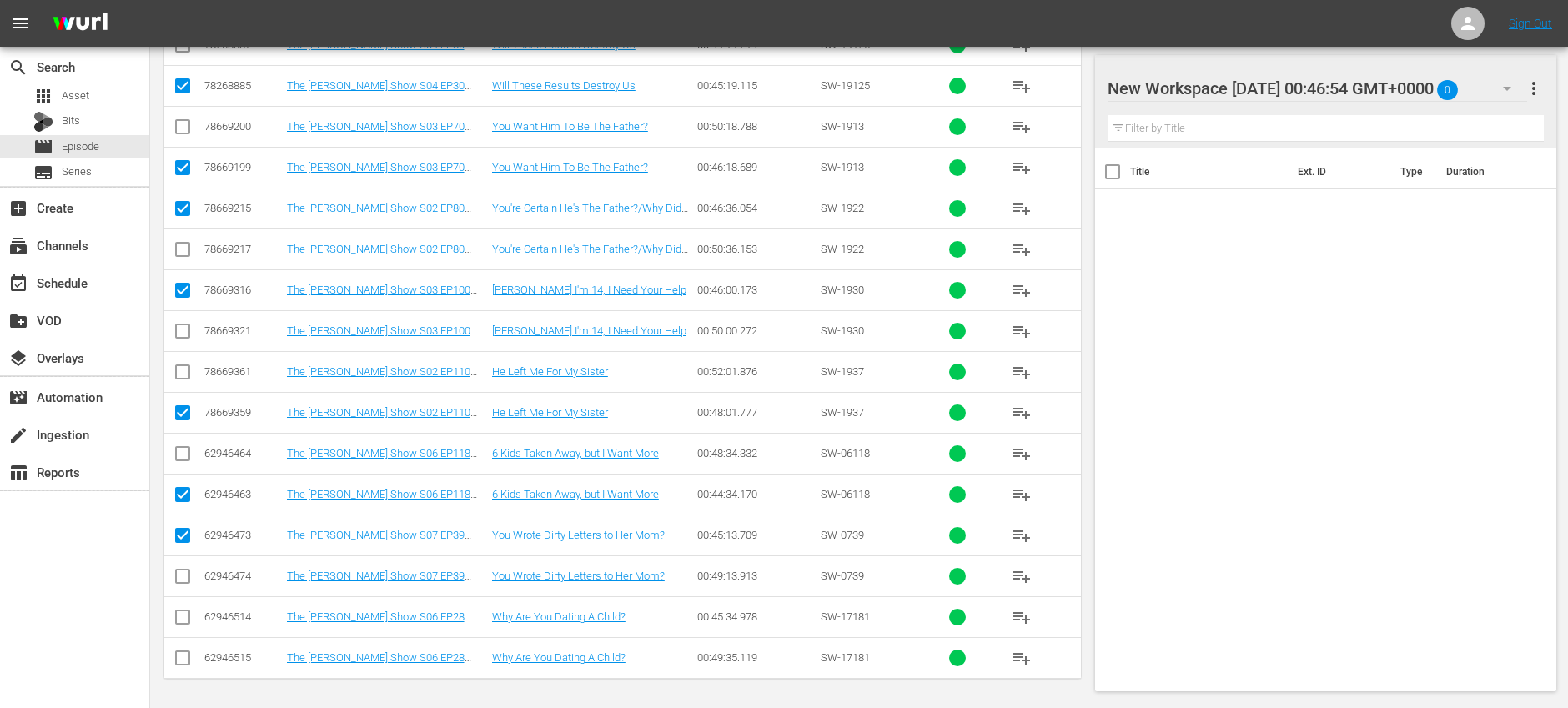
scroll to position [2357, 0]
click at [184, 619] on input "checkbox" at bounding box center [182, 619] width 20 height 20
checkbox input "true"
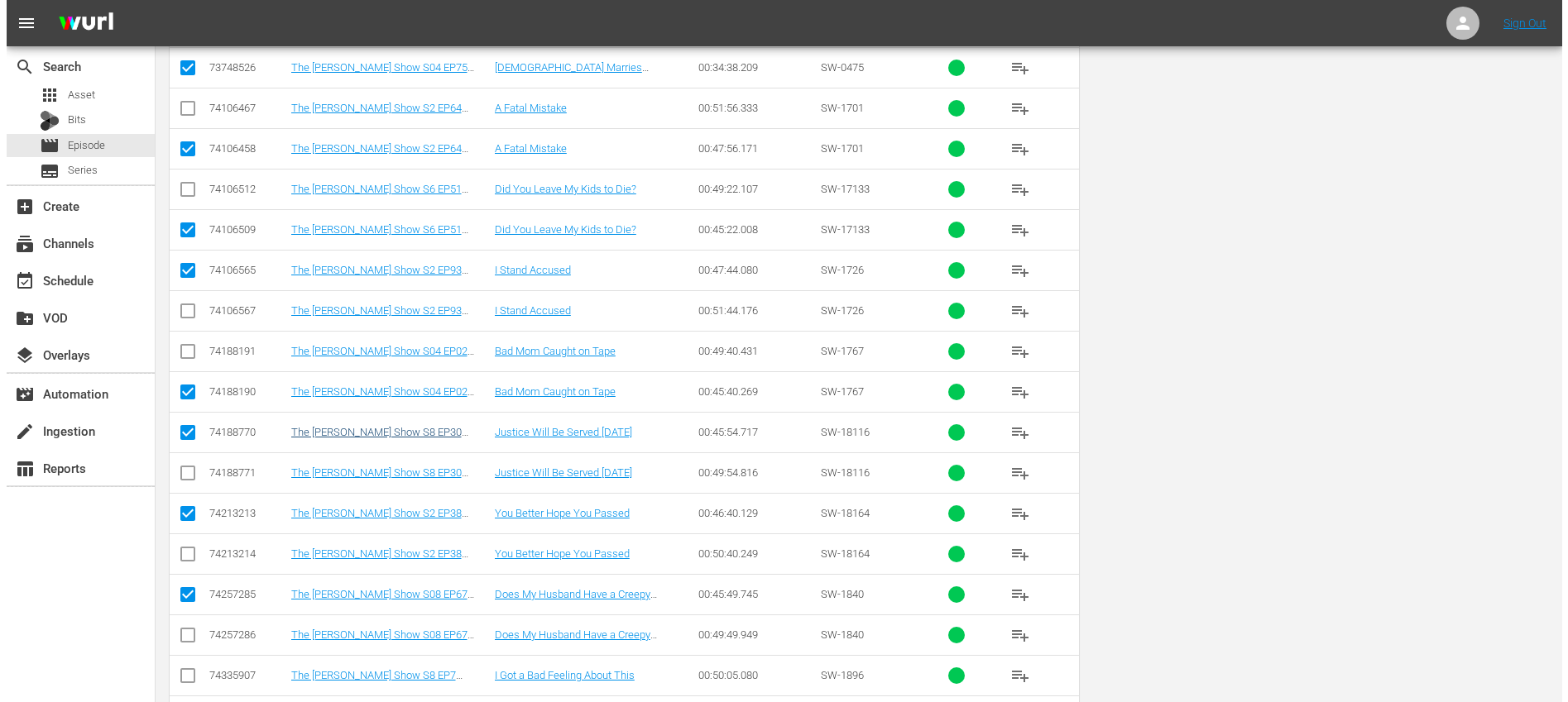
scroll to position [0, 0]
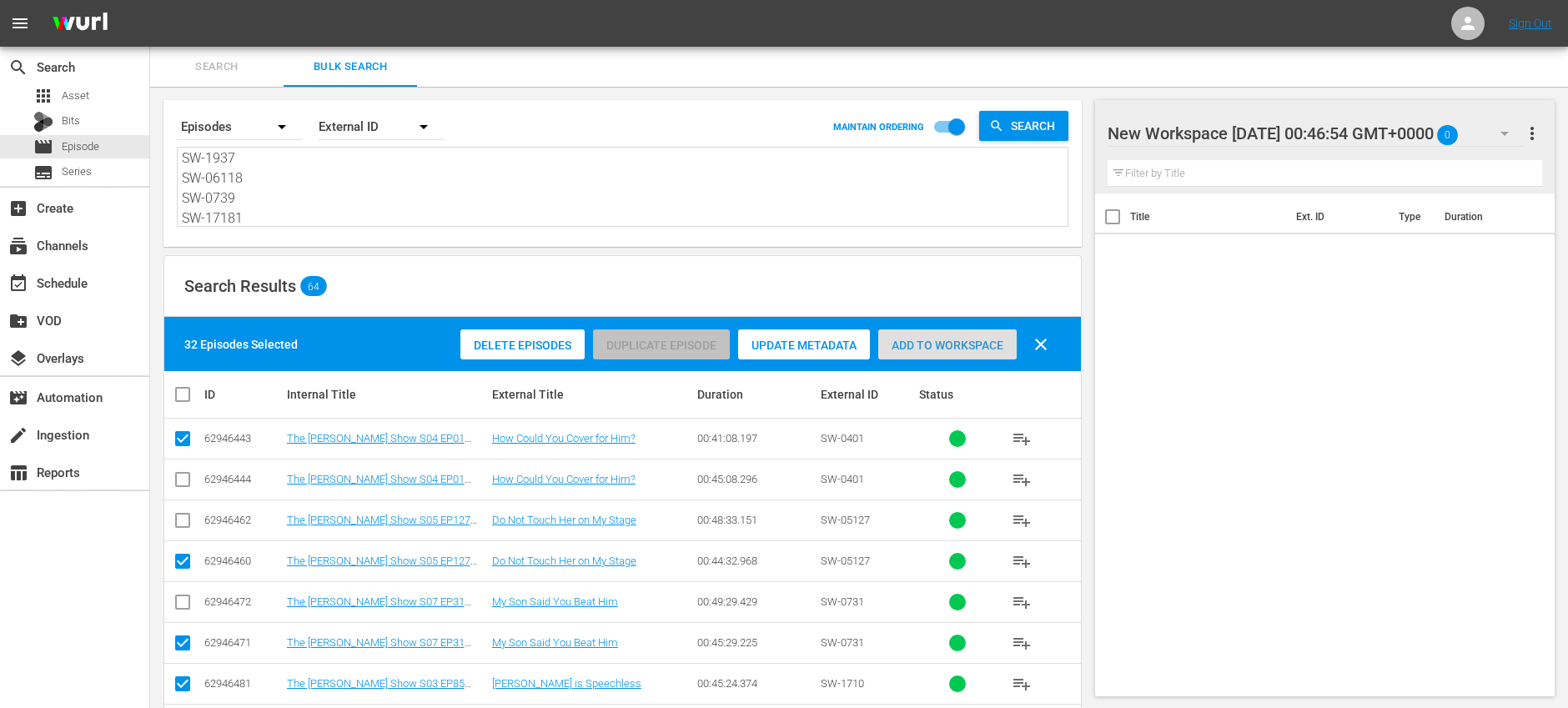
click at [925, 354] on div "Add to Workspace" at bounding box center [947, 345] width 138 height 31
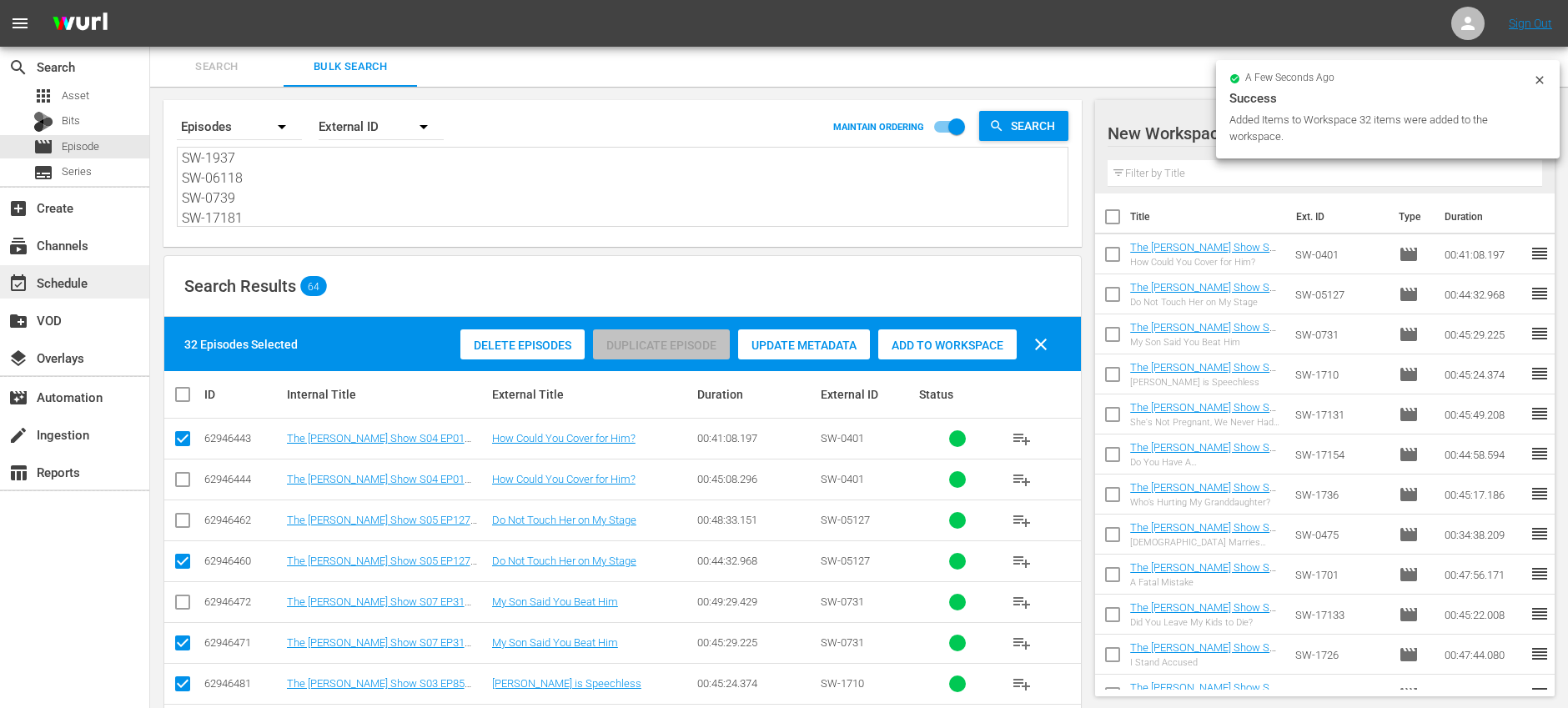
click at [131, 269] on div "event_available Schedule" at bounding box center [74, 282] width 149 height 33
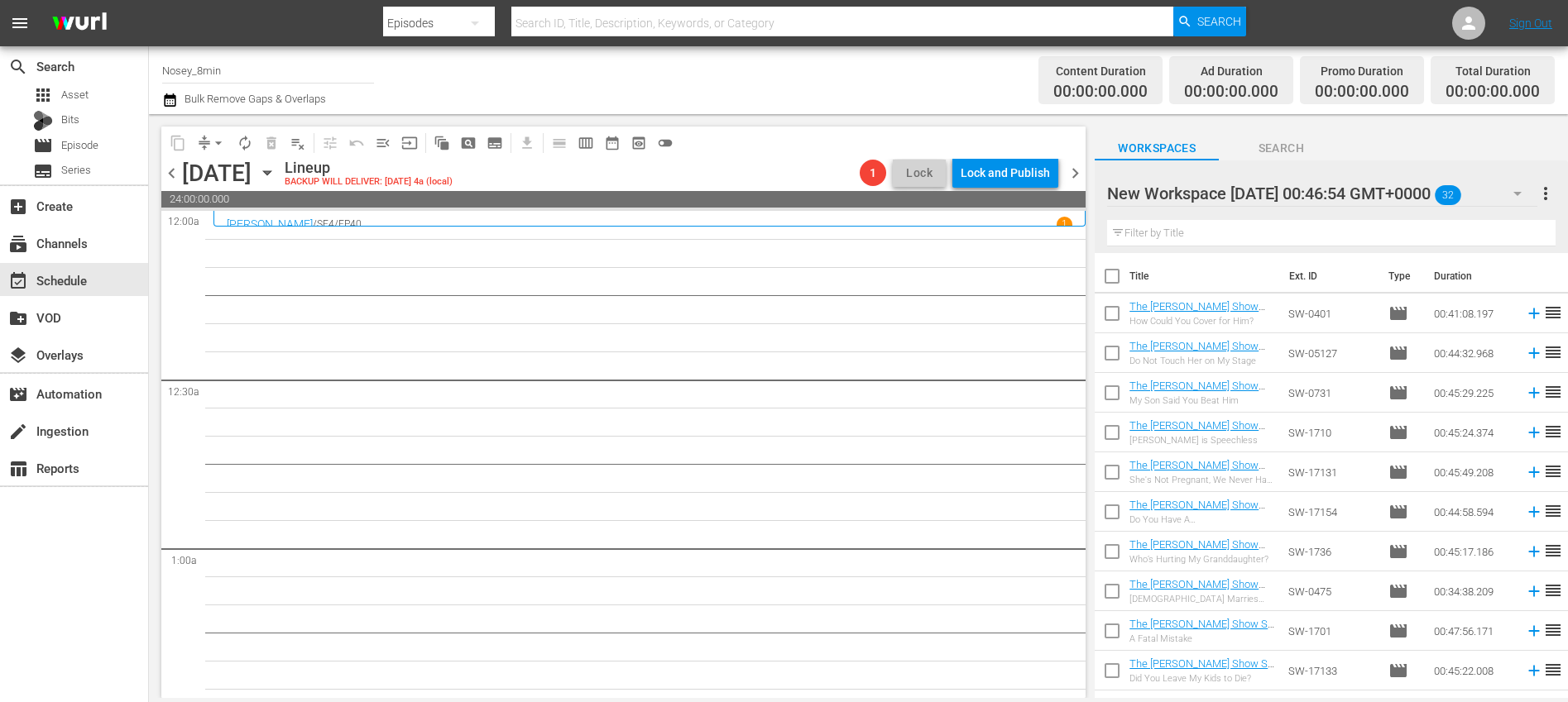
click at [1113, 275] on input "checkbox" at bounding box center [1111, 279] width 35 height 35
checkbox input "true"
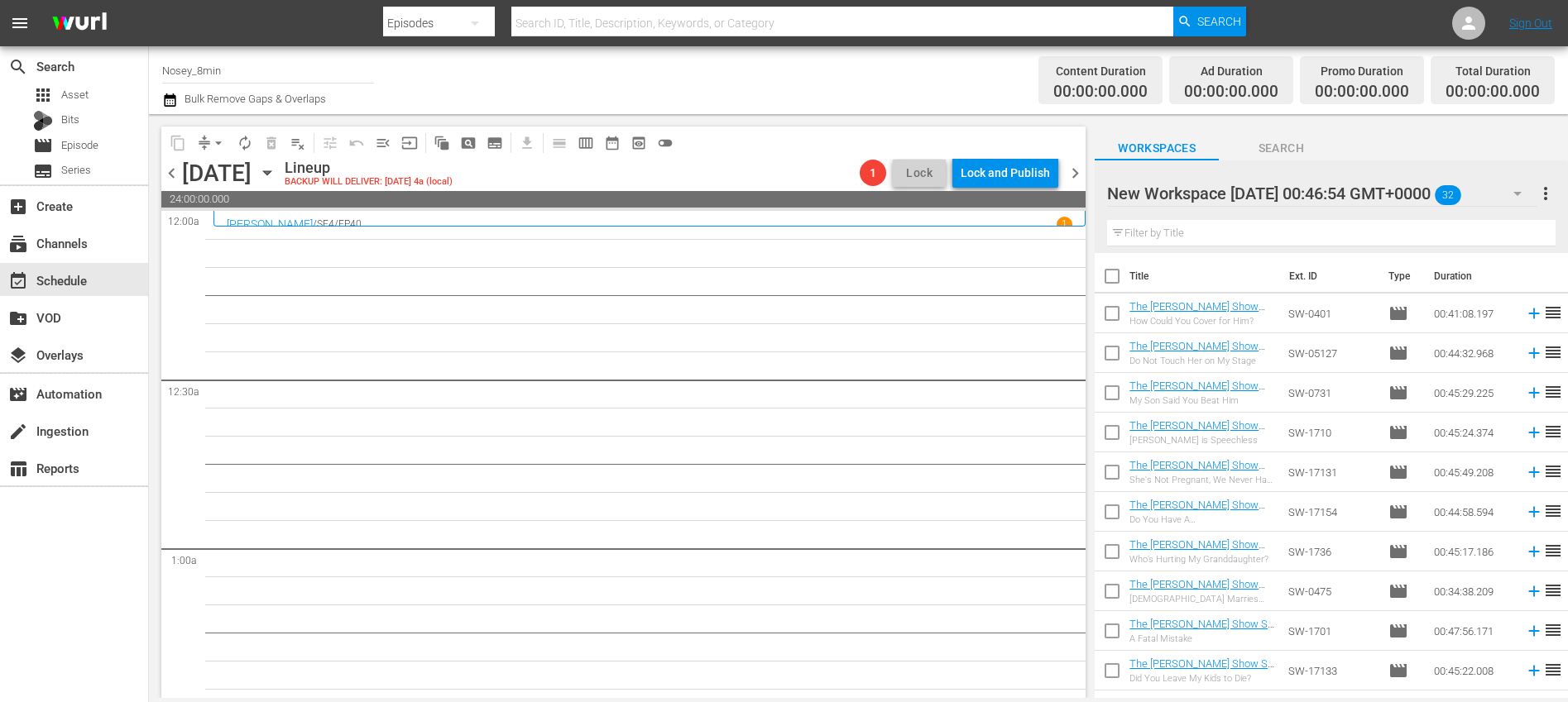
checkbox input "true"
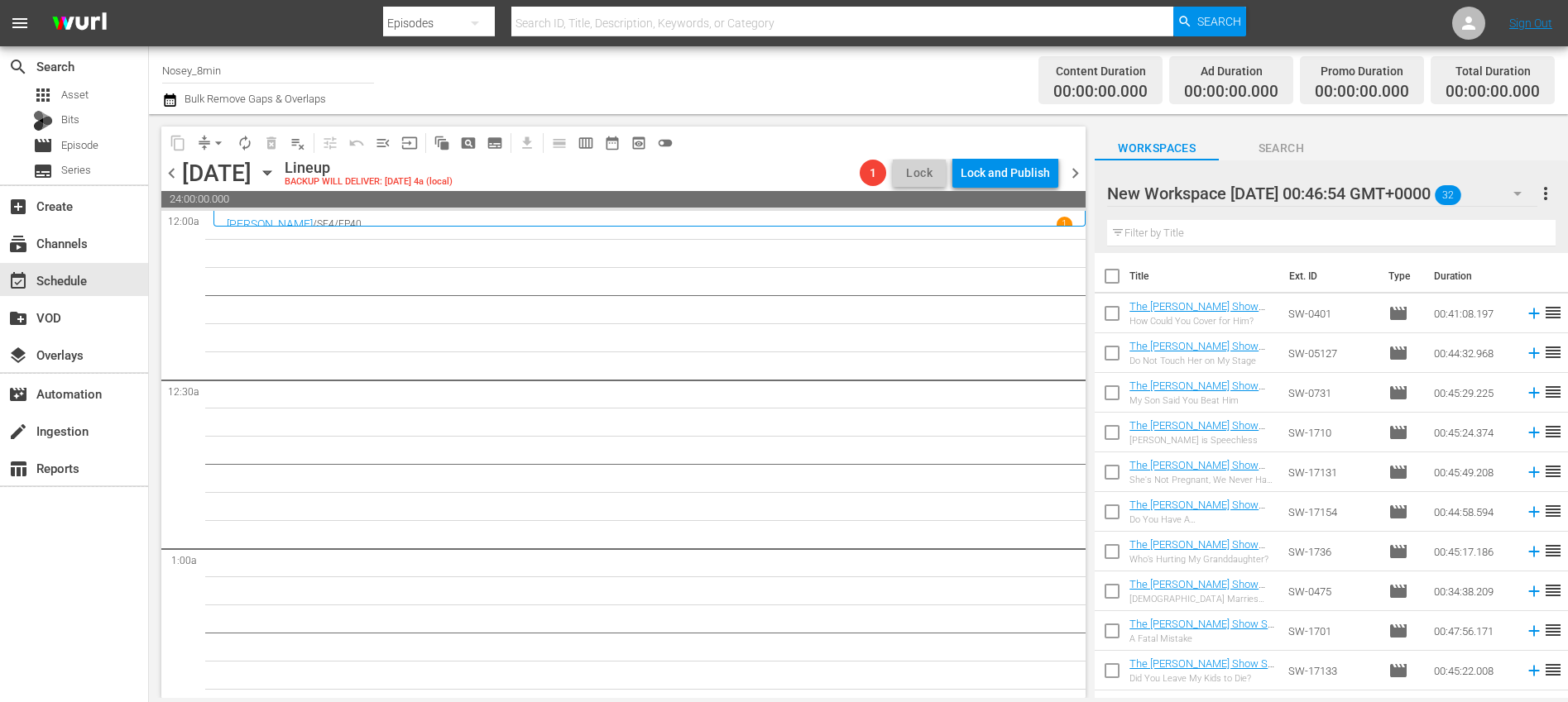
checkbox input "true"
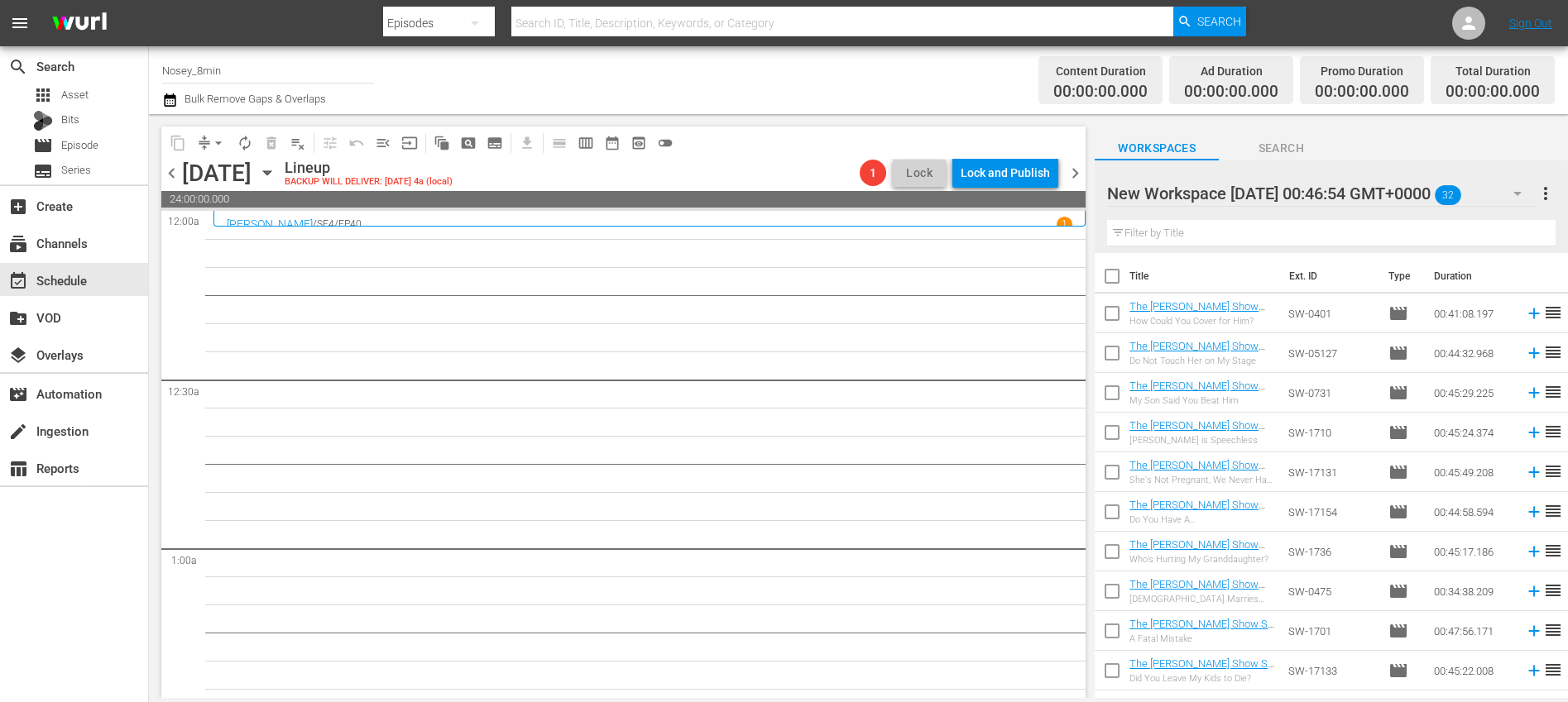
checkbox input "true"
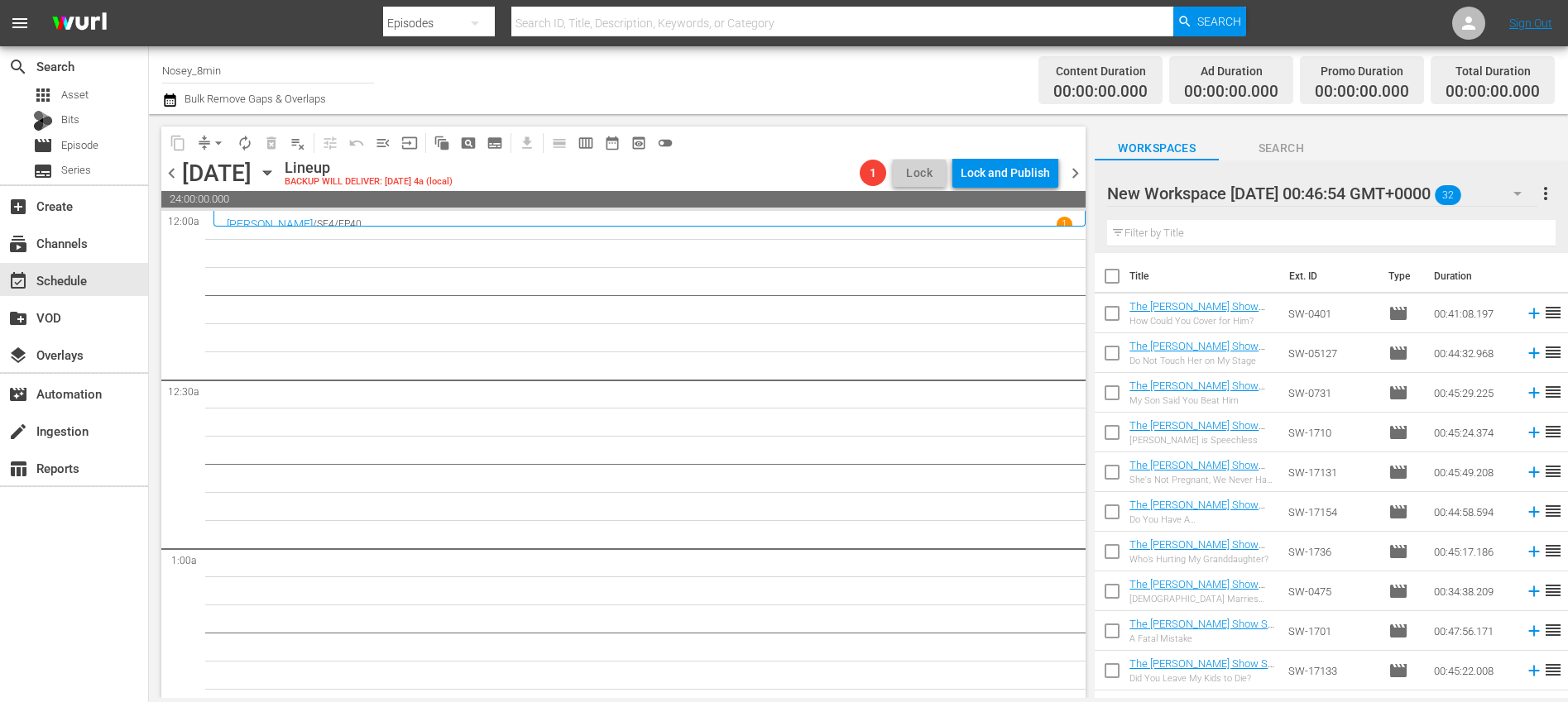
checkbox input "true"
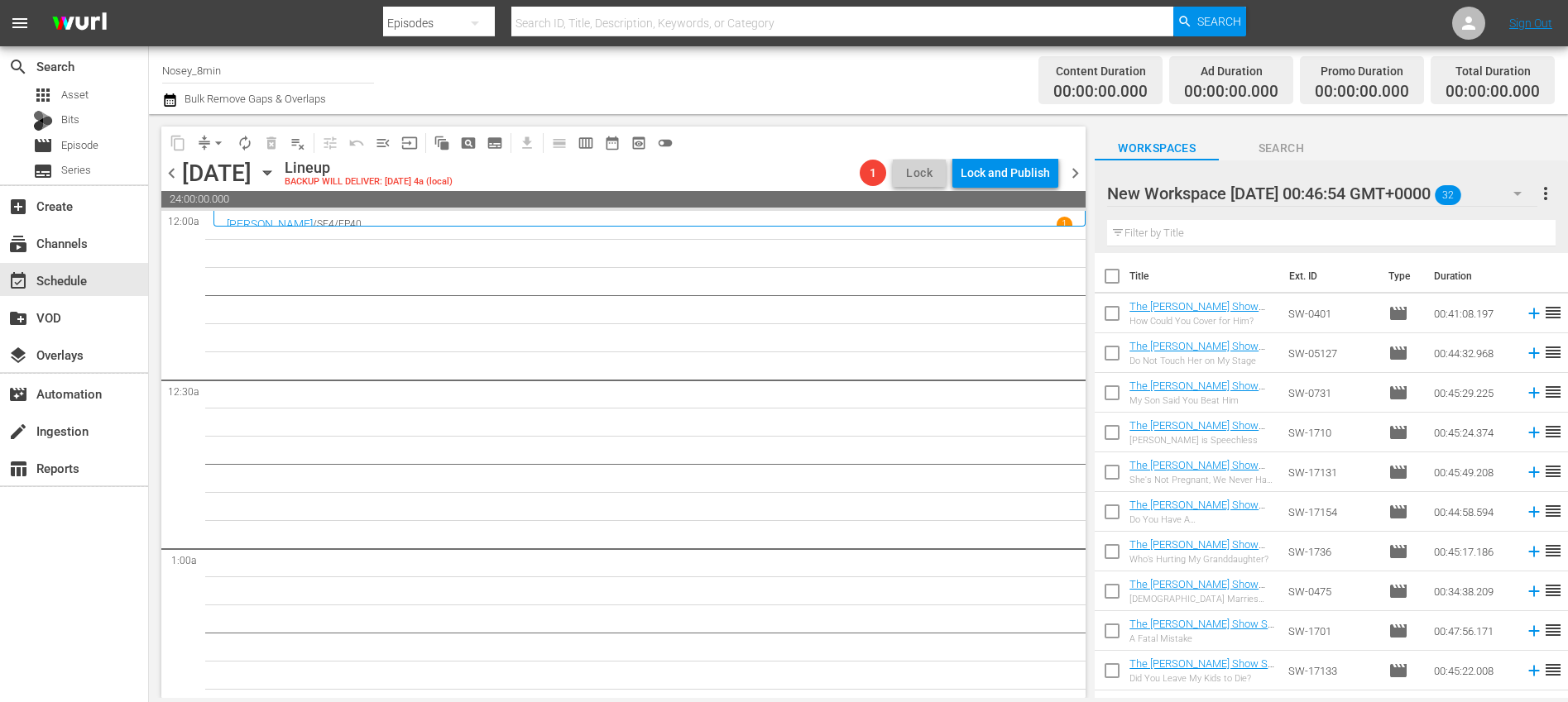
checkbox input "true"
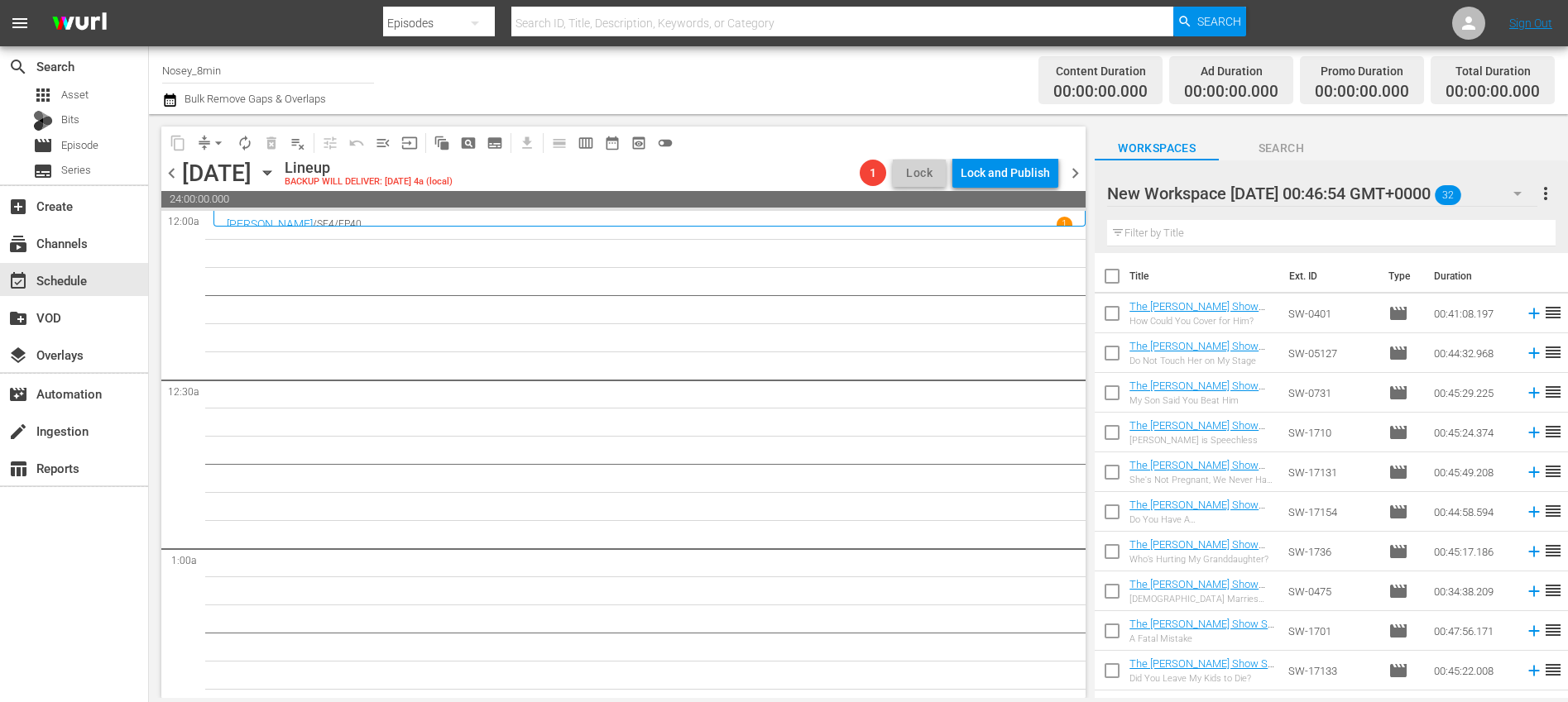
checkbox input "true"
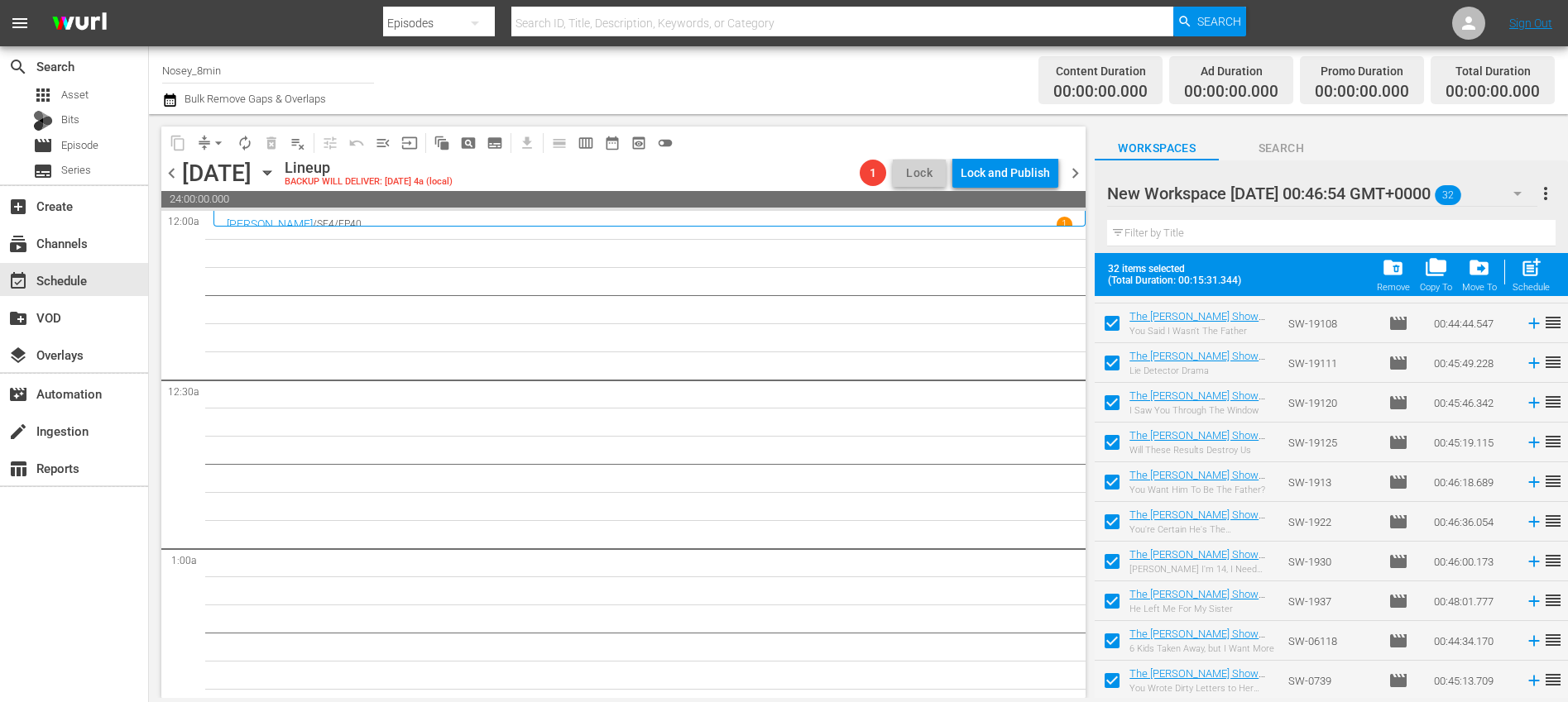
scroll to position [907, 0]
click at [1529, 276] on span "post_add" at bounding box center [1531, 267] width 22 height 22
checkbox input "false"
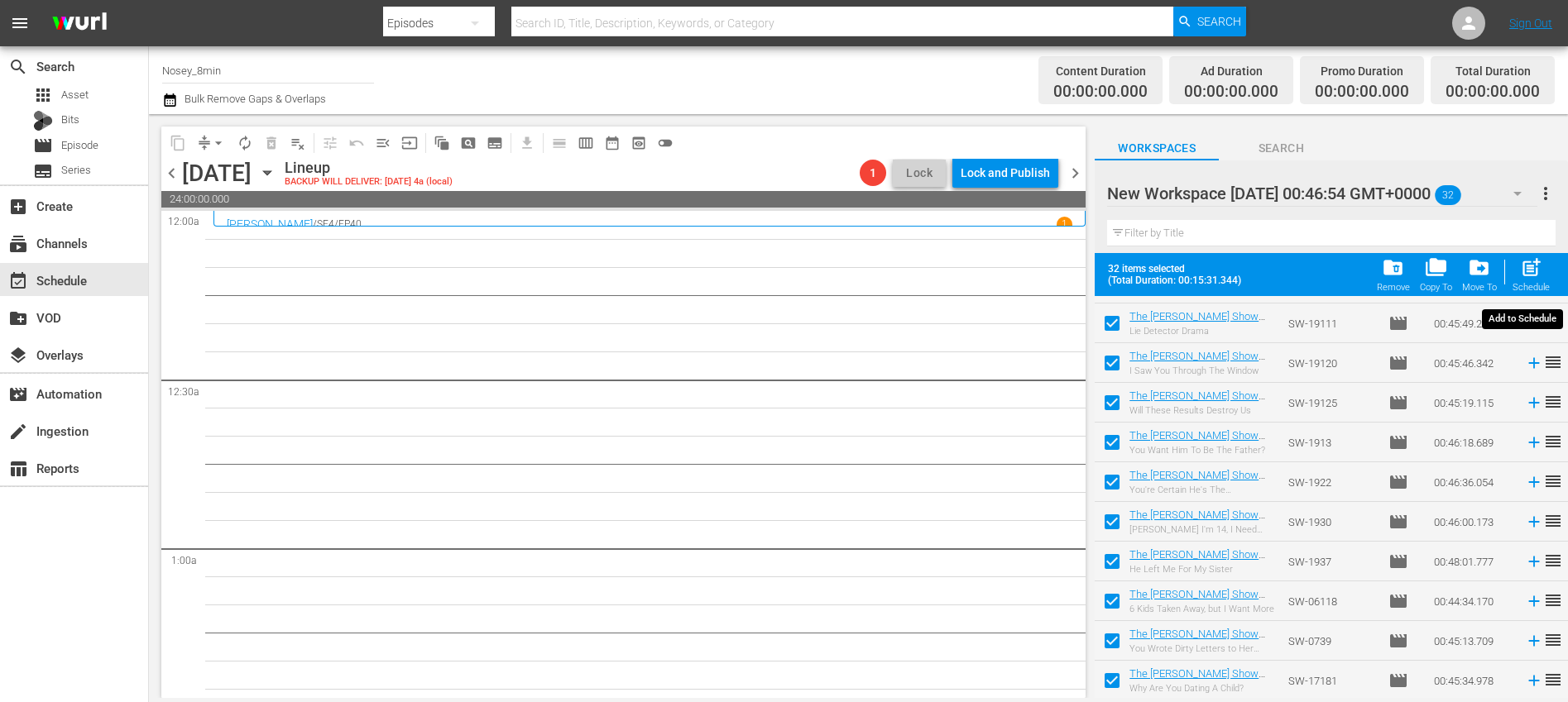
checkbox input "false"
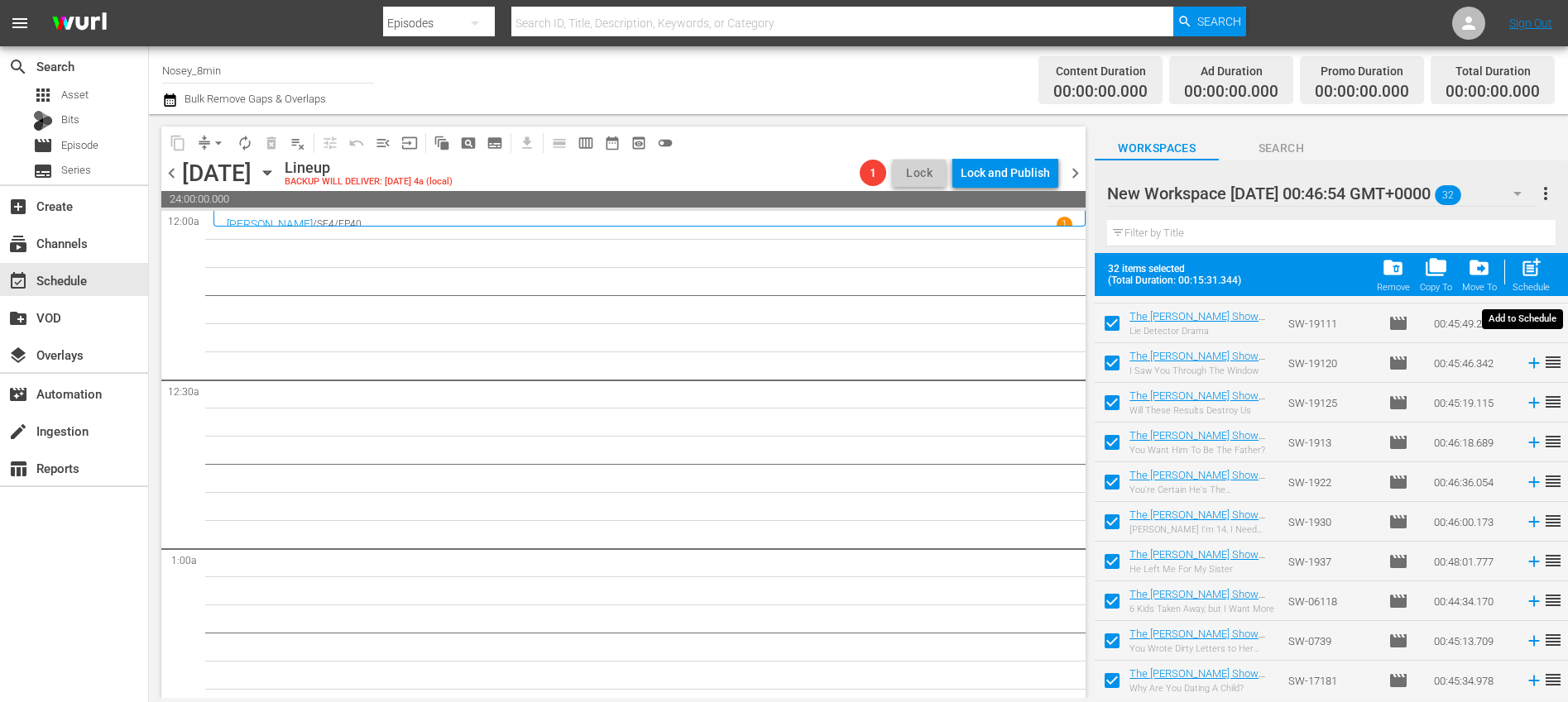
checkbox input "false"
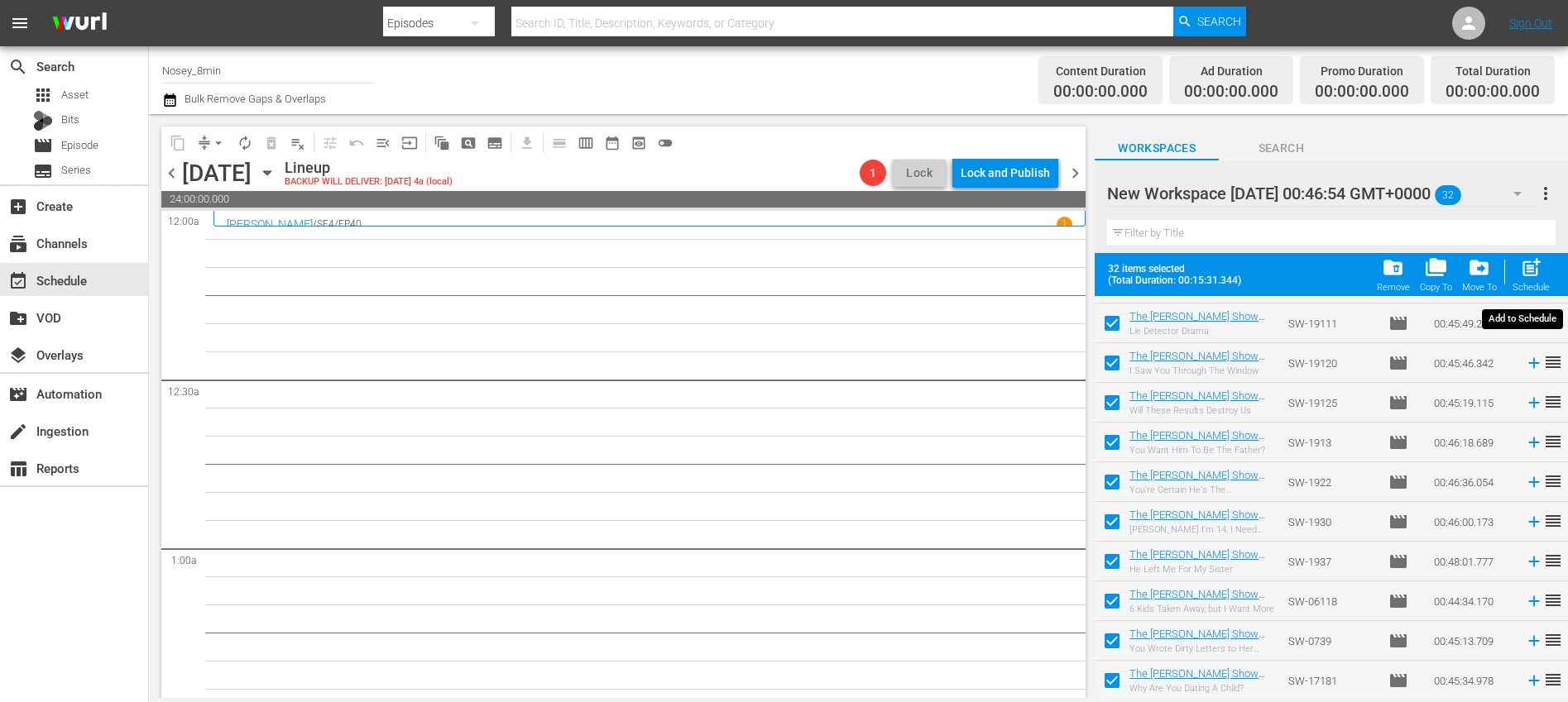
checkbox input "false"
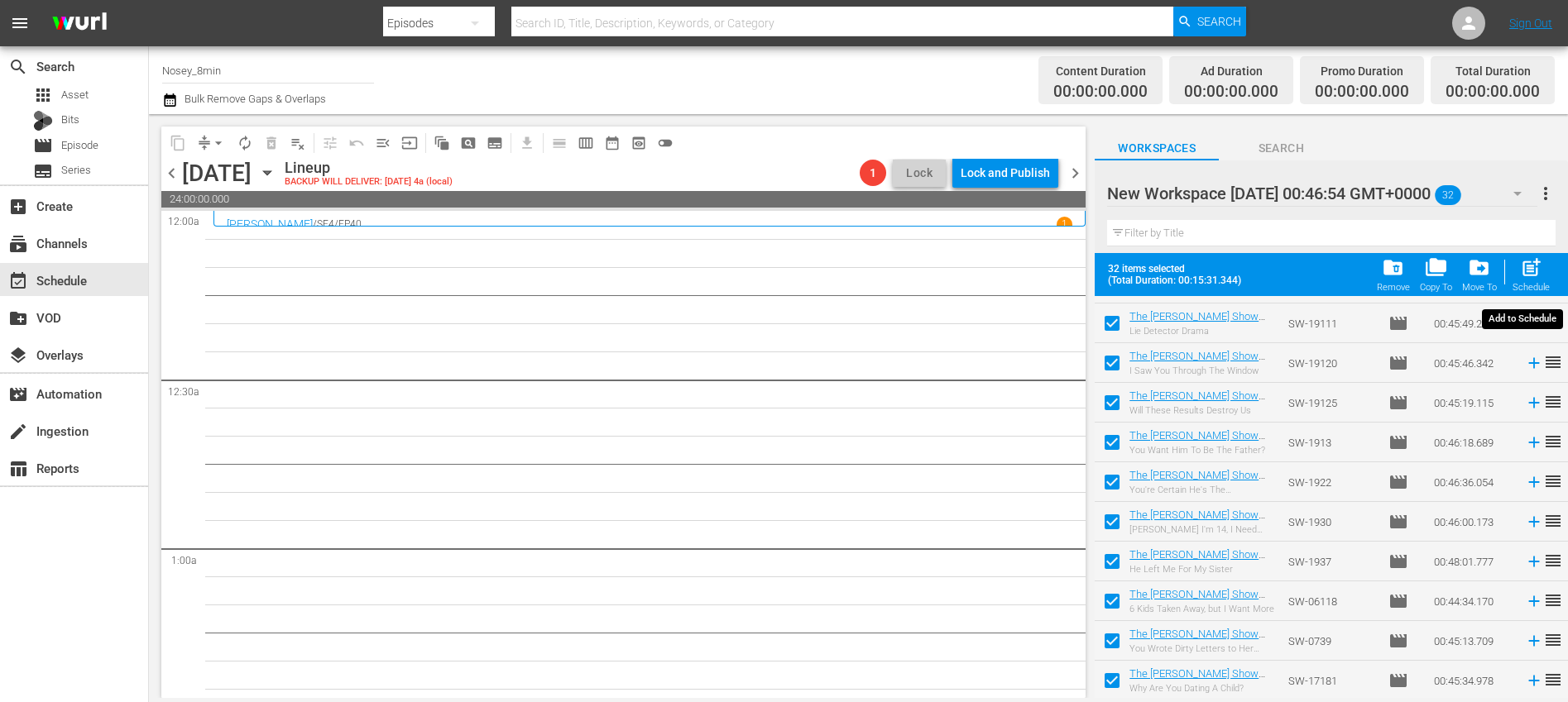
checkbox input "false"
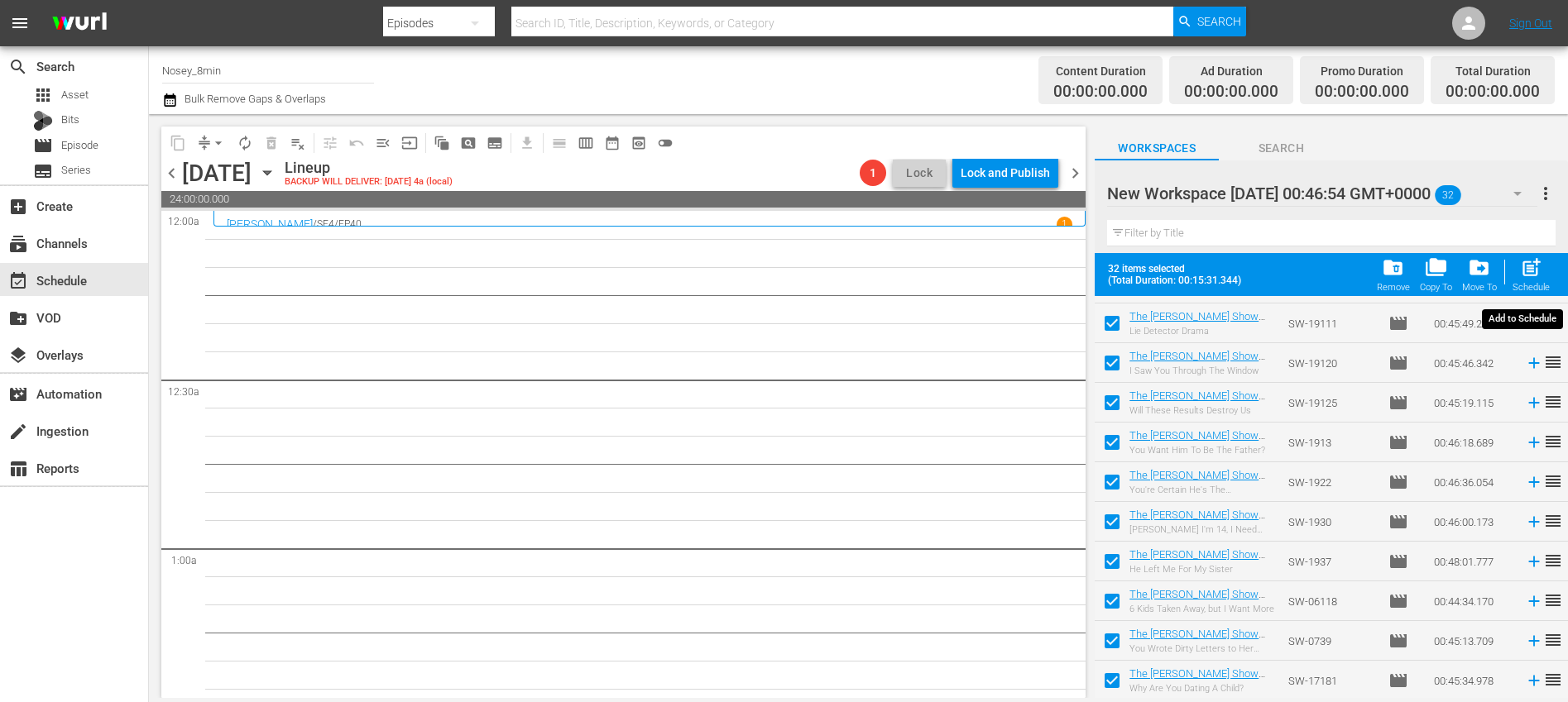
checkbox input "false"
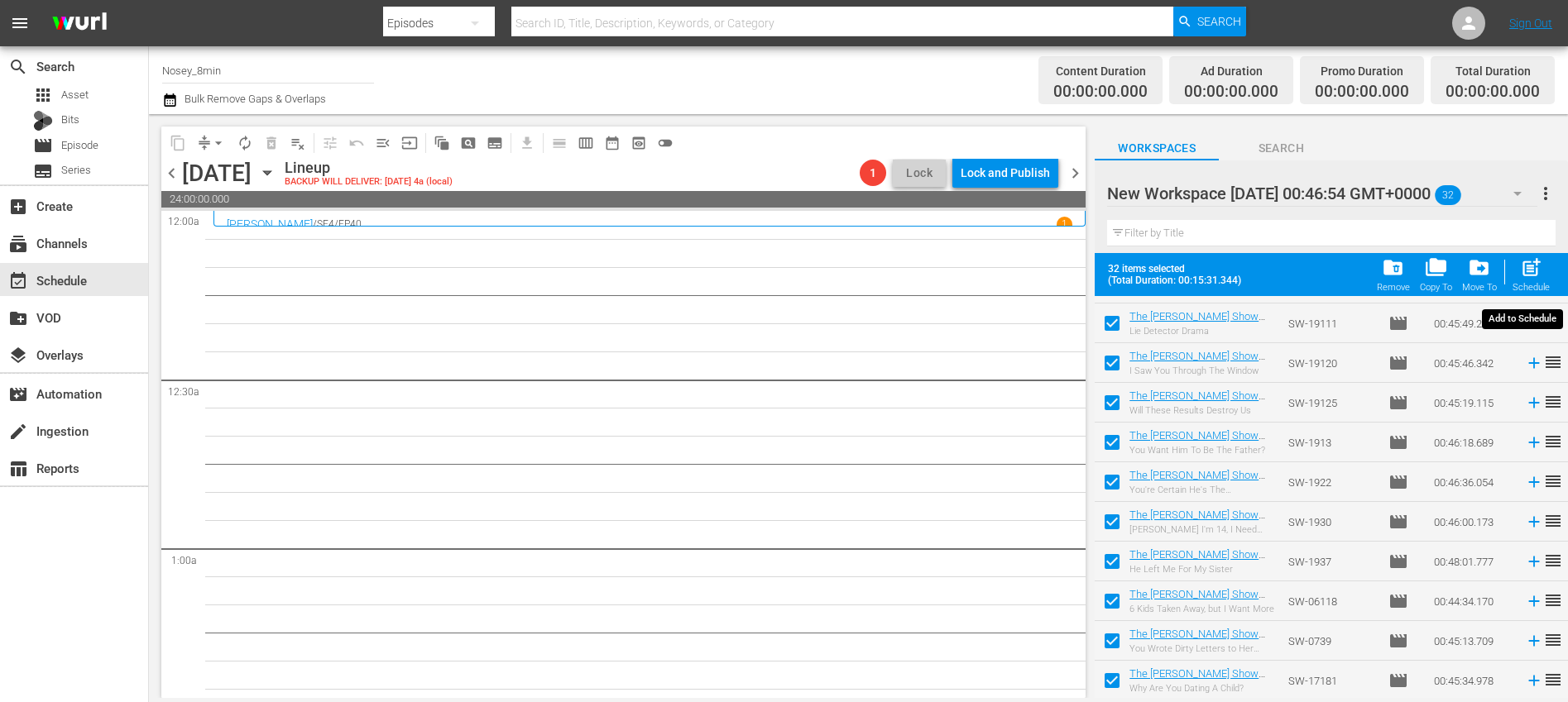
checkbox input "false"
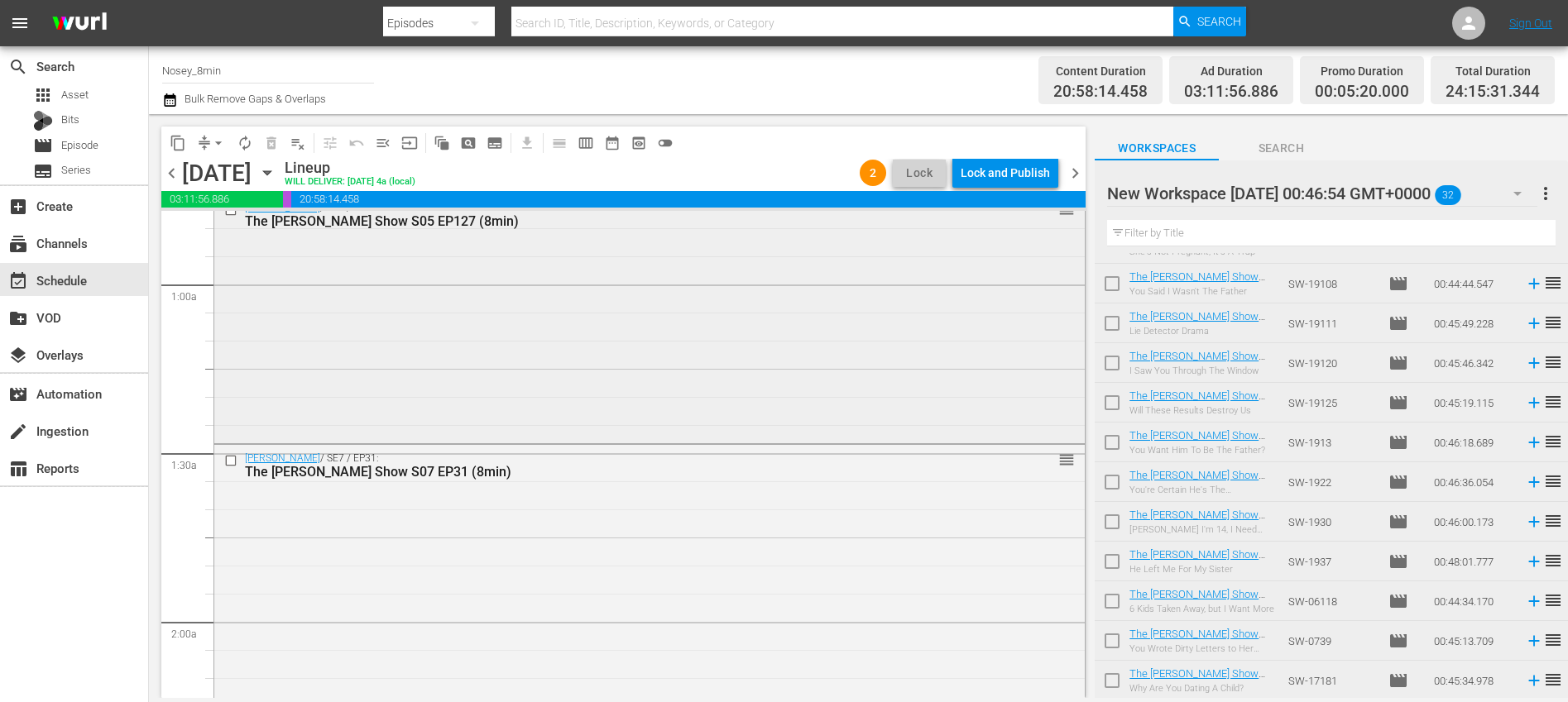
scroll to position [0, 0]
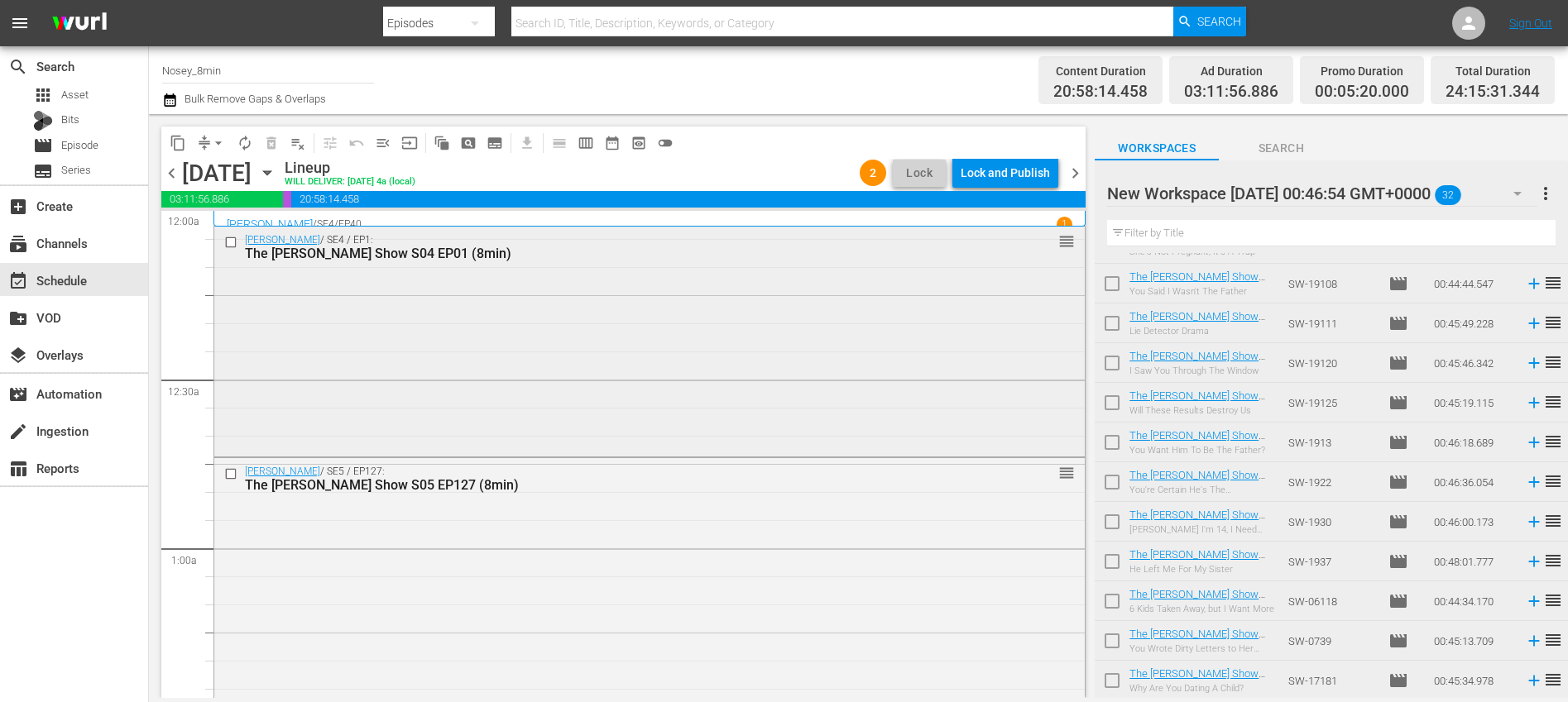
click at [582, 343] on div "Steve Wilkos / SE4 / EP1: The Steve Wilkos Show S04 EP01 (8min) reorder" at bounding box center [650, 340] width 870 height 227
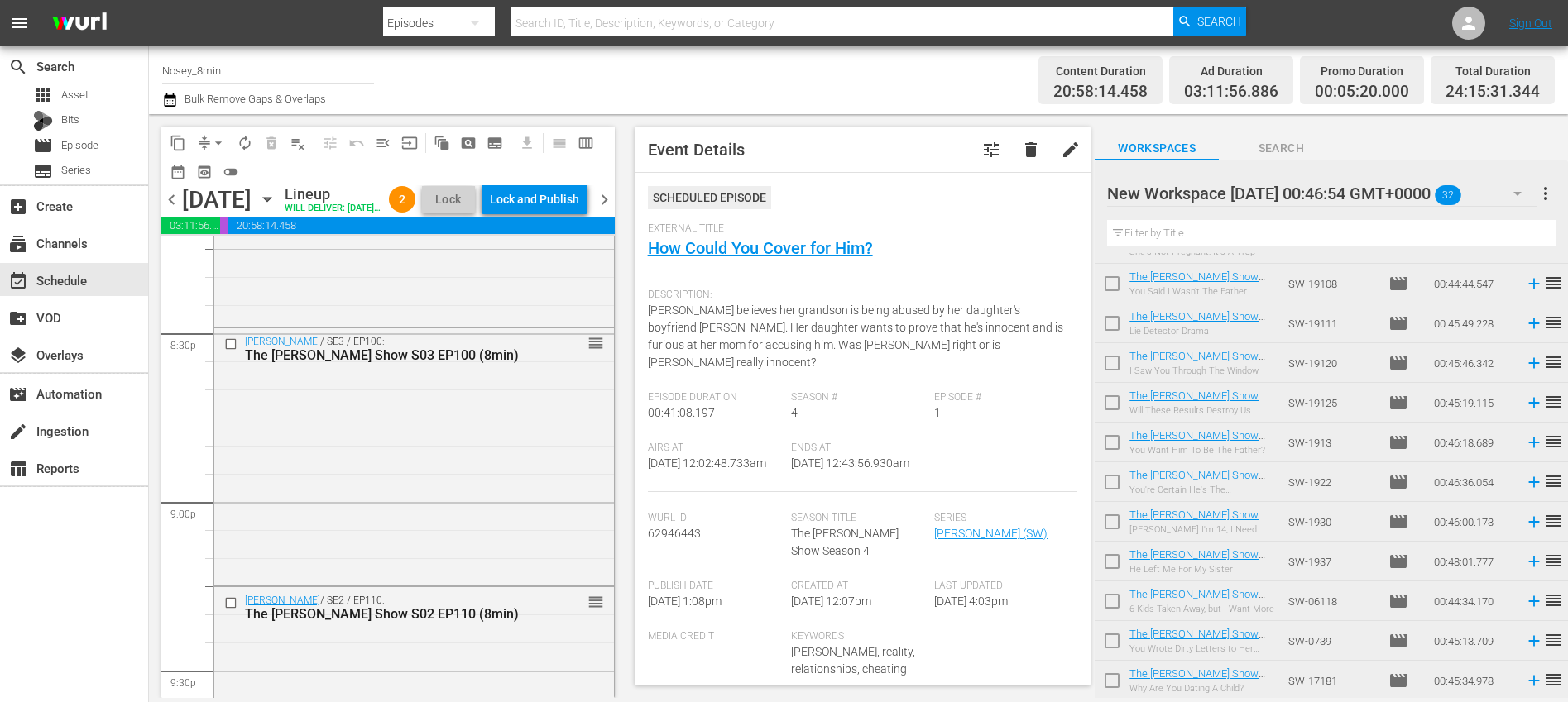
scroll to position [7766, 0]
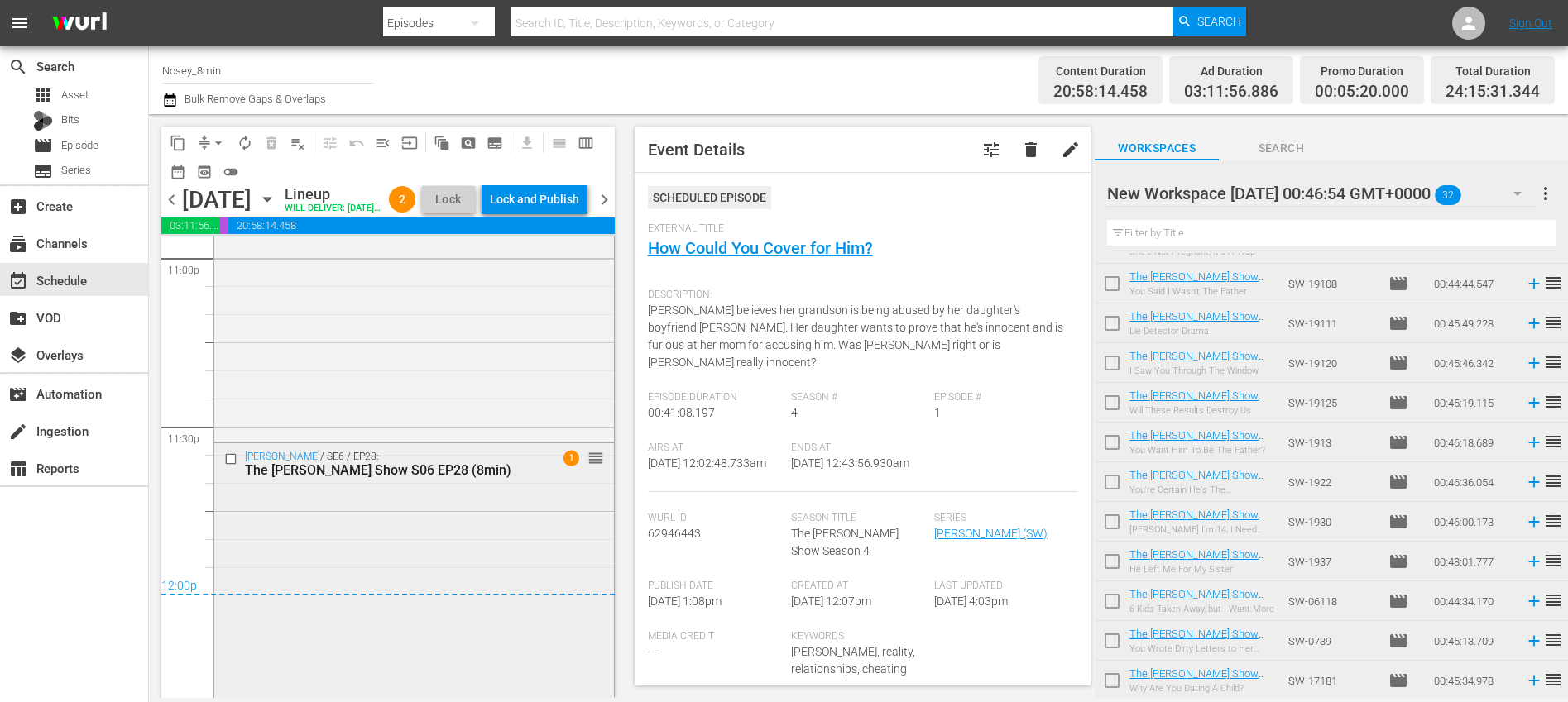
click at [402, 535] on div "Steve Wilkos / SE6 / EP28: The Steve Wilkos Show S06 EP28 (8min) 1 reorder" at bounding box center [414, 569] width 400 height 252
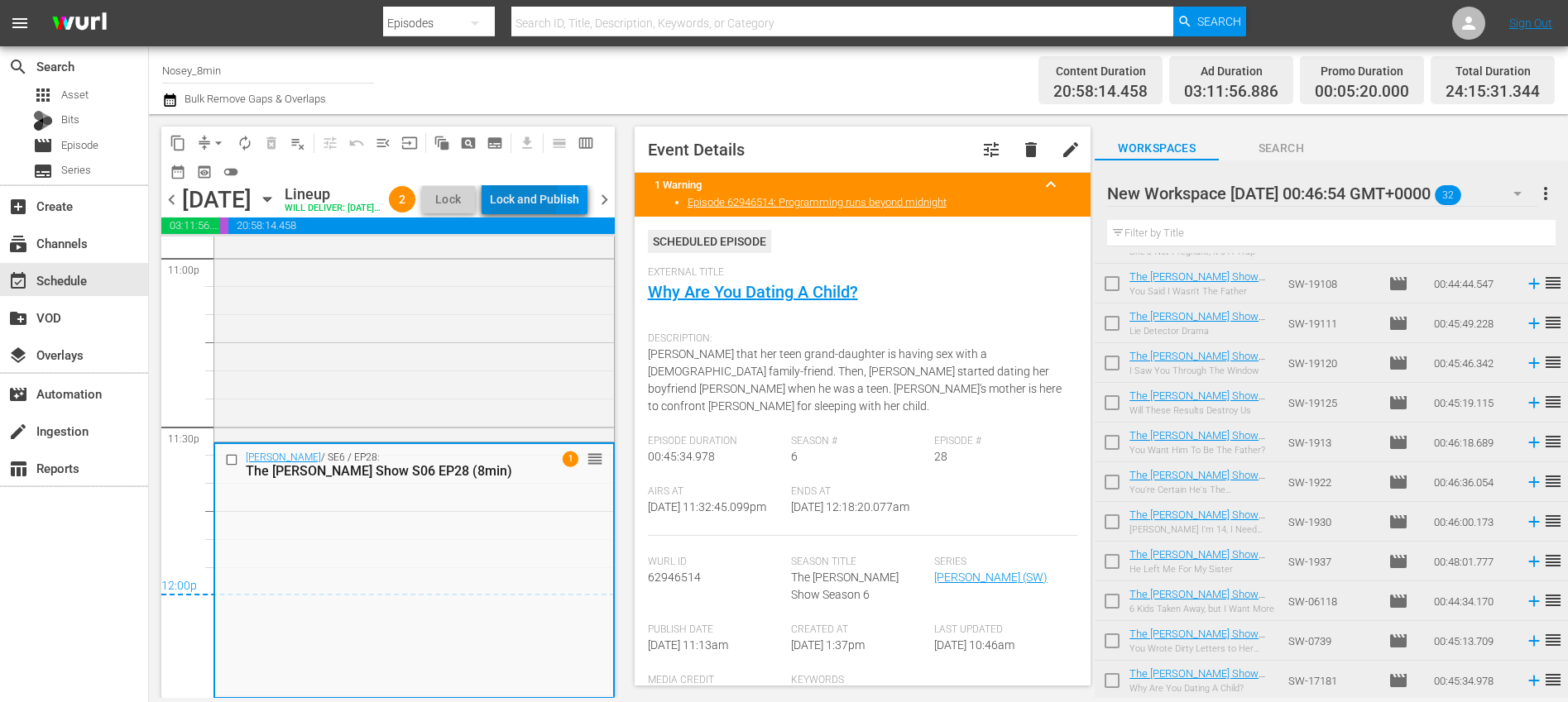
click at [562, 199] on div "Lock and Publish" at bounding box center [534, 198] width 89 height 29
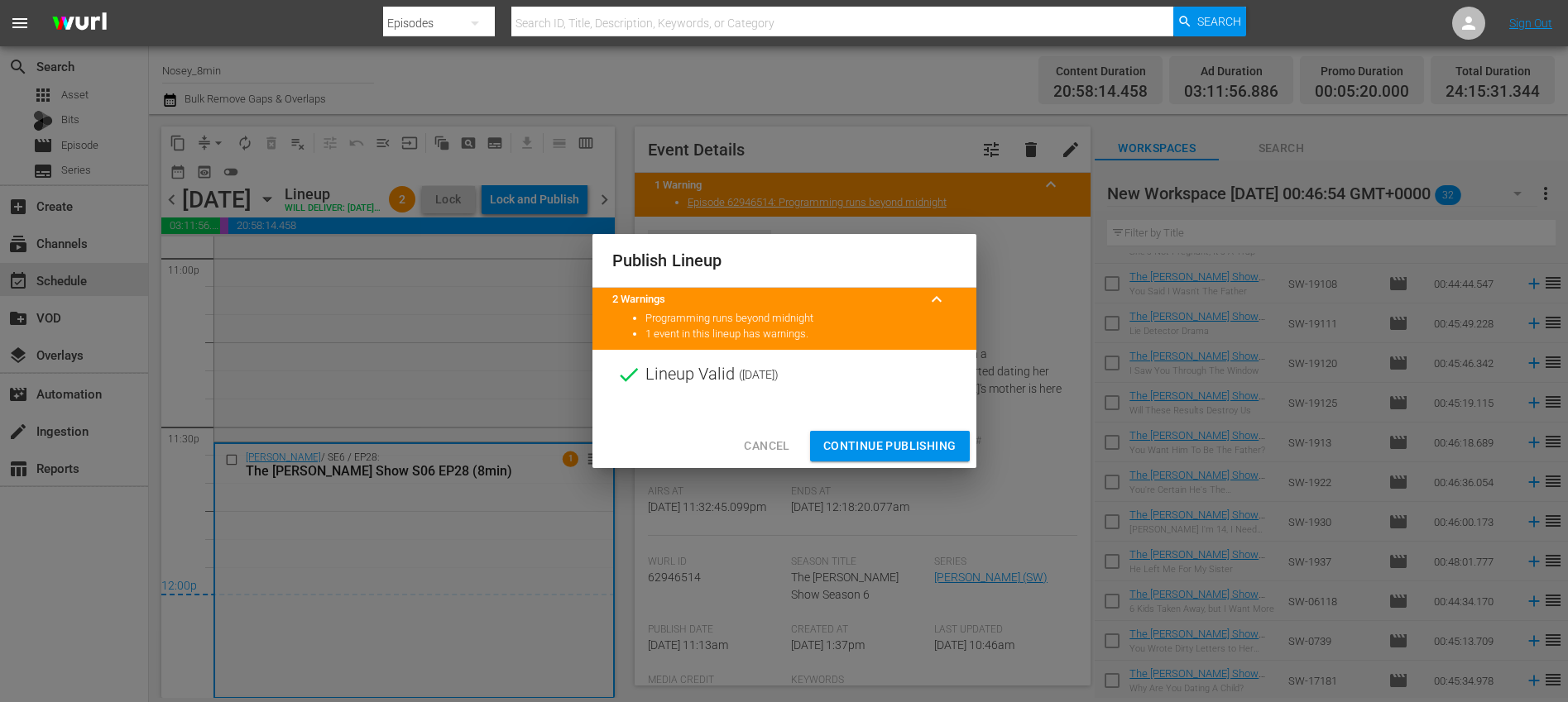
click at [869, 452] on span "Continue Publishing" at bounding box center [890, 446] width 133 height 20
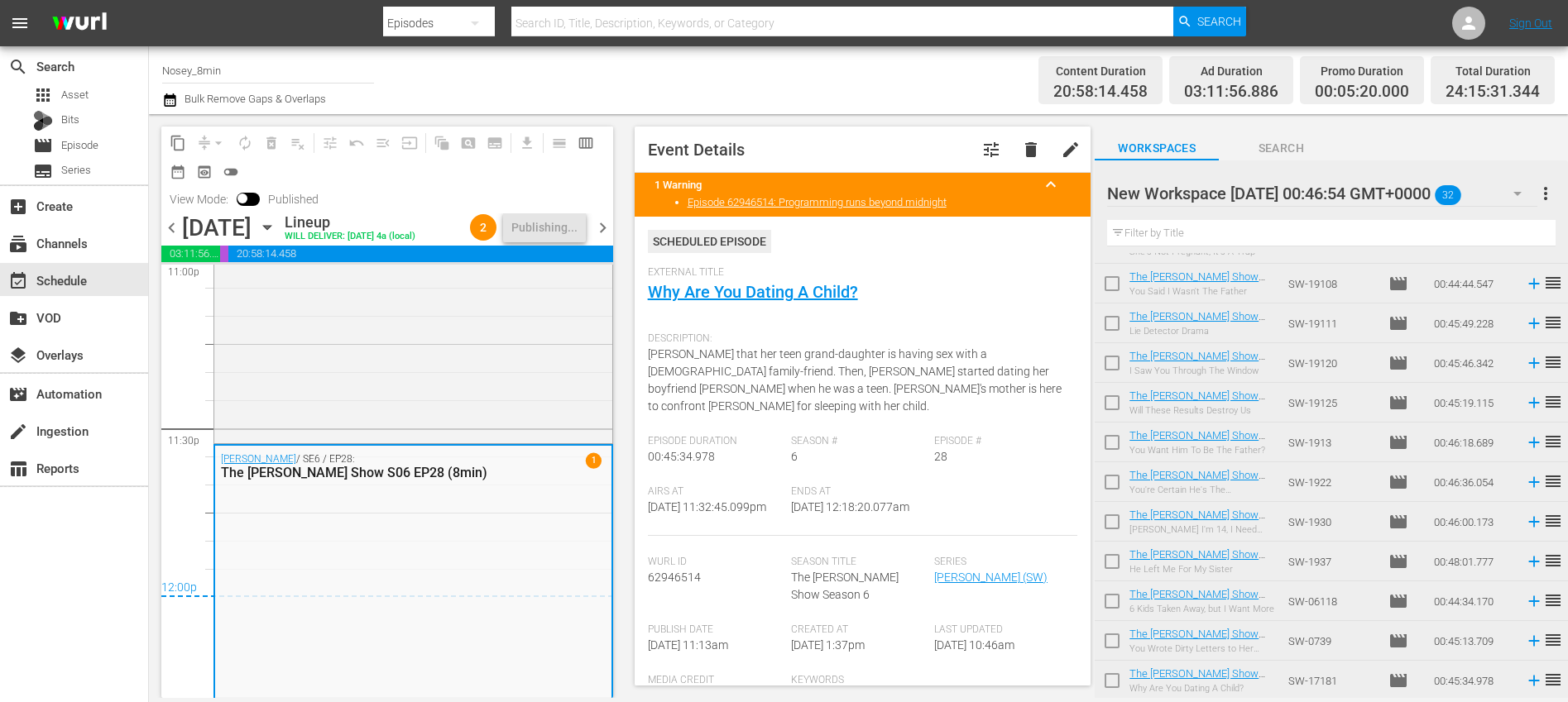
click at [606, 238] on span "chevron_right" at bounding box center [602, 227] width 20 height 20
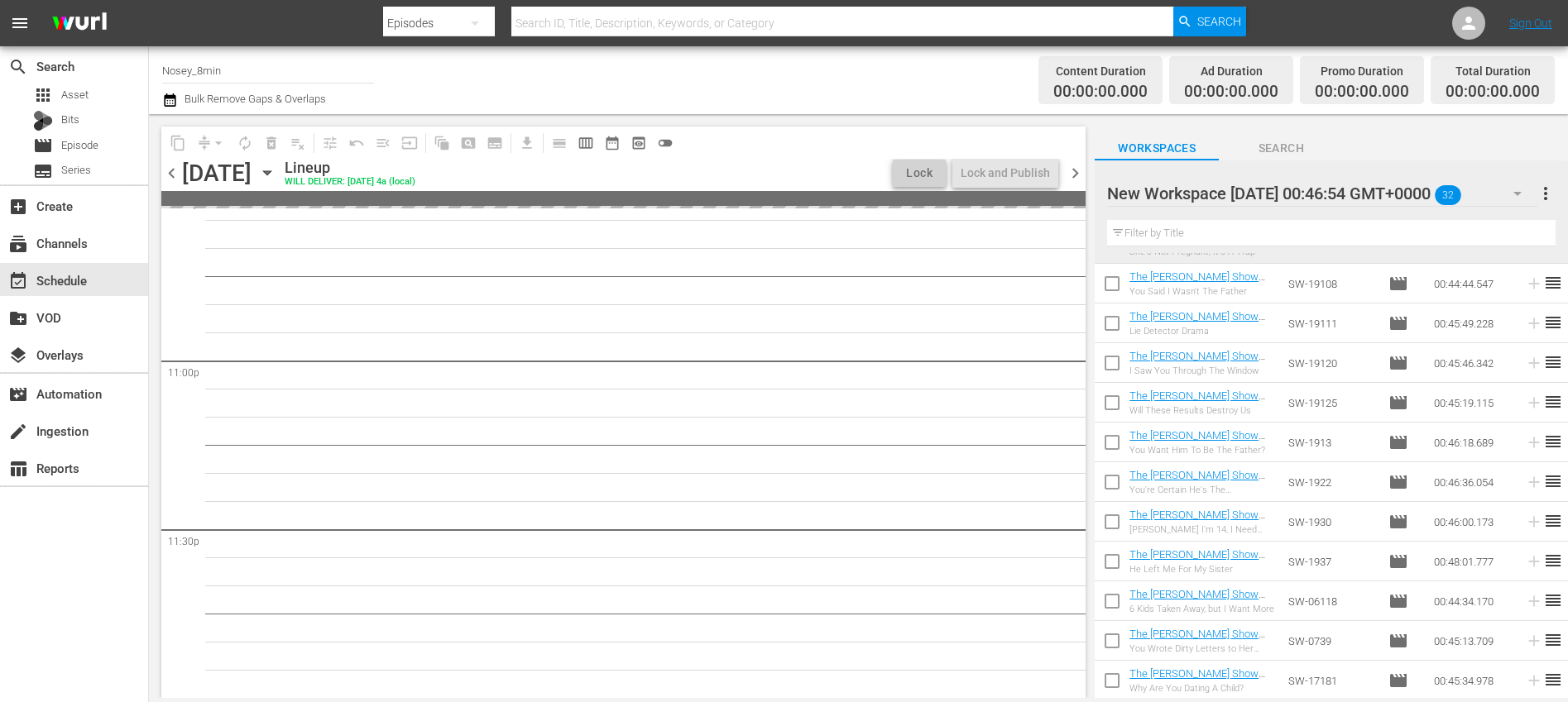
scroll to position [7612, 0]
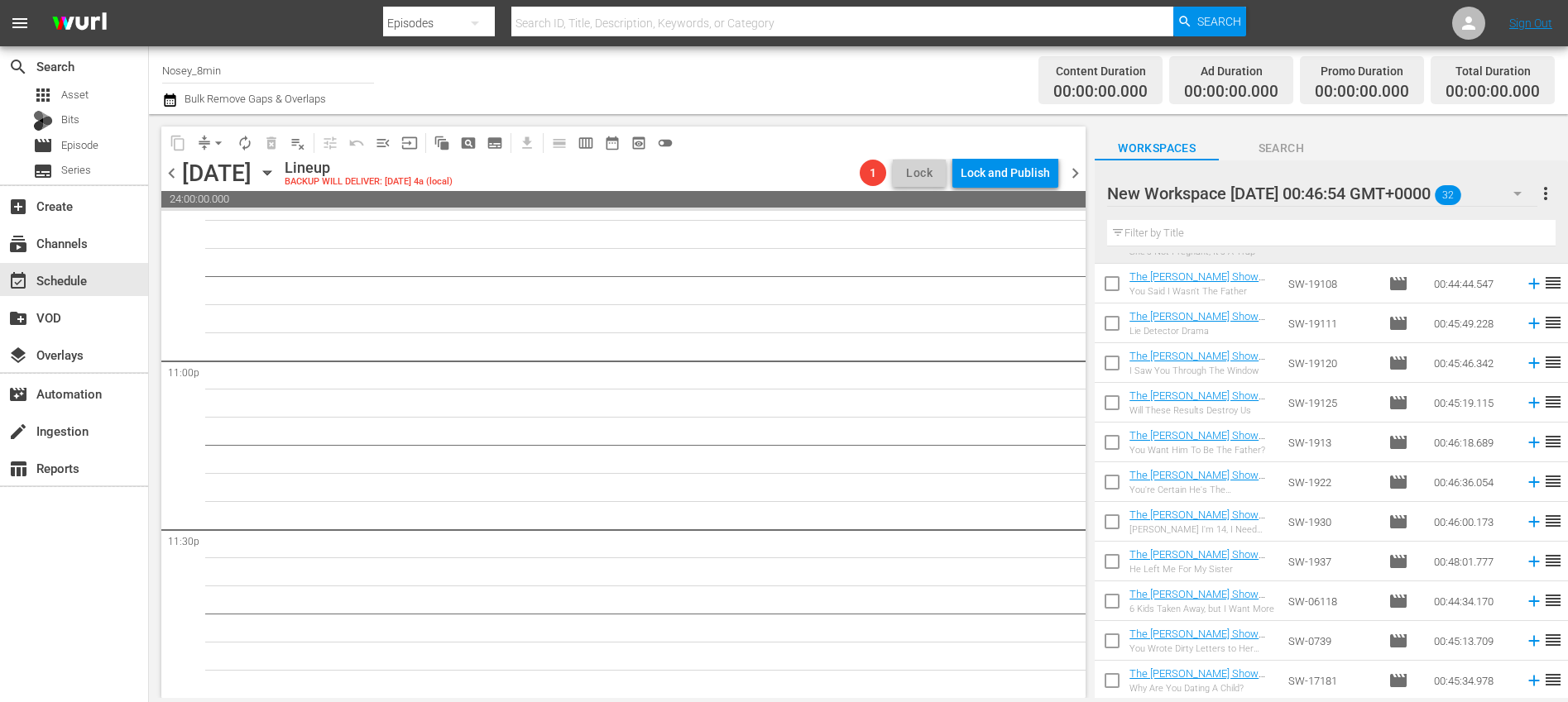
click at [1548, 193] on span "more_vert" at bounding box center [1545, 193] width 20 height 20
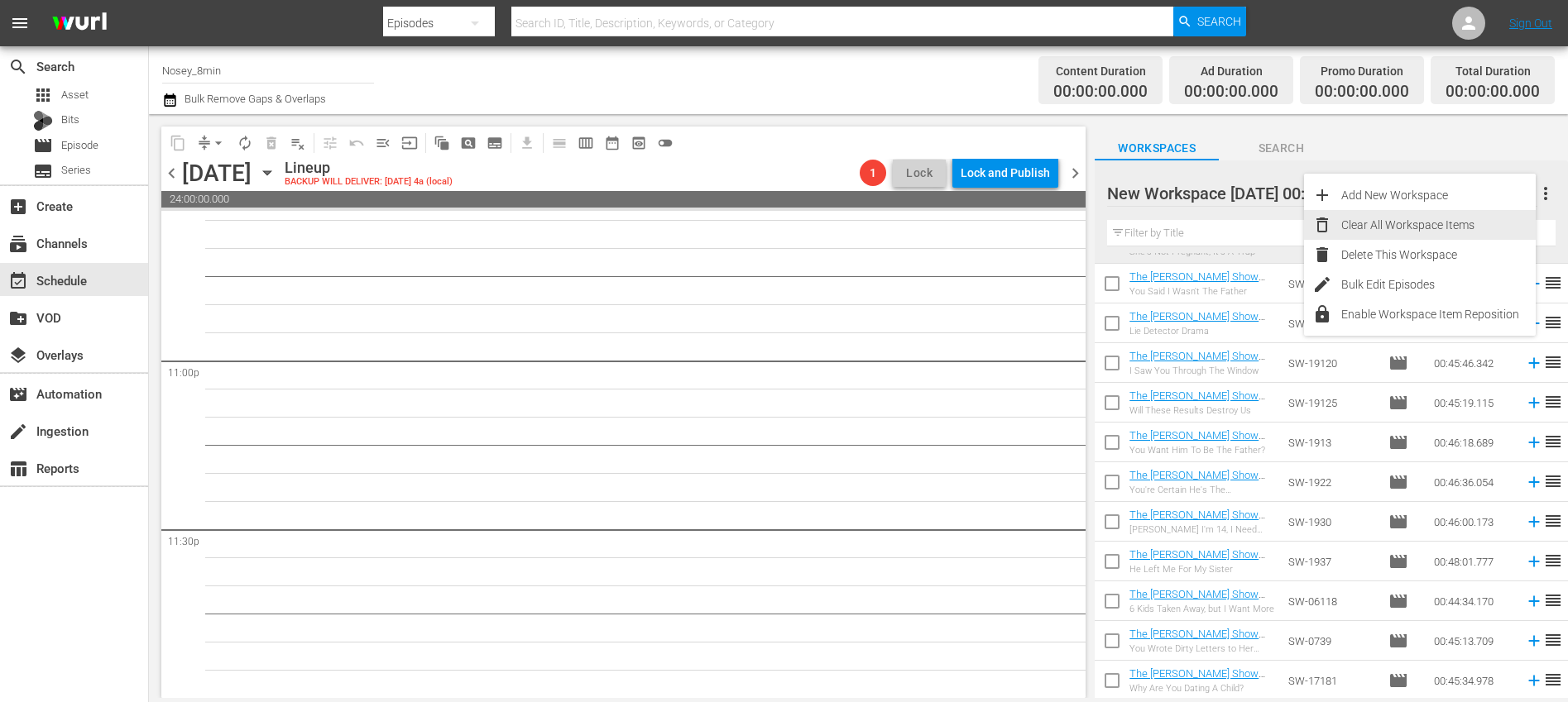
click at [1461, 229] on div "Clear All Workspace Items" at bounding box center [1438, 224] width 194 height 29
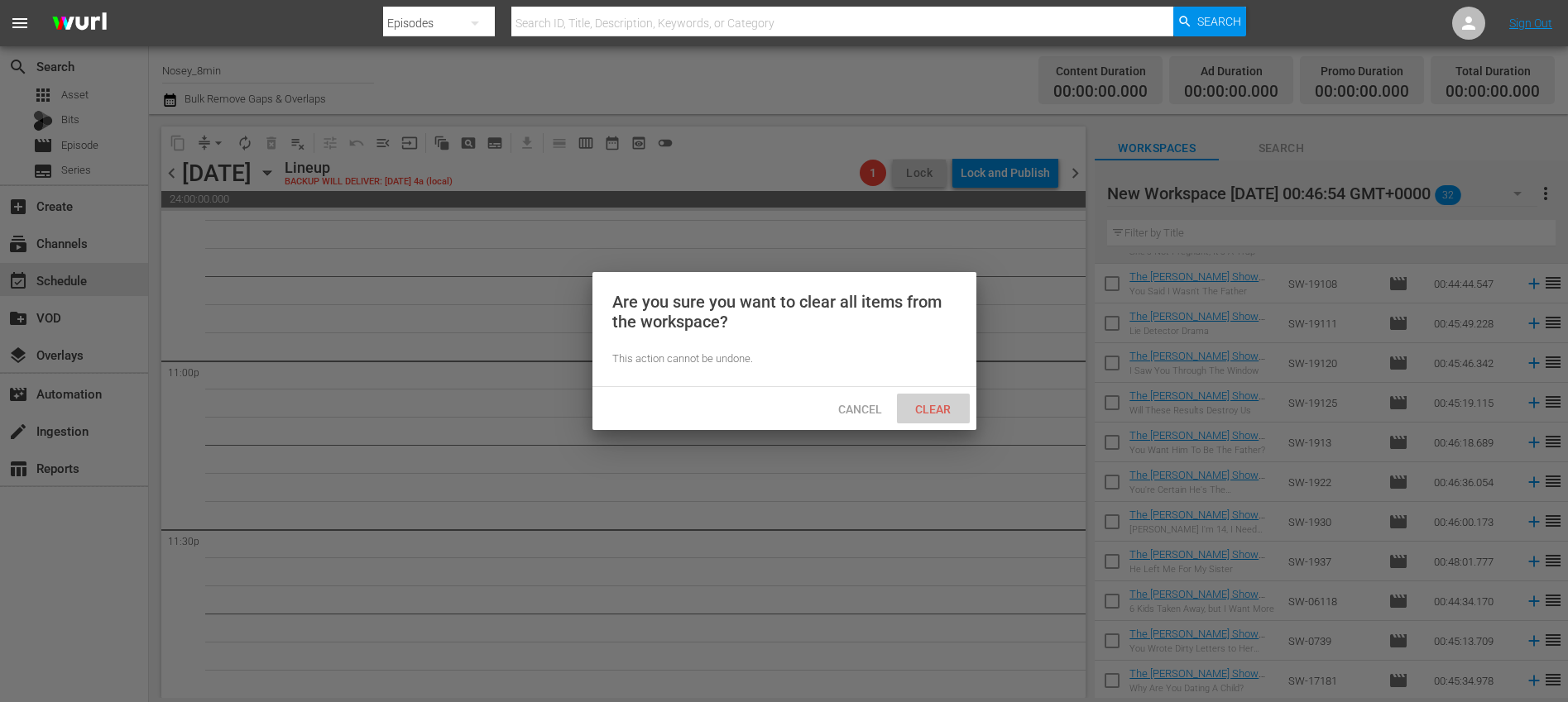
click at [925, 416] on div "Clear" at bounding box center [934, 408] width 73 height 30
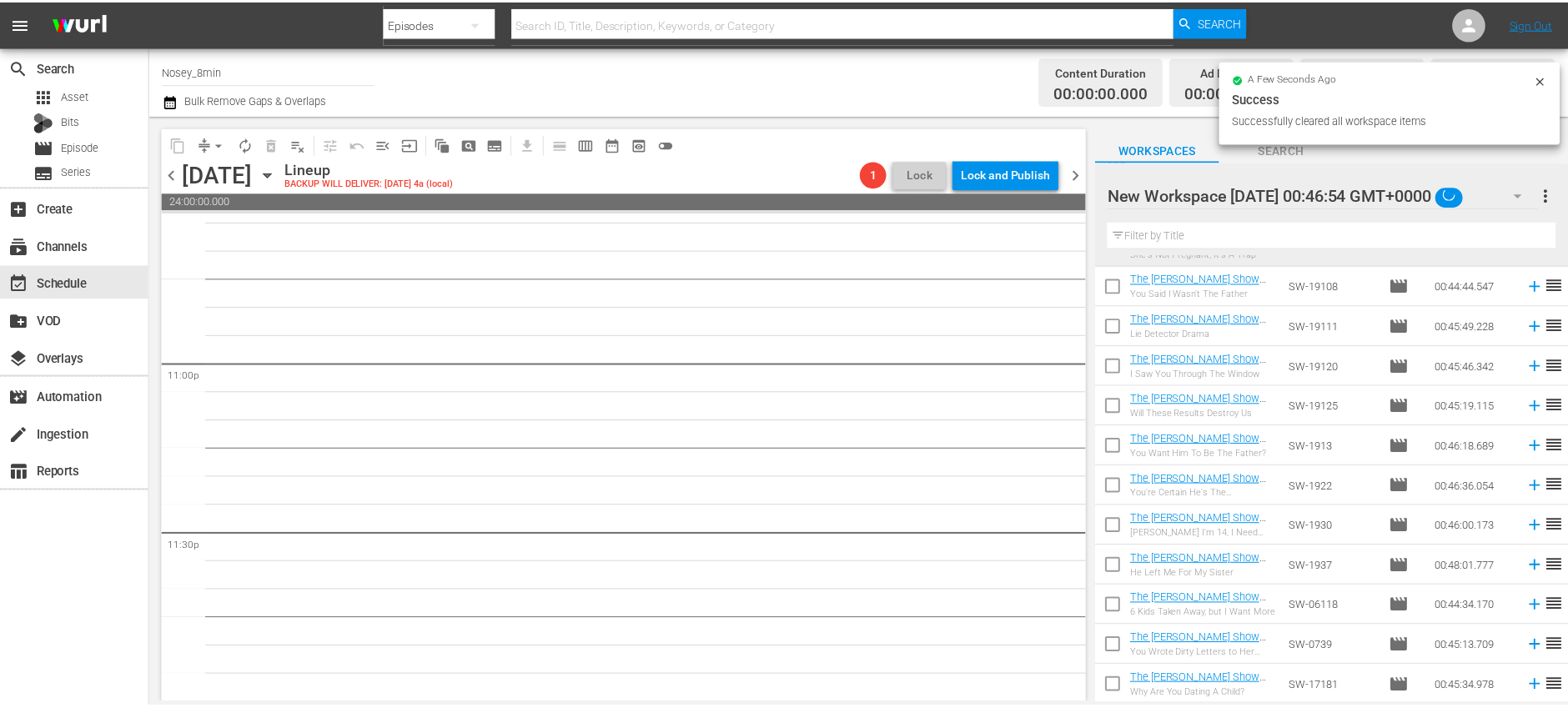
scroll to position [0, 0]
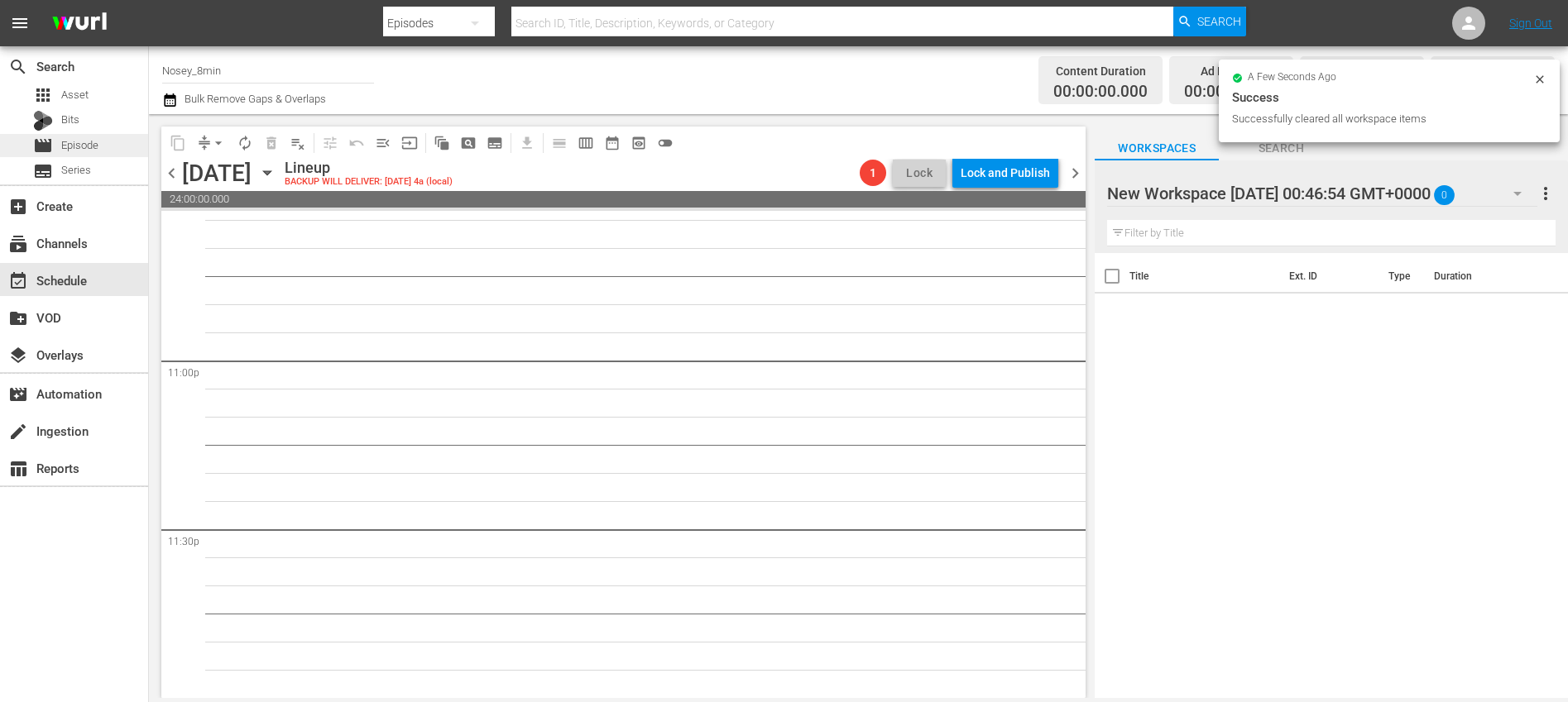
click at [108, 149] on div "movie Episode" at bounding box center [74, 146] width 148 height 23
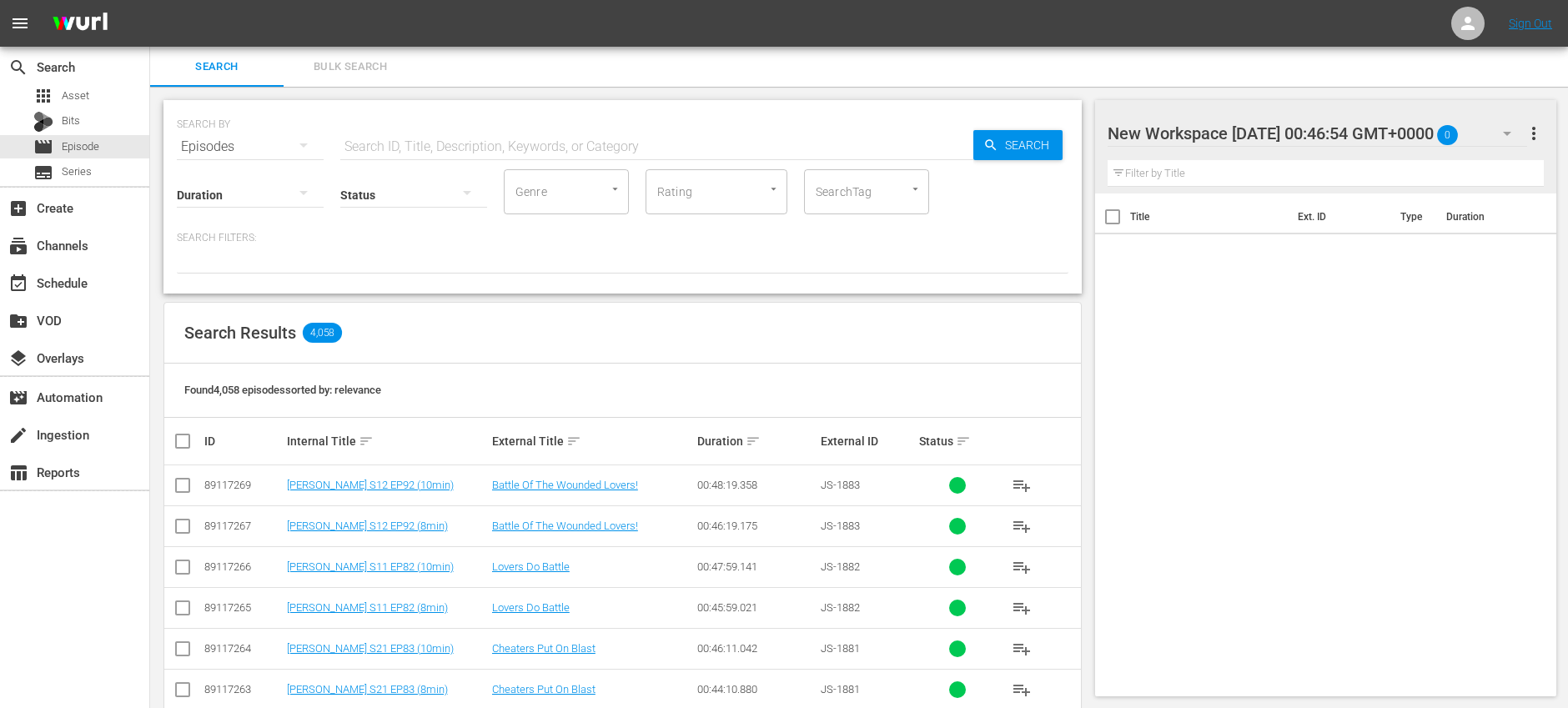
click at [384, 68] on span "Bulk Search" at bounding box center [350, 66] width 113 height 19
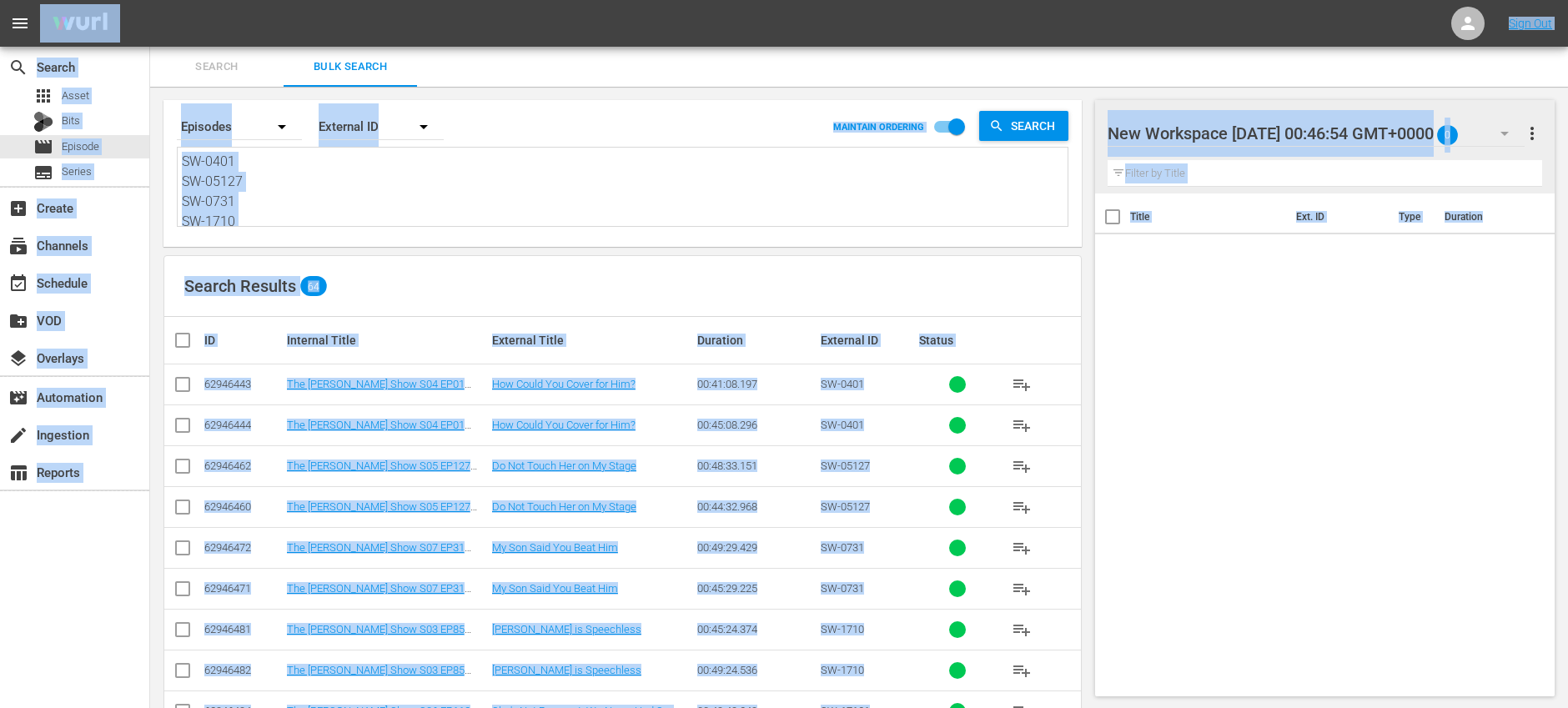
click at [327, 191] on textarea "SW-0401 SW-05127 SW-0731 SW-1710 SW-17131 SW-17154 SW-1736 SW-0475 SW-1701 SW-1…" at bounding box center [624, 189] width 885 height 76
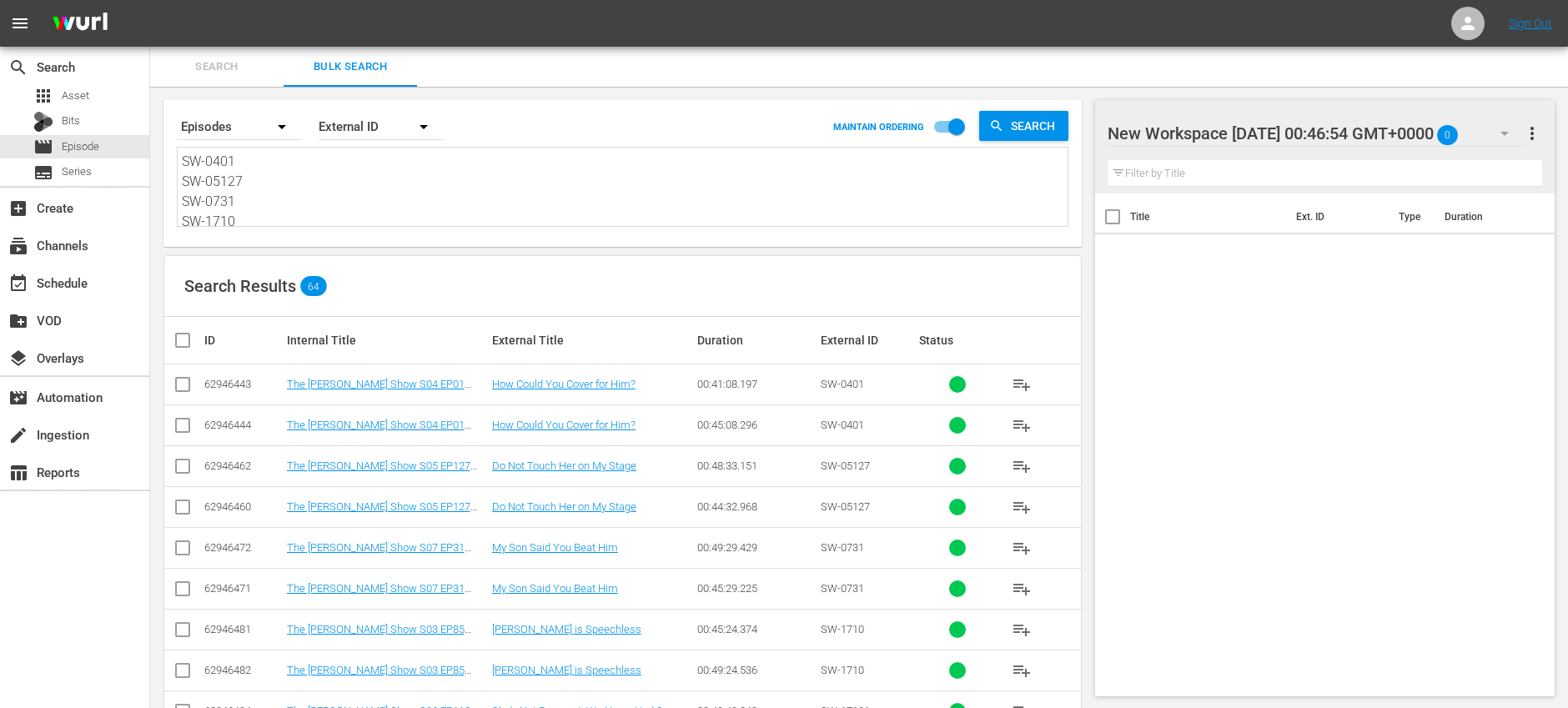
paste textarea "117 SW-06118 SW-0739 SW-1711 SW-17134 SW-17166 SW-1740 SW-0478 SW-17114 SW-1715…"
type textarea "SW-04117 SW-06118 SW-0739 SW-1711 SW-17134 SW-17166 SW-1740 SW-0478 SW-17114 SW…"
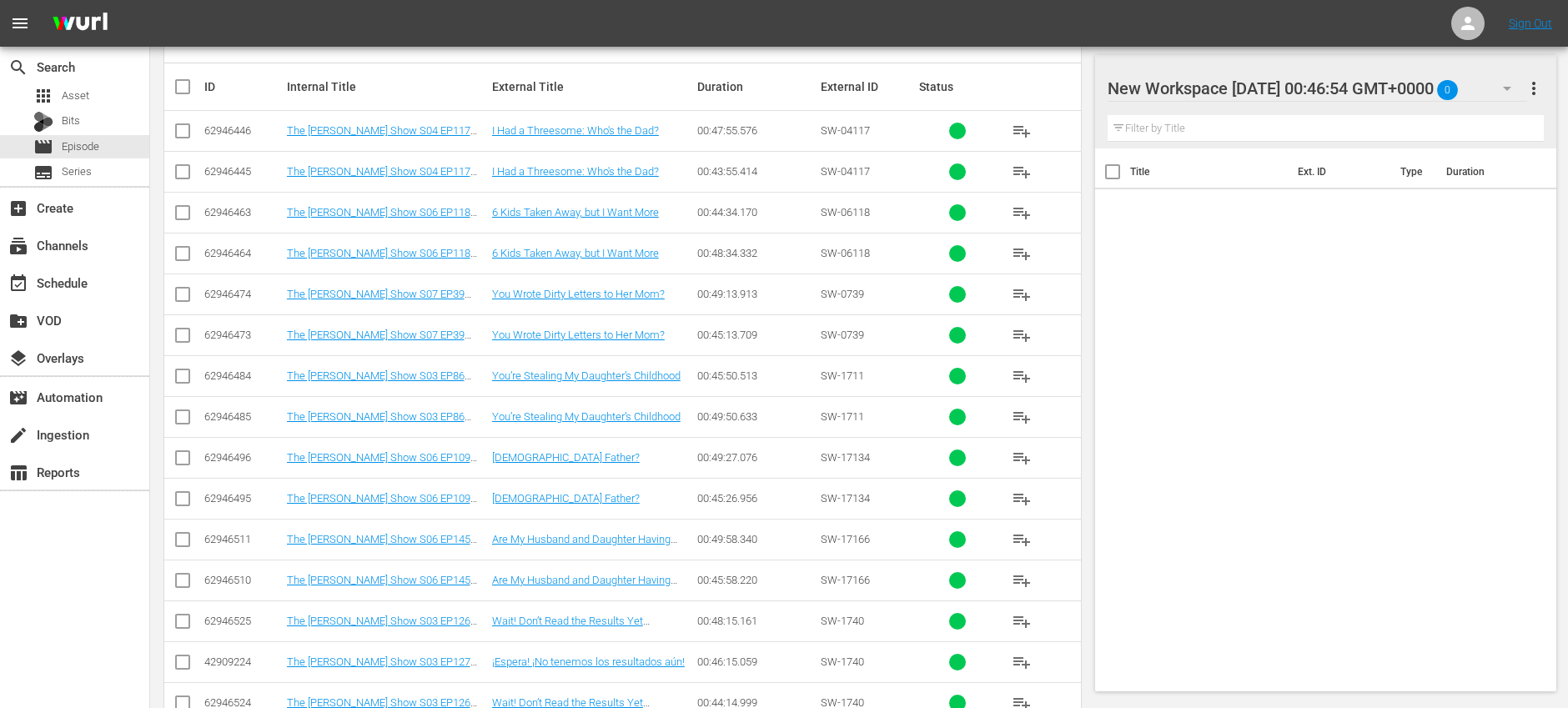
scroll to position [255, 0]
type textarea "SW-04117 SW-06118 SW-0739 SW-1711 SW-17134 SW-17166 SW-1740 SW-0478 SW-17114 SW…"
click at [182, 173] on input "checkbox" at bounding box center [182, 174] width 20 height 20
checkbox input "true"
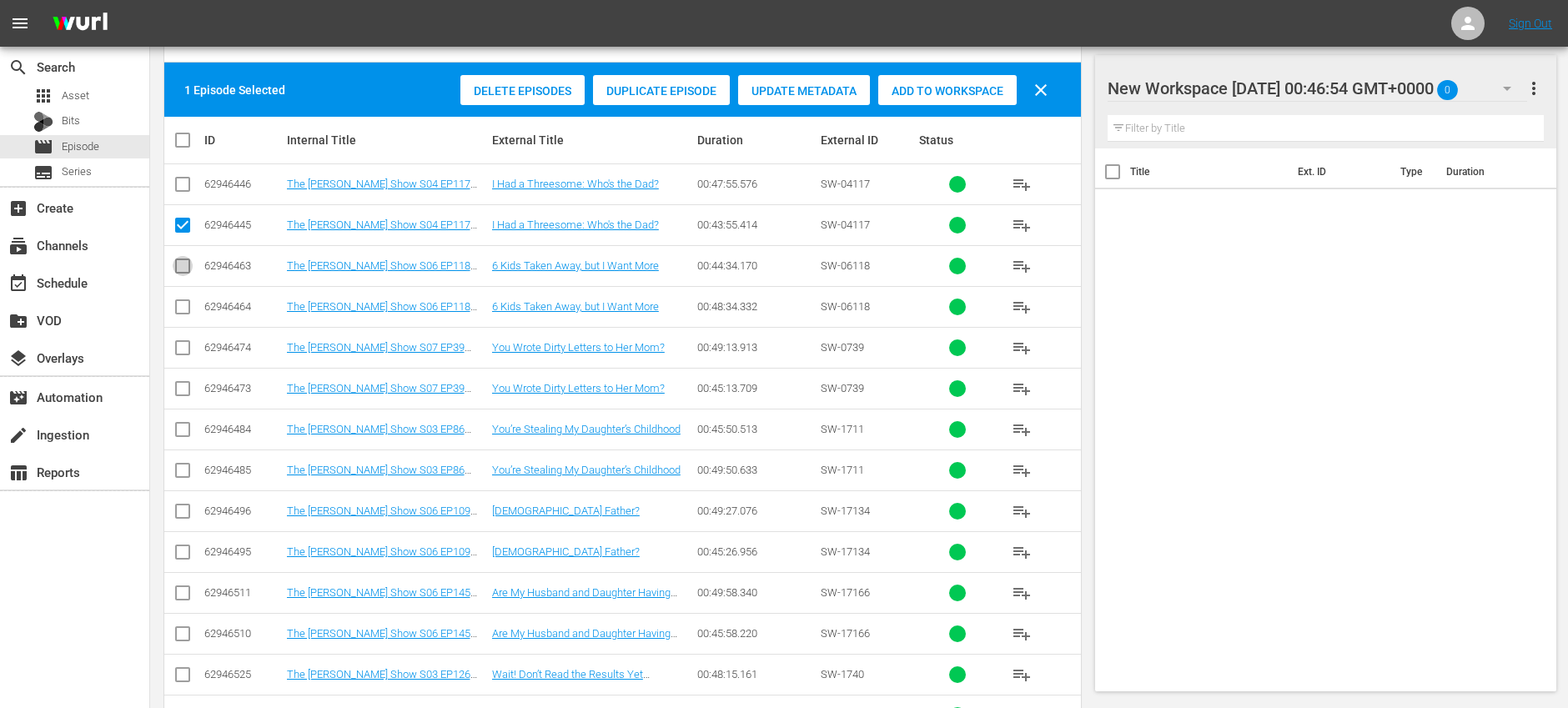
click at [185, 269] on input "checkbox" at bounding box center [182, 269] width 20 height 20
checkbox input "true"
click at [181, 388] on input "checkbox" at bounding box center [182, 392] width 20 height 20
checkbox input "true"
click at [184, 431] on input "checkbox" at bounding box center [182, 433] width 20 height 20
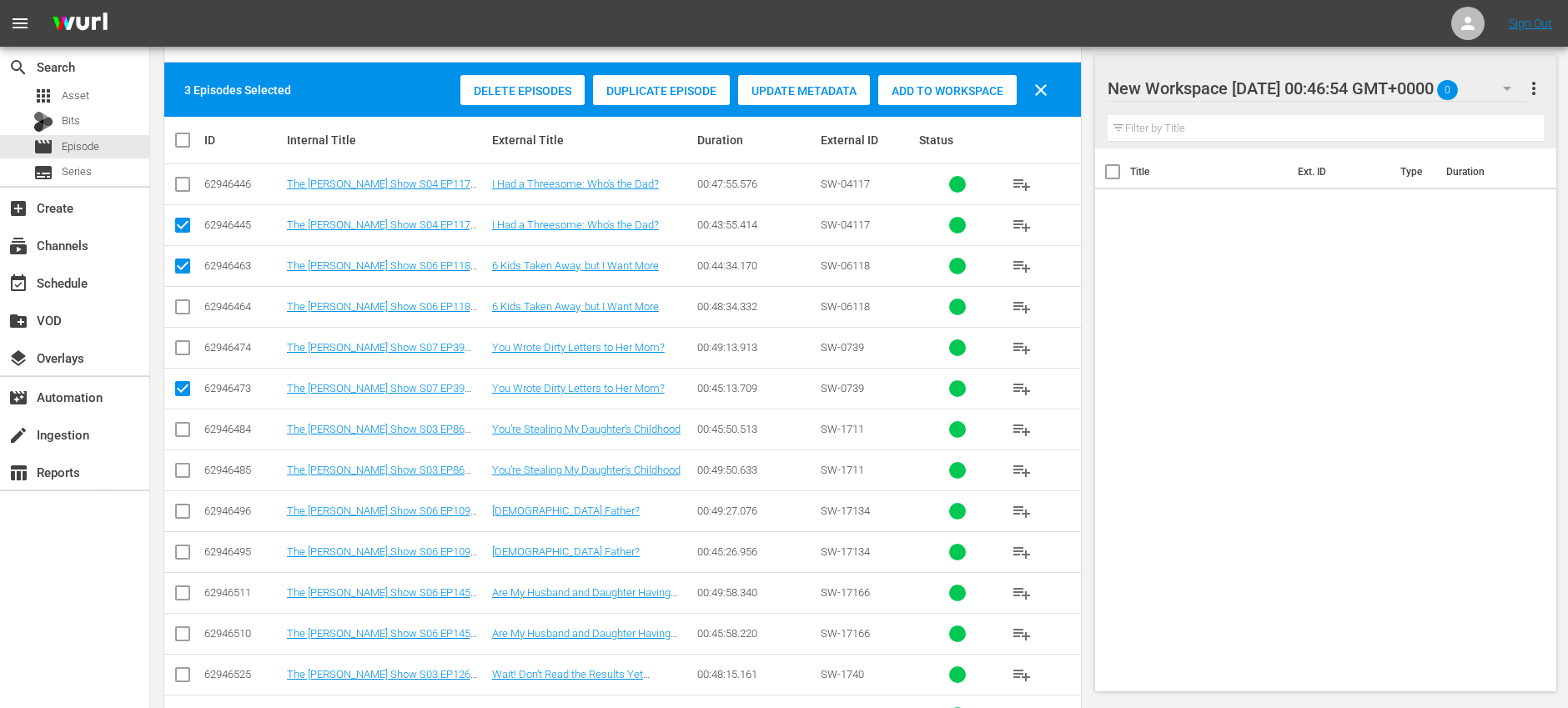
checkbox input "true"
click at [184, 555] on input "checkbox" at bounding box center [182, 555] width 20 height 20
checkbox input "true"
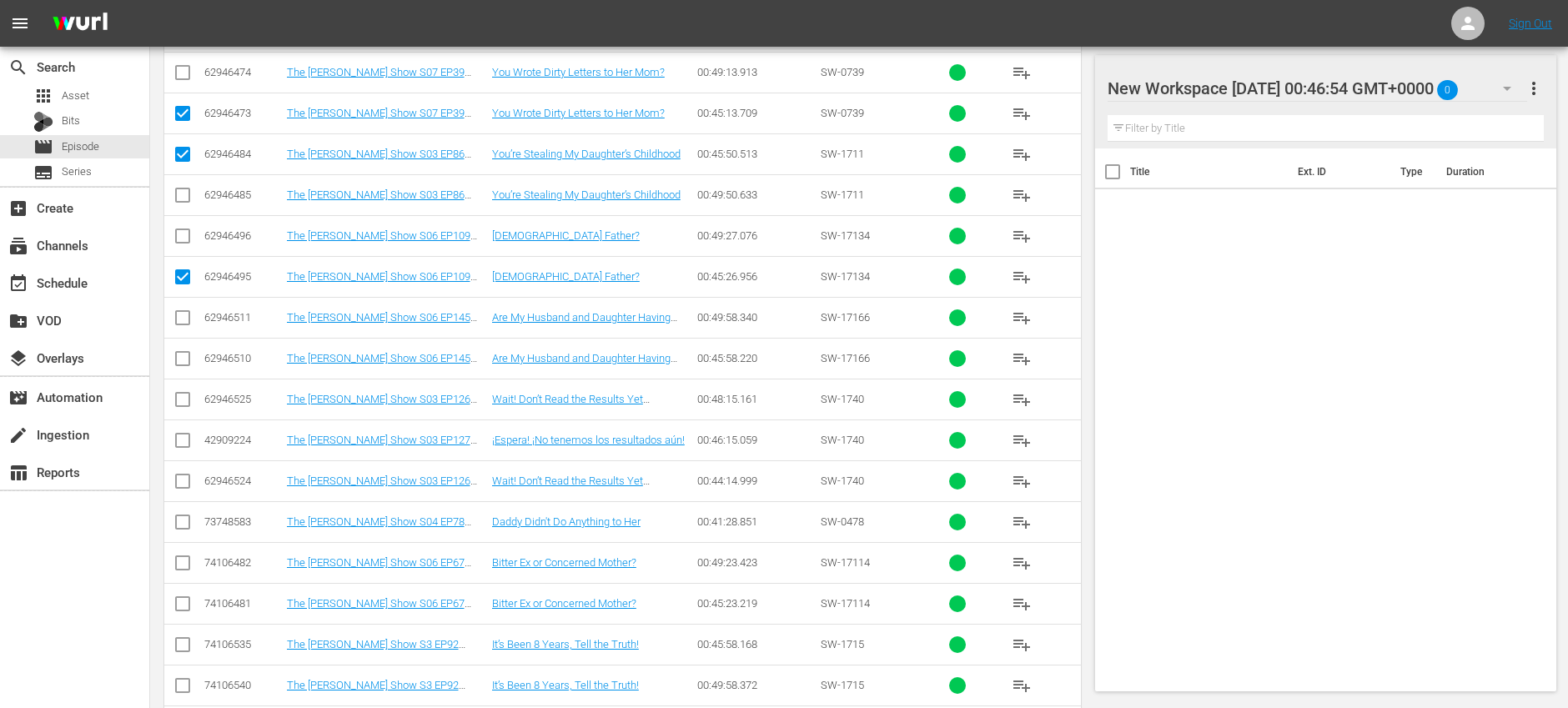
scroll to position [545, 0]
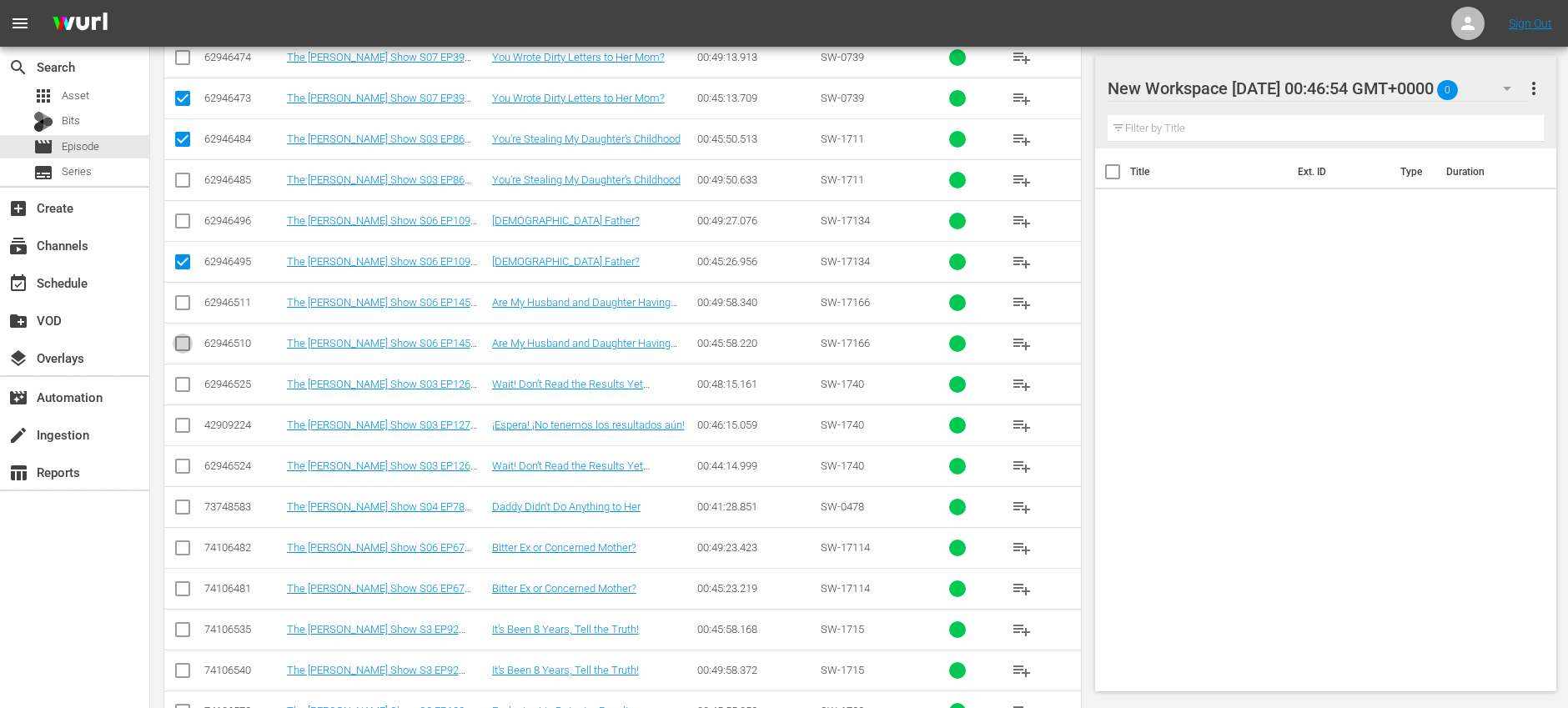
click at [184, 344] on input "checkbox" at bounding box center [182, 347] width 20 height 20
checkbox input "true"
click at [184, 468] on input "checkbox" at bounding box center [182, 469] width 20 height 20
checkbox input "true"
click at [179, 511] on input "checkbox" at bounding box center [182, 511] width 20 height 20
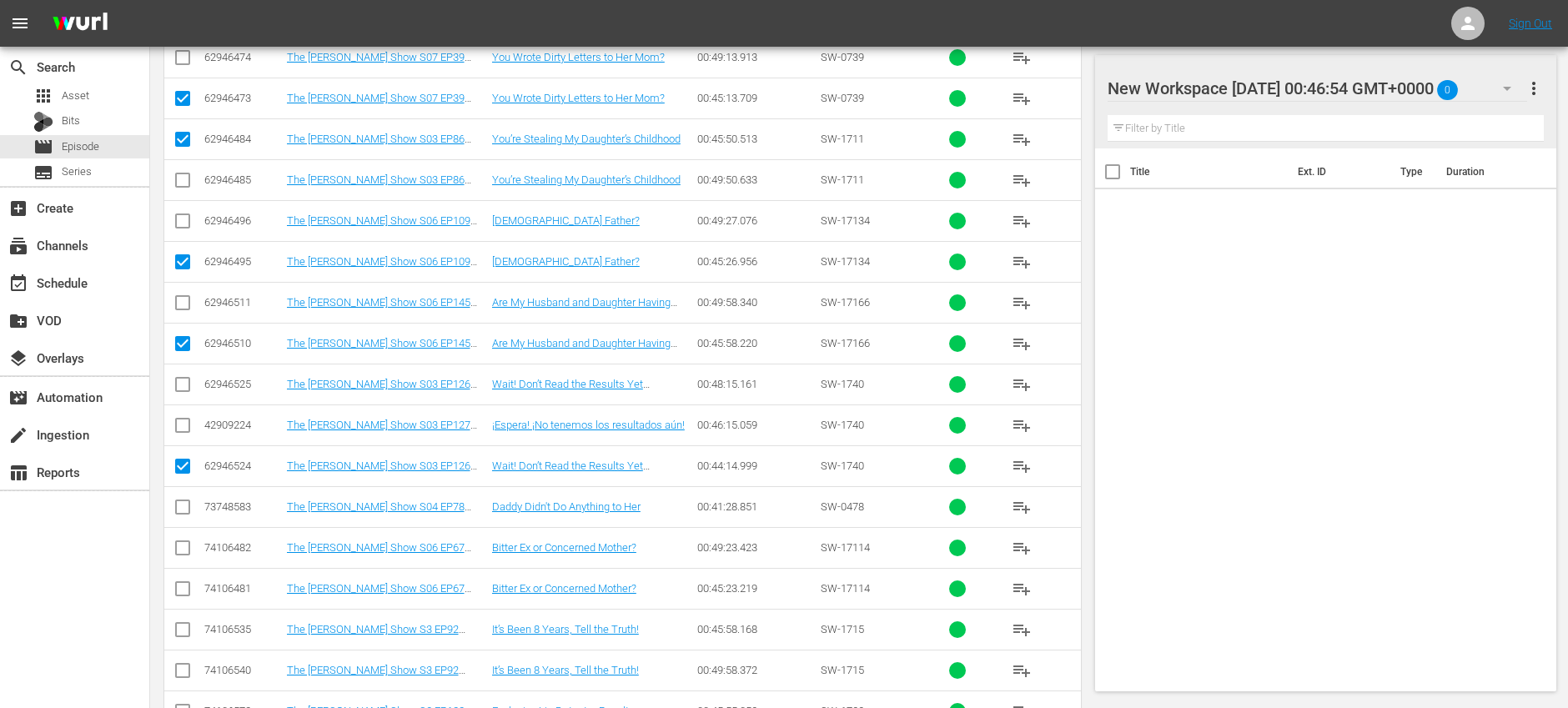
checkbox input "true"
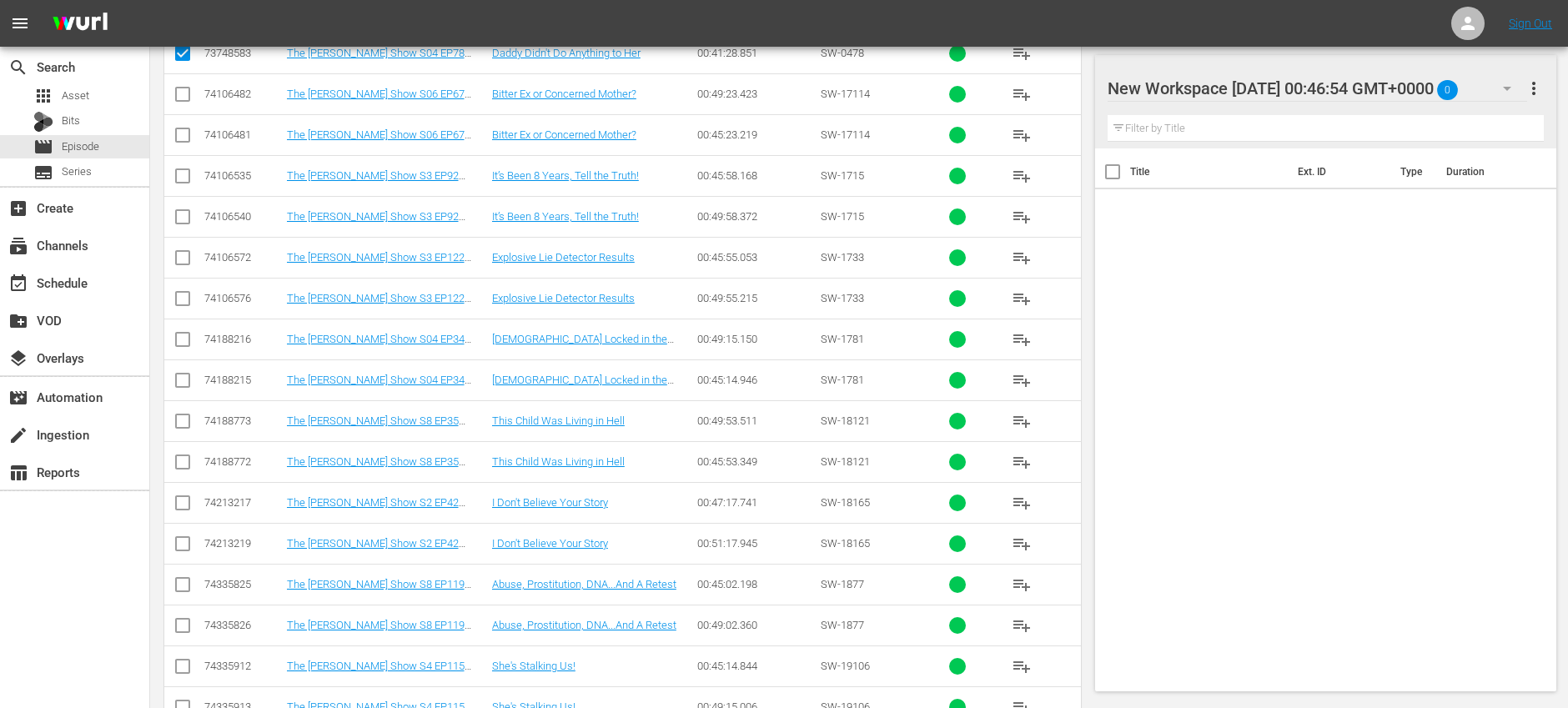
scroll to position [1004, 0]
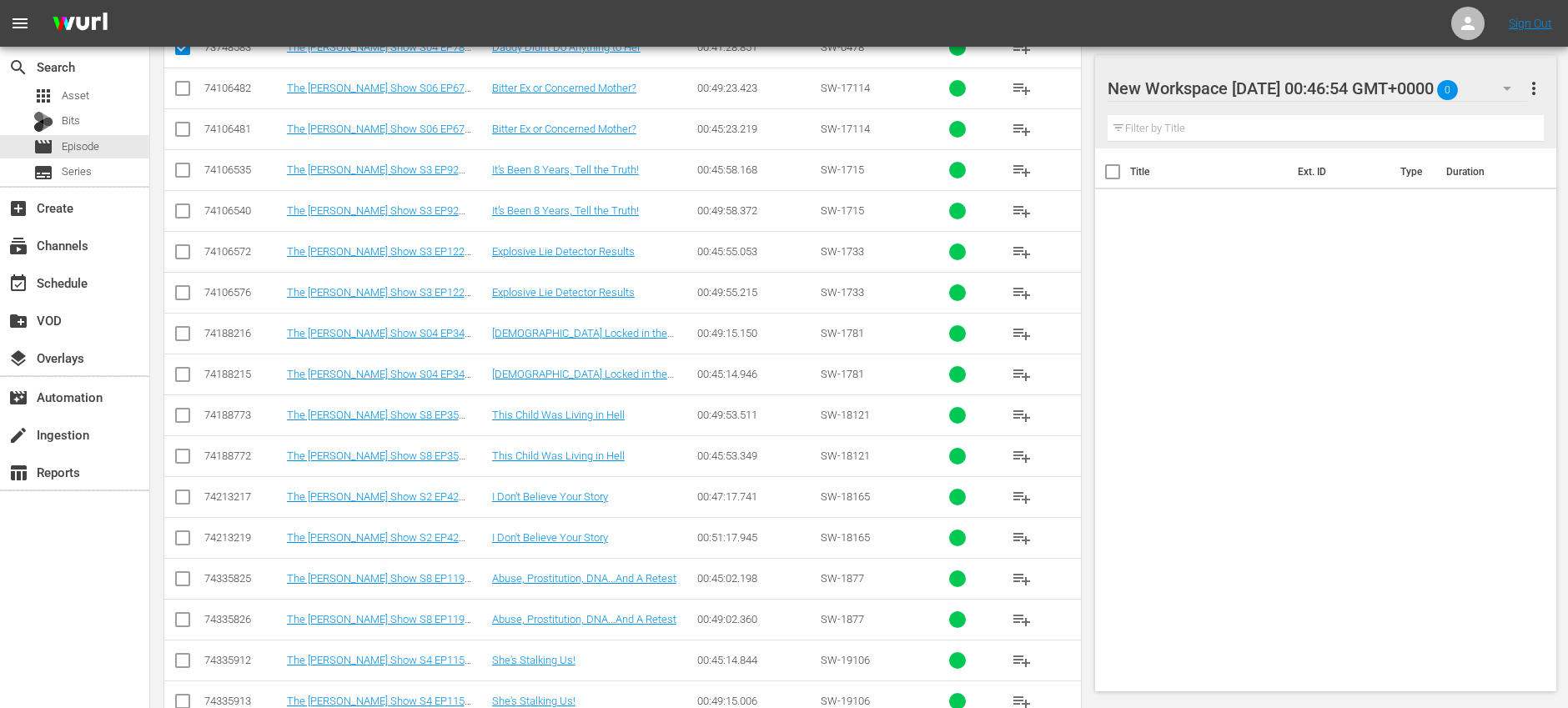
click at [183, 131] on input "checkbox" at bounding box center [182, 133] width 20 height 20
checkbox input "true"
click at [184, 170] on input "checkbox" at bounding box center [182, 173] width 20 height 20
checkbox input "true"
click at [184, 256] on input "checkbox" at bounding box center [182, 255] width 20 height 20
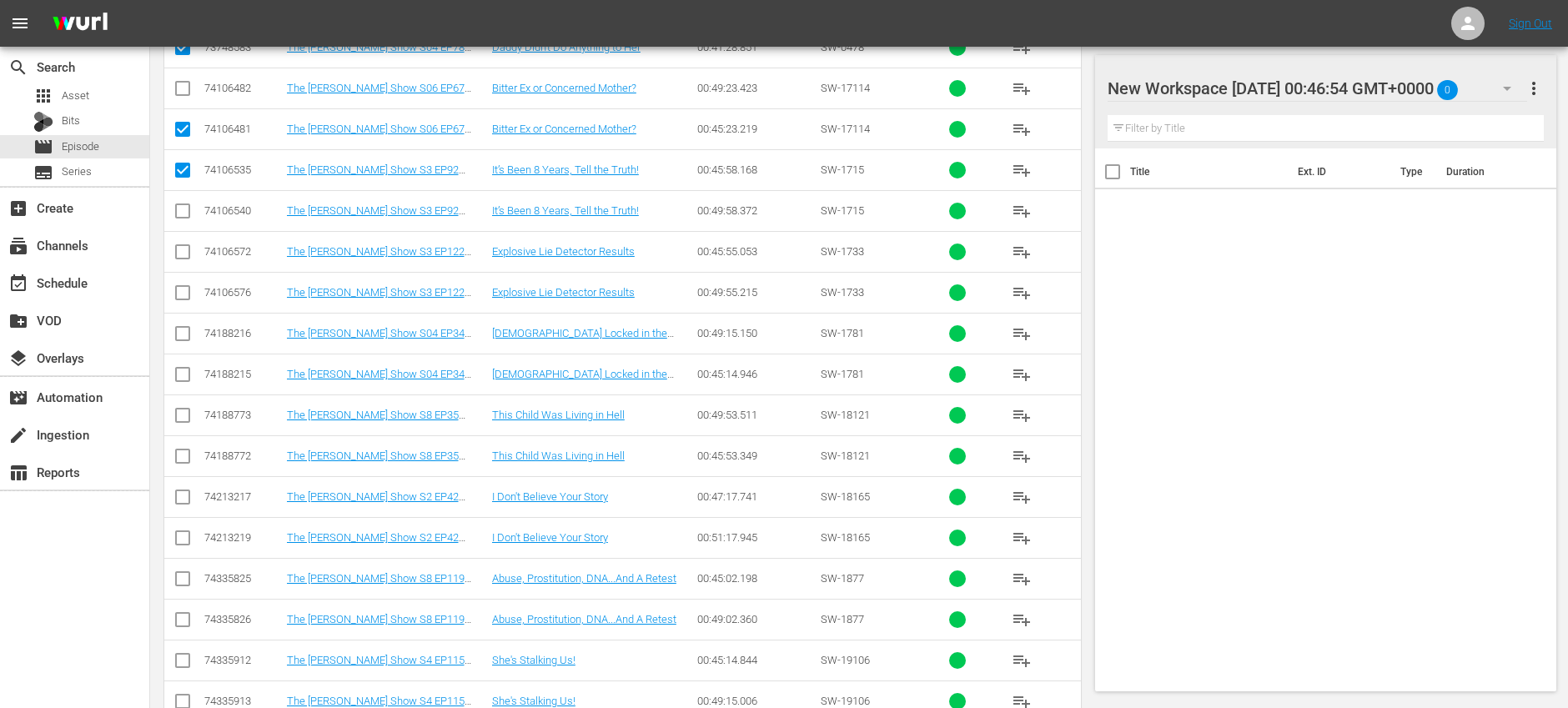
checkbox input "true"
click at [184, 375] on input "checkbox" at bounding box center [182, 378] width 20 height 20
checkbox input "true"
click at [183, 459] on input "checkbox" at bounding box center [182, 459] width 20 height 20
checkbox input "true"
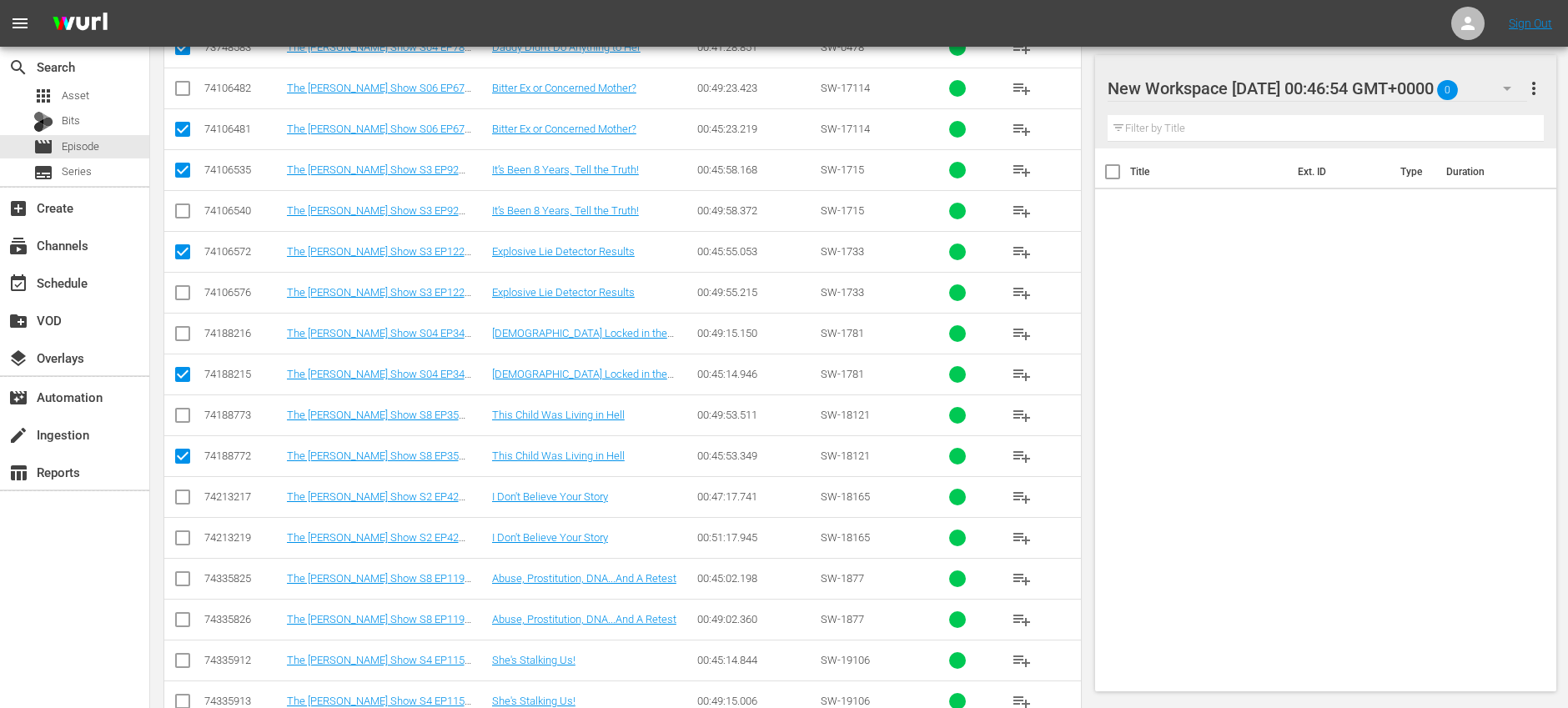
click at [182, 501] on input "checkbox" at bounding box center [182, 501] width 20 height 20
checkbox input "true"
click at [181, 578] on input "checkbox" at bounding box center [182, 582] width 20 height 20
checkbox input "true"
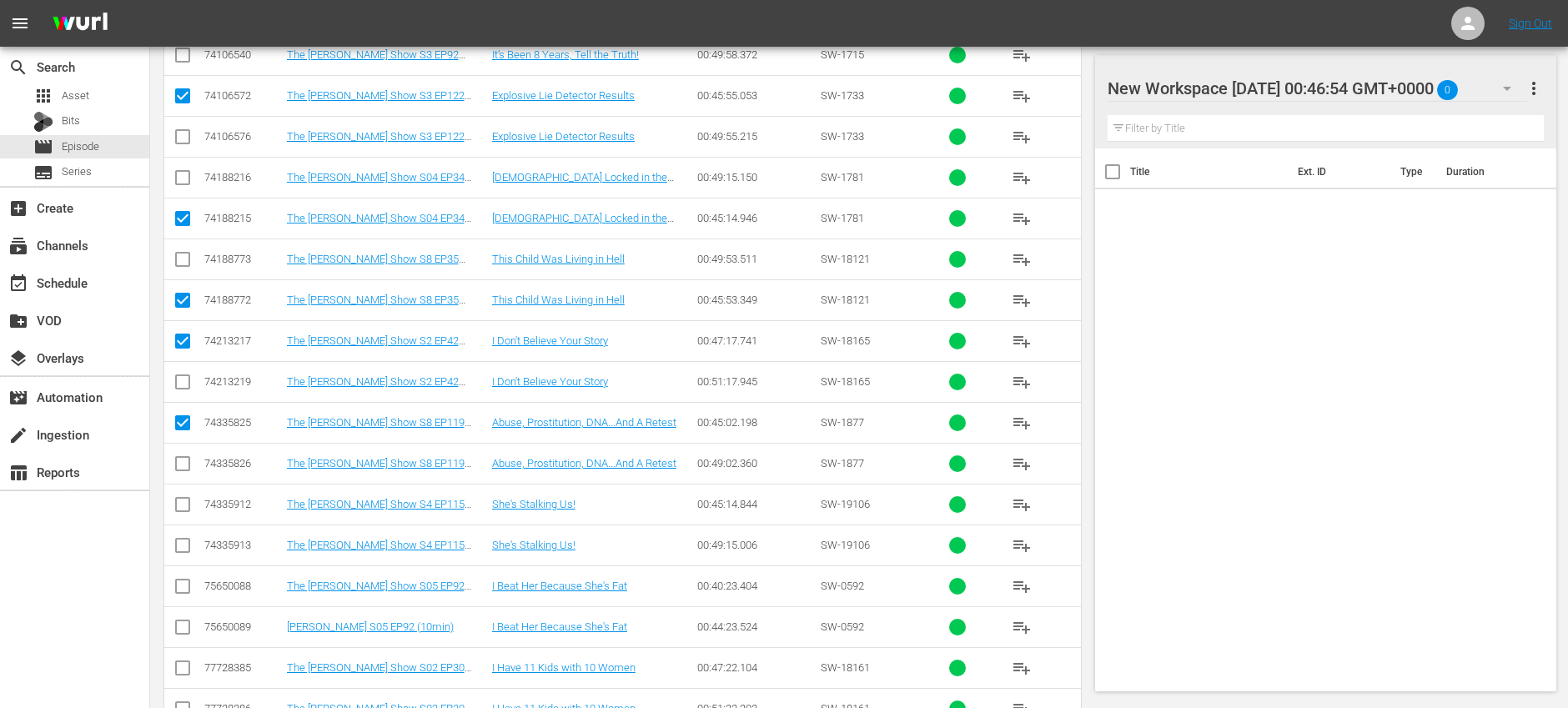
scroll to position [1382, 0]
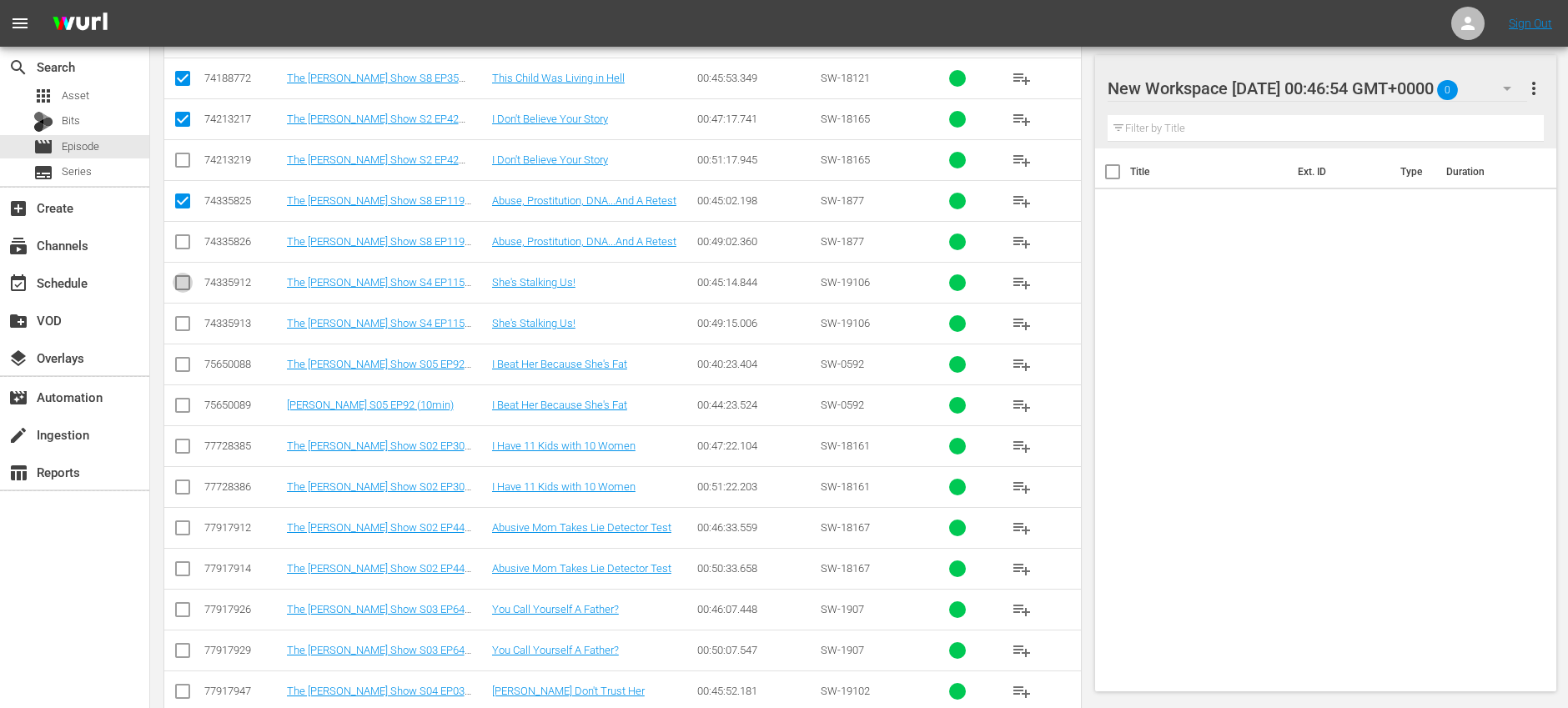
click at [182, 285] on input "checkbox" at bounding box center [182, 286] width 20 height 20
checkbox input "true"
click at [181, 364] on input "checkbox" at bounding box center [182, 368] width 20 height 20
checkbox input "true"
click at [181, 449] on input "checkbox" at bounding box center [182, 450] width 20 height 20
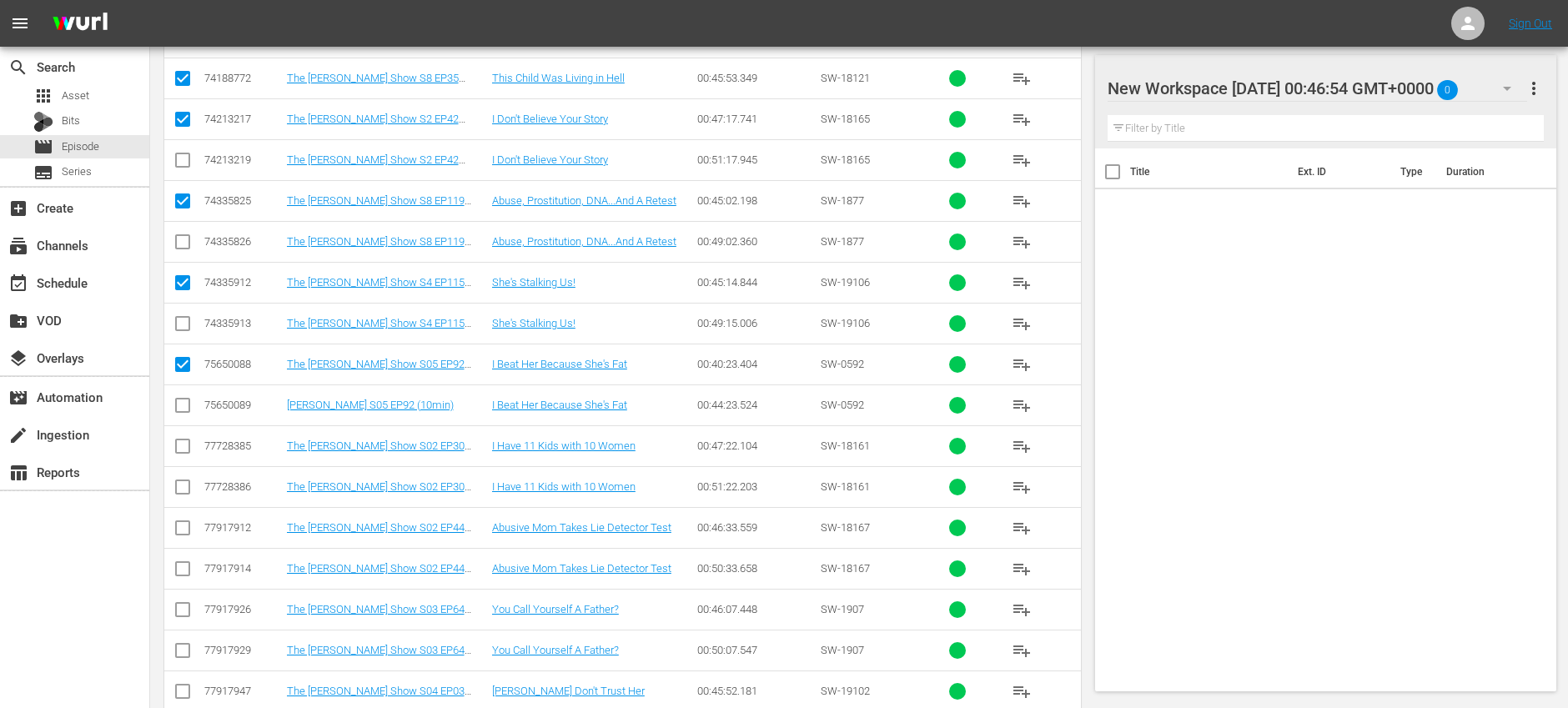
checkbox input "true"
click at [182, 529] on input "checkbox" at bounding box center [182, 531] width 20 height 20
checkbox input "true"
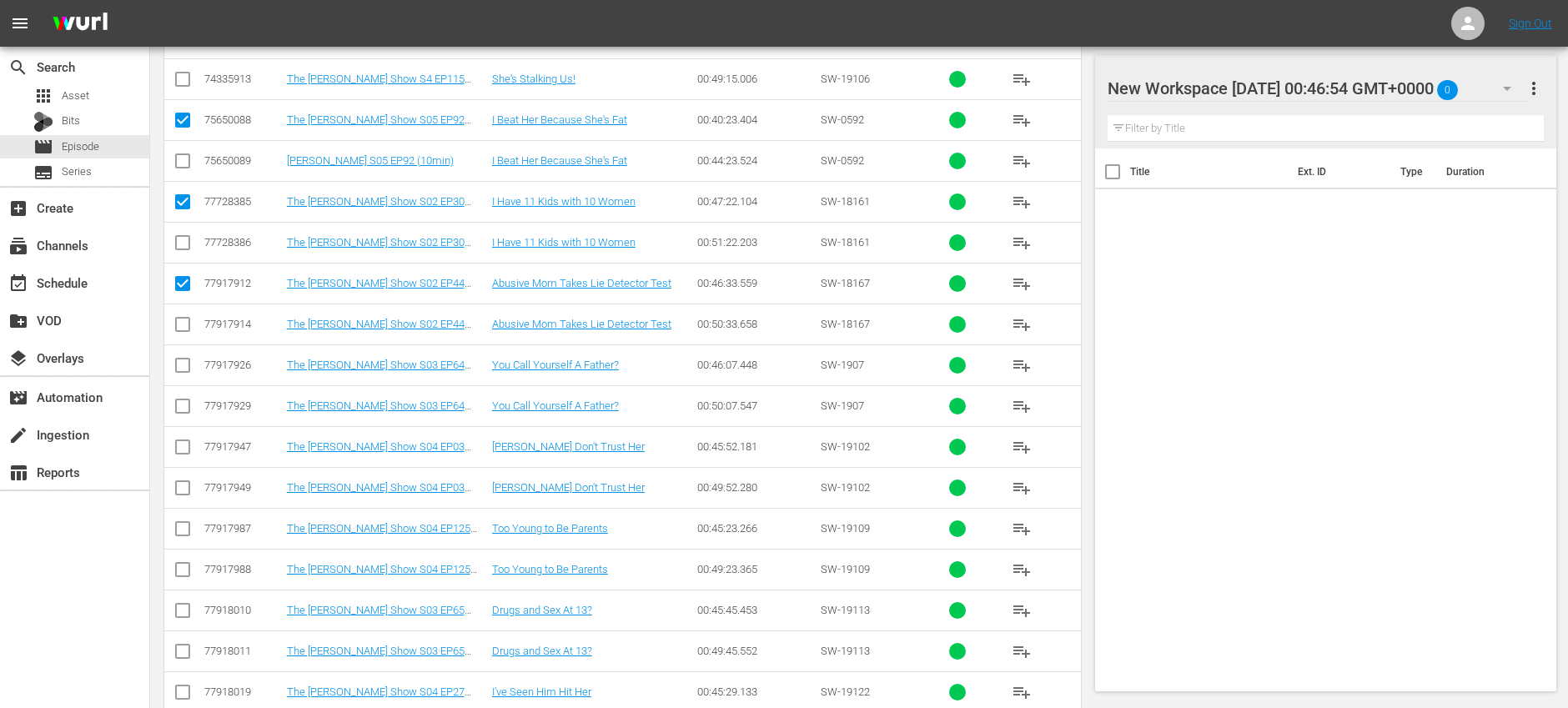
scroll to position [1663, 0]
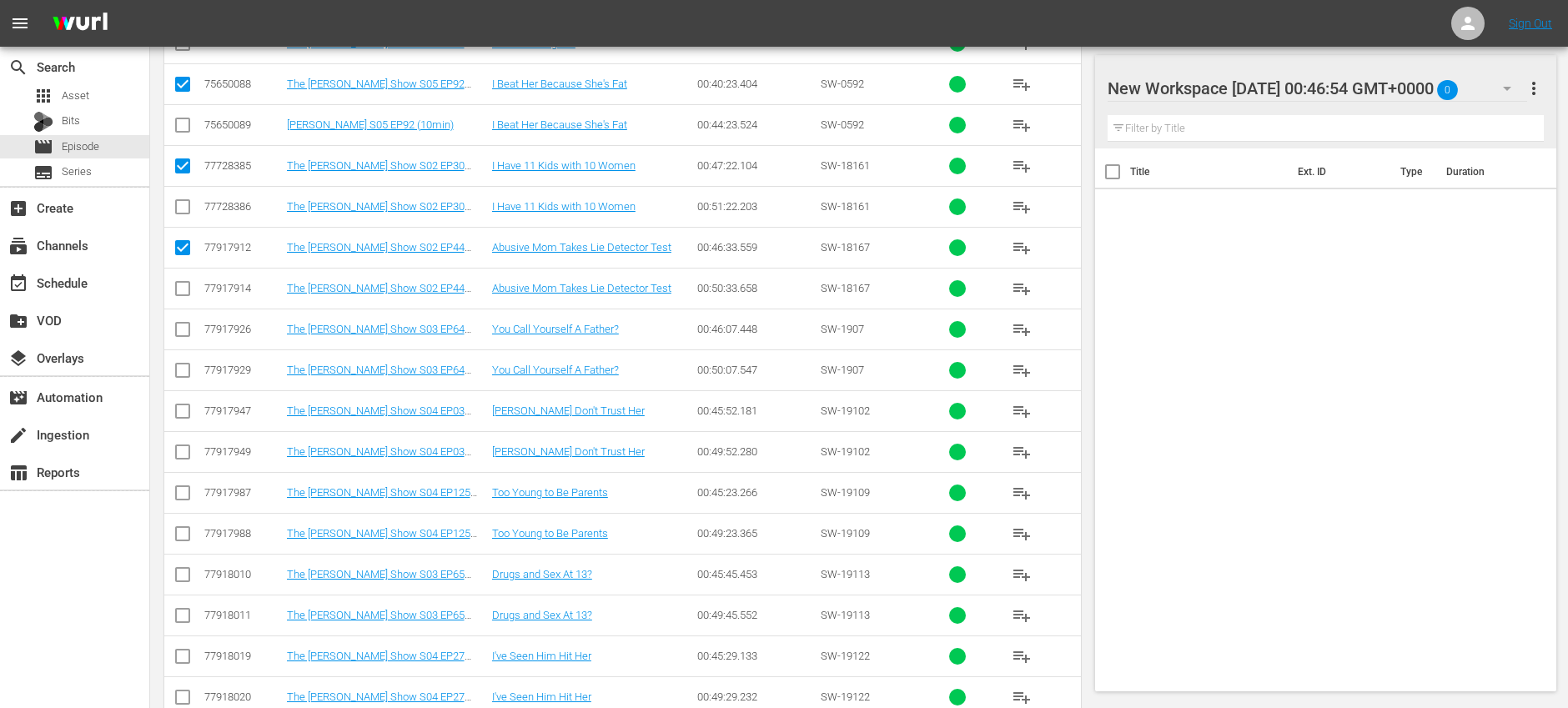
click at [179, 328] on input "checkbox" at bounding box center [182, 333] width 20 height 20
checkbox input "true"
click at [182, 411] on input "checkbox" at bounding box center [182, 415] width 20 height 20
checkbox input "true"
click at [182, 494] on input "checkbox" at bounding box center [182, 496] width 20 height 20
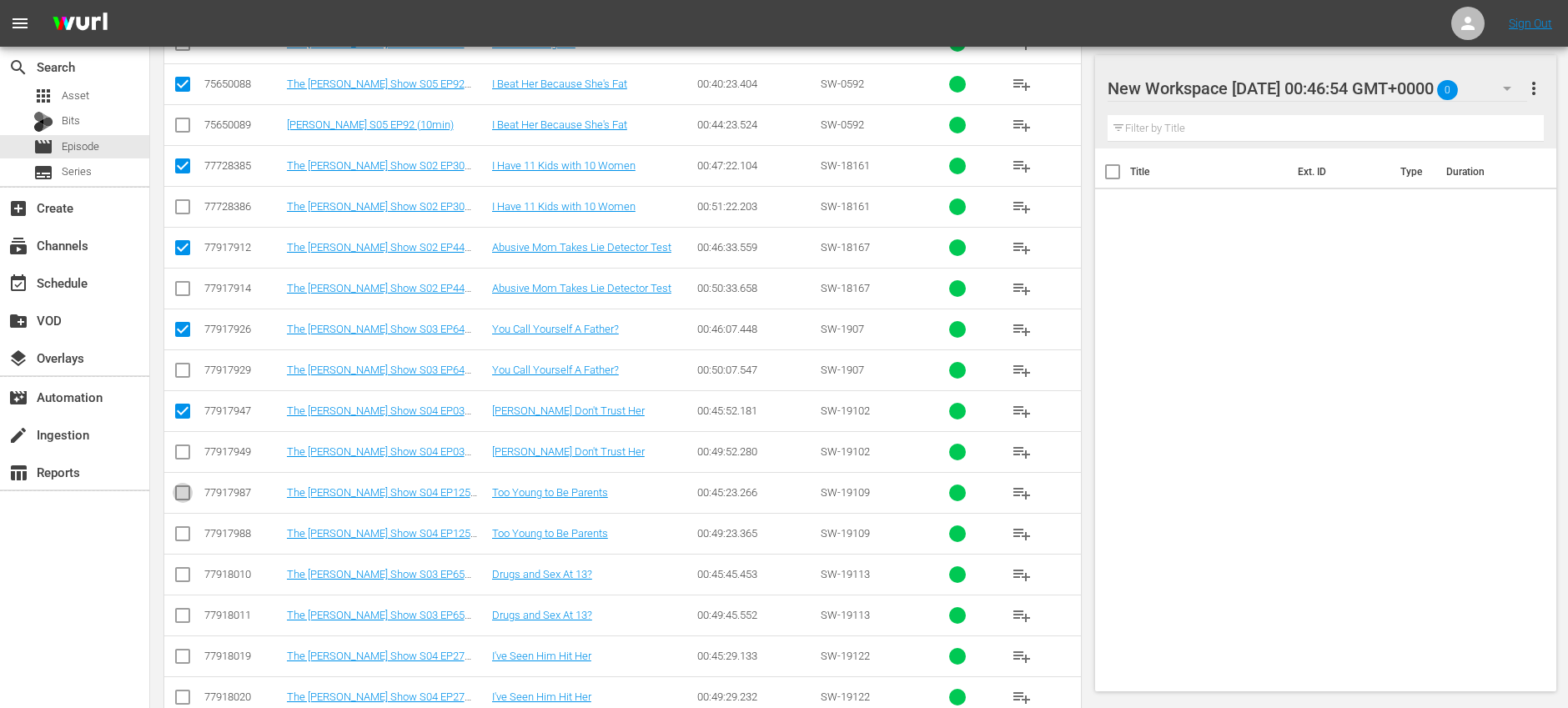
checkbox input "true"
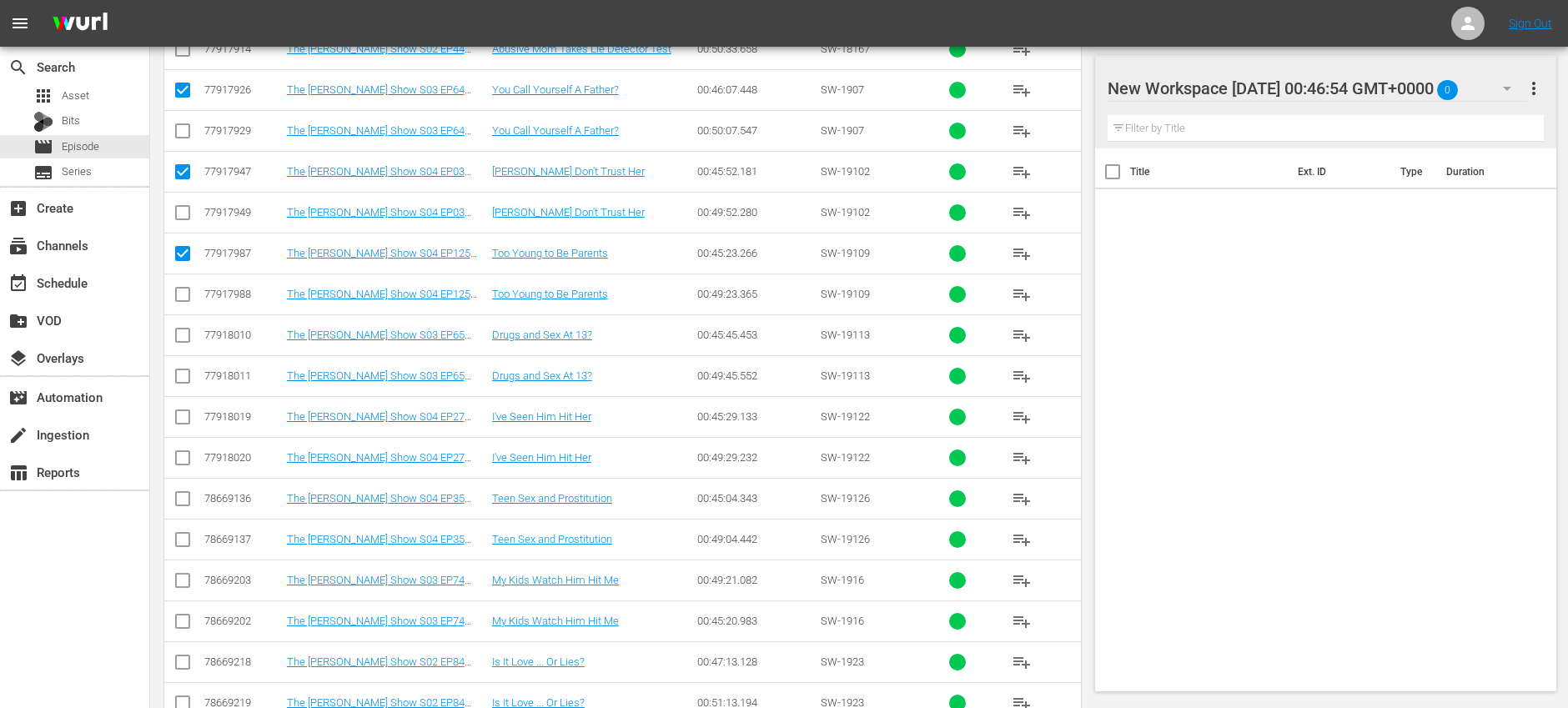
scroll to position [1903, 0]
click at [187, 335] on input "checkbox" at bounding box center [182, 337] width 20 height 20
checkbox input "true"
click at [182, 420] on input "checkbox" at bounding box center [182, 418] width 20 height 20
checkbox input "true"
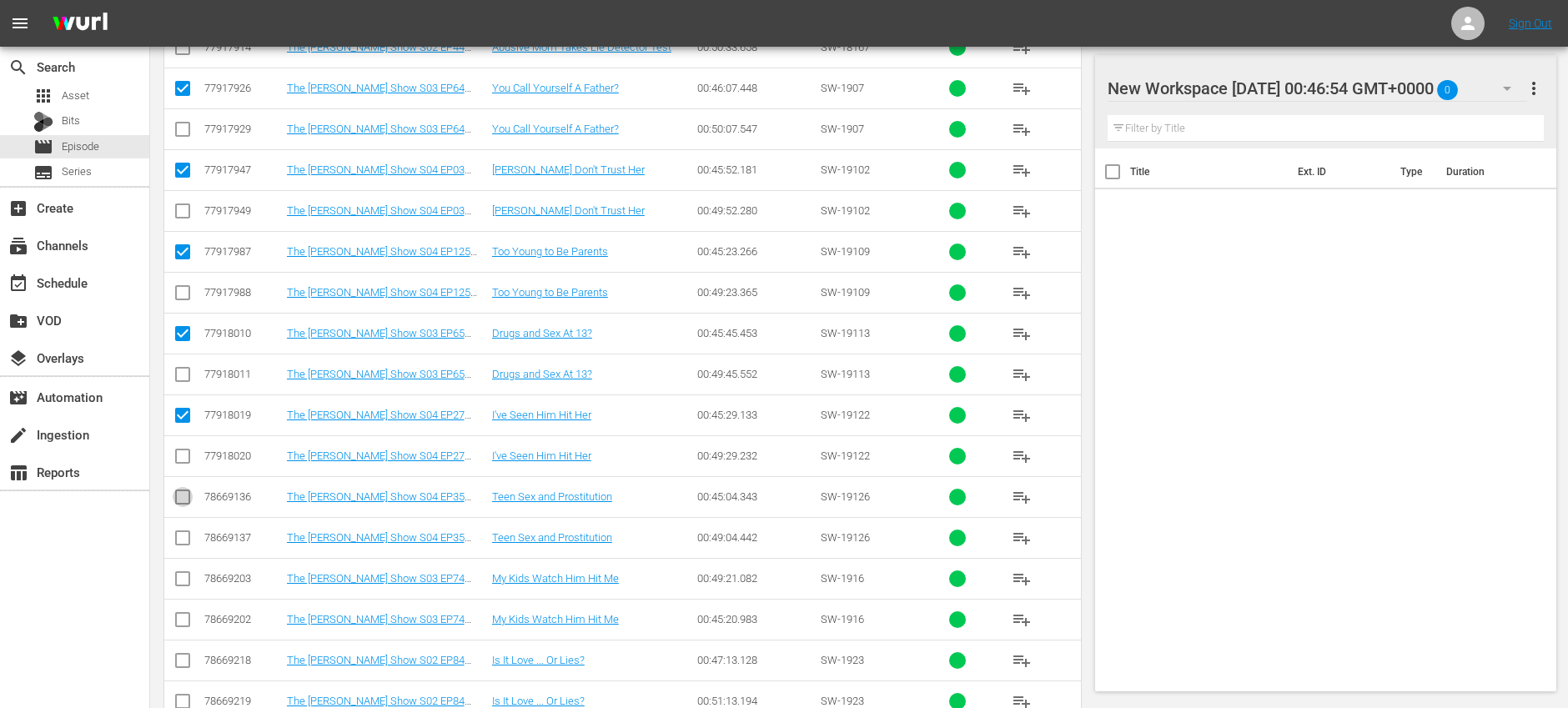
click at [187, 499] on input "checkbox" at bounding box center [182, 501] width 20 height 20
checkbox input "true"
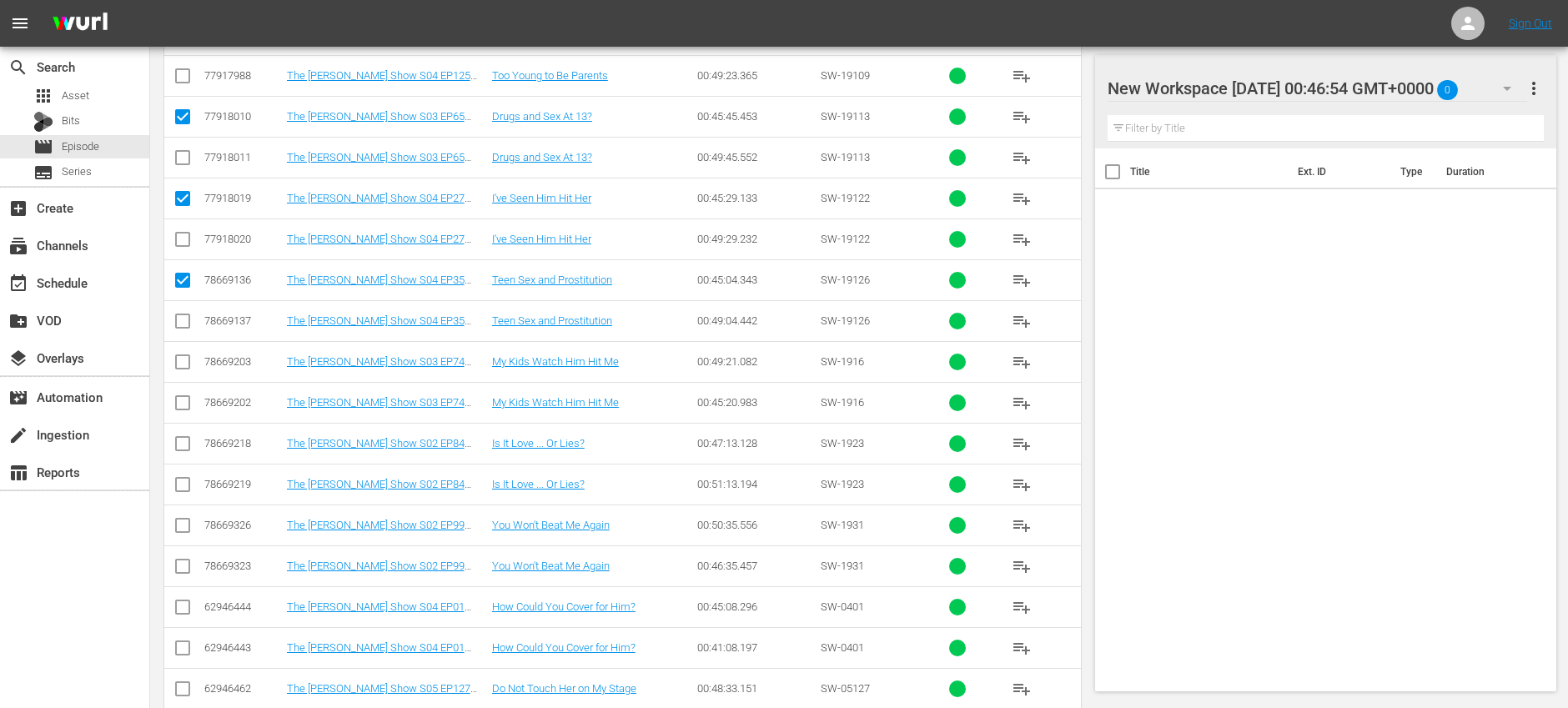
scroll to position [2123, 0]
click at [179, 400] on input "checkbox" at bounding box center [182, 404] width 20 height 20
checkbox input "true"
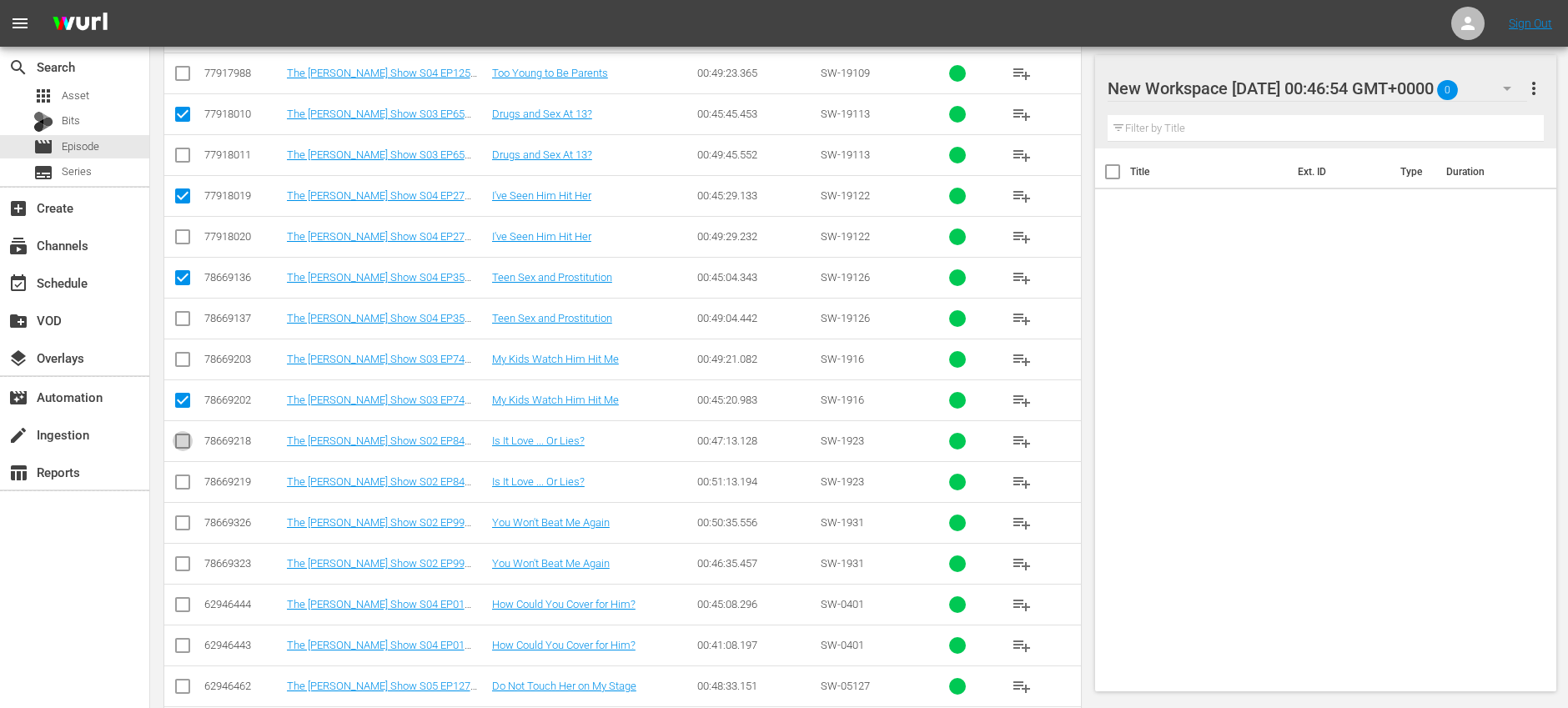
click at [184, 445] on input "checkbox" at bounding box center [182, 444] width 20 height 20
checkbox input "true"
click at [180, 564] on input "checkbox" at bounding box center [182, 567] width 20 height 20
checkbox input "true"
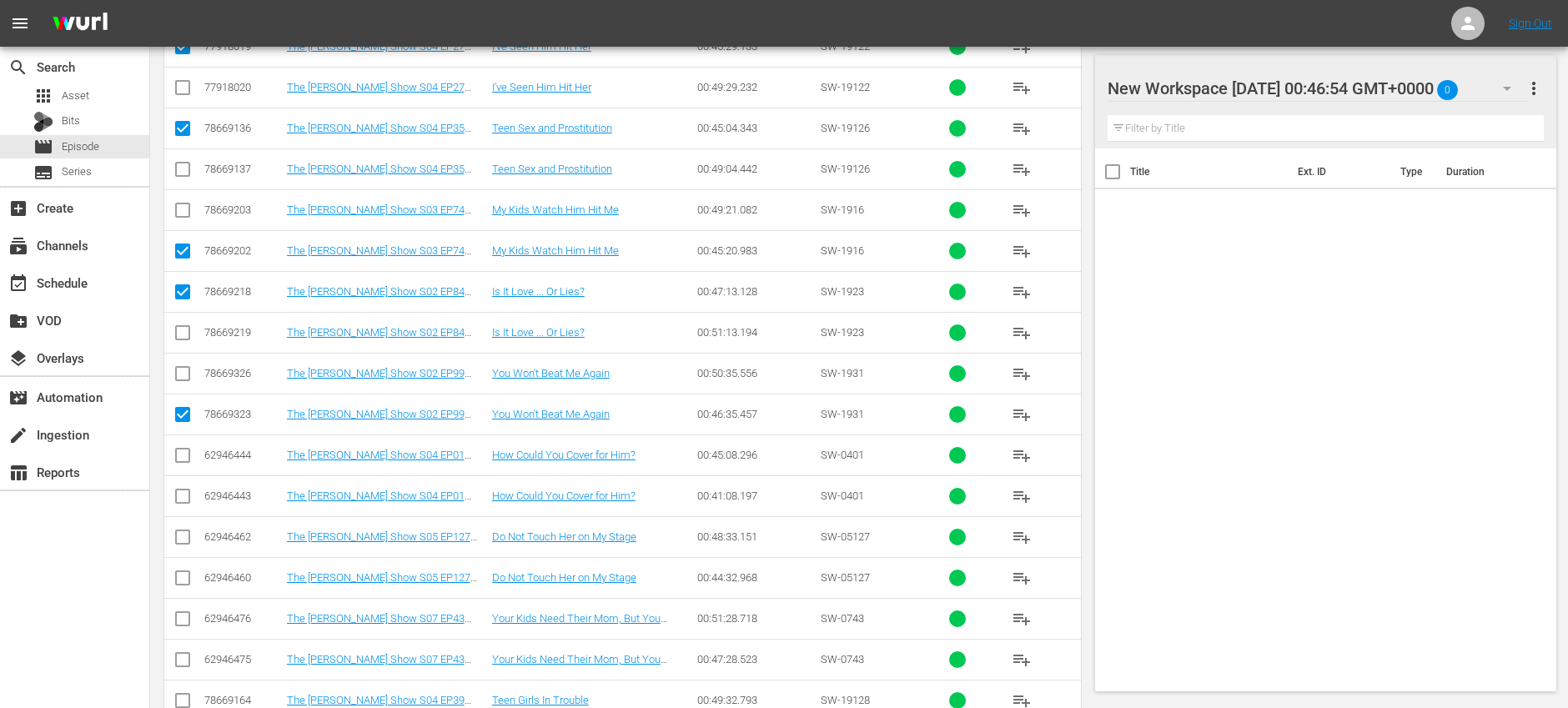
scroll to position [2301, 0]
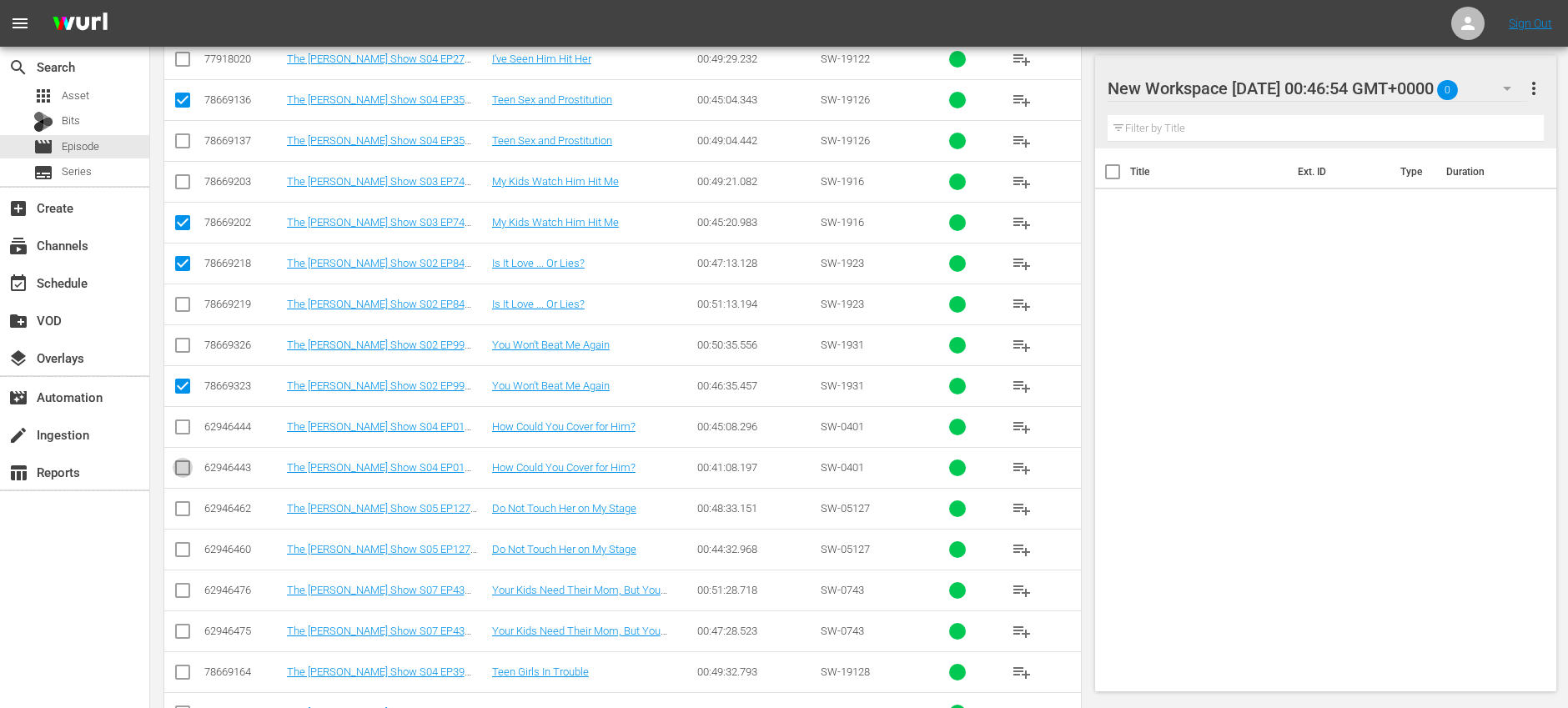
click at [186, 468] on input "checkbox" at bounding box center [182, 471] width 20 height 20
checkbox input "true"
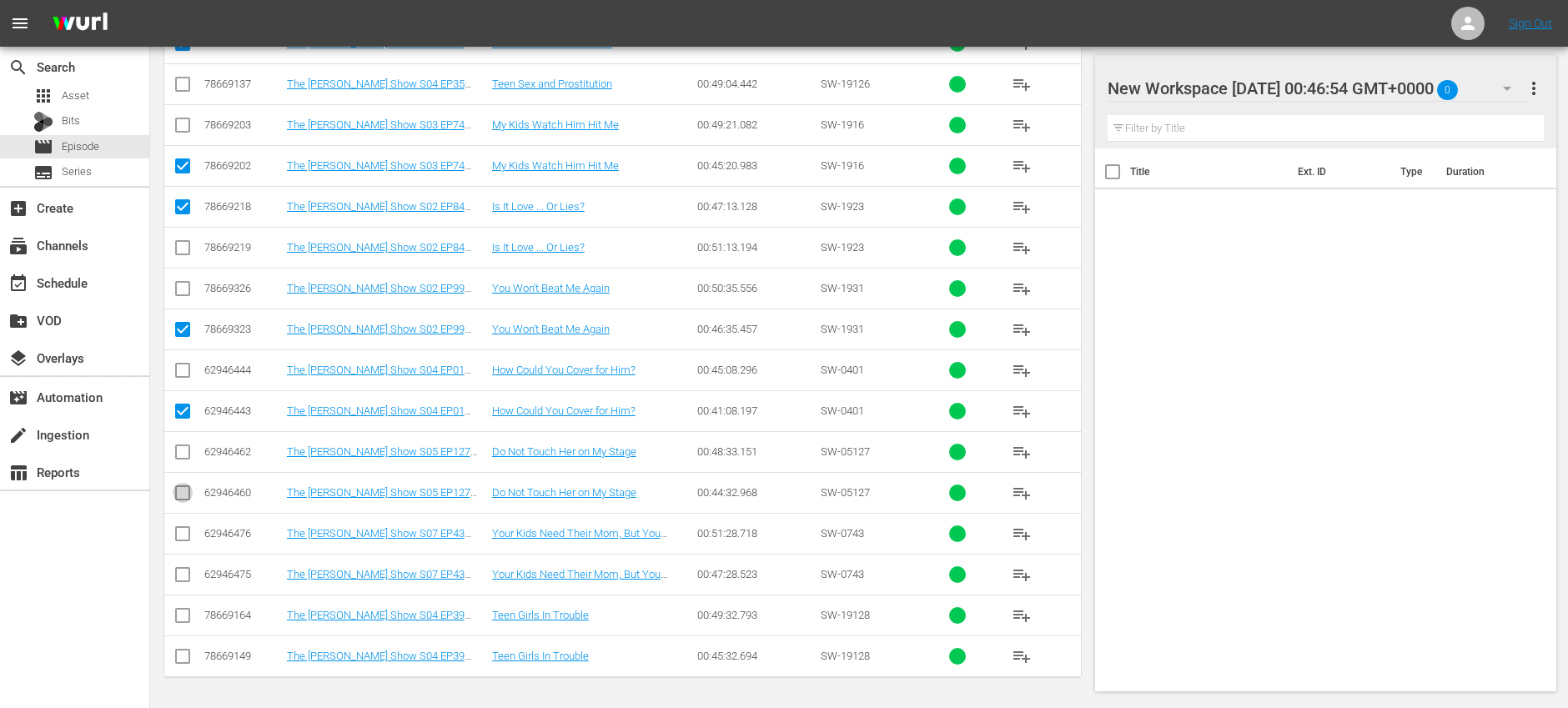
click at [184, 490] on input "checkbox" at bounding box center [182, 496] width 20 height 20
checkbox input "true"
click at [186, 574] on input "checkbox" at bounding box center [182, 578] width 20 height 20
checkbox input "true"
click at [187, 658] on input "checkbox" at bounding box center [182, 660] width 20 height 20
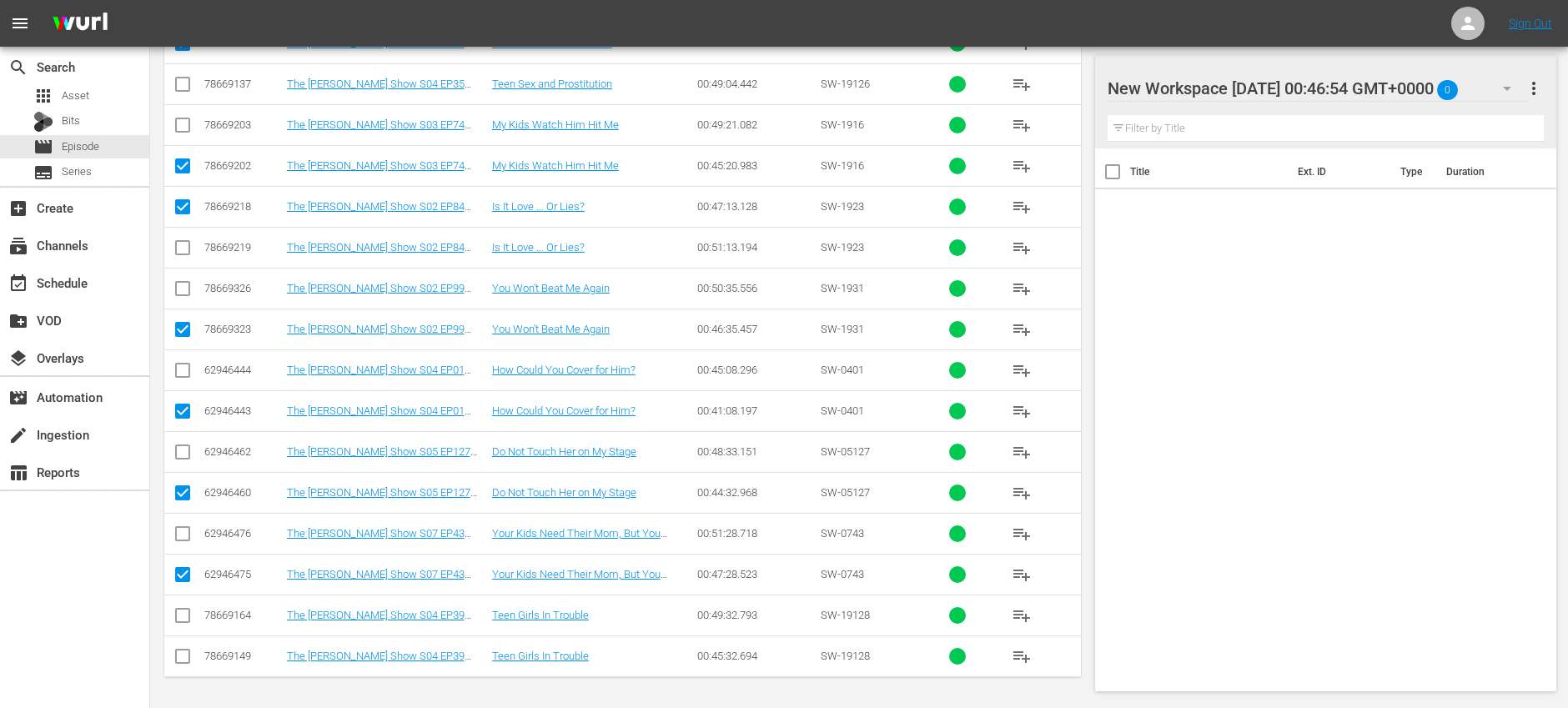
checkbox input "true"
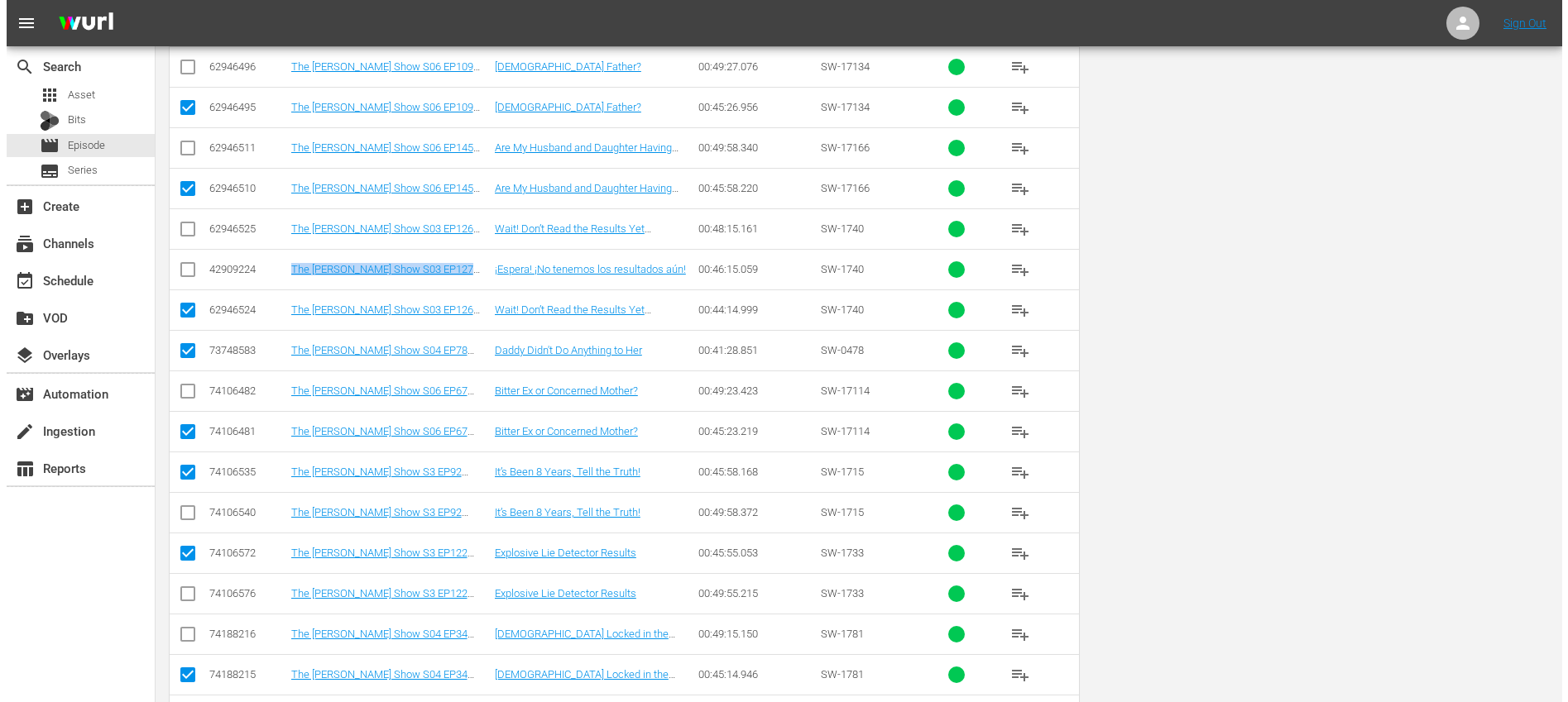
scroll to position [0, 0]
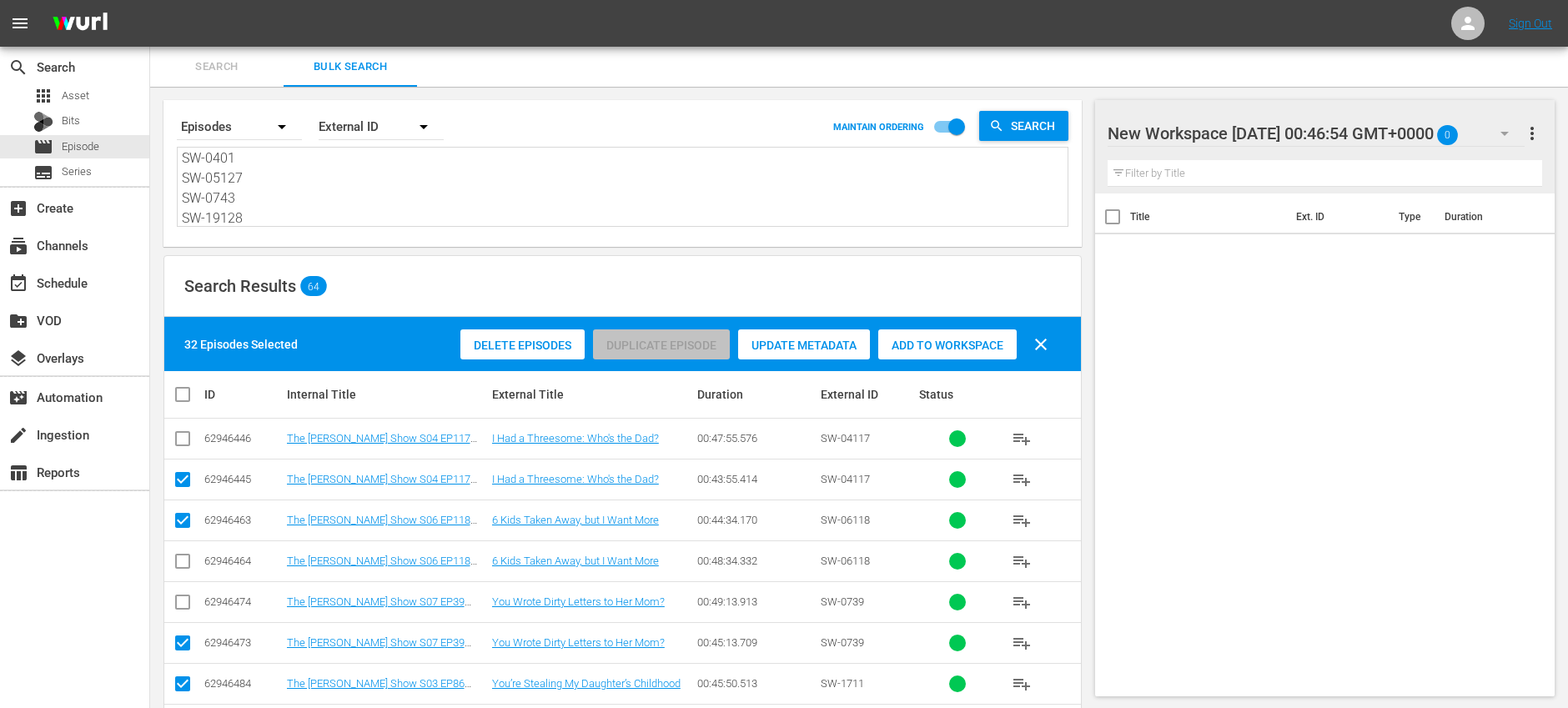
click at [936, 354] on div "Add to Workspace" at bounding box center [947, 345] width 138 height 31
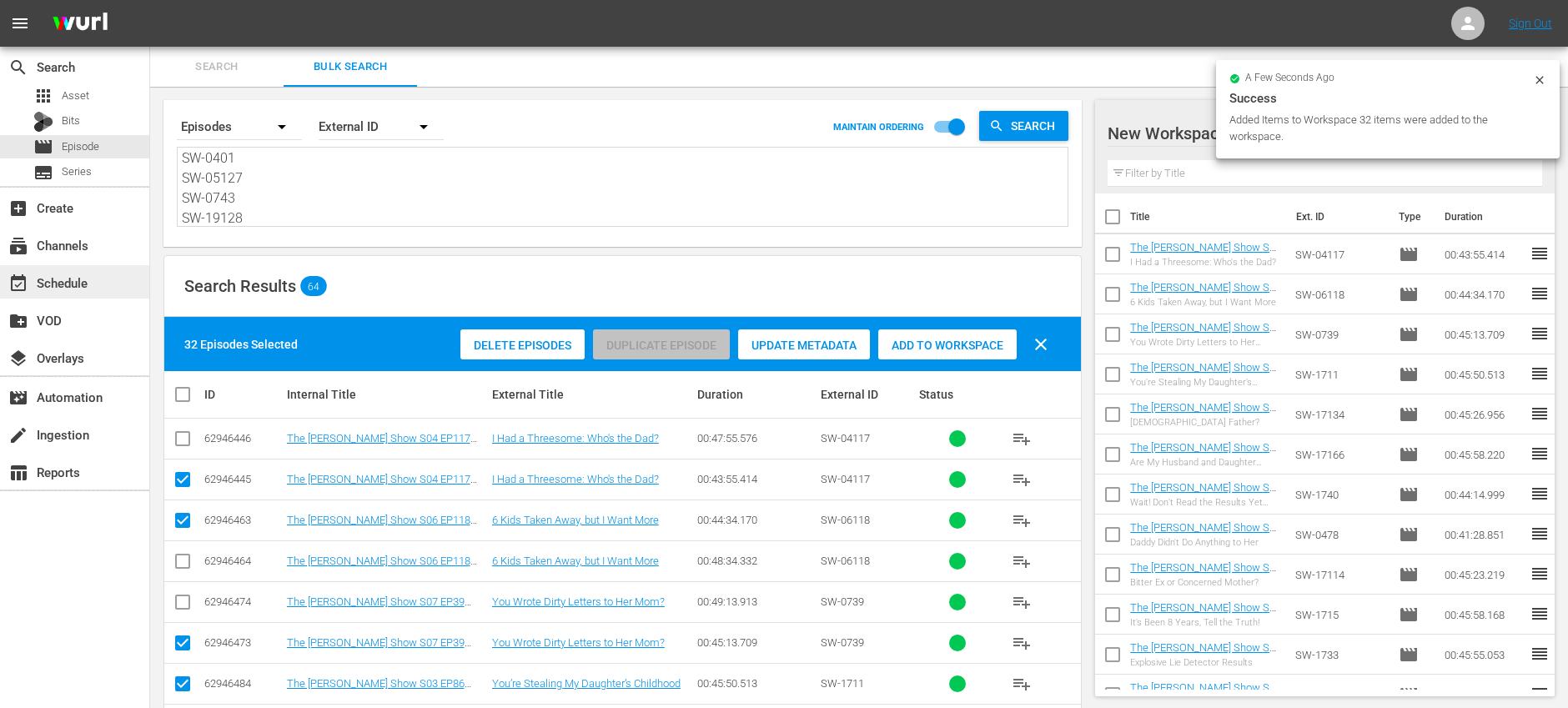
click at [98, 278] on div "event_available Schedule" at bounding box center [74, 282] width 149 height 33
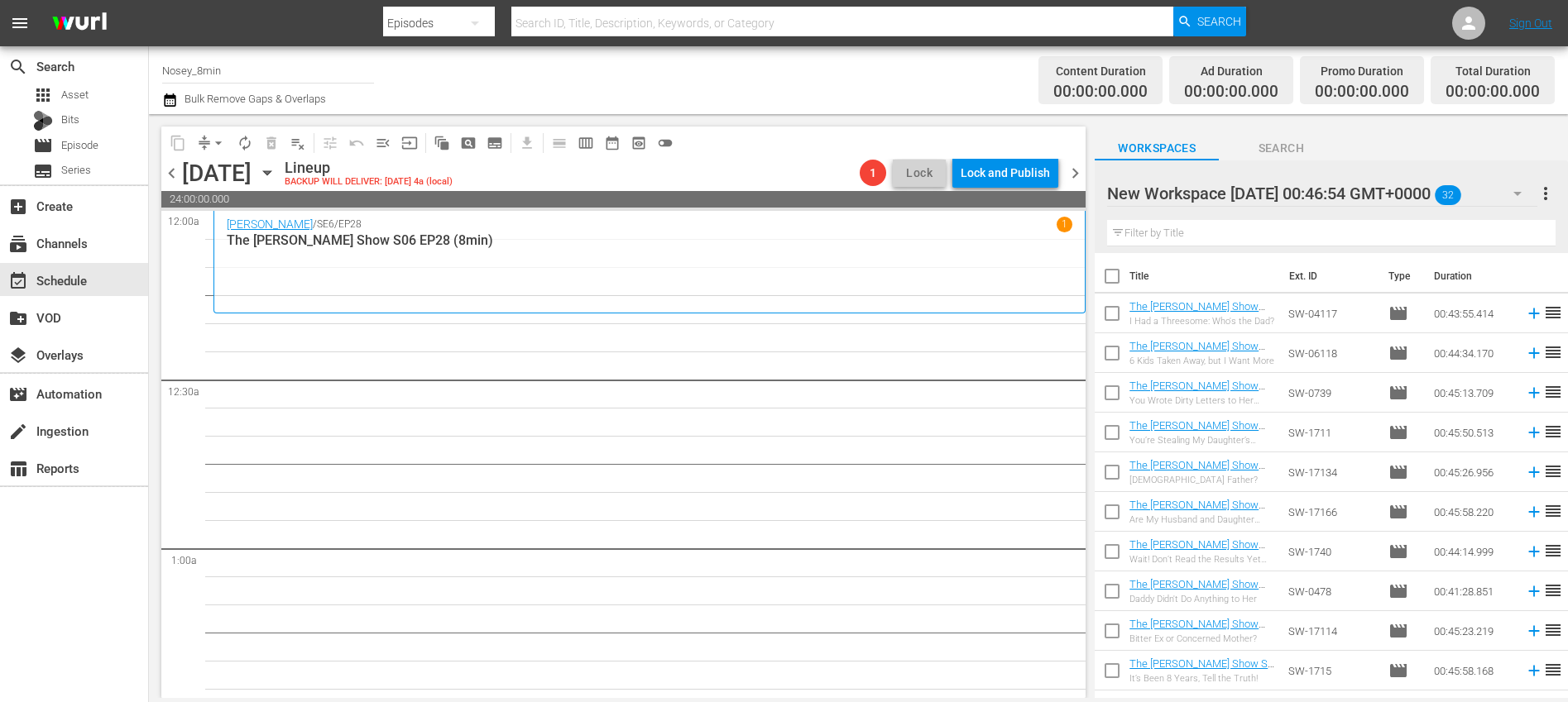
click at [1110, 276] on input "checkbox" at bounding box center [1111, 279] width 35 height 35
checkbox input "true"
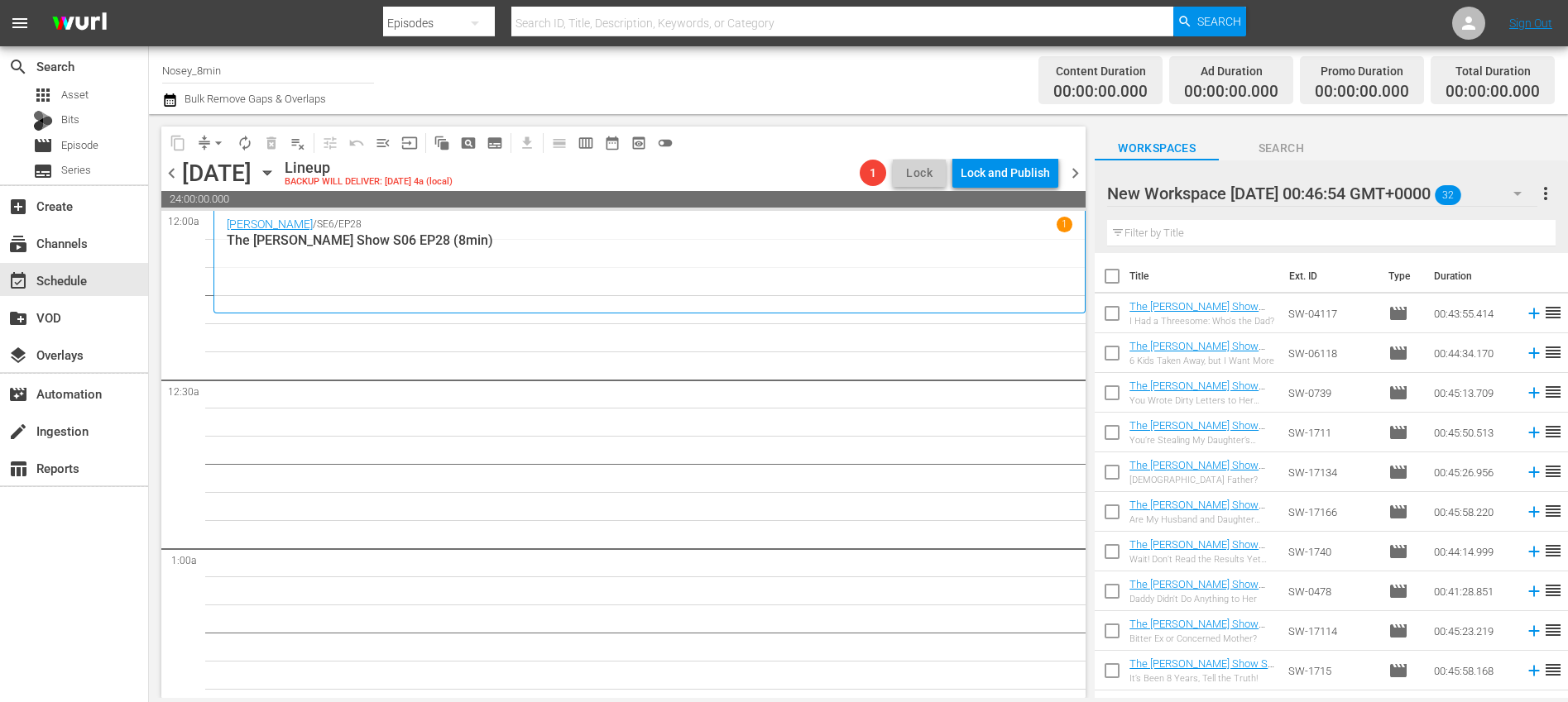
checkbox input "true"
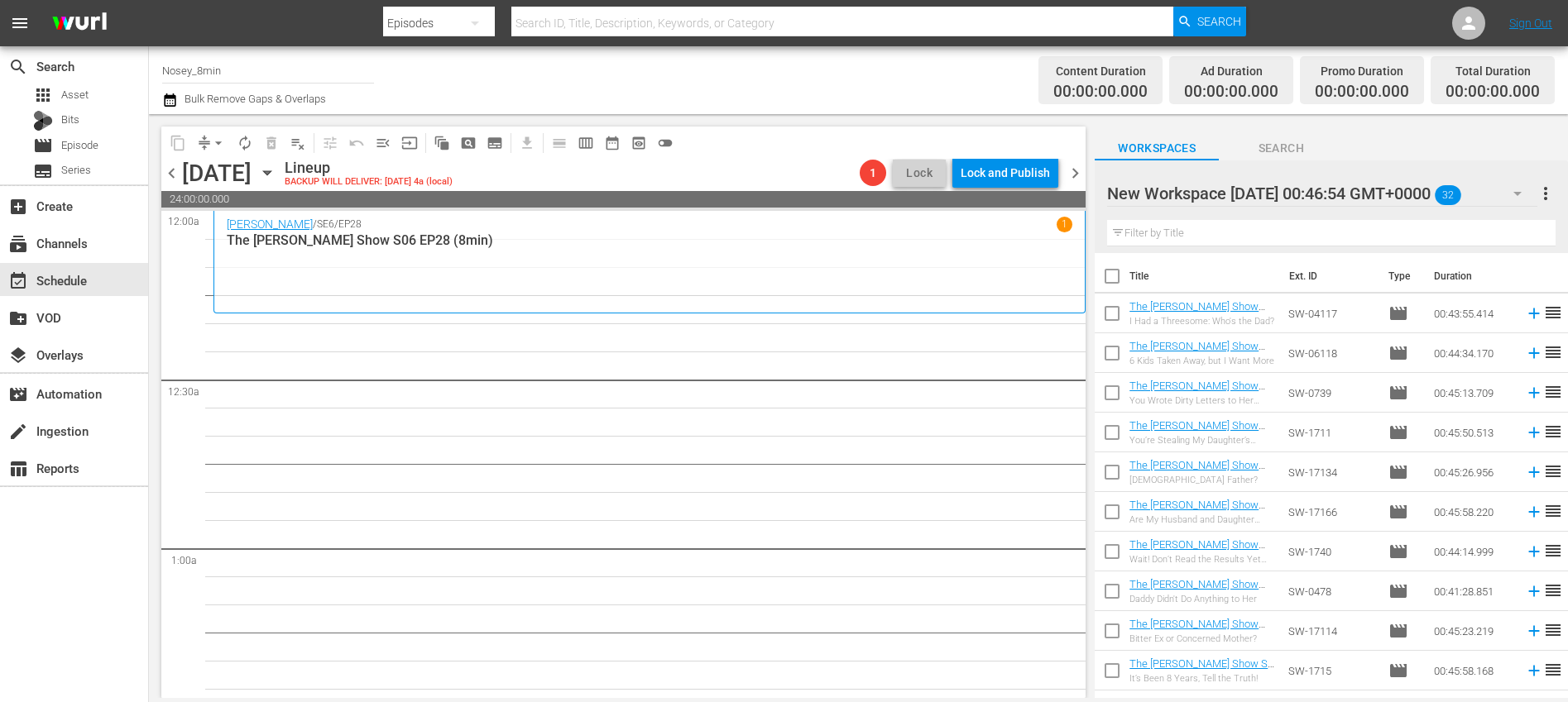
checkbox input "true"
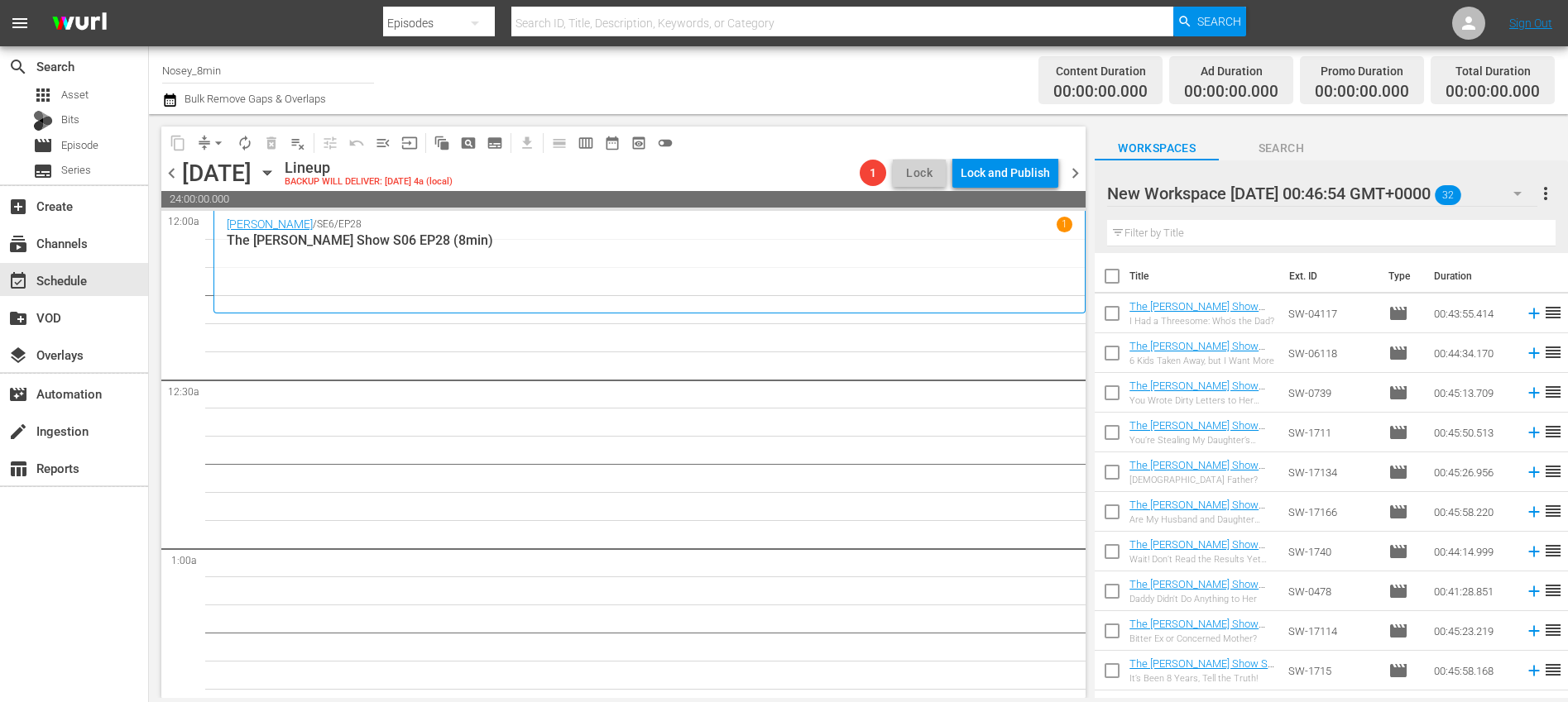
checkbox input "true"
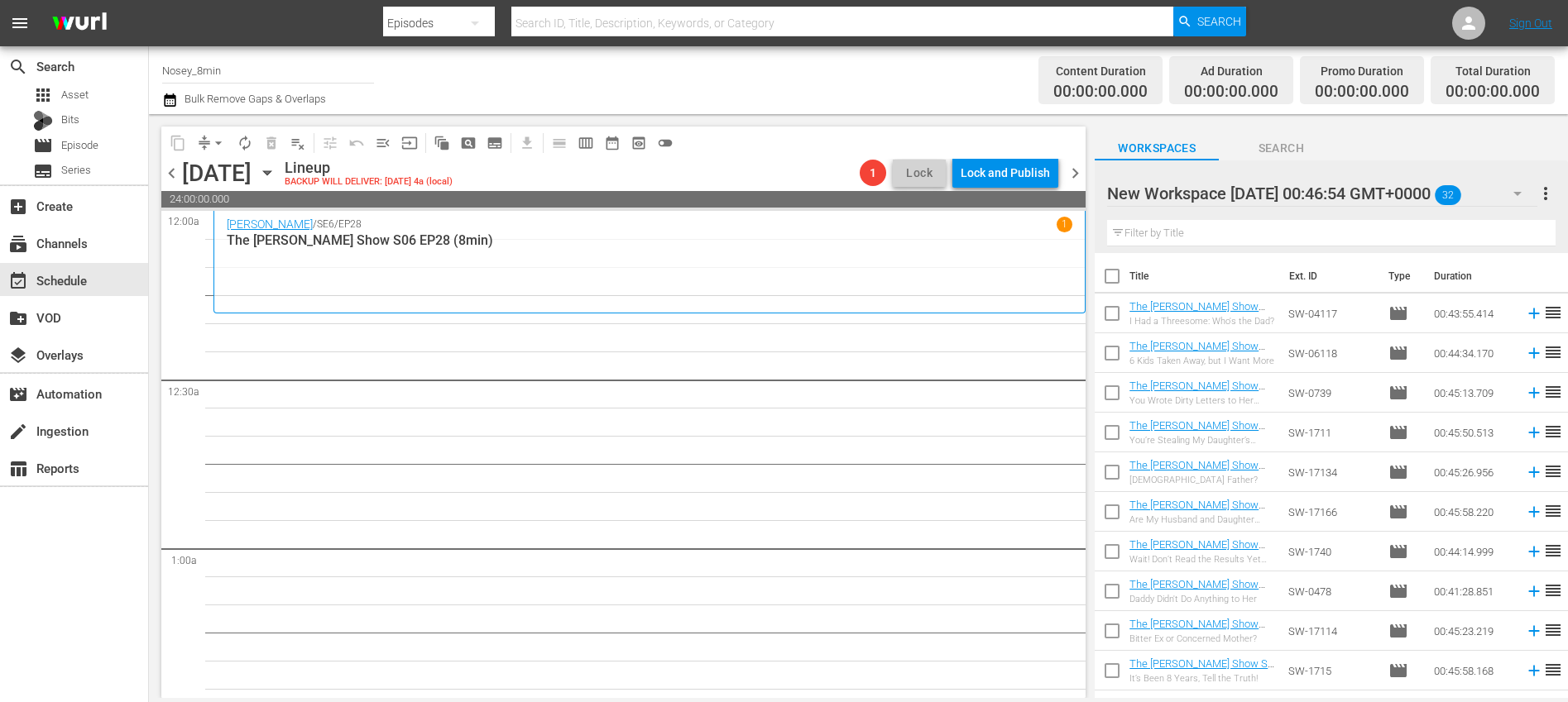
checkbox input "true"
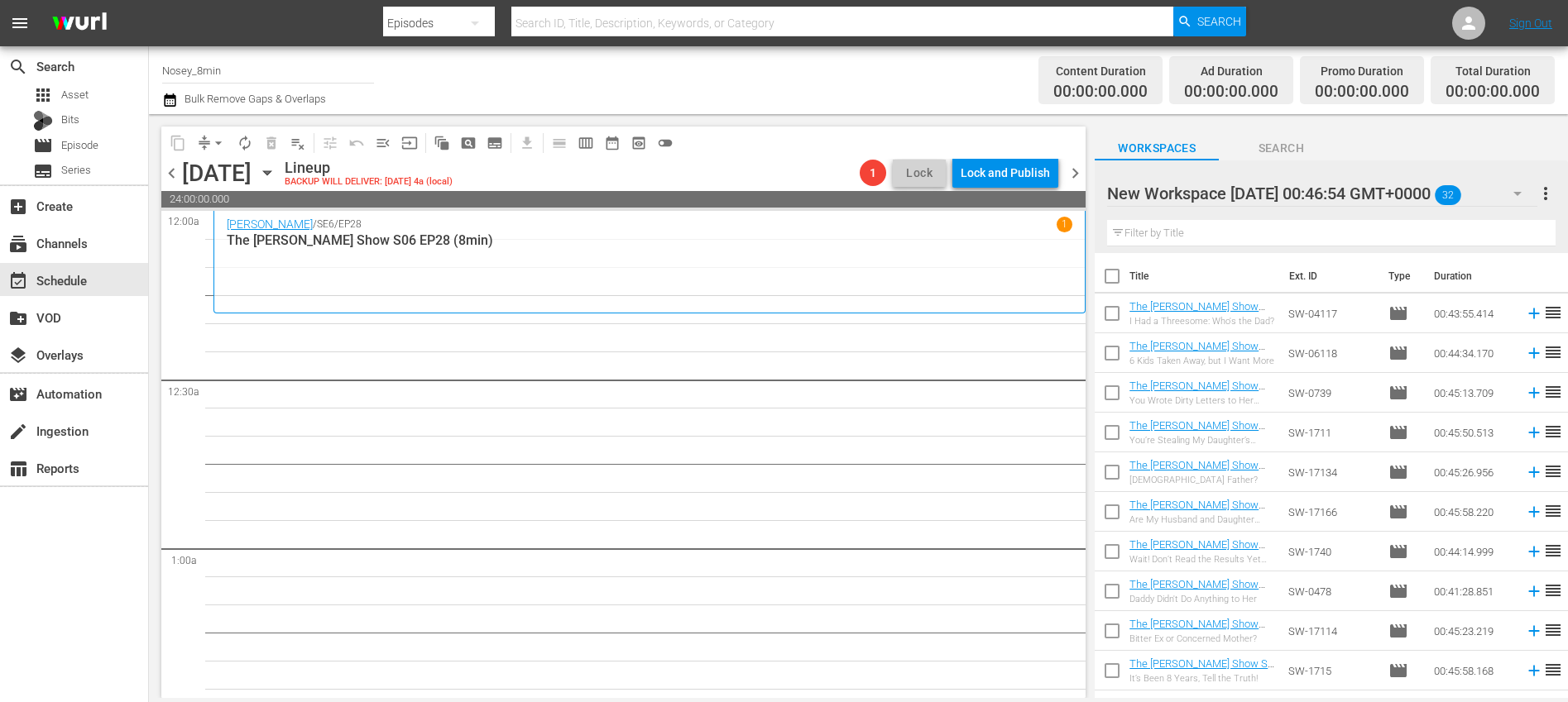
checkbox input "true"
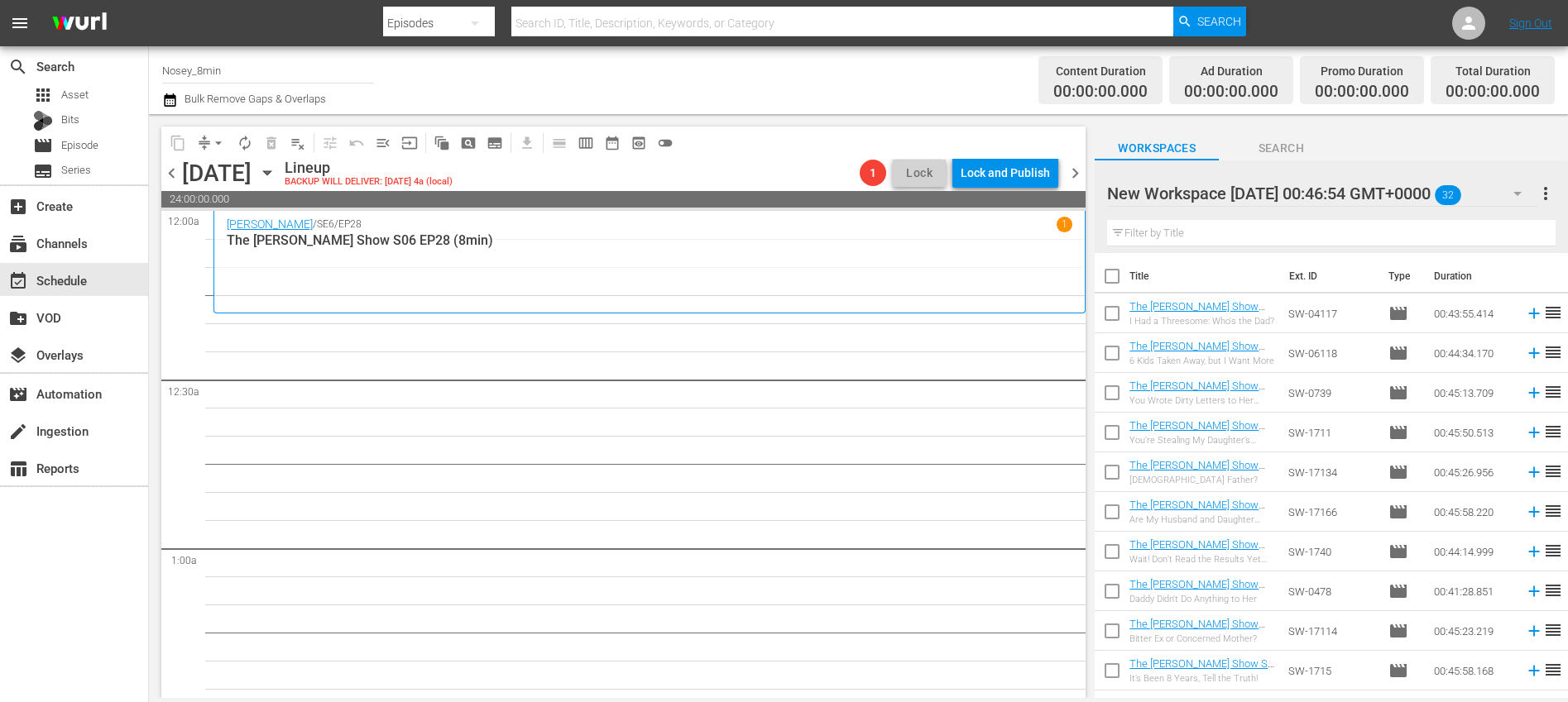
checkbox input "true"
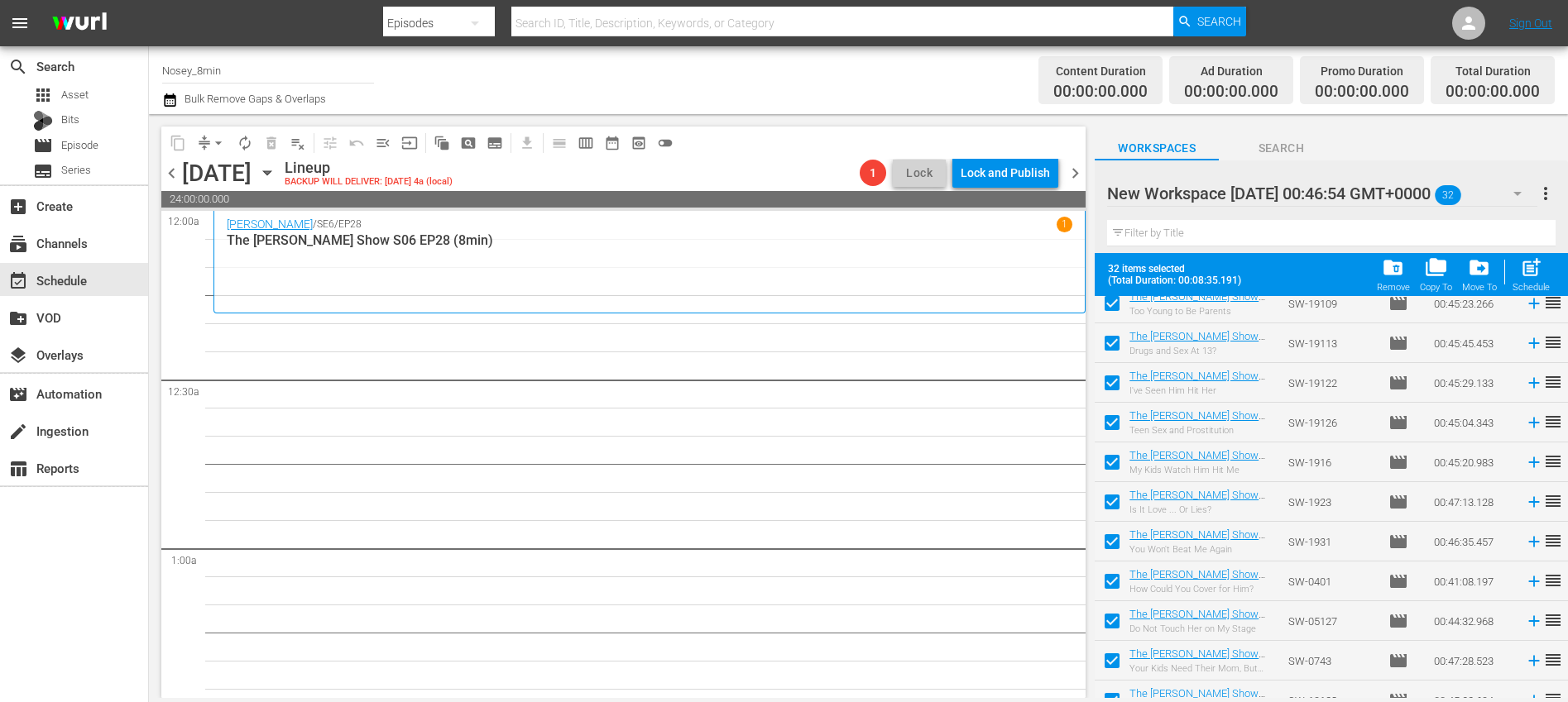
scroll to position [907, 0]
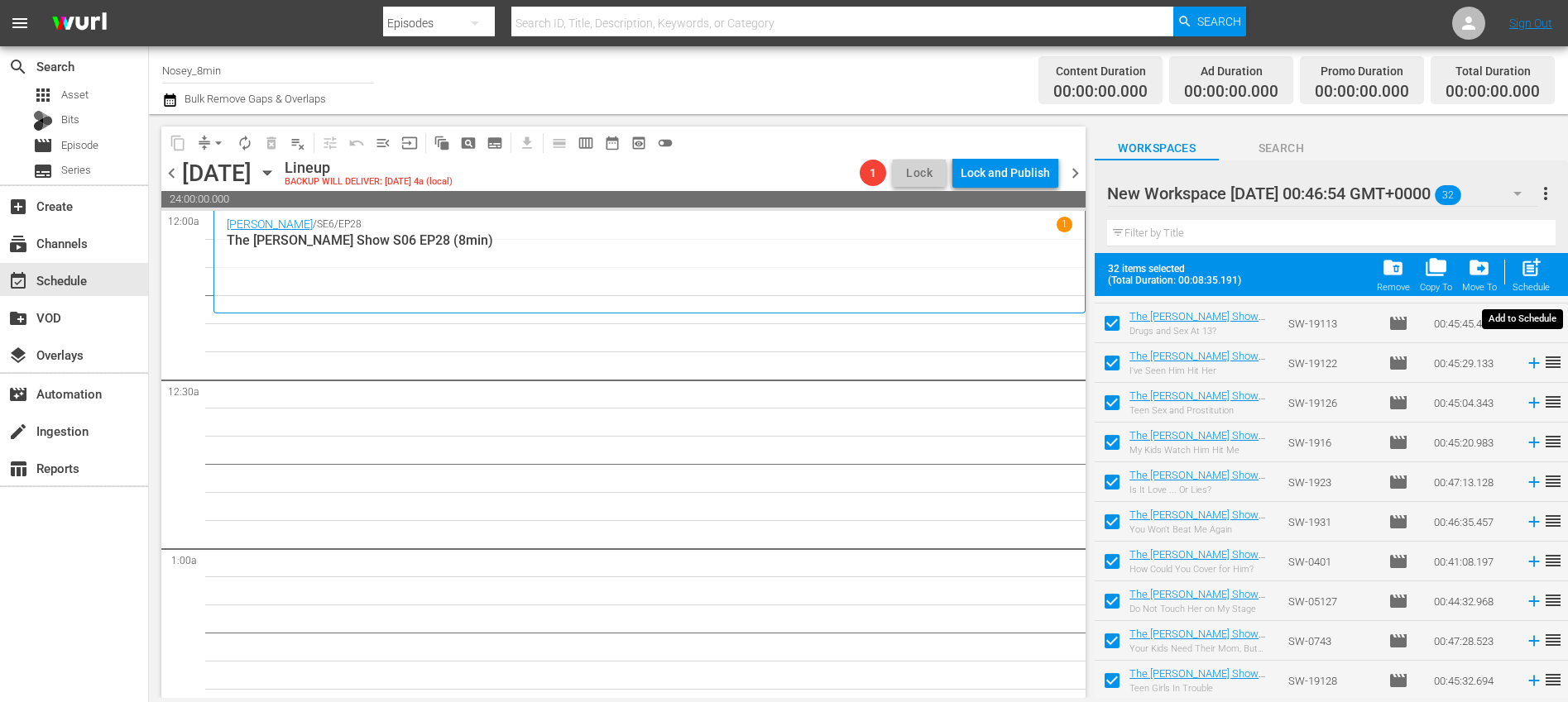
click at [1536, 276] on span "post_add" at bounding box center [1531, 267] width 22 height 22
checkbox input "false"
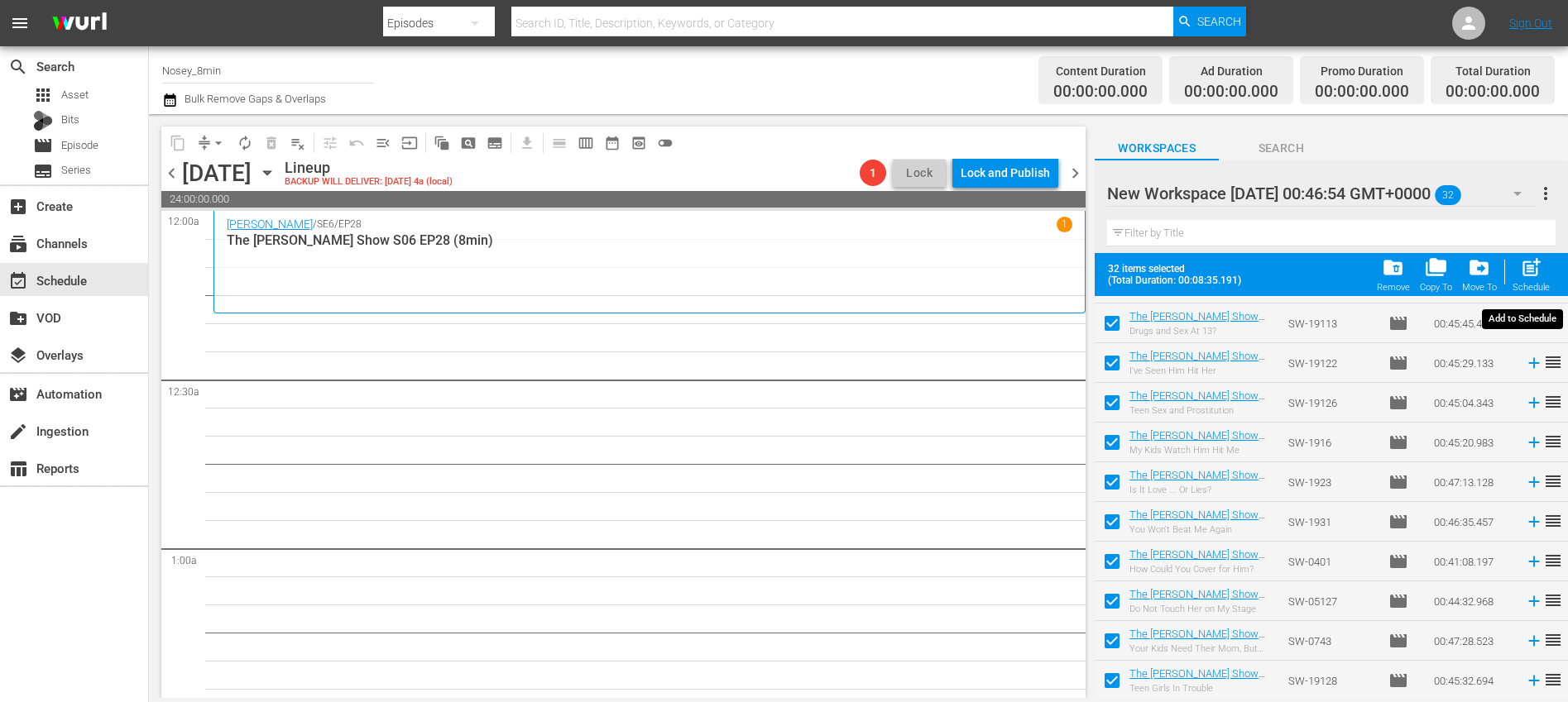
checkbox input "false"
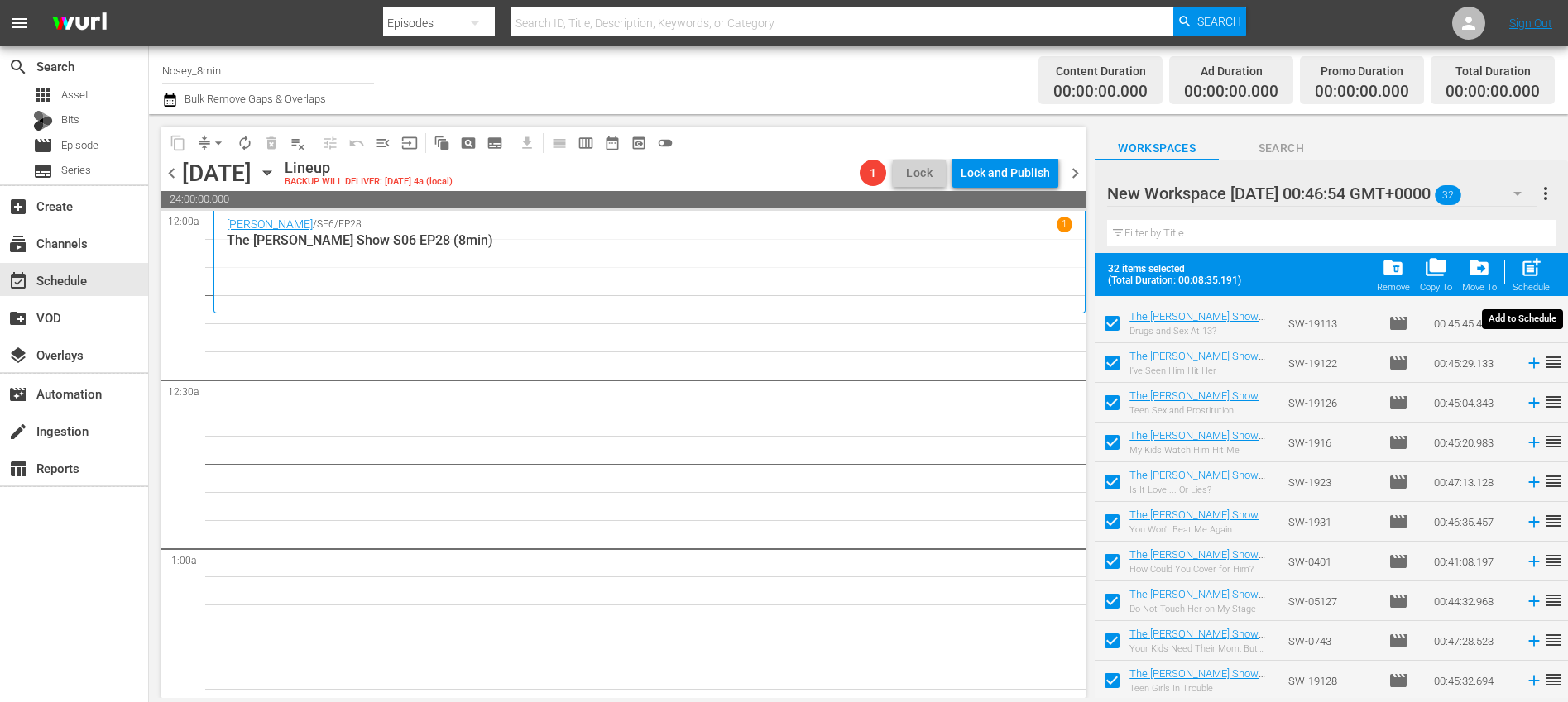
checkbox input "false"
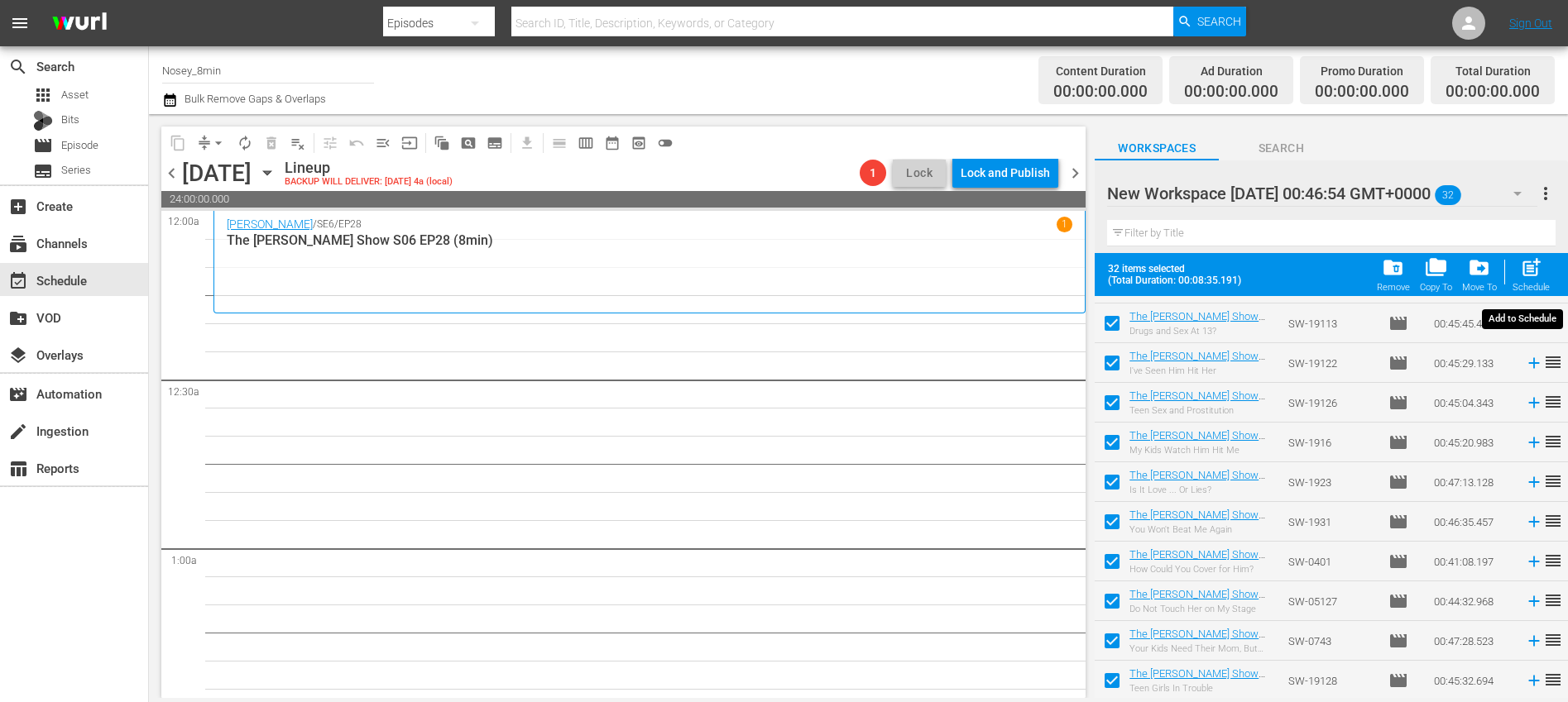
checkbox input "false"
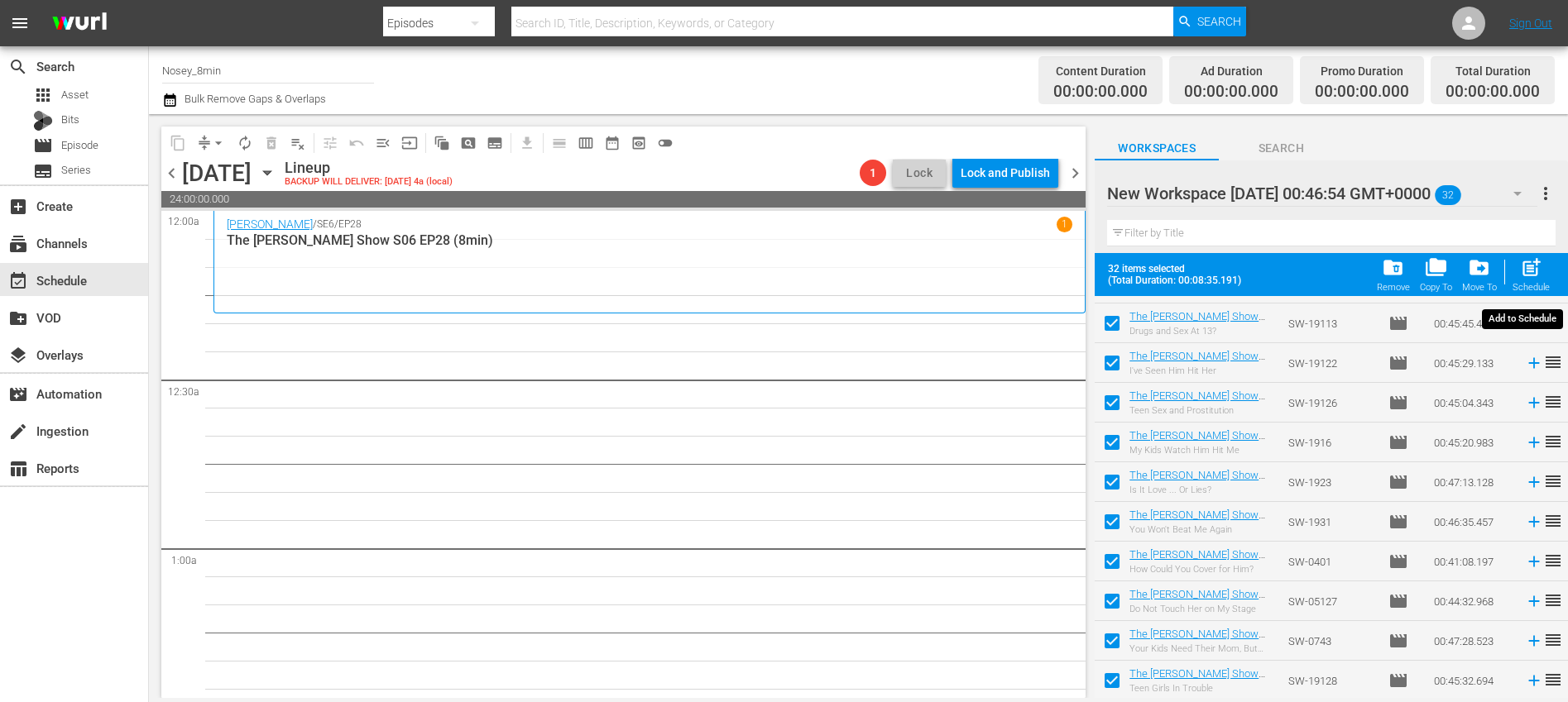
checkbox input "false"
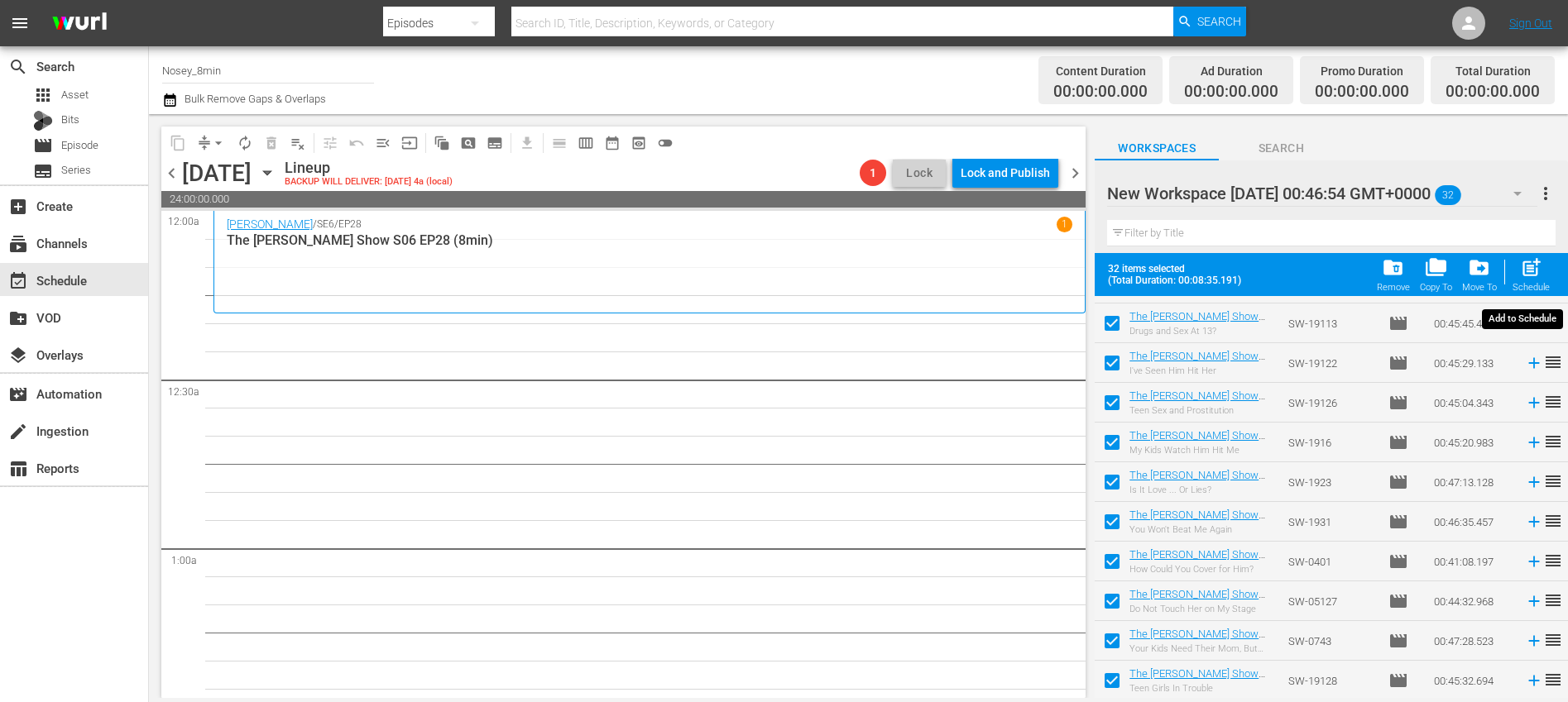
checkbox input "false"
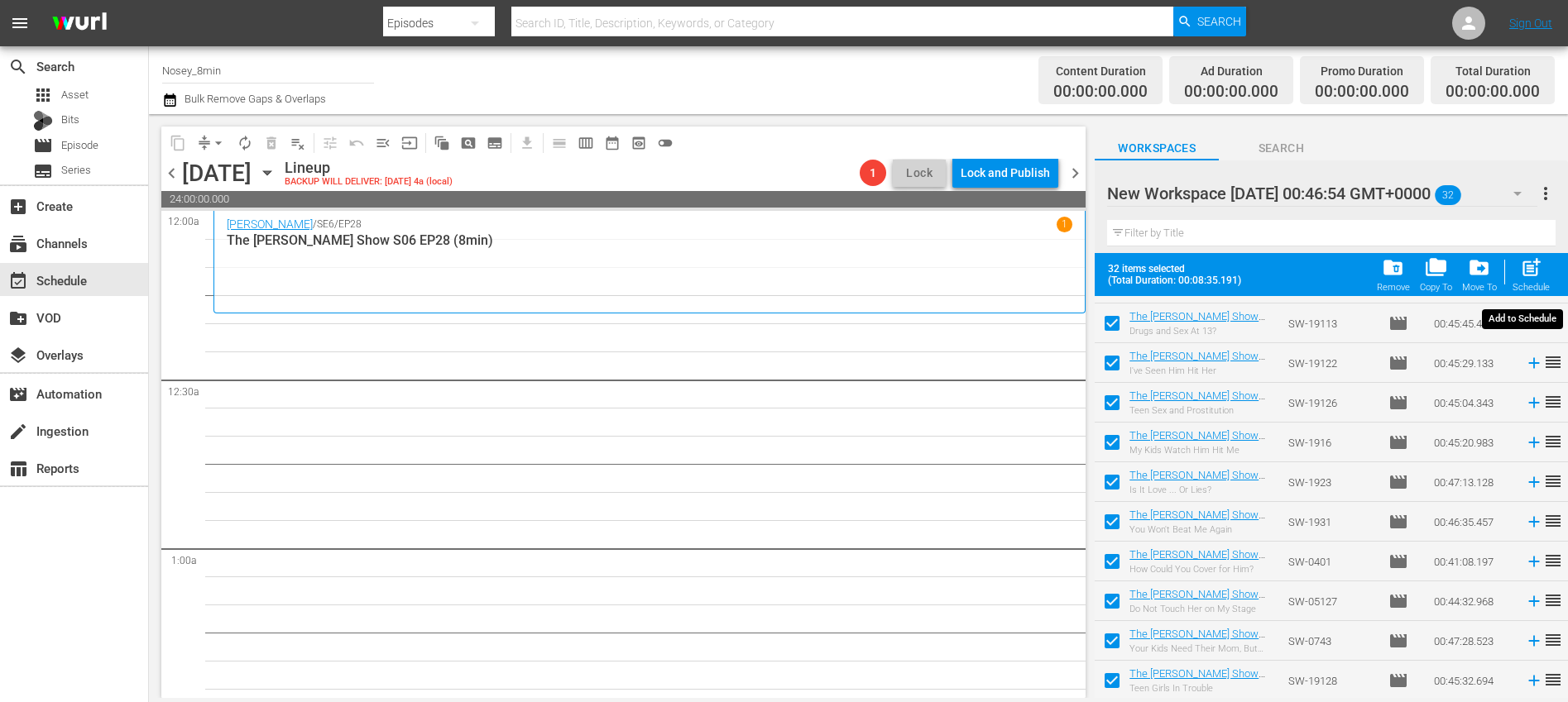
checkbox input "false"
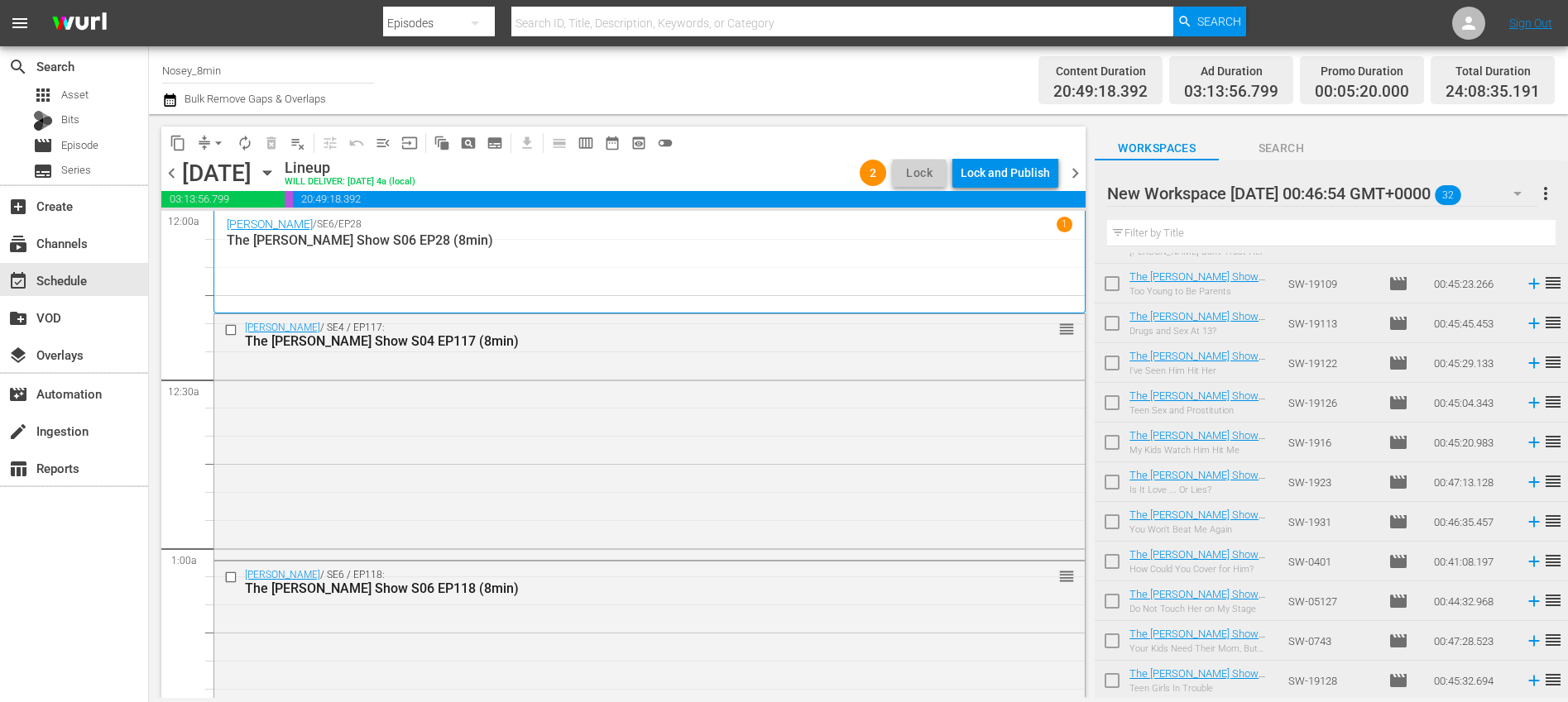
scroll to position [0, 0]
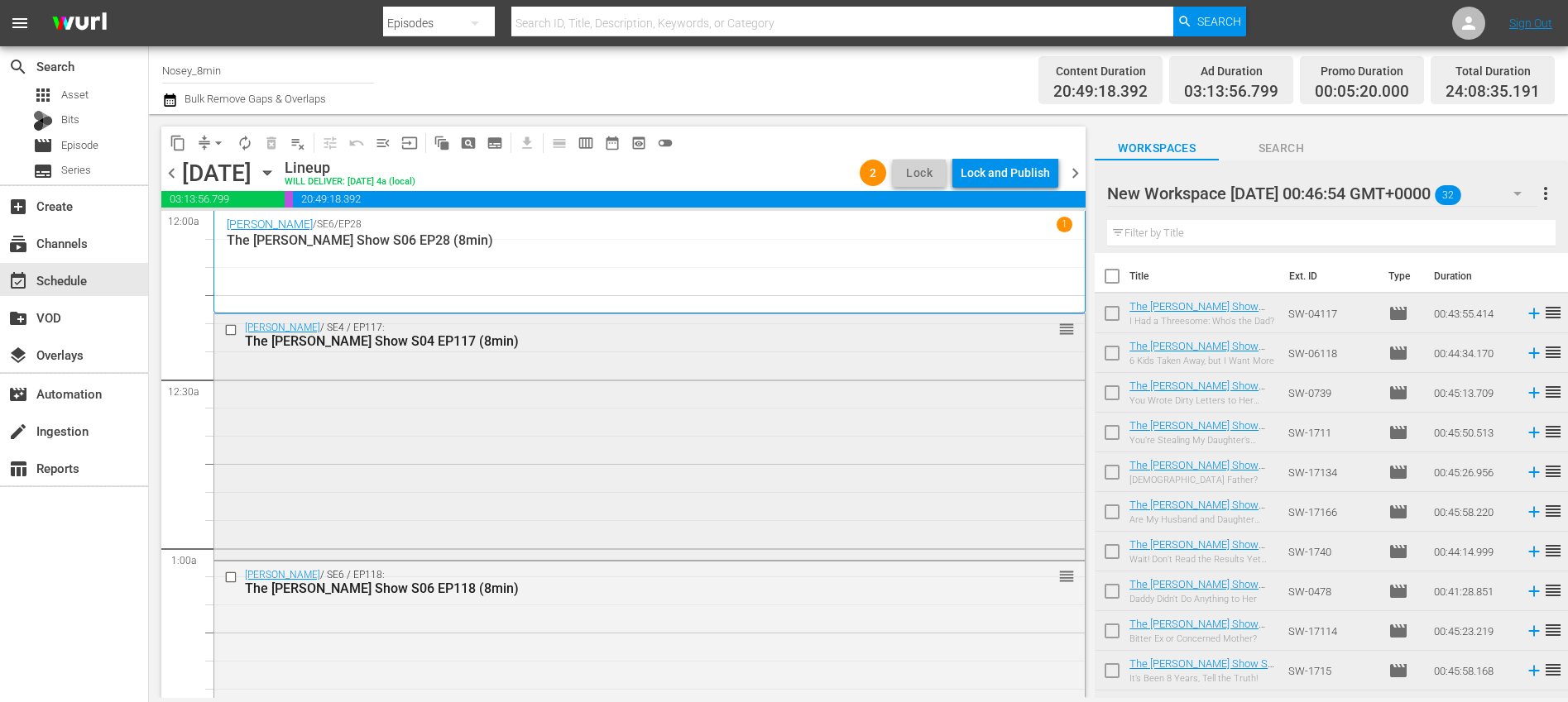
click at [594, 400] on div "Steve Wilkos / SE4 / EP117: The Steve Wilkos Show S04 EP117 (8min) reorder" at bounding box center [650, 435] width 870 height 242
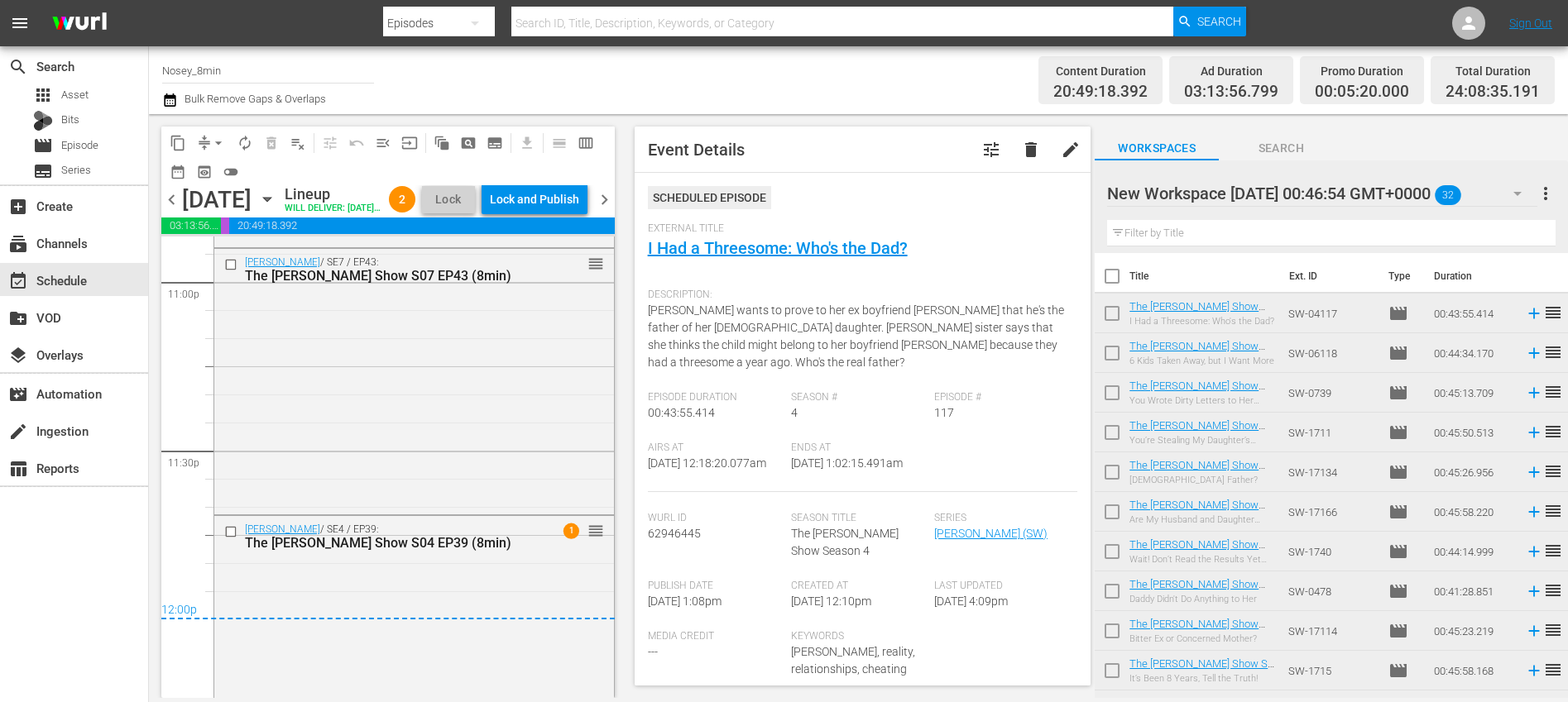
scroll to position [7815, 0]
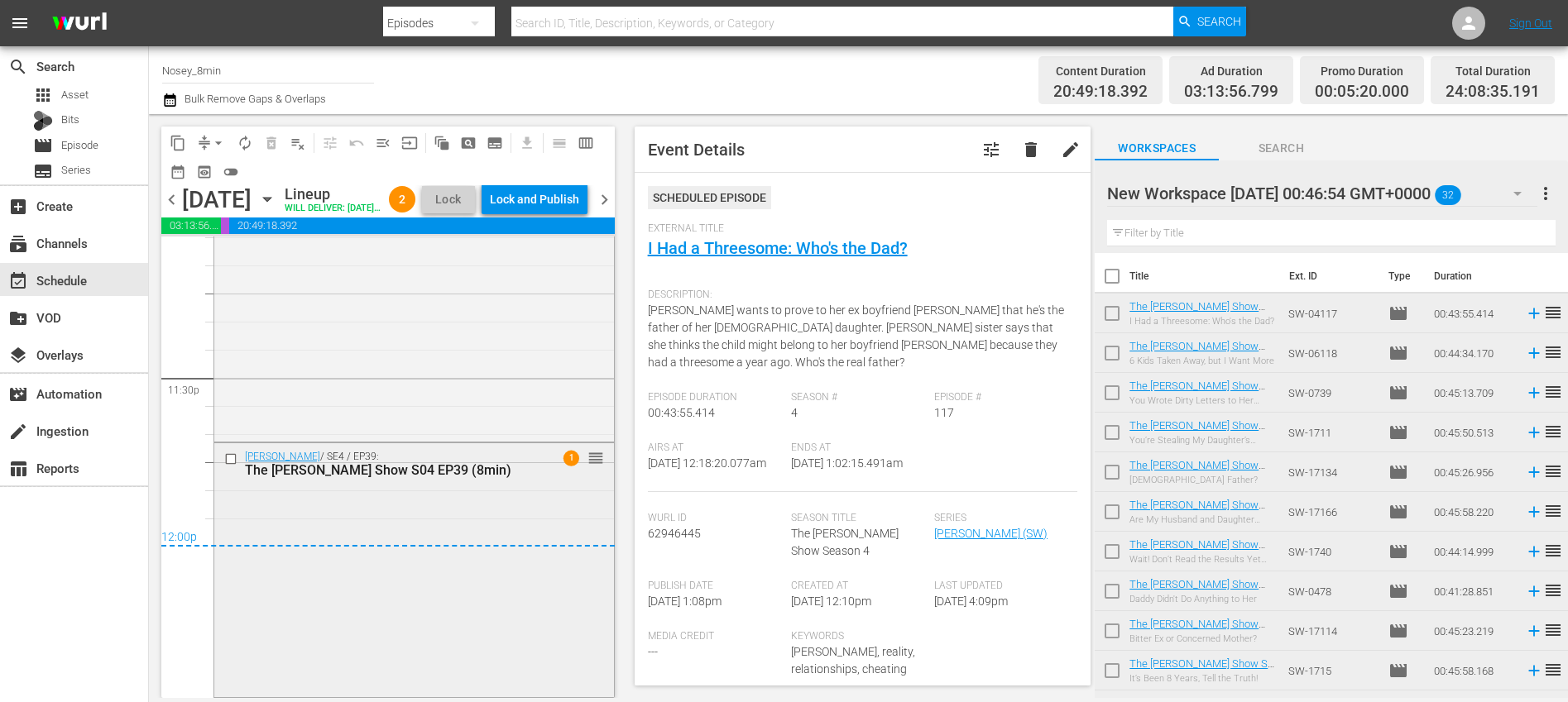
click at [516, 504] on div "Steve Wilkos / SE4 / EP39: The Steve Wilkos Show S04 EP39 (8min) 1 reorder" at bounding box center [414, 569] width 400 height 252
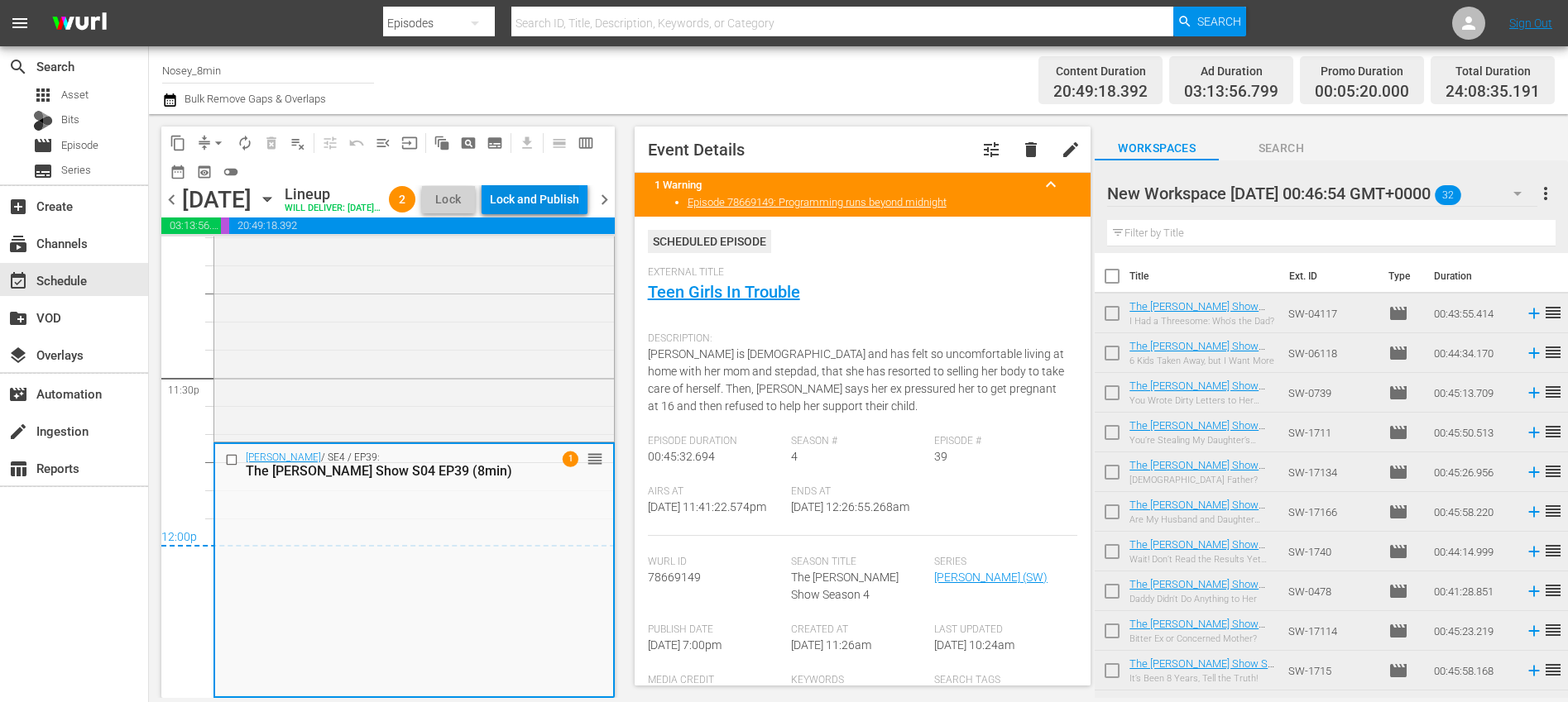
click at [560, 201] on div "Lock and Publish" at bounding box center [534, 198] width 89 height 29
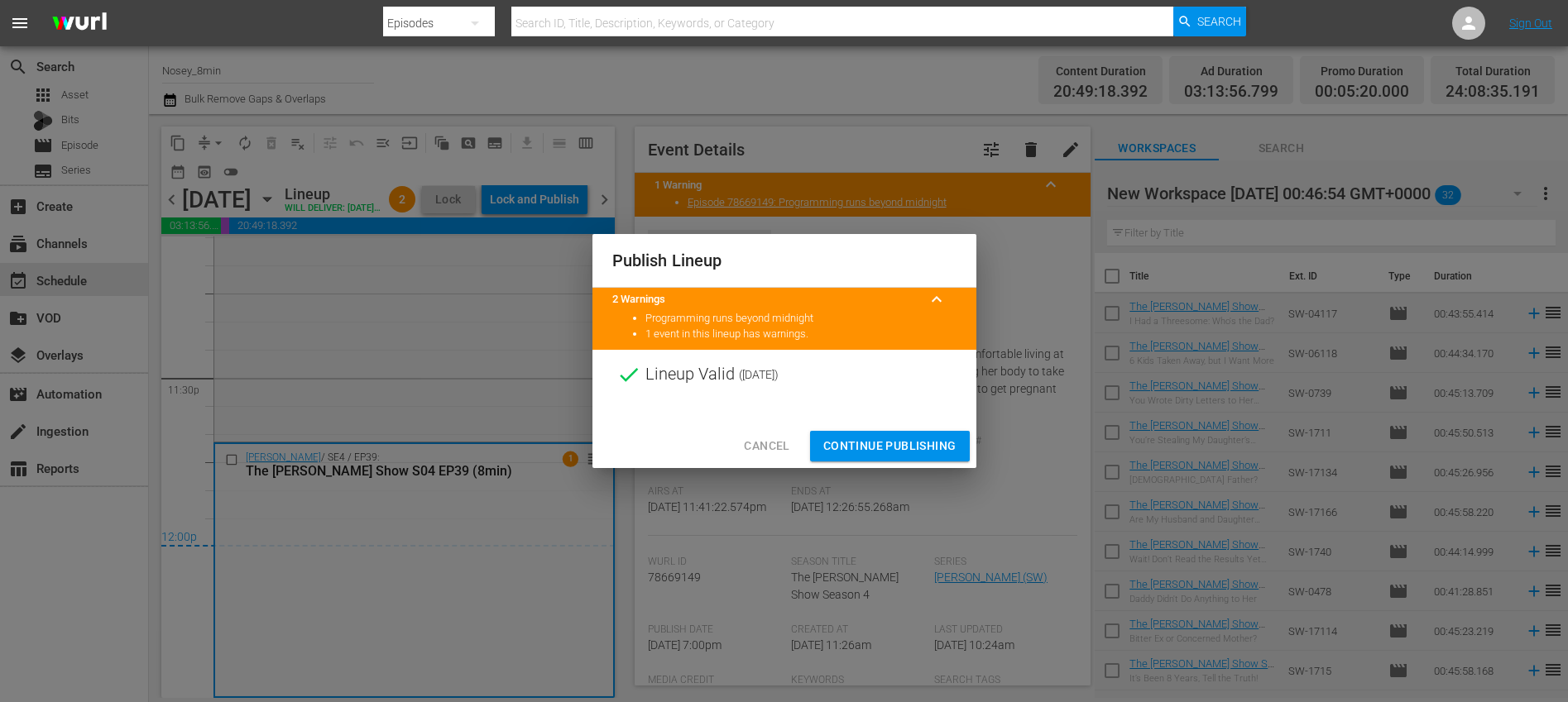
click at [839, 440] on span "Continue Publishing" at bounding box center [890, 446] width 133 height 20
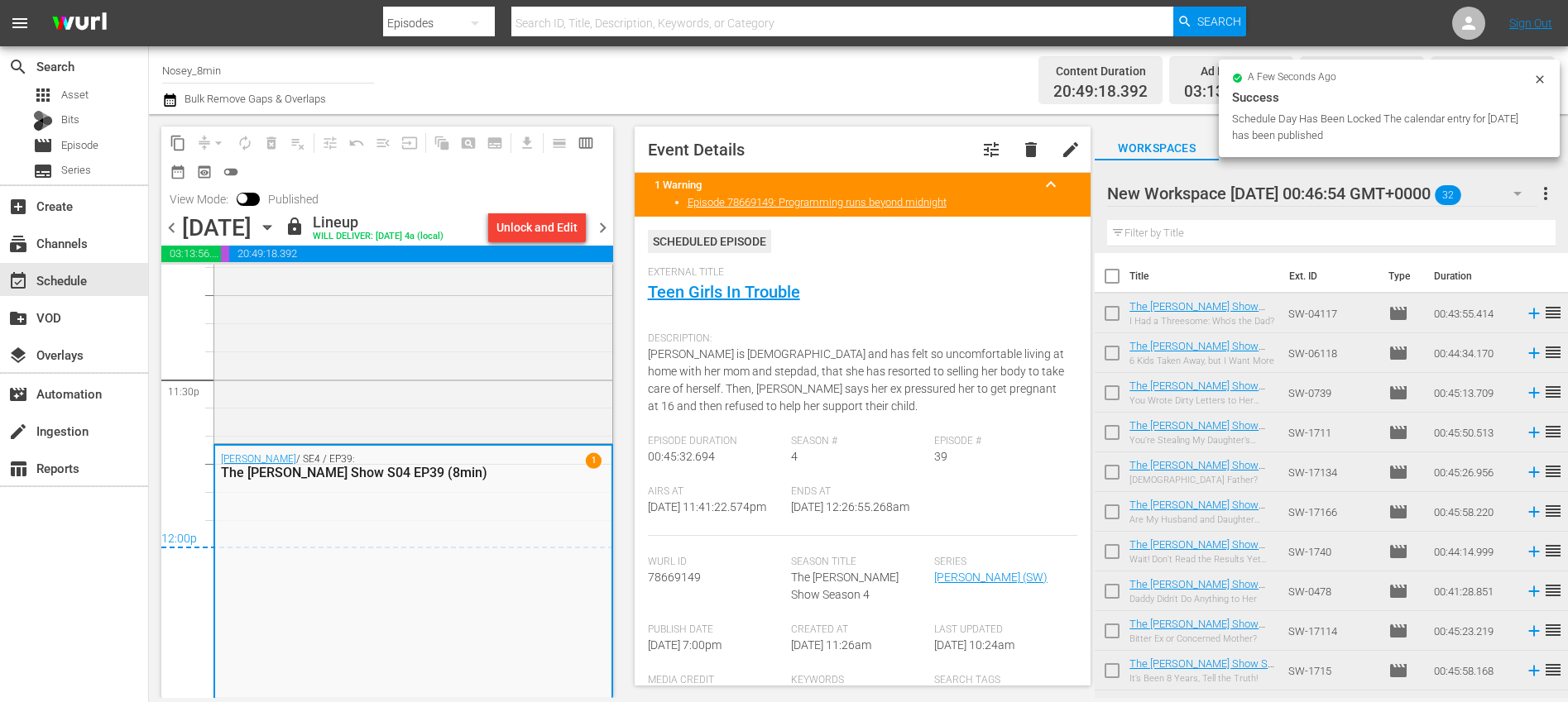
click at [607, 238] on span "chevron_right" at bounding box center [602, 227] width 20 height 20
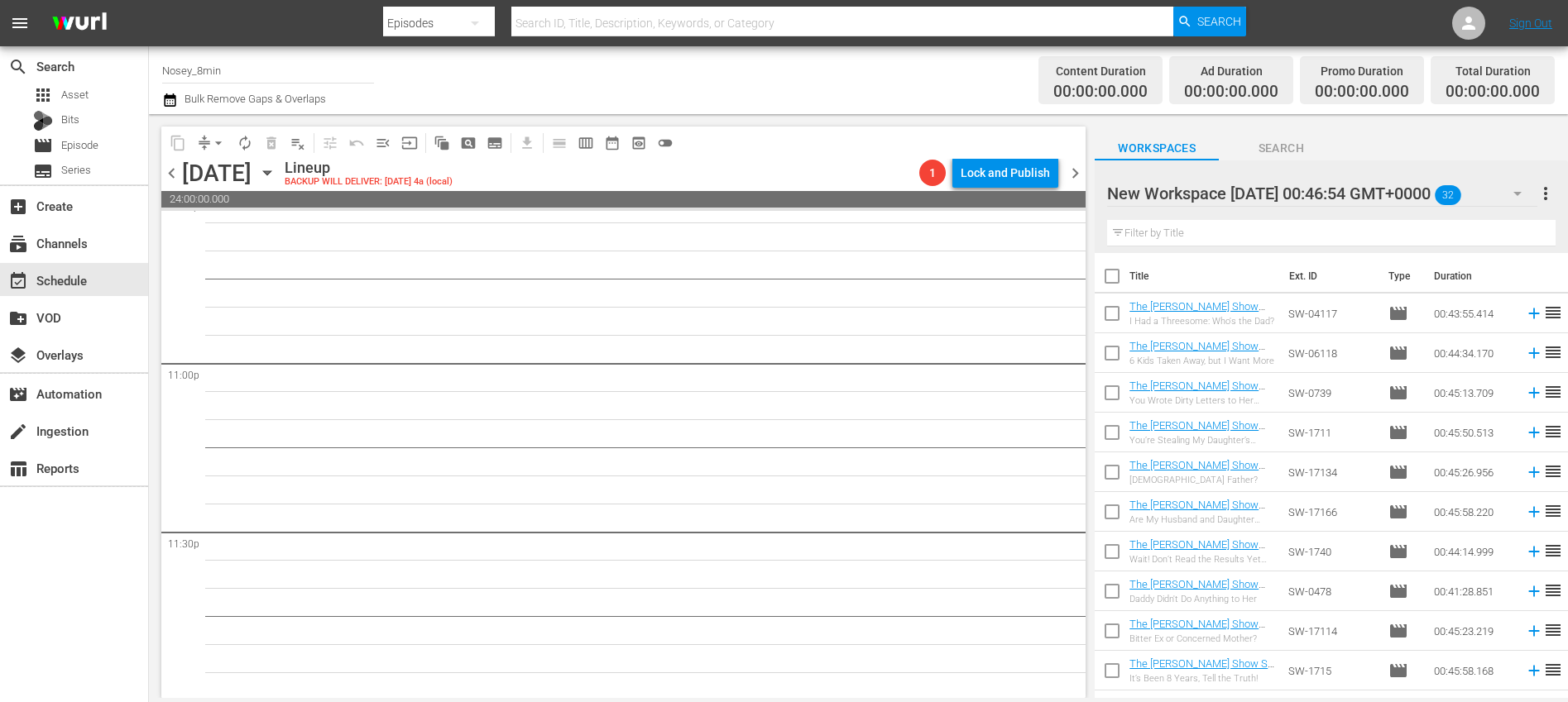
scroll to position [7612, 0]
click at [1547, 183] on span "more_vert" at bounding box center [1545, 193] width 20 height 20
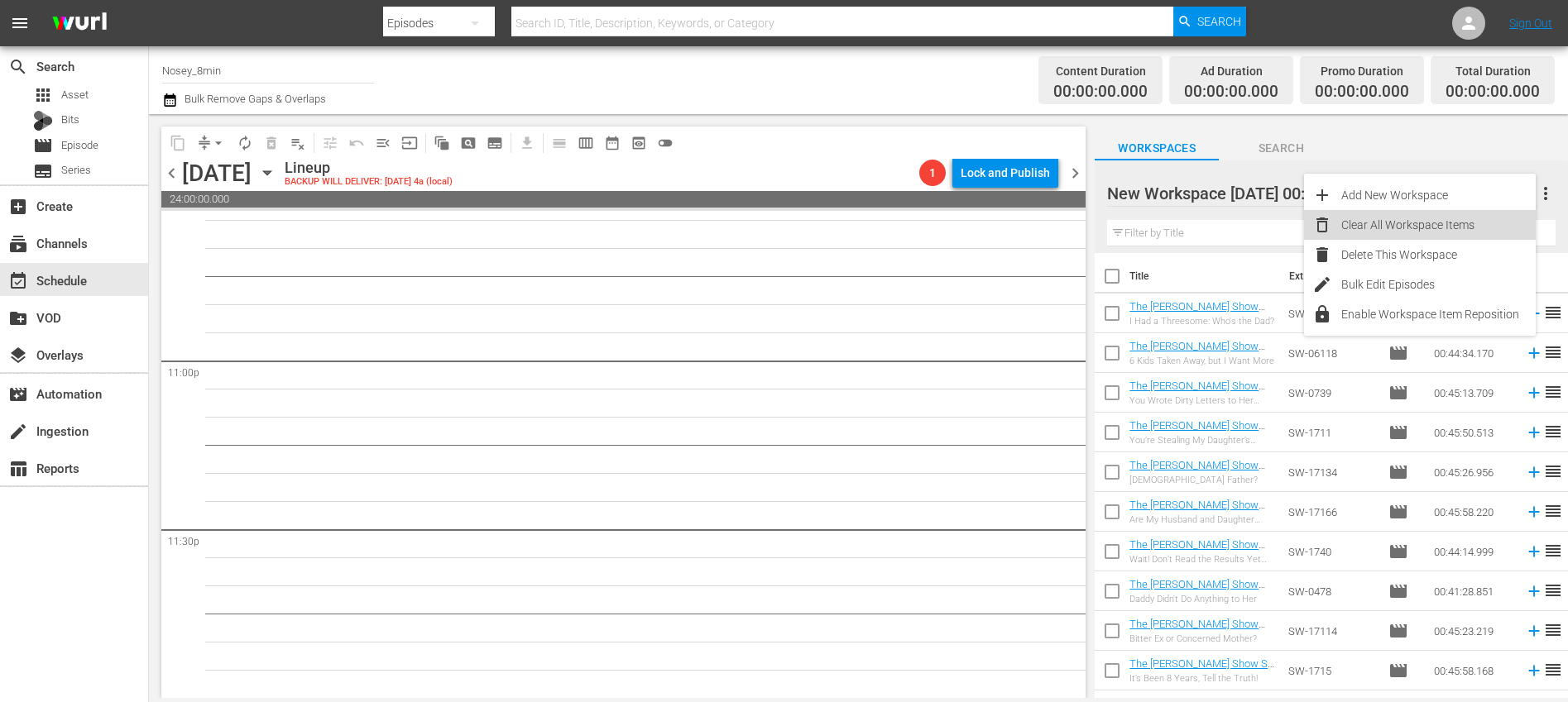
click at [1454, 227] on div "Clear All Workspace Items" at bounding box center [1438, 224] width 194 height 29
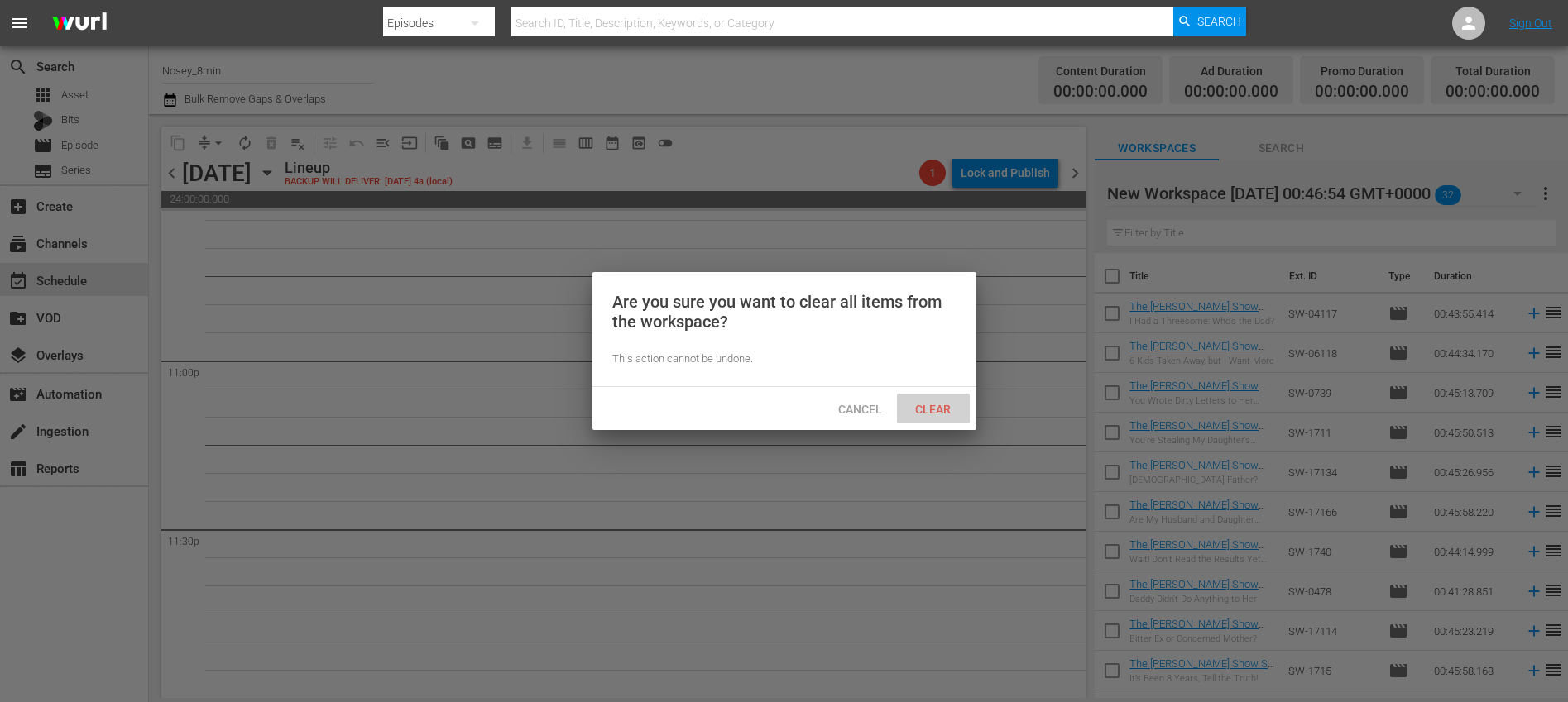
click at [933, 413] on span "Clear" at bounding box center [933, 409] width 62 height 13
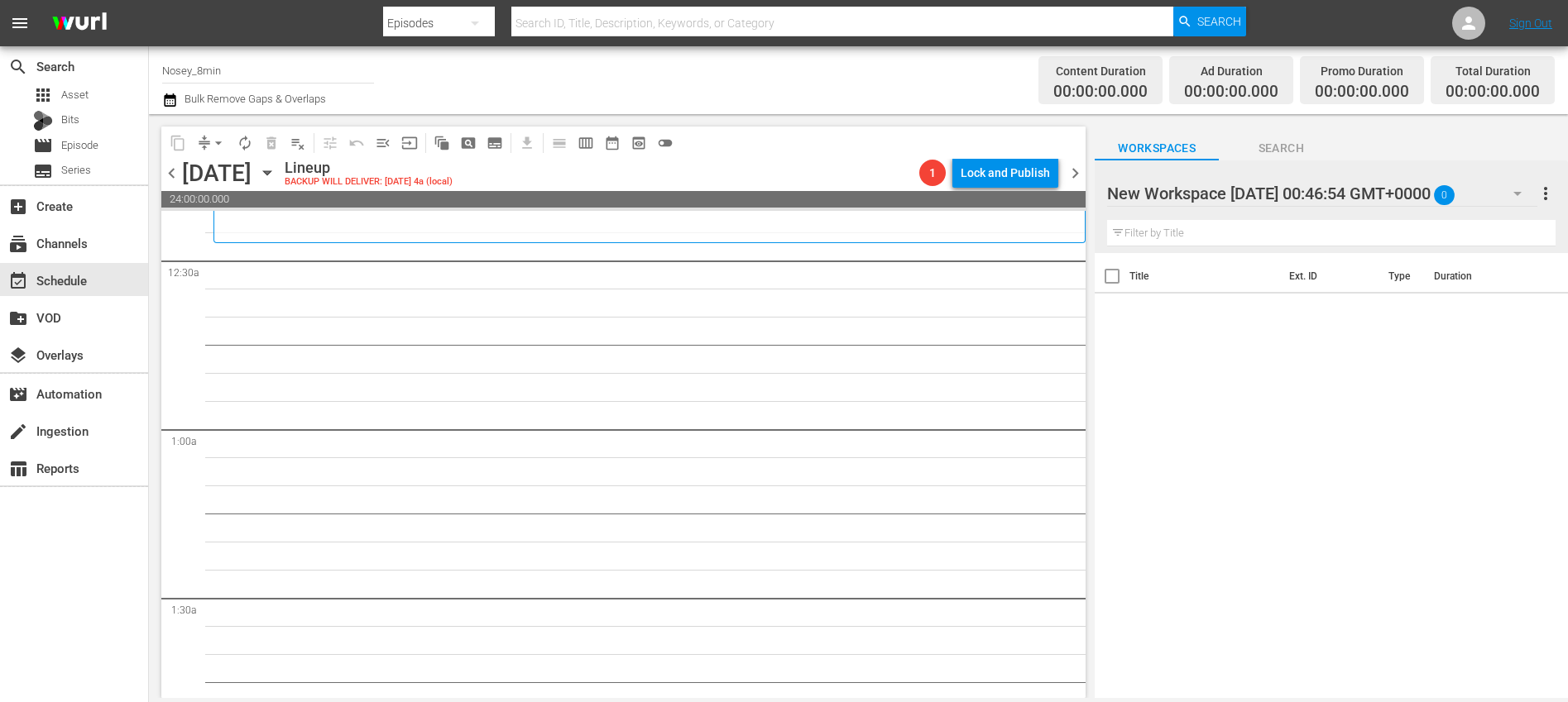
scroll to position [0, 0]
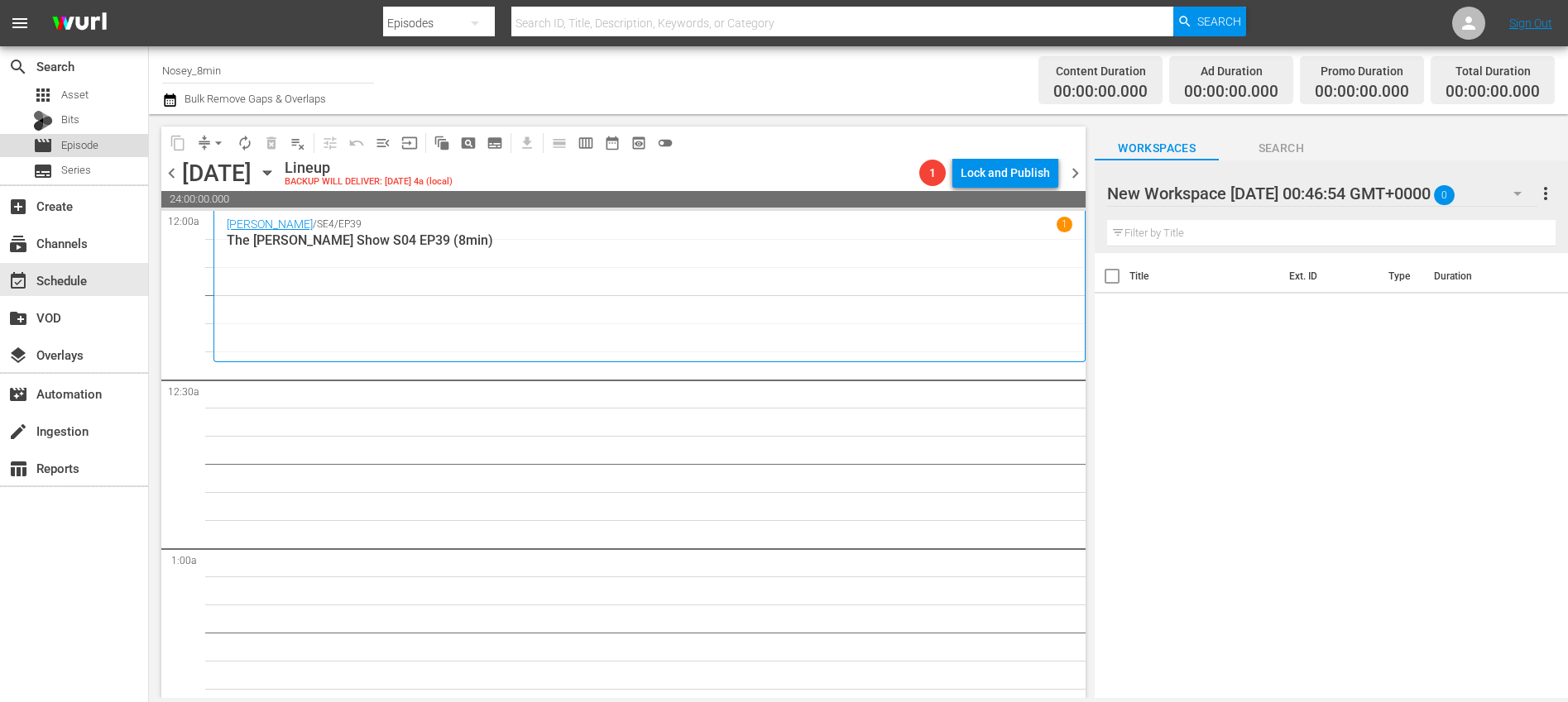
click at [113, 147] on div "movie Episode" at bounding box center [74, 146] width 148 height 23
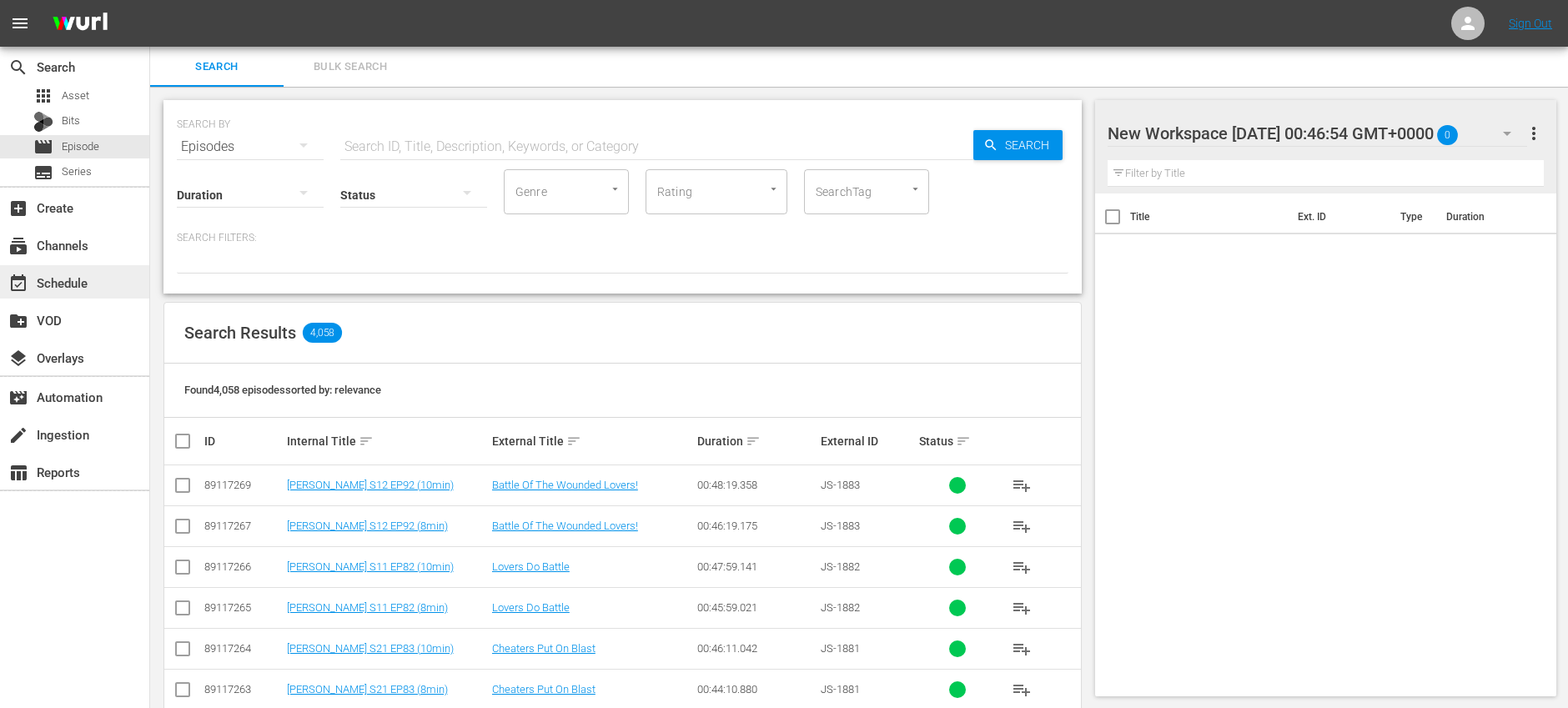
click at [106, 286] on div "event_available Schedule" at bounding box center [74, 282] width 149 height 33
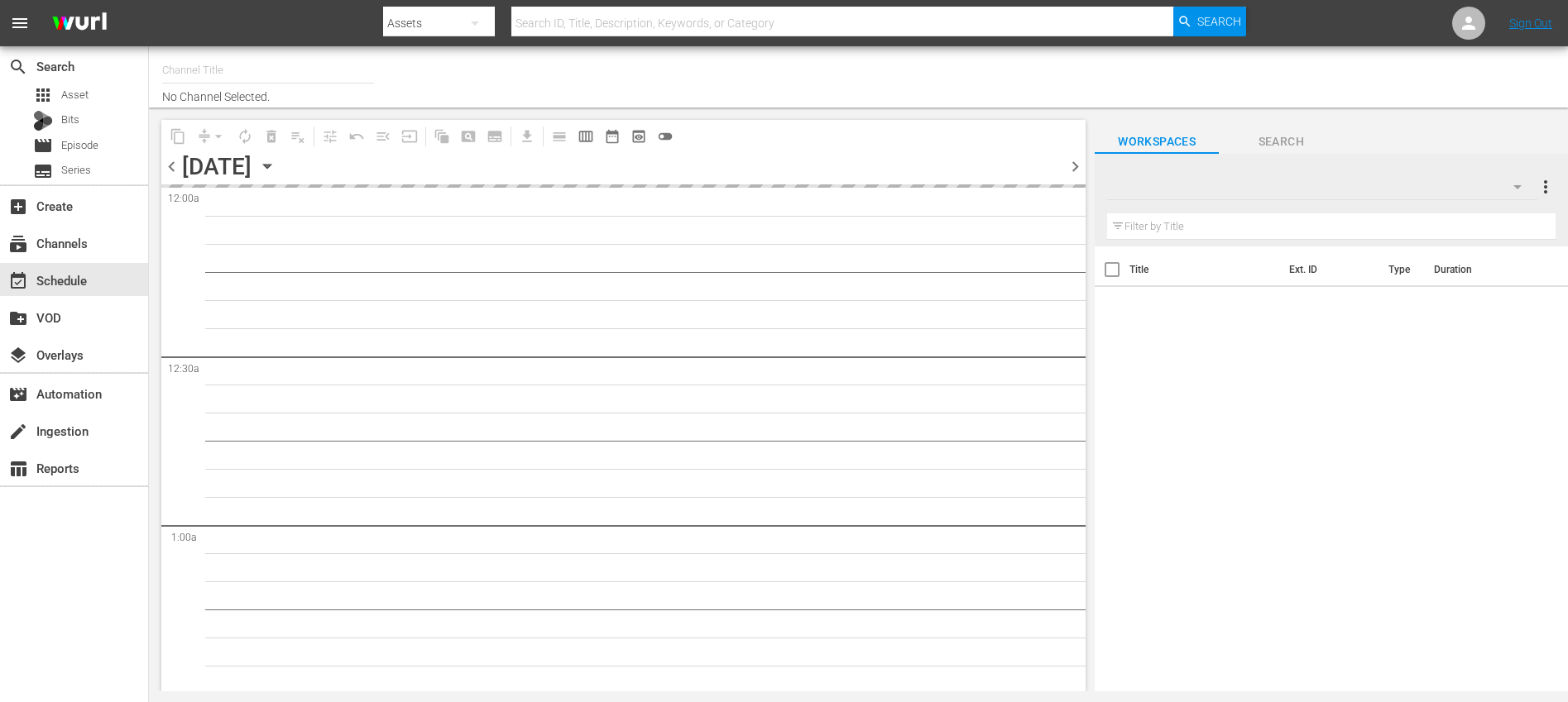
type input "Nosey (319)"
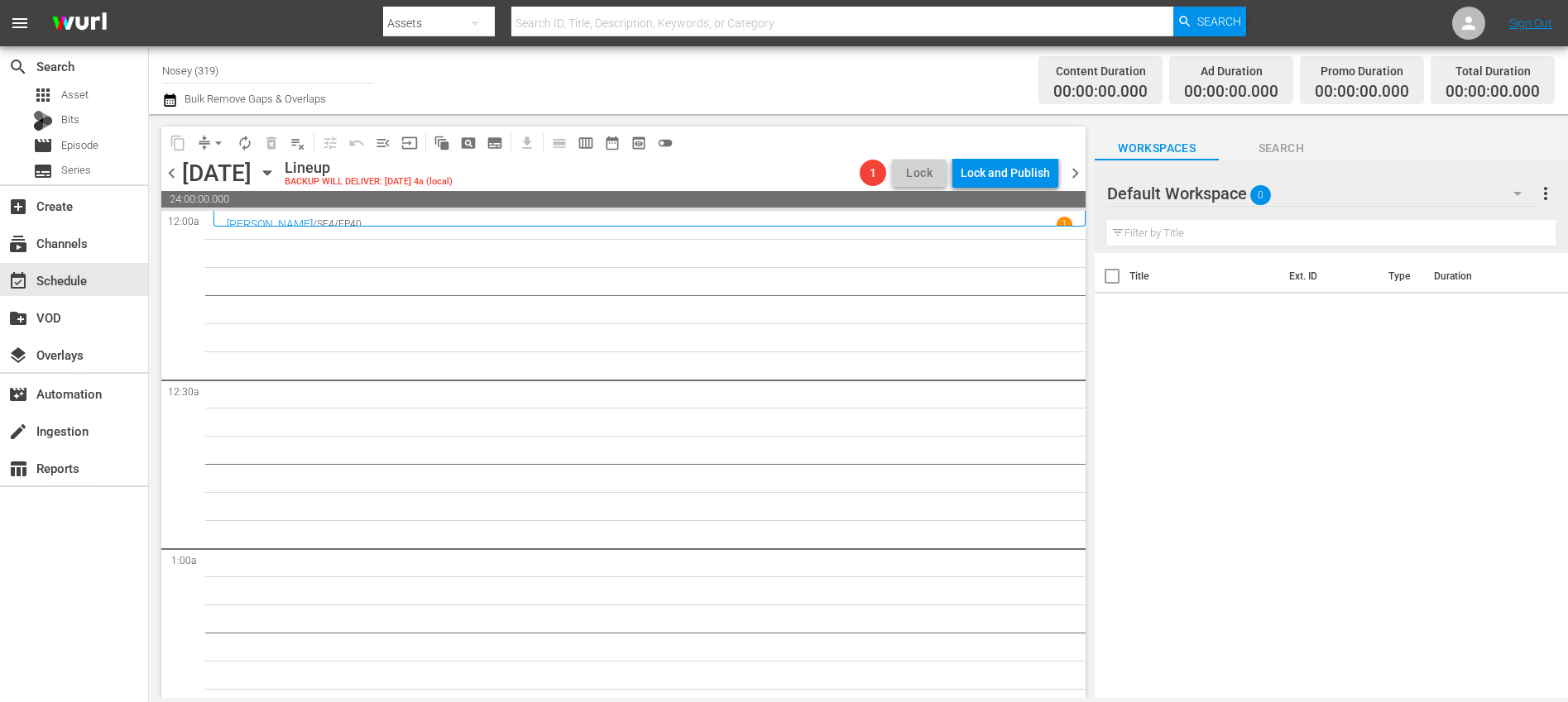
click at [1301, 195] on div "Default Workspace 0" at bounding box center [1321, 193] width 430 height 46
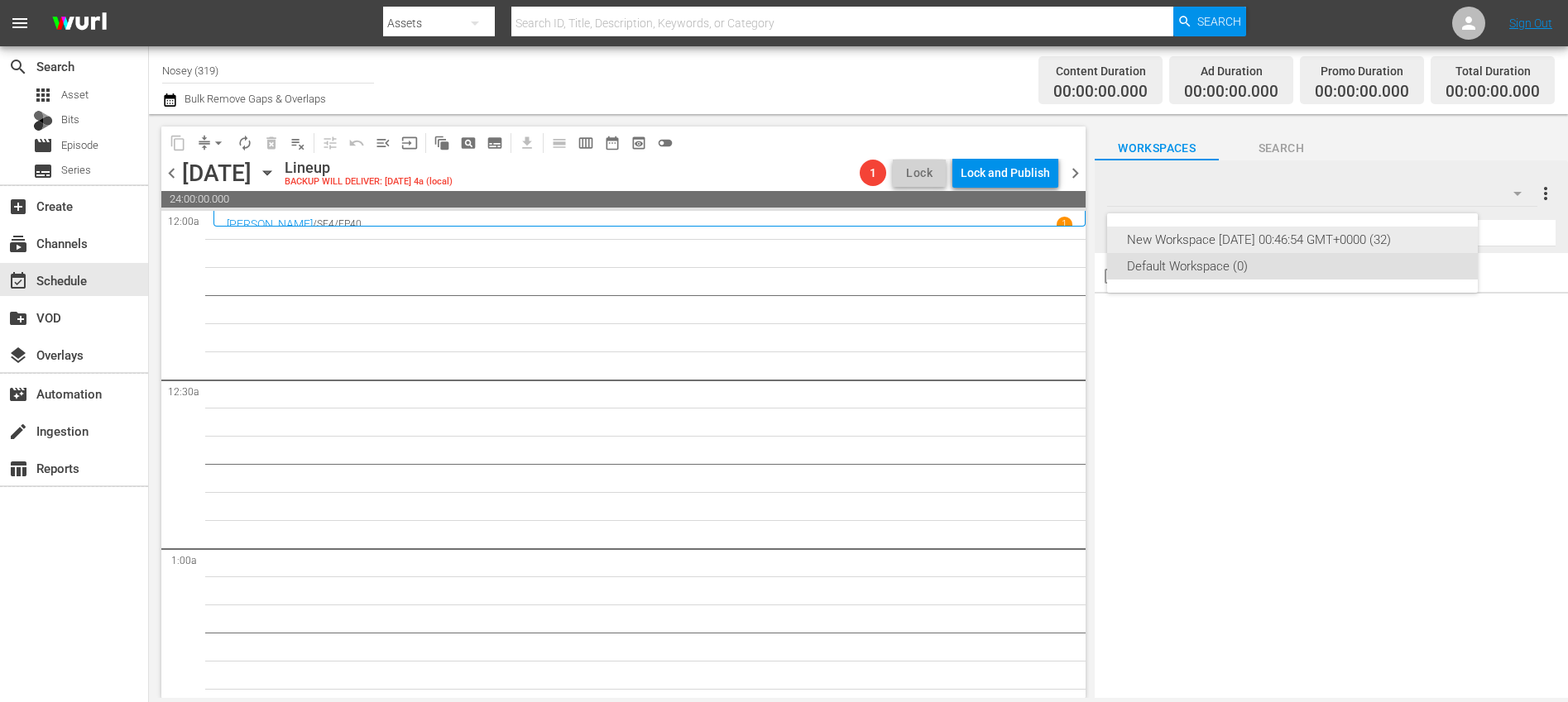
click at [1283, 233] on div "New Workspace Mon Mar 31 2025 00:46:54 GMT+0000 (32)" at bounding box center [1292, 240] width 331 height 27
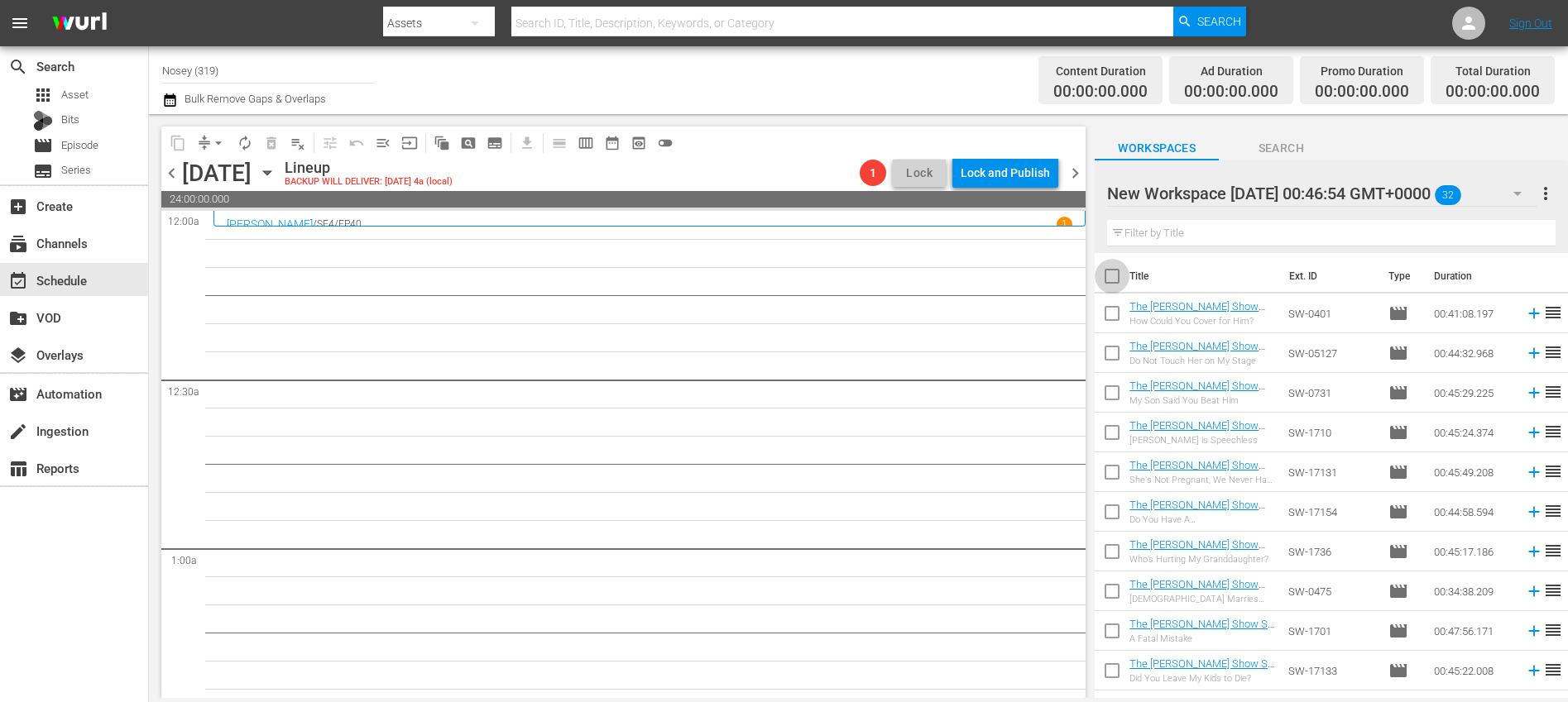
click at [1121, 279] on input "checkbox" at bounding box center [1111, 279] width 35 height 35
checkbox input "true"
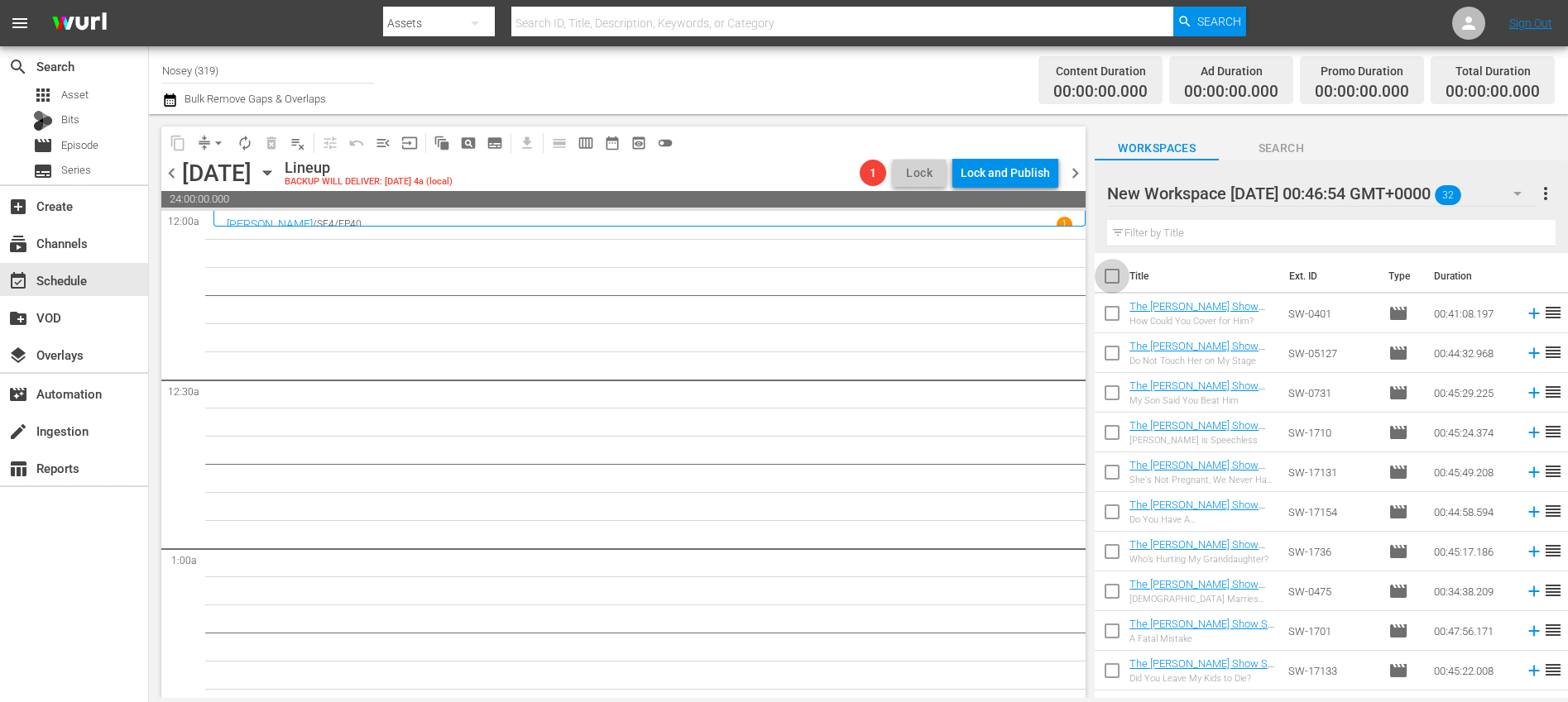
checkbox input "true"
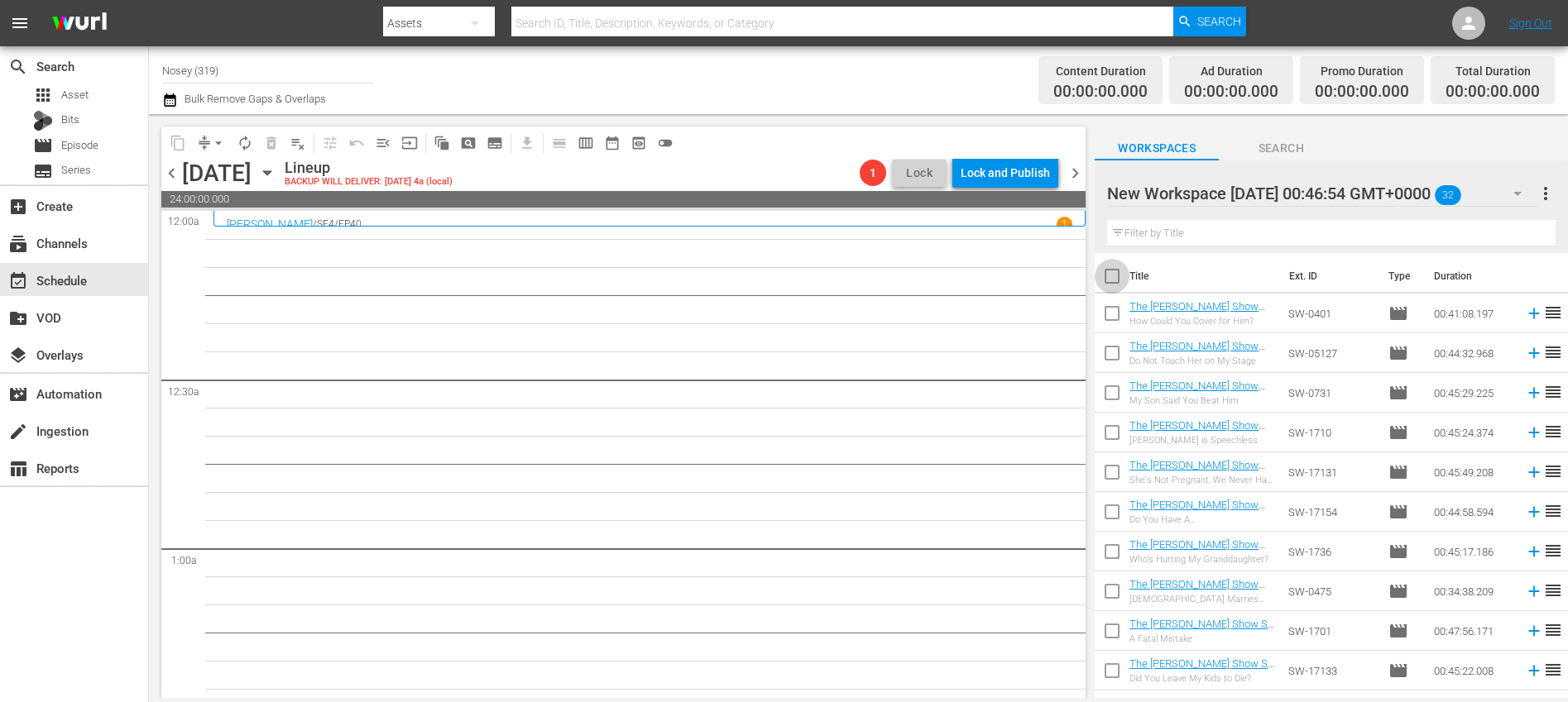
checkbox input "true"
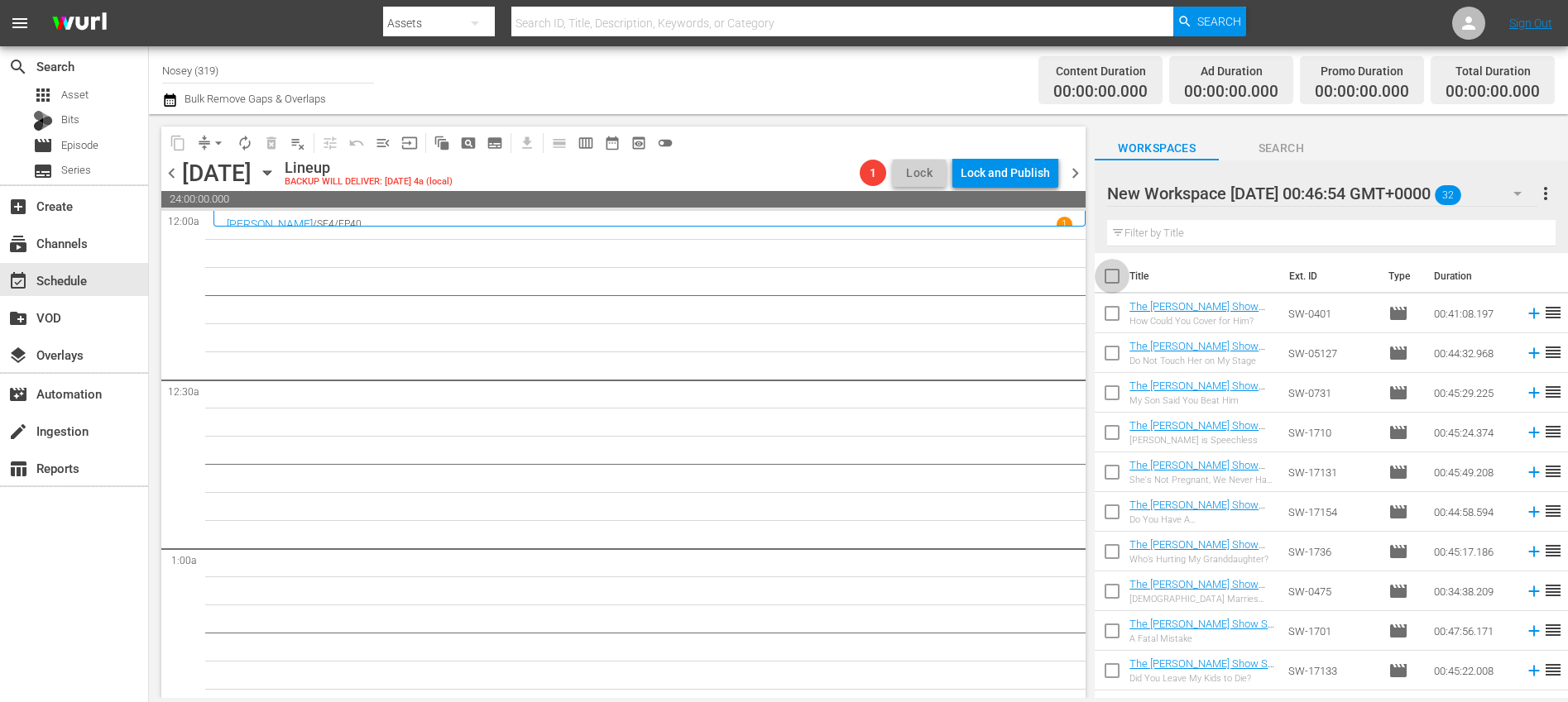
checkbox input "true"
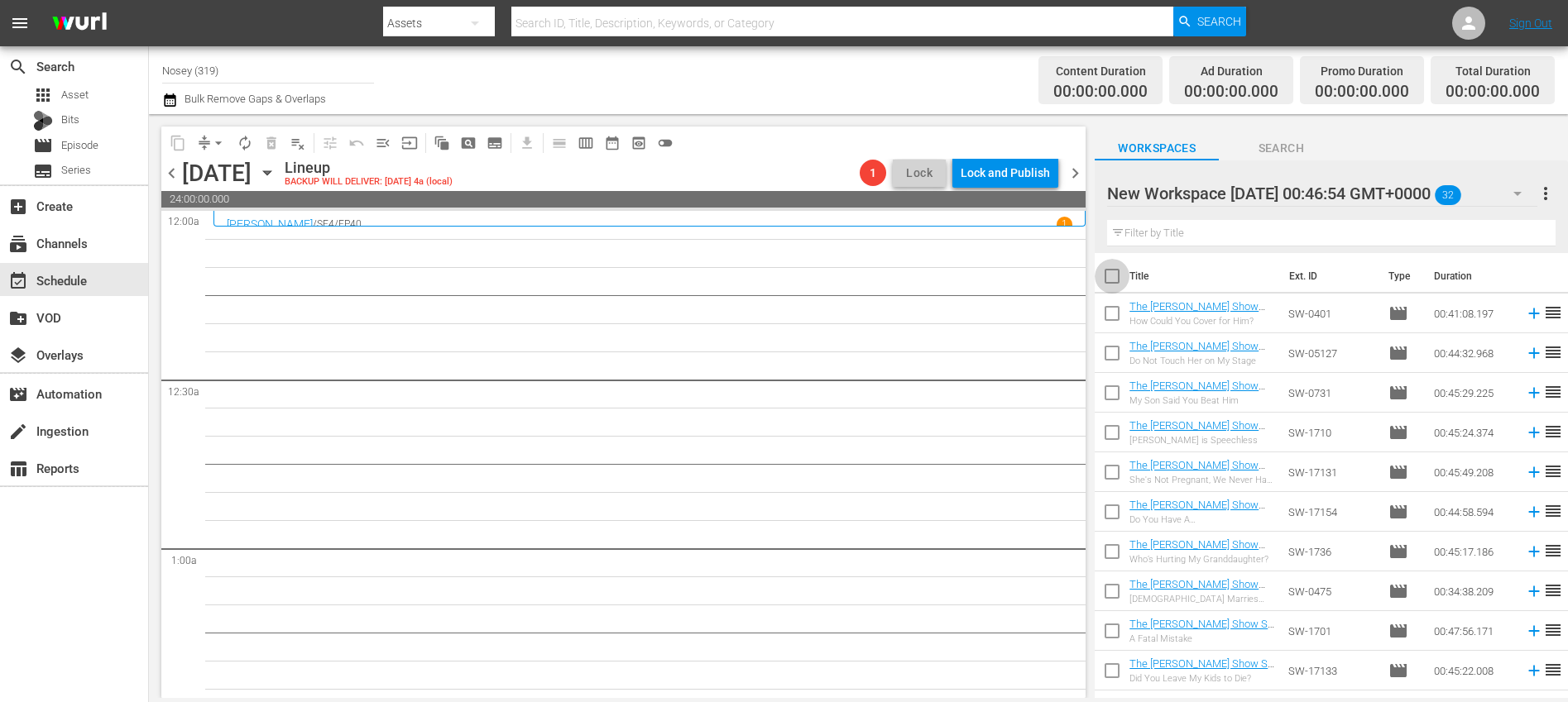
checkbox input "true"
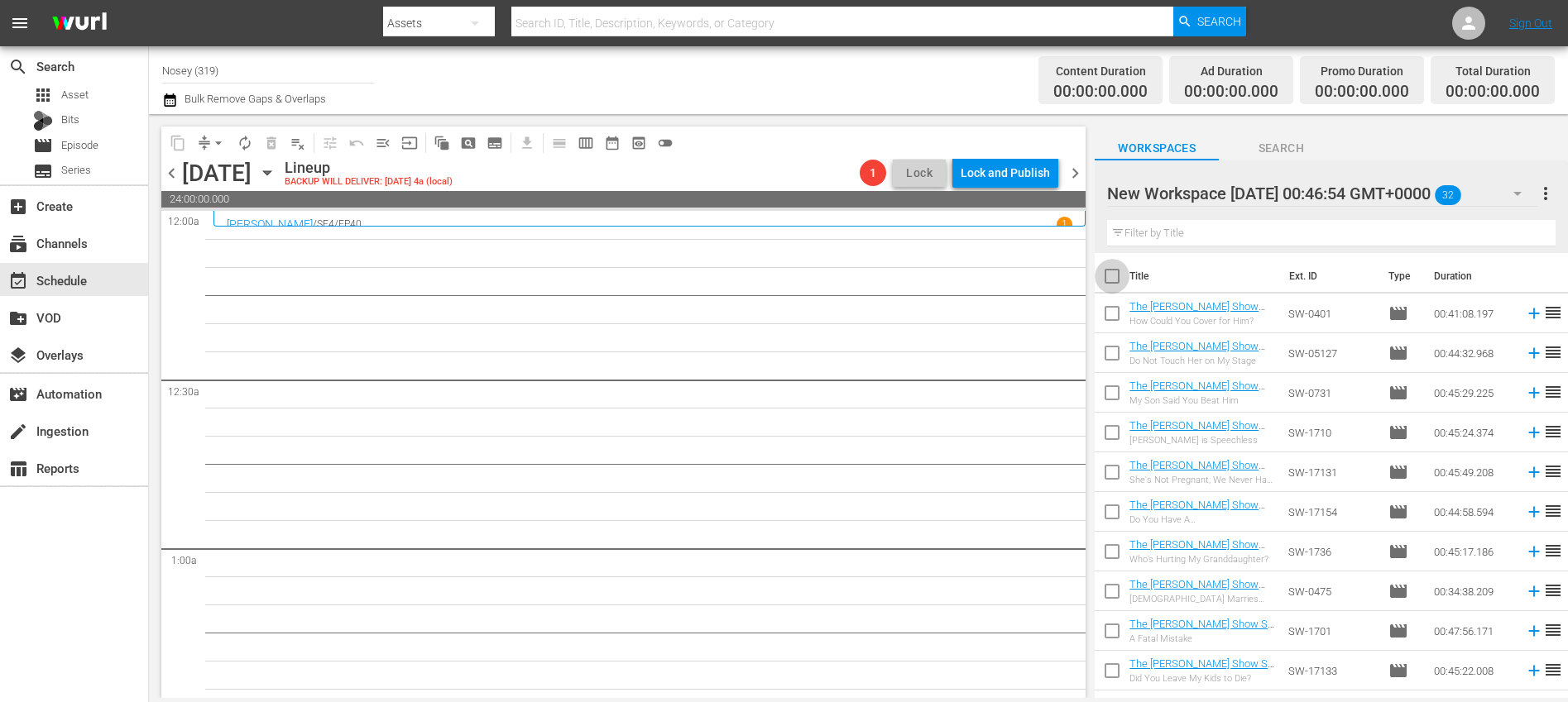
checkbox input "true"
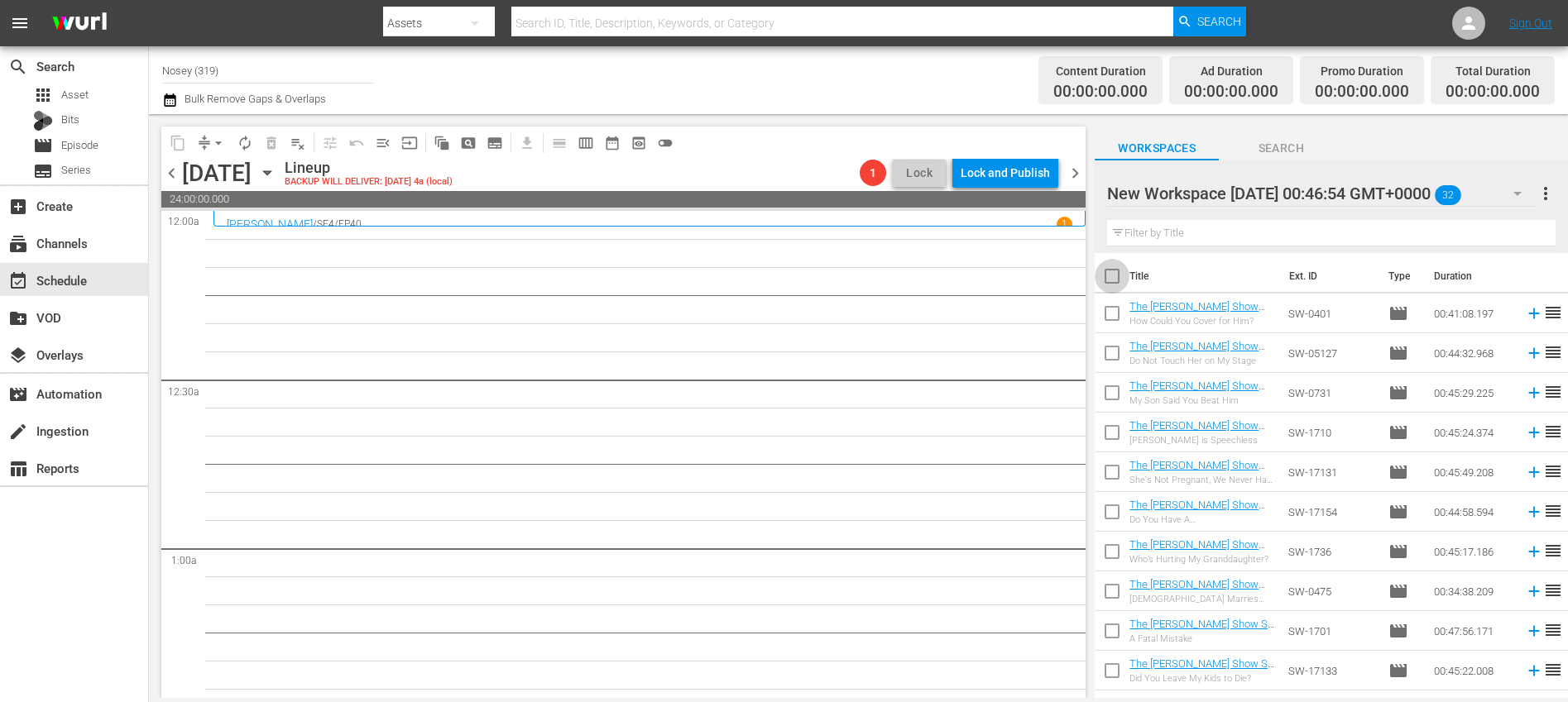
checkbox input "true"
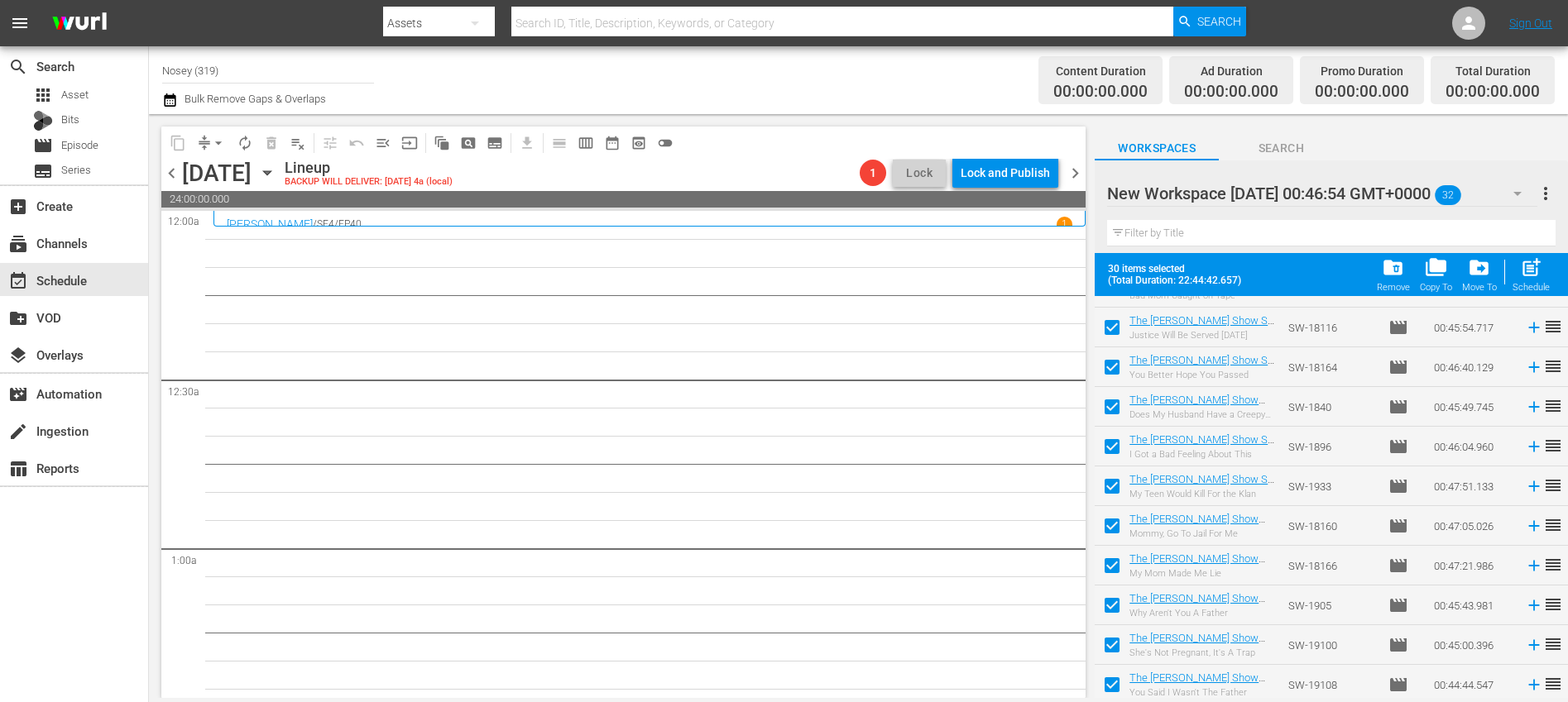
scroll to position [867, 0]
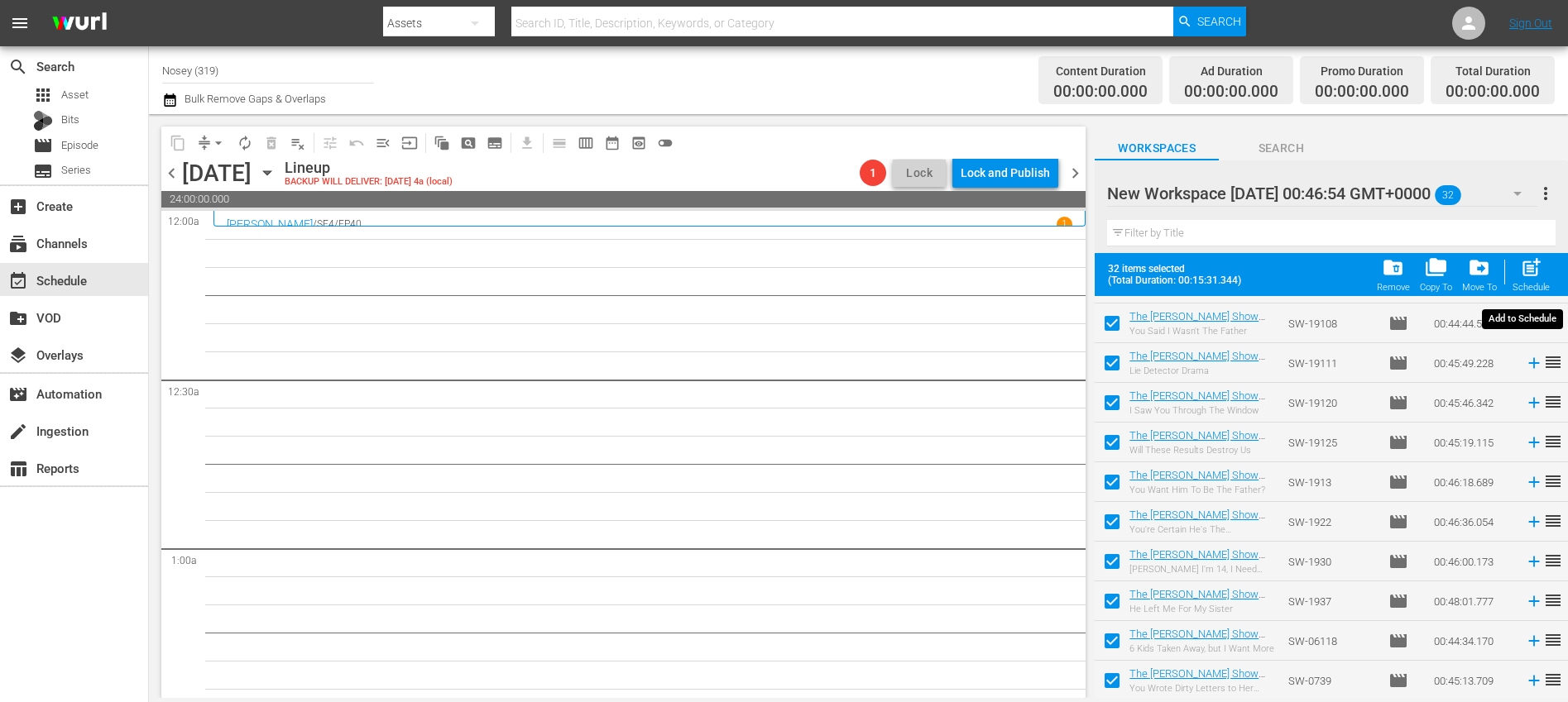
click at [1537, 275] on span "post_add" at bounding box center [1531, 267] width 22 height 22
checkbox input "false"
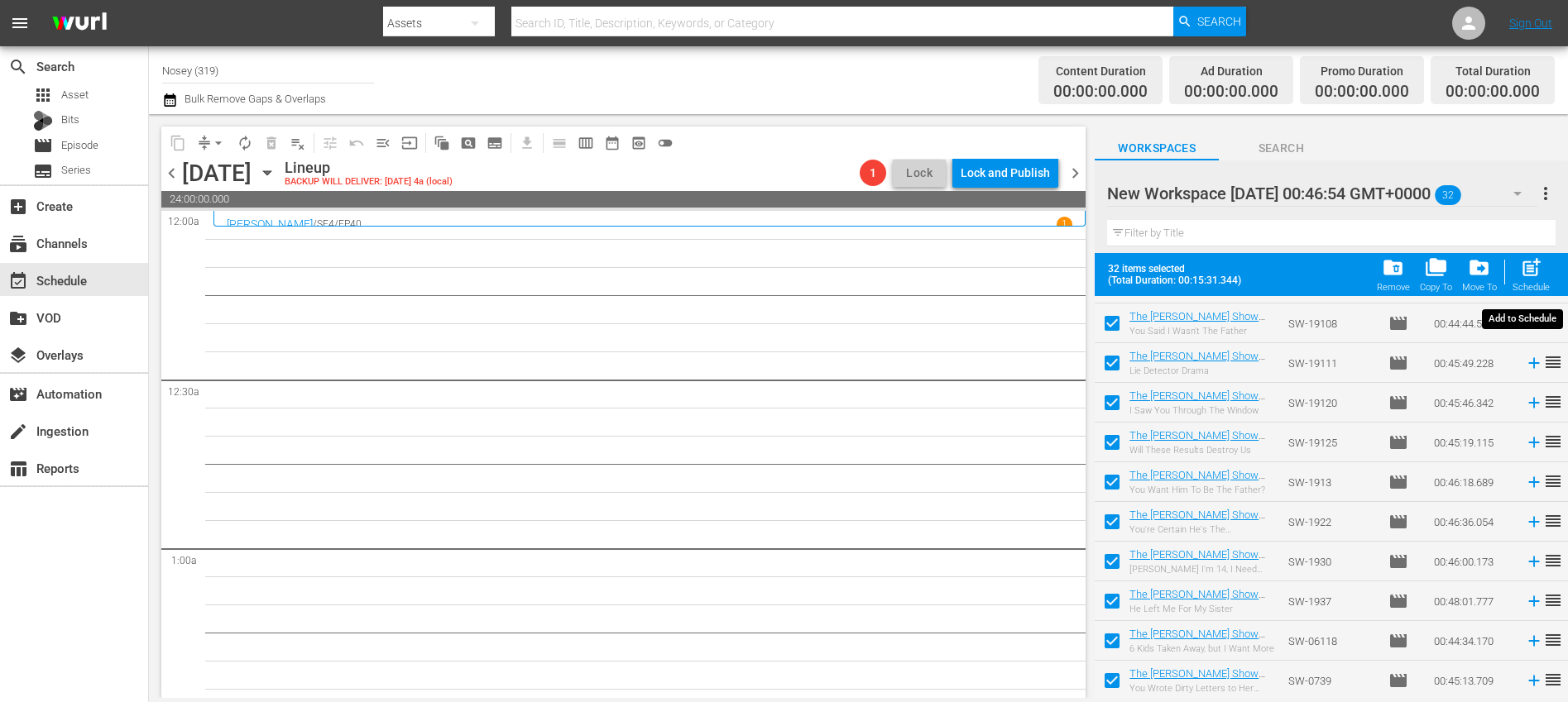
checkbox input "false"
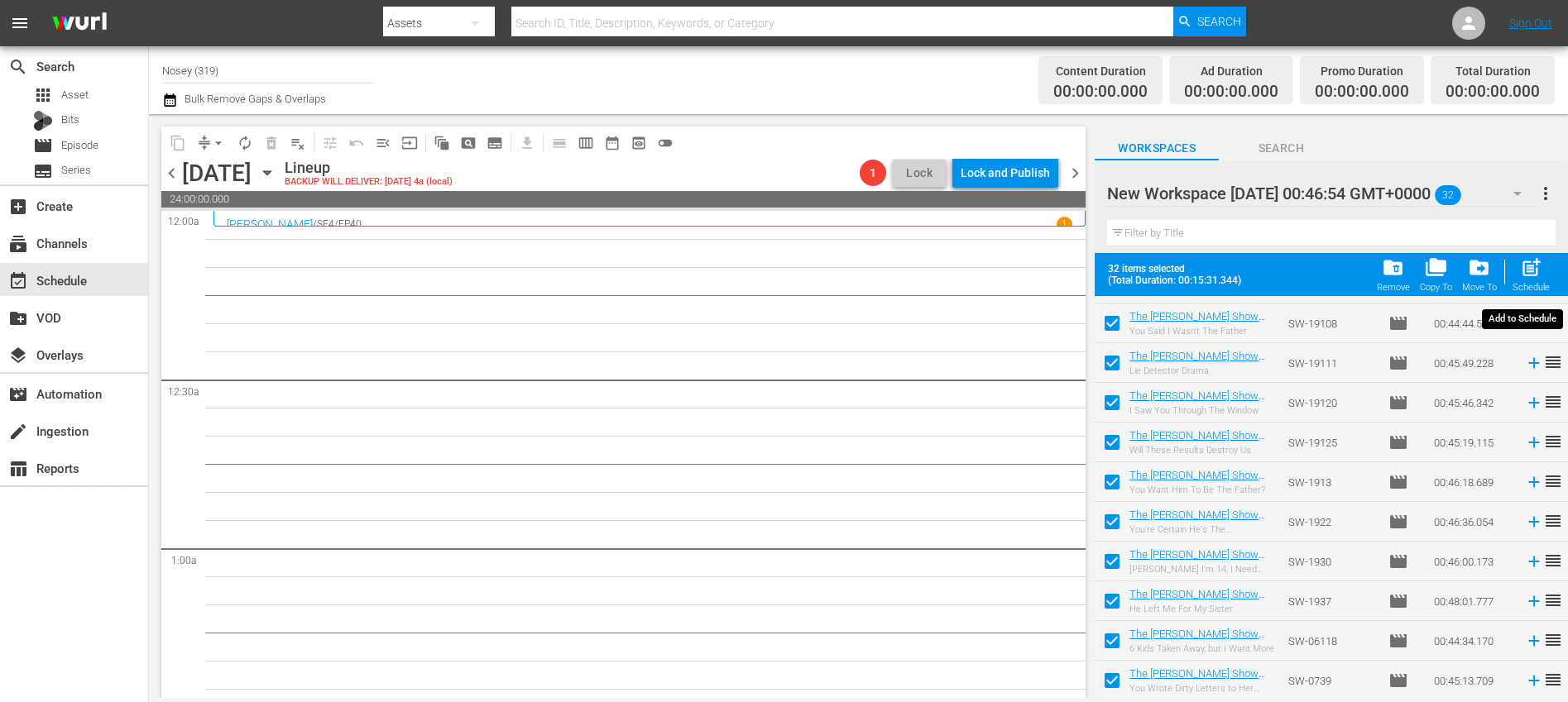
checkbox input "false"
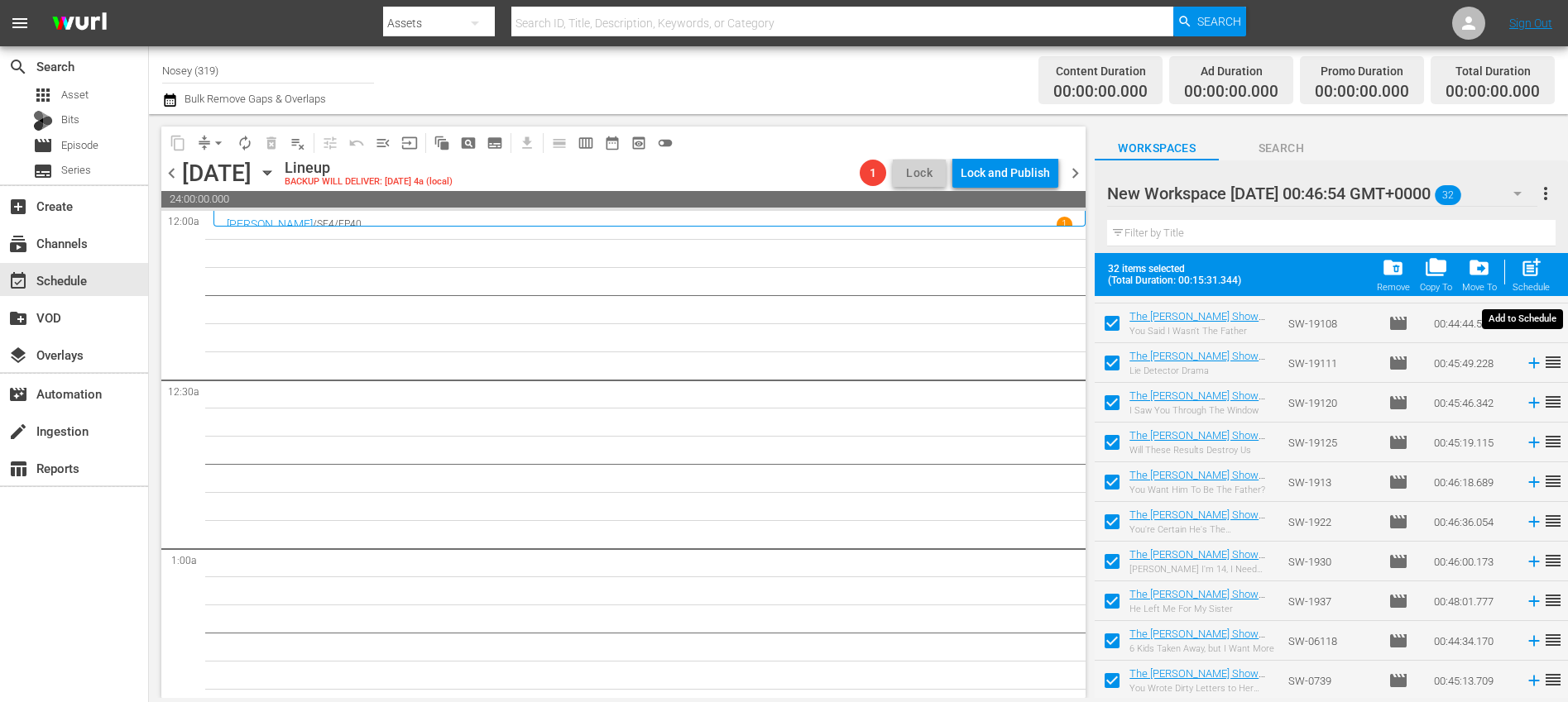
checkbox input "false"
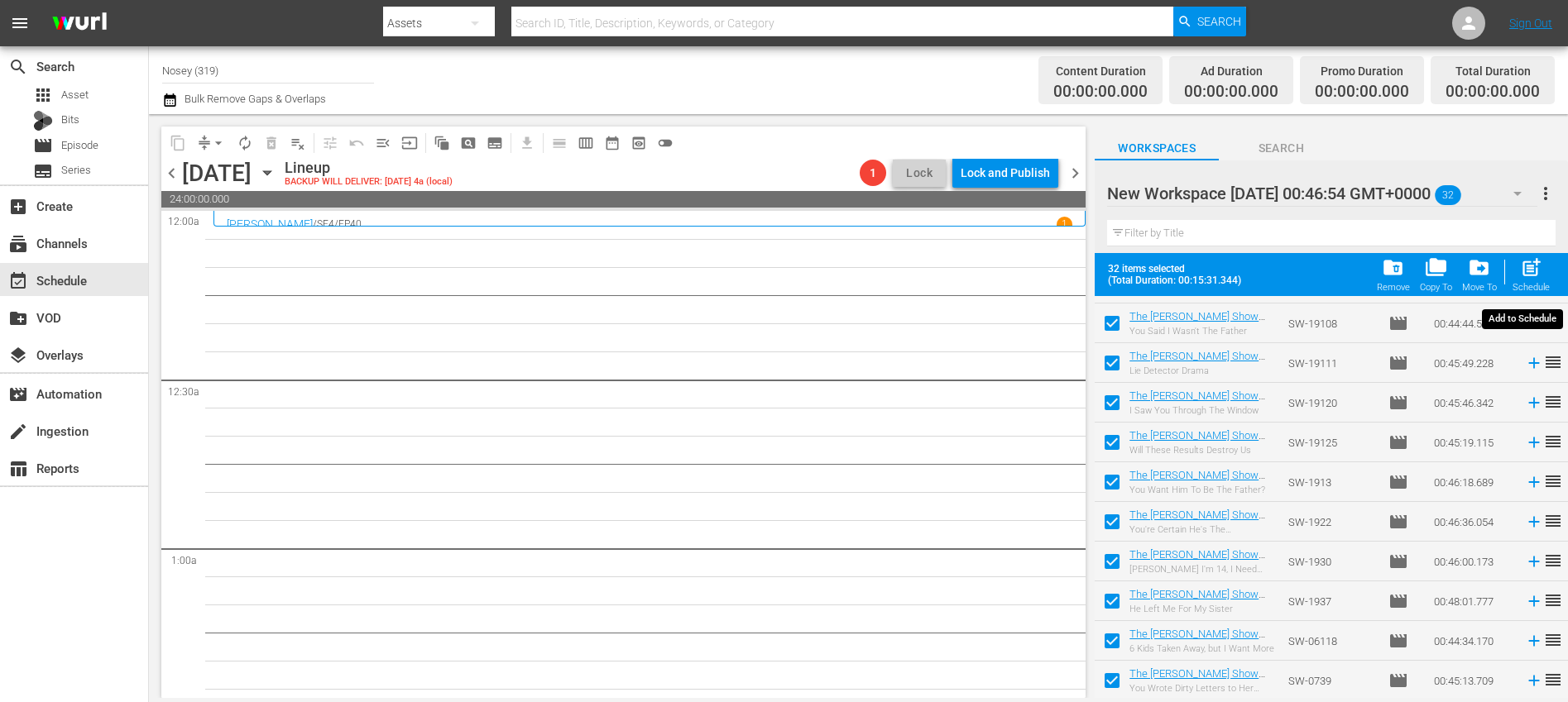
checkbox input "false"
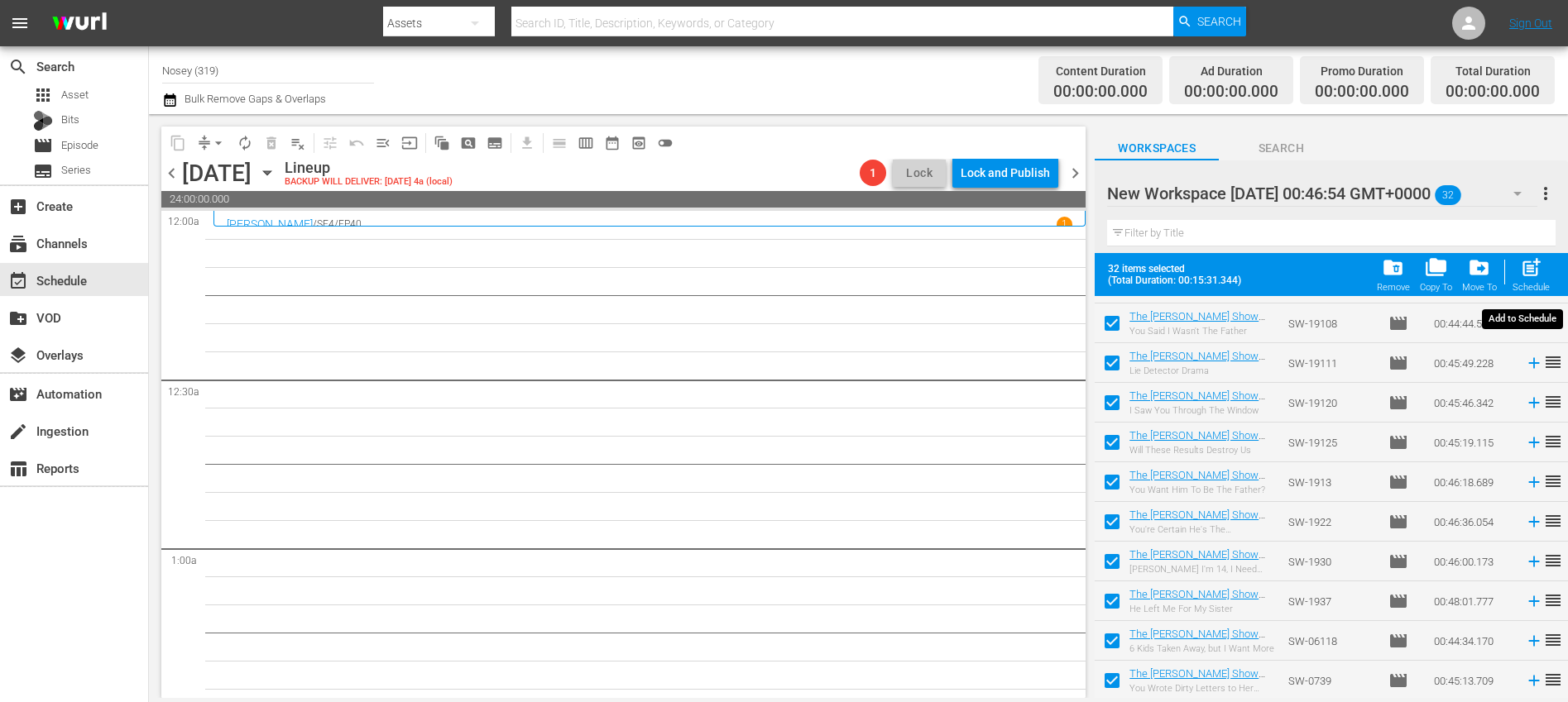
checkbox input "false"
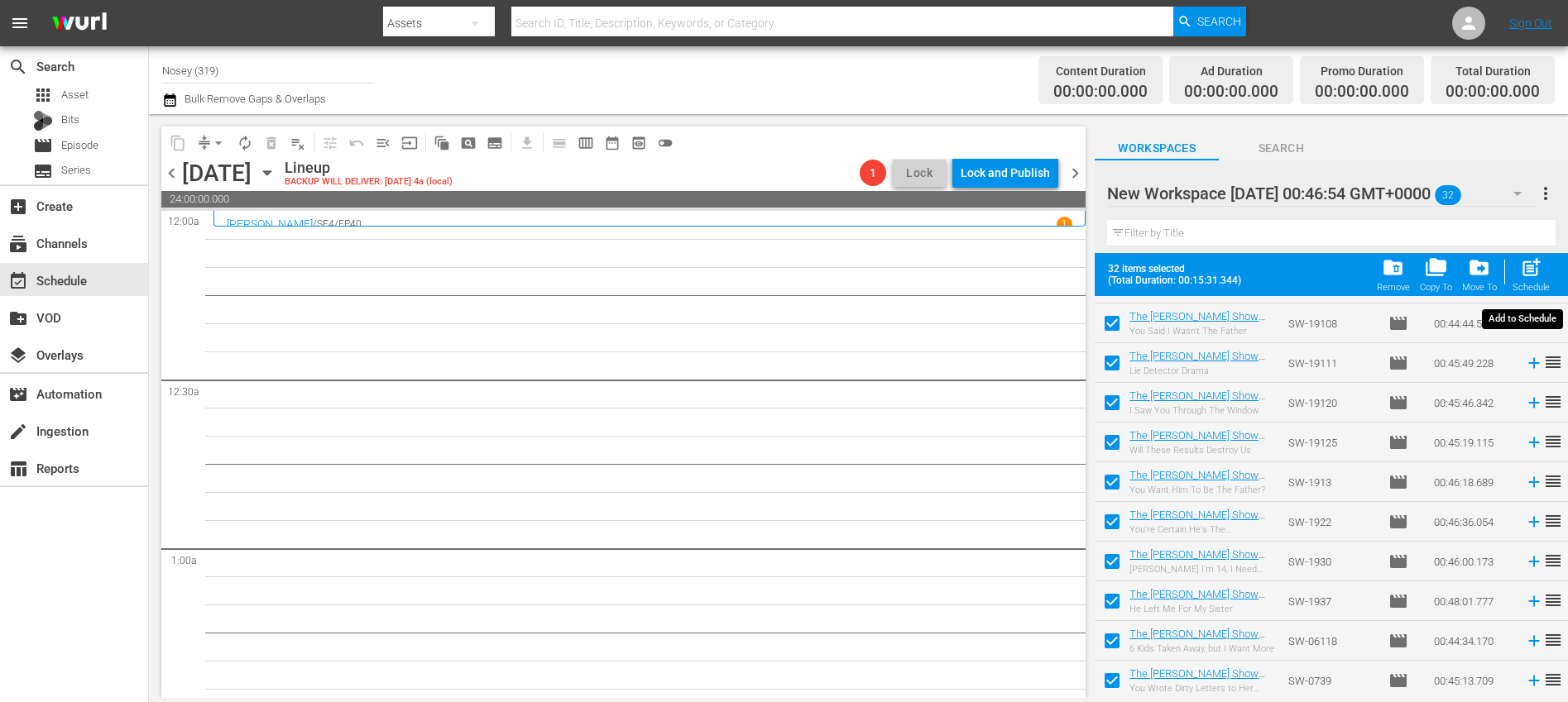
checkbox input "false"
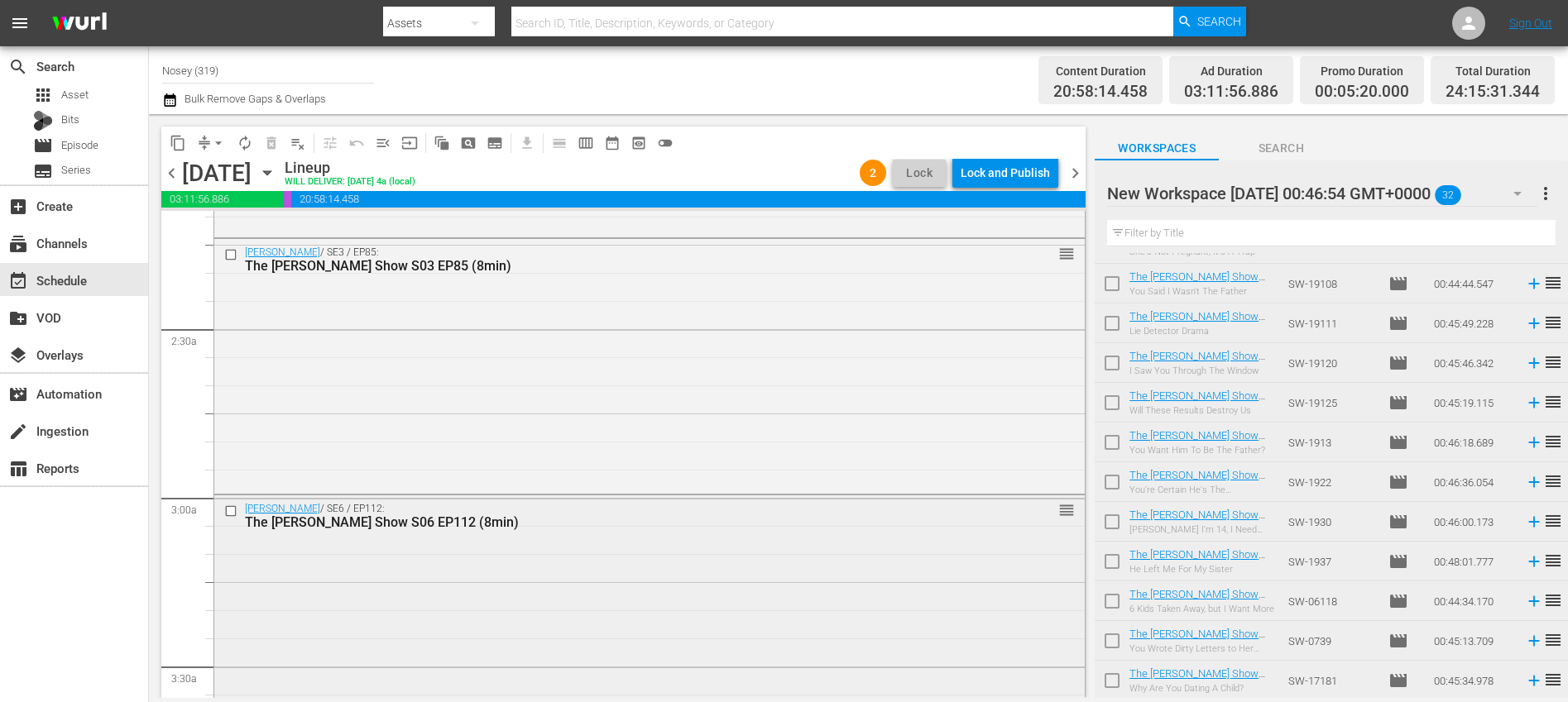
scroll to position [0, 0]
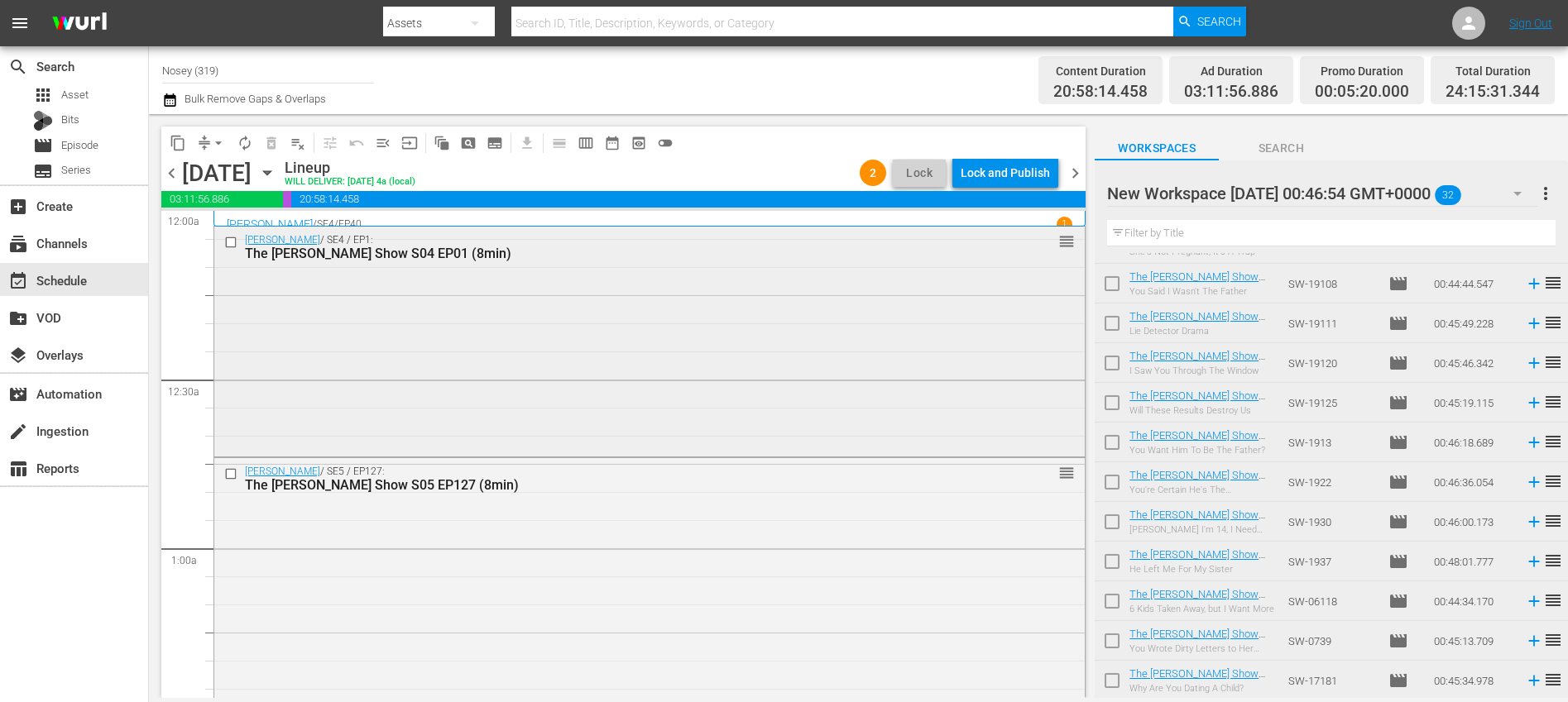
click at [533, 277] on div "[PERSON_NAME] / SE4 / EP1: The [PERSON_NAME] Show S04 EP01 (8min) reorder" at bounding box center [650, 340] width 870 height 227
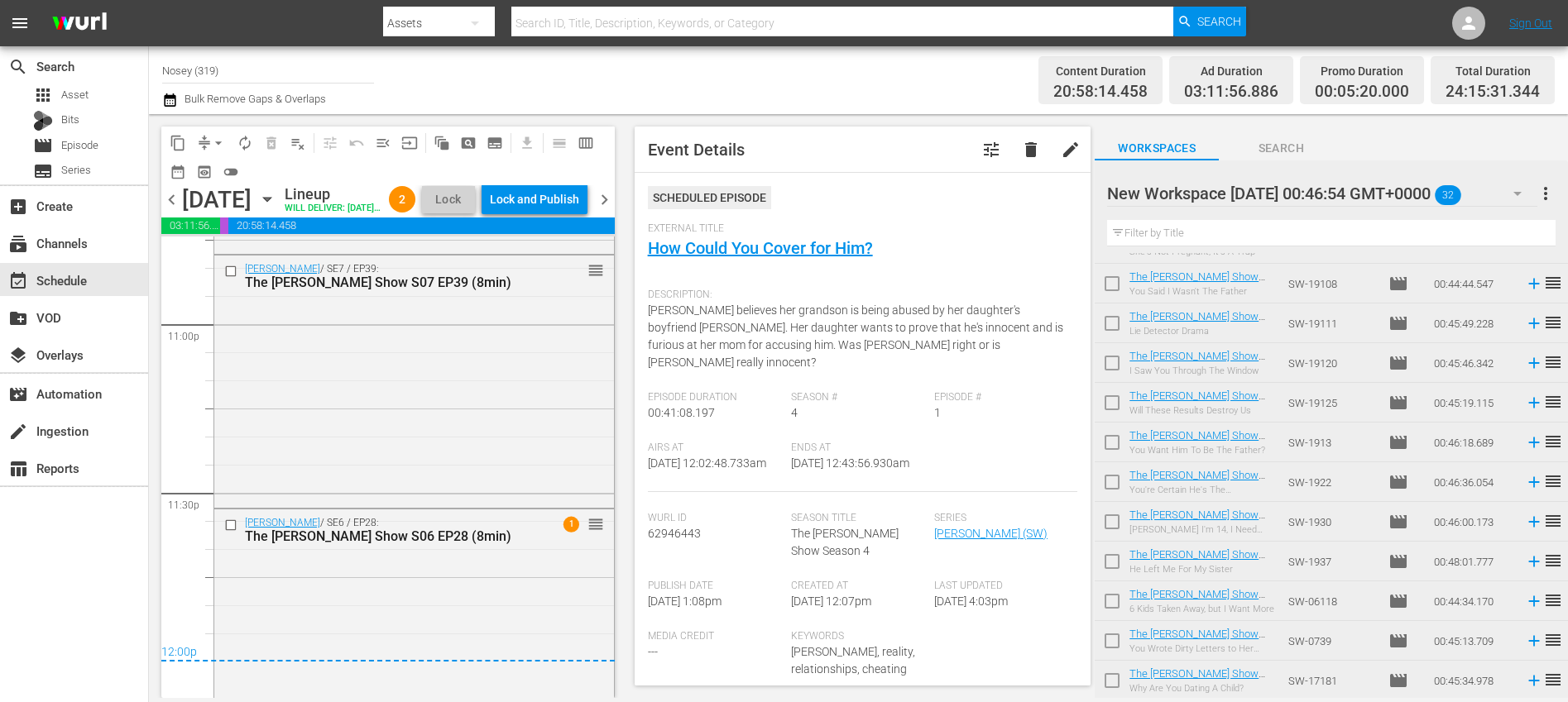
scroll to position [7766, 0]
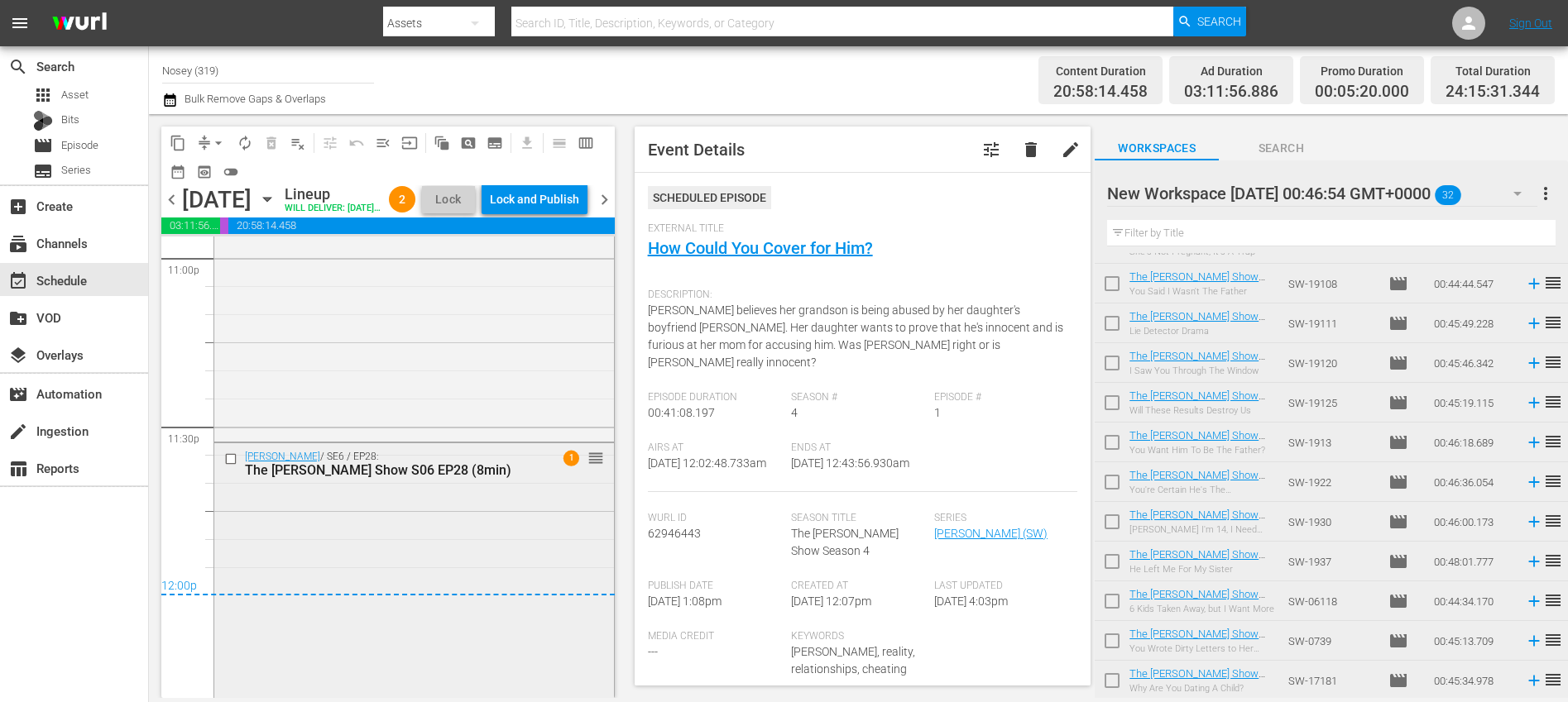
click at [436, 546] on div "[PERSON_NAME] / SE6 / EP28: The [PERSON_NAME] Show S06 EP28 (8min) 1 reorder" at bounding box center [414, 569] width 400 height 252
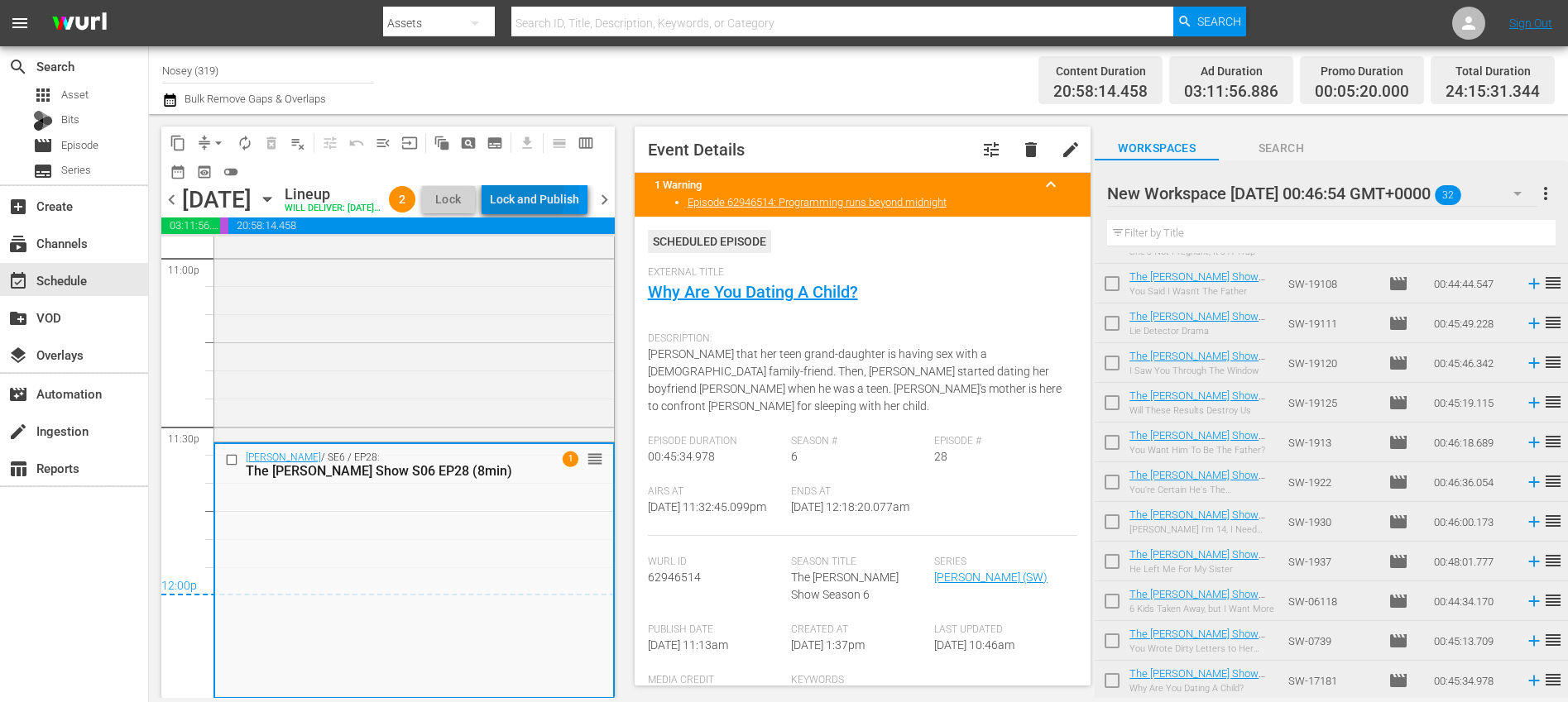
click at [566, 198] on div "Lock and Publish" at bounding box center [534, 198] width 89 height 29
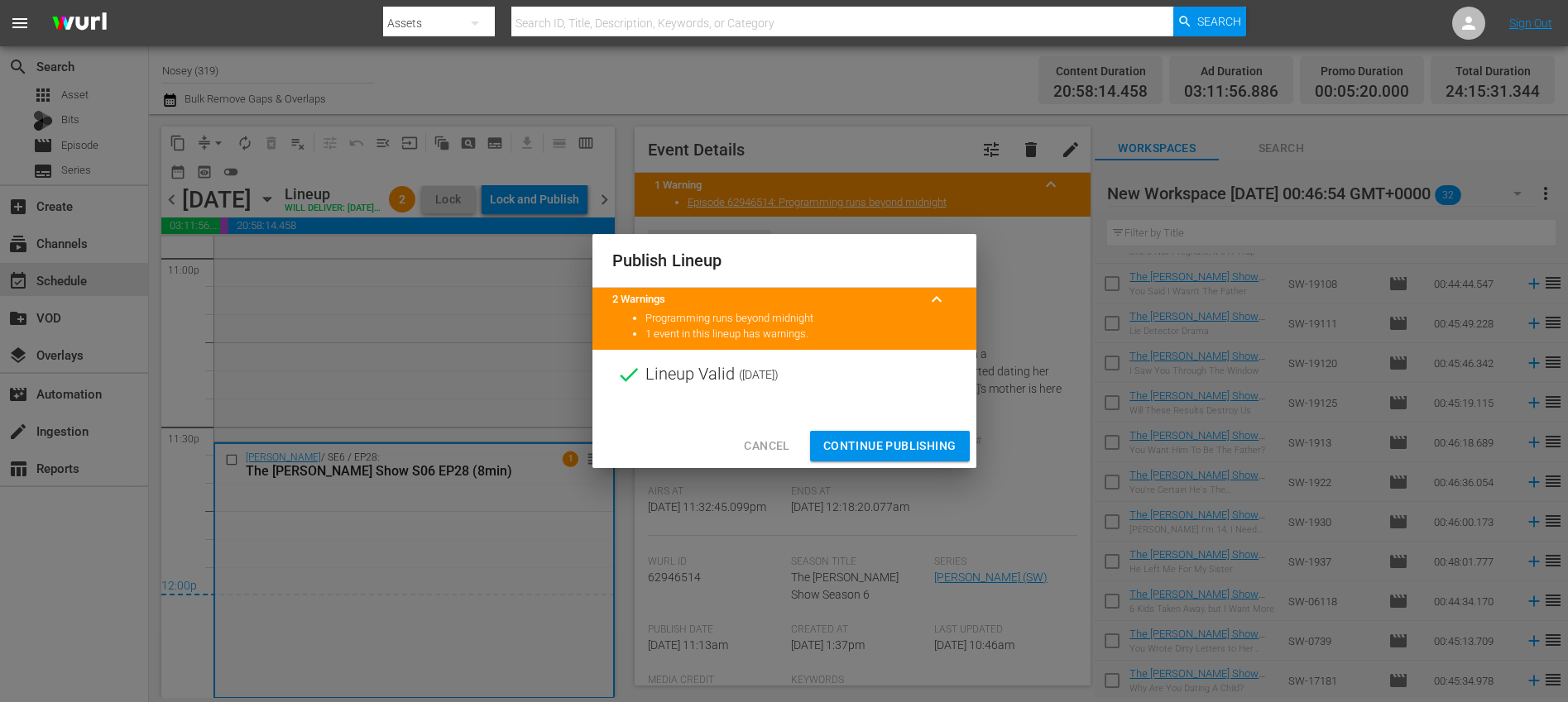
click at [857, 436] on span "Continue Publishing" at bounding box center [890, 446] width 133 height 20
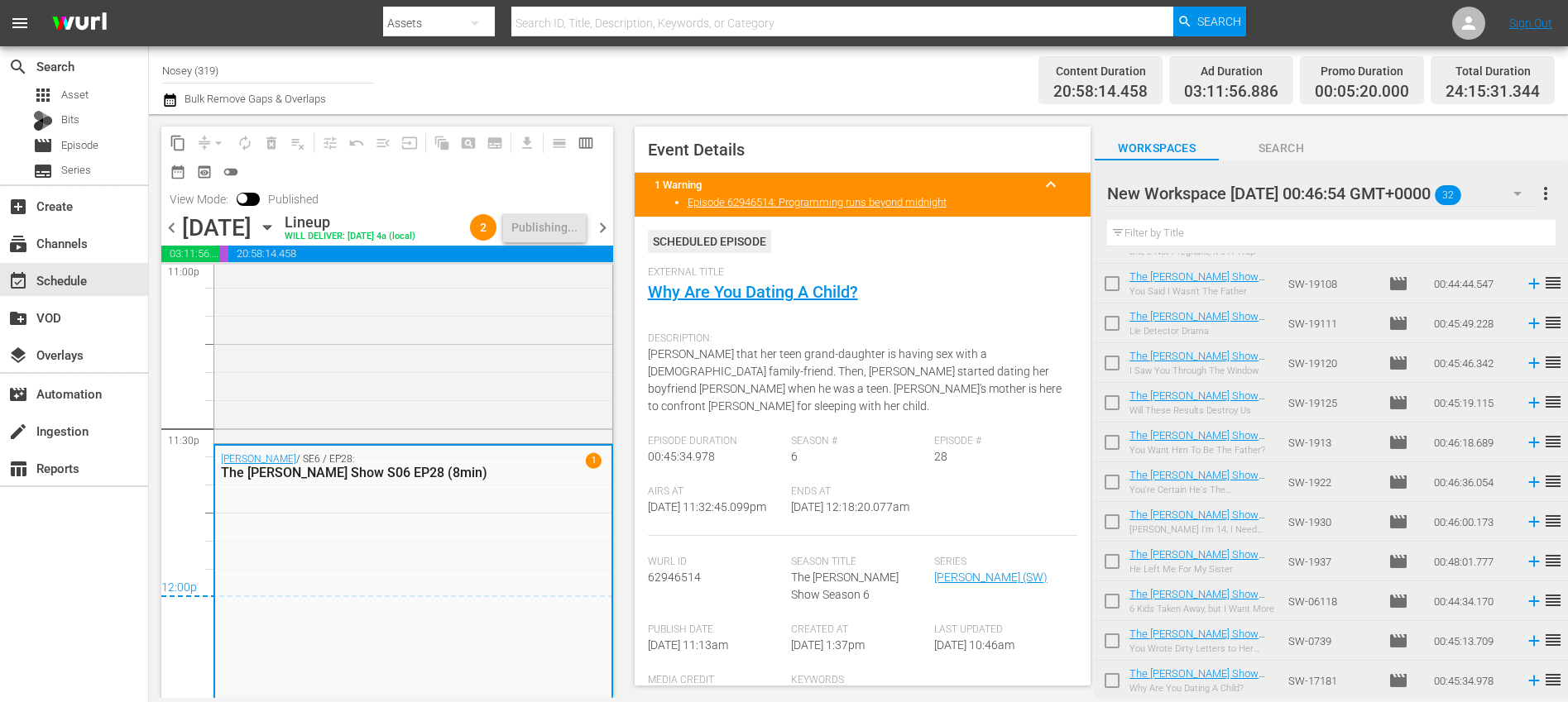
click at [601, 238] on span "chevron_right" at bounding box center [602, 227] width 20 height 20
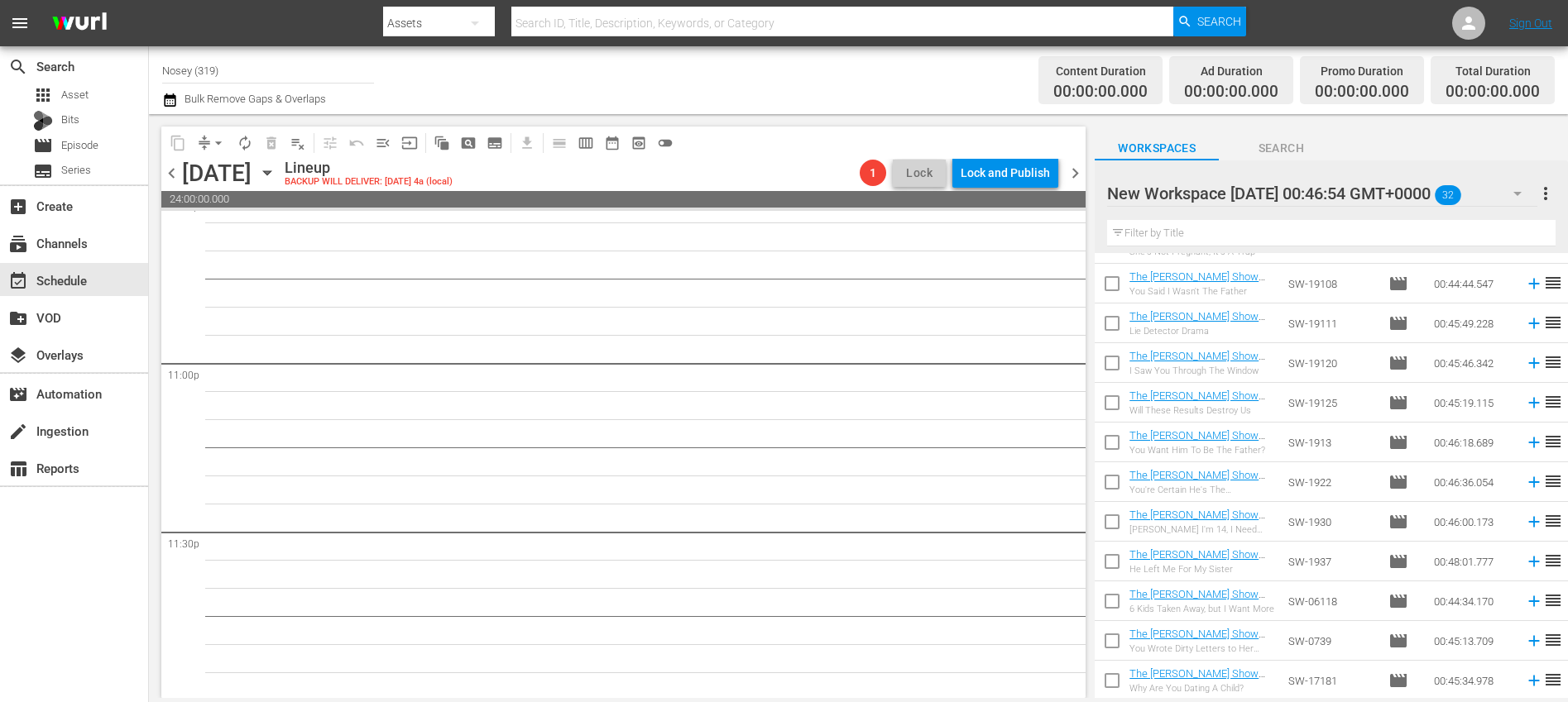
scroll to position [7612, 0]
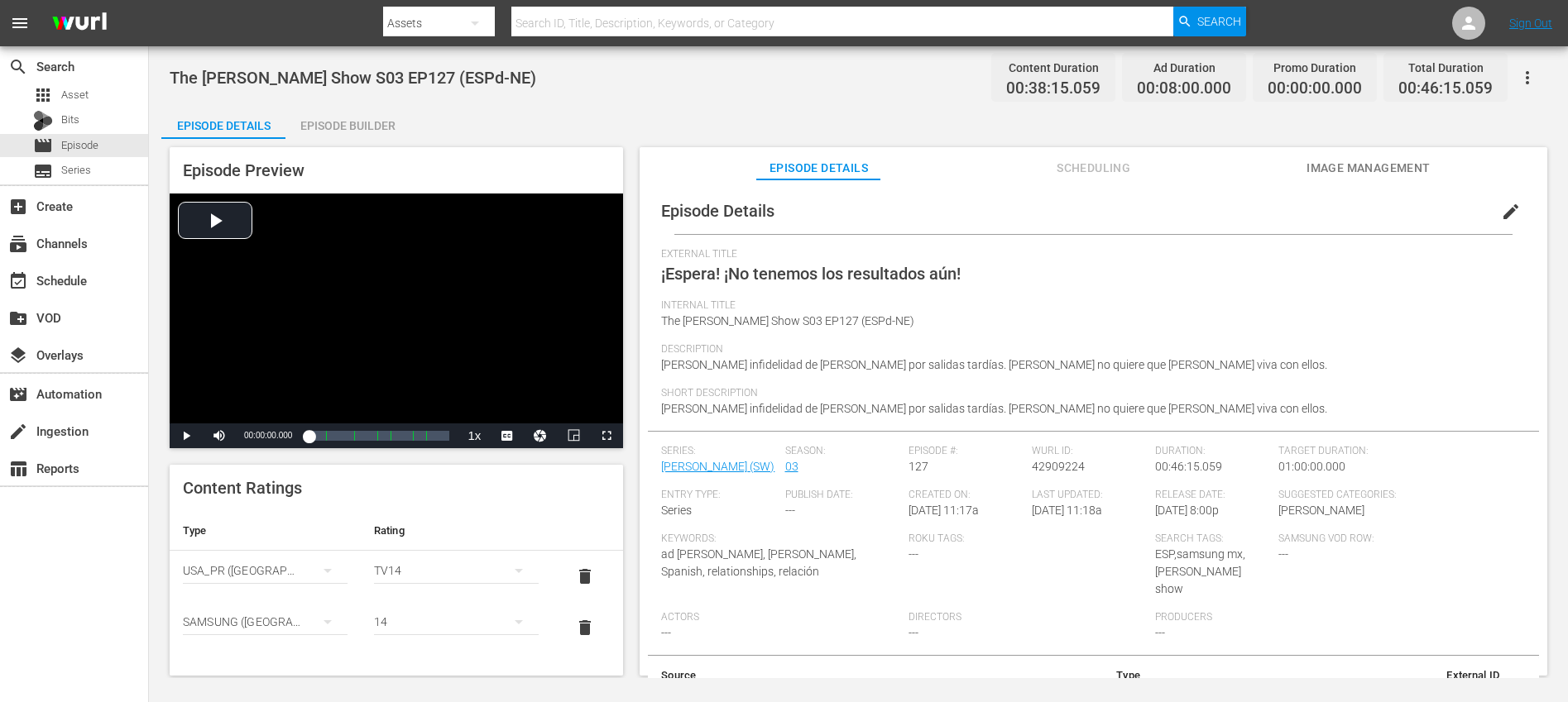
click at [1500, 206] on span "edit" at bounding box center [1510, 212] width 20 height 20
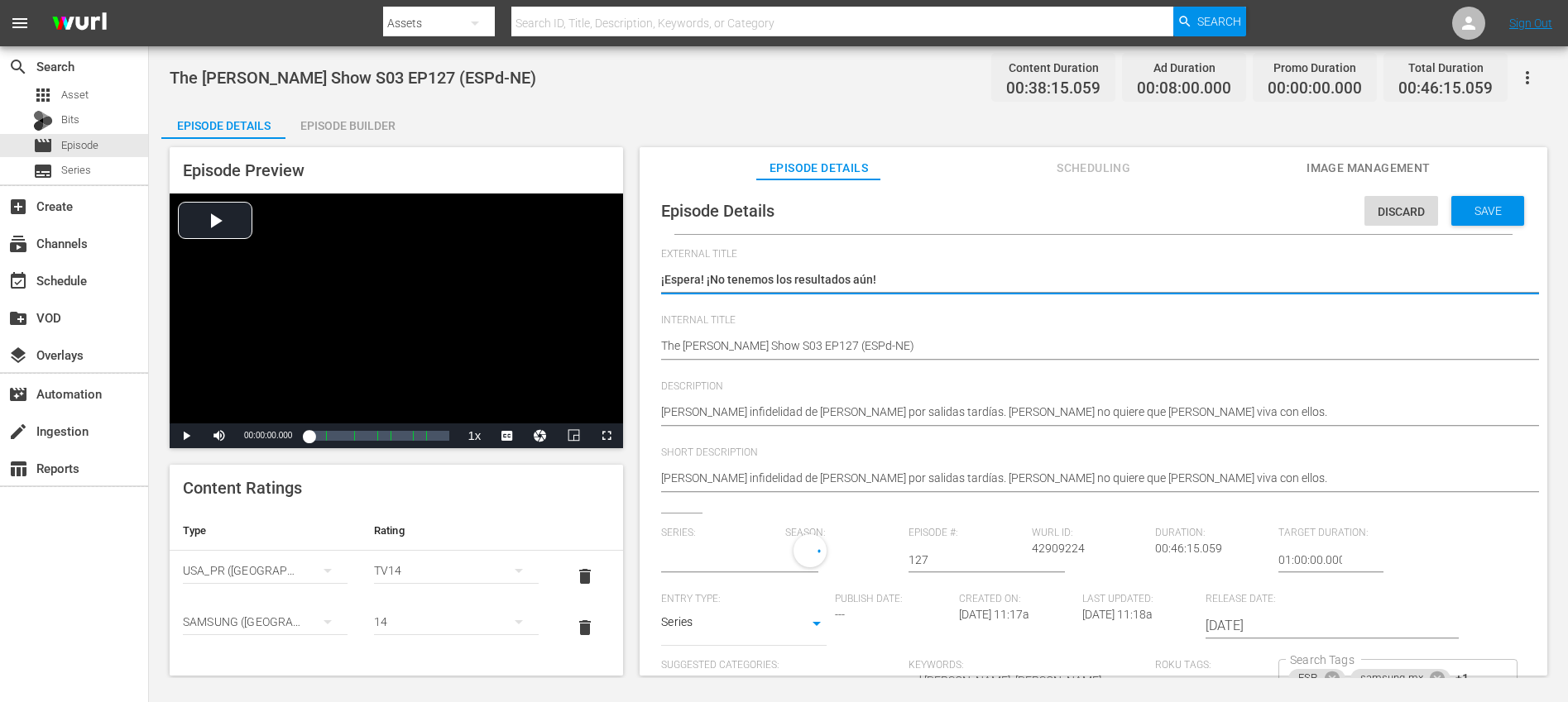
type input "[PERSON_NAME]"
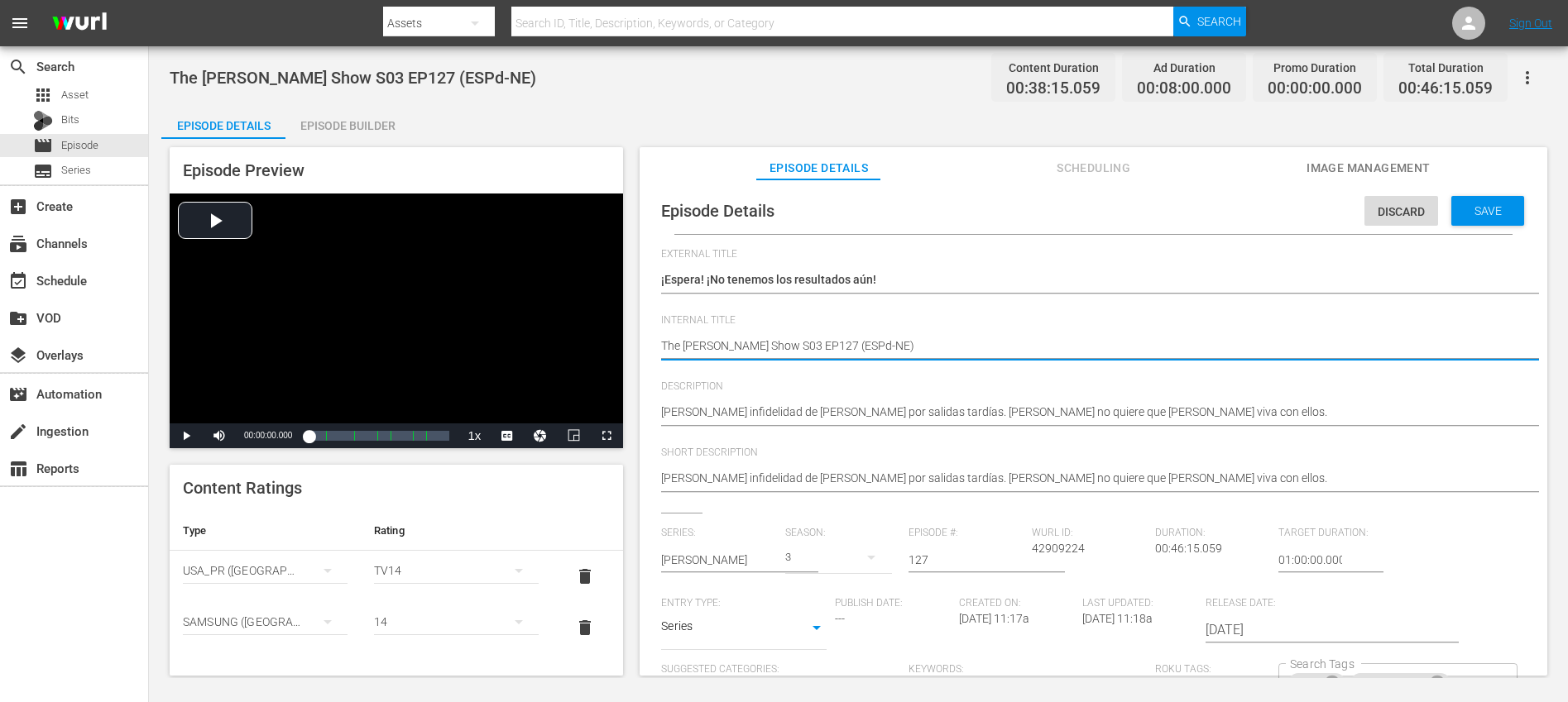
type textarea "The [PERSON_NAME] Show S03 EP12 (ESPd-NE)"
type textarea "The [PERSON_NAME] Show S03 EP126 (ESPd-NE)"
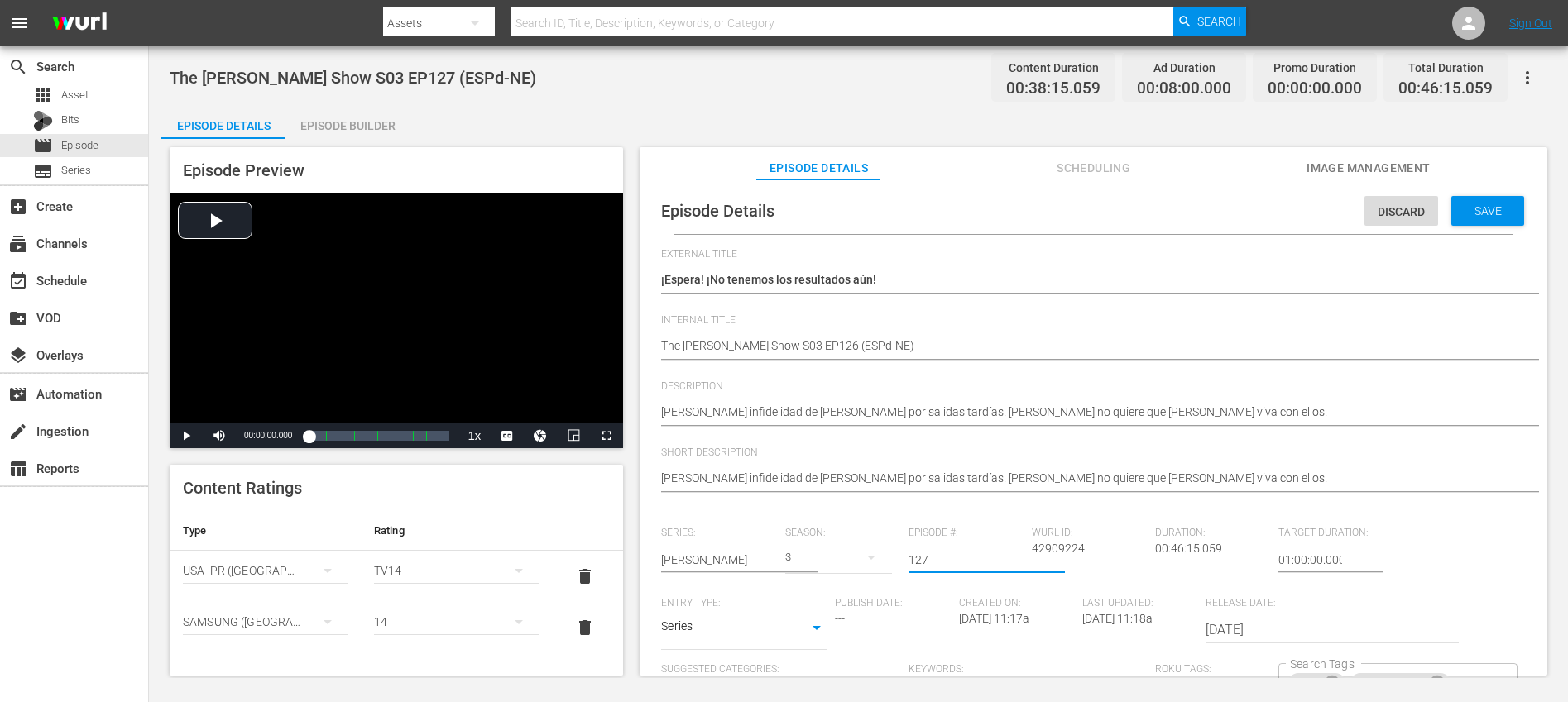
click at [939, 567] on input "127" at bounding box center [966, 560] width 115 height 40
type input "126"
click at [1478, 217] on span "Save" at bounding box center [1488, 211] width 53 height 13
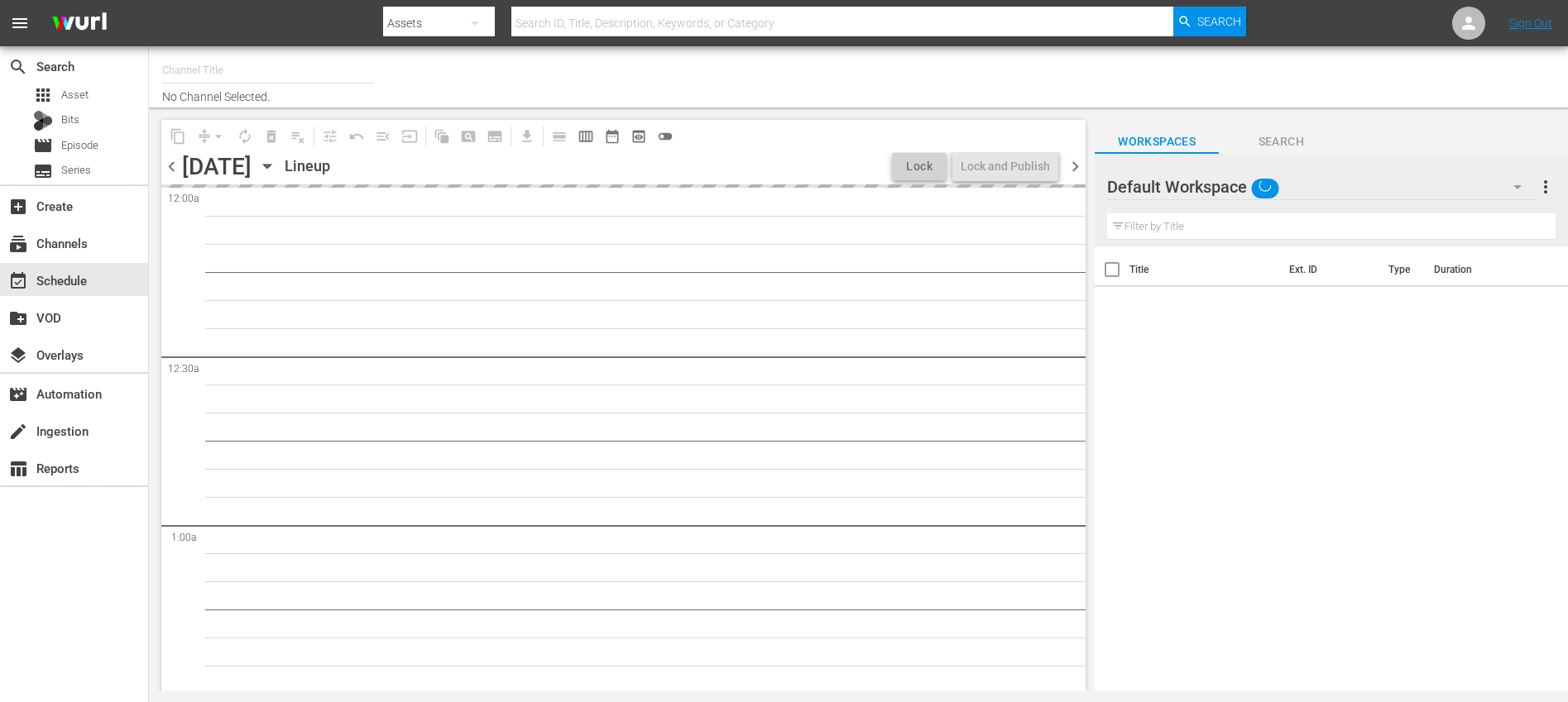
type input "Nosey (319)"
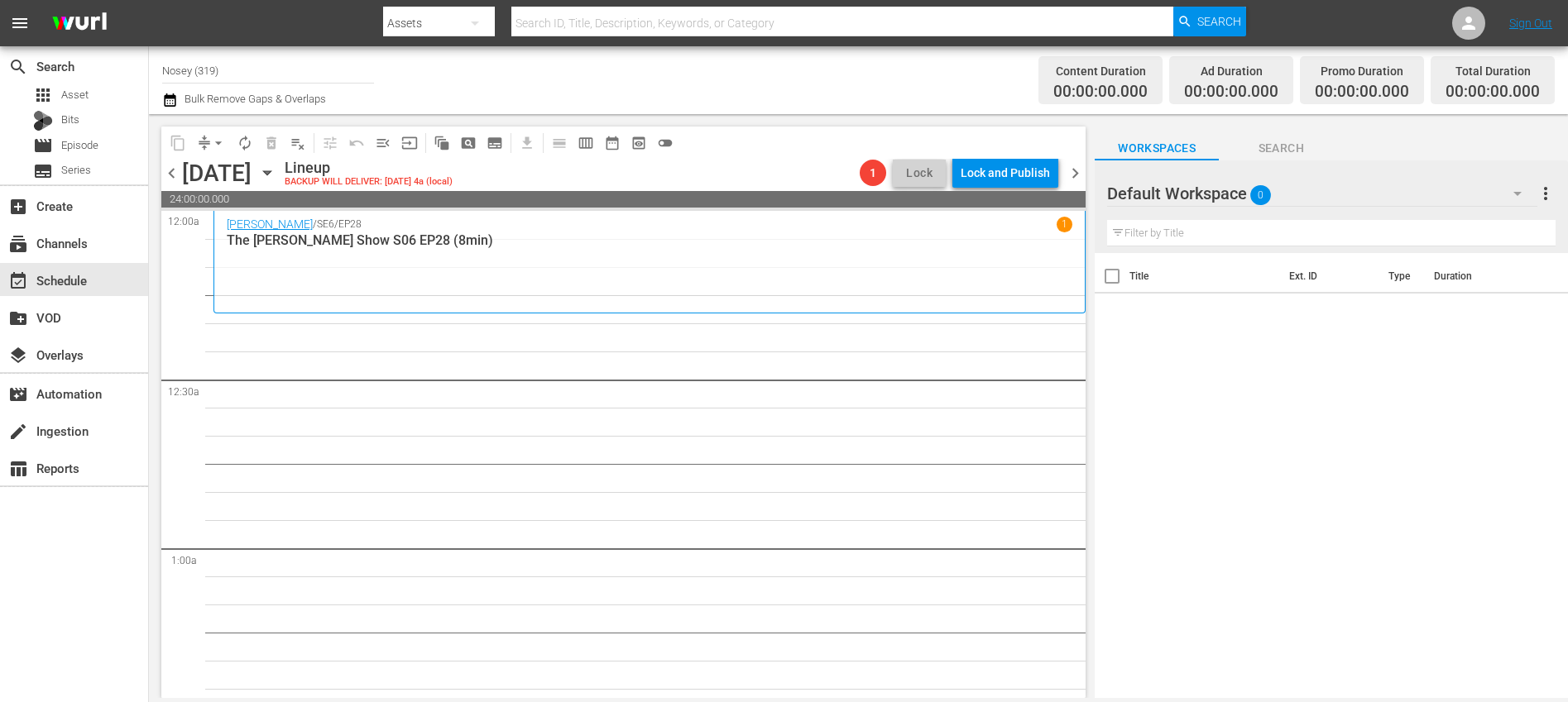
click at [1295, 191] on div "Default Workspace 0" at bounding box center [1321, 193] width 430 height 46
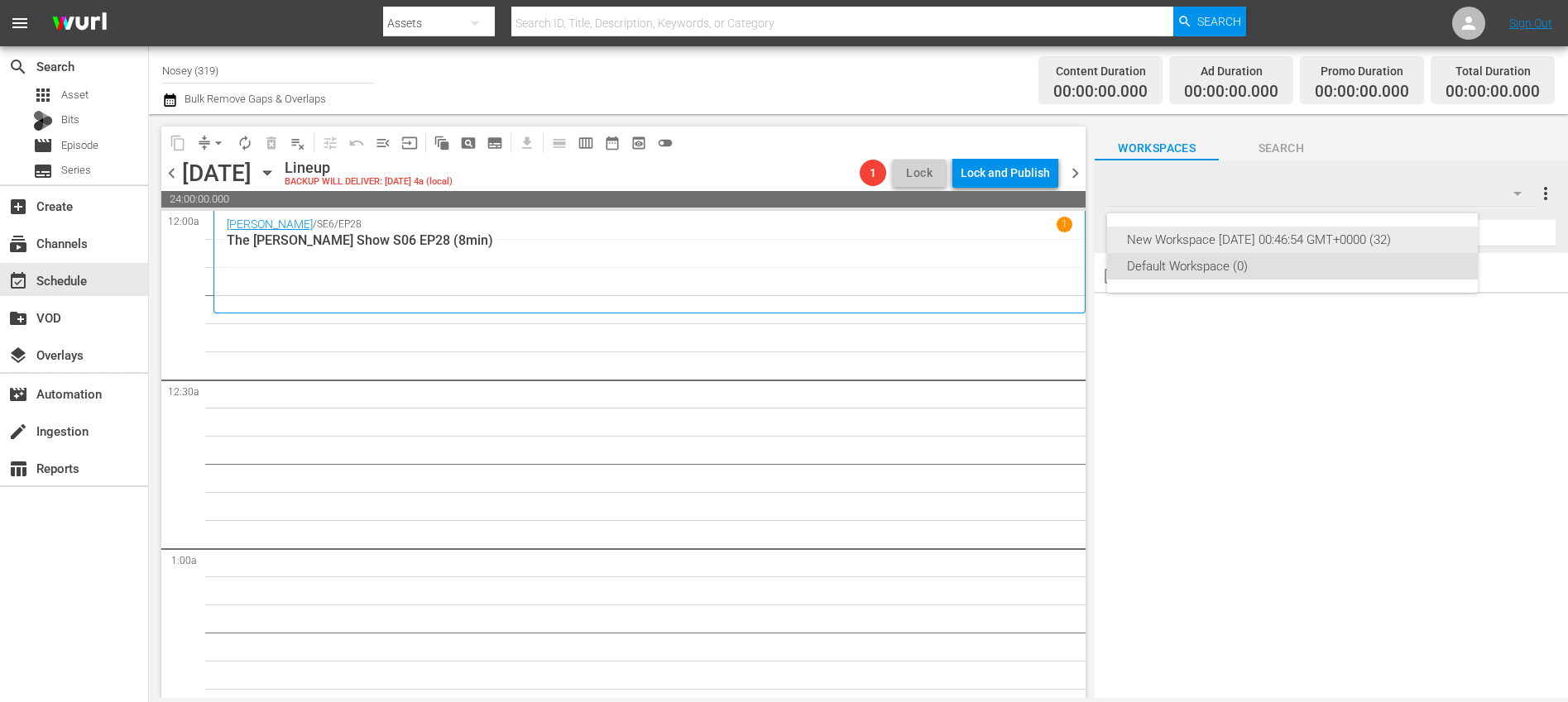
click at [1255, 238] on div "New Workspace [DATE] 00:46:54 GMT+0000 (32)" at bounding box center [1292, 240] width 331 height 27
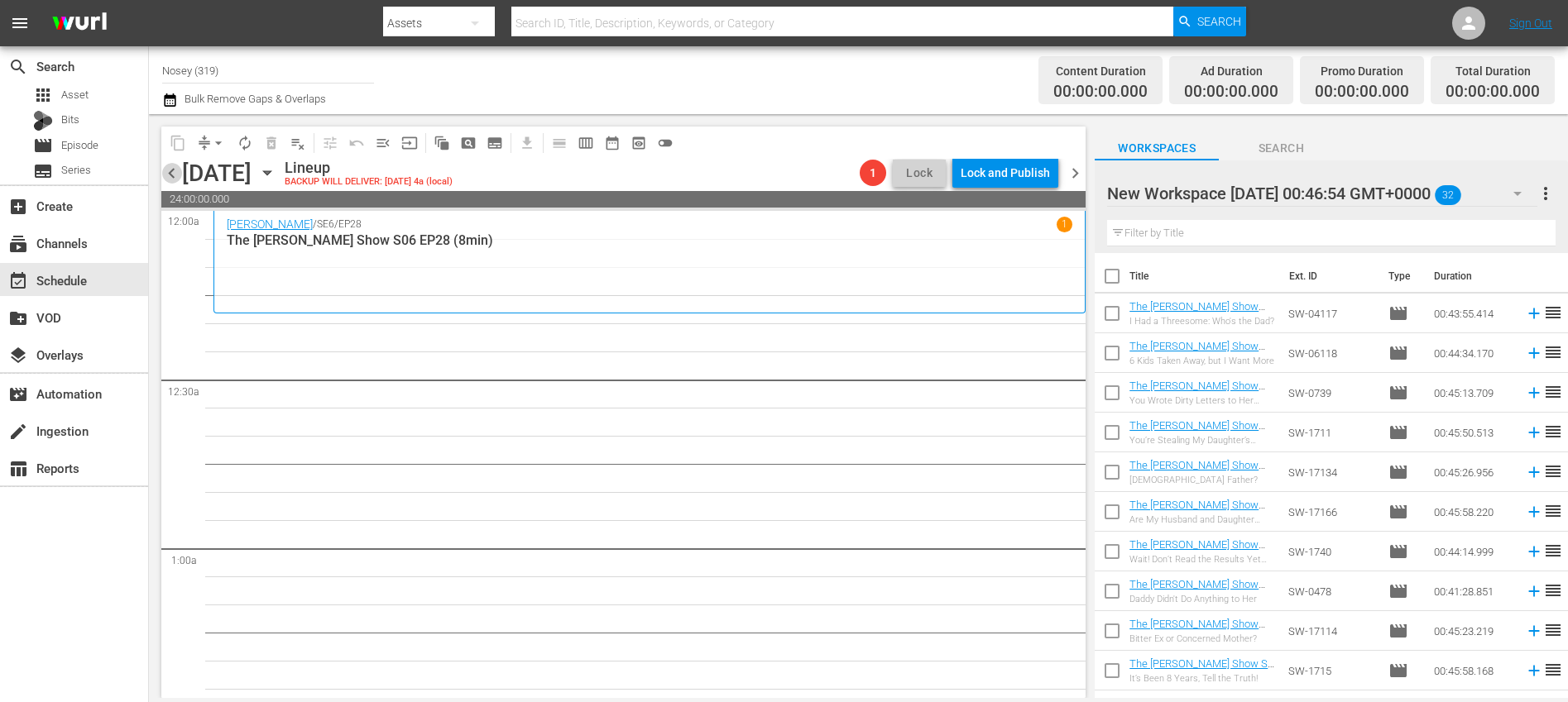
click at [170, 176] on span "chevron_left" at bounding box center [171, 173] width 20 height 20
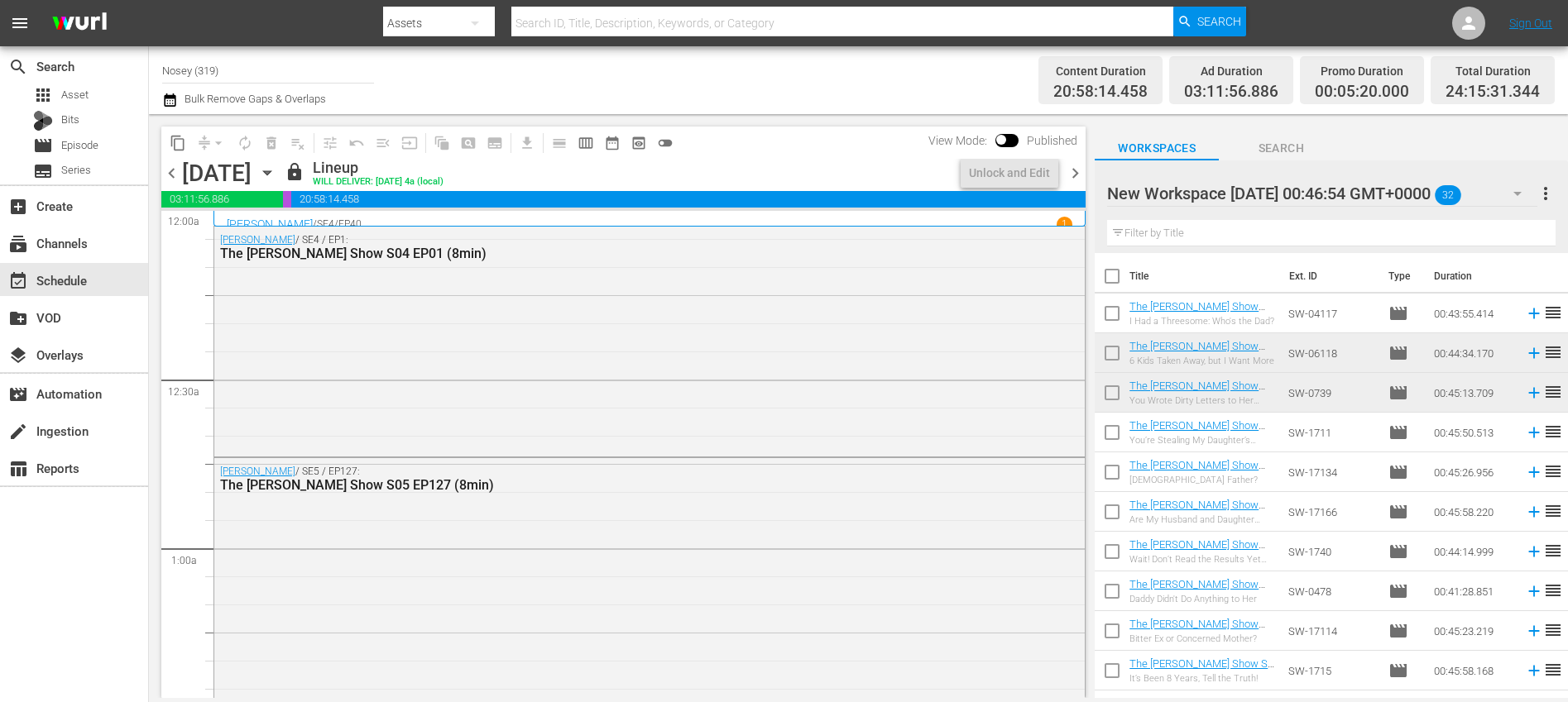
click at [1076, 172] on span "chevron_right" at bounding box center [1074, 173] width 20 height 20
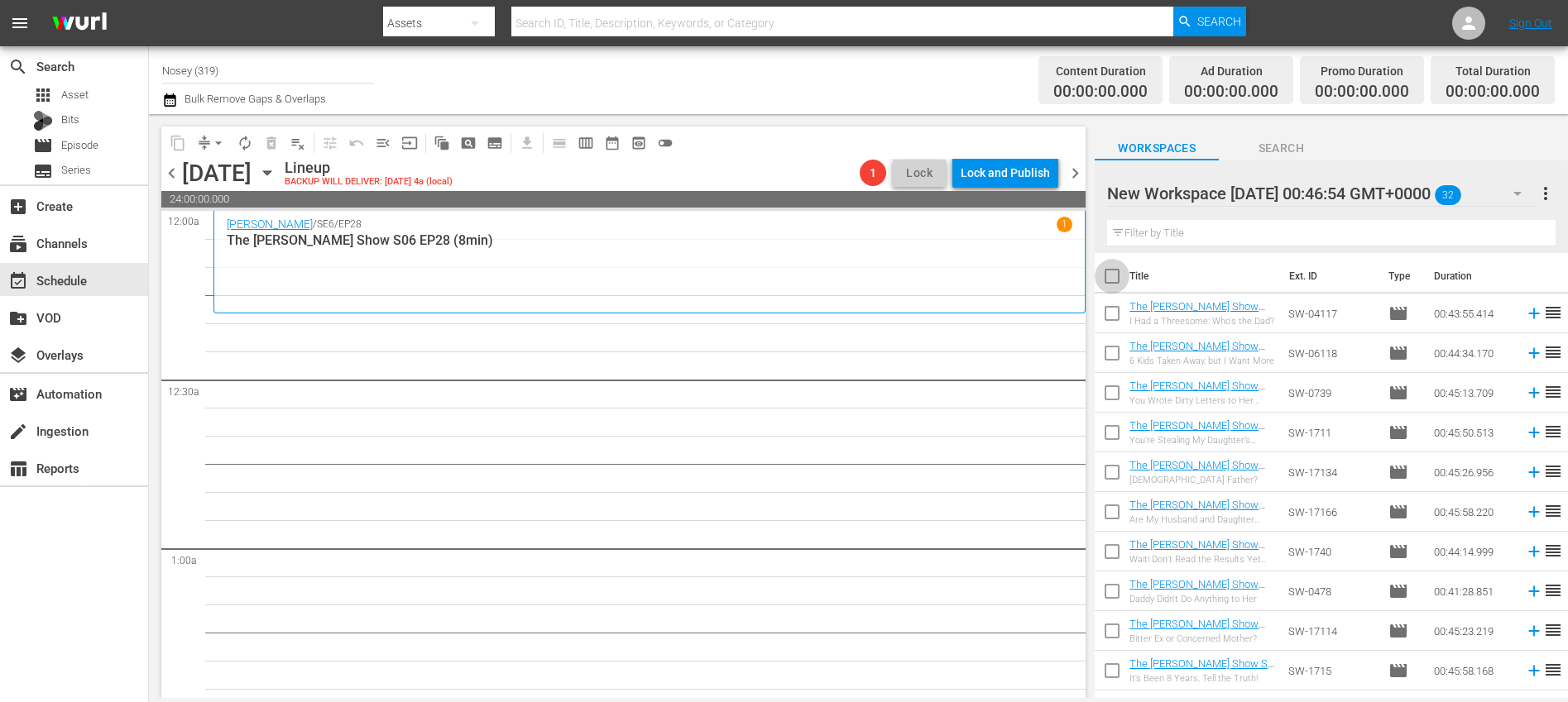
click at [1107, 276] on input "checkbox" at bounding box center [1111, 279] width 35 height 35
checkbox input "true"
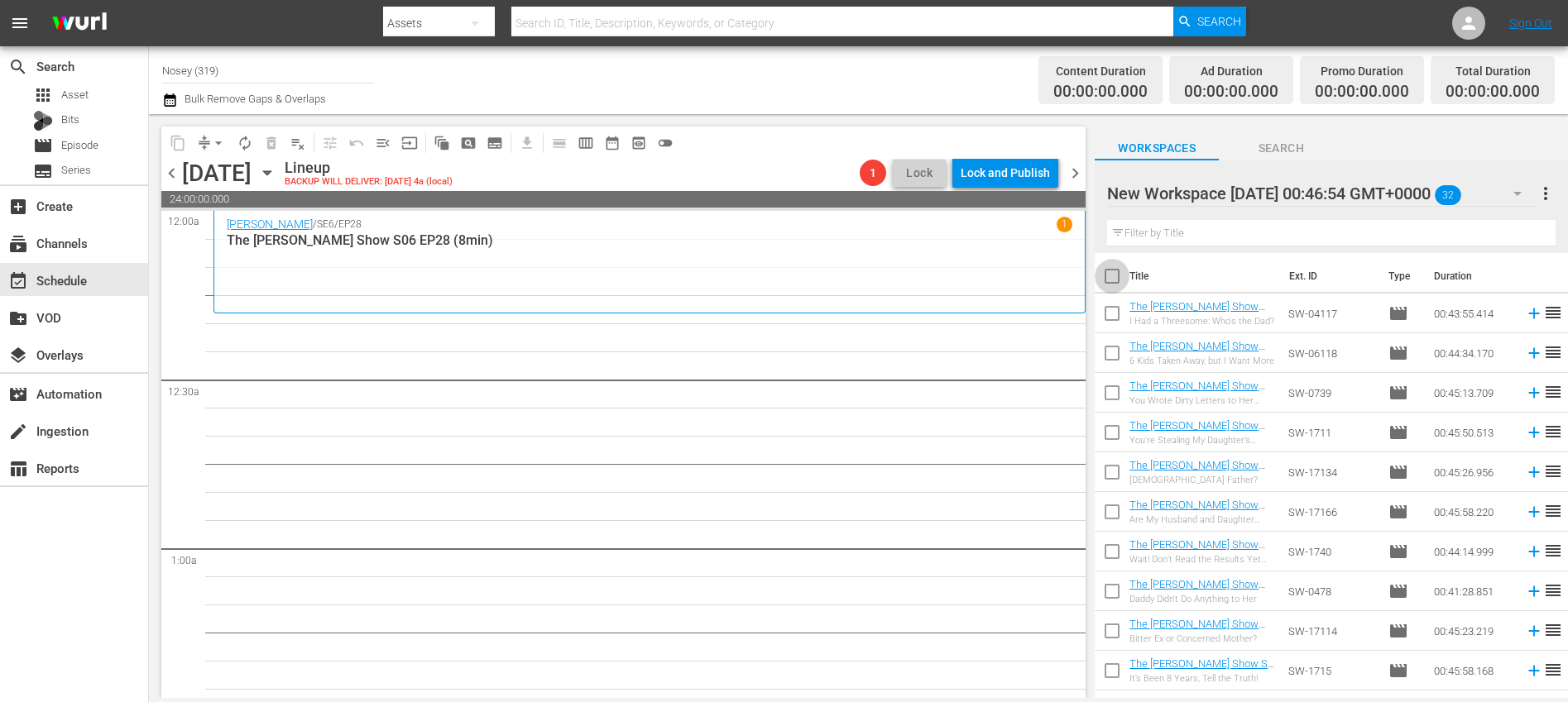
checkbox input "true"
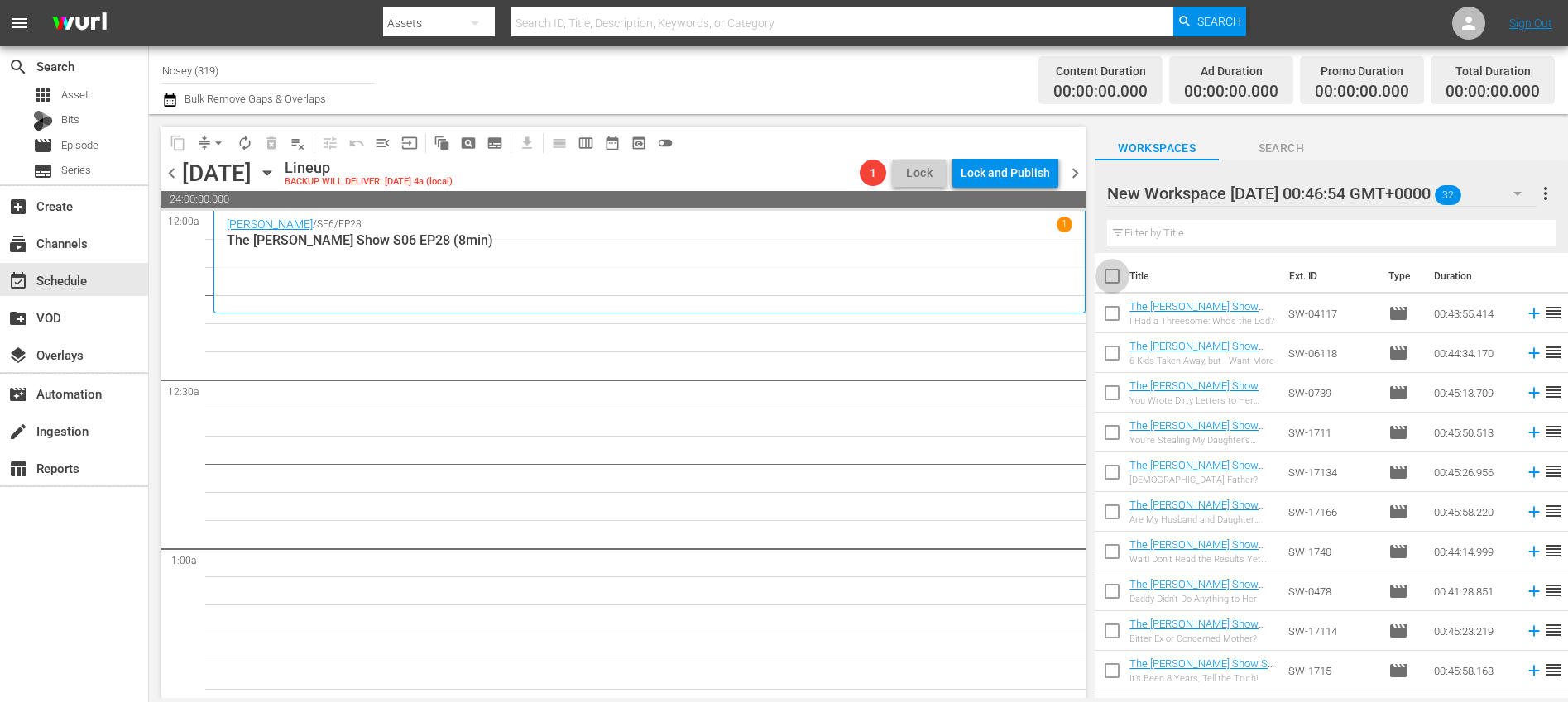
checkbox input "true"
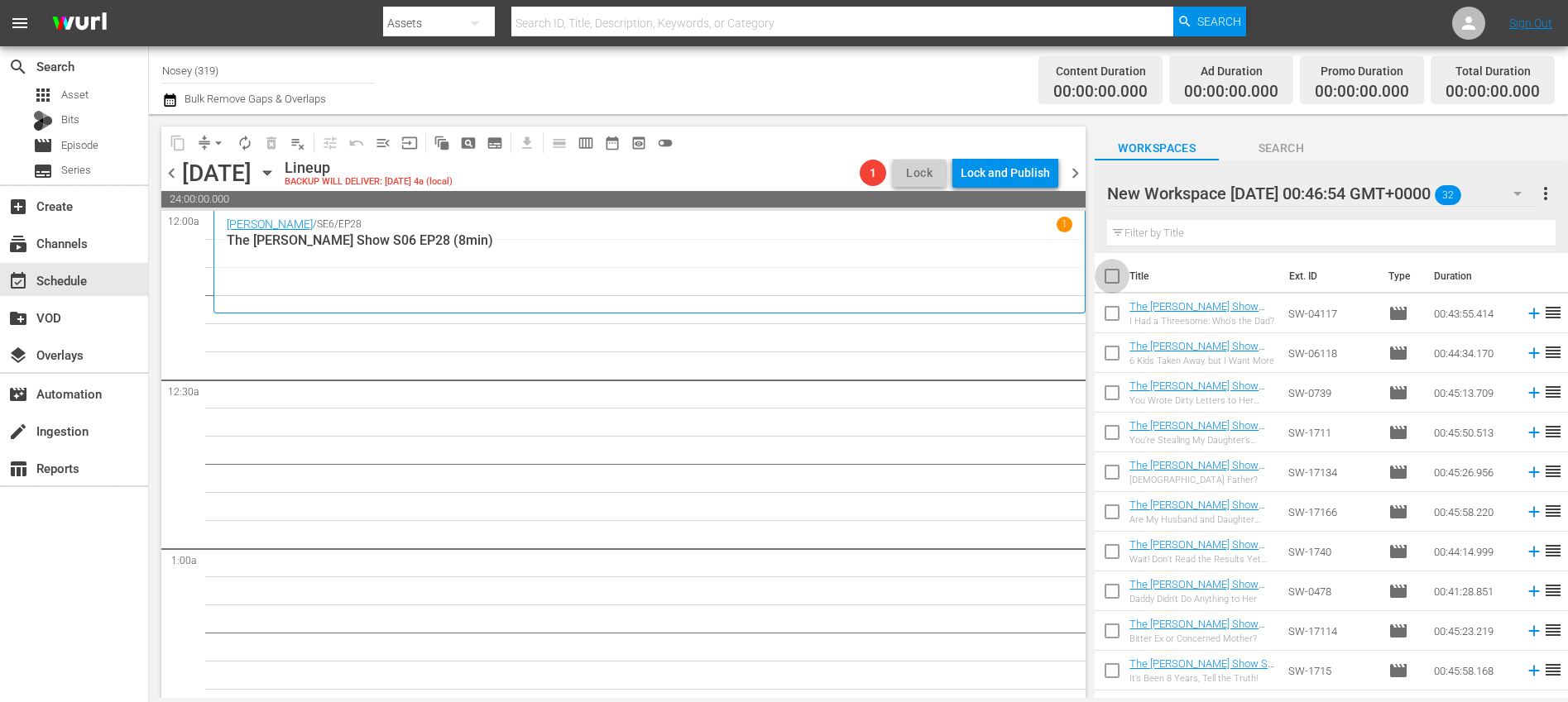
checkbox input "true"
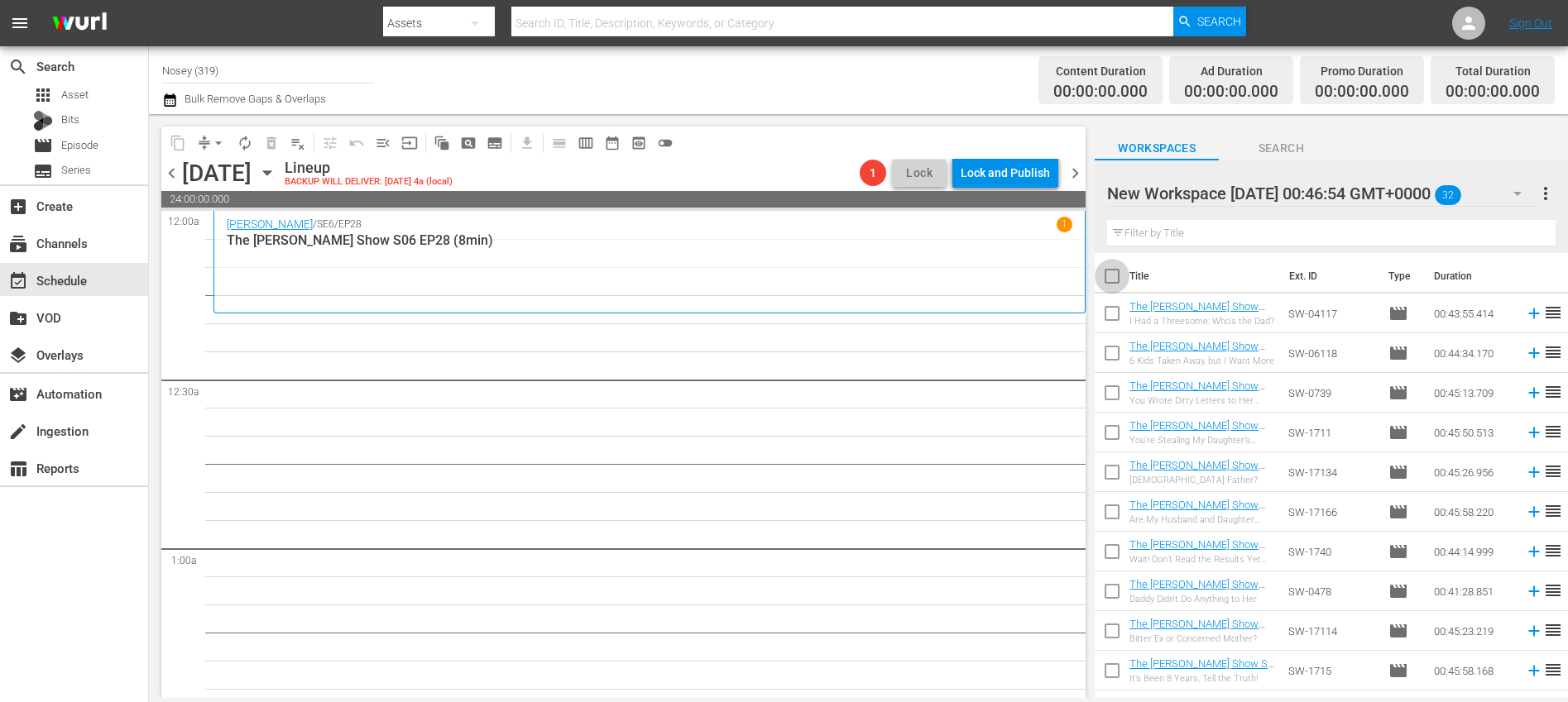
checkbox input "true"
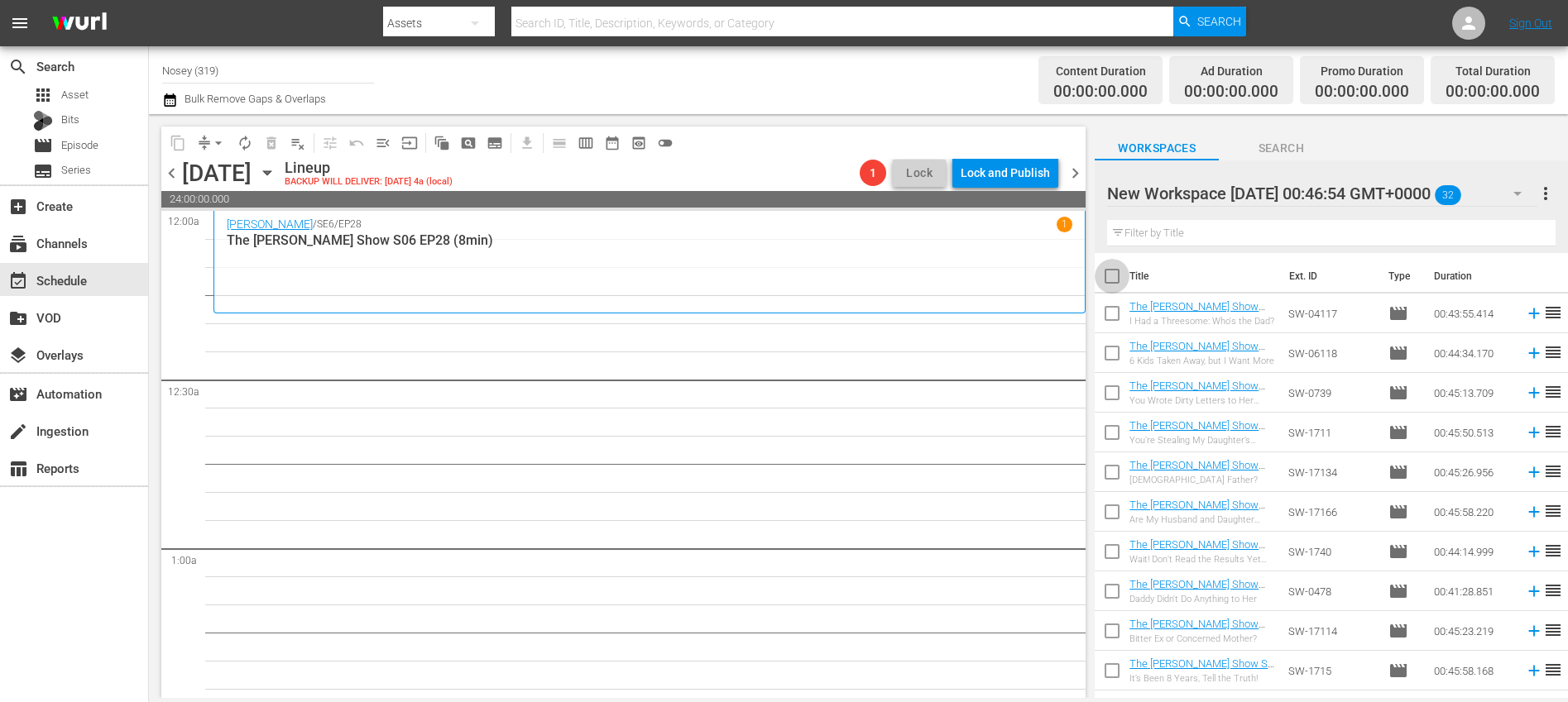
checkbox input "true"
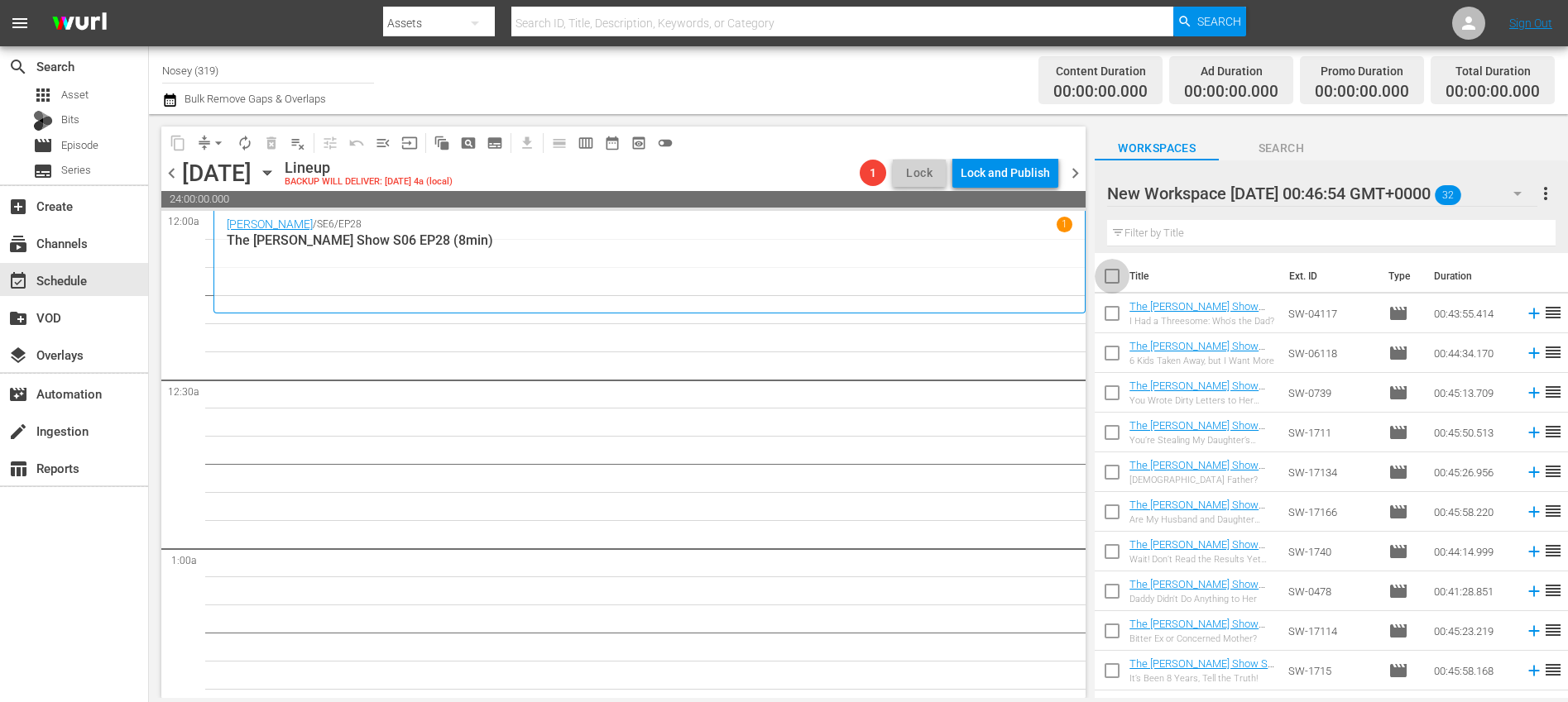
checkbox input "true"
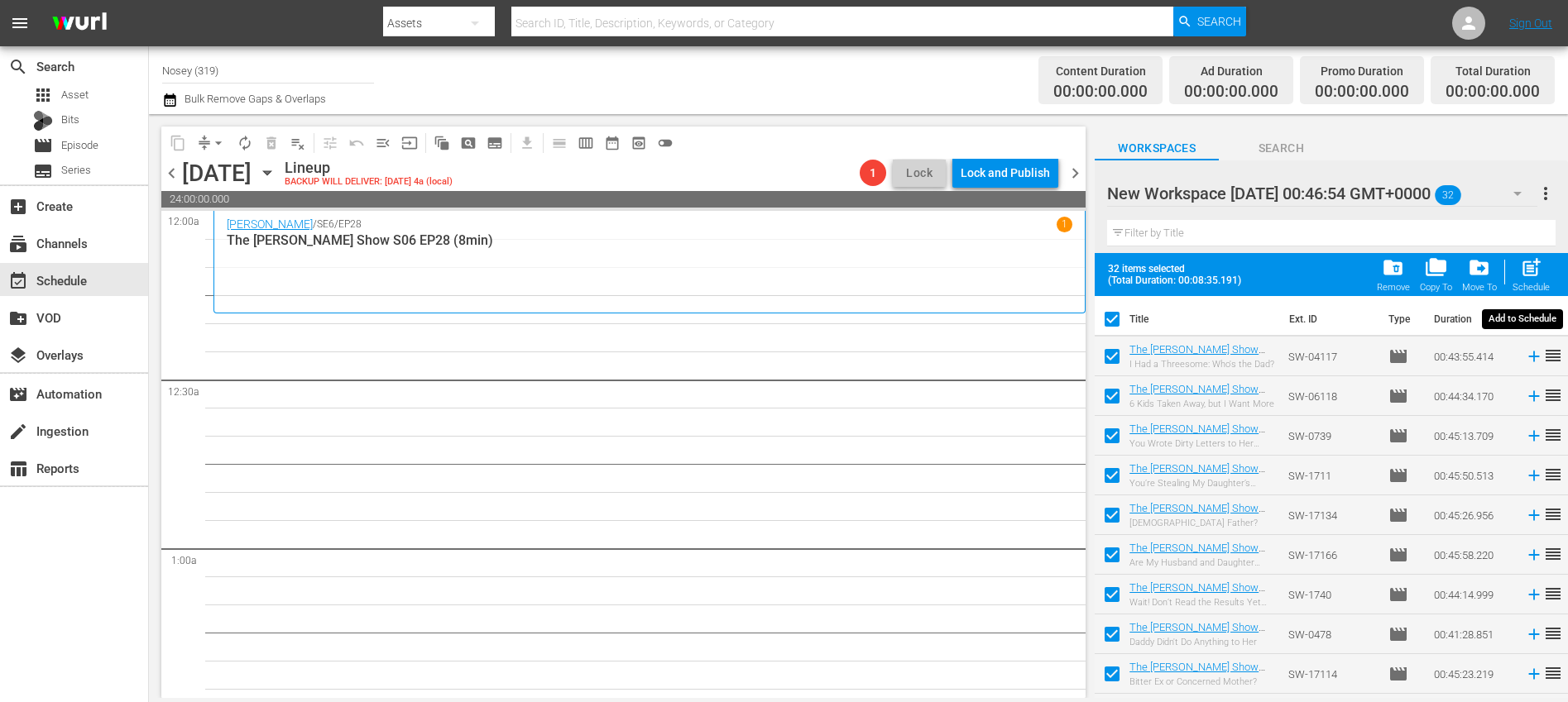
click at [1531, 271] on span "post_add" at bounding box center [1531, 267] width 22 height 22
checkbox input "false"
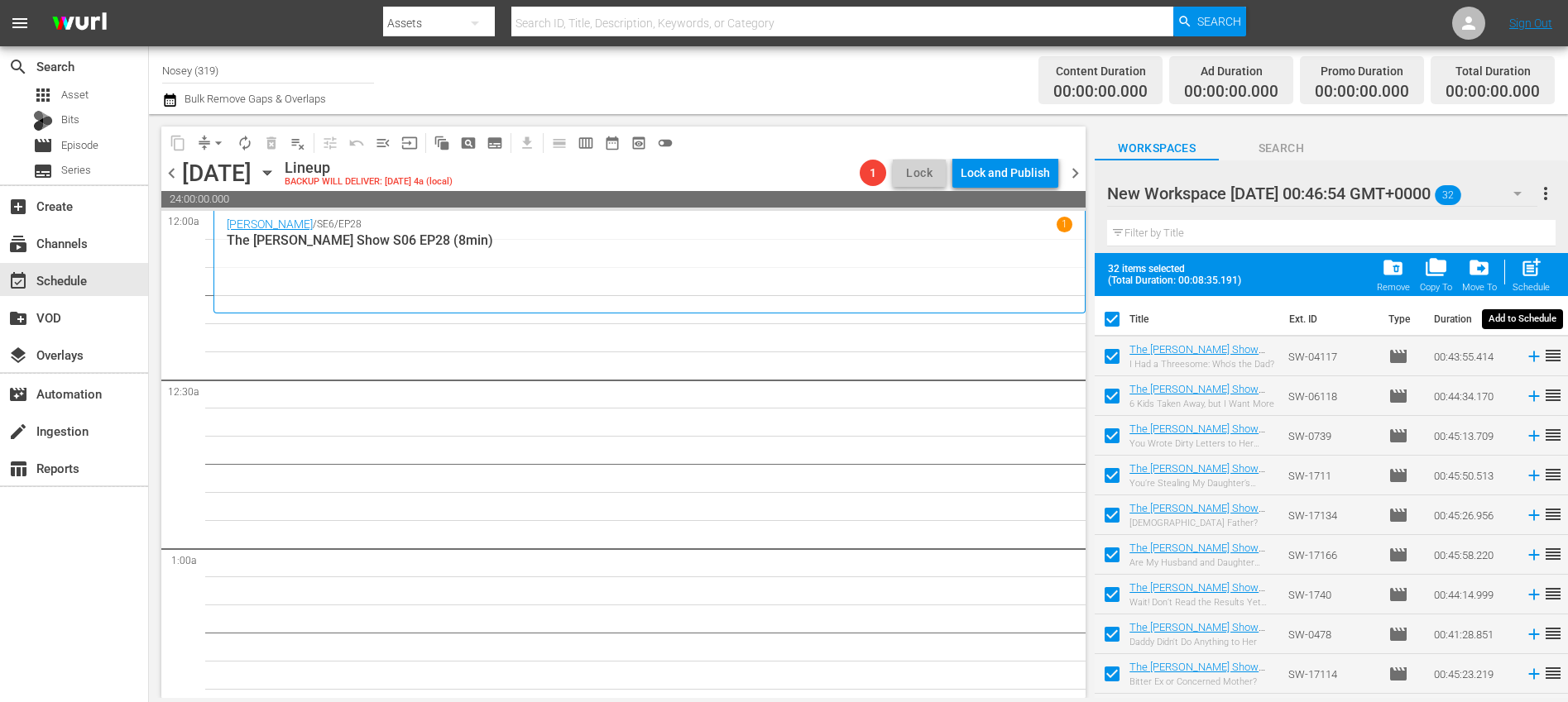
checkbox input "false"
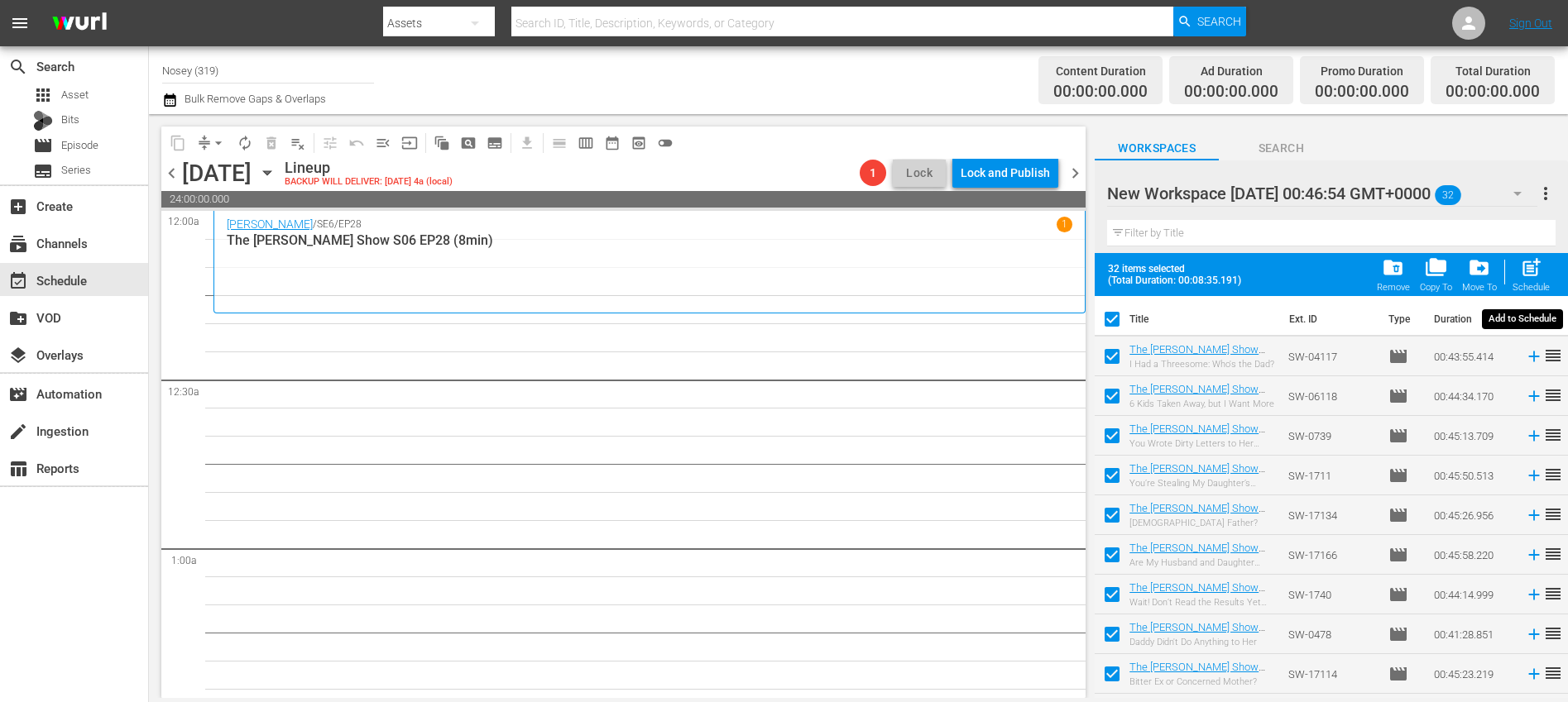
checkbox input "false"
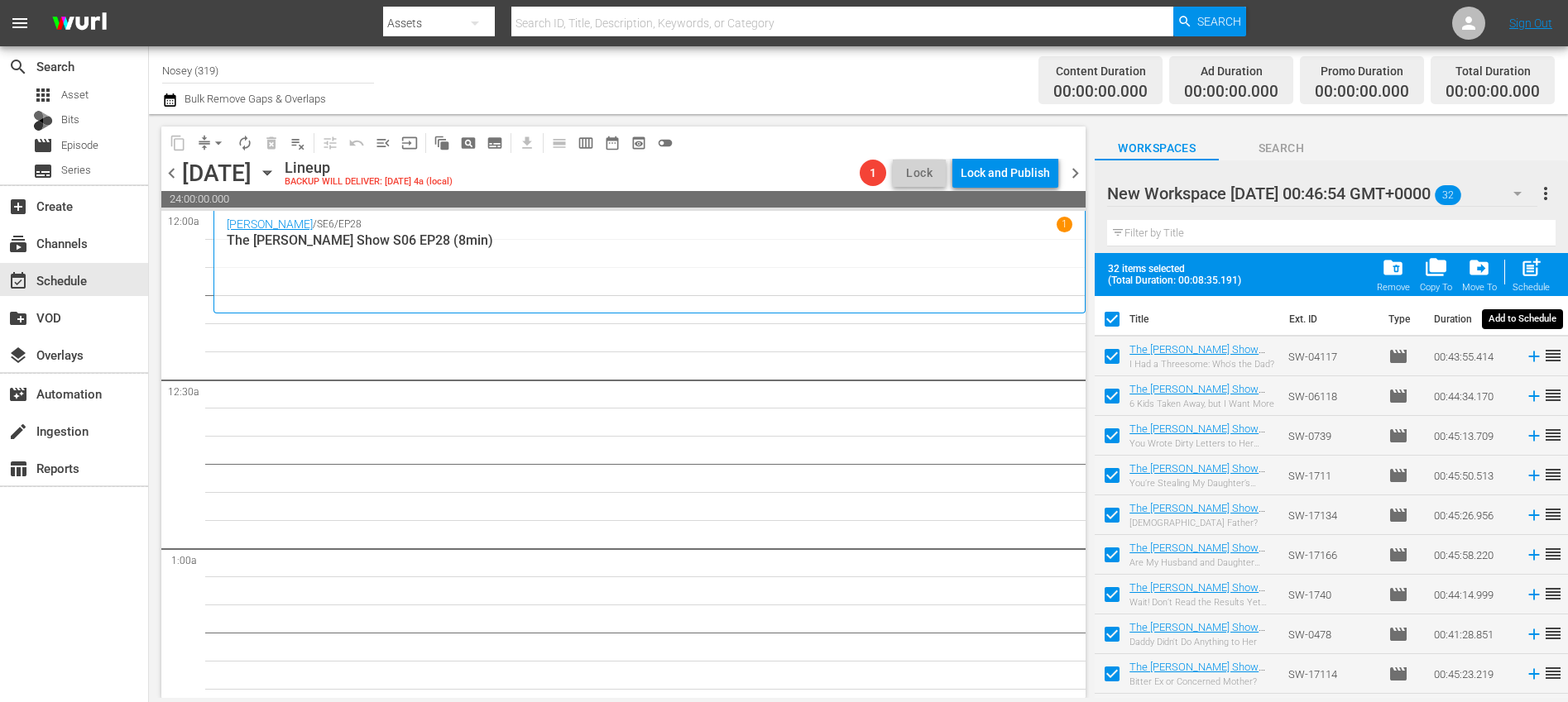
checkbox input "false"
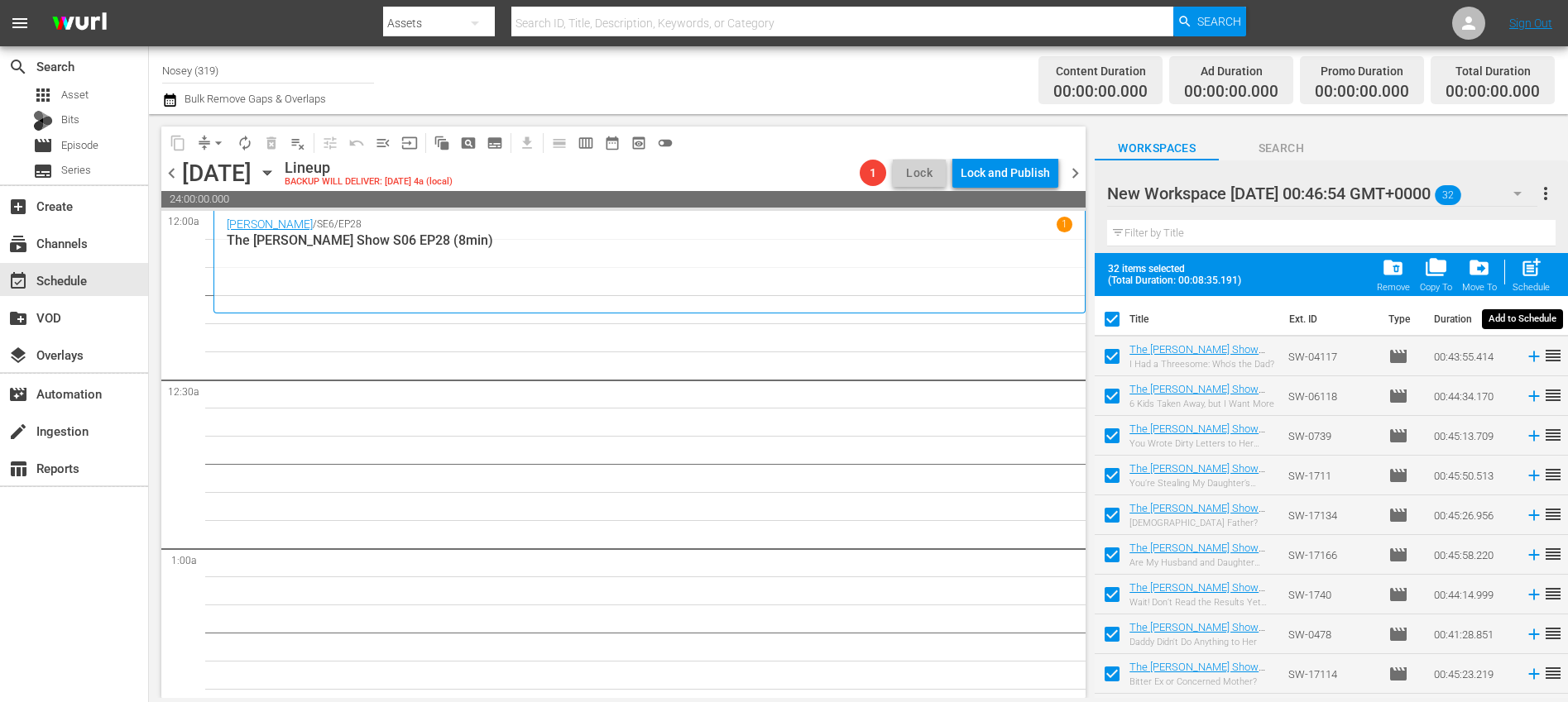
checkbox input "false"
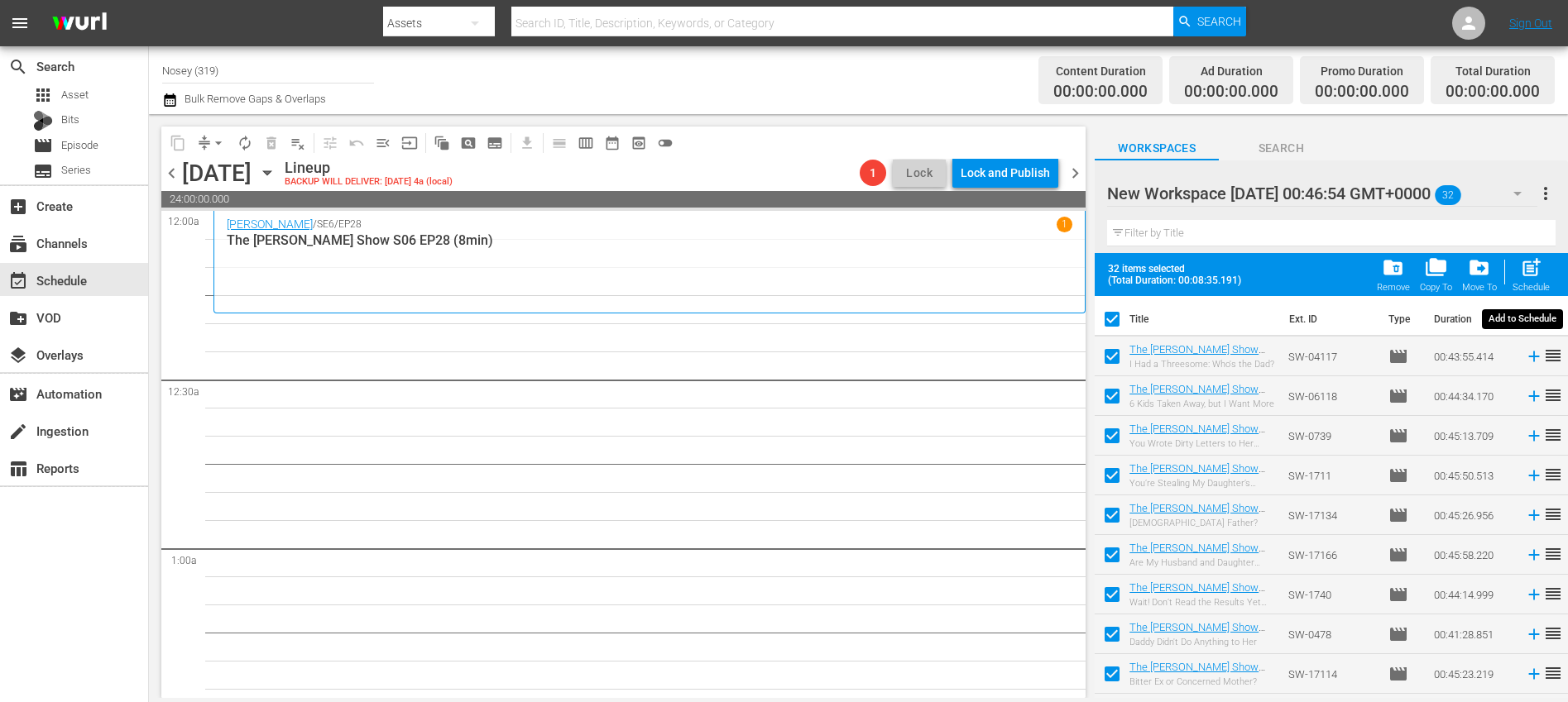
checkbox input "false"
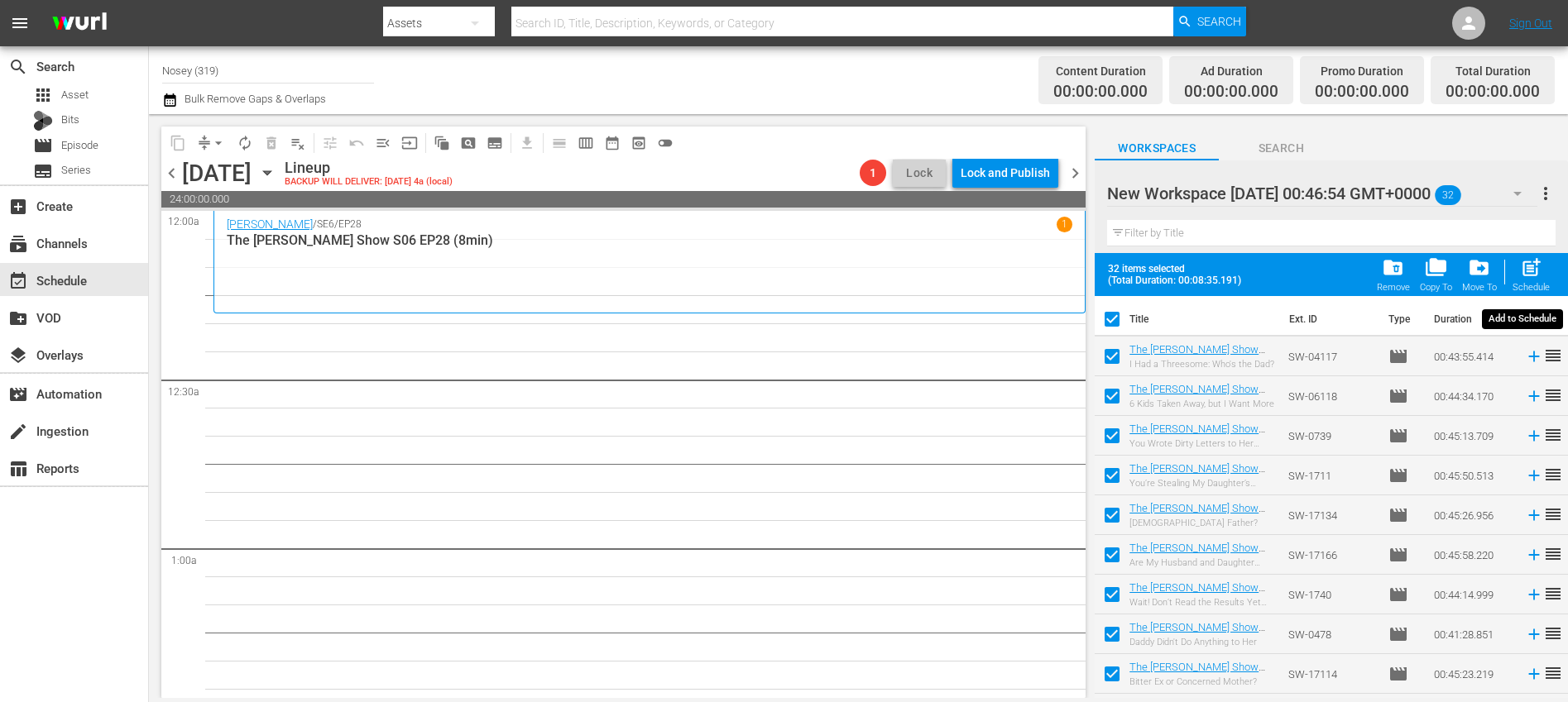
checkbox input "false"
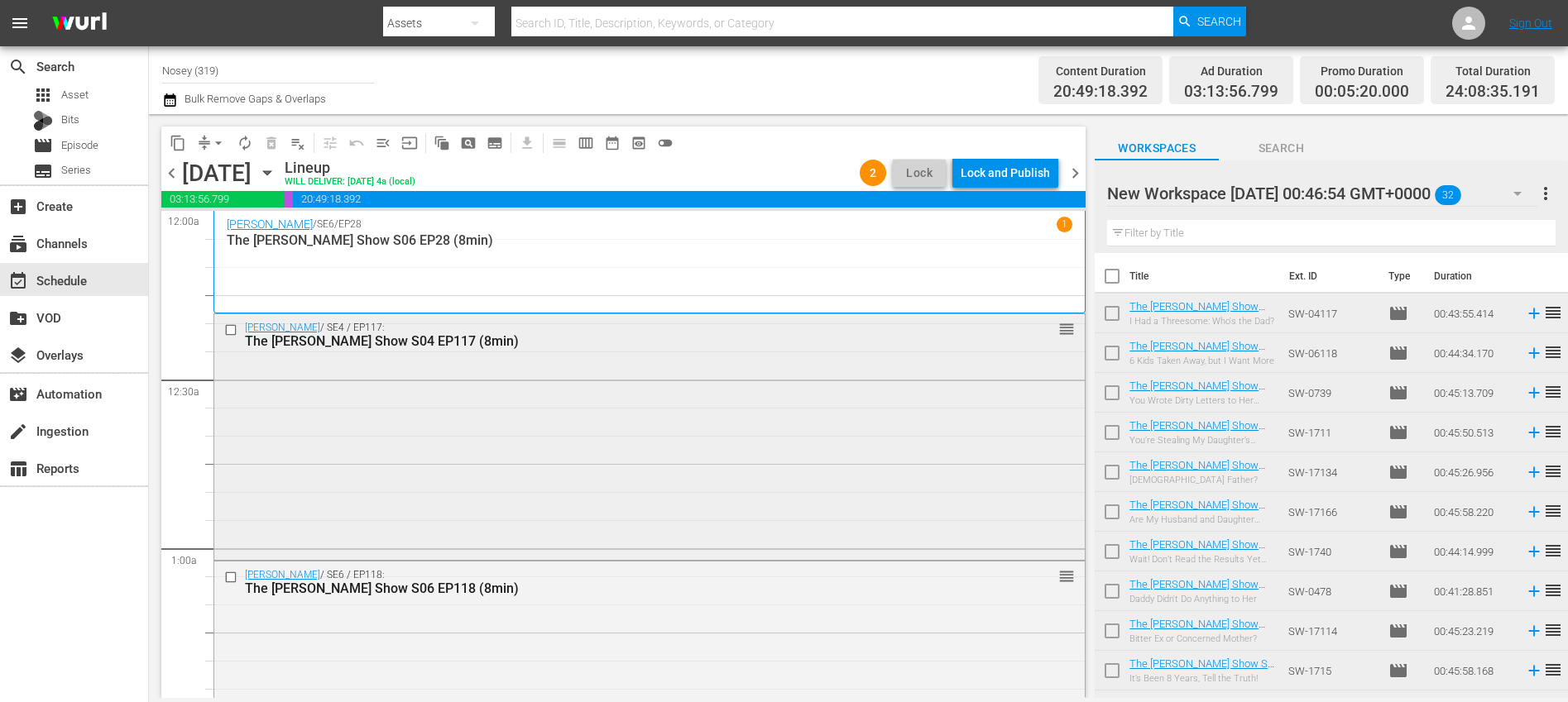
click at [639, 414] on div "Steve Wilkos / SE4 / EP117: The Steve Wilkos Show S04 EP117 (8min) reorder" at bounding box center [650, 435] width 870 height 242
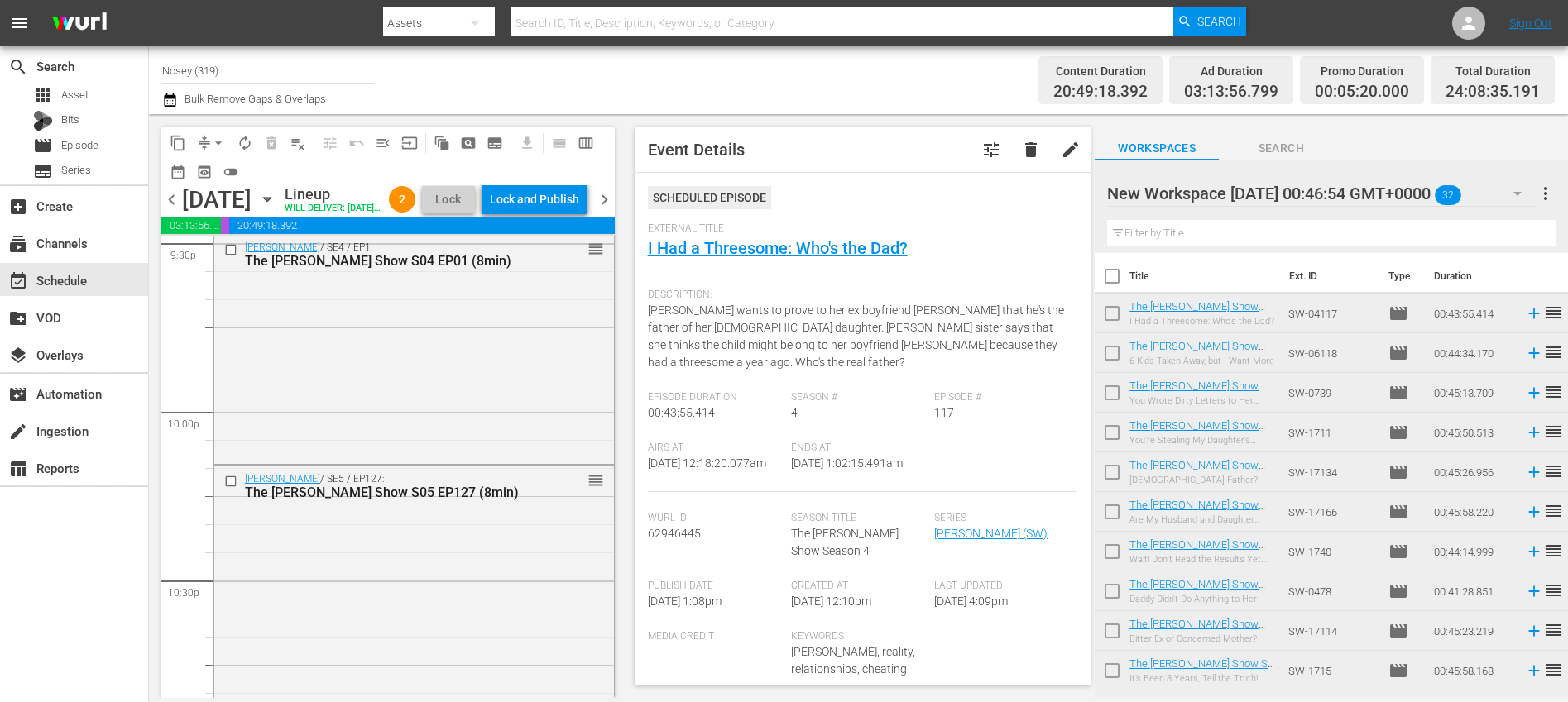
scroll to position [7815, 0]
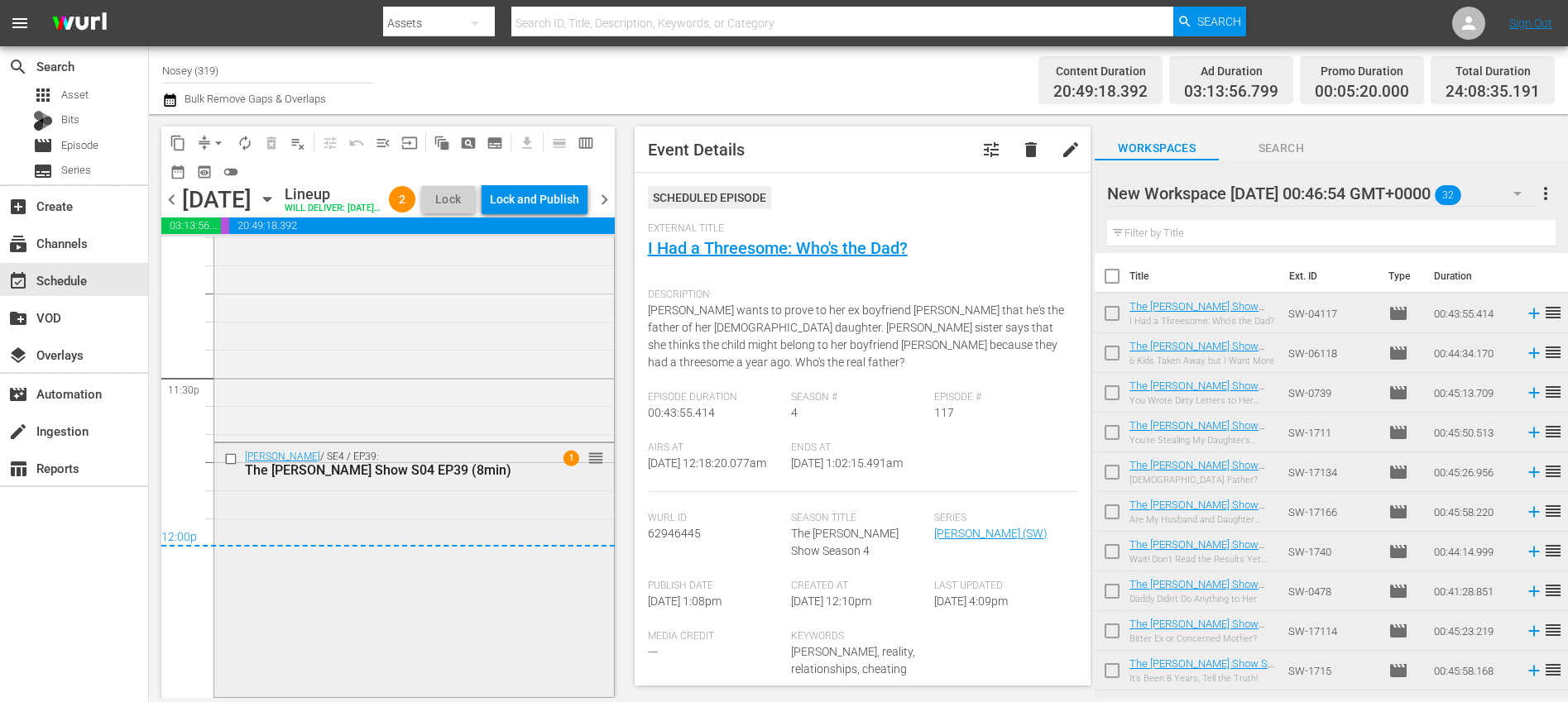
click at [516, 511] on div "Steve Wilkos / SE4 / EP39: The Steve Wilkos Show S04 EP39 (8min) 1 reorder" at bounding box center [414, 569] width 400 height 252
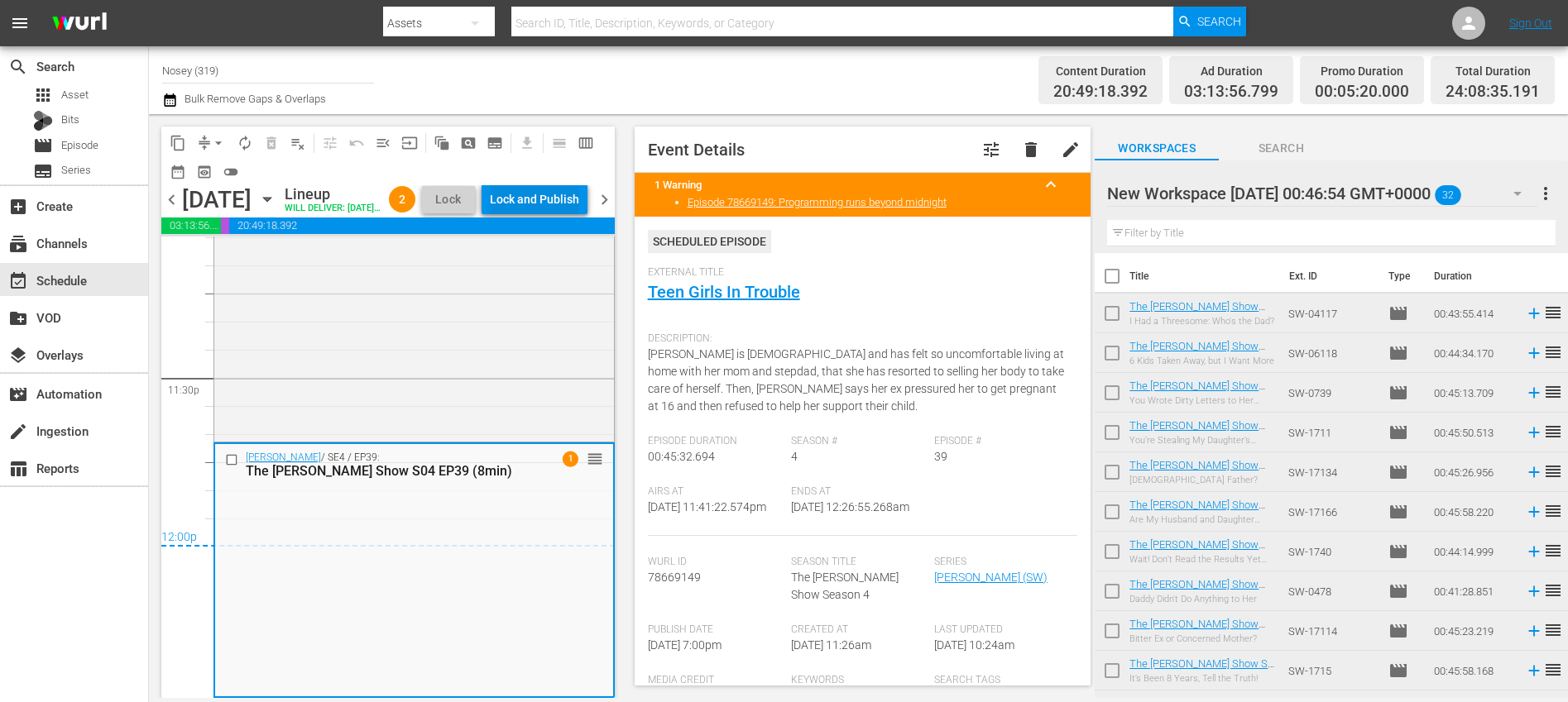
click at [566, 205] on div "Lock and Publish" at bounding box center [534, 198] width 89 height 29
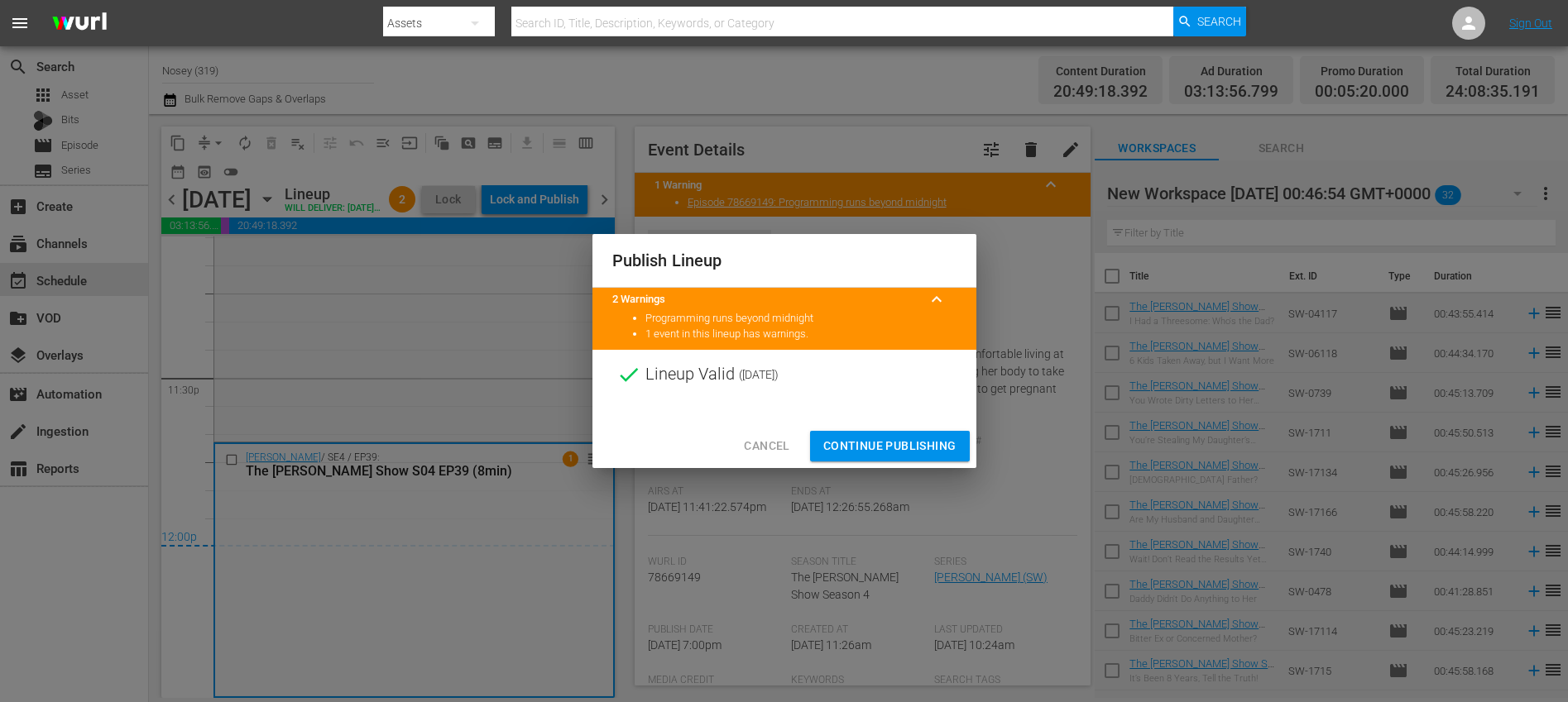
click at [896, 440] on span "Continue Publishing" at bounding box center [890, 446] width 133 height 20
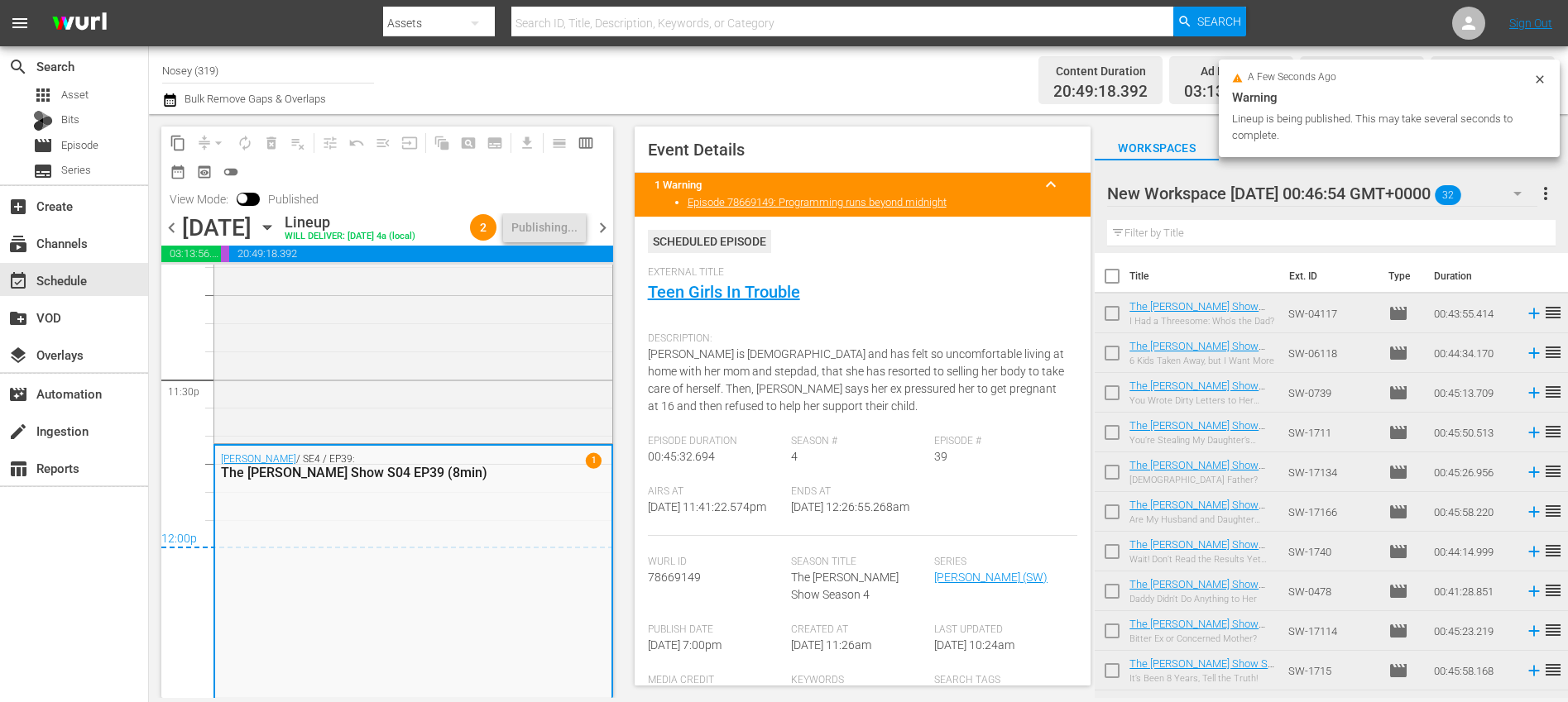
click at [611, 238] on span "chevron_right" at bounding box center [602, 227] width 20 height 20
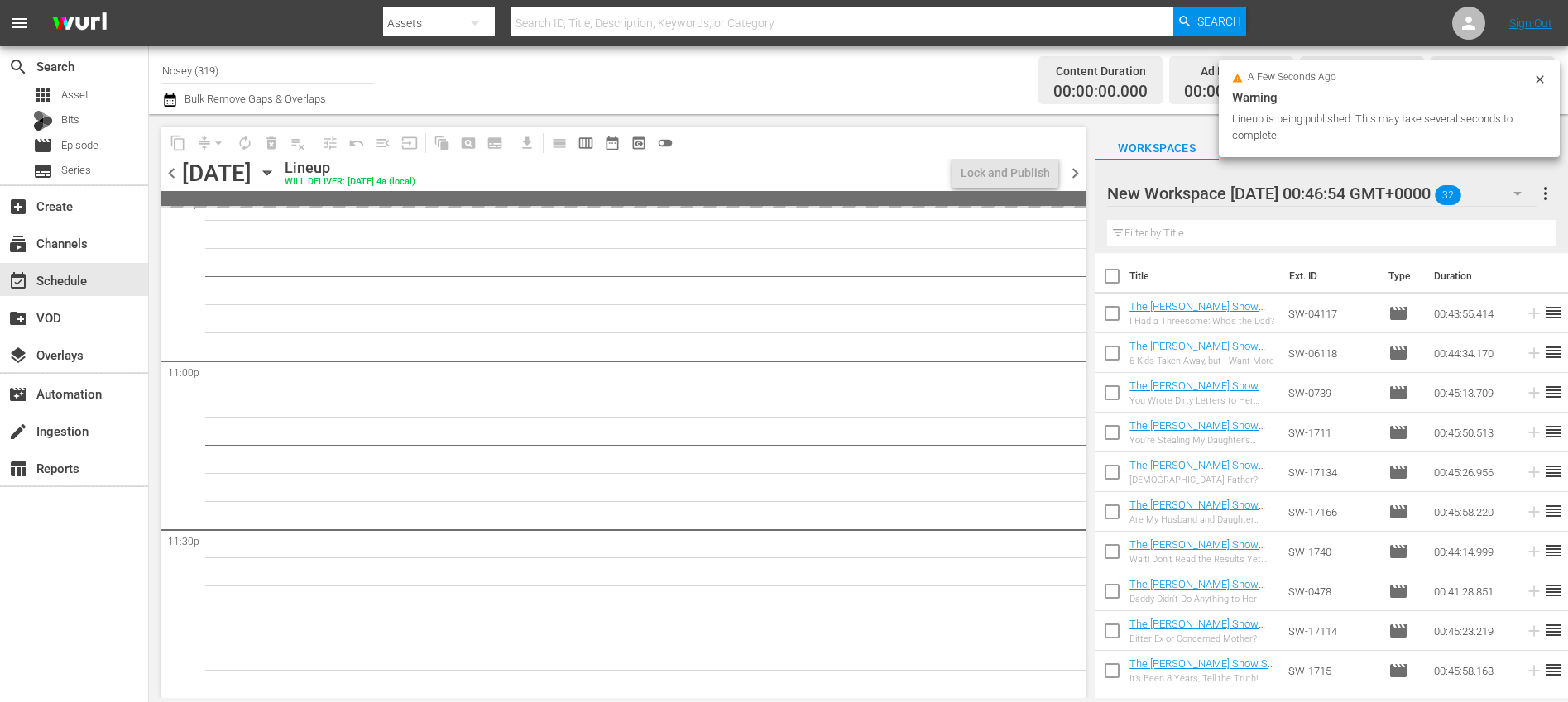
scroll to position [7612, 0]
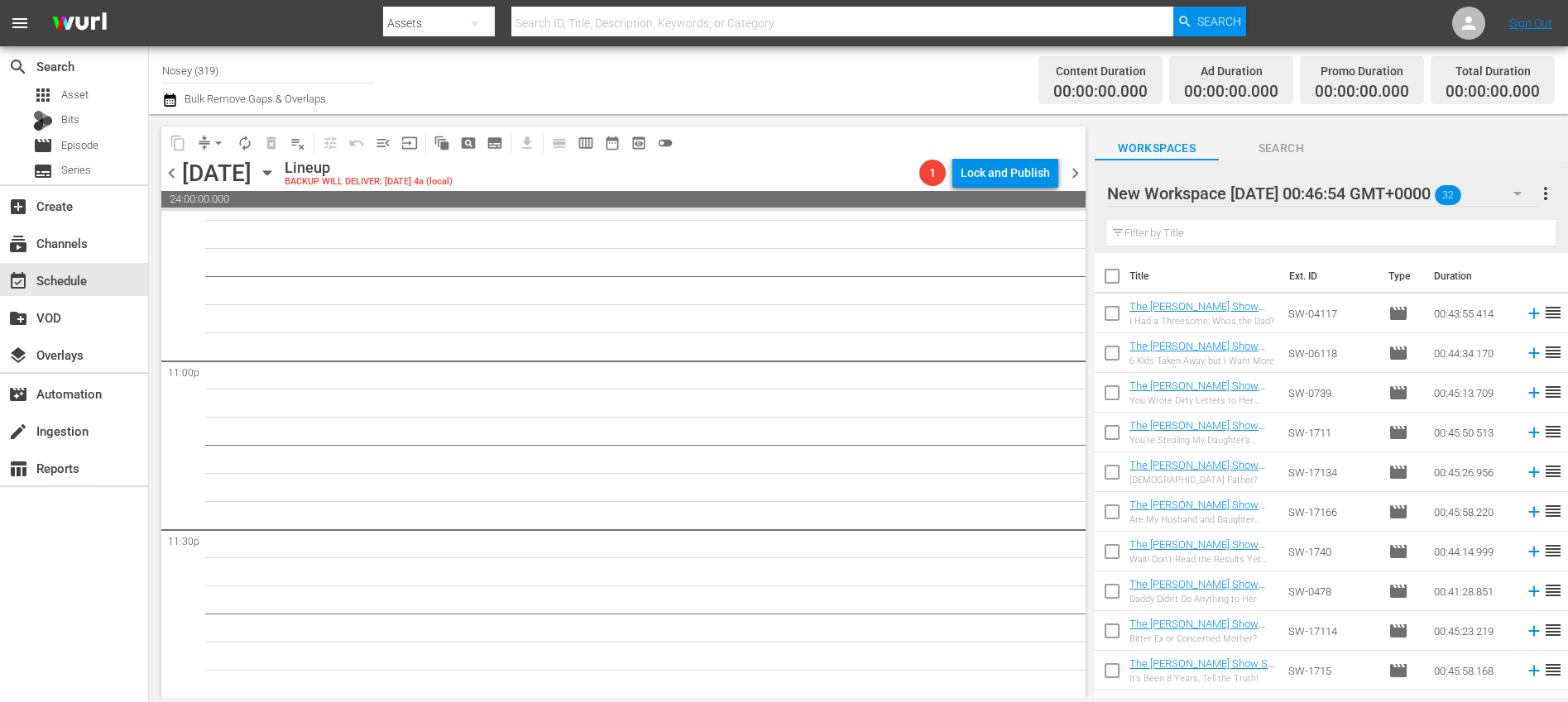
click at [1548, 198] on span "more_vert" at bounding box center [1545, 193] width 20 height 20
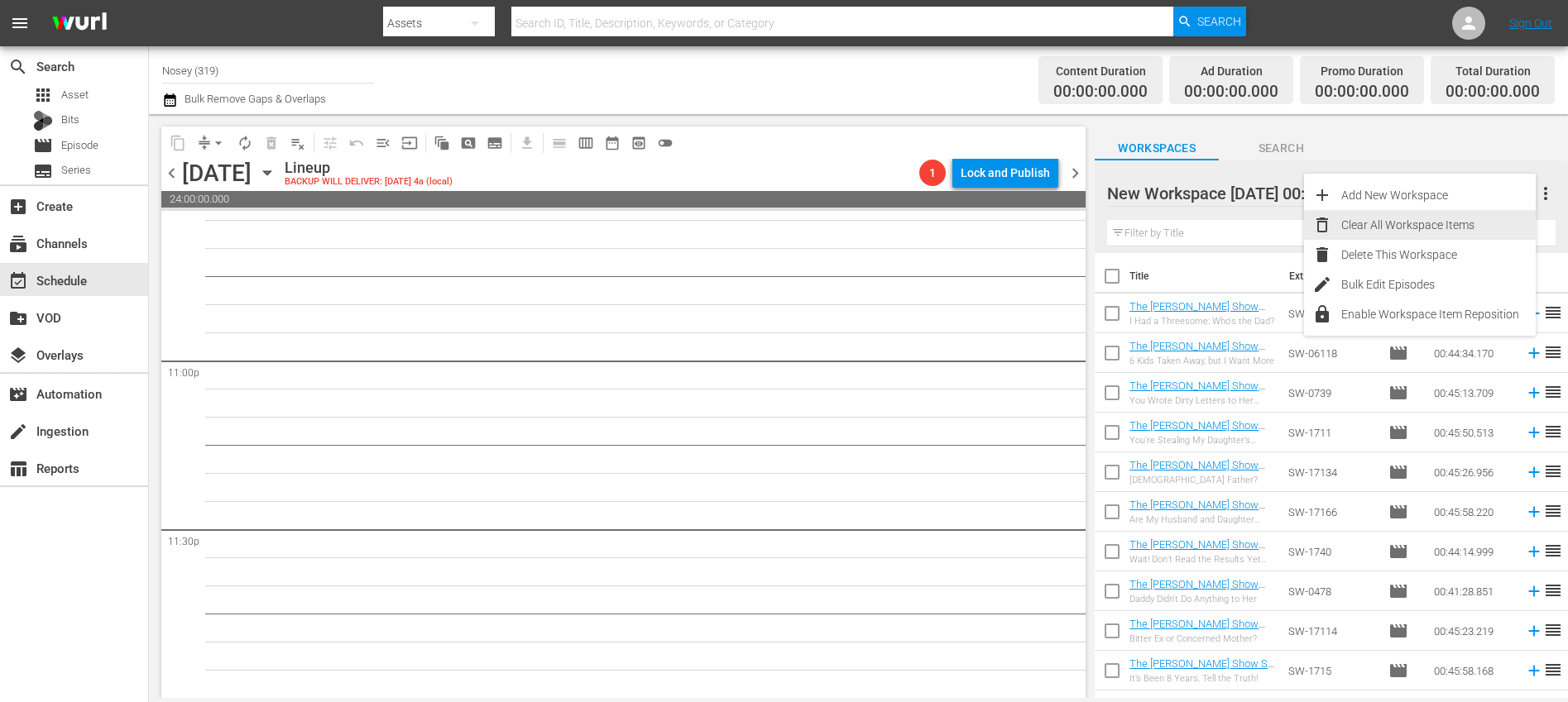
click at [1451, 221] on div "Clear All Workspace Items" at bounding box center [1438, 224] width 194 height 29
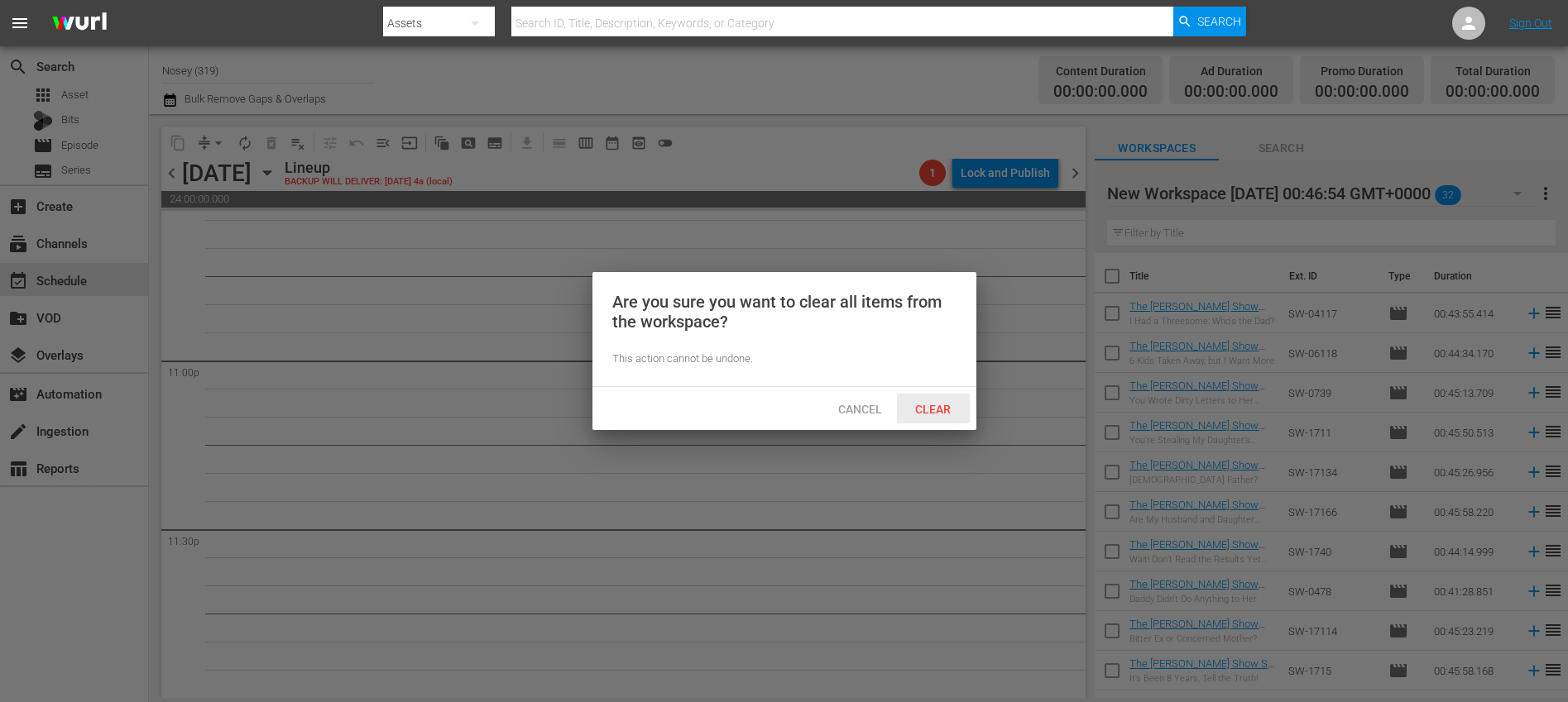
click at [949, 399] on div "Clear" at bounding box center [934, 408] width 73 height 30
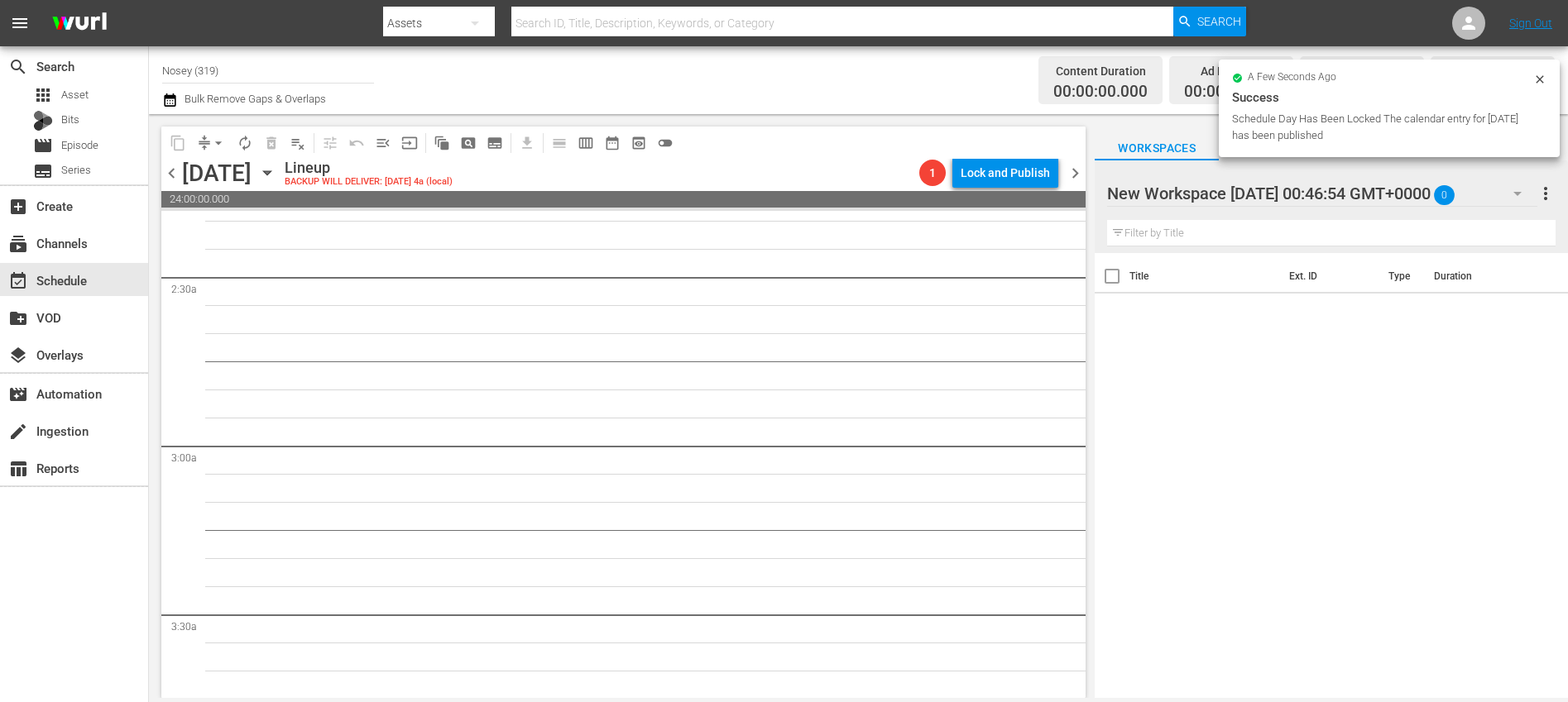
scroll to position [0, 0]
